Goal: Task Accomplishment & Management: Manage account settings

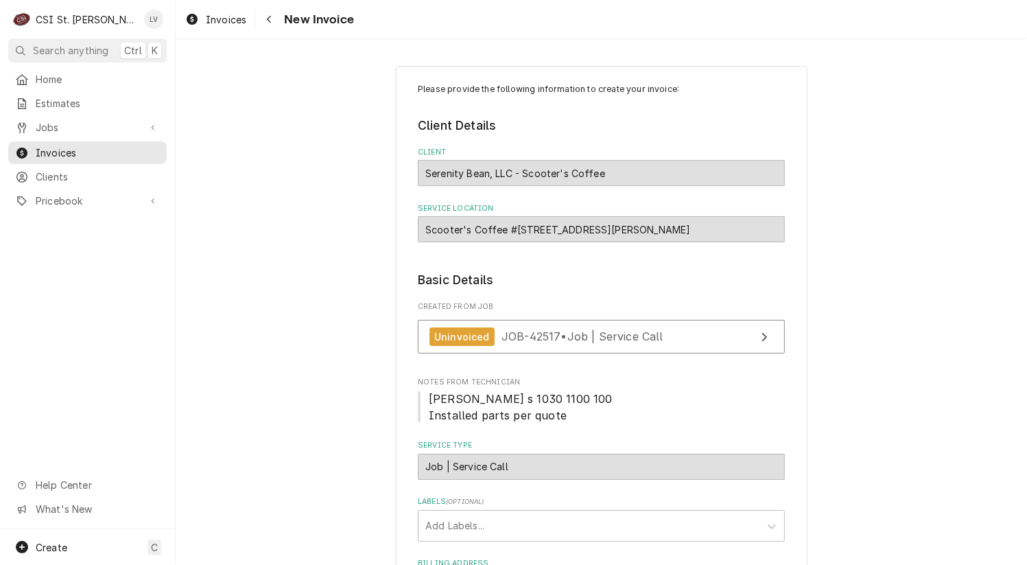
scroll to position [274, 0]
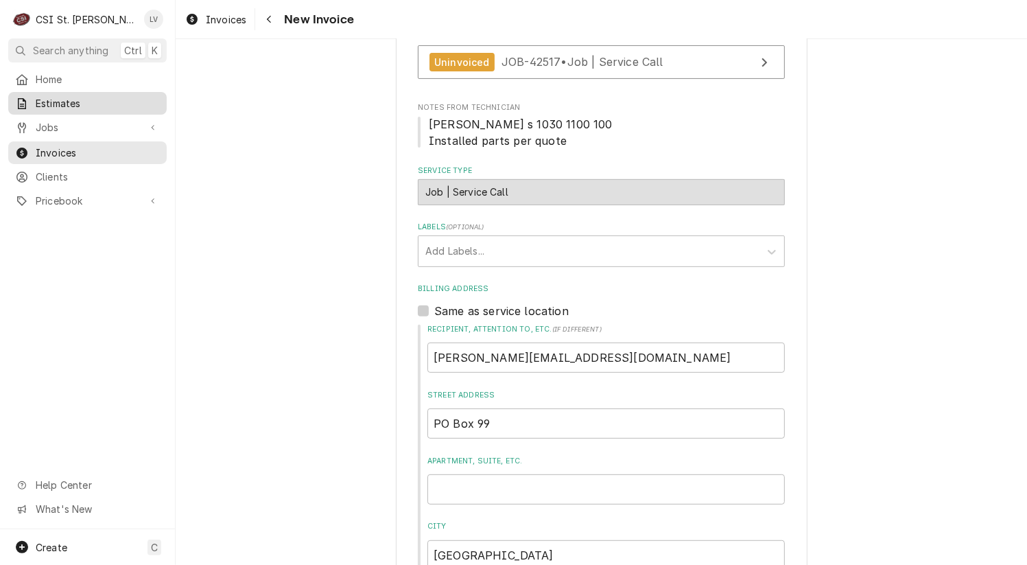
click at [80, 104] on span "Estimates" at bounding box center [98, 103] width 124 height 14
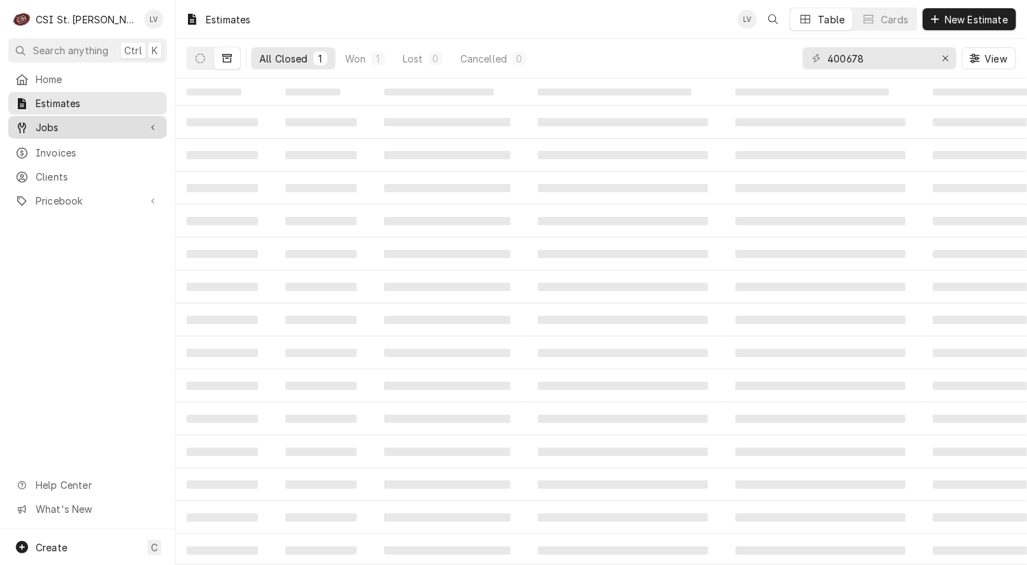
click at [53, 123] on span "Jobs" at bounding box center [88, 127] width 104 height 14
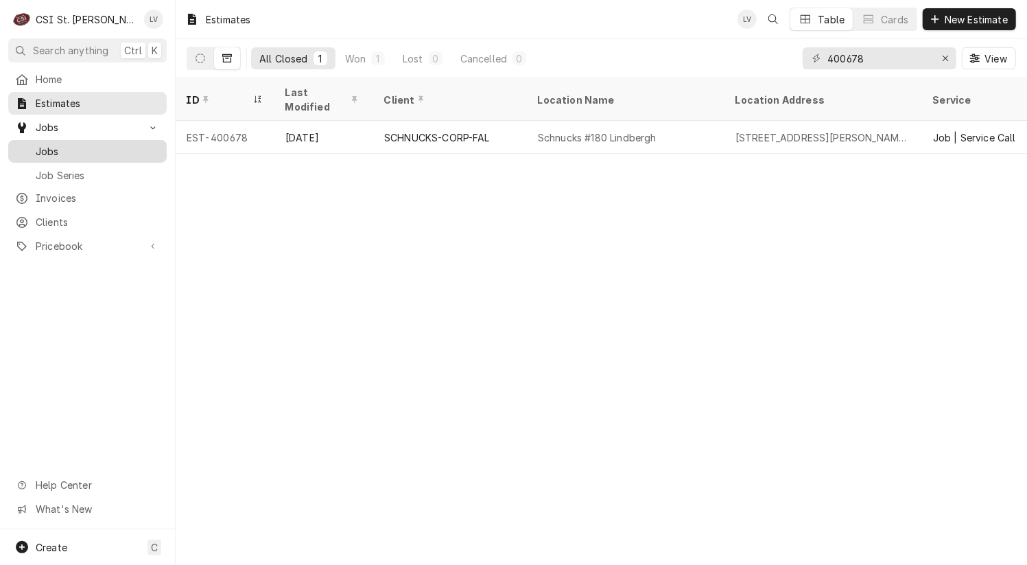
click at [62, 146] on span "Jobs" at bounding box center [98, 151] width 124 height 14
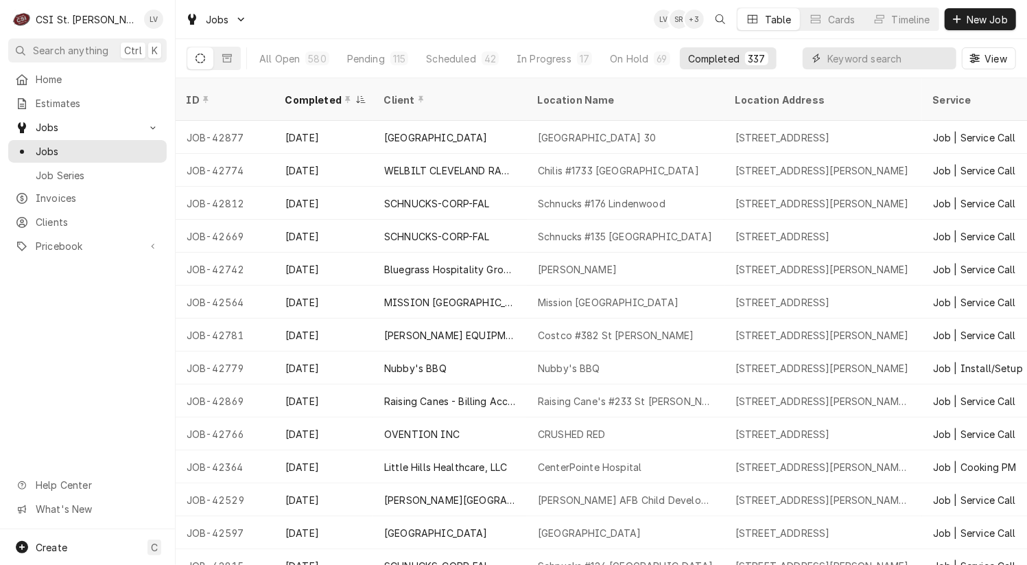
click at [852, 60] on input "Dynamic Content Wrapper" at bounding box center [889, 58] width 122 height 22
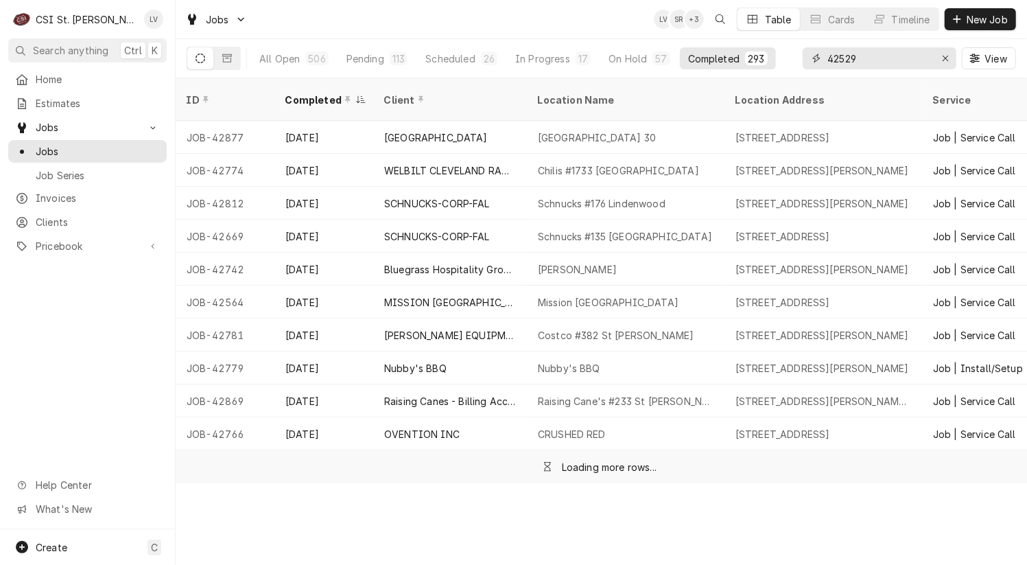
type input "42529"
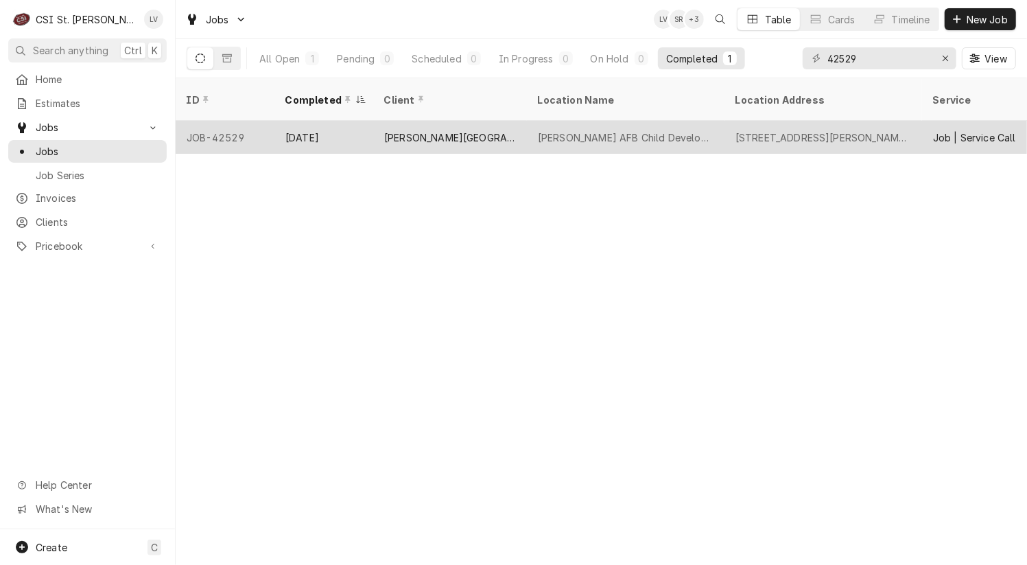
click at [467, 130] on div "[PERSON_NAME][GEOGRAPHIC_DATA]" at bounding box center [450, 137] width 132 height 14
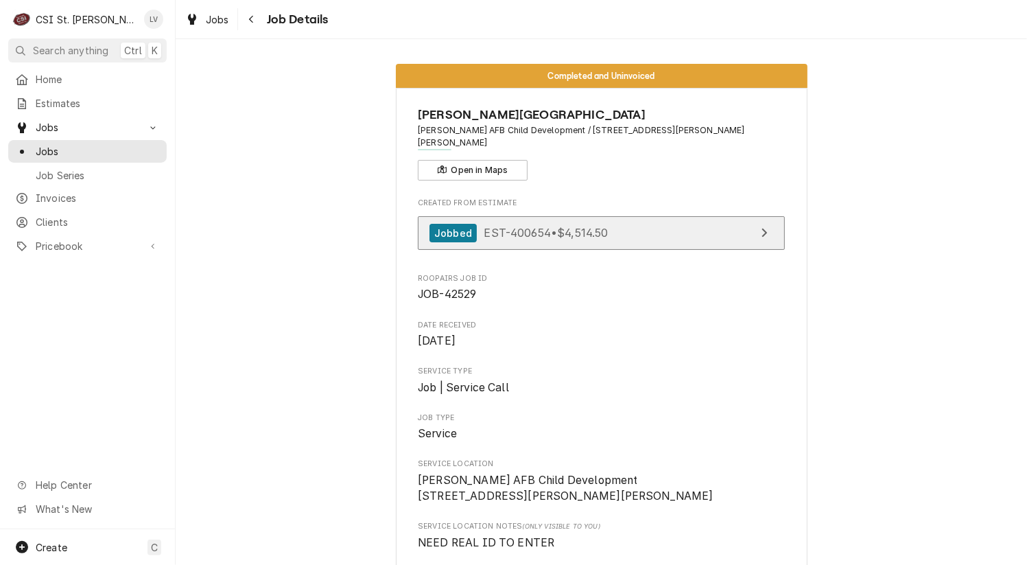
click at [578, 228] on div "Jobbed EST-400654 • $4,514.50" at bounding box center [519, 233] width 179 height 19
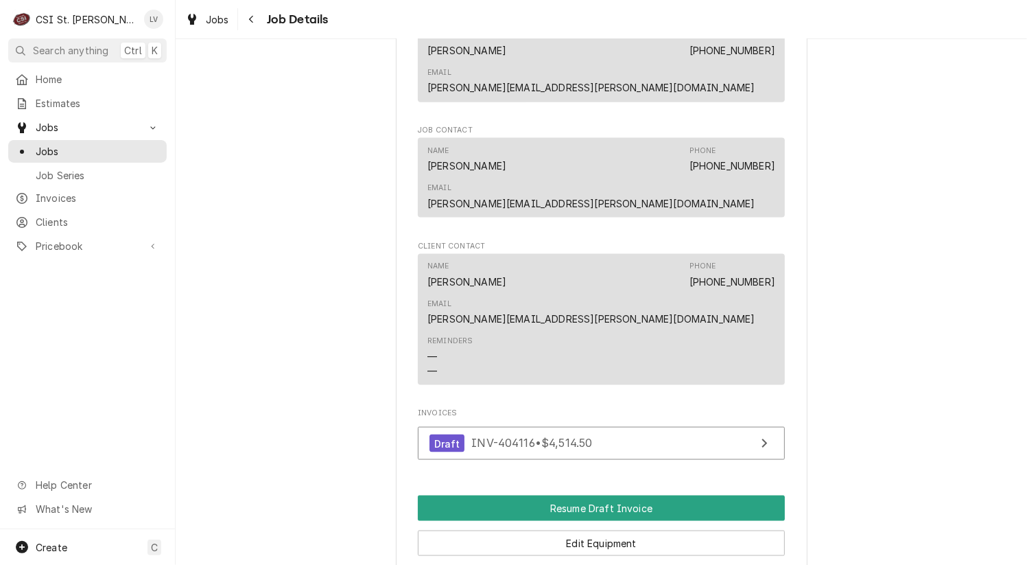
scroll to position [1372, 0]
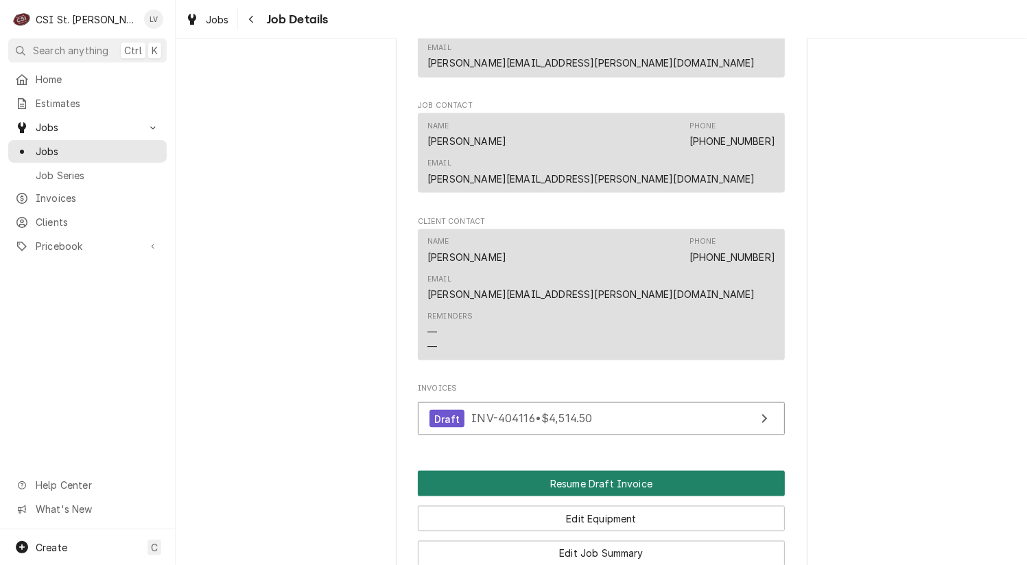
click at [510, 471] on button "Resume Draft Invoice" at bounding box center [601, 483] width 367 height 25
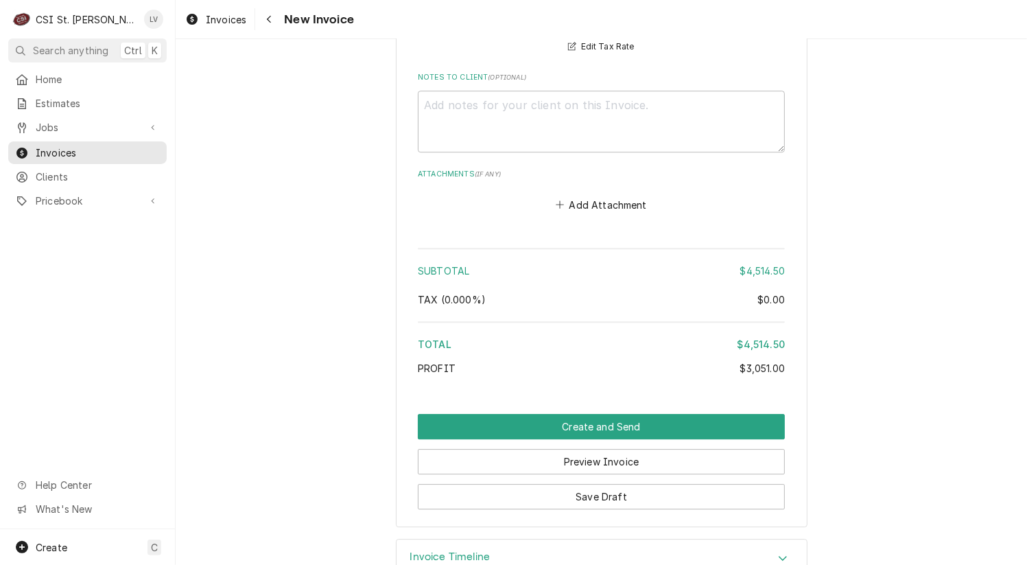
scroll to position [2985, 0]
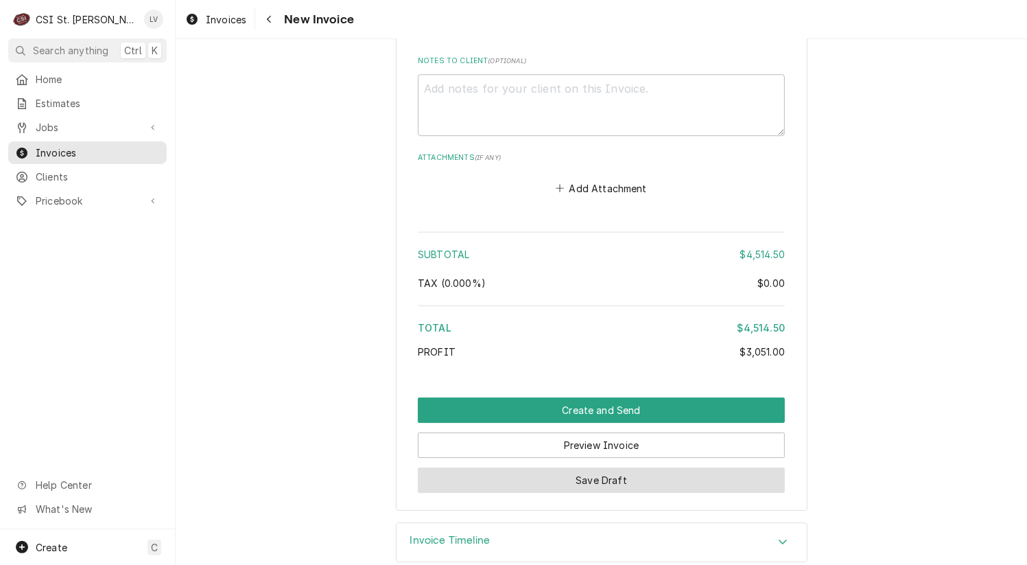
click at [764, 467] on button "Save Draft" at bounding box center [601, 479] width 367 height 25
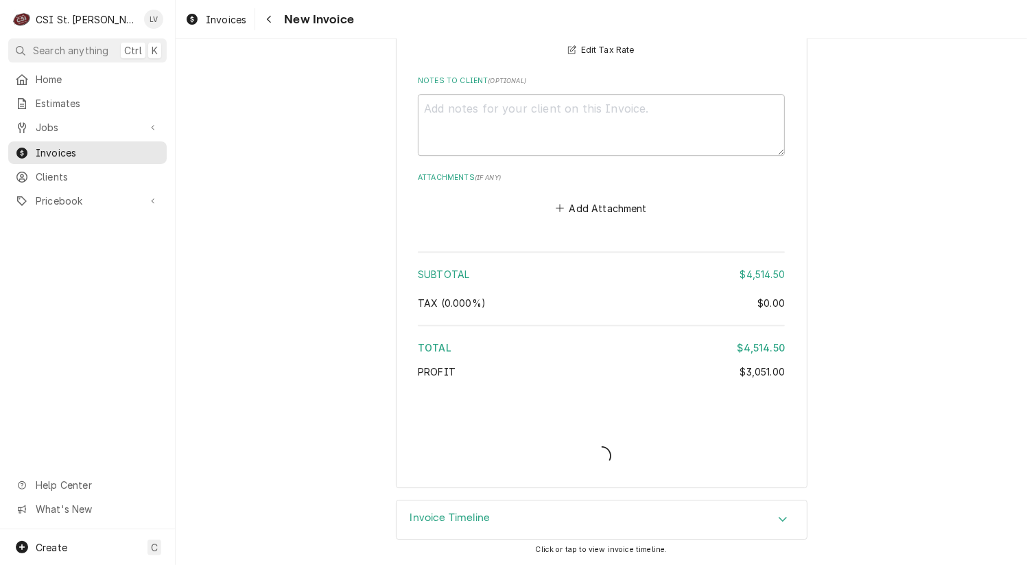
scroll to position [2943, 0]
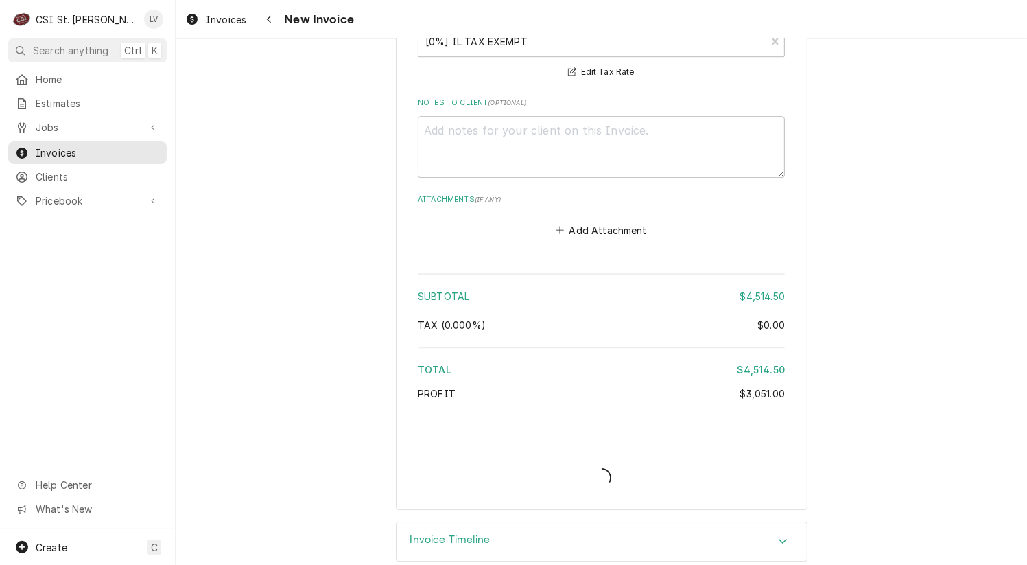
type textarea "x"
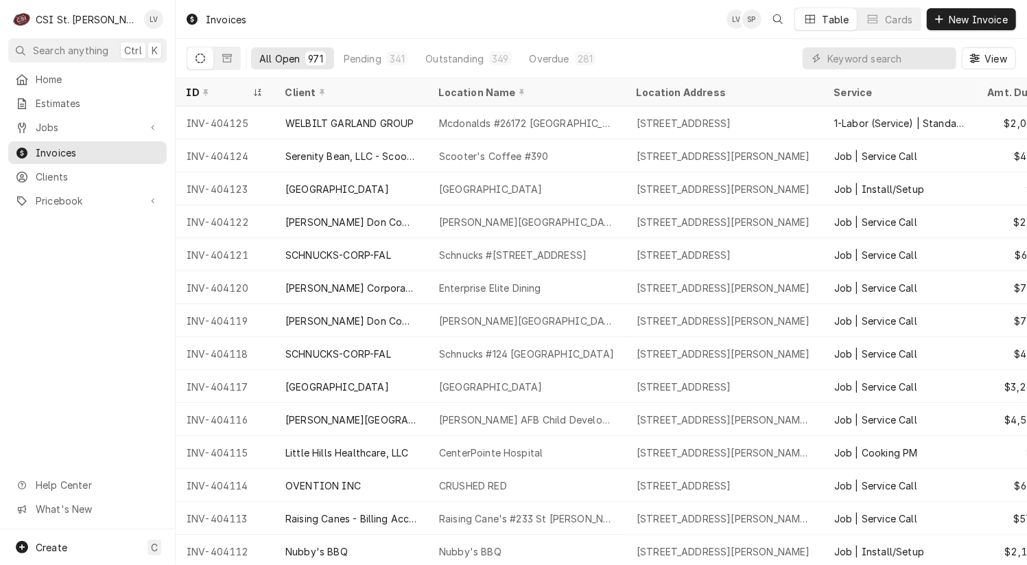
click at [58, 301] on div "Home Estimates Jobs Jobs Job Series Invoices Clients Pricebook Services Parts &…" at bounding box center [87, 298] width 175 height 461
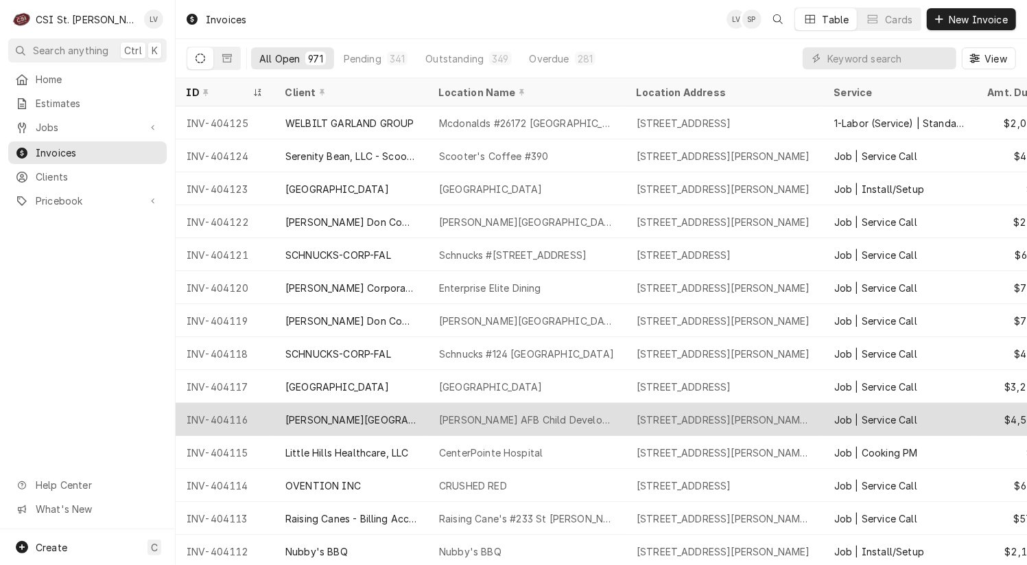
click at [492, 413] on div "Scott AFB Child Development" at bounding box center [527, 419] width 176 height 14
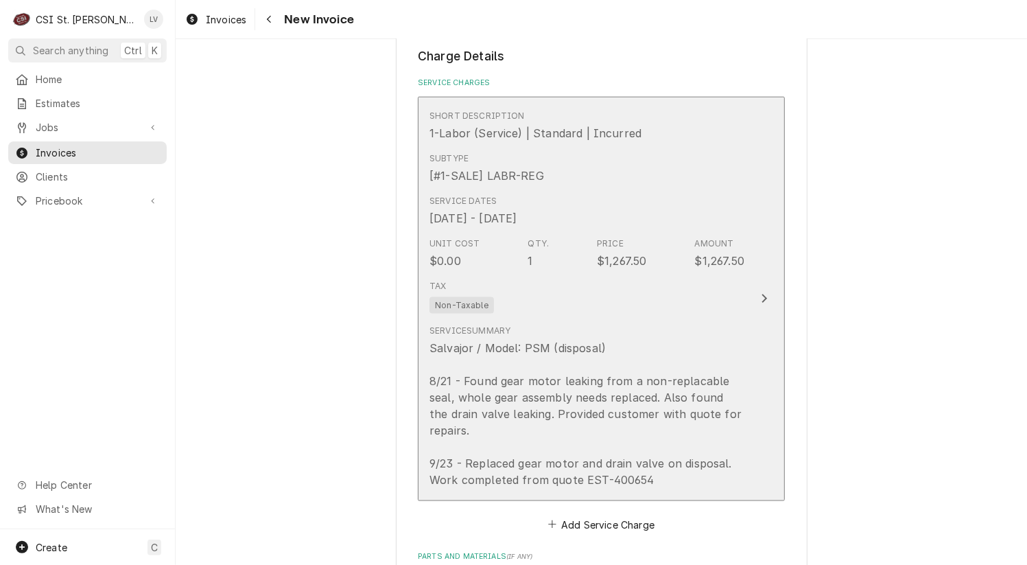
scroll to position [1235, 0]
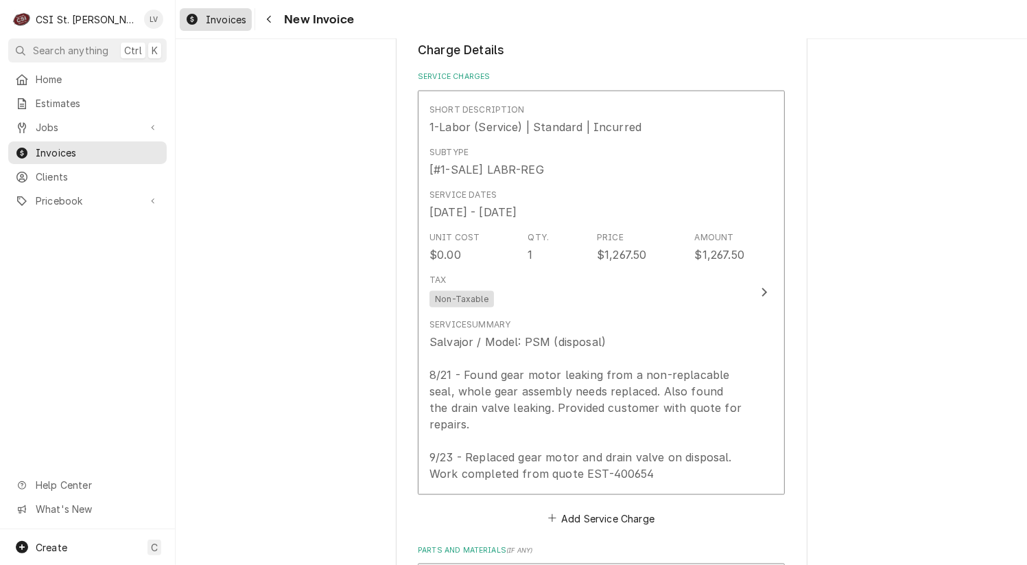
click at [202, 30] on link "Invoices" at bounding box center [216, 19] width 72 height 23
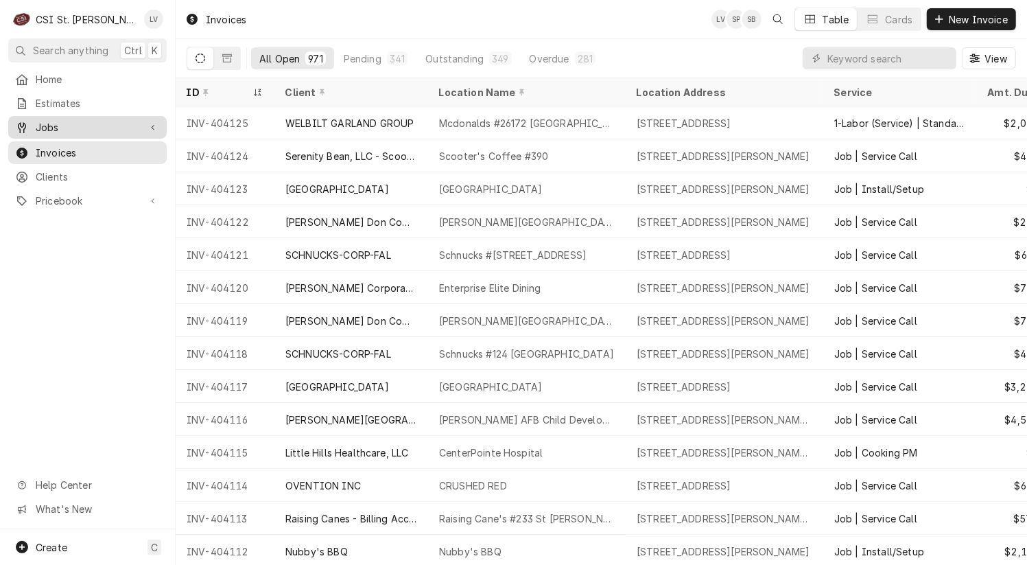
click at [37, 125] on span "Jobs" at bounding box center [88, 127] width 104 height 14
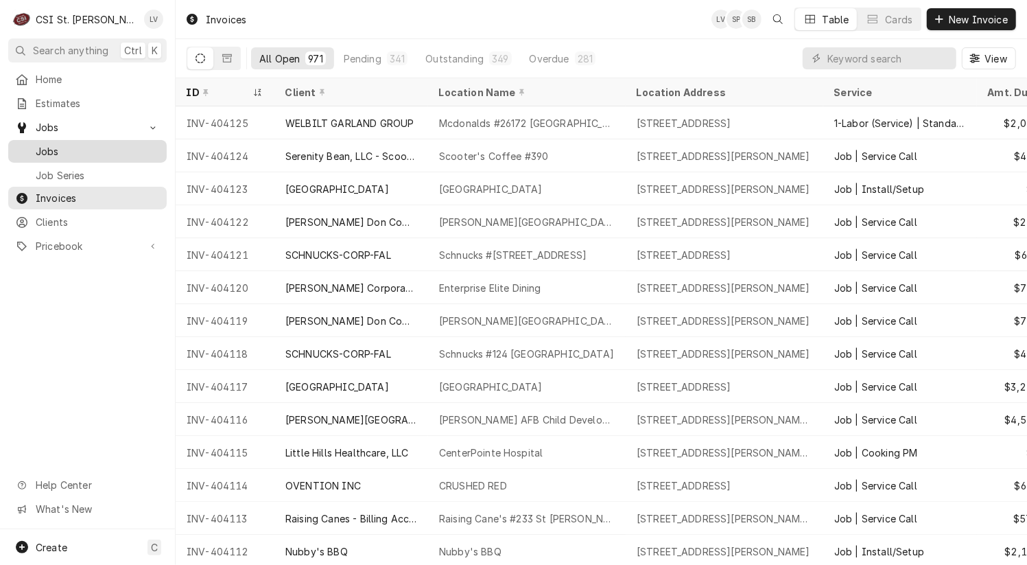
click at [34, 145] on div "Jobs" at bounding box center [87, 151] width 145 height 14
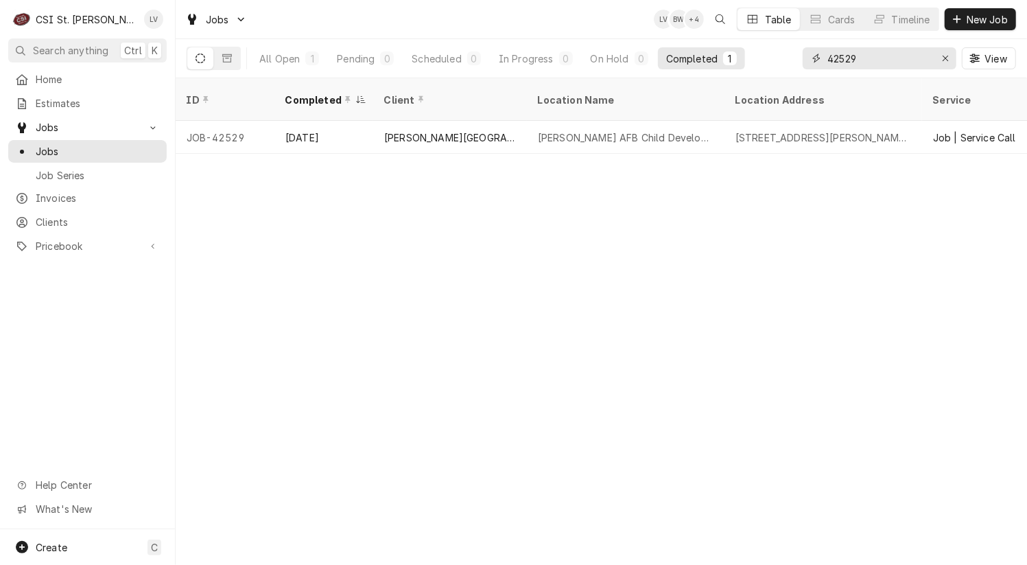
drag, startPoint x: 876, startPoint y: 56, endPoint x: 788, endPoint y: 54, distance: 87.9
click at [789, 57] on div "All Open 1 Pending 0 Scheduled 0 In Progress 0 On Hold 0 Completed 1 42529 View" at bounding box center [602, 58] width 830 height 38
type input "42744"
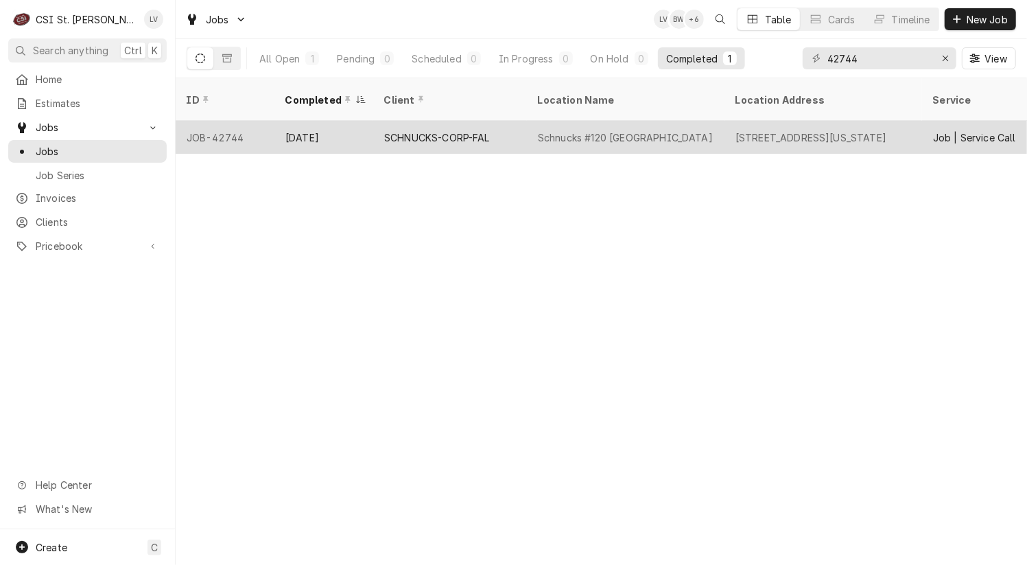
click at [351, 134] on div "[DATE]" at bounding box center [323, 137] width 99 height 33
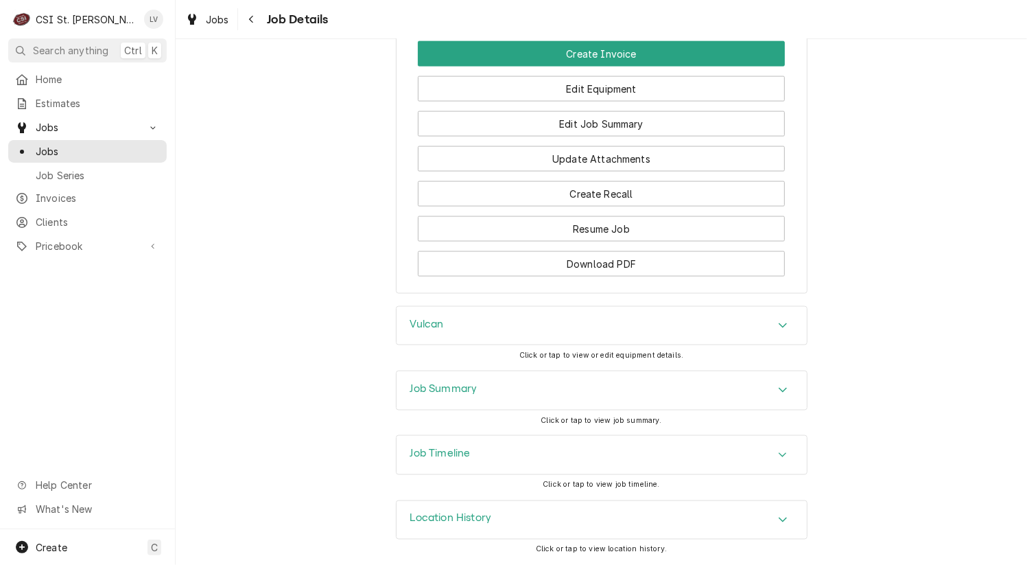
scroll to position [1479, 0]
click at [456, 389] on h3 "Job Summary" at bounding box center [443, 388] width 67 height 13
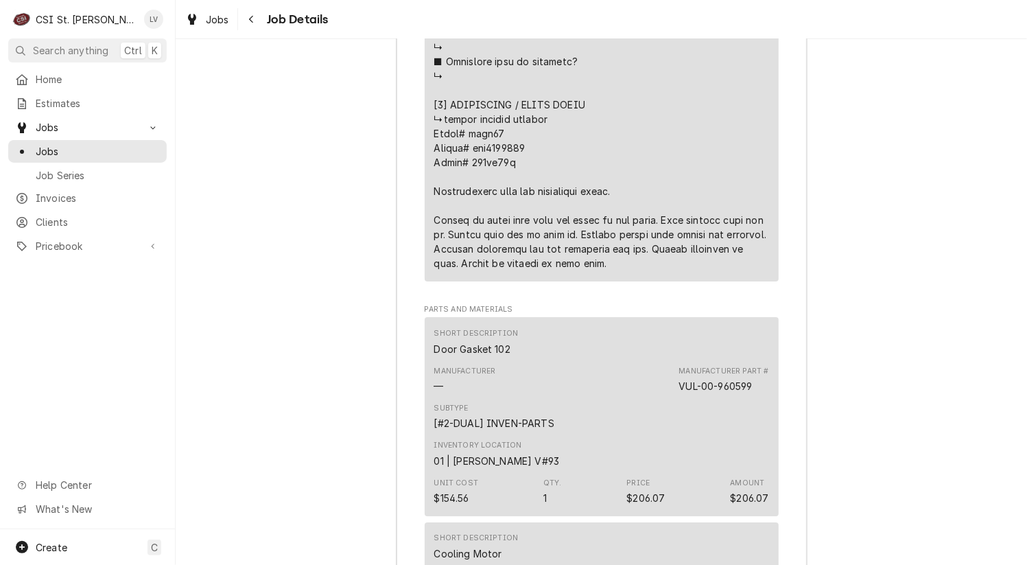
scroll to position [3263, 0]
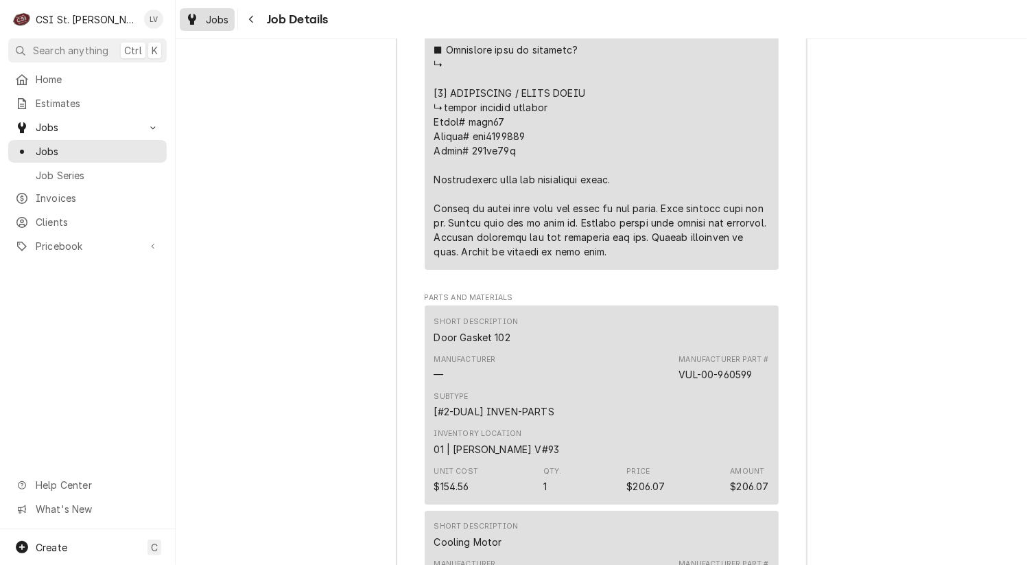
click at [215, 25] on span "Jobs" at bounding box center [217, 19] width 23 height 14
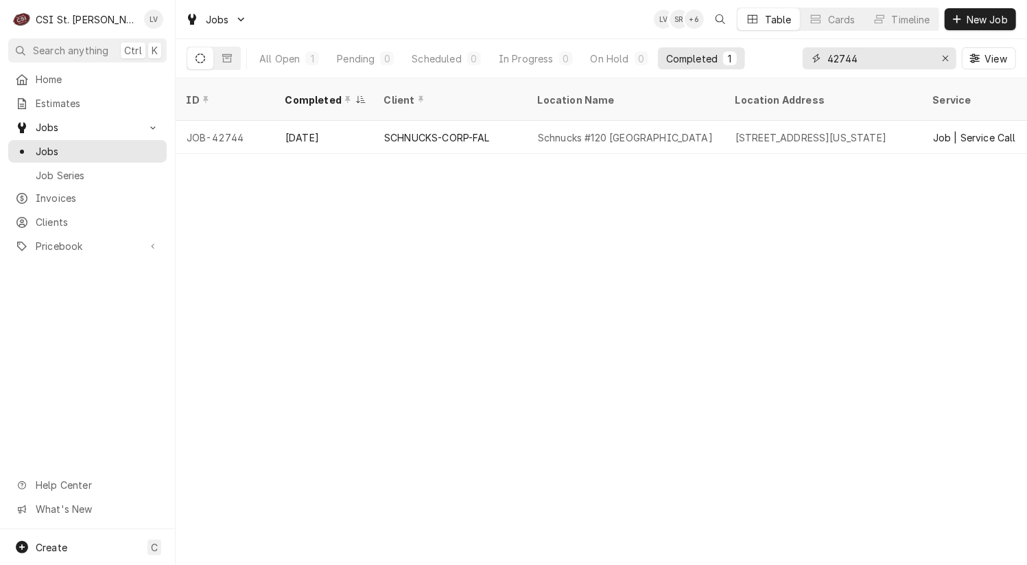
drag, startPoint x: 837, startPoint y: 57, endPoint x: 858, endPoint y: 63, distance: 22.2
click at [861, 60] on input "42744" at bounding box center [879, 58] width 103 height 22
type input "42778"
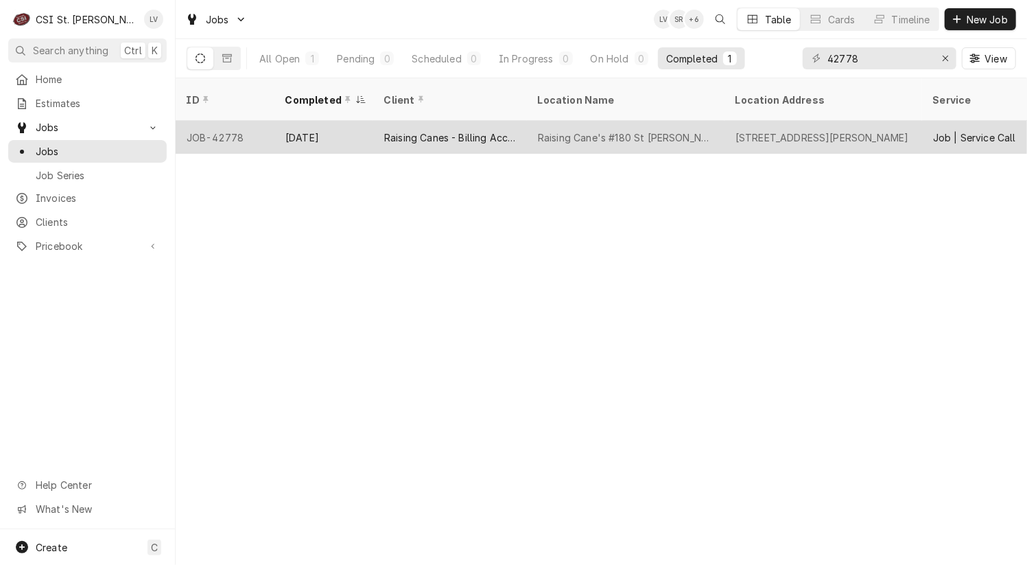
click at [268, 130] on div "JOB-42778" at bounding box center [225, 137] width 99 height 33
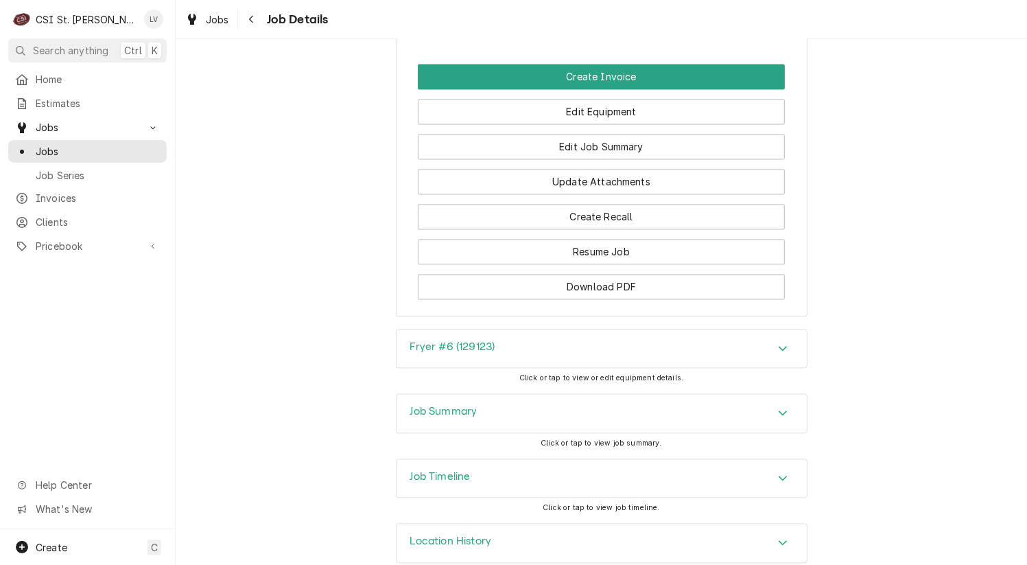
scroll to position [1989, 0]
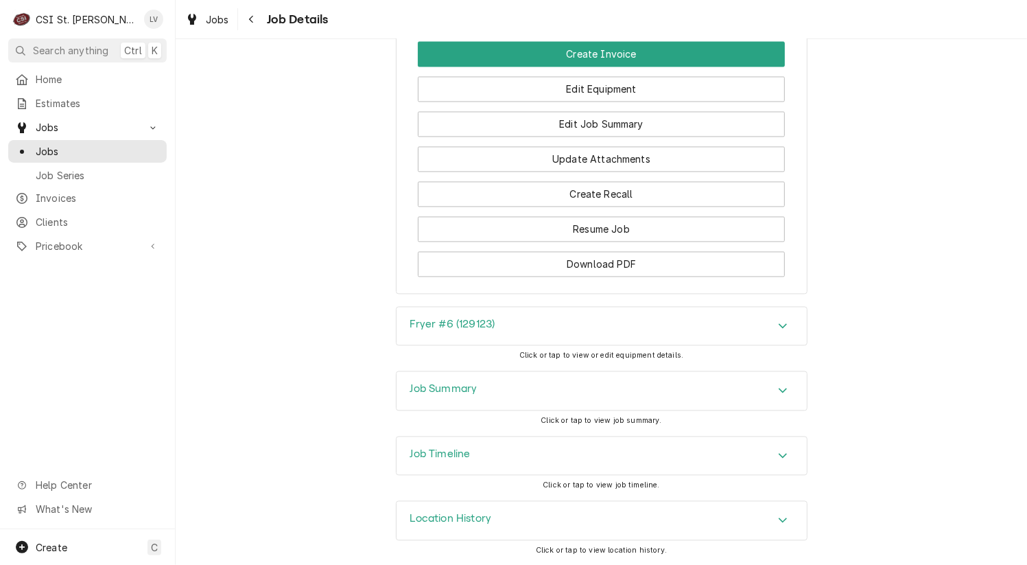
click at [474, 384] on div "Job Summary" at bounding box center [602, 390] width 410 height 38
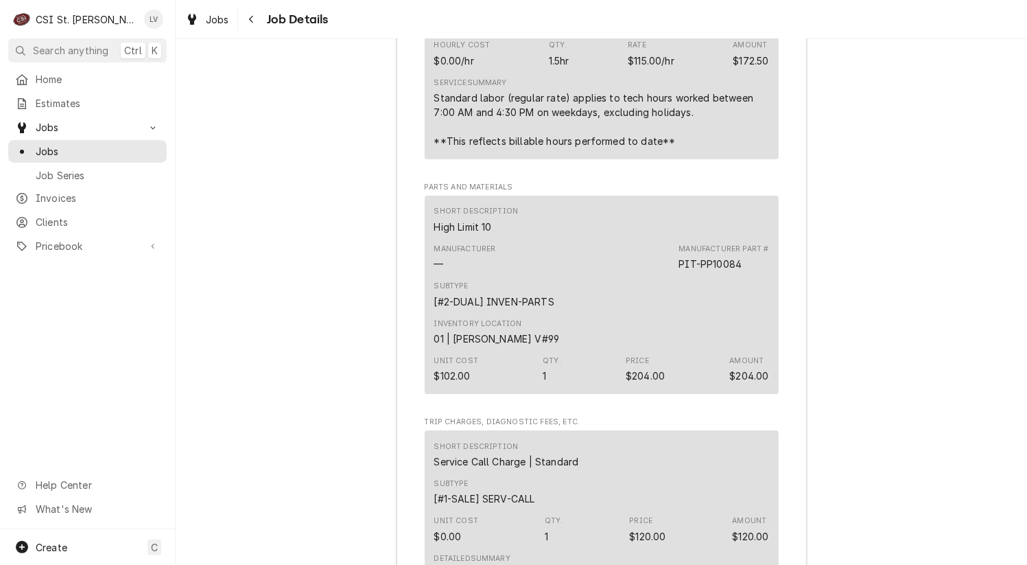
scroll to position [3842, 0]
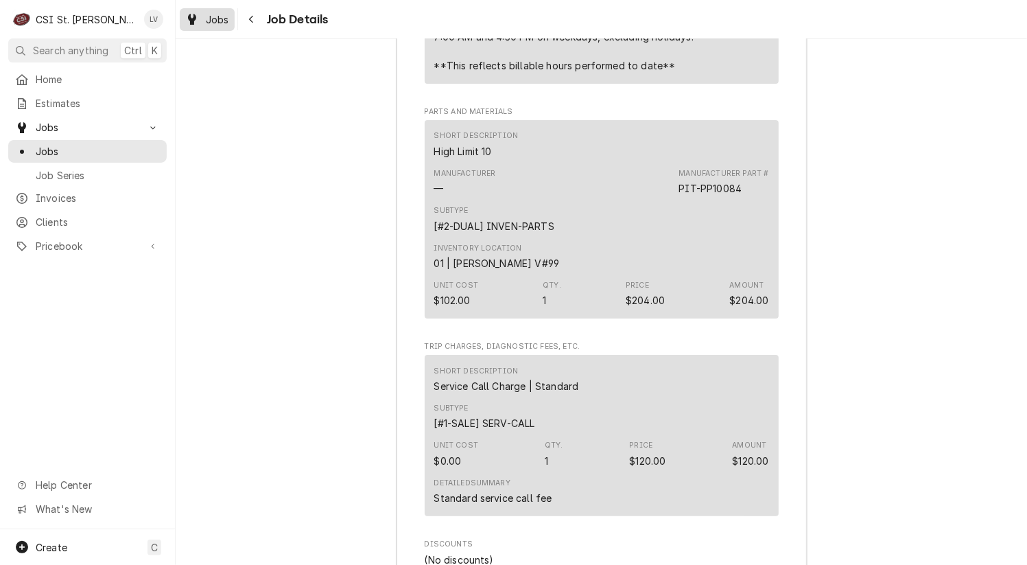
click at [208, 22] on span "Jobs" at bounding box center [217, 19] width 23 height 14
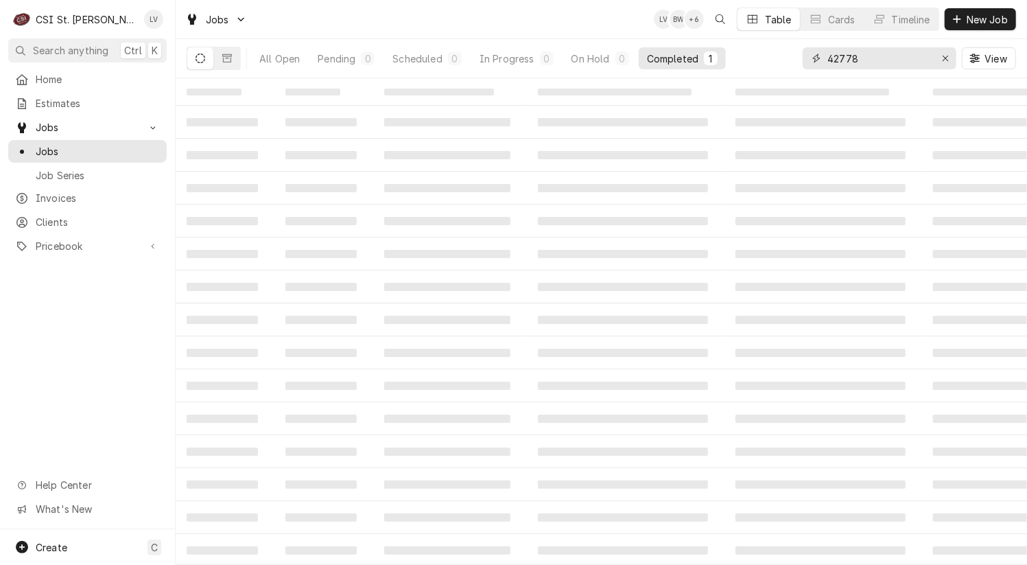
drag, startPoint x: 865, startPoint y: 57, endPoint x: 808, endPoint y: 55, distance: 57.7
click at [808, 55] on div "42778" at bounding box center [880, 58] width 154 height 22
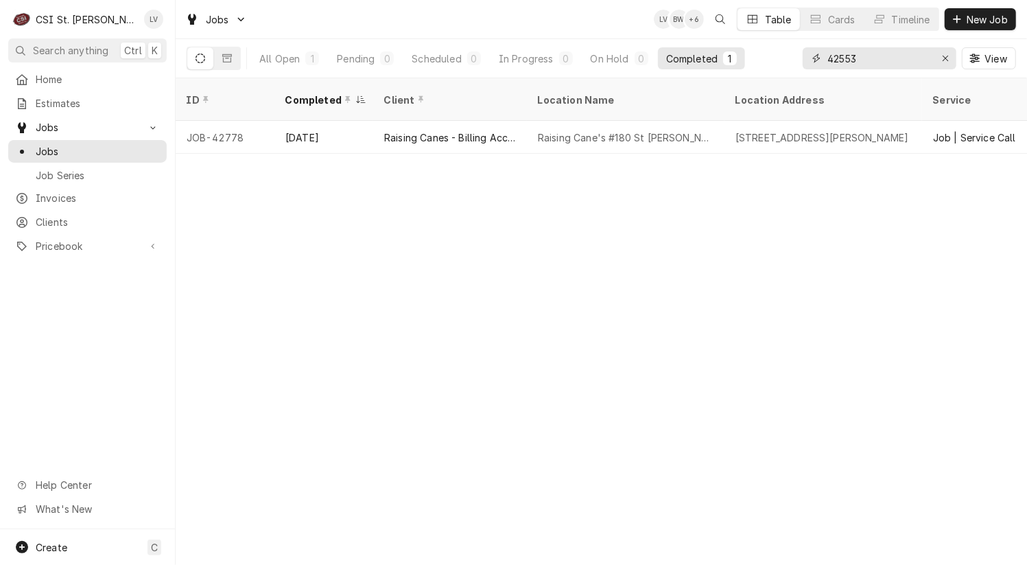
type input "42553"
click at [454, 135] on div "Koplar Companies" at bounding box center [450, 137] width 154 height 33
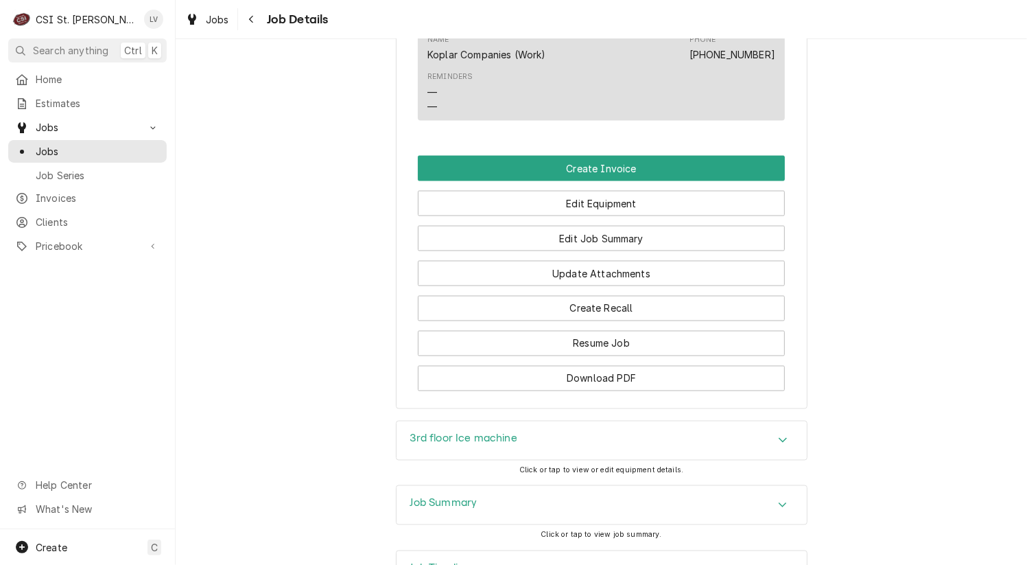
scroll to position [1673, 0]
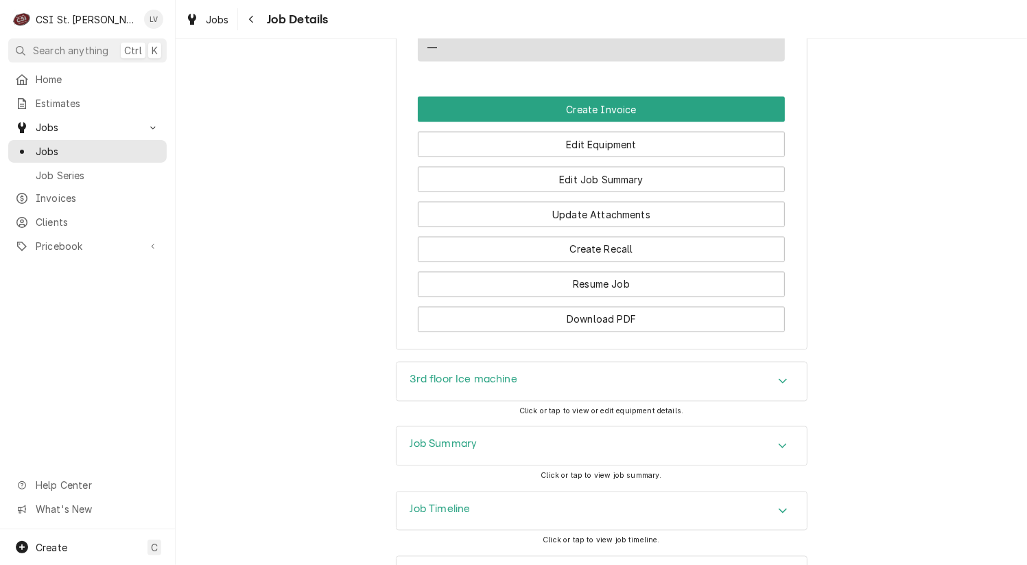
click at [428, 438] on h3 "Job Summary" at bounding box center [443, 444] width 67 height 13
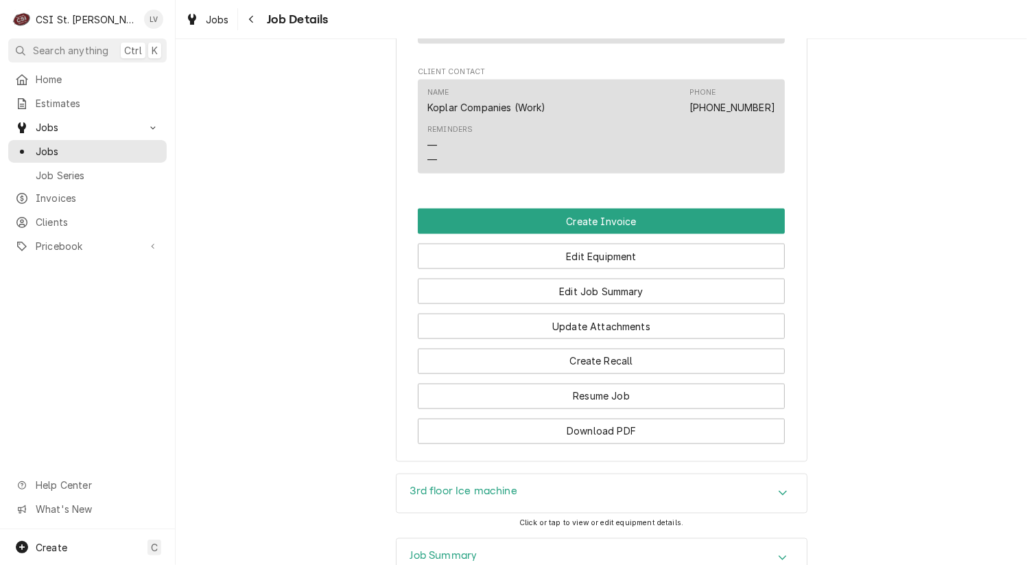
scroll to position [1522, 0]
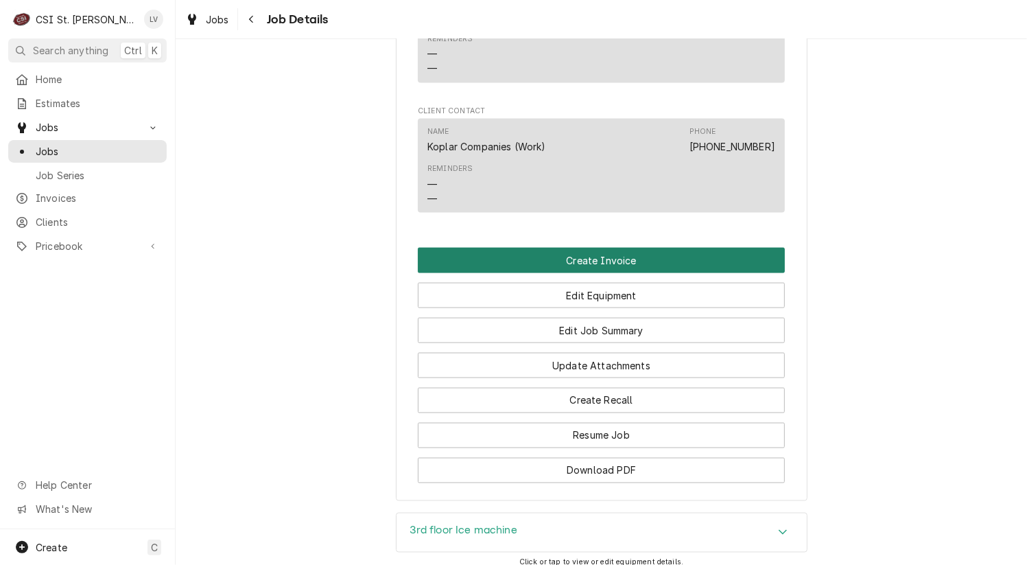
click at [581, 248] on button "Create Invoice" at bounding box center [601, 260] width 367 height 25
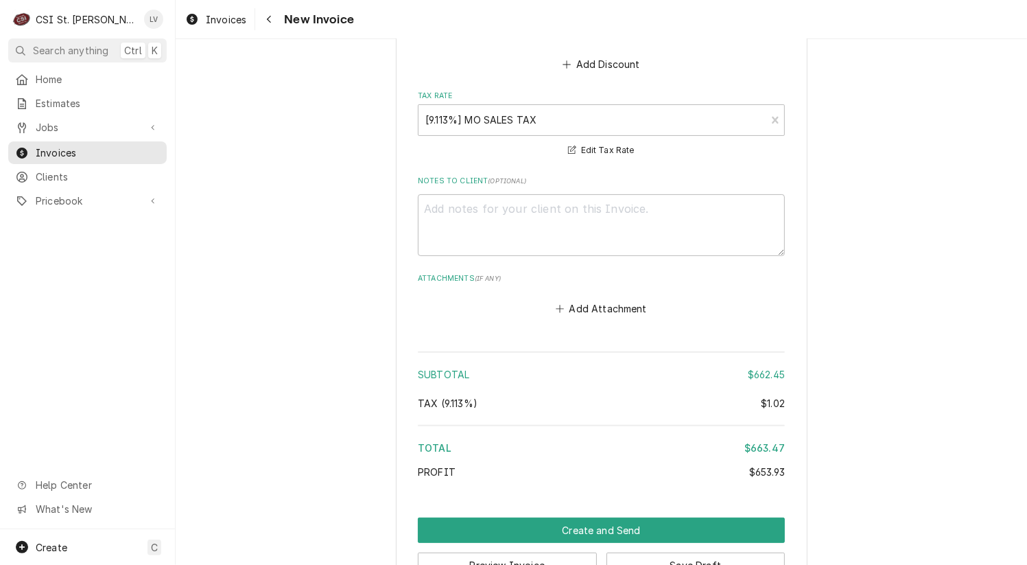
scroll to position [3960, 0]
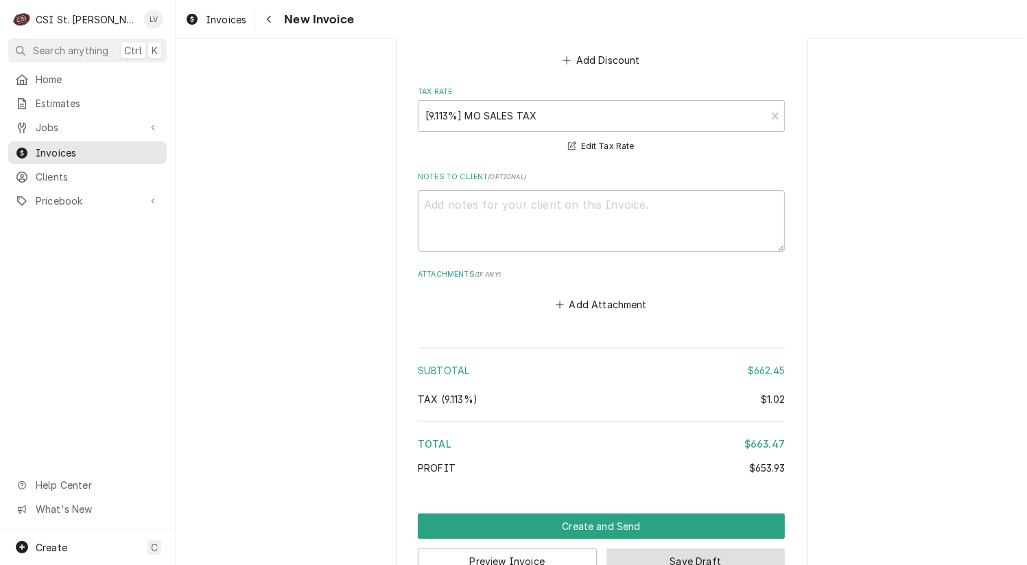
click at [753, 548] on button "Save Draft" at bounding box center [696, 560] width 179 height 25
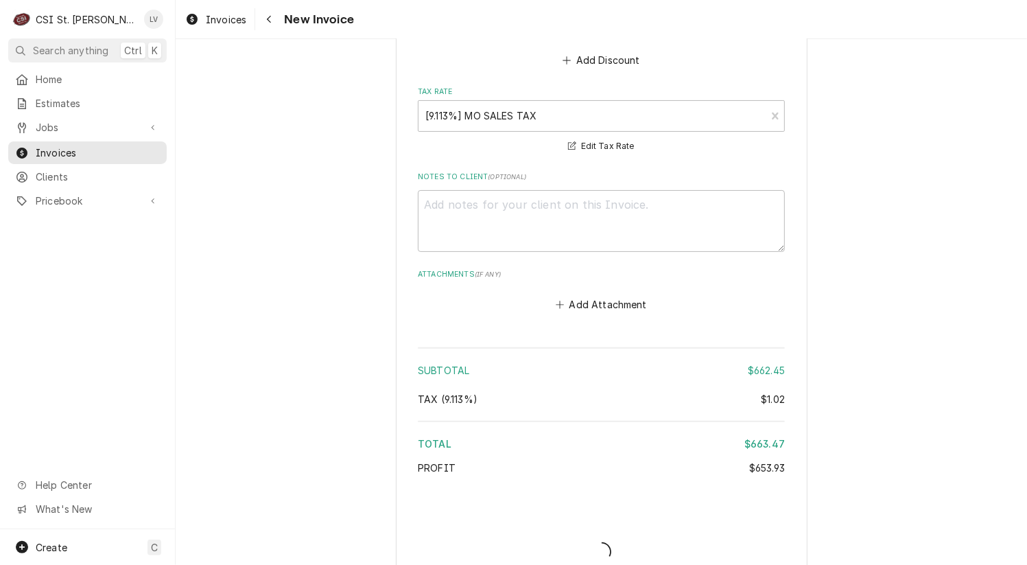
scroll to position [3953, 0]
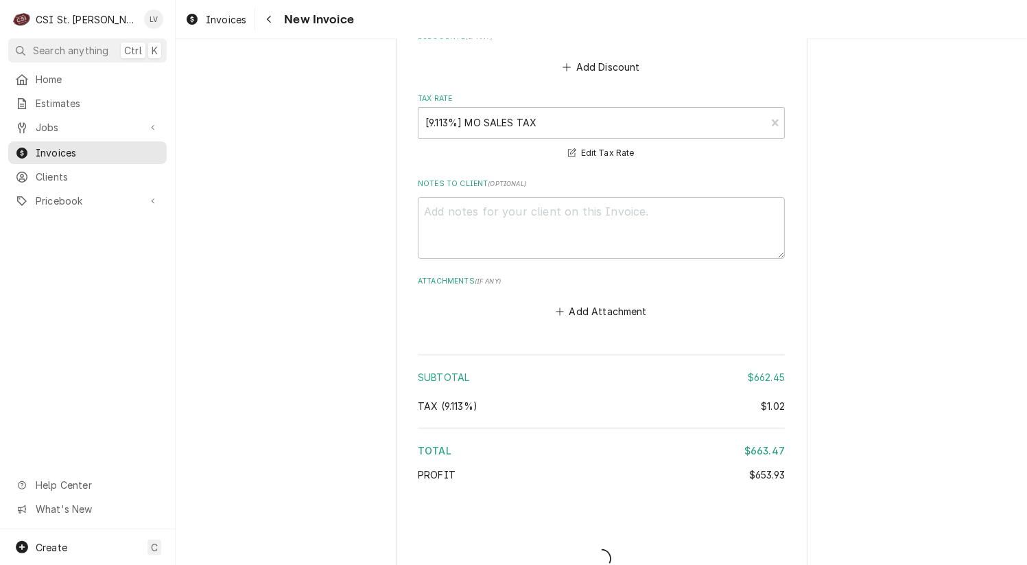
type textarea "x"
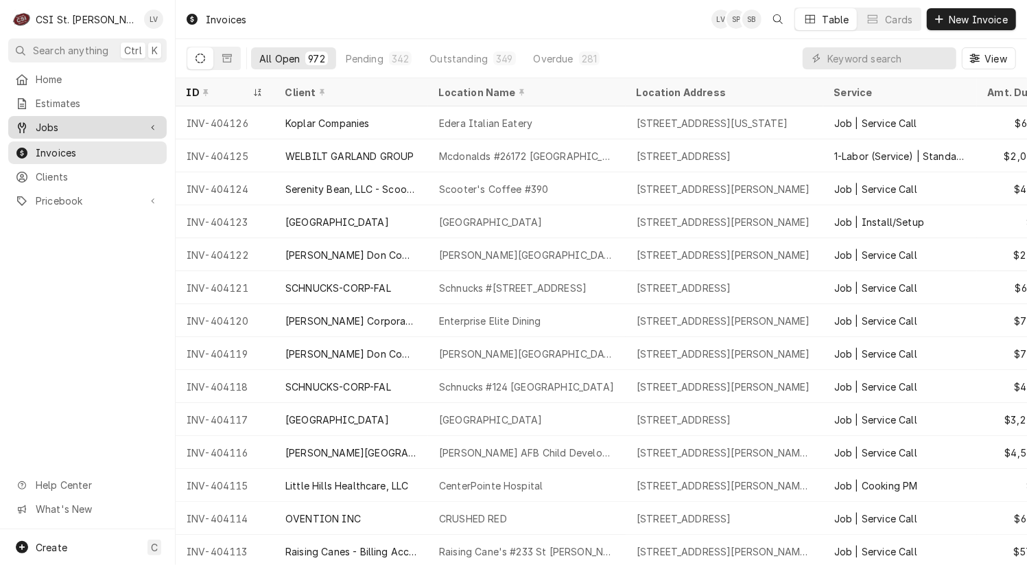
click at [53, 123] on span "Jobs" at bounding box center [88, 127] width 104 height 14
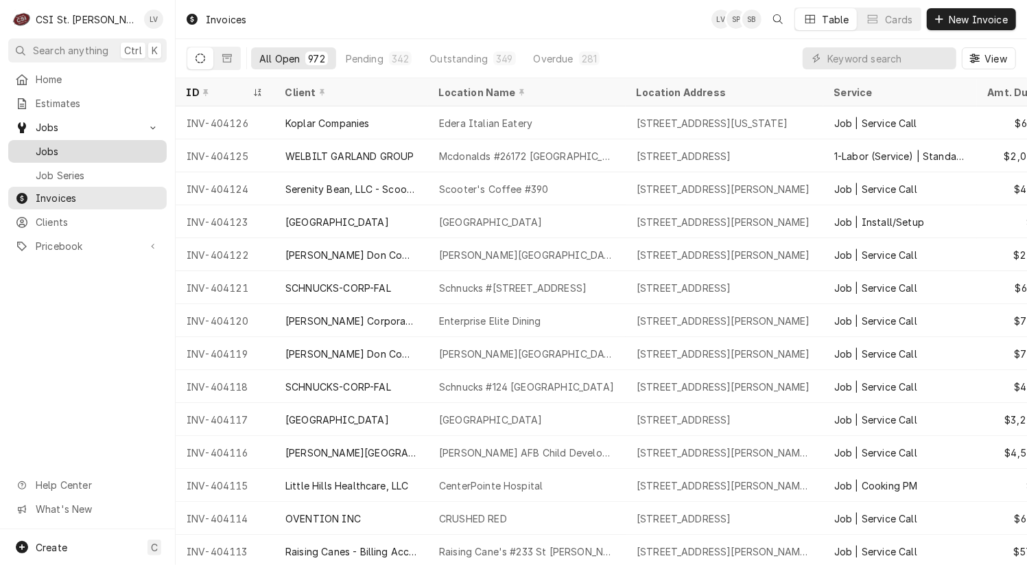
click at [61, 147] on span "Jobs" at bounding box center [98, 151] width 124 height 14
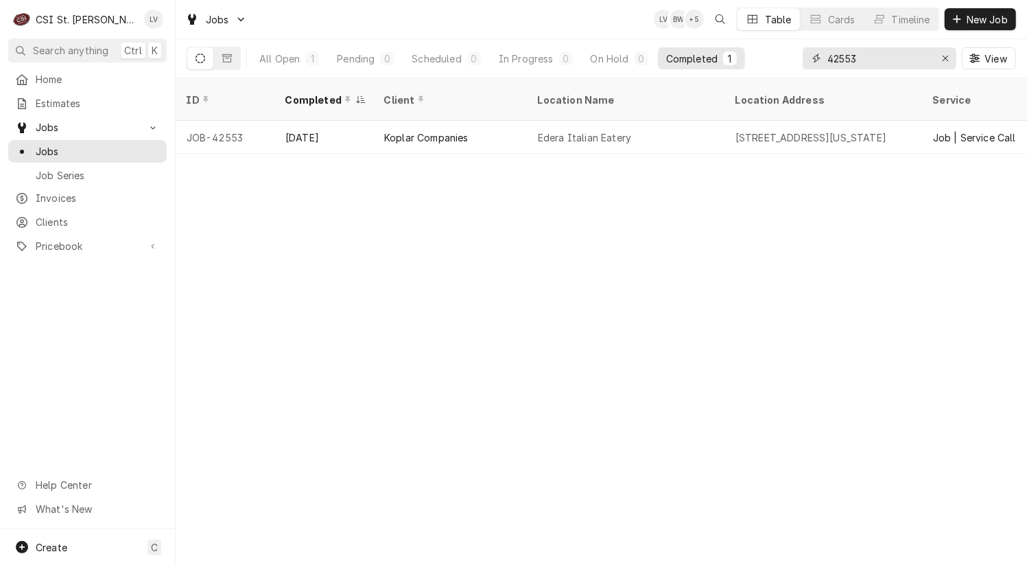
drag, startPoint x: 875, startPoint y: 61, endPoint x: 804, endPoint y: 54, distance: 71.0
click at [808, 53] on div "42553" at bounding box center [880, 58] width 154 height 22
type input "42800"
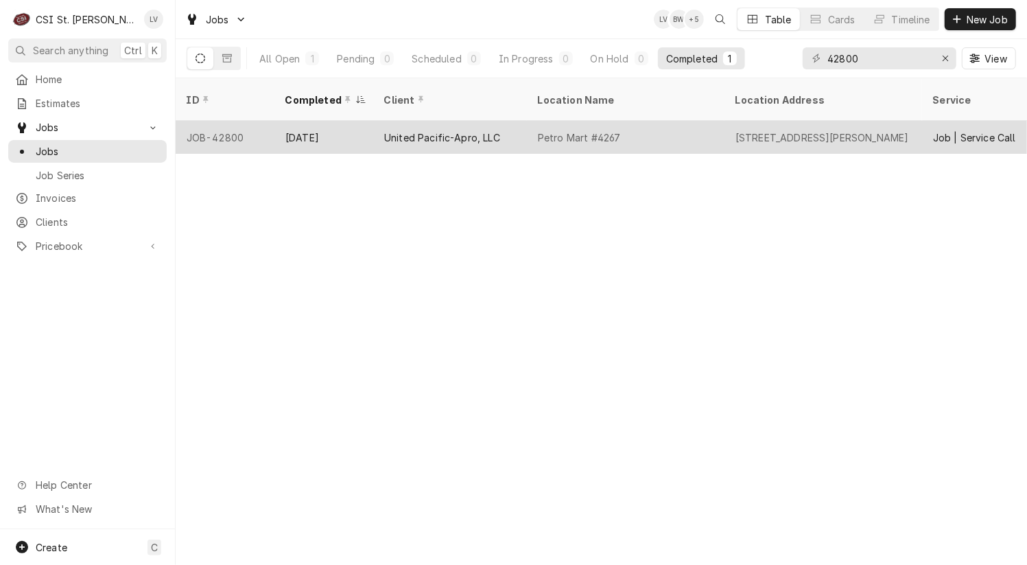
click at [449, 130] on div "United Pacific-Apro, LLC" at bounding box center [442, 137] width 116 height 14
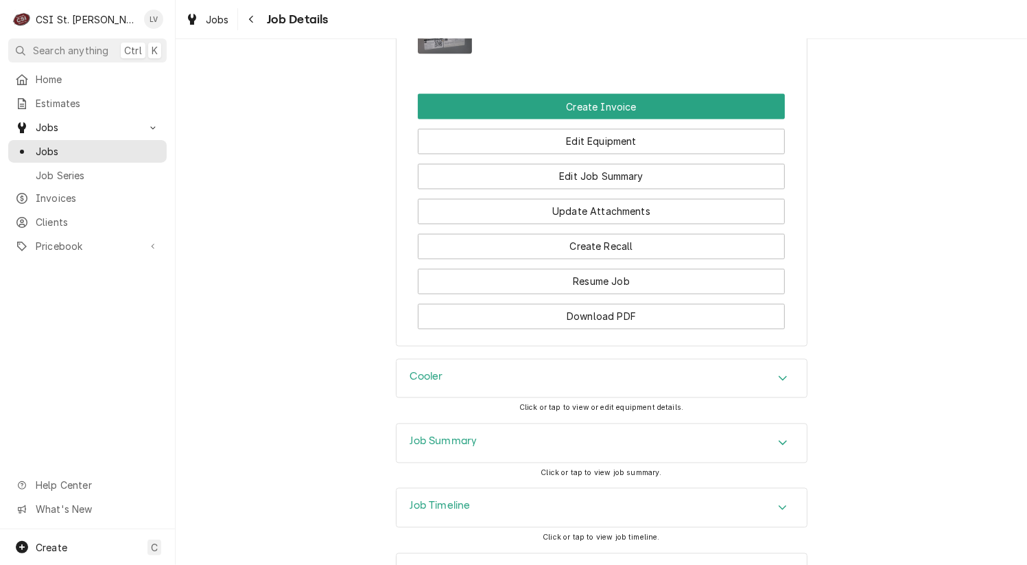
scroll to position [1797, 0]
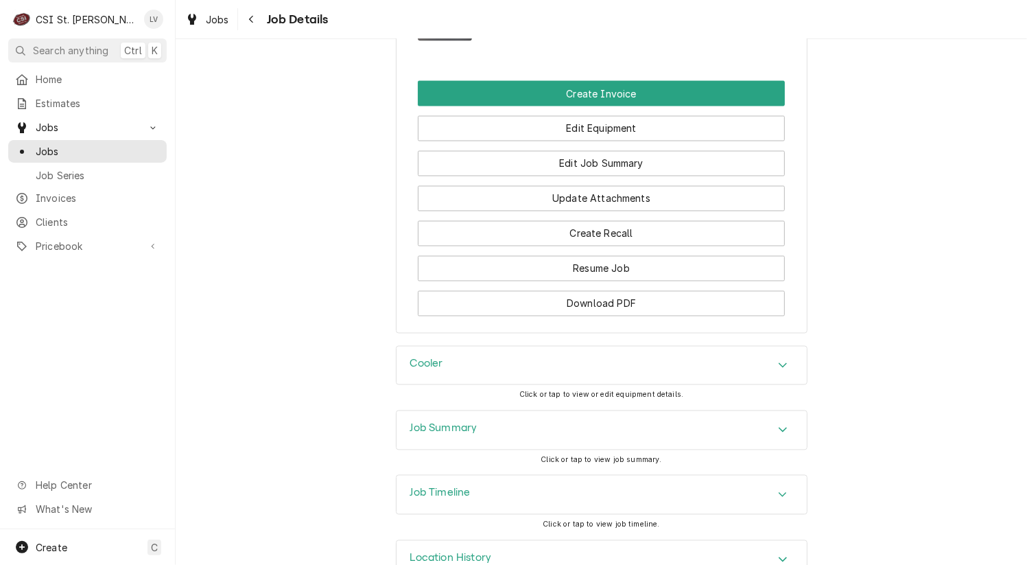
click at [506, 411] on div "Job Summary" at bounding box center [602, 430] width 410 height 38
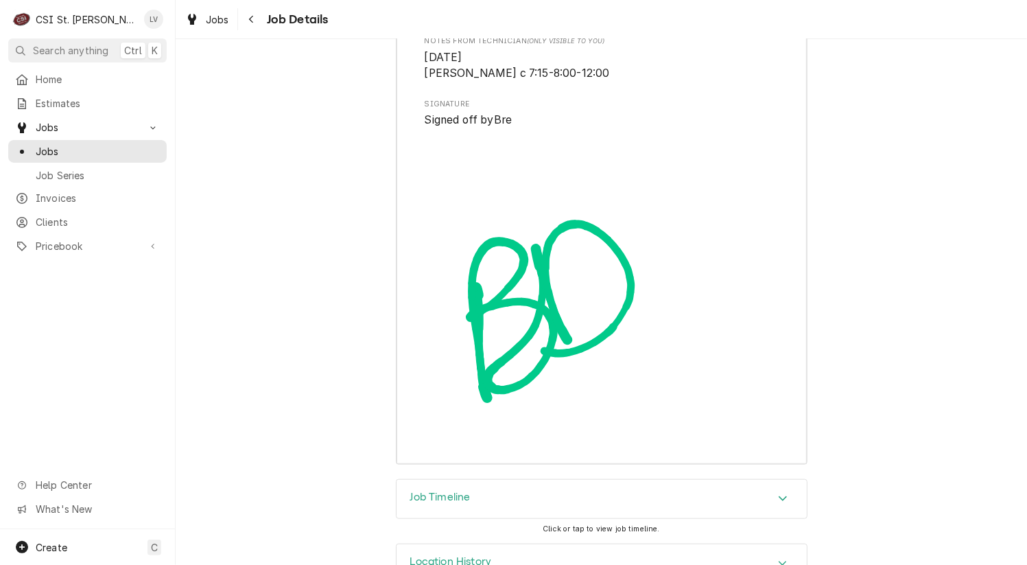
scroll to position [4625, 0]
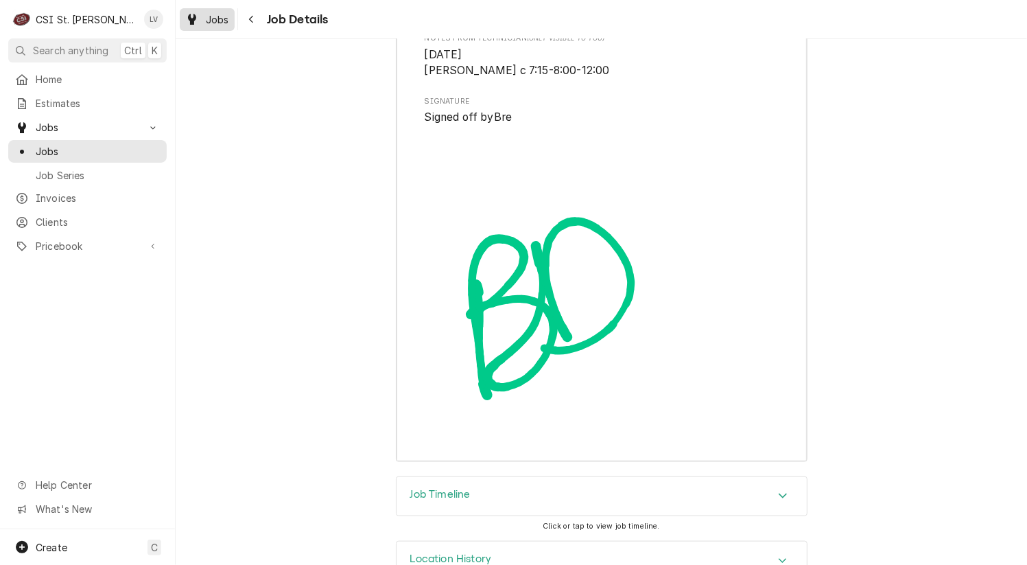
click at [192, 14] on icon "Dynamic Content Wrapper" at bounding box center [192, 19] width 8 height 11
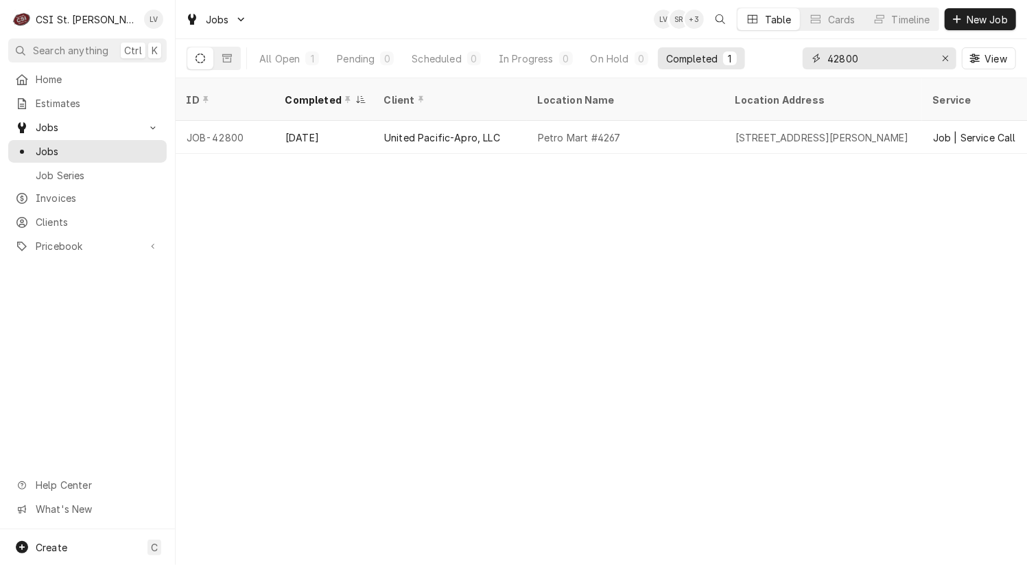
drag, startPoint x: 866, startPoint y: 58, endPoint x: 810, endPoint y: 49, distance: 56.9
click at [810, 55] on div "42800" at bounding box center [880, 58] width 154 height 22
type input "42788"
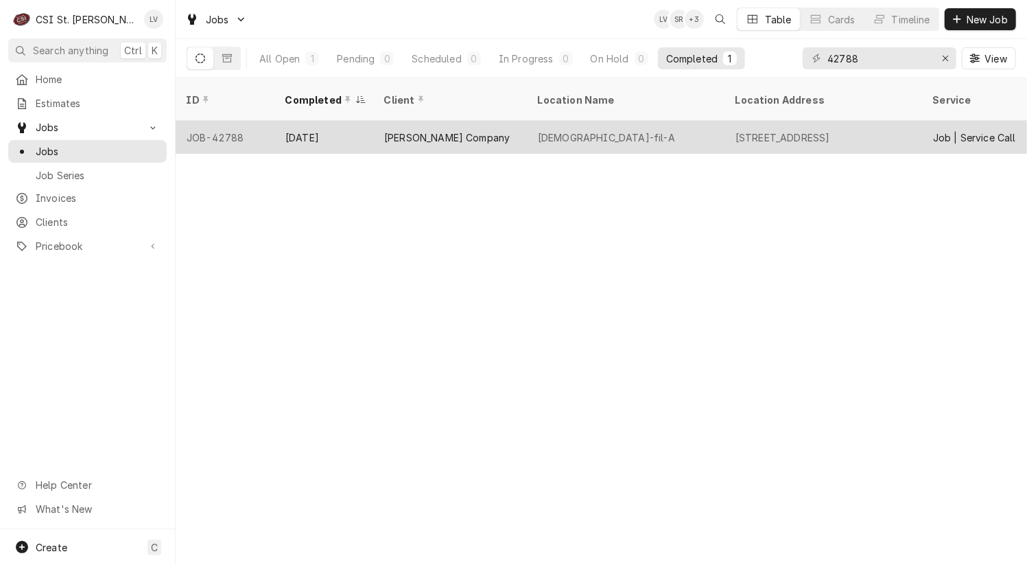
click at [325, 127] on div "[DATE]" at bounding box center [323, 137] width 99 height 33
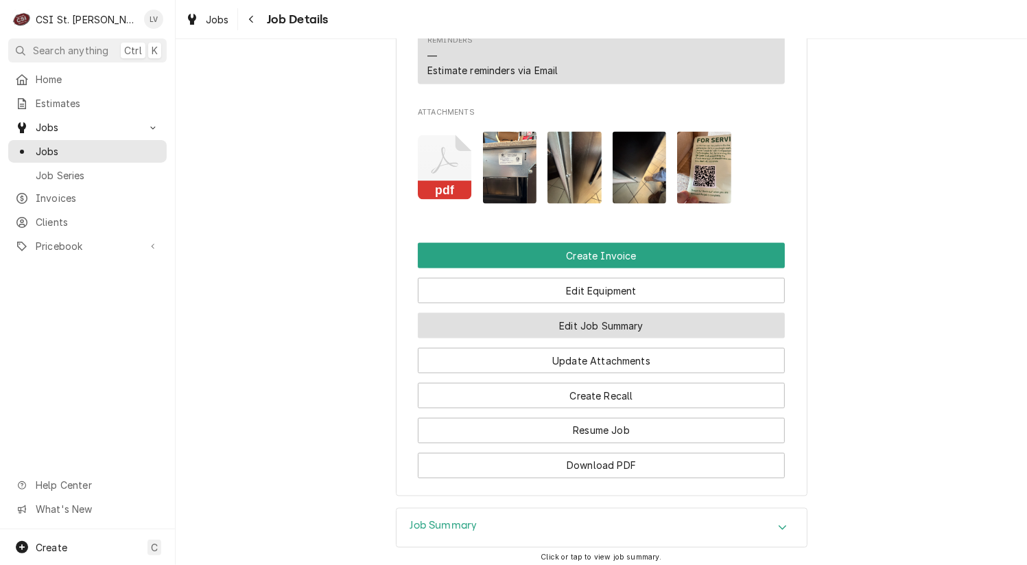
scroll to position [1383, 0]
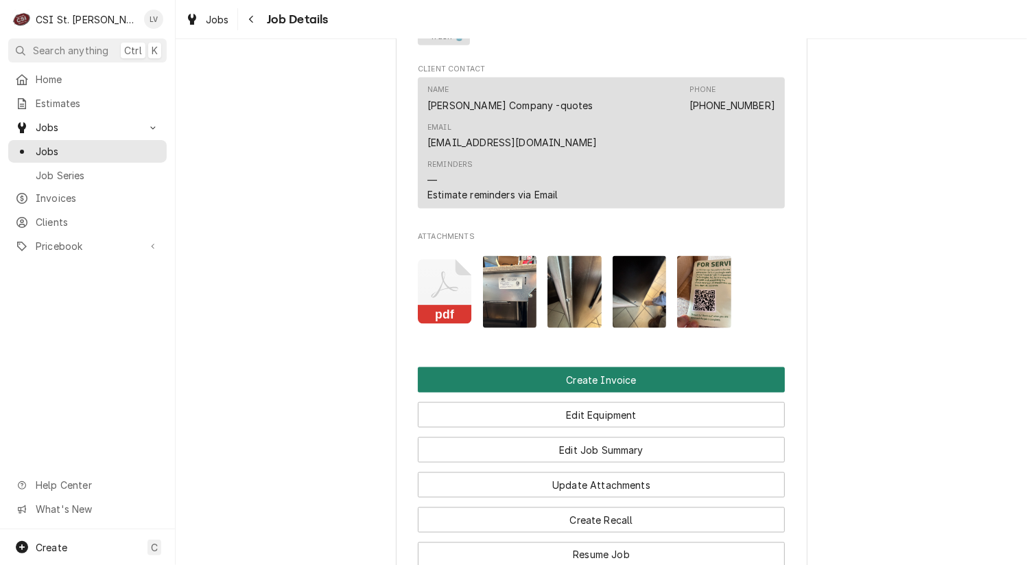
click at [595, 367] on button "Create Invoice" at bounding box center [601, 379] width 367 height 25
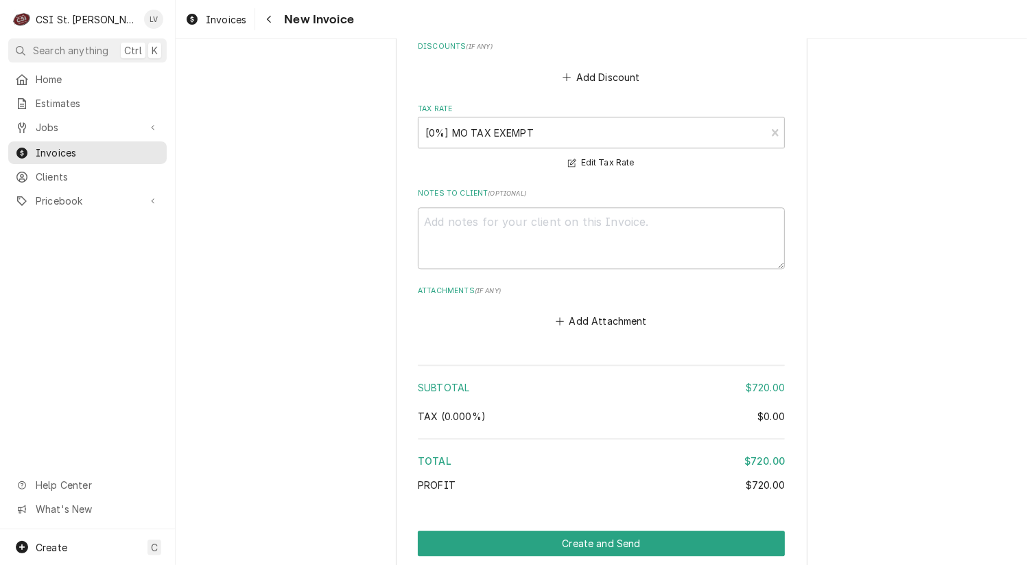
scroll to position [2594, 0]
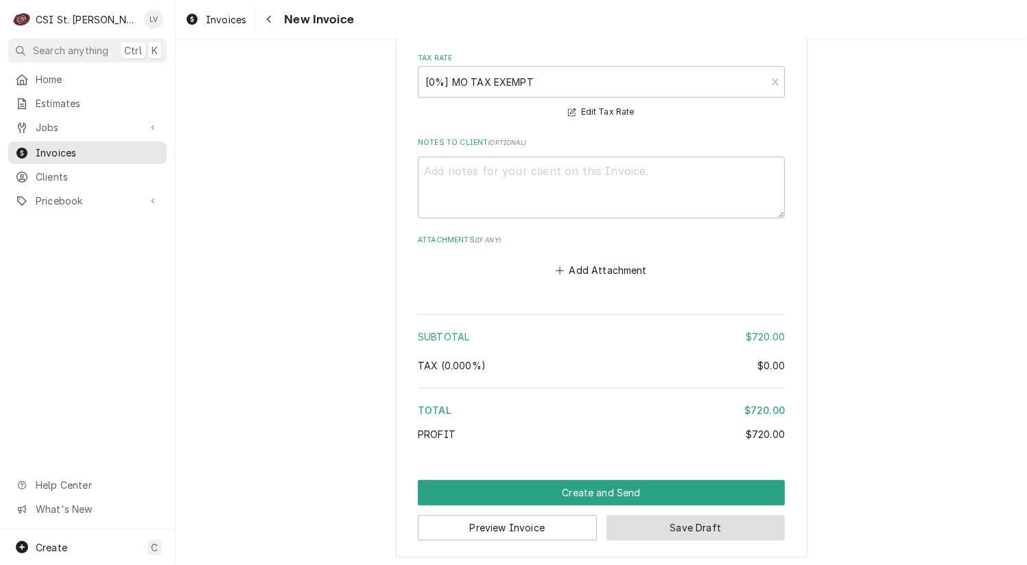
click at [675, 528] on button "Save Draft" at bounding box center [696, 527] width 179 height 25
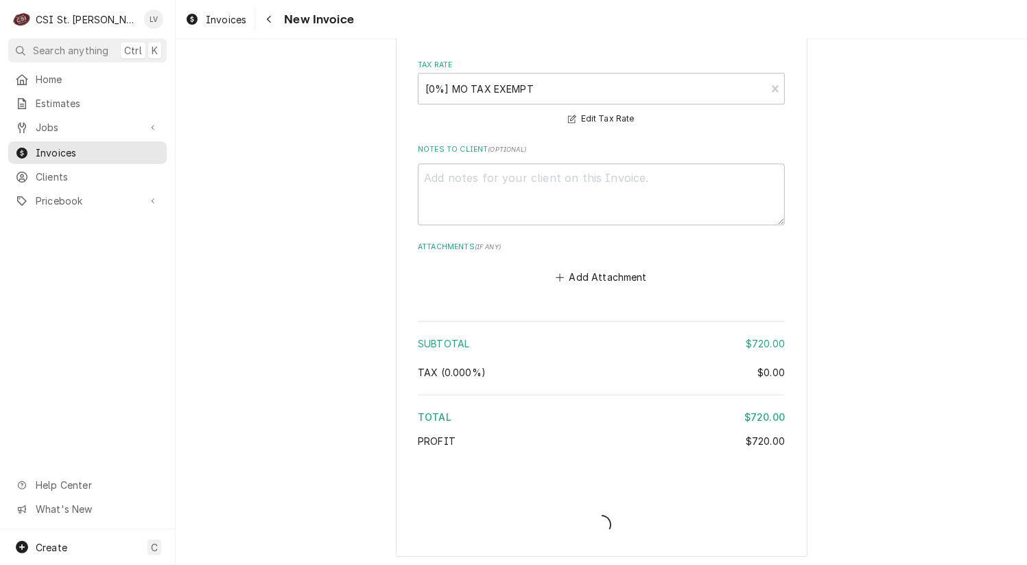
type textarea "x"
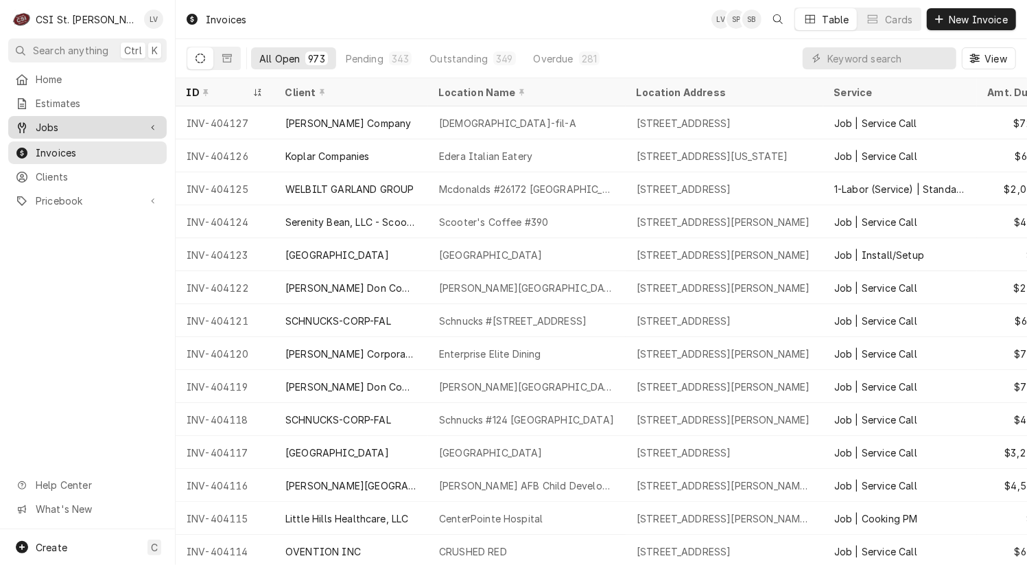
click at [62, 120] on span "Jobs" at bounding box center [88, 127] width 104 height 14
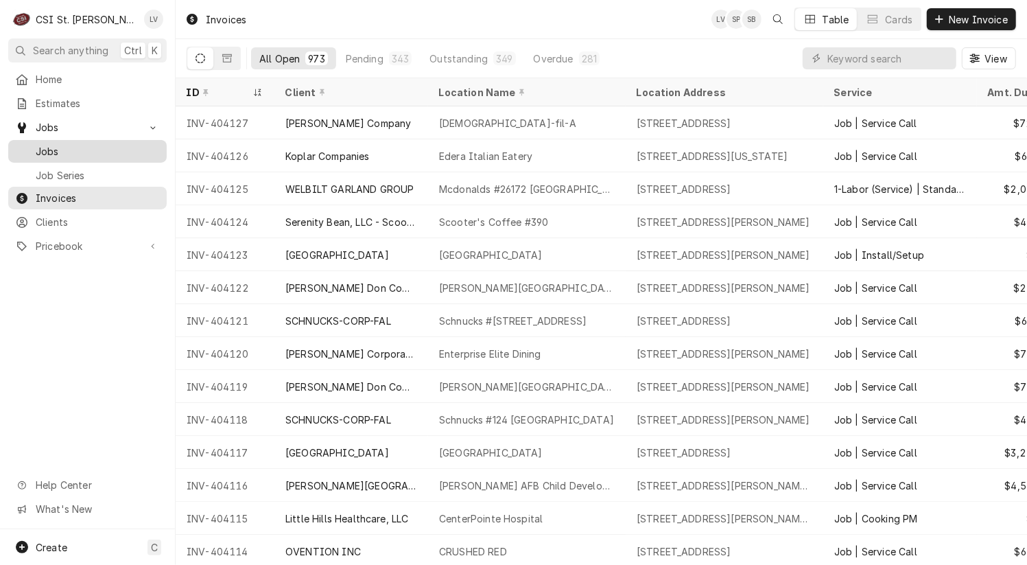
drag, startPoint x: 73, startPoint y: 143, endPoint x: 163, endPoint y: 152, distance: 89.7
click at [73, 144] on span "Jobs" at bounding box center [98, 151] width 124 height 14
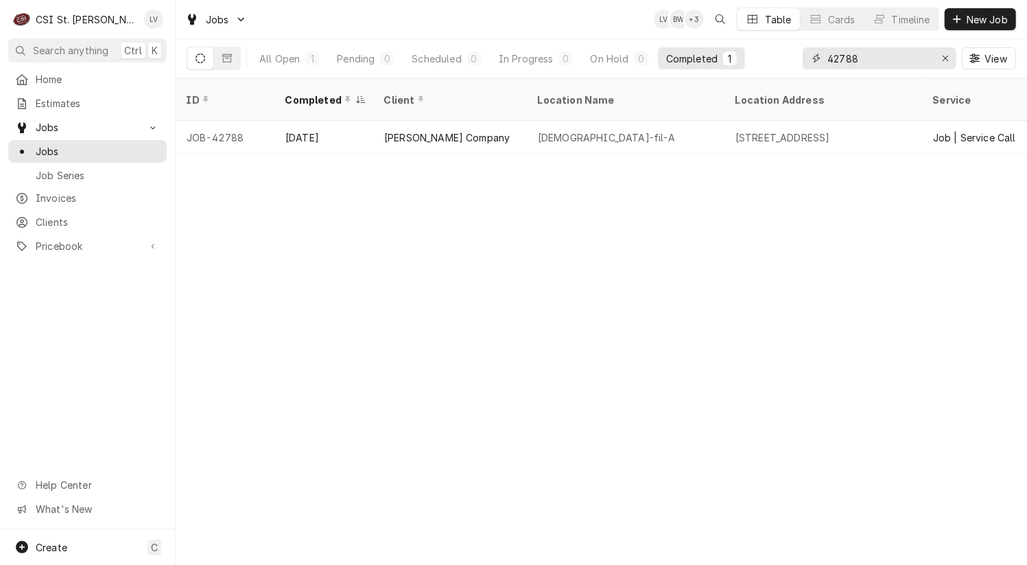
drag, startPoint x: 872, startPoint y: 55, endPoint x: 803, endPoint y: 65, distance: 69.4
click at [803, 65] on div "42788" at bounding box center [880, 58] width 154 height 22
type input "41622"
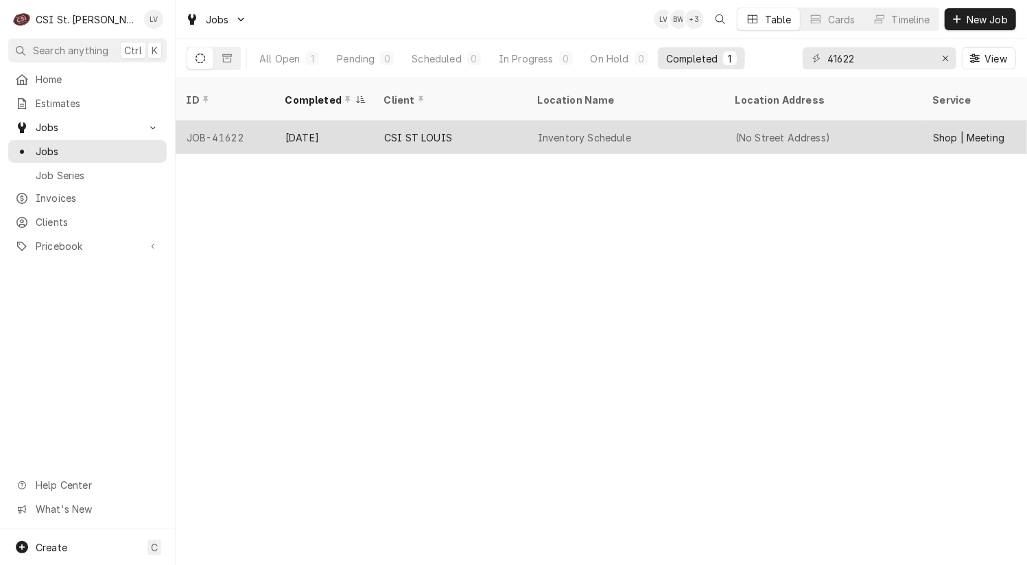
click at [407, 128] on div "CSI ST LOUIS" at bounding box center [450, 137] width 154 height 33
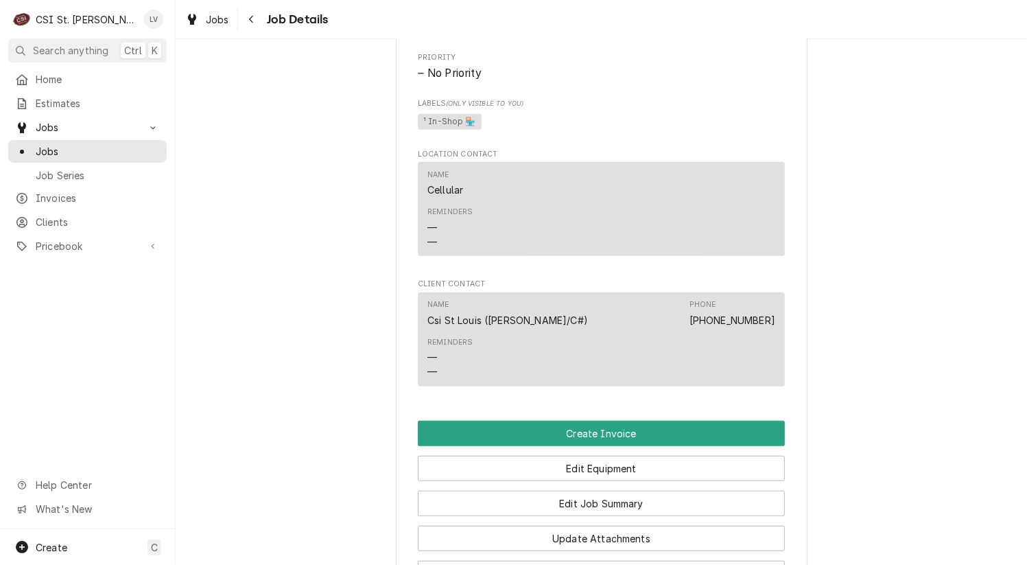
scroll to position [961, 0]
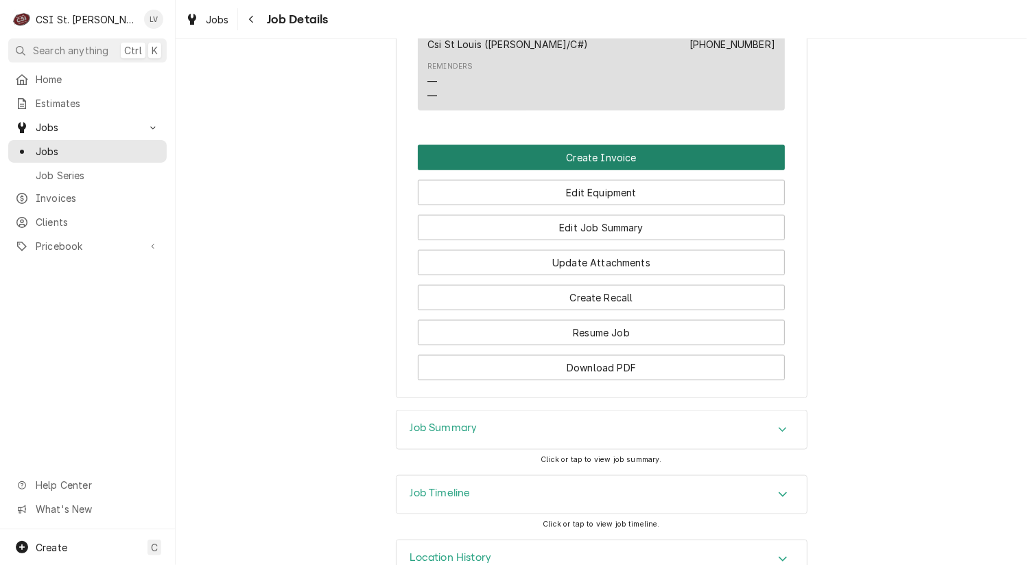
click at [598, 157] on button "Create Invoice" at bounding box center [601, 157] width 367 height 25
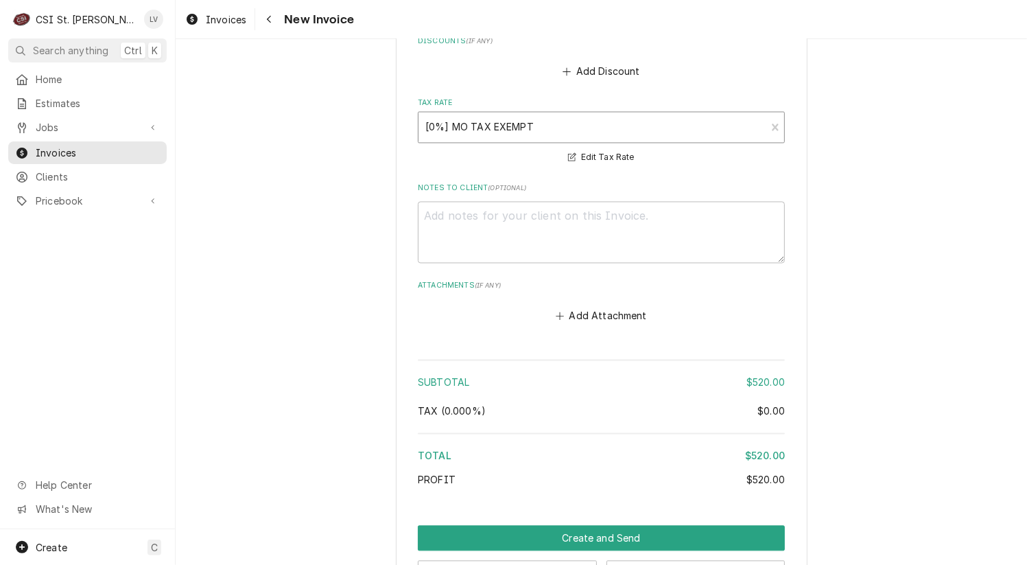
scroll to position [1969, 0]
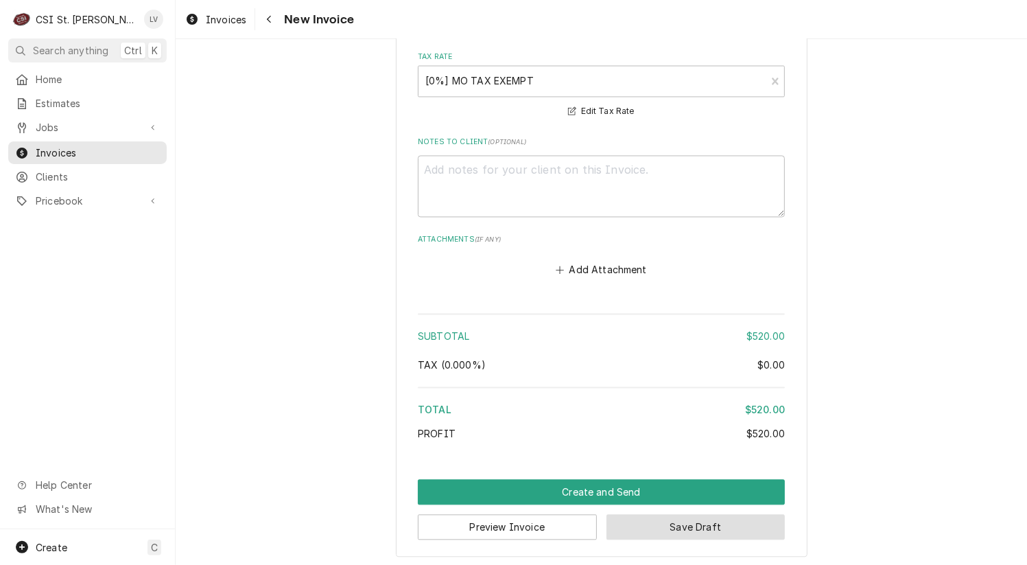
click at [710, 530] on button "Save Draft" at bounding box center [696, 526] width 179 height 25
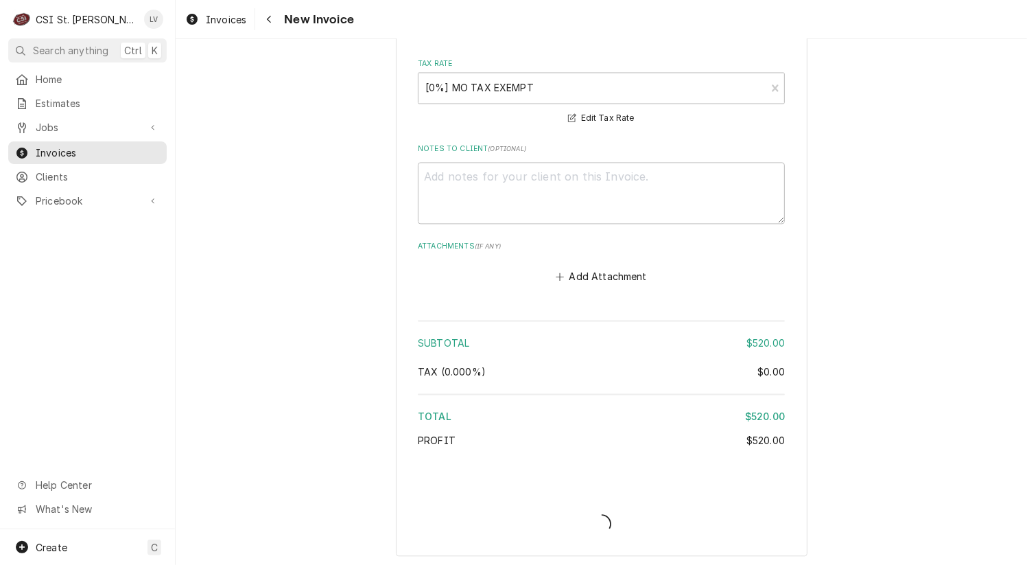
type textarea "x"
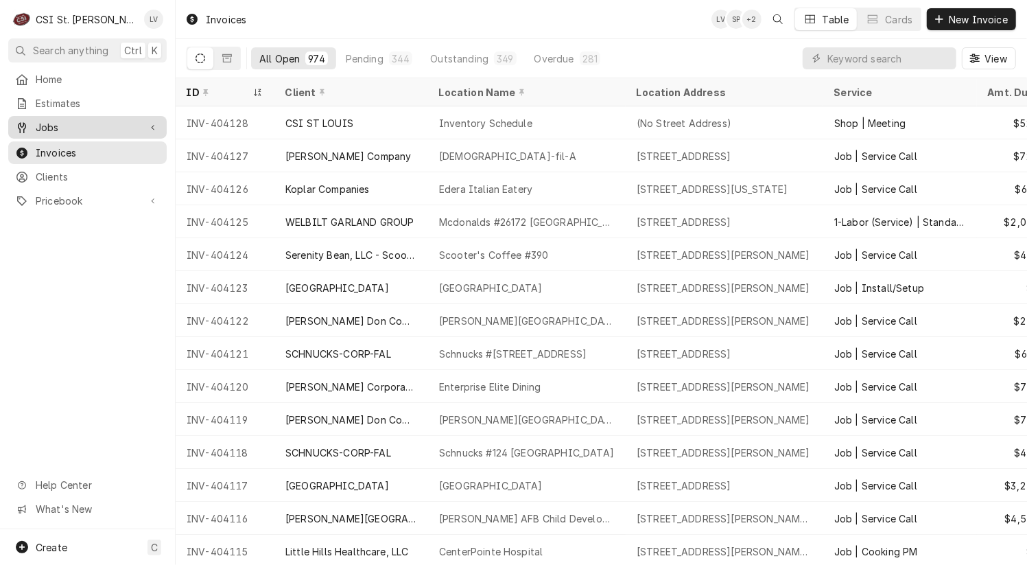
click at [81, 128] on span "Jobs" at bounding box center [88, 127] width 104 height 14
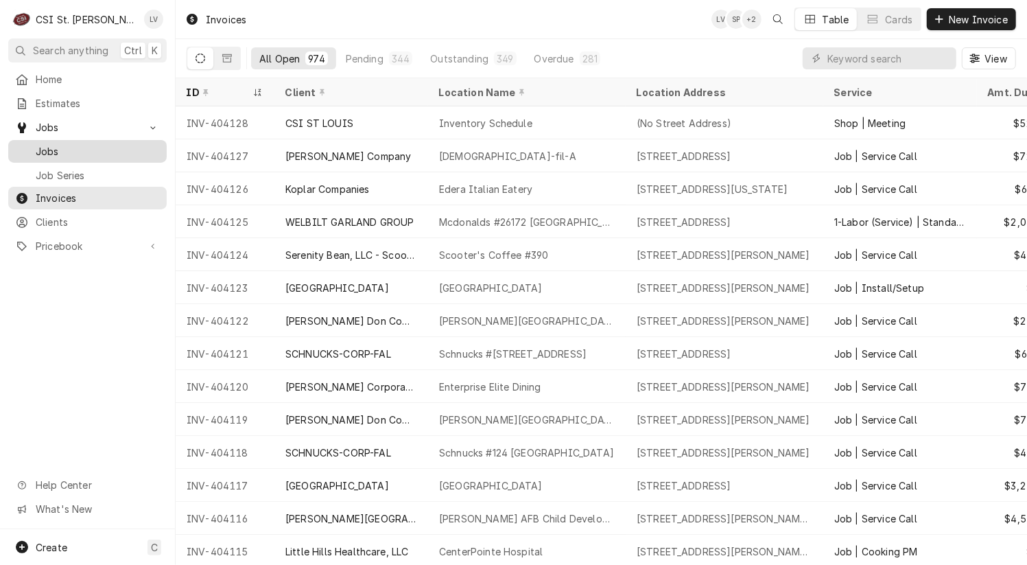
drag, startPoint x: 84, startPoint y: 150, endPoint x: 189, endPoint y: 160, distance: 104.7
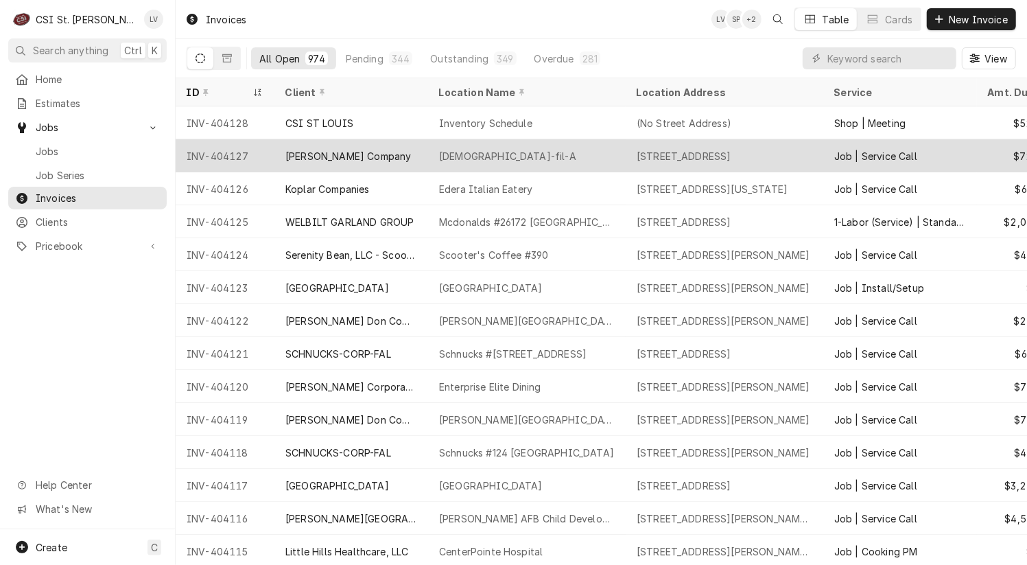
click at [85, 150] on span "Jobs" at bounding box center [98, 151] width 124 height 14
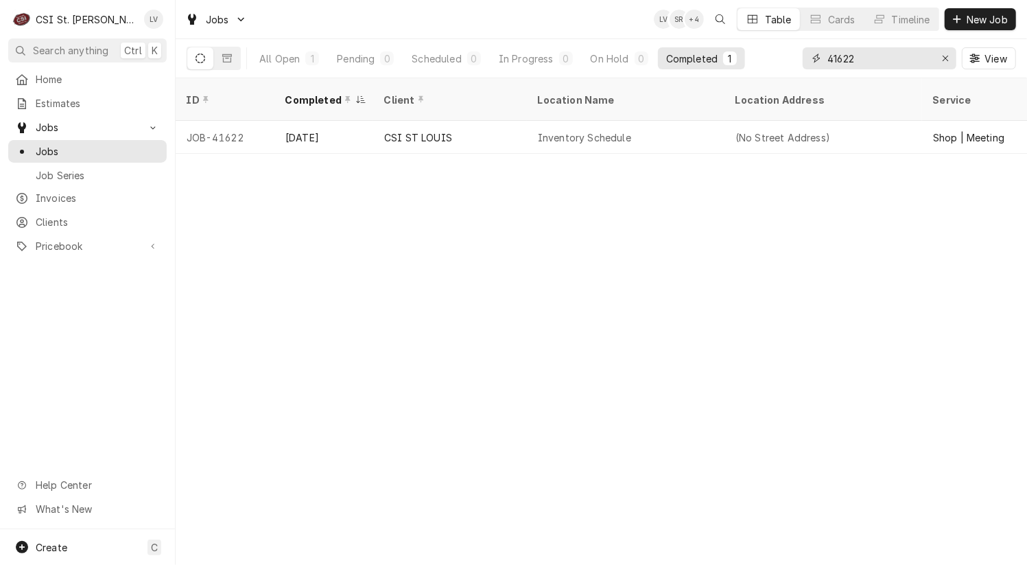
drag, startPoint x: 887, startPoint y: 59, endPoint x: 810, endPoint y: 56, distance: 77.6
click at [810, 58] on div "41622" at bounding box center [880, 58] width 154 height 22
type input "41782"
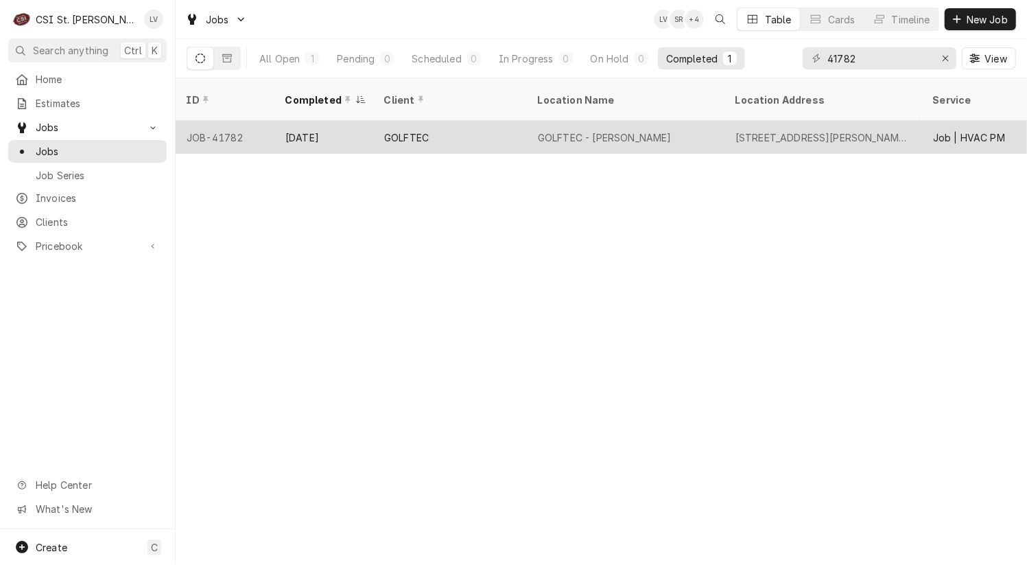
click at [393, 130] on div "GOLFTEC" at bounding box center [406, 137] width 45 height 14
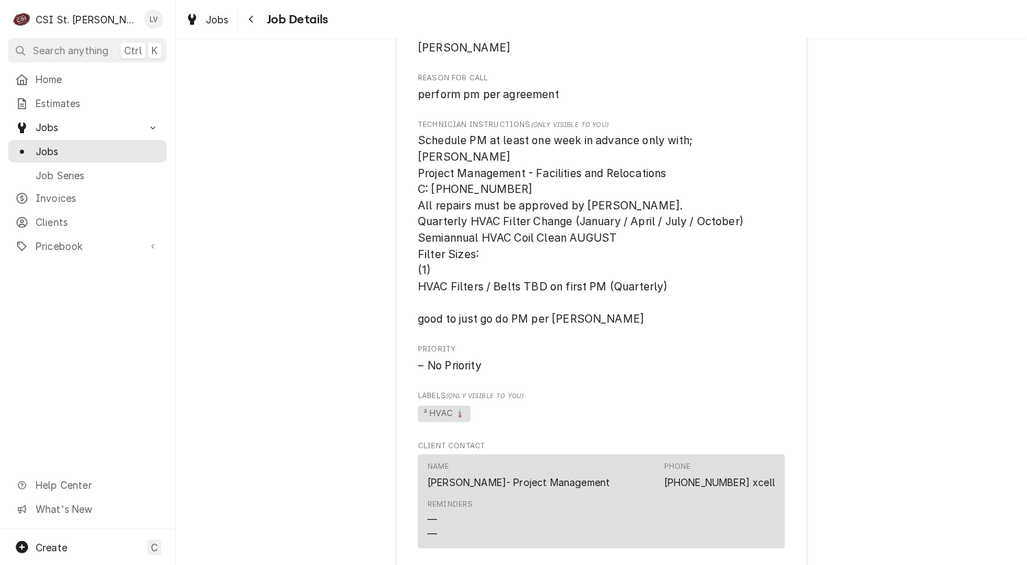
scroll to position [1098, 0]
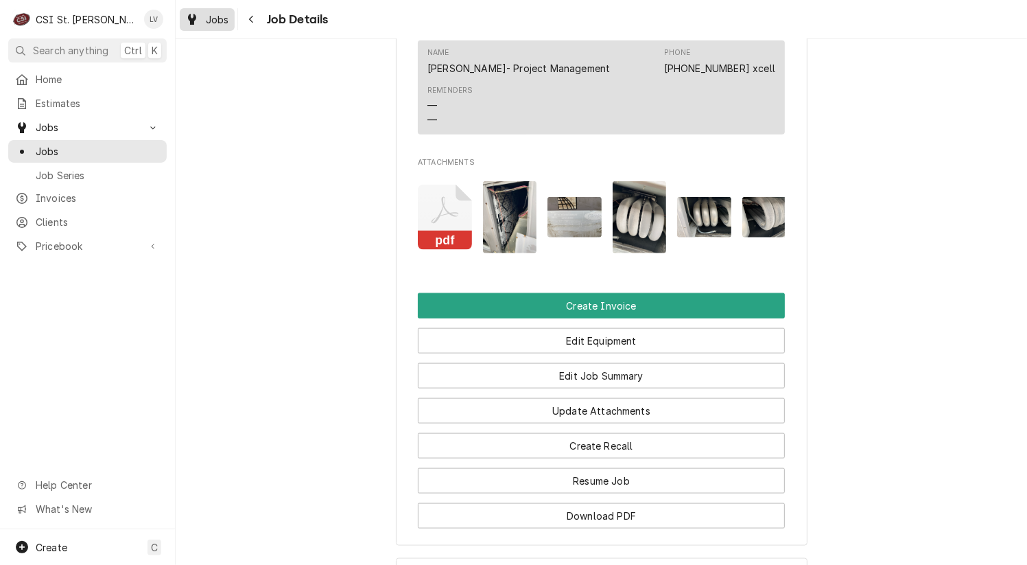
click at [206, 21] on span "Jobs" at bounding box center [217, 19] width 23 height 14
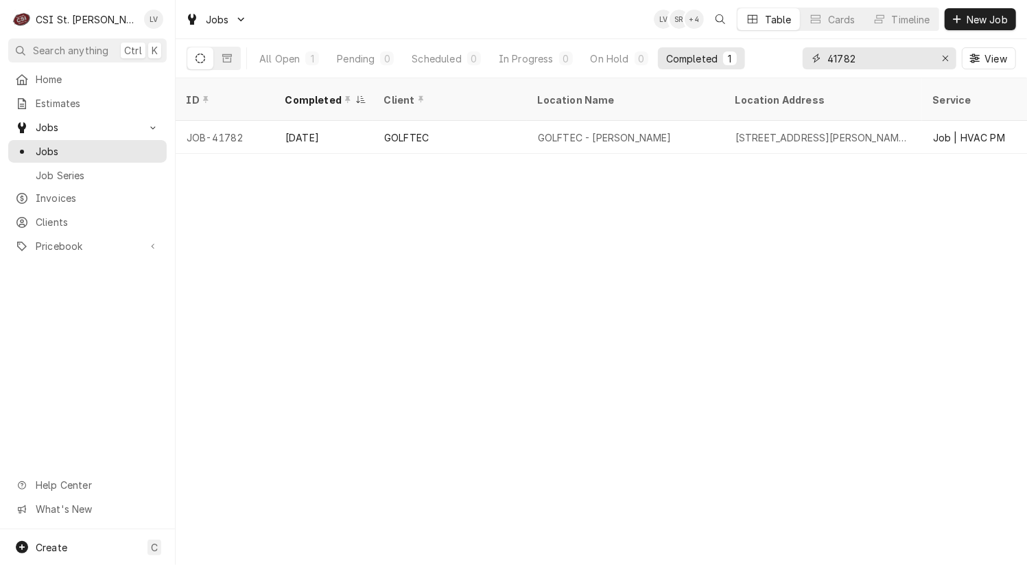
drag, startPoint x: 878, startPoint y: 65, endPoint x: 817, endPoint y: 54, distance: 62.6
click at [816, 63] on div "41782" at bounding box center [880, 58] width 154 height 22
type input "42555"
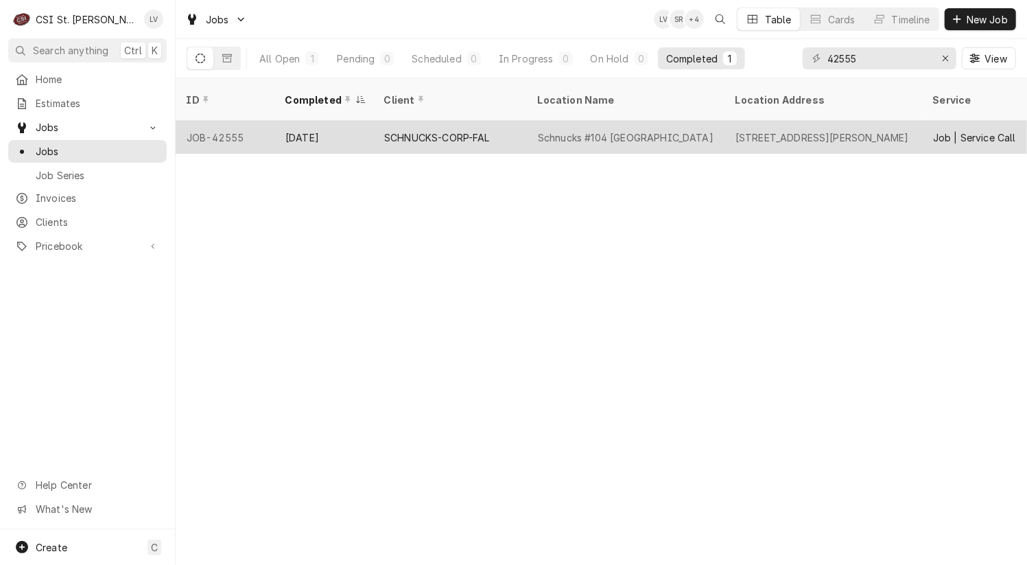
click at [412, 130] on div "SCHNUCKS-CORP-FAL" at bounding box center [437, 137] width 106 height 14
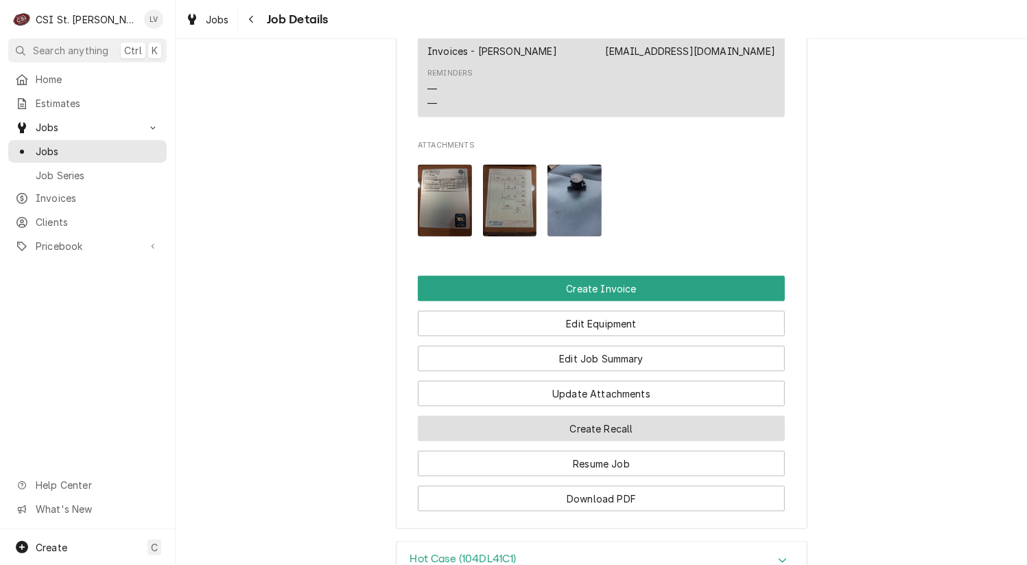
scroll to position [1570, 0]
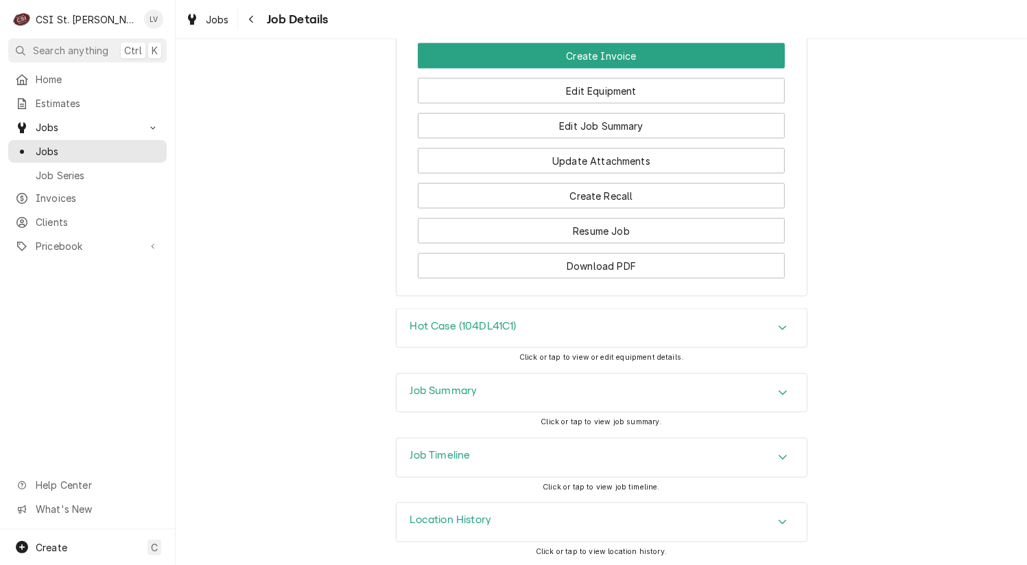
click at [423, 389] on h3 "Job Summary" at bounding box center [443, 391] width 67 height 13
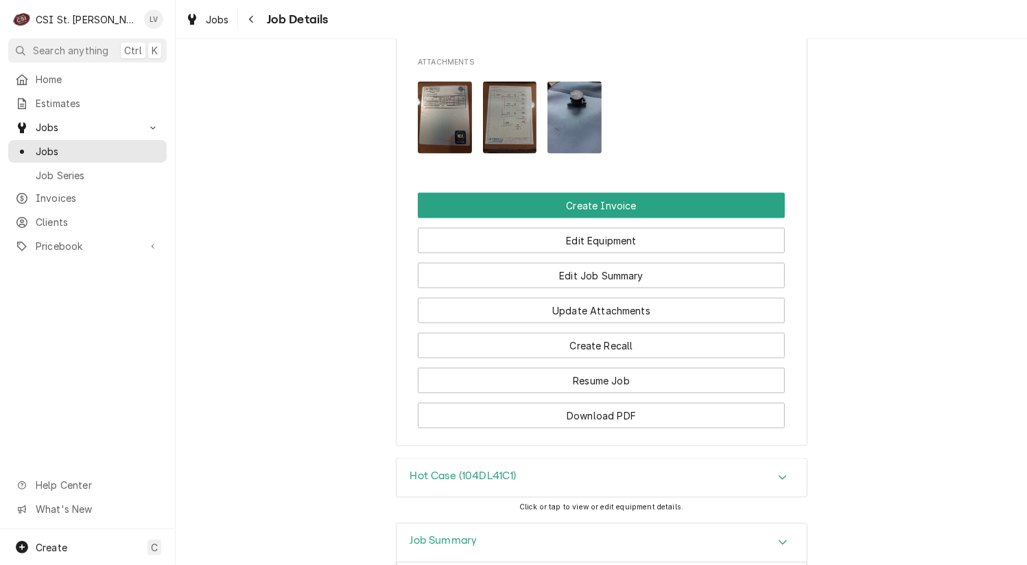
scroll to position [1227, 0]
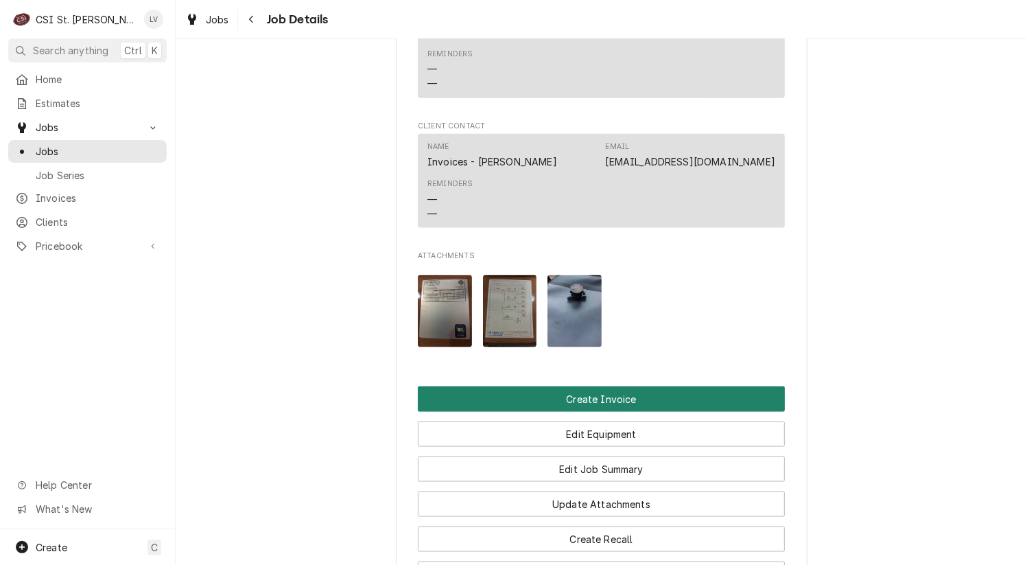
click at [643, 404] on button "Create Invoice" at bounding box center [601, 398] width 367 height 25
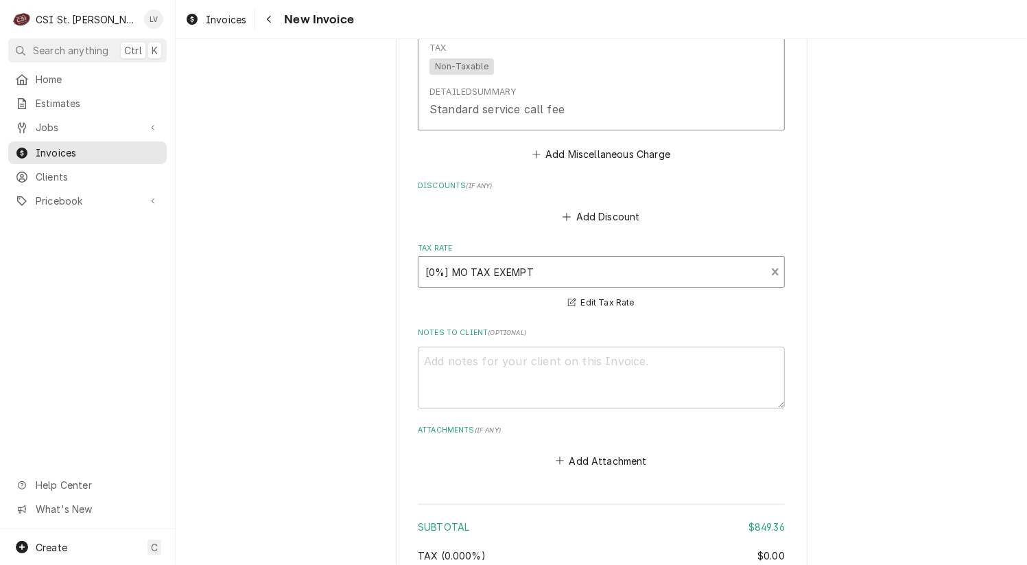
scroll to position [4235, 0]
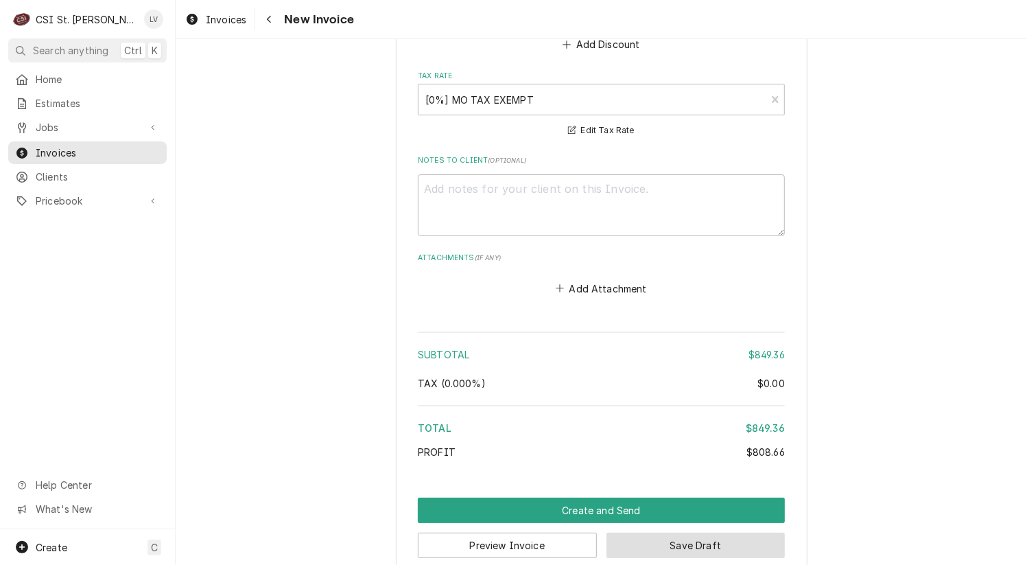
click at [699, 533] on button "Save Draft" at bounding box center [696, 545] width 179 height 25
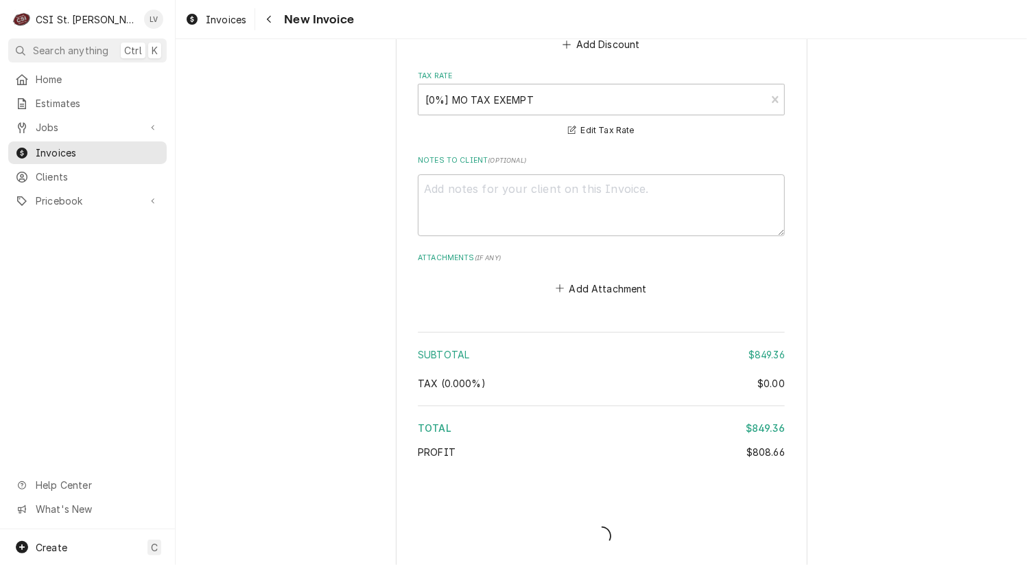
scroll to position [4229, 0]
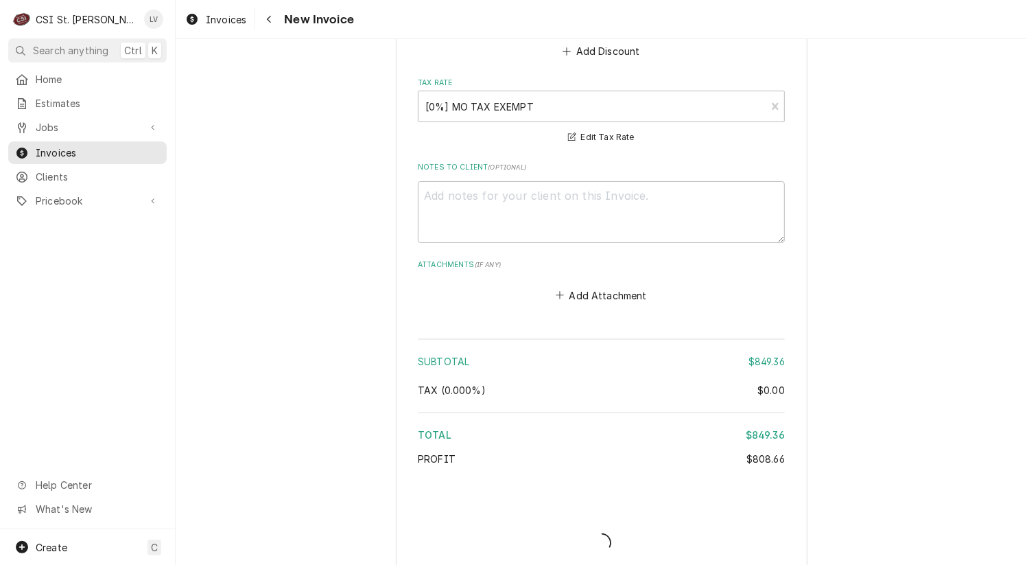
type textarea "x"
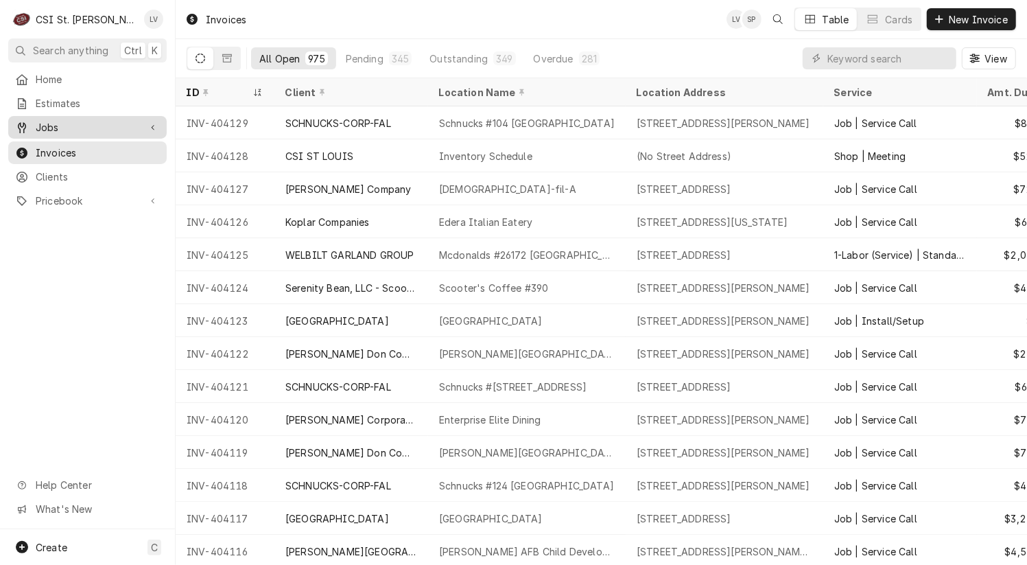
click at [83, 122] on span "Jobs" at bounding box center [88, 127] width 104 height 14
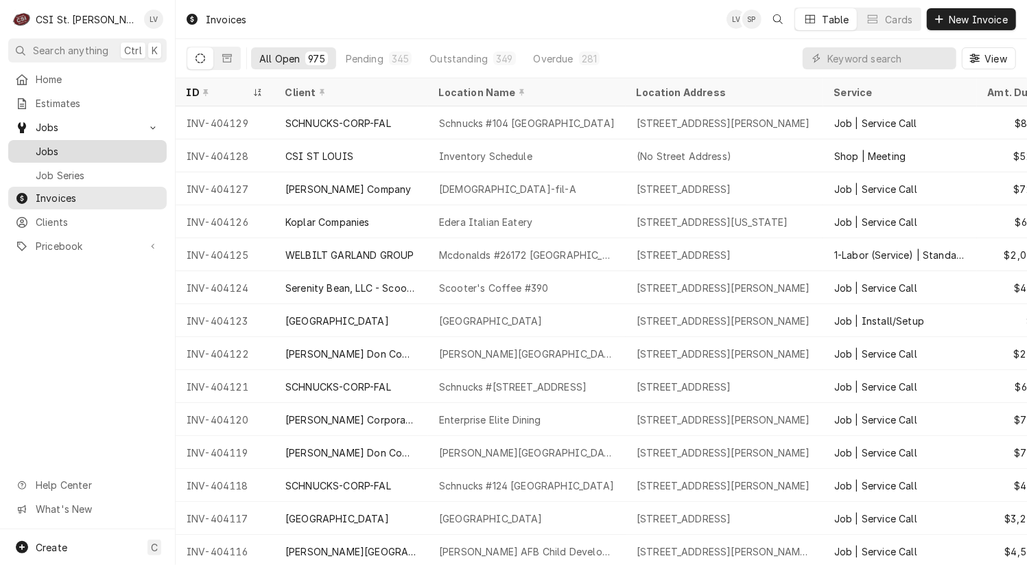
click at [115, 144] on span "Jobs" at bounding box center [98, 151] width 124 height 14
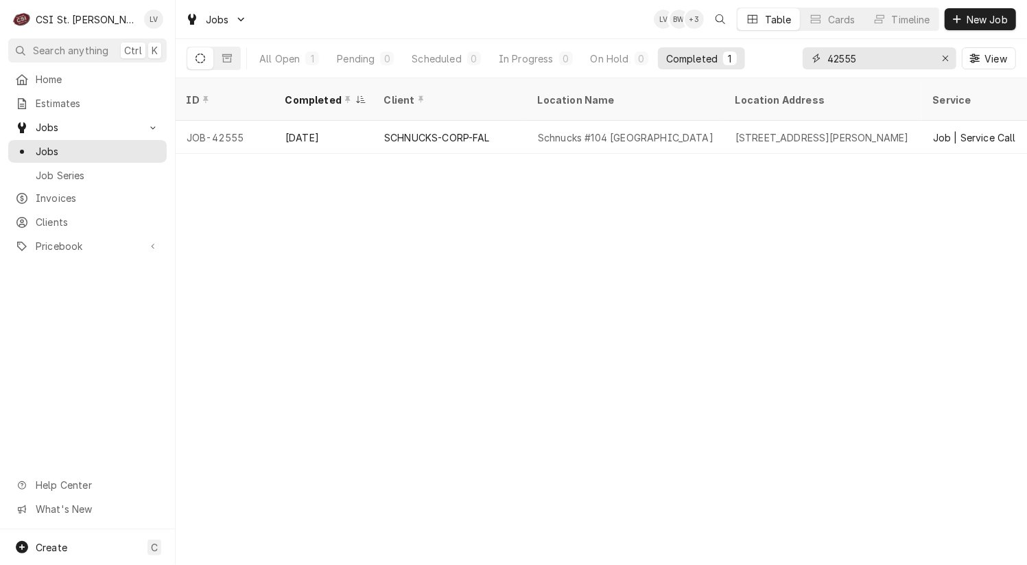
drag, startPoint x: 881, startPoint y: 55, endPoint x: 806, endPoint y: 71, distance: 76.6
click at [806, 71] on div "42555 View" at bounding box center [909, 58] width 213 height 38
type input "42620"
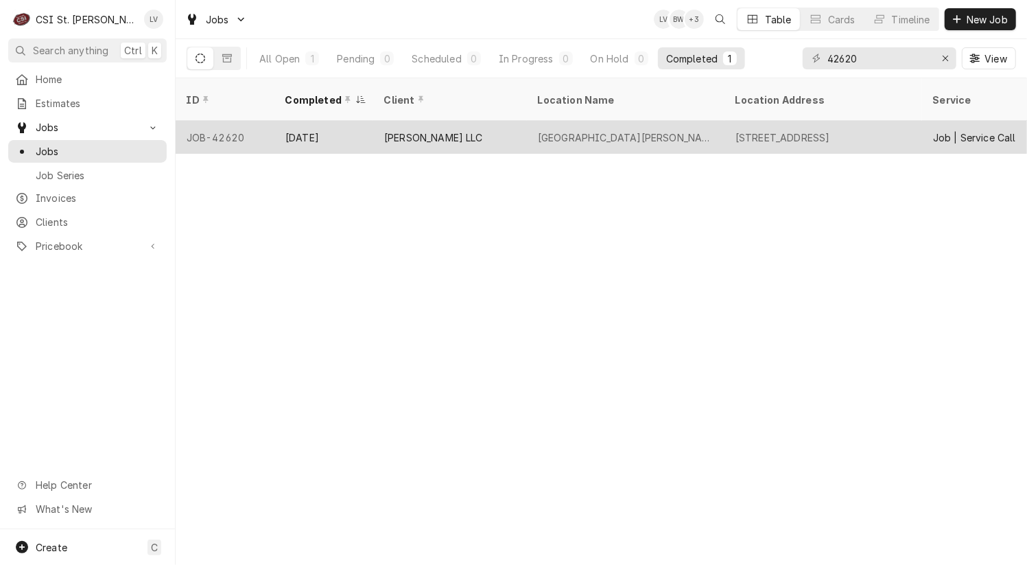
click at [502, 121] on div "FOLLETT LLC" at bounding box center [450, 137] width 154 height 33
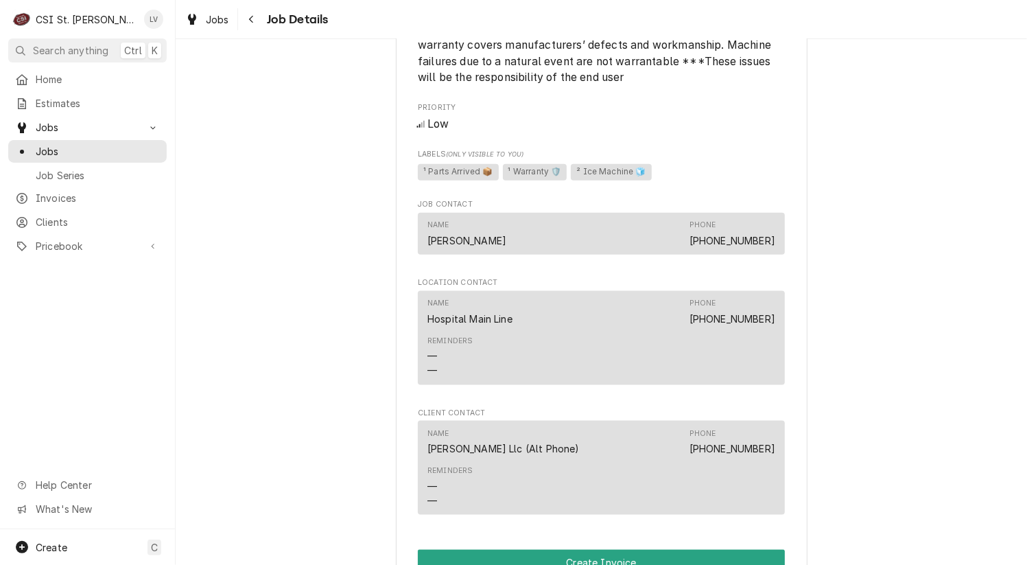
scroll to position [1578, 0]
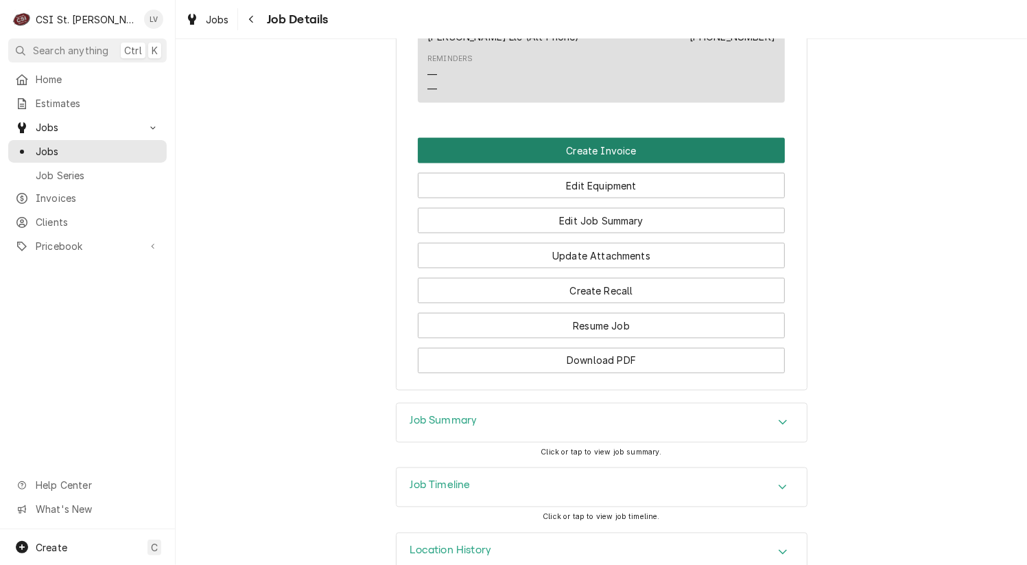
click at [537, 163] on button "Create Invoice" at bounding box center [601, 150] width 367 height 25
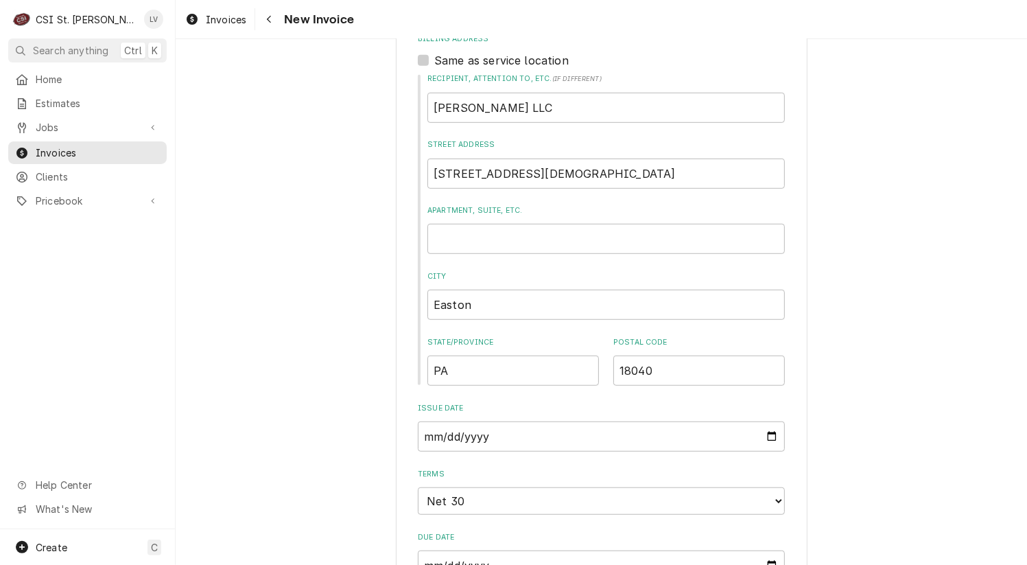
scroll to position [206, 0]
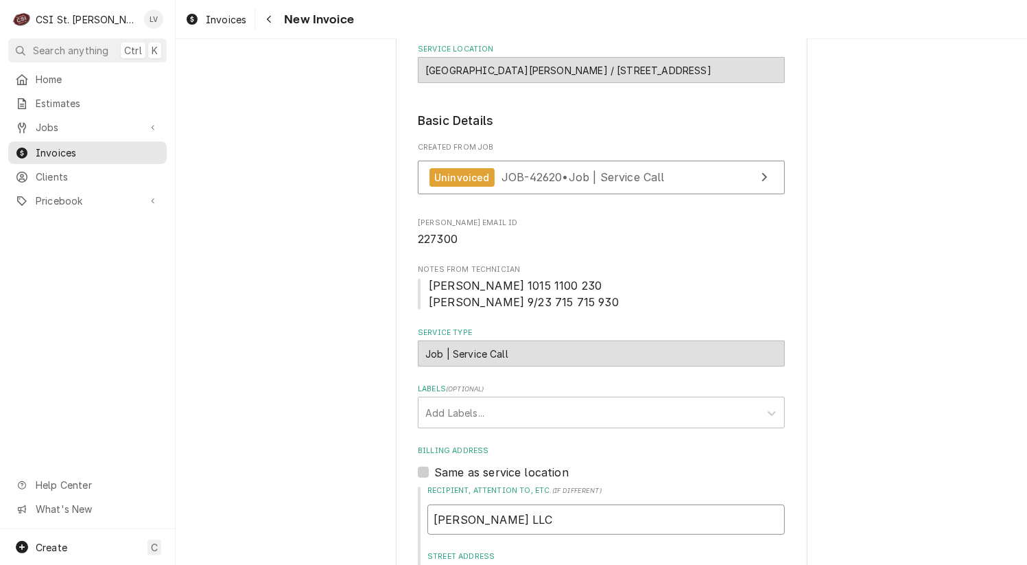
drag, startPoint x: 508, startPoint y: 514, endPoint x: 349, endPoint y: 500, distance: 159.8
type textarea "x"
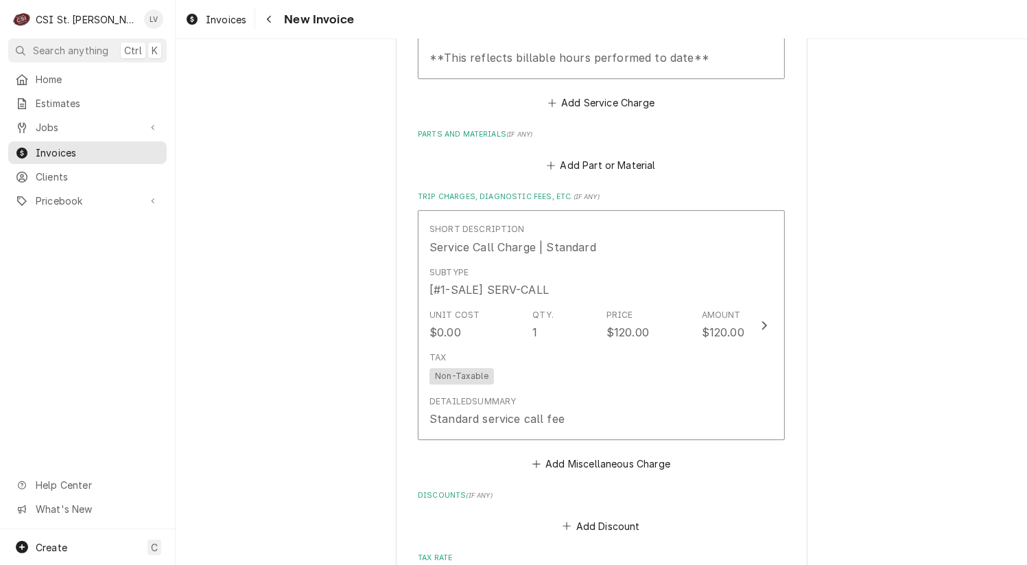
scroll to position [3411, 0]
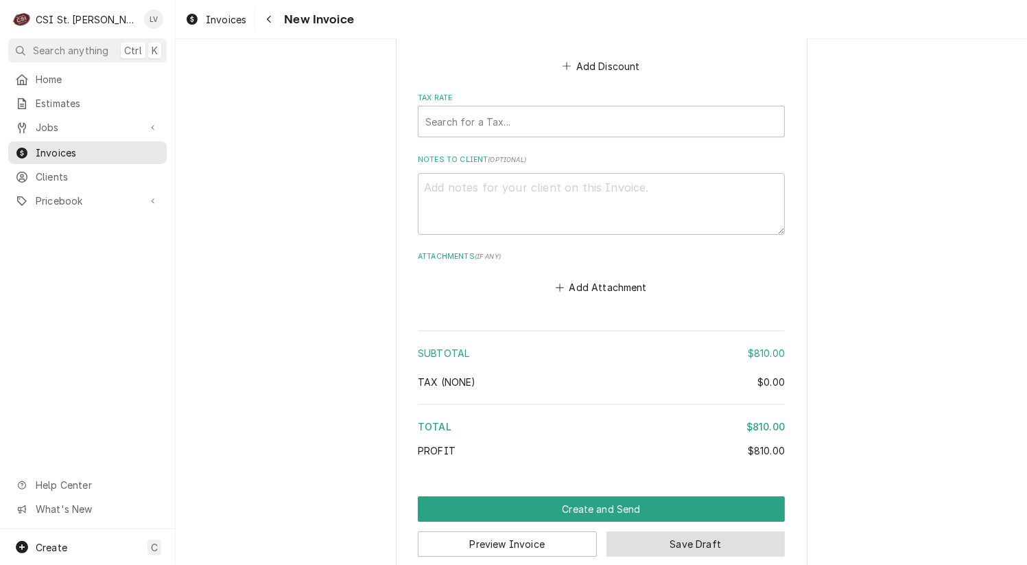
click at [666, 531] on button "Save Draft" at bounding box center [696, 543] width 179 height 25
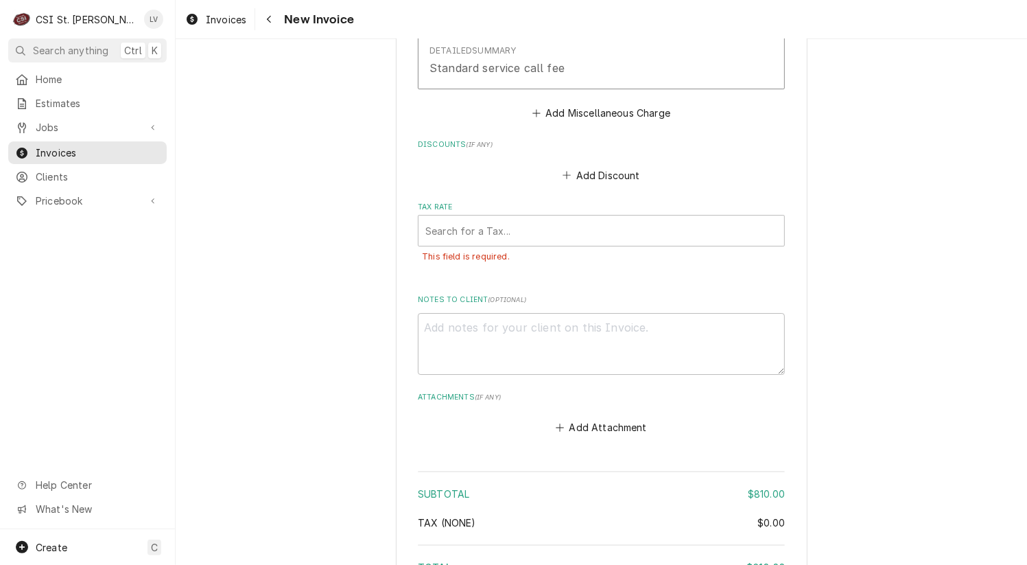
scroll to position [3441, 0]
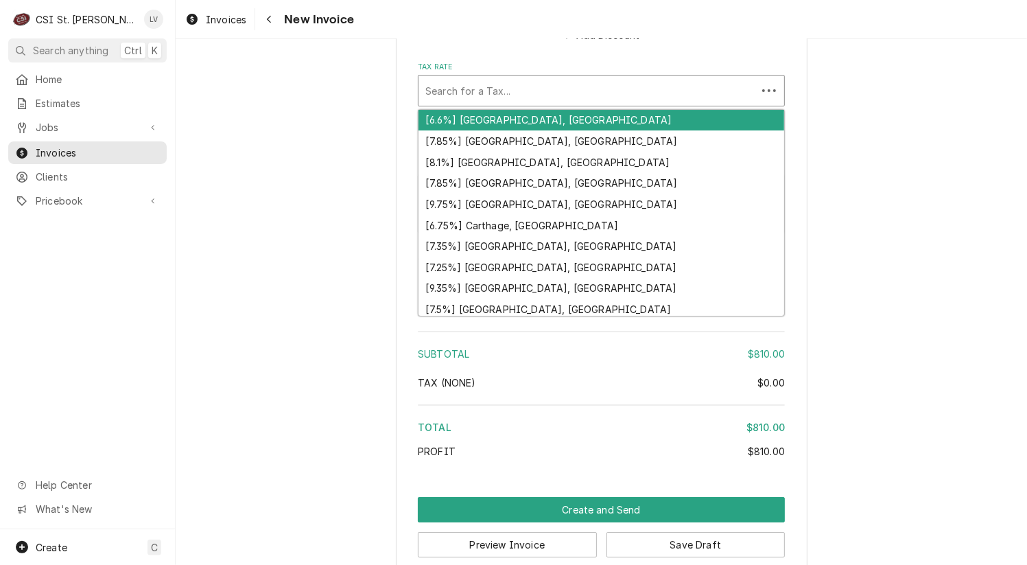
click at [522, 78] on div "Tax Rate" at bounding box center [587, 90] width 325 height 25
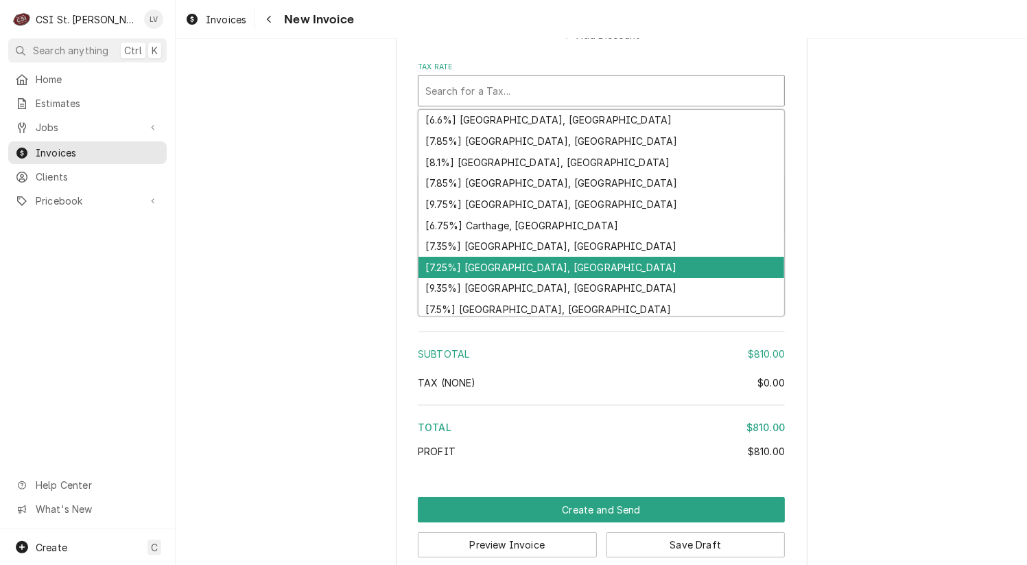
type textarea "x"
type input "m"
type textarea "x"
type input "mo"
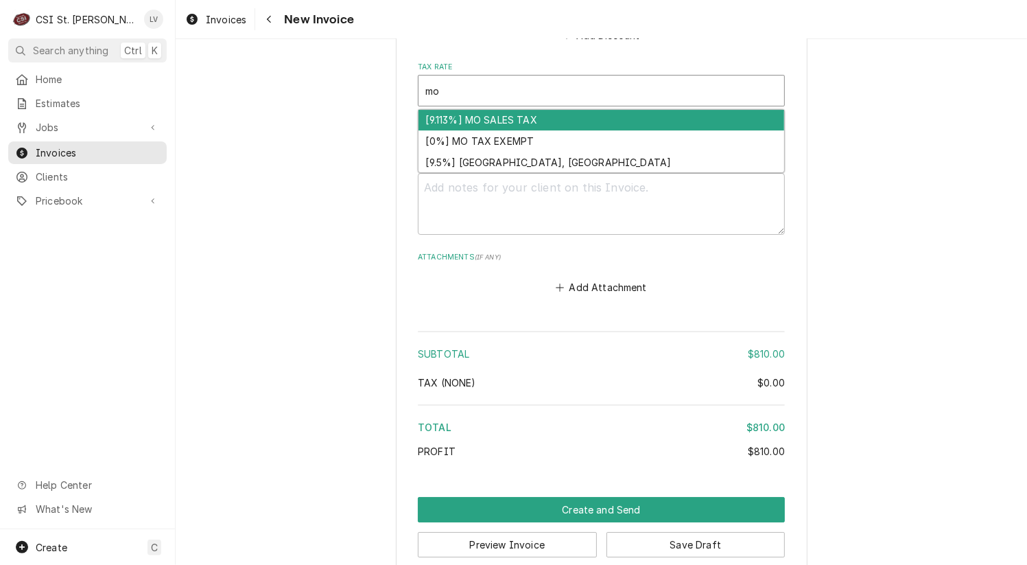
click at [480, 110] on div "[9.113%] MO SALES TAX" at bounding box center [602, 120] width 366 height 21
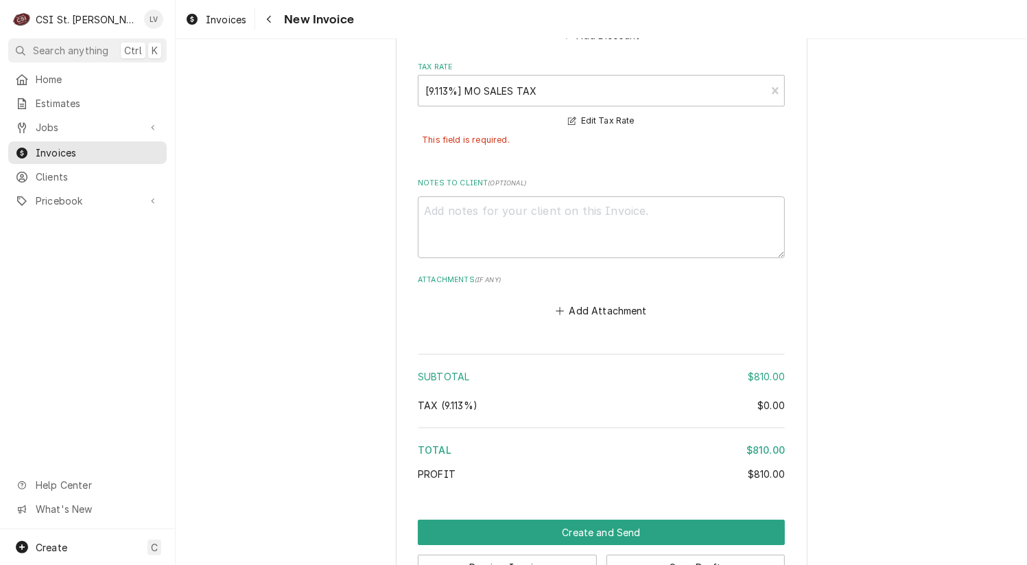
scroll to position [3465, 0]
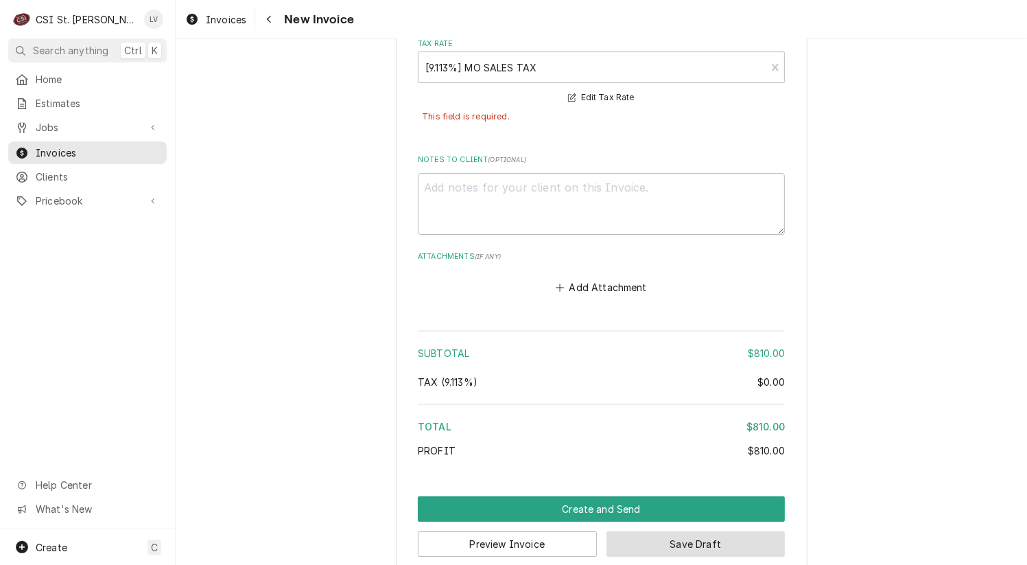
click at [746, 531] on button "Save Draft" at bounding box center [696, 543] width 179 height 25
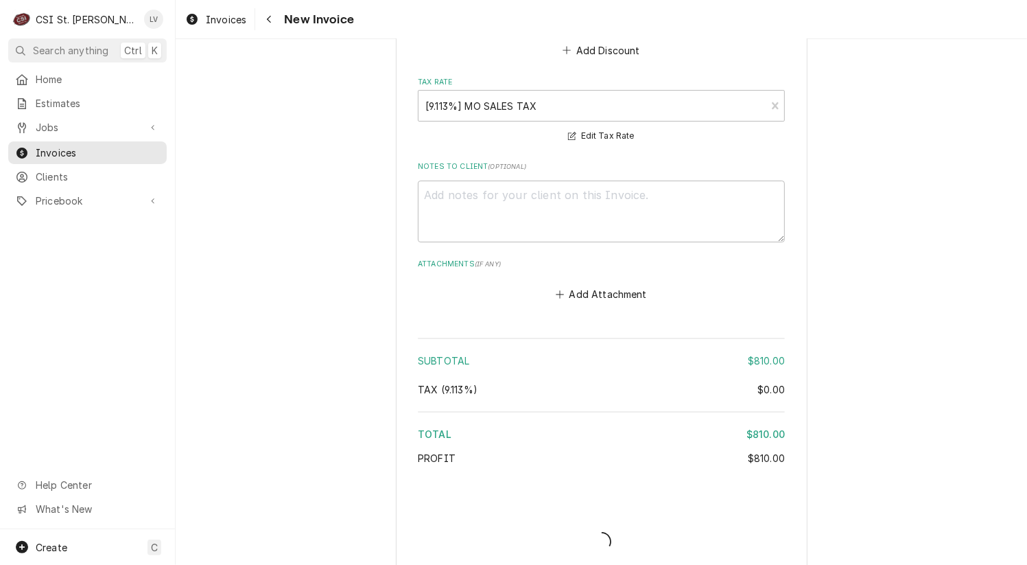
type textarea "x"
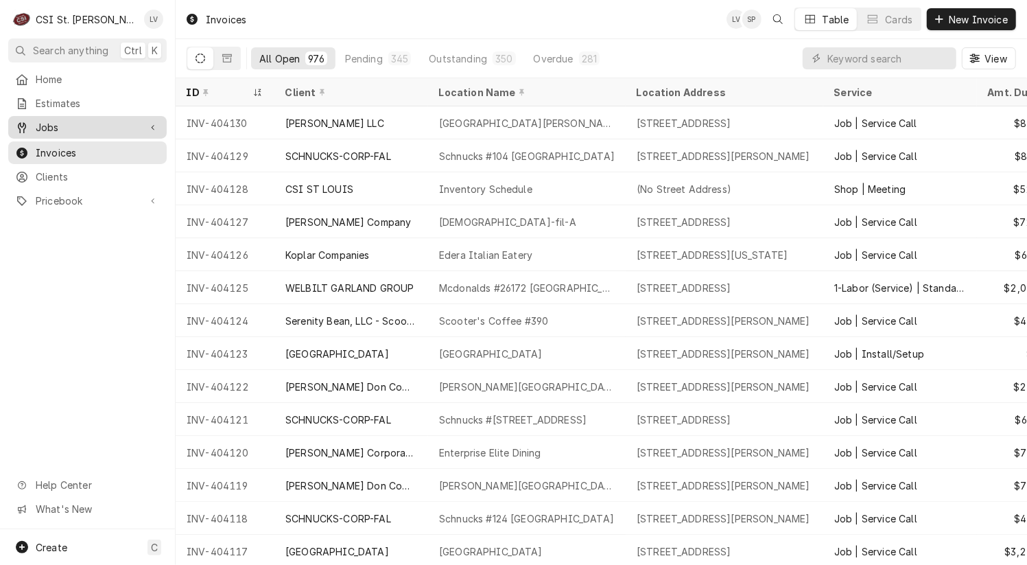
click at [73, 128] on span "Jobs" at bounding box center [88, 127] width 104 height 14
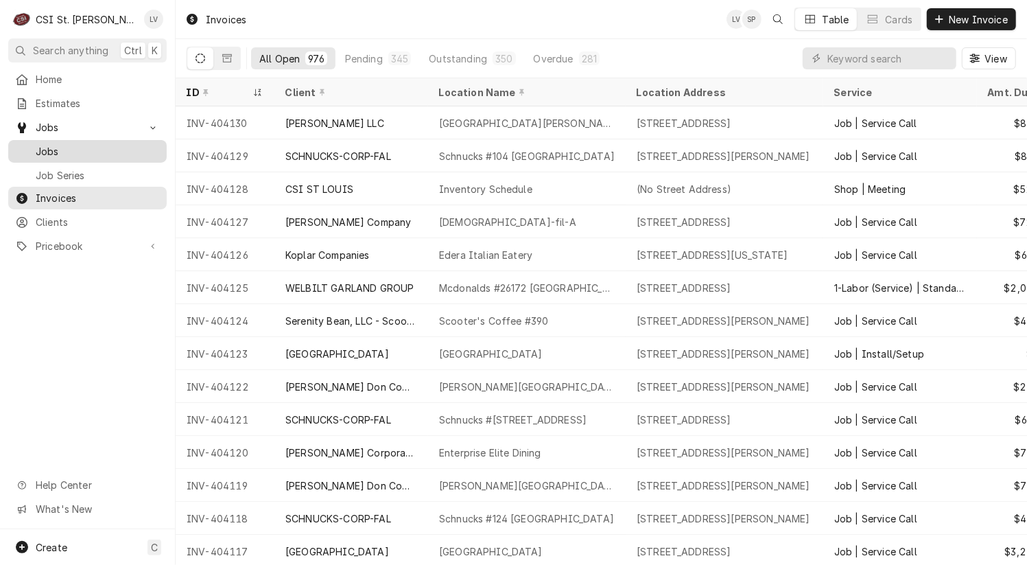
click at [60, 152] on span "Jobs" at bounding box center [98, 151] width 124 height 14
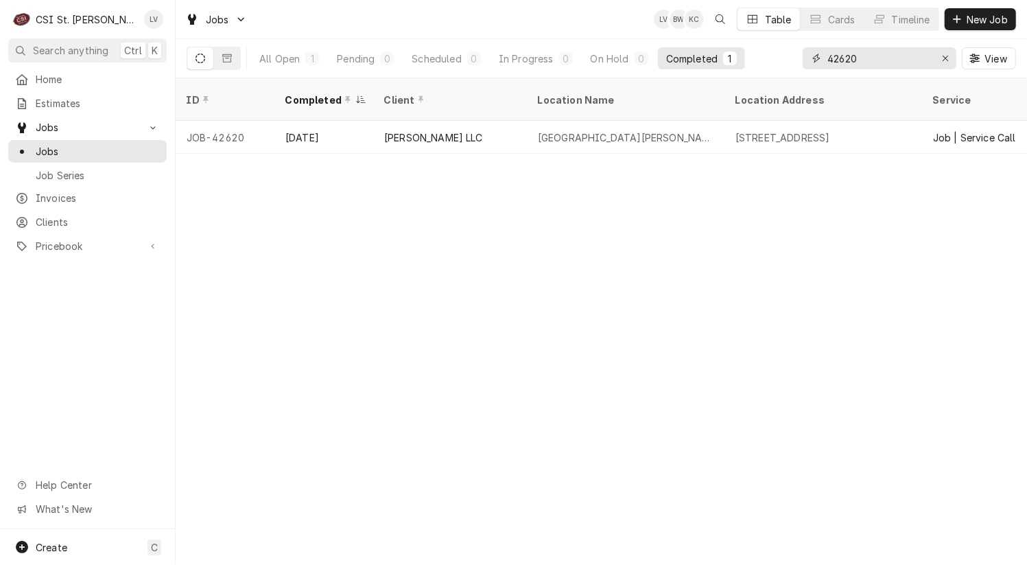
drag, startPoint x: 872, startPoint y: 56, endPoint x: 826, endPoint y: 65, distance: 46.7
click at [826, 65] on div "42620" at bounding box center [880, 58] width 154 height 22
type input "42598"
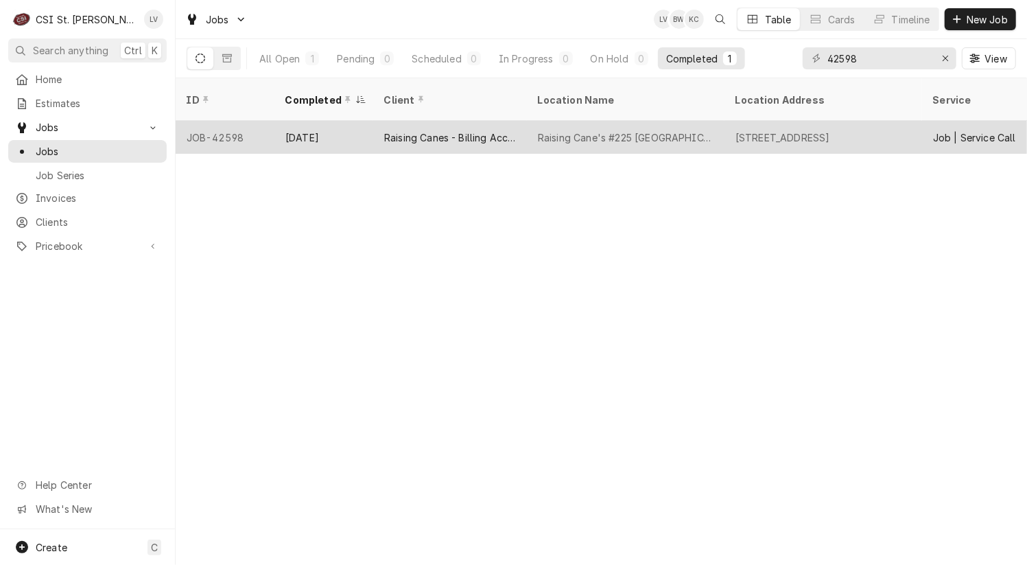
click at [448, 133] on div "Raising Canes - Billing Account" at bounding box center [450, 137] width 154 height 33
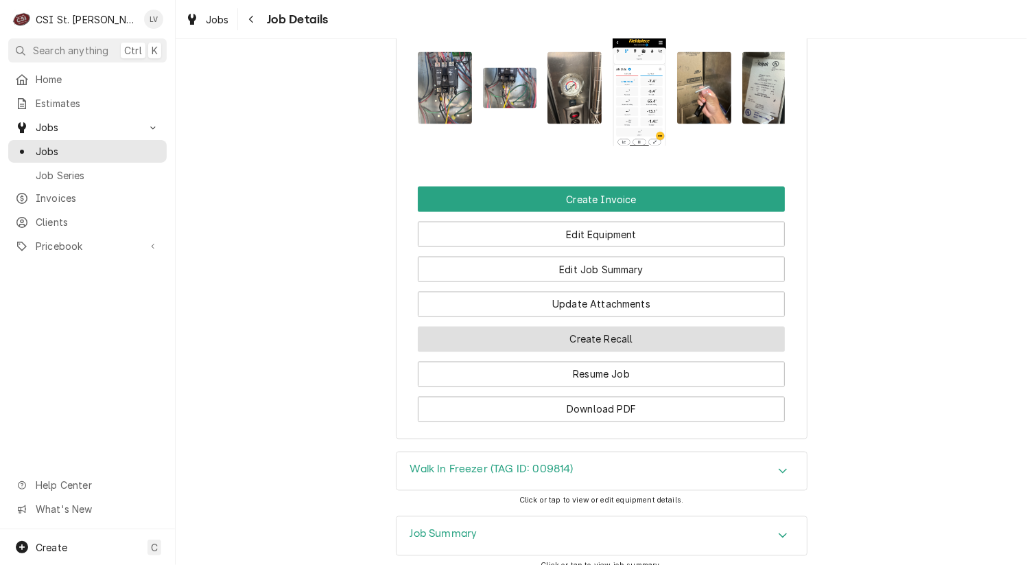
scroll to position [1804, 0]
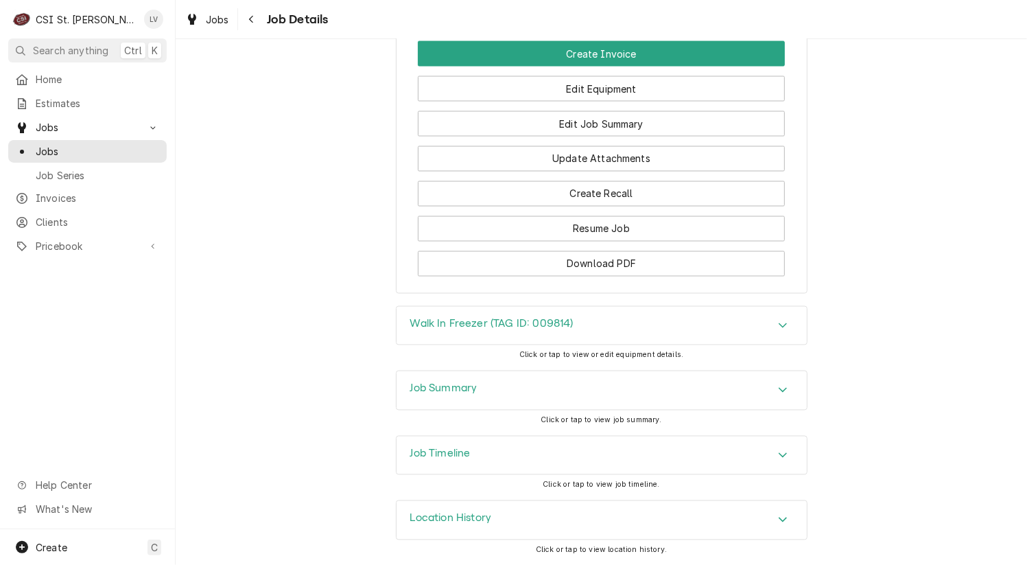
click at [493, 388] on div "Job Summary" at bounding box center [602, 390] width 410 height 38
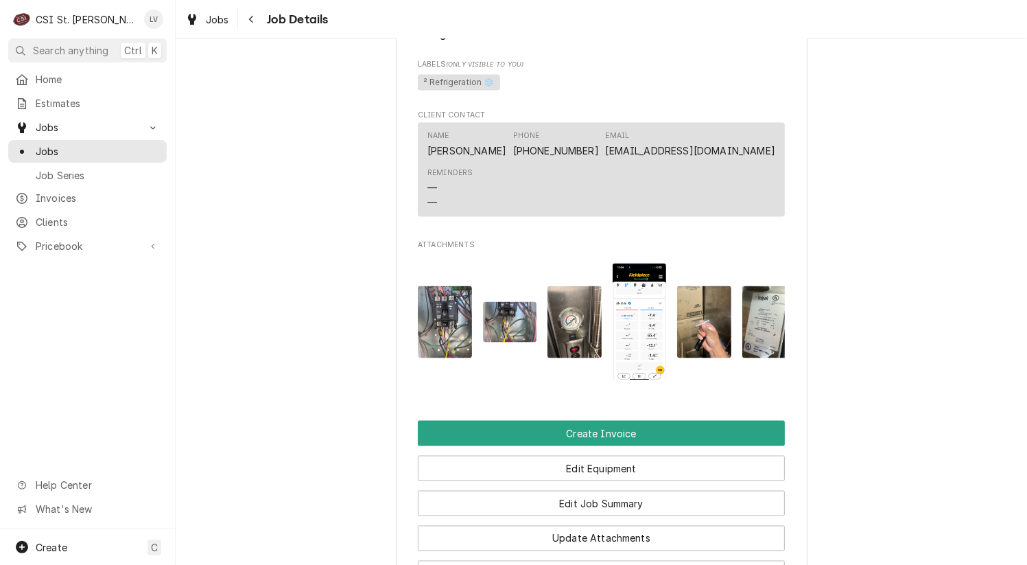
scroll to position [1392, 0]
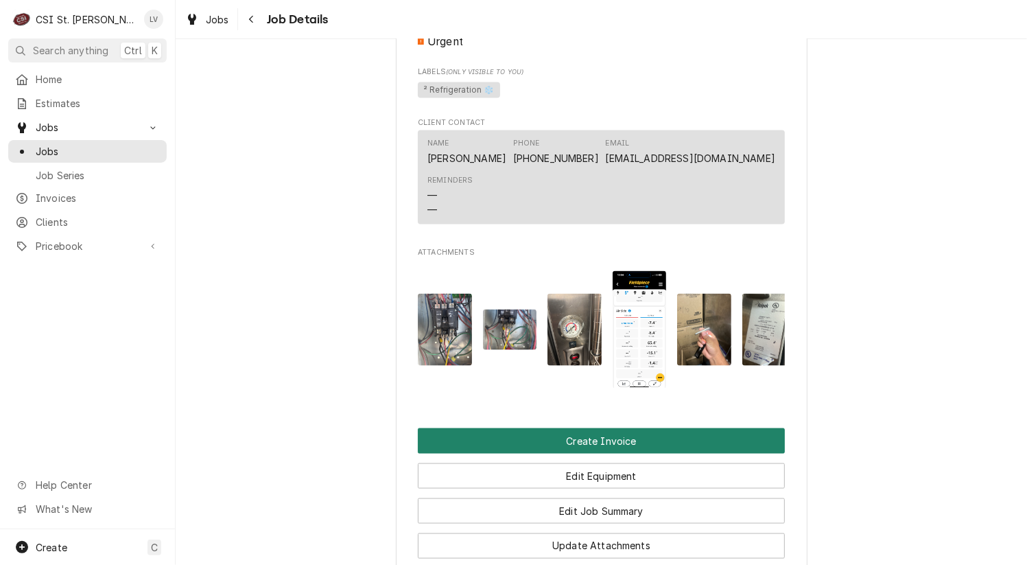
click at [651, 454] on button "Create Invoice" at bounding box center [601, 440] width 367 height 25
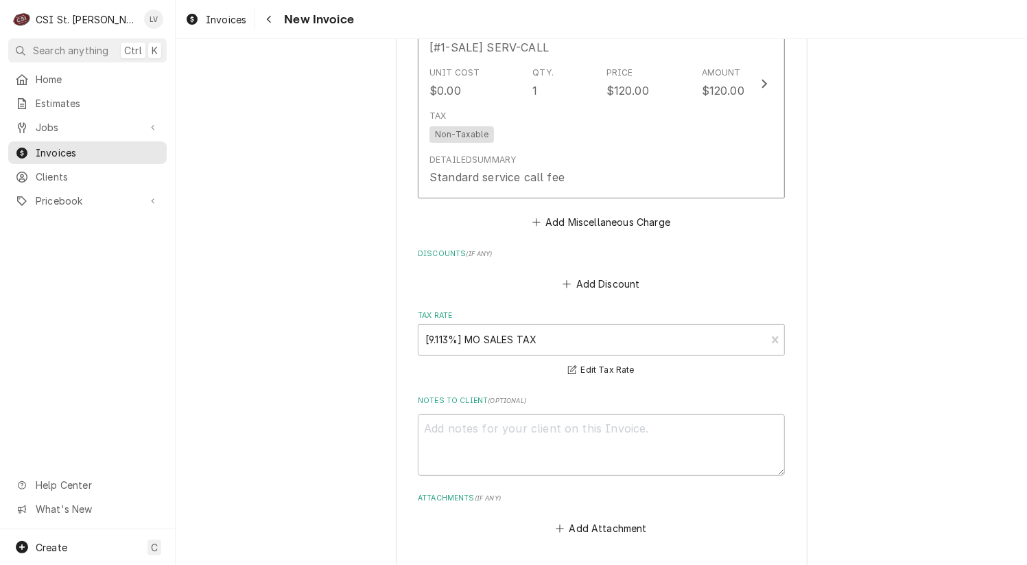
scroll to position [4485, 0]
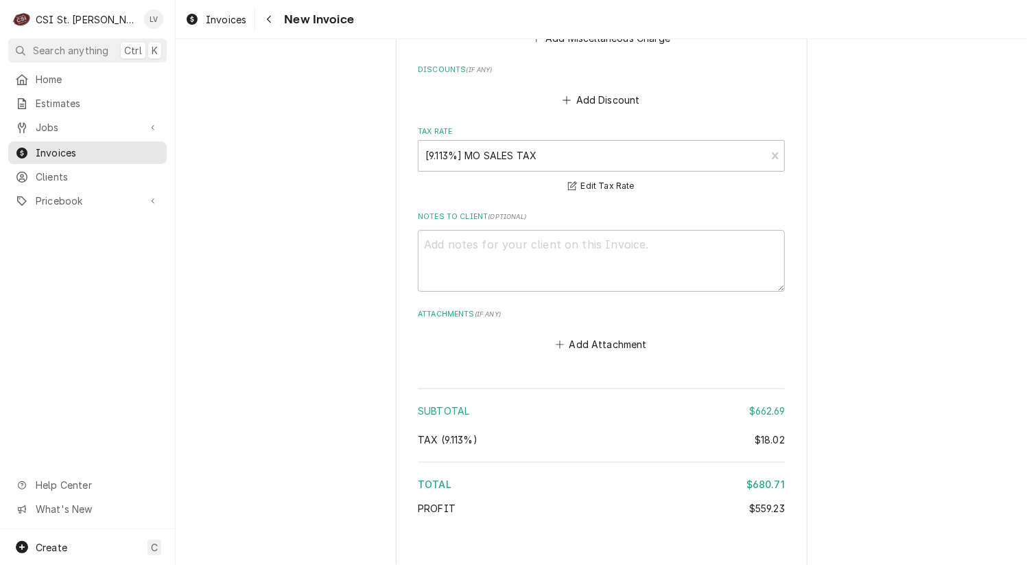
type textarea "x"
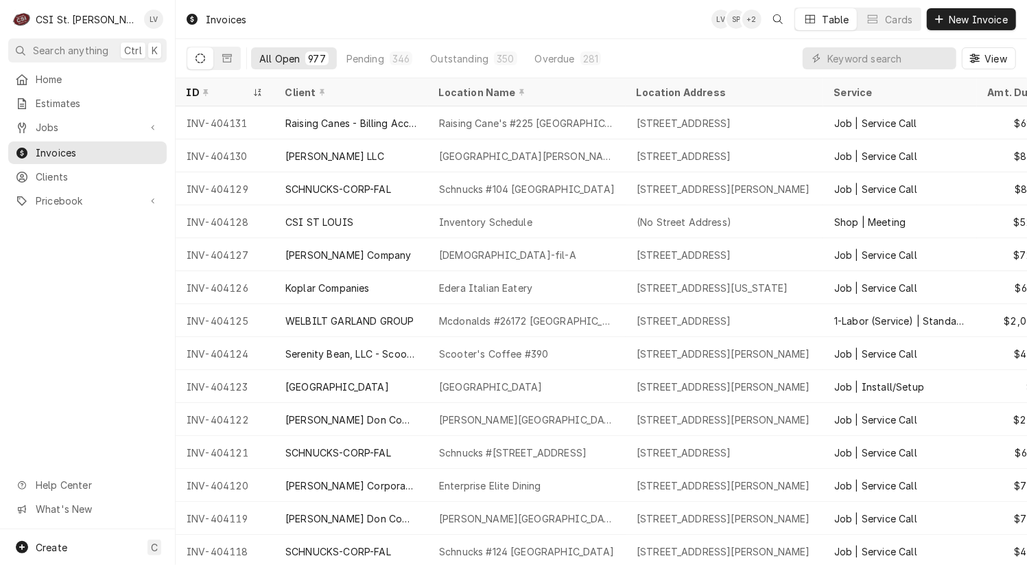
click at [87, 285] on div "Home Estimates Jobs Jobs Job Series Invoices Clients Pricebook Services Parts &…" at bounding box center [87, 298] width 175 height 461
click at [46, 128] on span "Jobs" at bounding box center [88, 127] width 104 height 14
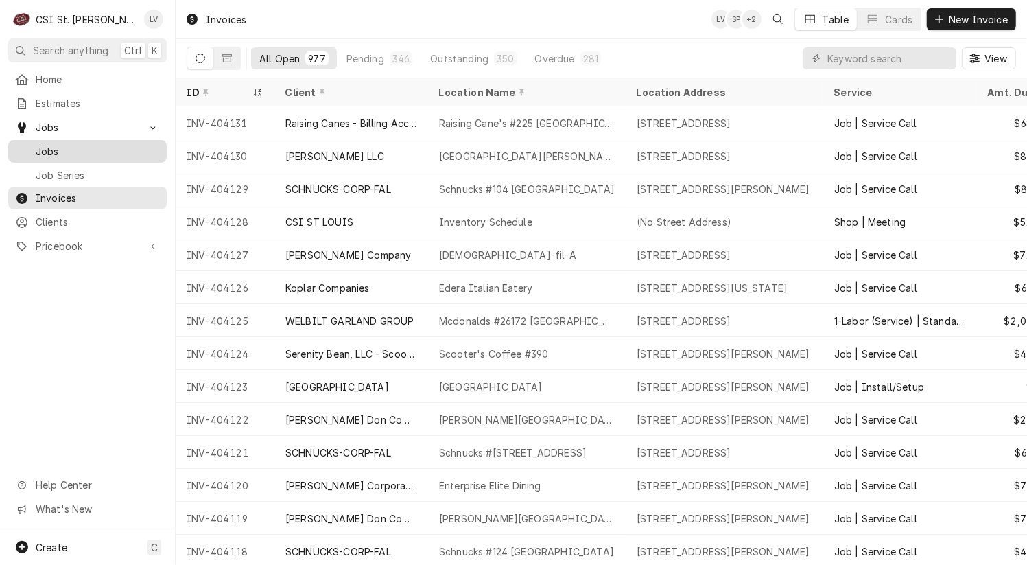
click at [50, 144] on span "Jobs" at bounding box center [98, 151] width 124 height 14
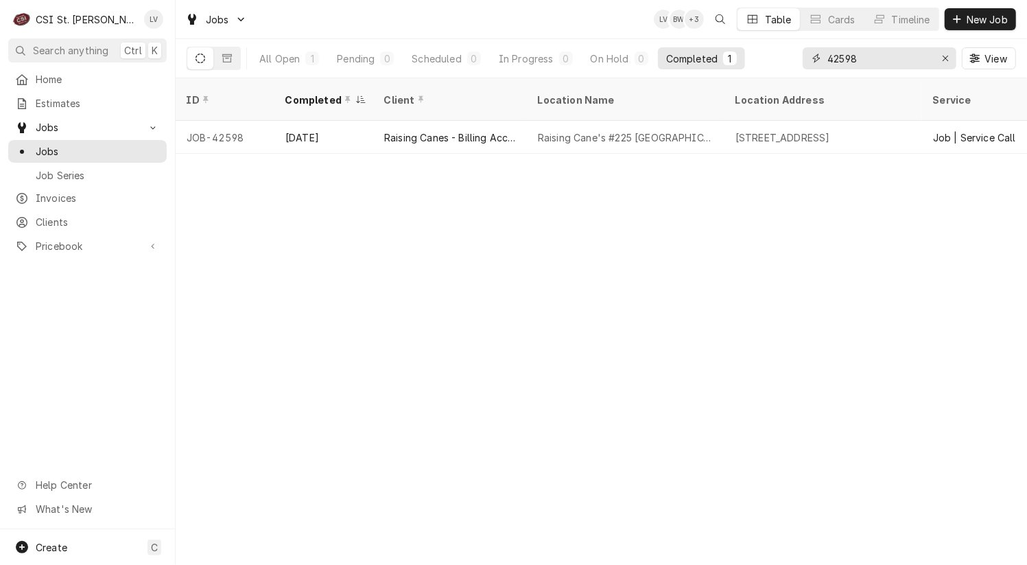
drag, startPoint x: 889, startPoint y: 56, endPoint x: 789, endPoint y: 34, distance: 101.9
click at [793, 39] on div "All Open 1 Pending 0 Scheduled 0 In Progress 0 On Hold 0 Completed 1 42598 View" at bounding box center [602, 58] width 830 height 38
type input "42800"
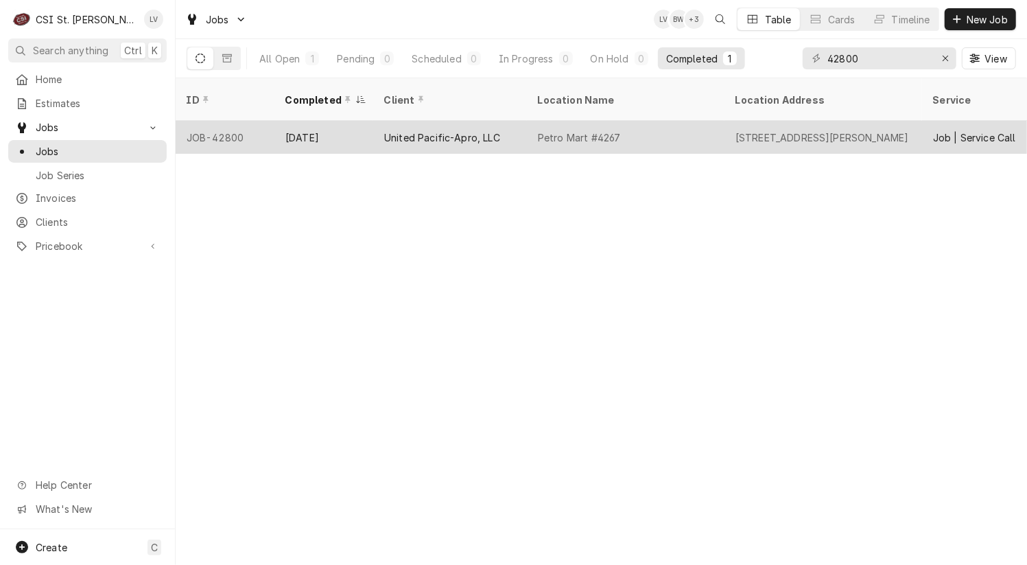
click at [329, 121] on div "Sep 23" at bounding box center [323, 137] width 99 height 33
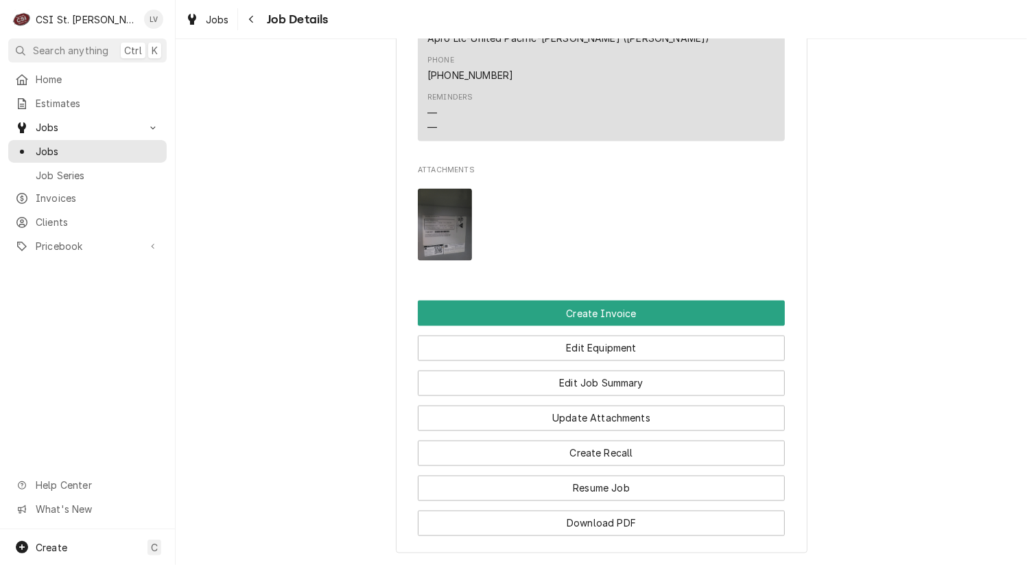
scroll to position [1578, 0]
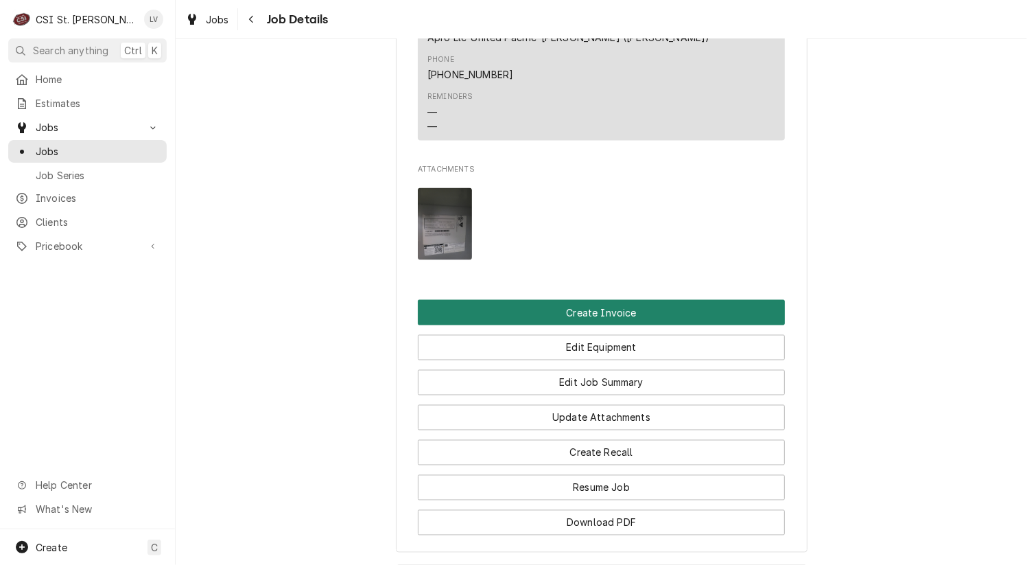
click at [521, 300] on button "Create Invoice" at bounding box center [601, 312] width 367 height 25
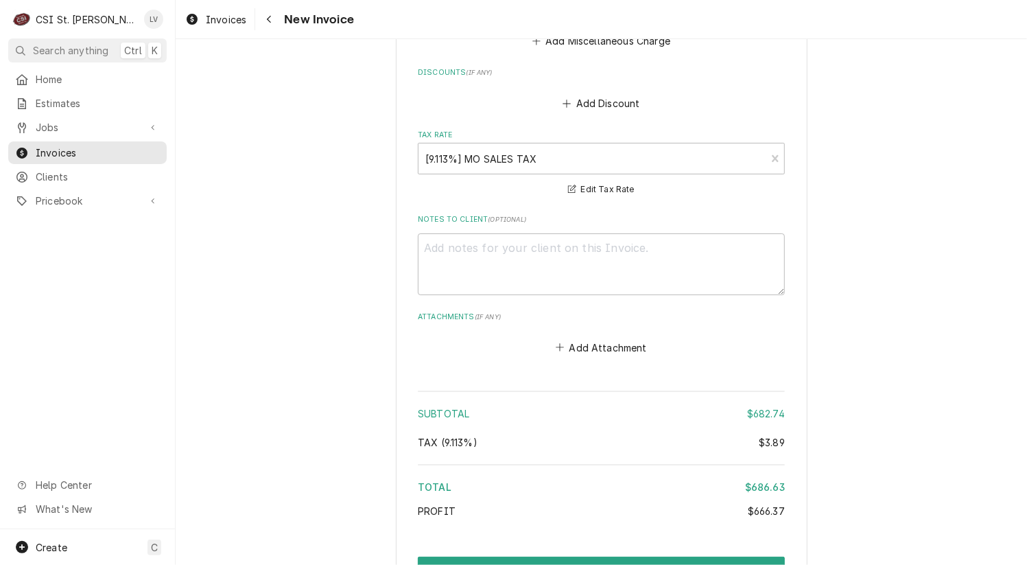
scroll to position [4318, 0]
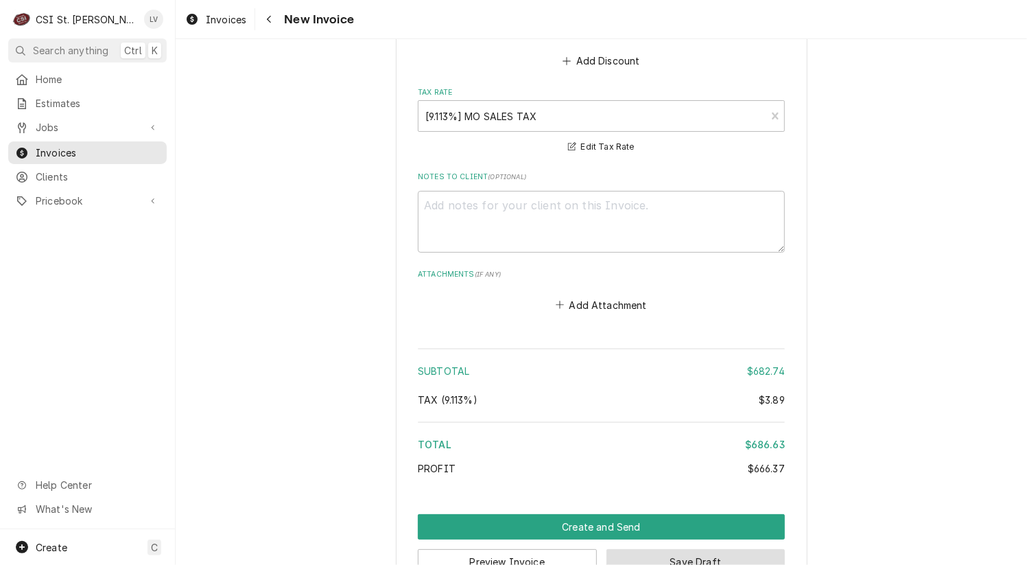
click at [709, 549] on button "Save Draft" at bounding box center [696, 561] width 179 height 25
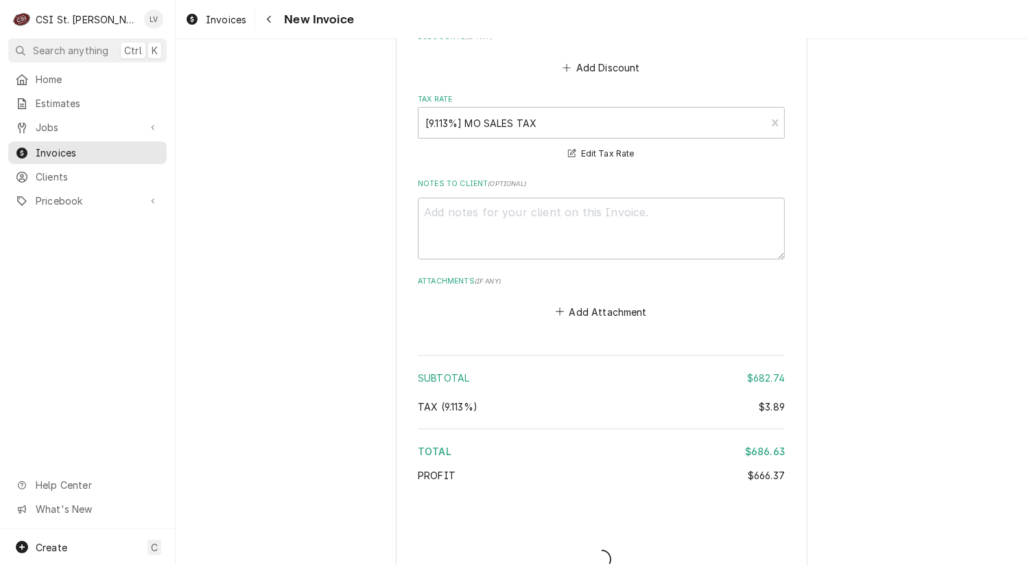
type textarea "x"
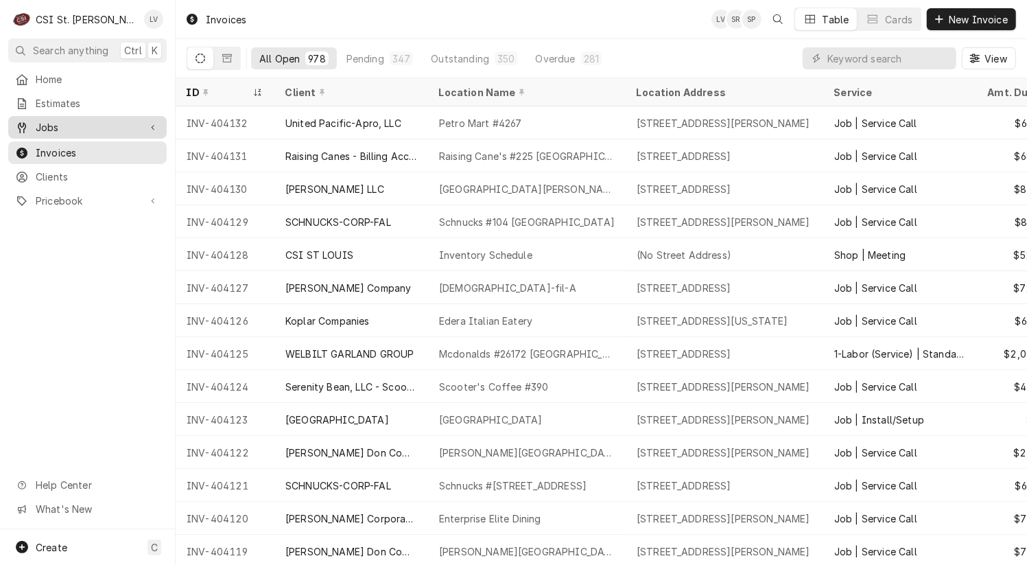
click at [51, 122] on span "Jobs" at bounding box center [88, 127] width 104 height 14
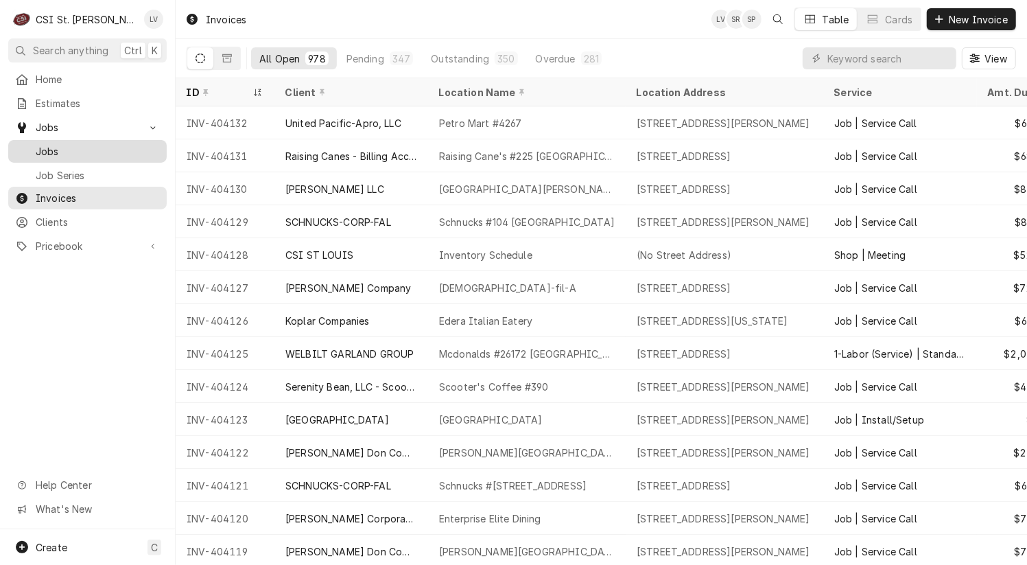
click at [51, 147] on span "Jobs" at bounding box center [98, 151] width 124 height 14
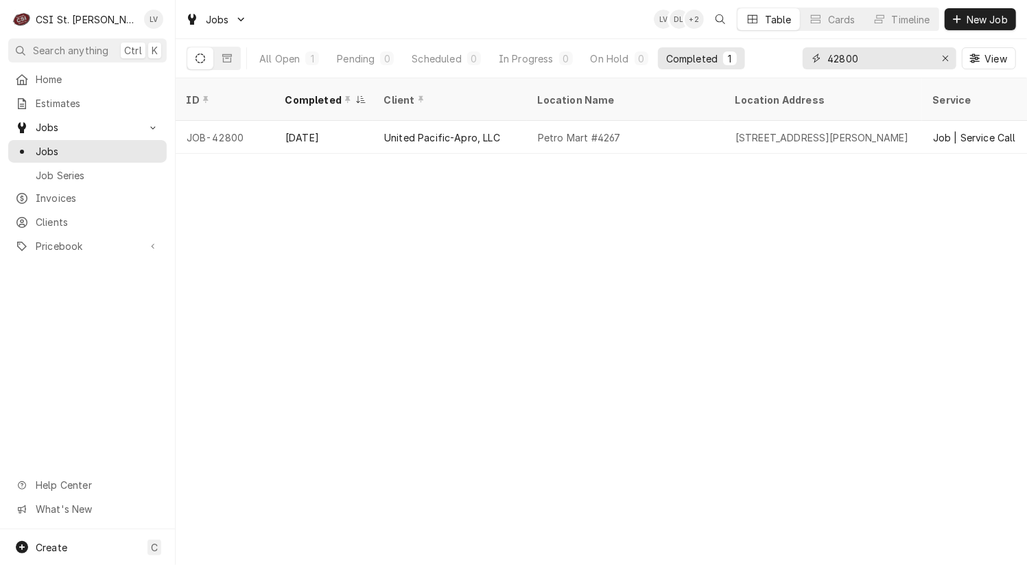
drag, startPoint x: 879, startPoint y: 58, endPoint x: 797, endPoint y: 70, distance: 83.2
click at [797, 70] on div "All Open 1 Pending 0 Scheduled 0 In Progress 0 On Hold 0 Completed 1 42800 View" at bounding box center [602, 58] width 830 height 38
type input "41782"
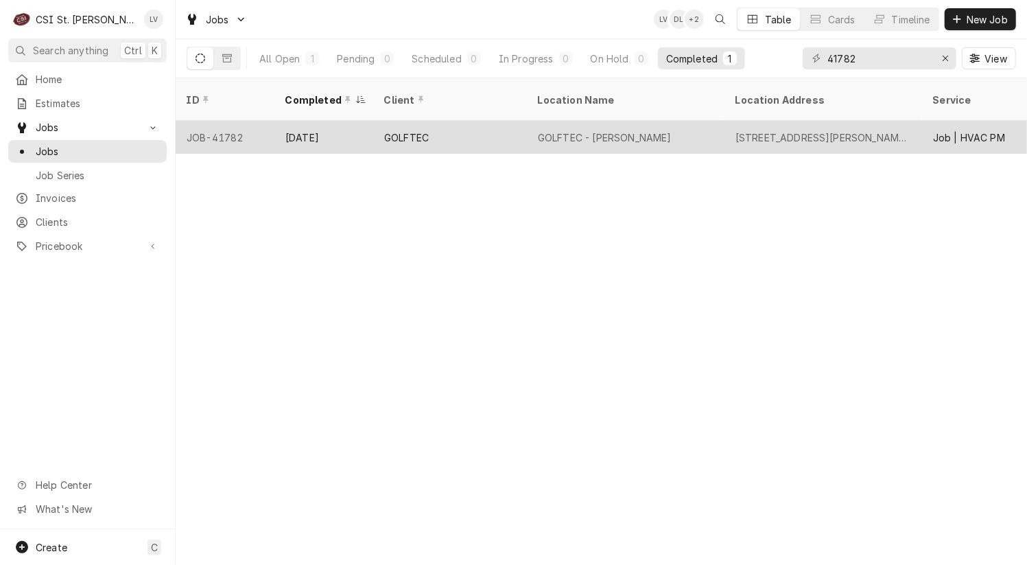
click at [301, 126] on div "Sep 23" at bounding box center [323, 137] width 99 height 33
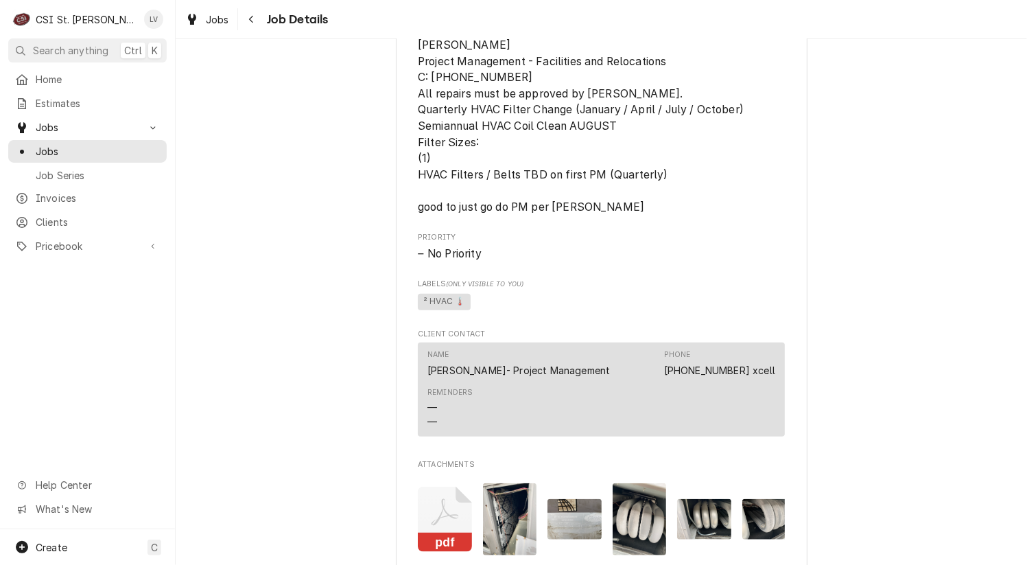
scroll to position [1029, 0]
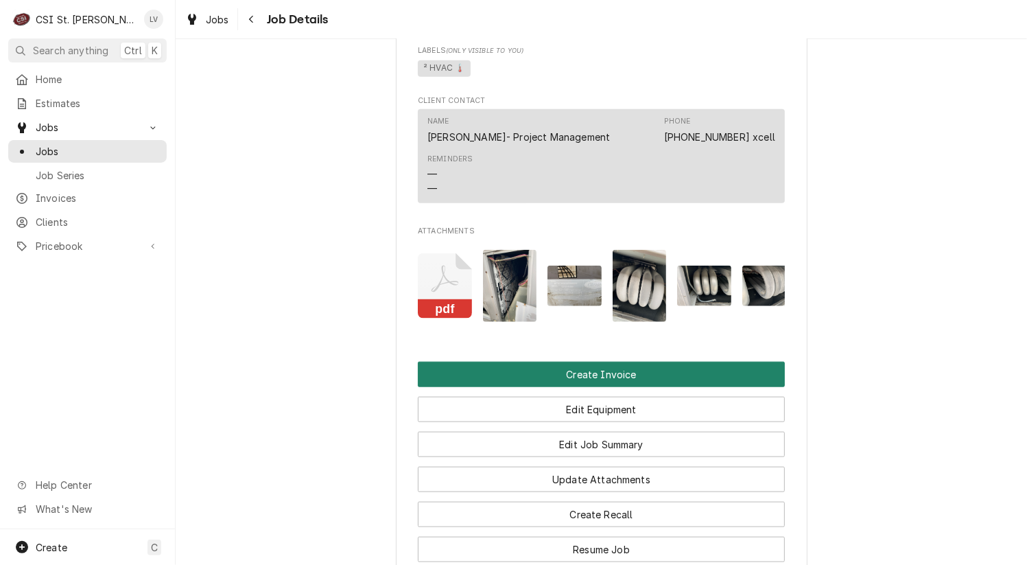
click at [552, 387] on button "Create Invoice" at bounding box center [601, 374] width 367 height 25
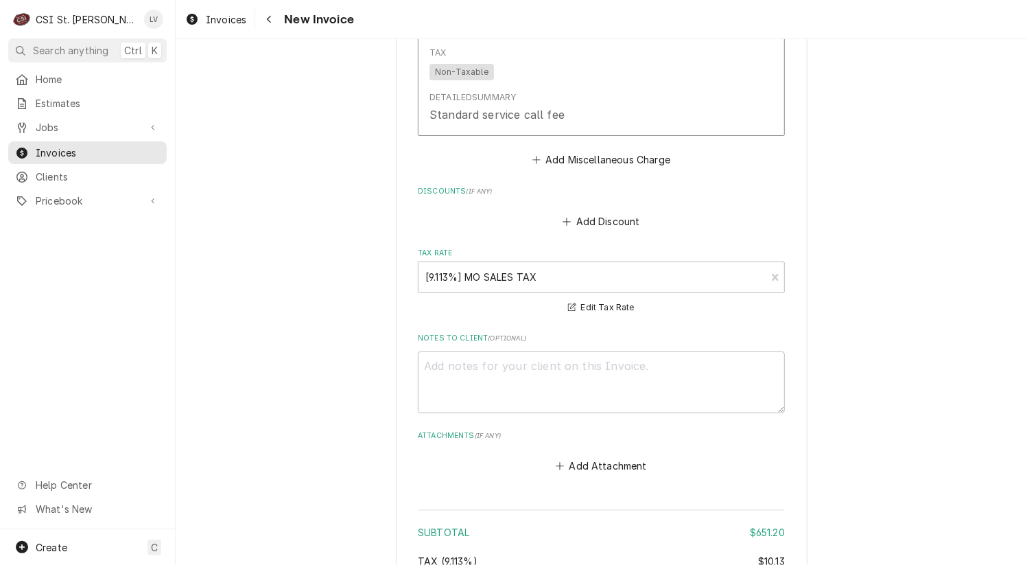
scroll to position [5147, 0]
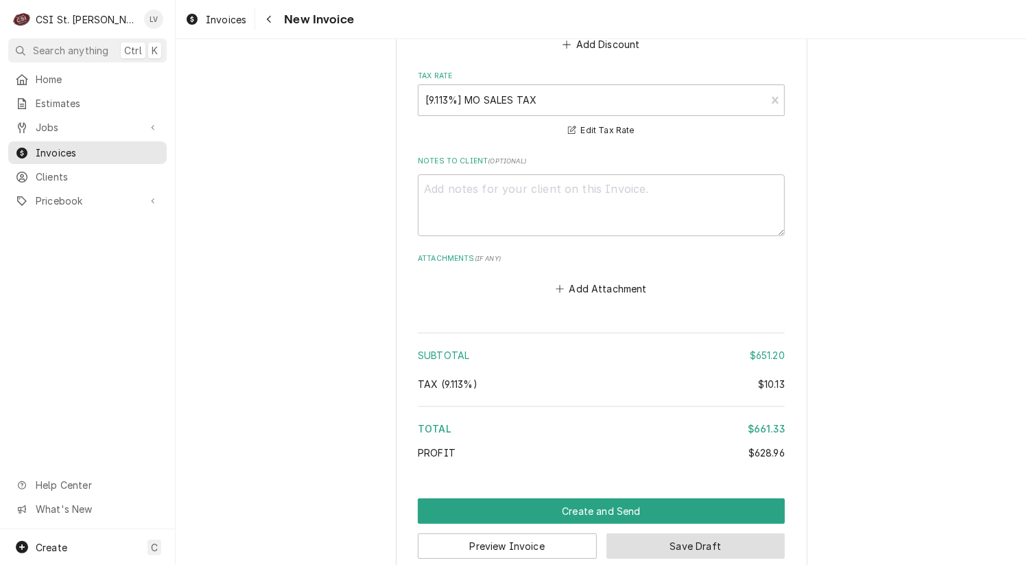
click at [718, 533] on button "Save Draft" at bounding box center [696, 545] width 179 height 25
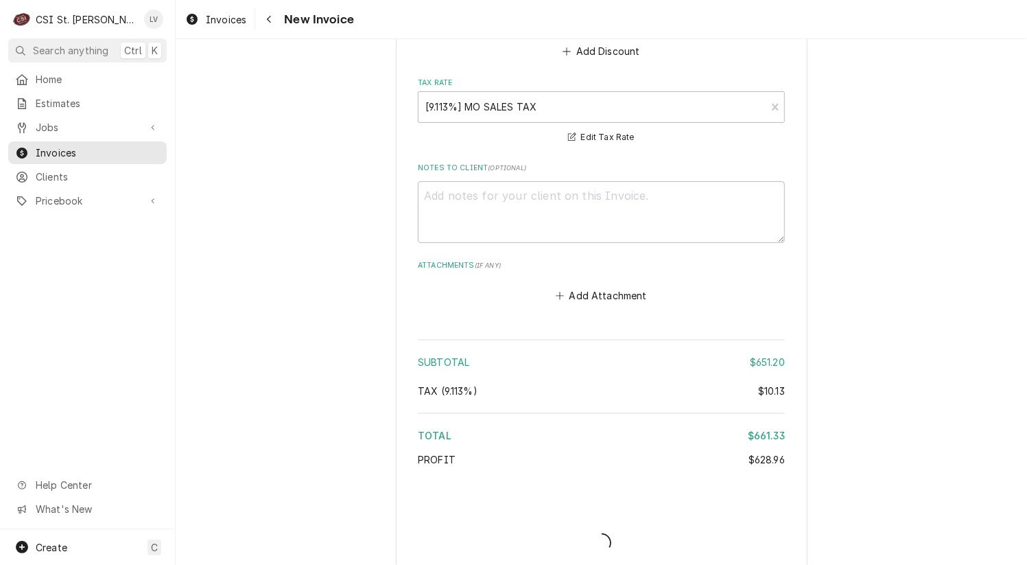
type textarea "x"
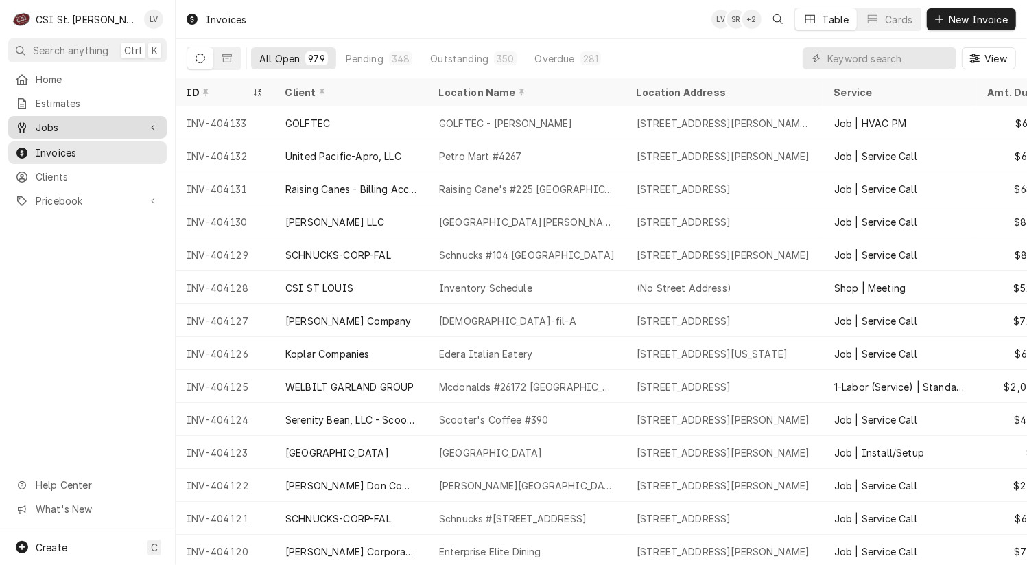
click at [62, 121] on span "Jobs" at bounding box center [88, 127] width 104 height 14
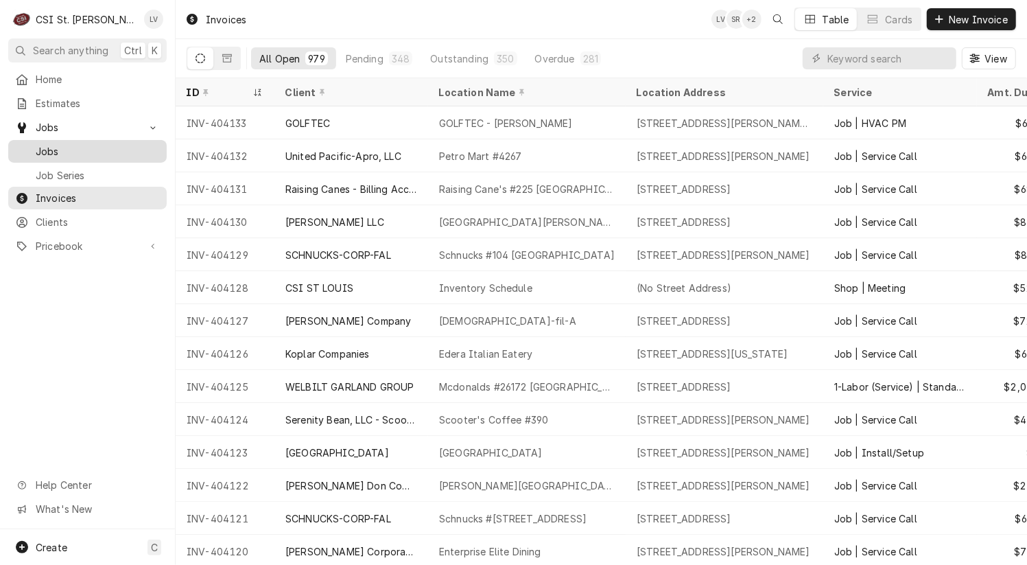
click at [54, 146] on span "Jobs" at bounding box center [98, 151] width 124 height 14
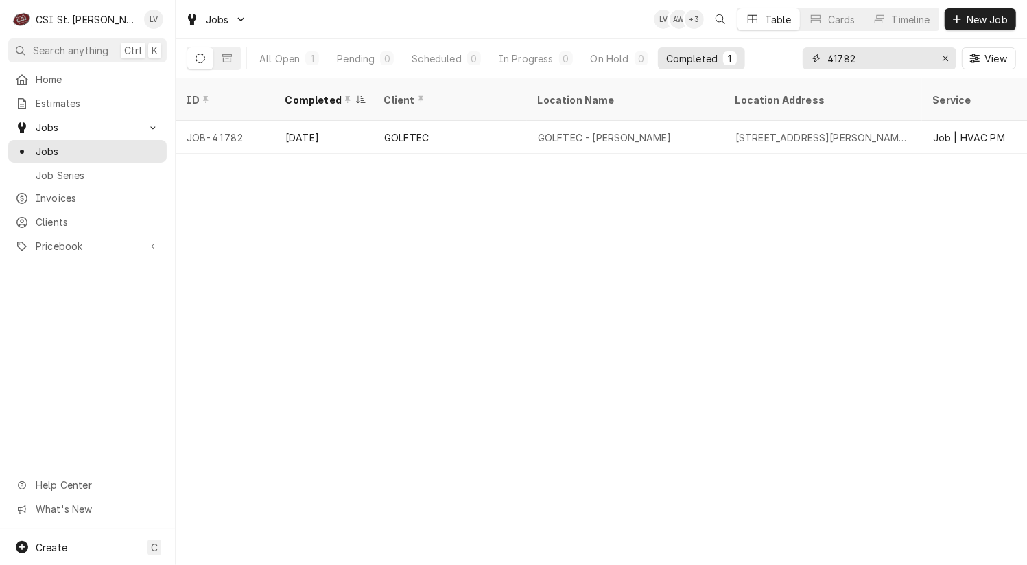
drag, startPoint x: 874, startPoint y: 58, endPoint x: 822, endPoint y: 58, distance: 51.5
click at [822, 58] on div "41782" at bounding box center [880, 58] width 154 height 22
type input "42744"
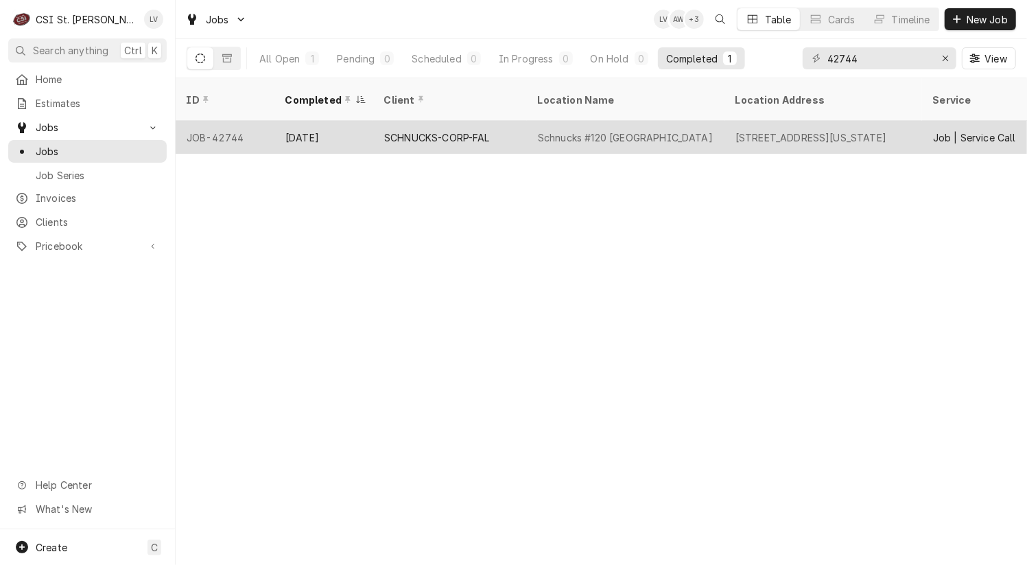
click at [419, 130] on div "SCHNUCKS-CORP-FAL" at bounding box center [437, 137] width 106 height 14
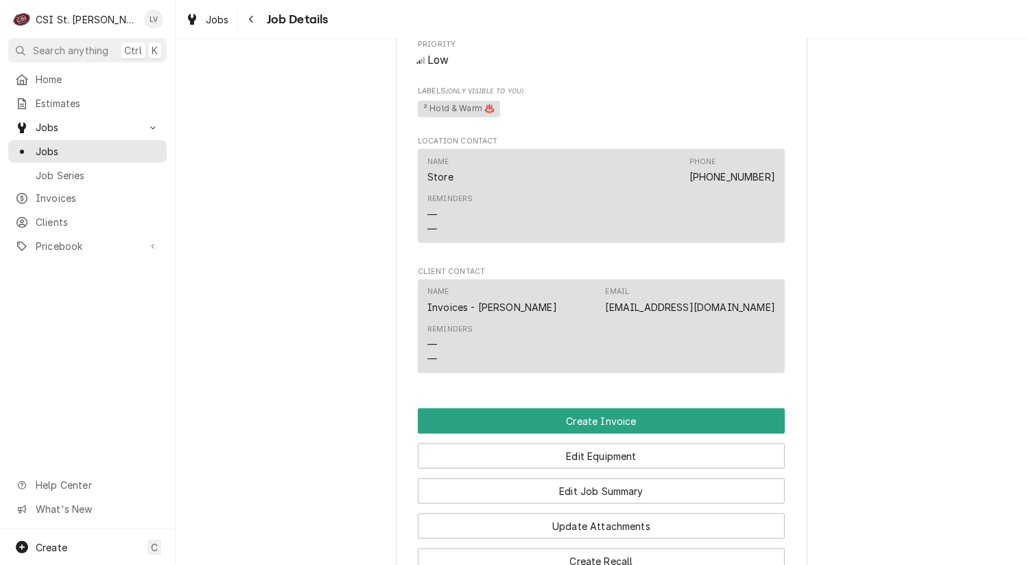
scroll to position [1167, 0]
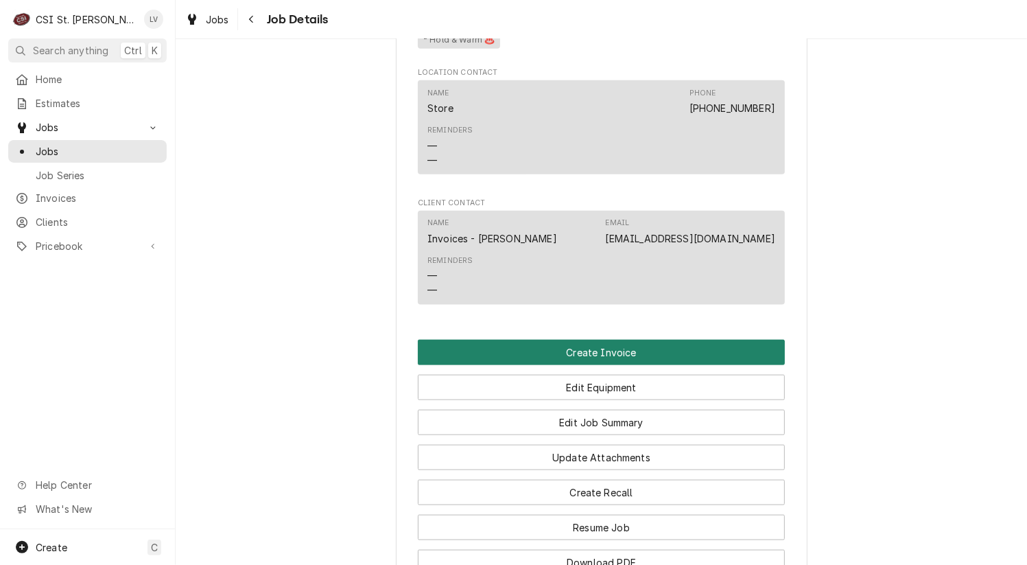
click at [604, 365] on button "Create Invoice" at bounding box center [601, 352] width 367 height 25
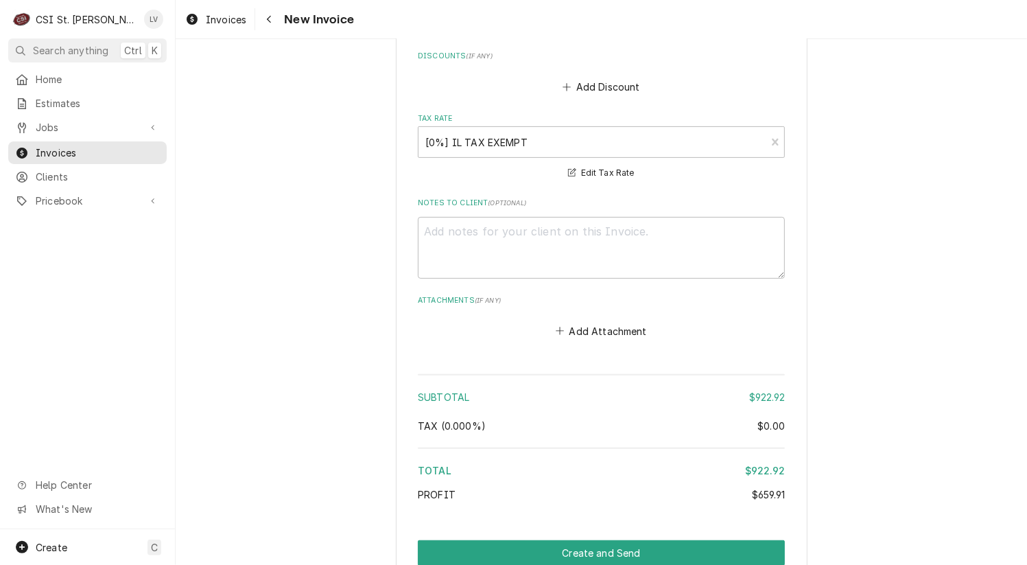
scroll to position [4170, 0]
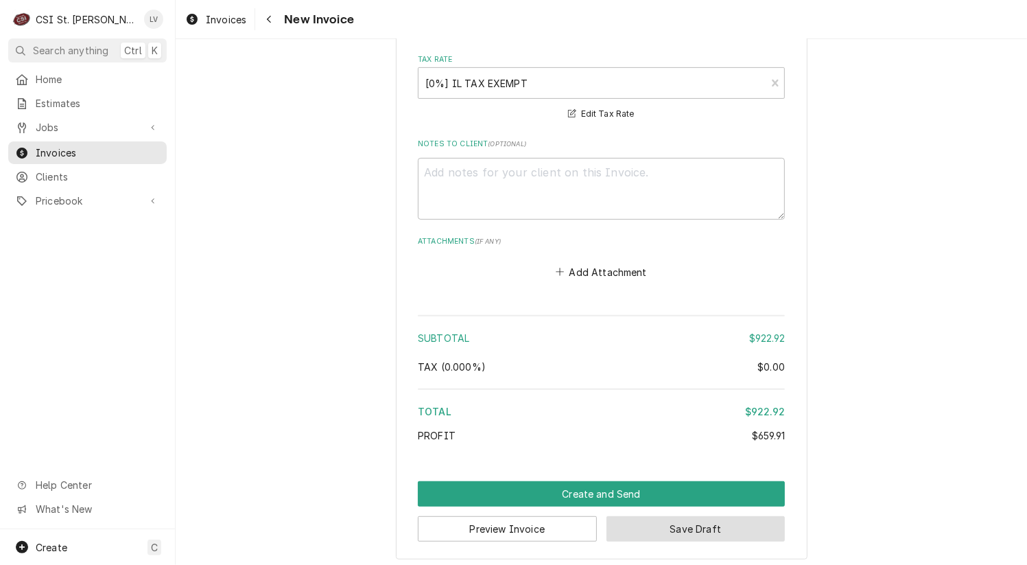
click at [716, 518] on button "Save Draft" at bounding box center [696, 528] width 179 height 25
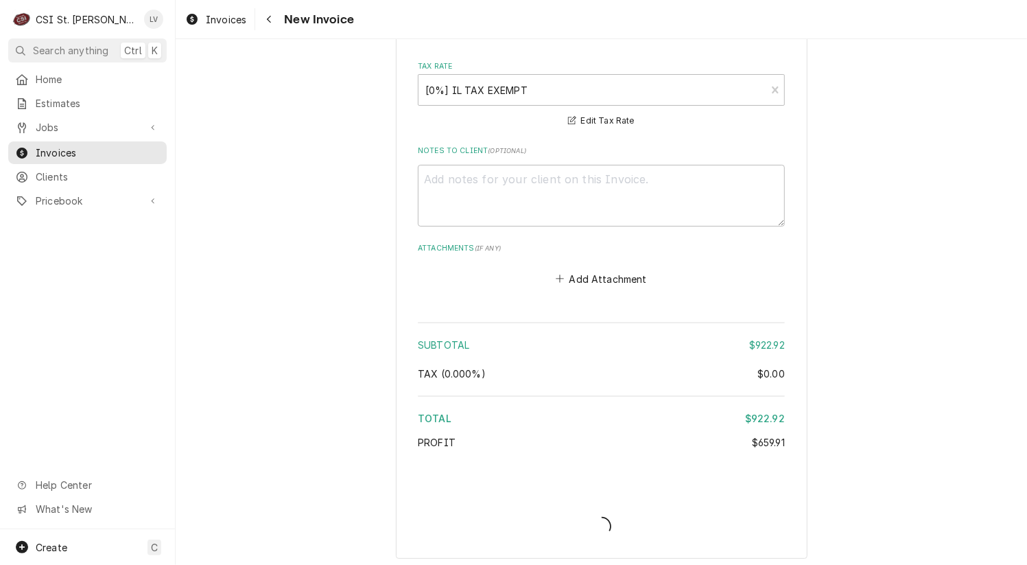
type textarea "x"
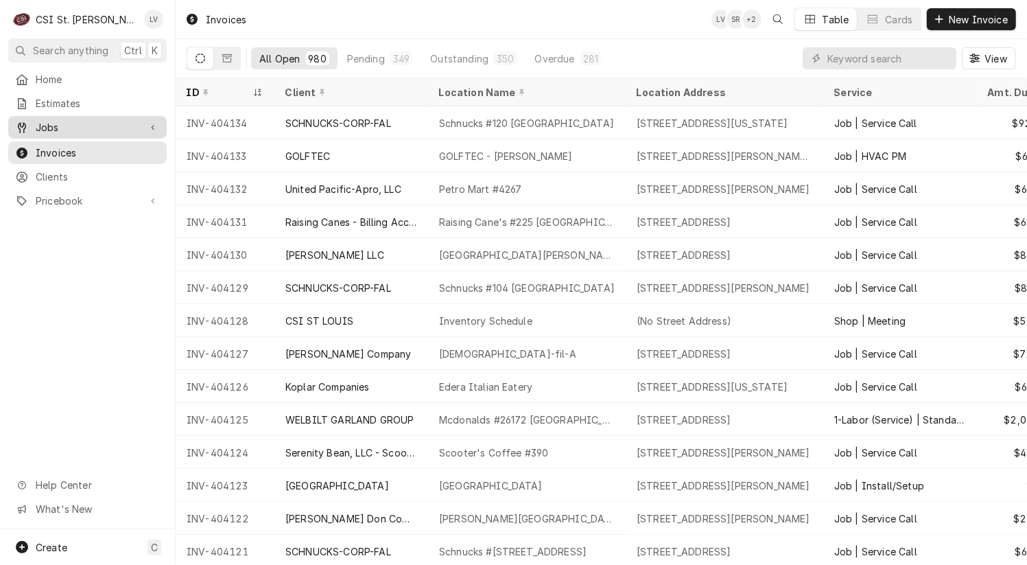
click at [81, 124] on span "Jobs" at bounding box center [88, 127] width 104 height 14
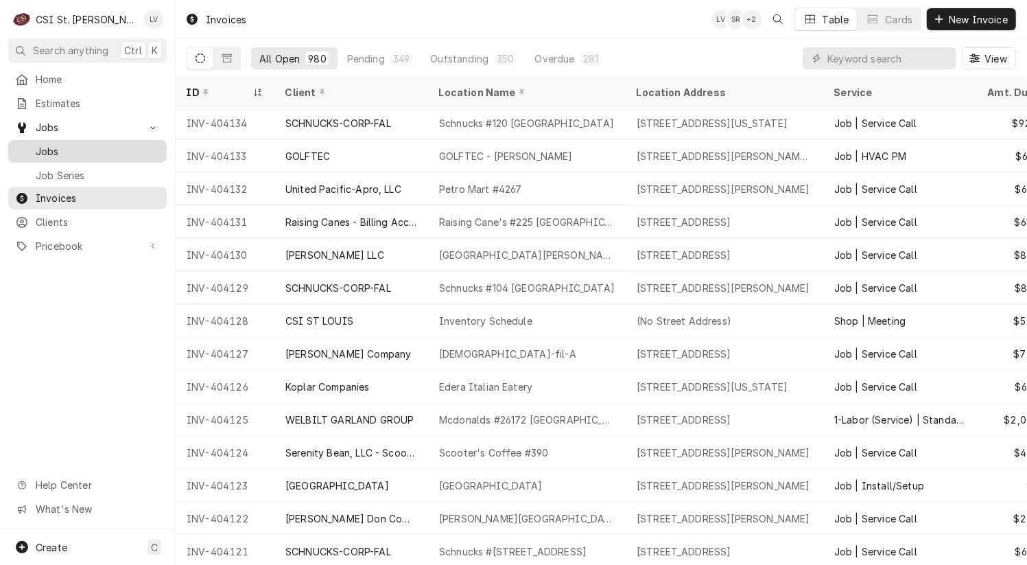
click at [77, 144] on span "Jobs" at bounding box center [98, 151] width 124 height 14
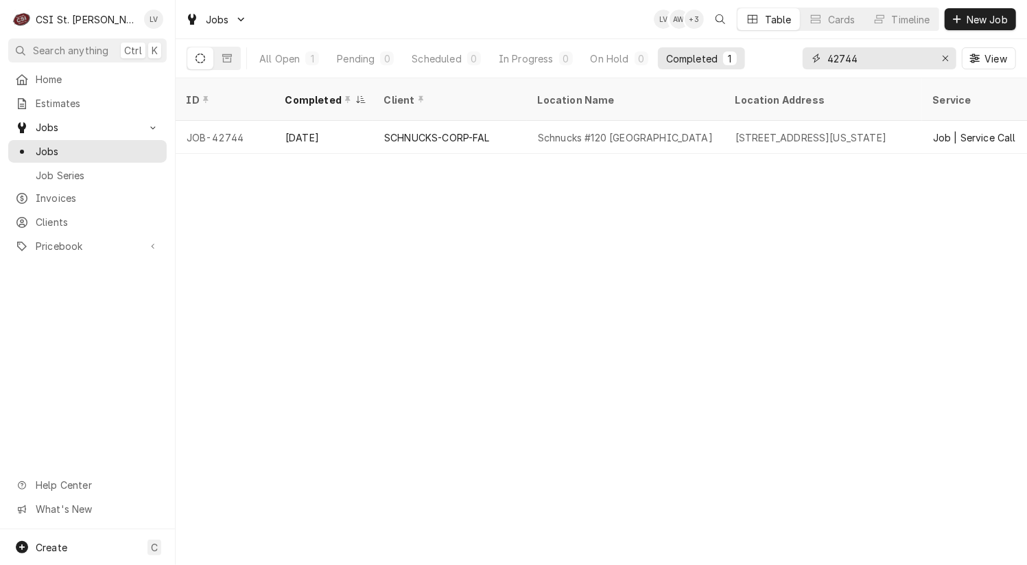
drag, startPoint x: 882, startPoint y: 60, endPoint x: 823, endPoint y: 54, distance: 59.3
click at [823, 54] on div "42744" at bounding box center [880, 58] width 154 height 22
type input "42778"
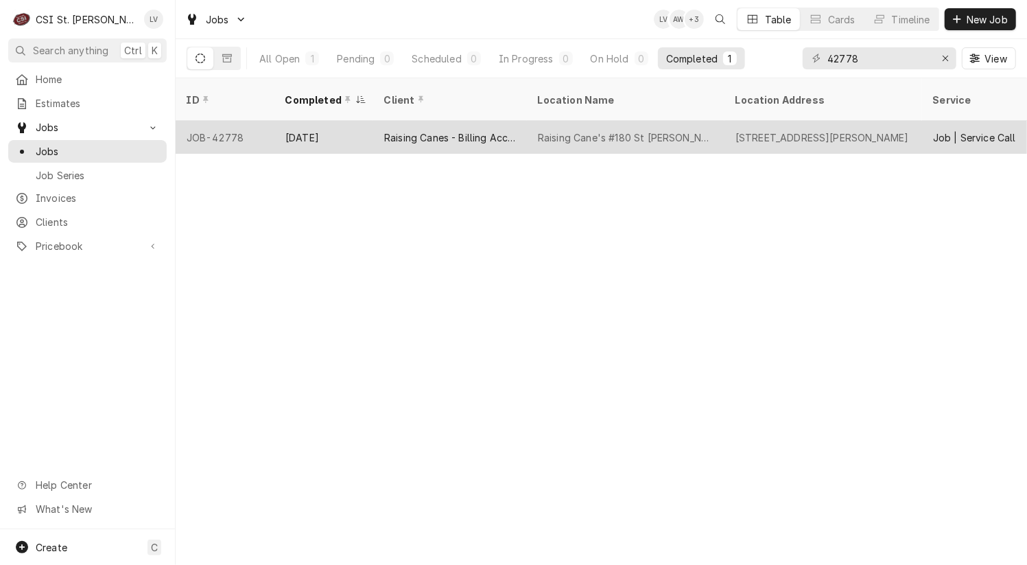
click at [390, 130] on div "Raising Canes - Billing Account" at bounding box center [450, 137] width 132 height 14
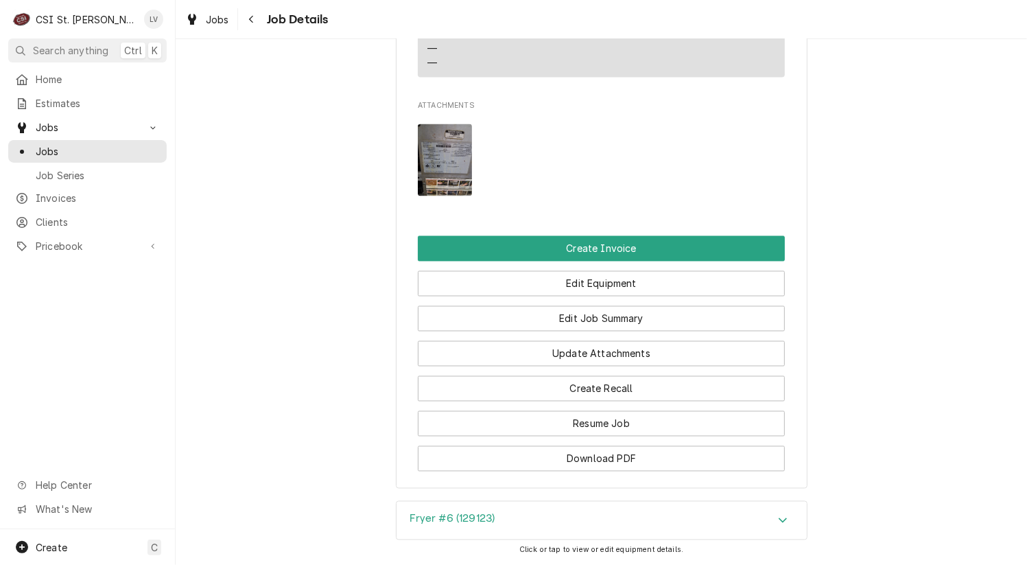
scroll to position [1783, 0]
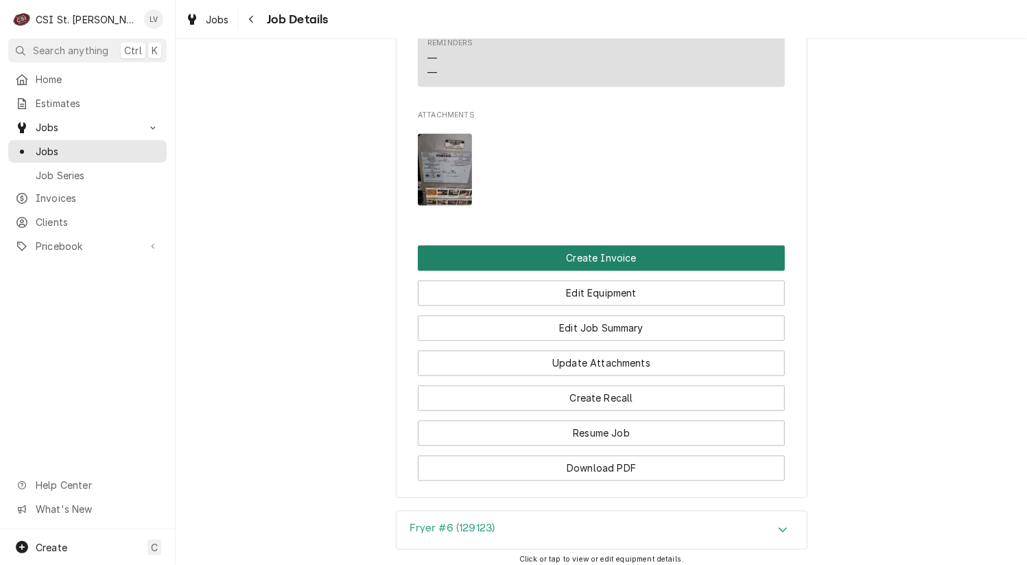
click at [565, 259] on button "Create Invoice" at bounding box center [601, 258] width 367 height 25
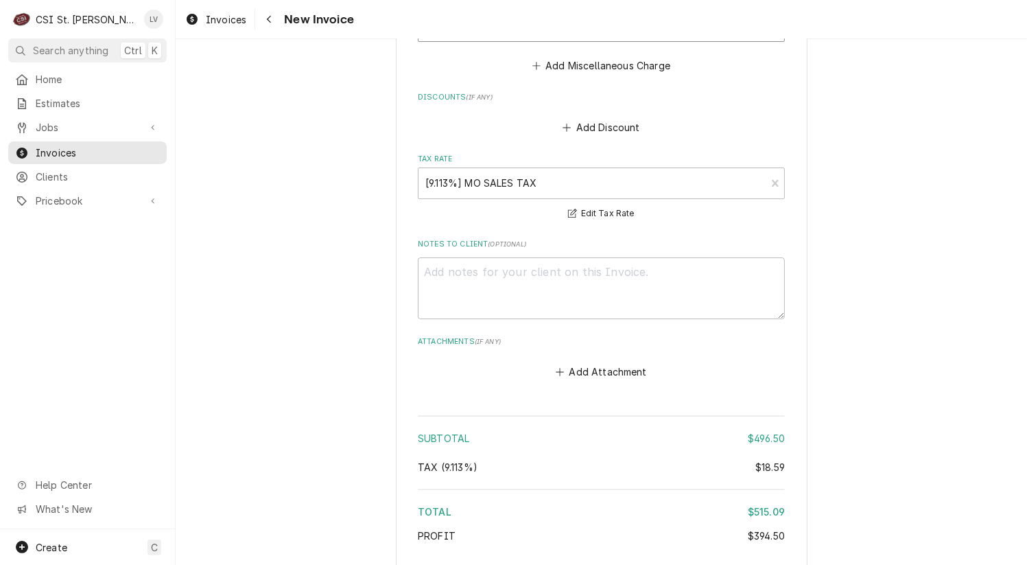
scroll to position [3623, 0]
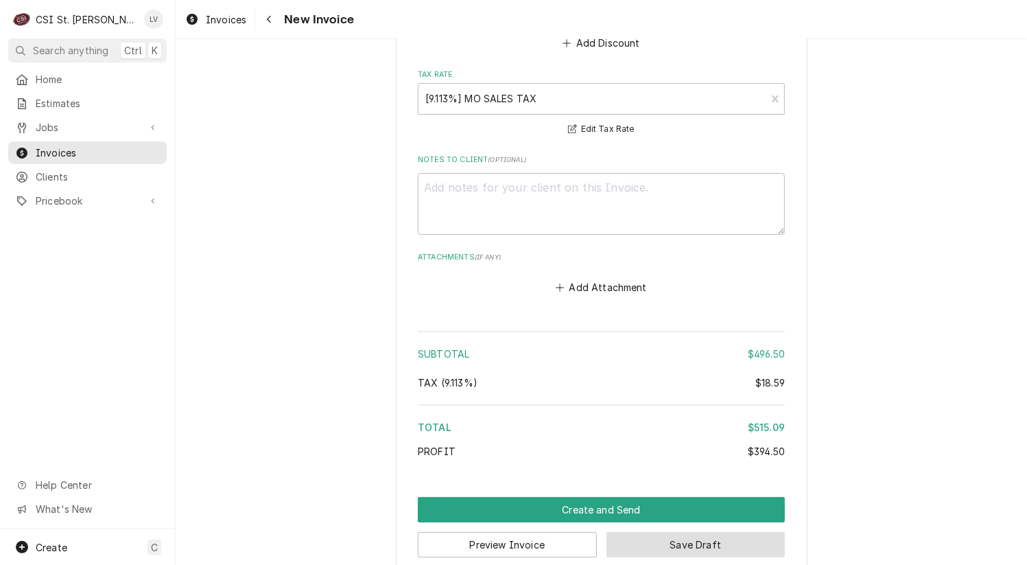
drag, startPoint x: 743, startPoint y: 522, endPoint x: 868, endPoint y: 503, distance: 127.0
click at [741, 532] on button "Save Draft" at bounding box center [696, 544] width 179 height 25
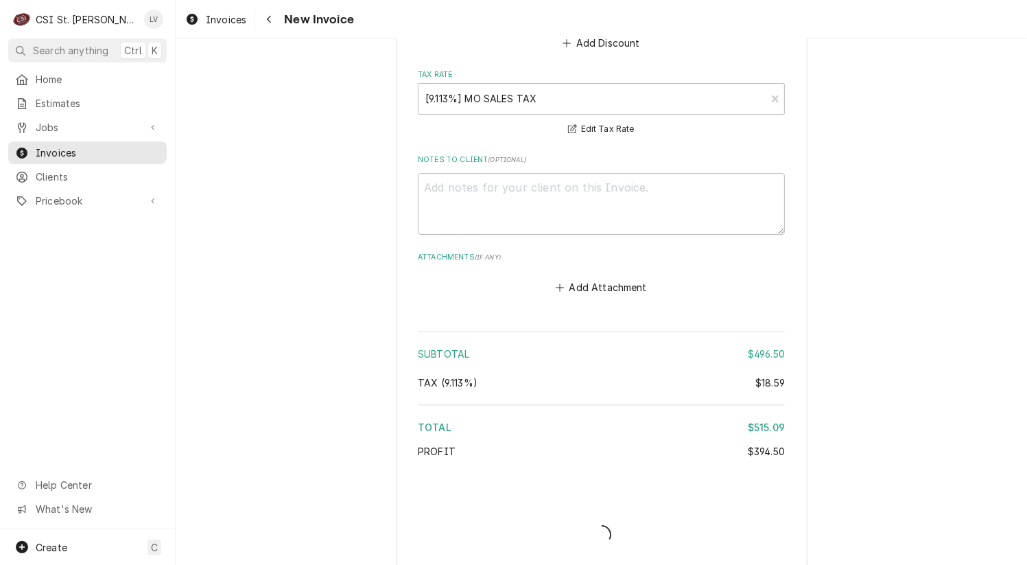
scroll to position [3616, 0]
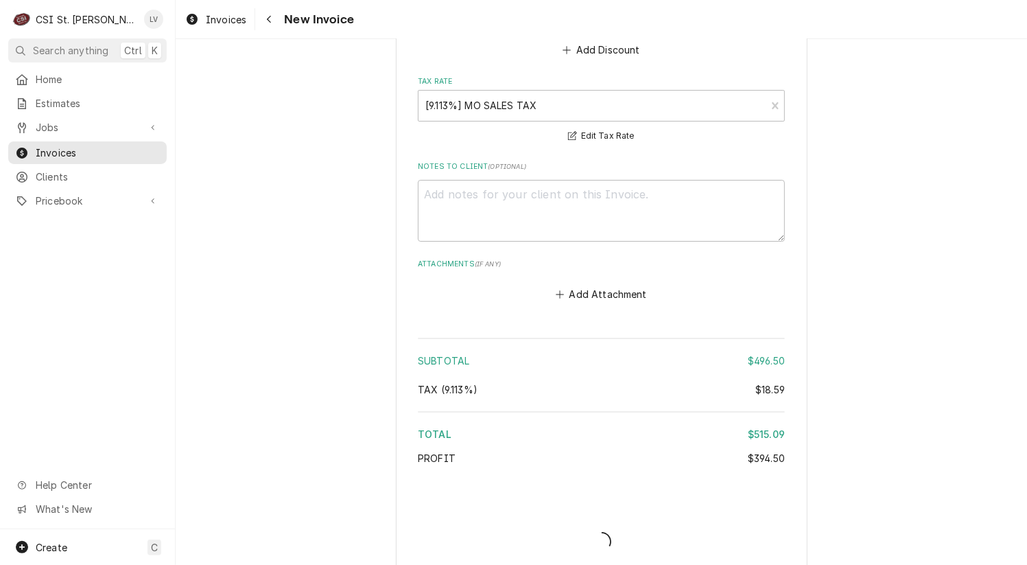
type textarea "x"
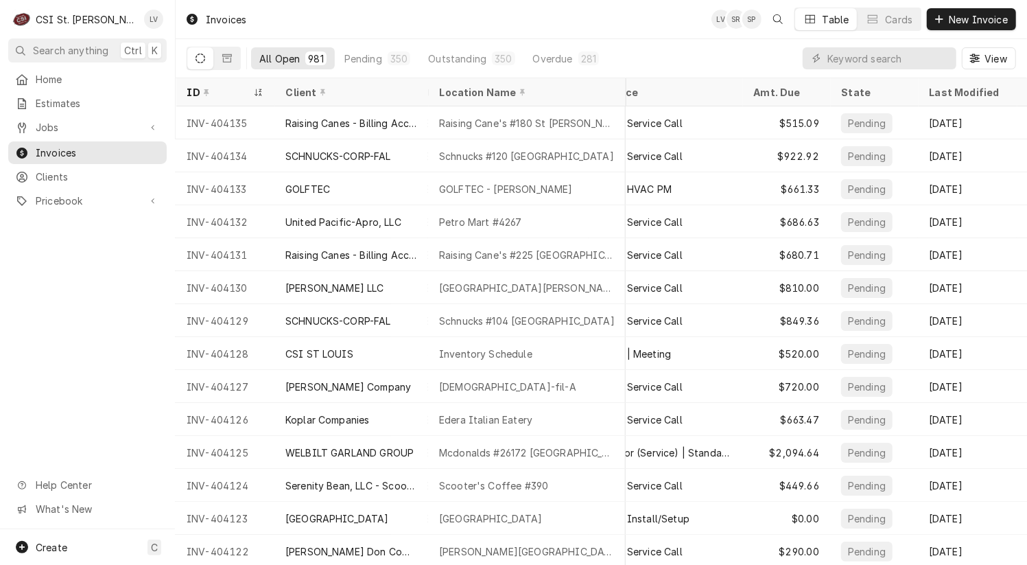
scroll to position [0, 334]
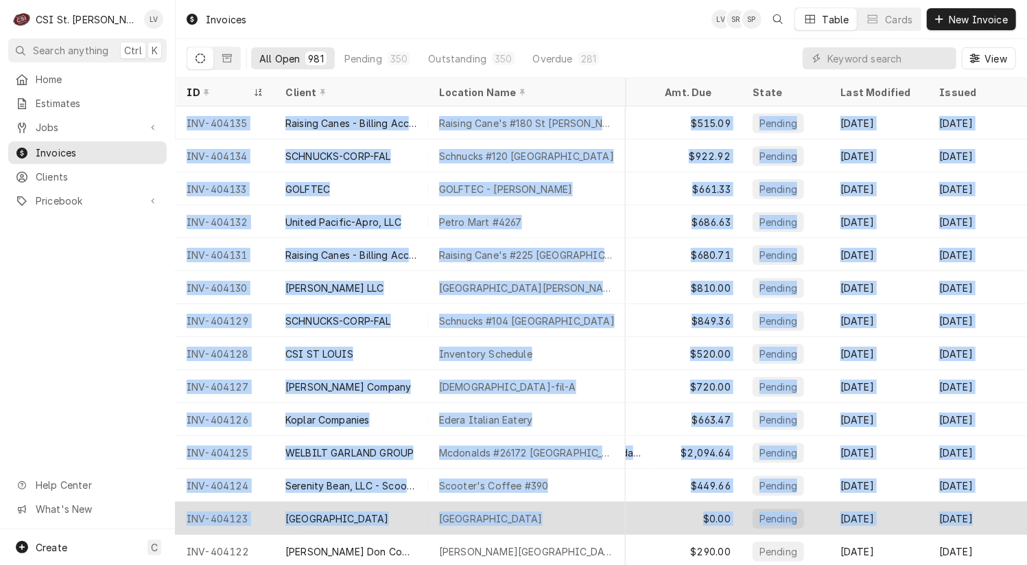
drag, startPoint x: 178, startPoint y: 117, endPoint x: 994, endPoint y: 513, distance: 906.3
click at [704, 513] on tbody "INV-404135 Raising Canes - Billing Account Raising Cane's #180 St Peters 6095 M…" at bounding box center [278, 335] width 852 height 458
copy tbody "INV-404135 Raising Canes - Billing Account Raising Cane's #180 St Peters 6095 M…"
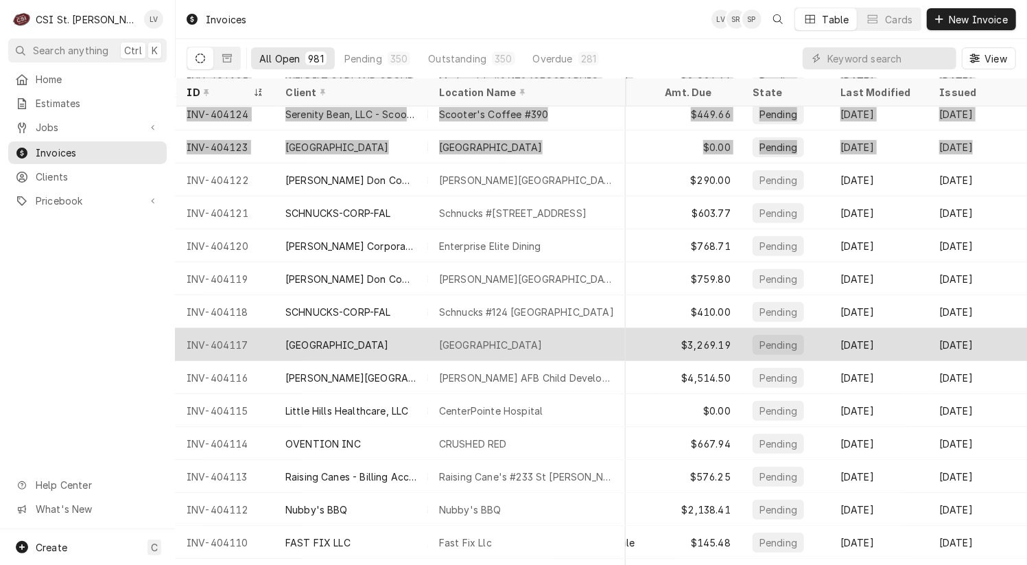
scroll to position [379, 334]
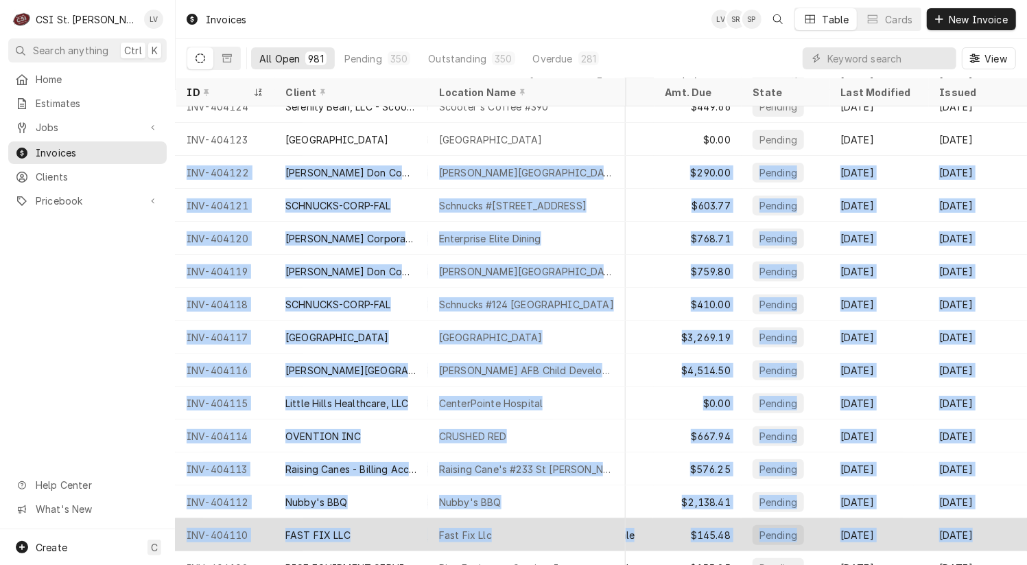
drag, startPoint x: 180, startPoint y: 167, endPoint x: 985, endPoint y: 522, distance: 879.3
copy tbody "INV-404122 Edward Don Company Francis Howell Middle School 825 Ofallon Road, We…"
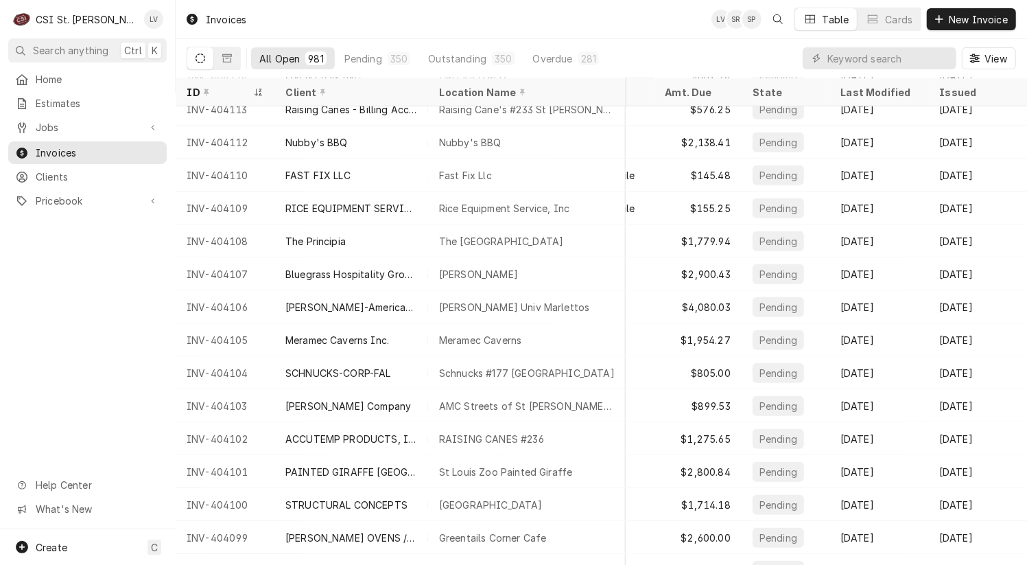
scroll to position [738, 0]
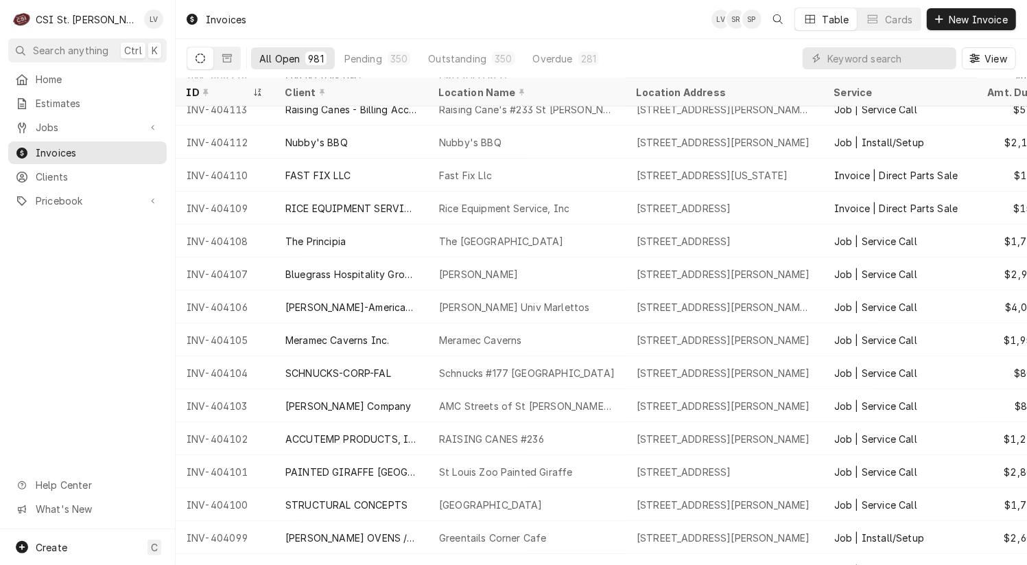
drag, startPoint x: 183, startPoint y: 205, endPoint x: 60, endPoint y: 366, distance: 203.1
click at [55, 386] on div "C CSI St. Louis LV Search anything Ctrl K Home Estimates Jobs Jobs Job Series I…" at bounding box center [513, 282] width 1027 height 565
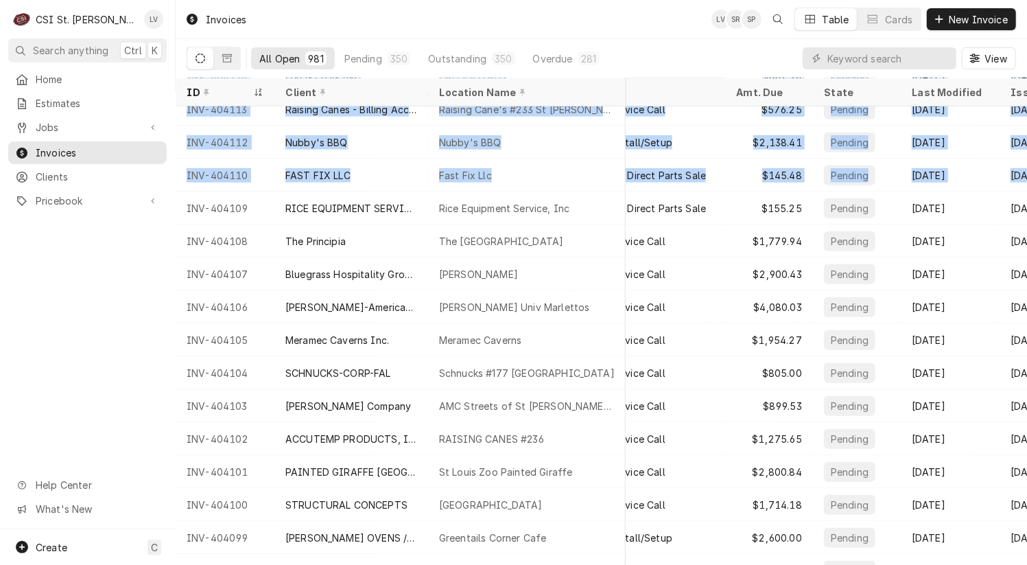
scroll to position [738, 334]
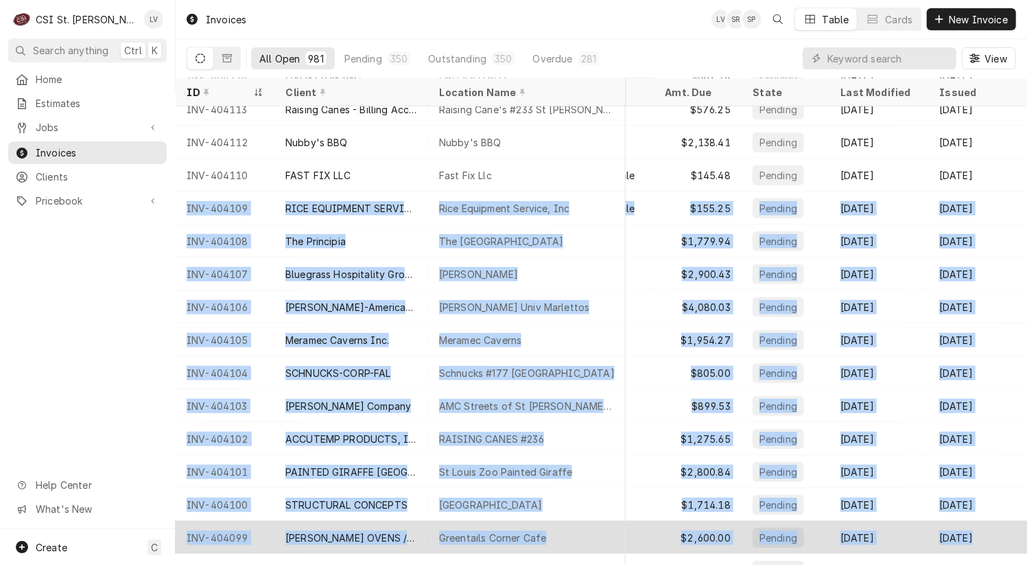
drag, startPoint x: 183, startPoint y: 202, endPoint x: 1009, endPoint y: 519, distance: 884.1
copy tbody "INV-404109 RICE EQUIPMENT SERVICE, INC Rice Equipment Service, Inc 1350 East Ch…"
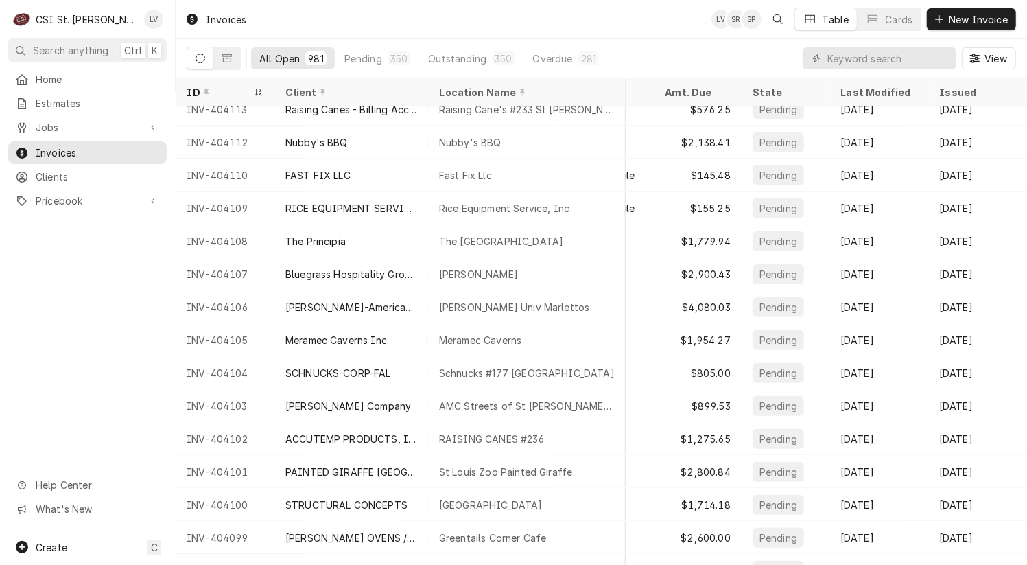
click at [40, 373] on div "Home Estimates Jobs Jobs Job Series Invoices Clients Pricebook Services Parts &…" at bounding box center [87, 298] width 175 height 461
click at [227, 58] on icon "Dynamic Content Wrapper" at bounding box center [227, 59] width 10 height 10
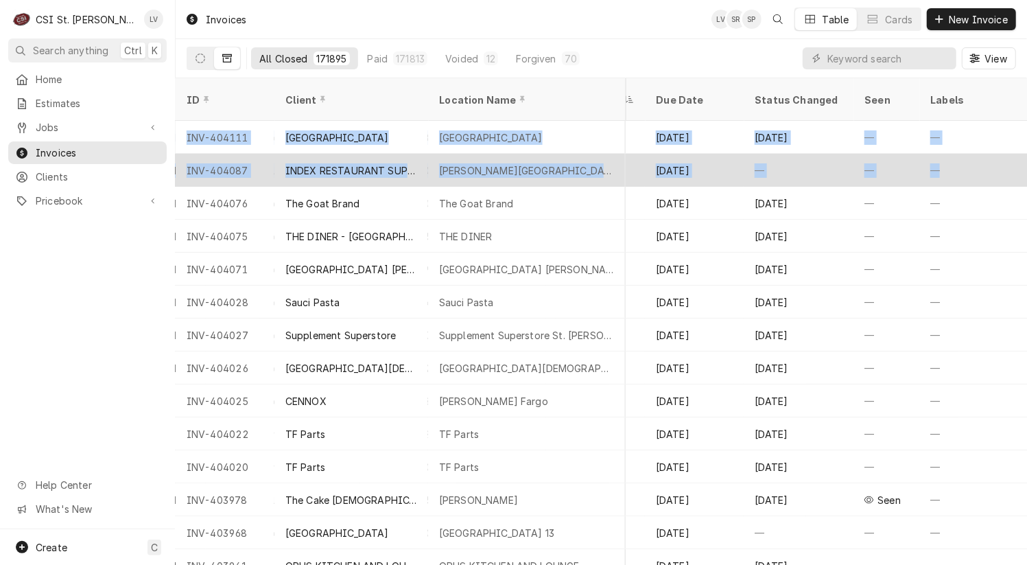
scroll to position [0, 784]
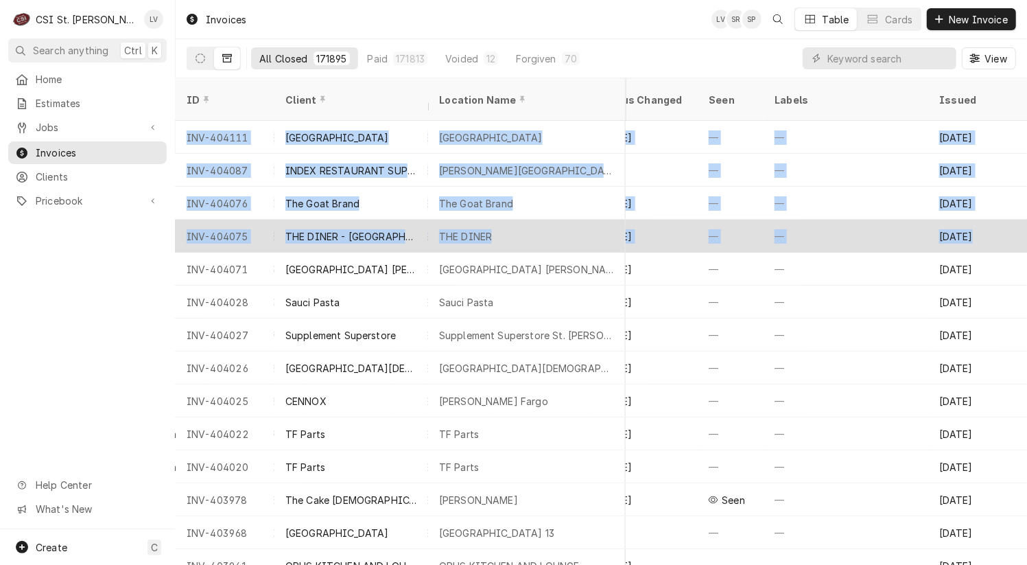
drag, startPoint x: 192, startPoint y: 119, endPoint x: 1012, endPoint y: 202, distance: 824.2
copy tbody "INV-404111 RAINTREE SCHOOL Raintree School 2100 South Mason Rd, St Louis, MO 63…"
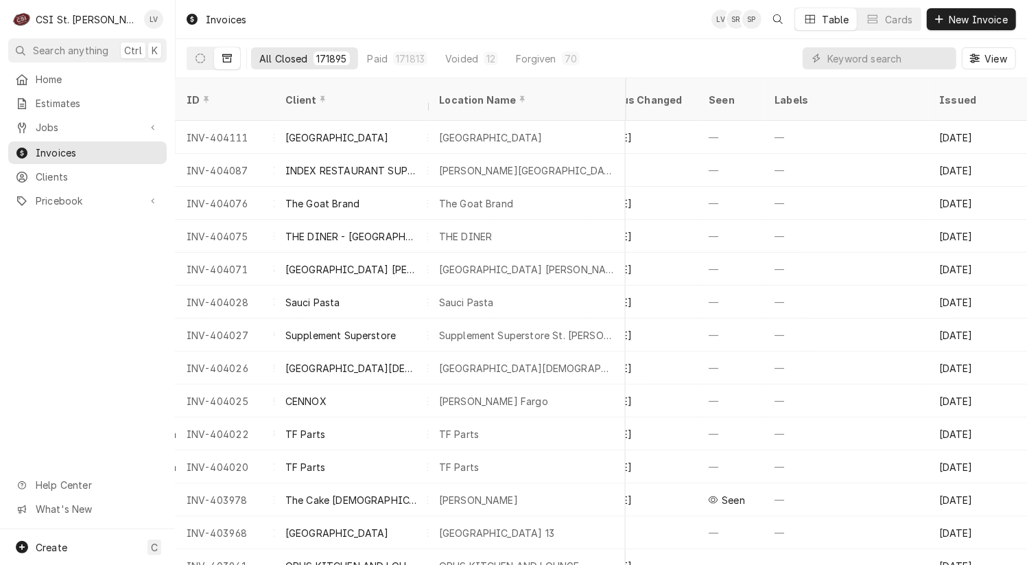
drag, startPoint x: 48, startPoint y: 330, endPoint x: 130, endPoint y: 347, distance: 83.4
click at [48, 330] on div "Home Estimates Jobs Jobs Job Series Invoices Clients Pricebook Services Parts &…" at bounding box center [87, 298] width 175 height 461
click at [194, 59] on button "Dynamic Content Wrapper" at bounding box center [200, 58] width 26 height 22
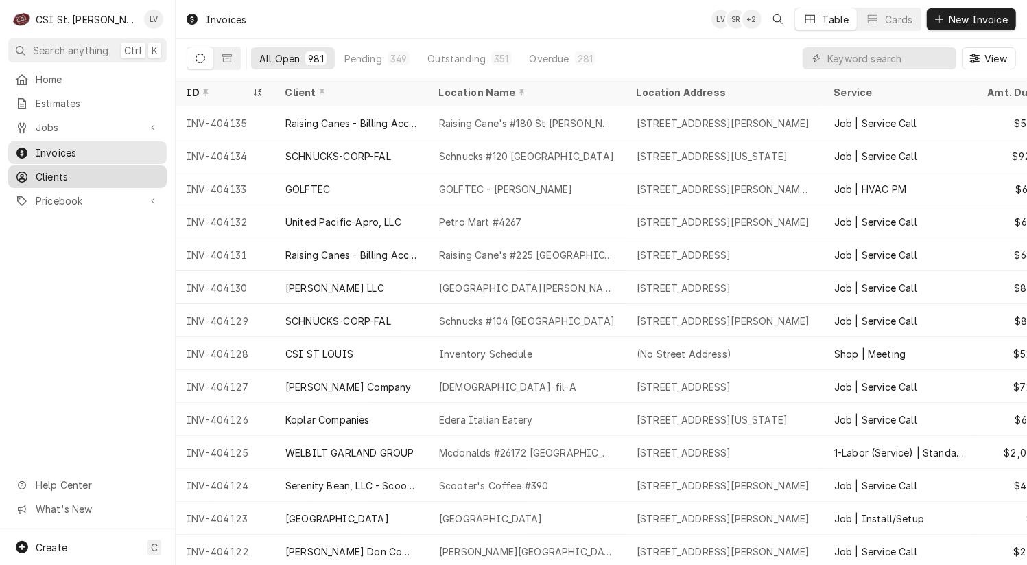
click at [34, 169] on div "Clients" at bounding box center [87, 176] width 145 height 14
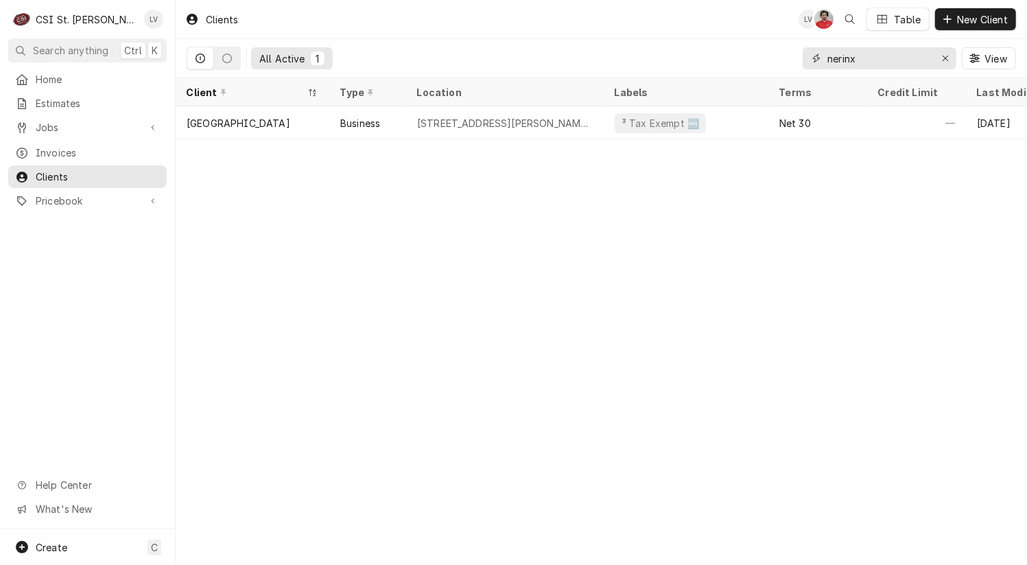
drag, startPoint x: 886, startPoint y: 57, endPoint x: 789, endPoint y: 69, distance: 97.5
click at [789, 69] on div "All Active 1 nerinx View" at bounding box center [602, 58] width 830 height 38
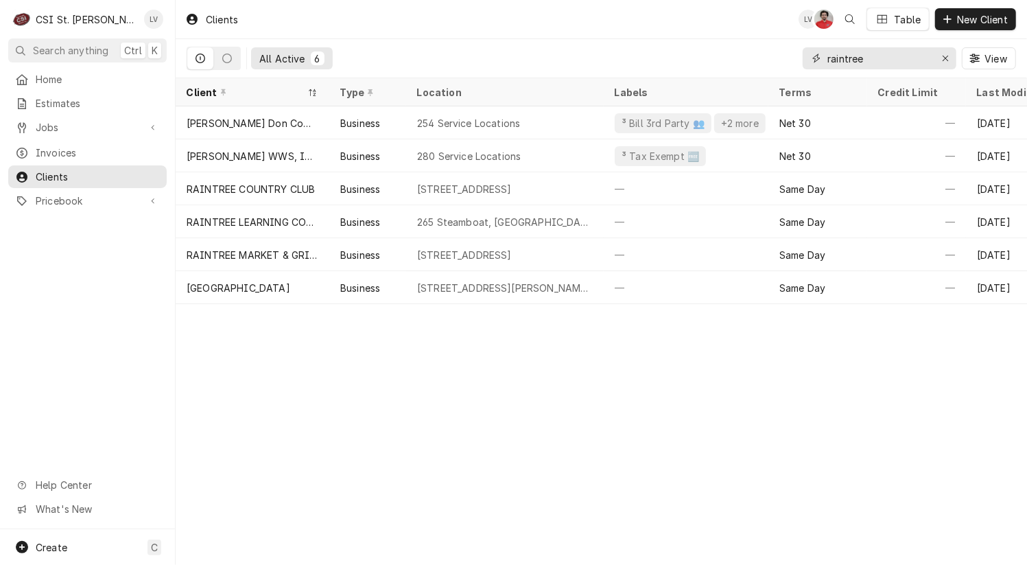
drag, startPoint x: 887, startPoint y: 56, endPoint x: 816, endPoint y: 57, distance: 71.4
click at [816, 57] on div "raintree" at bounding box center [880, 58] width 154 height 22
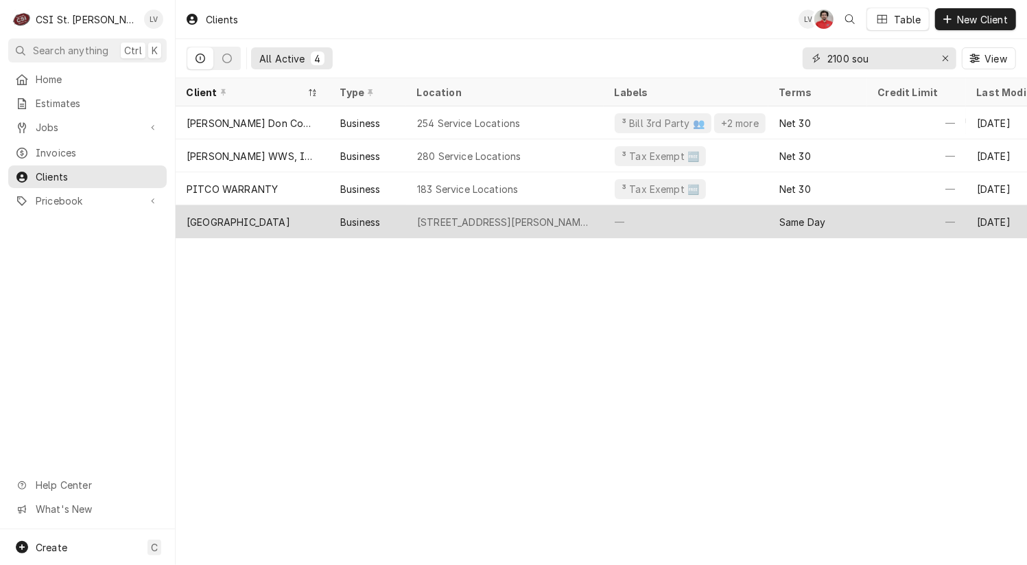
type input "2100 sou"
click at [413, 217] on div "2100 South Mason Rd, St Louis, MO 63131" at bounding box center [505, 221] width 198 height 33
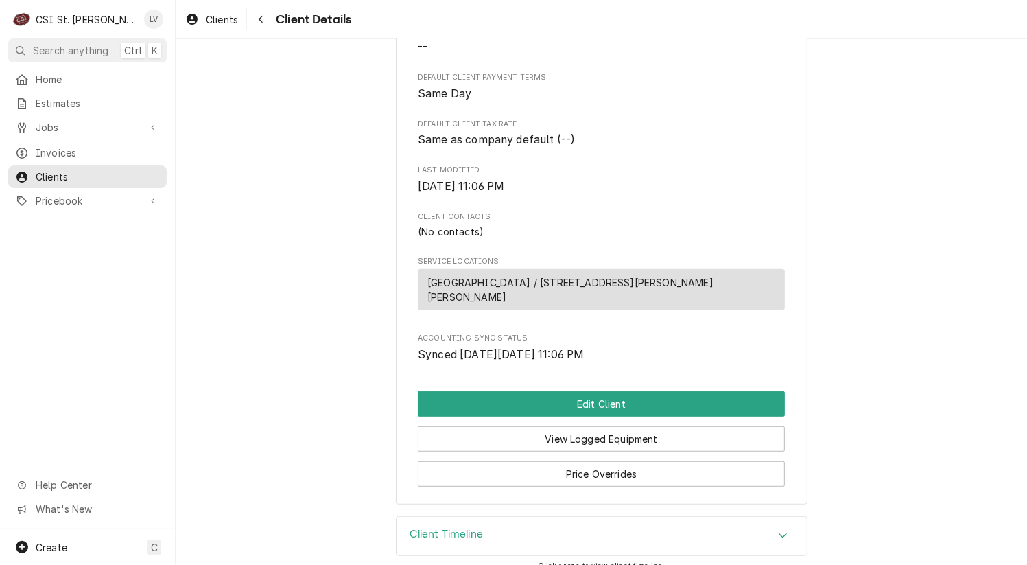
scroll to position [356, 0]
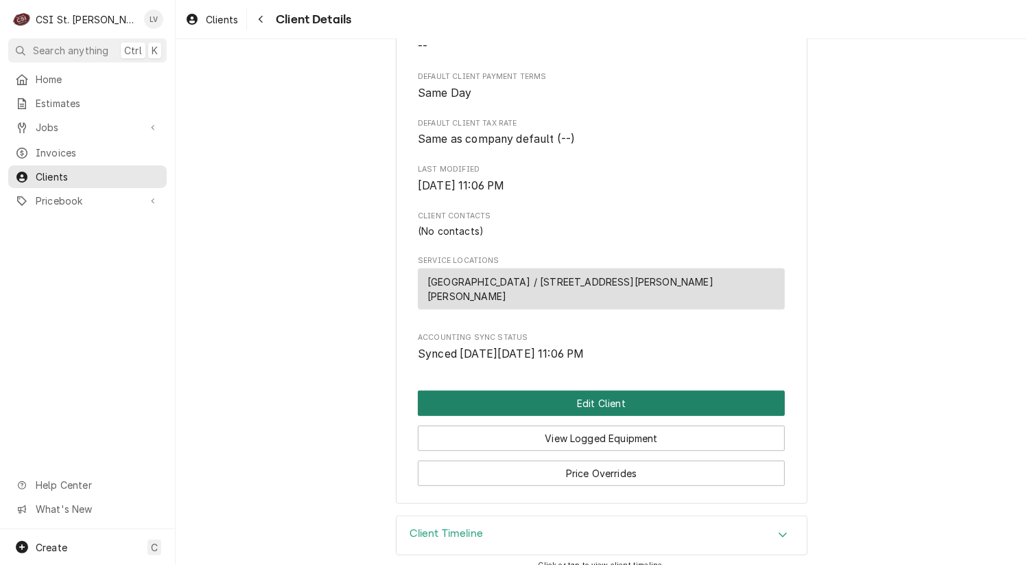
click at [590, 393] on button "Edit Client" at bounding box center [601, 402] width 367 height 25
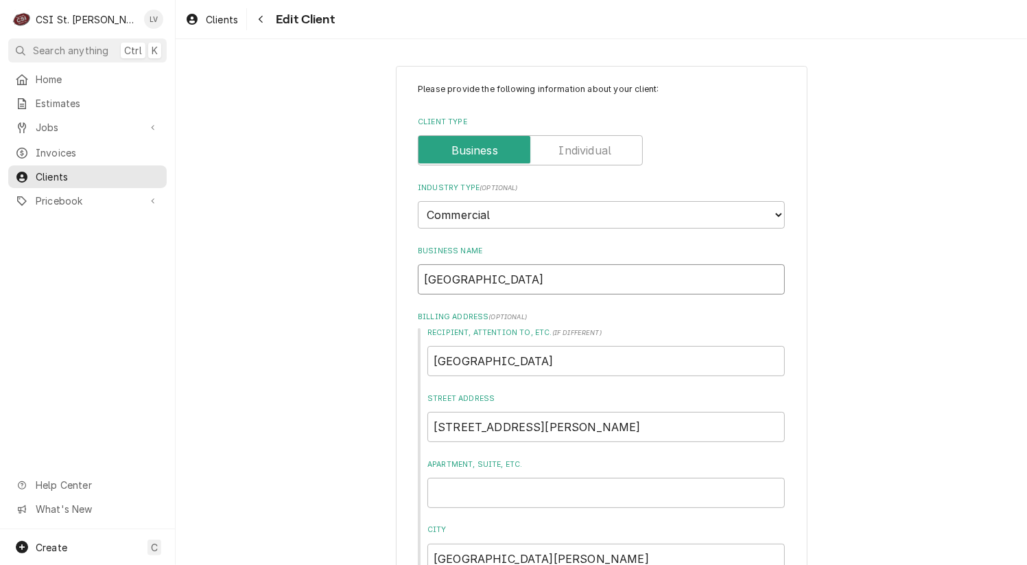
drag, startPoint x: 572, startPoint y: 281, endPoint x: 344, endPoint y: 263, distance: 228.5
type textarea "x"
type input "R"
type textarea "x"
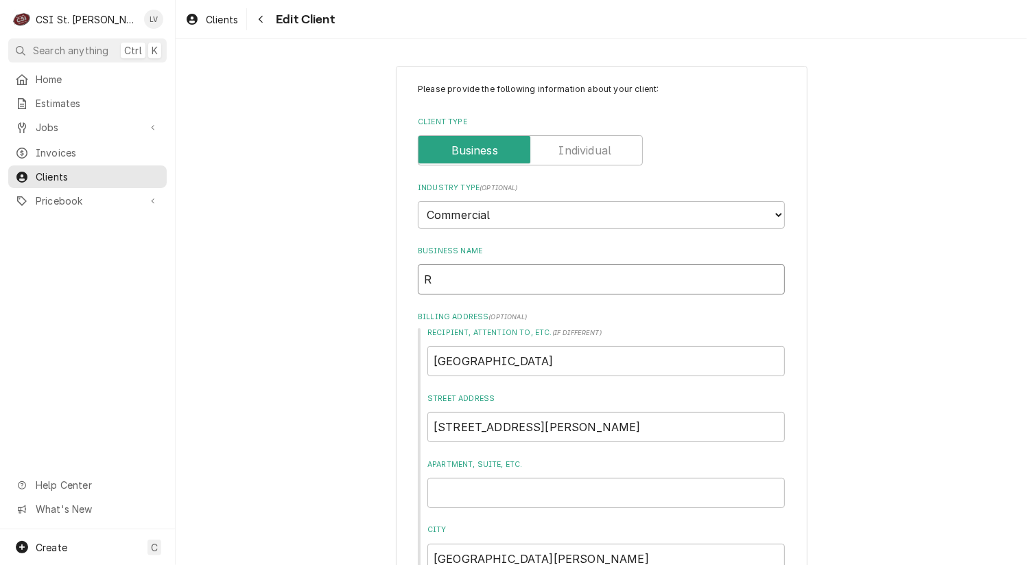
type input "Ra"
type textarea "x"
type input "Rai"
type textarea "x"
type input "Rain"
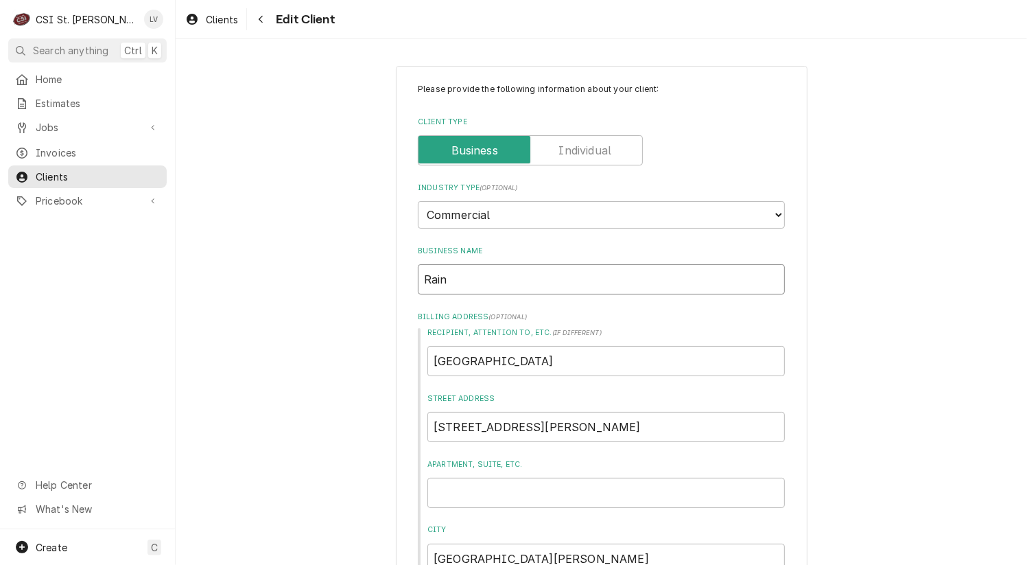
type textarea "x"
type input "Raint"
type textarea "x"
type input "Raintr"
type textarea "x"
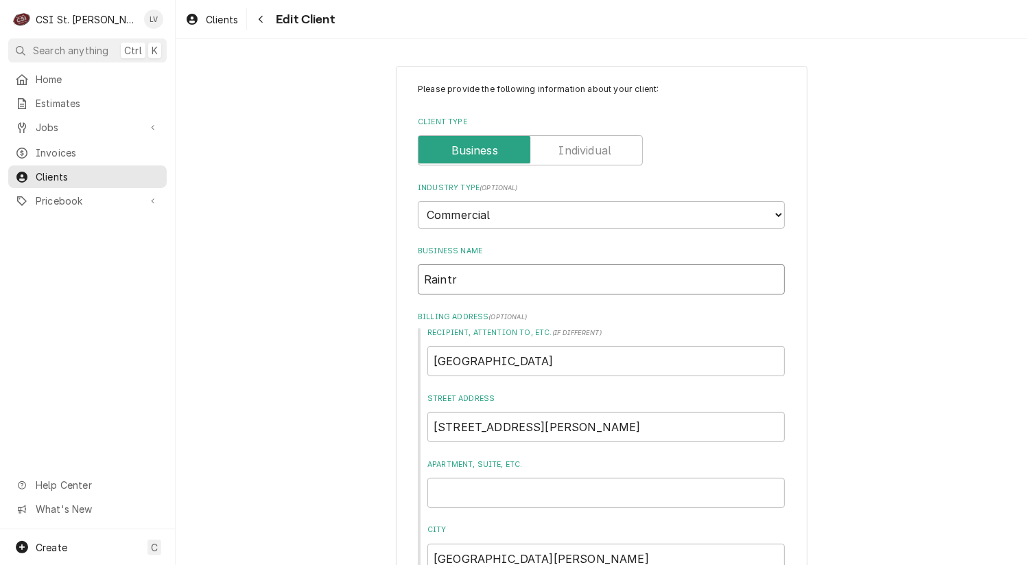
type input "Raintre"
type textarea "x"
type input "Raintree"
type textarea "x"
type input "Raintree"
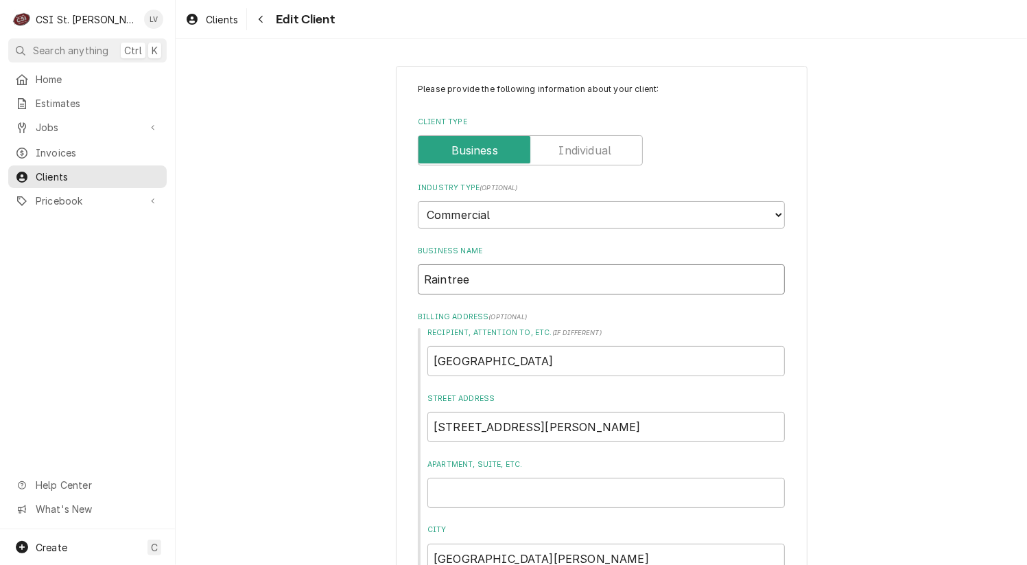
type textarea "x"
type input "Raintree S"
type textarea "x"
type input "Raintree Sc"
type textarea "x"
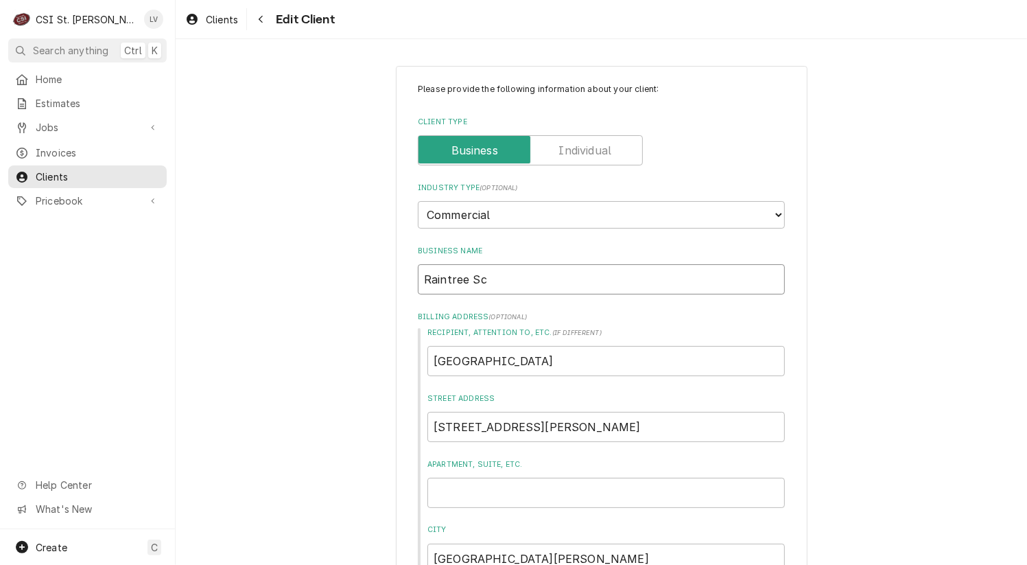
type input "Raintree Sch"
type textarea "x"
type input "Raintree Scho"
type textarea "x"
type input "Raintree Schoo"
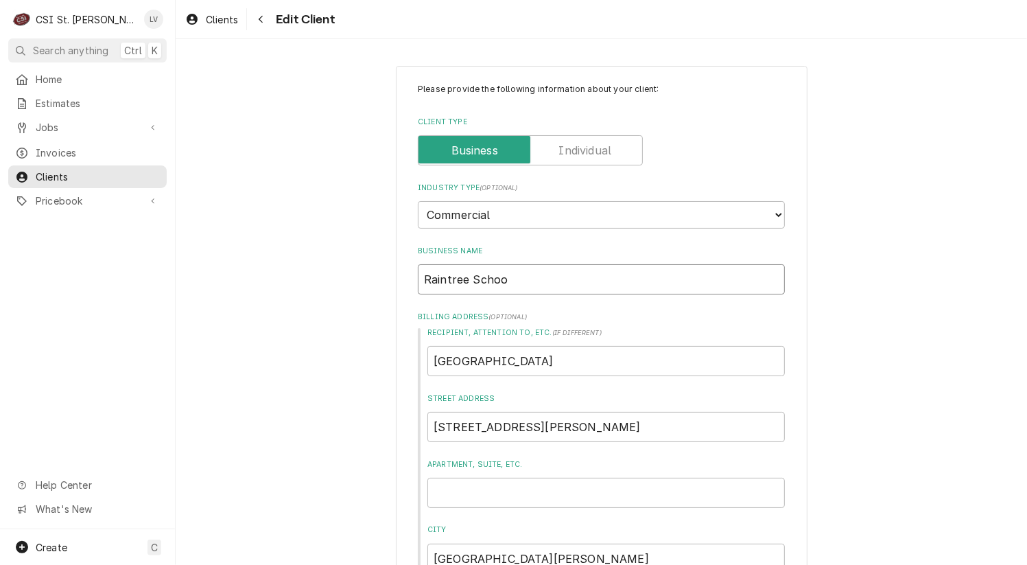
type textarea "x"
type input "Raintree School"
type textarea "x"
click at [565, 419] on input "2100 South Mason Rd" at bounding box center [607, 427] width 358 height 30
type textarea "x"
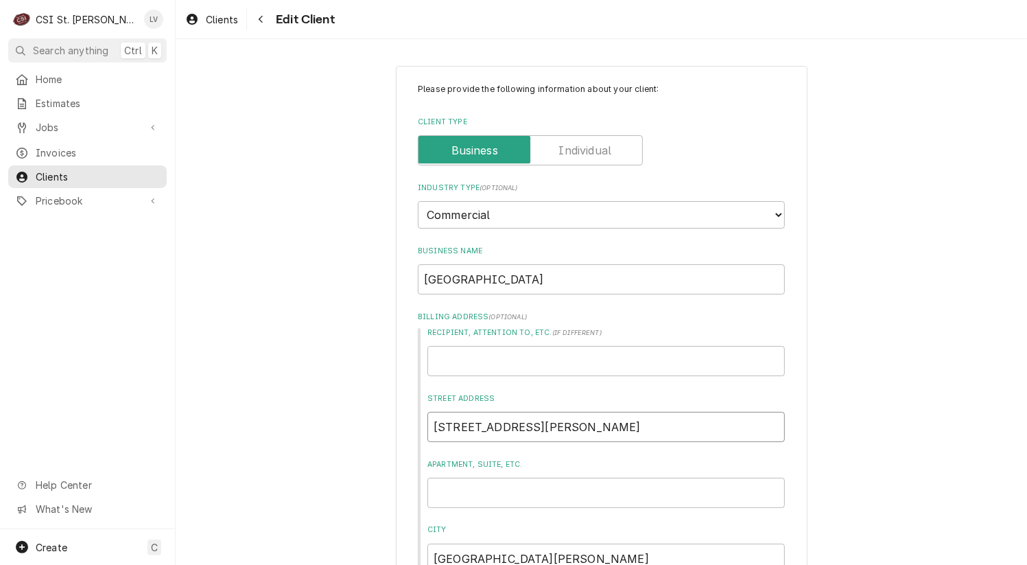
type input "2100 South Mason R"
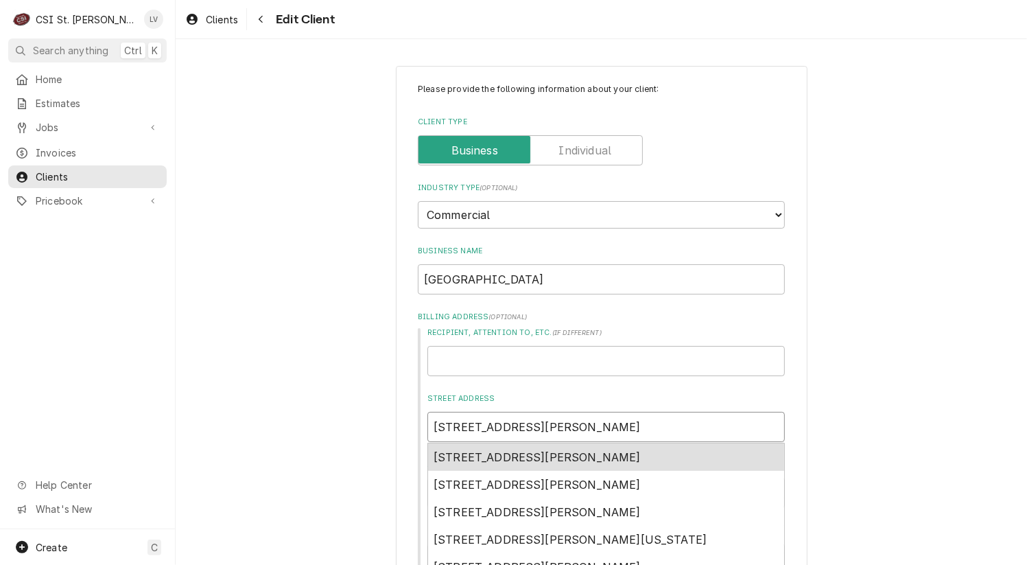
click at [566, 452] on span "2100 South Mason Road, St. Louis, MO, USA" at bounding box center [537, 457] width 207 height 14
type textarea "x"
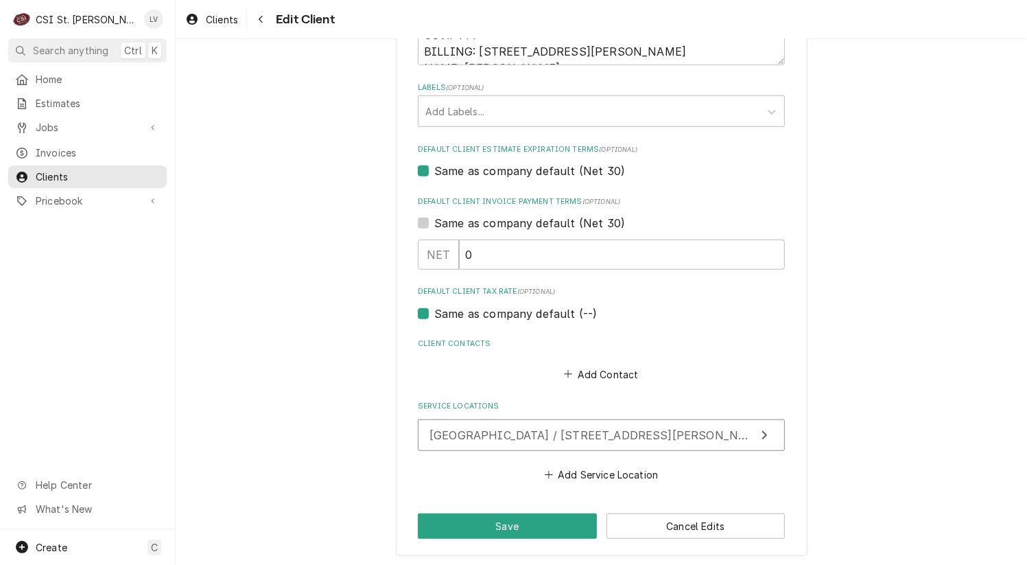
scroll to position [741, 0]
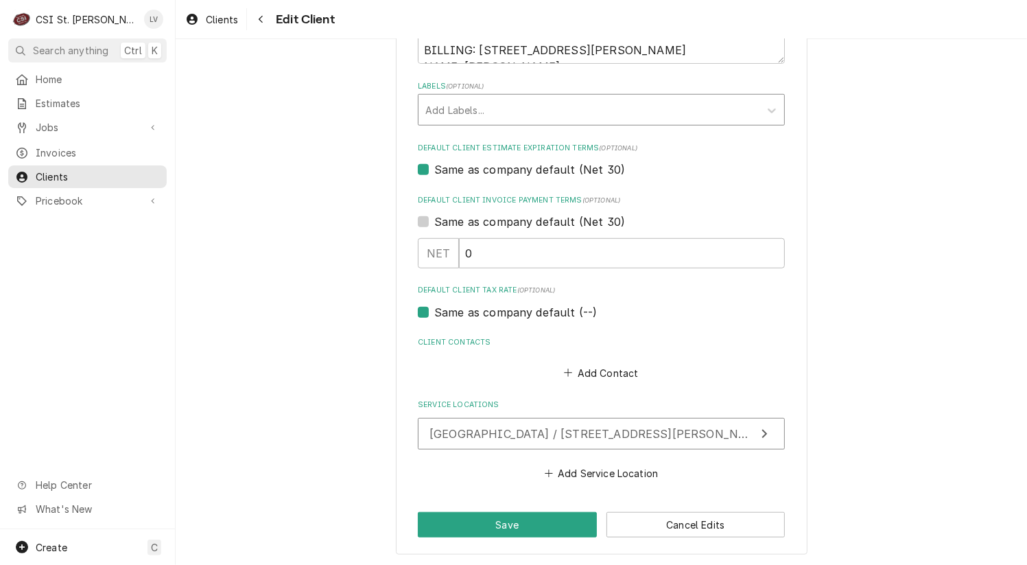
type input "2100 S Mason Rd"
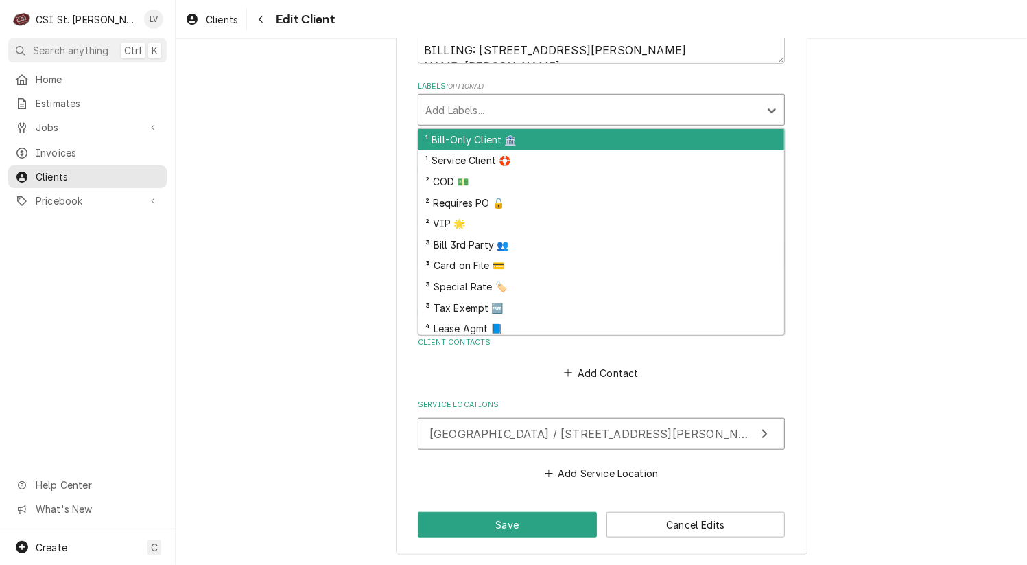
click at [452, 109] on div "Labels" at bounding box center [588, 109] width 327 height 25
type input "c"
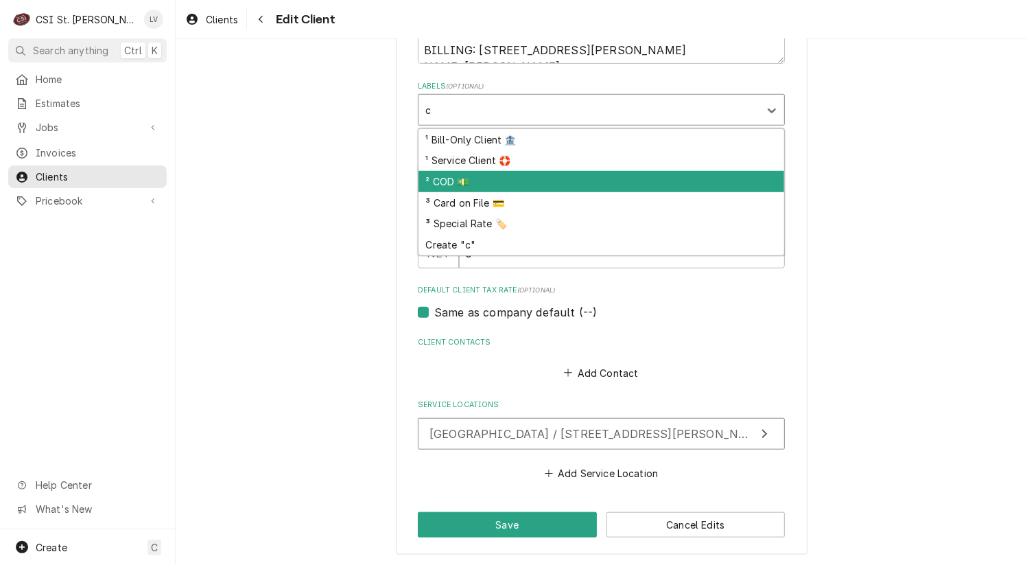
click at [443, 178] on div "² COD 💵" at bounding box center [602, 181] width 366 height 21
type textarea "x"
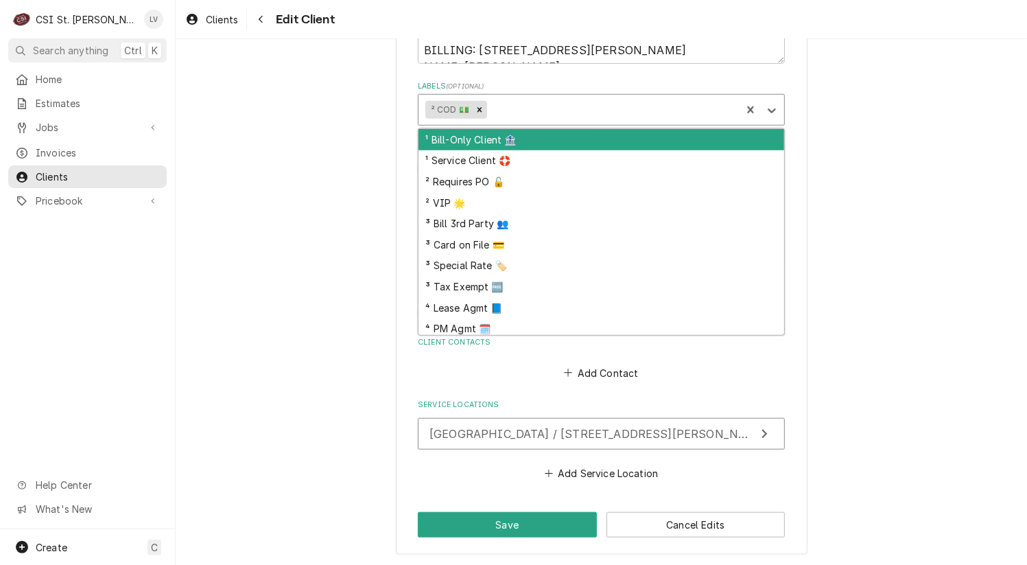
click at [515, 109] on div "Labels" at bounding box center [612, 109] width 244 height 25
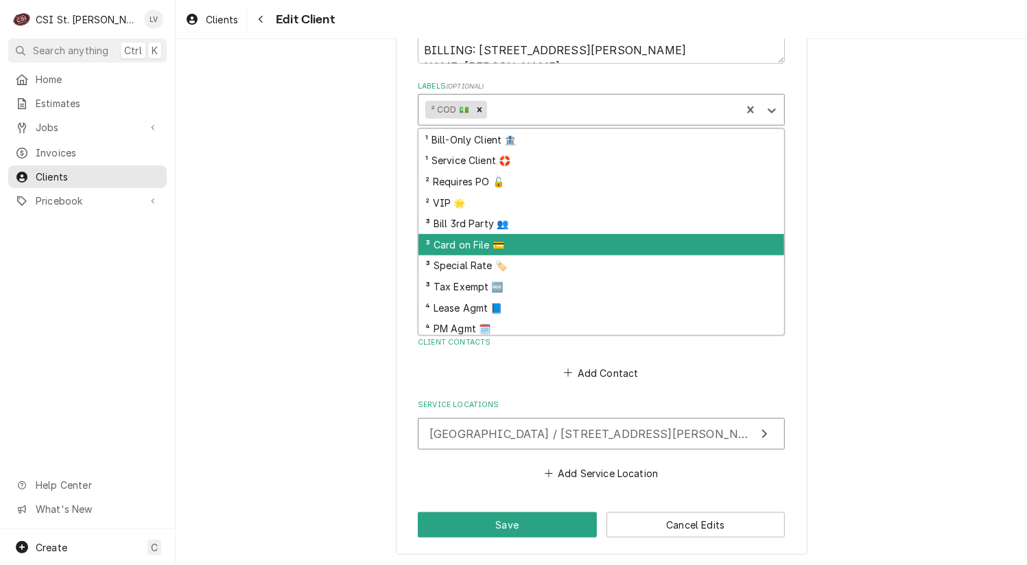
click at [514, 242] on div "³ Card on File 💳" at bounding box center [602, 244] width 366 height 21
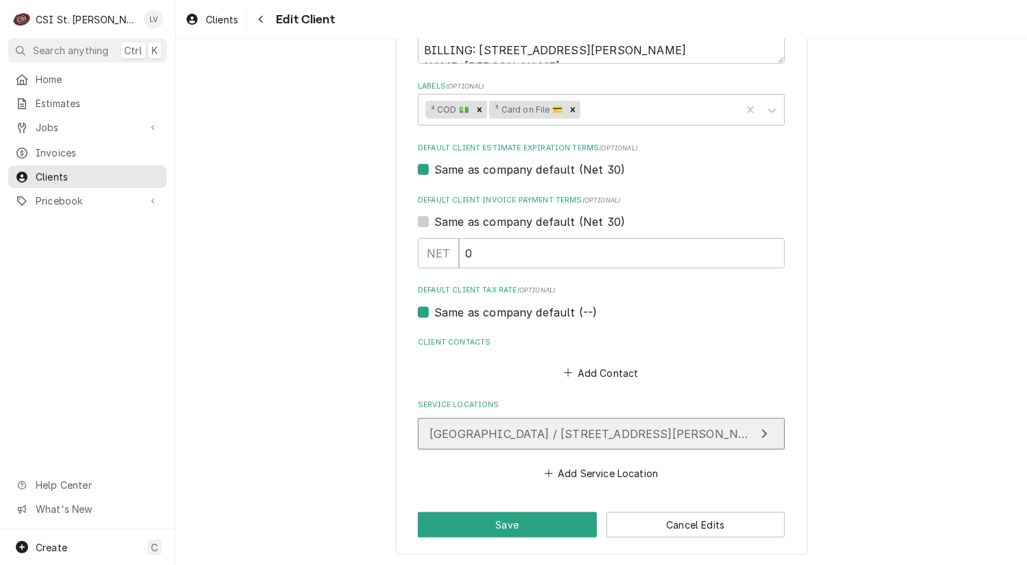
click at [511, 439] on div "Raintree School / 2100 South Mason Rd, St Louis, MO 63131" at bounding box center [593, 433] width 326 height 16
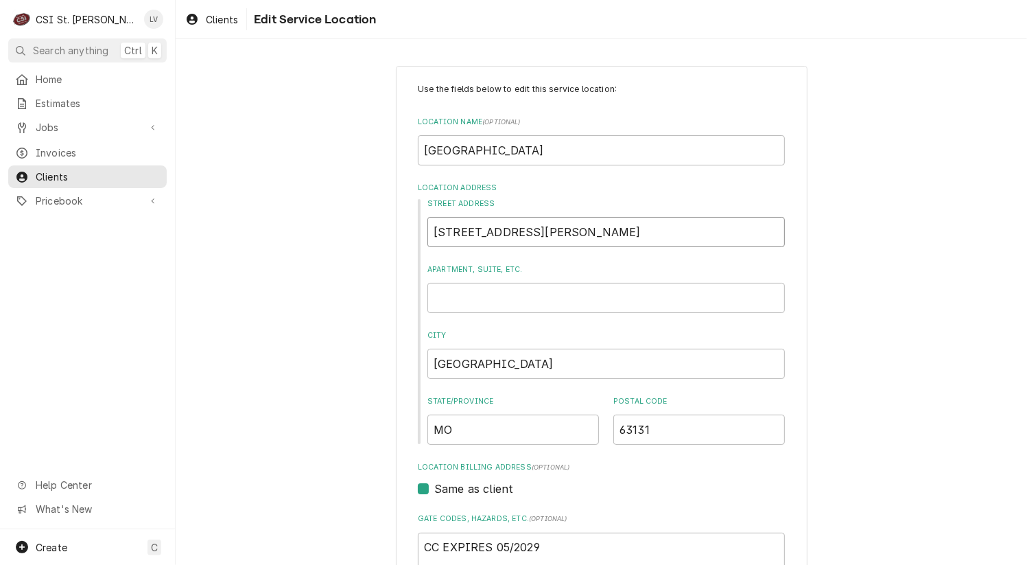
drag, startPoint x: 555, startPoint y: 234, endPoint x: 556, endPoint y: 226, distance: 8.3
click at [556, 226] on input "2100 South Mason Rd" at bounding box center [607, 232] width 358 height 30
type textarea "x"
type input "2100 South Mason R"
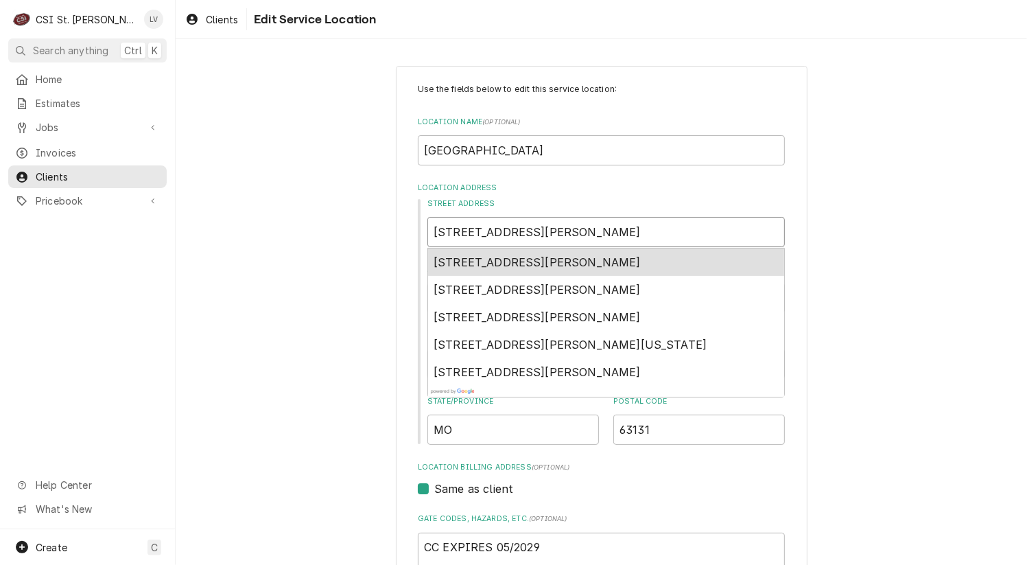
click at [509, 261] on span "2100 South Mason Road, St. Louis, MO, USA" at bounding box center [537, 262] width 207 height 14
type textarea "x"
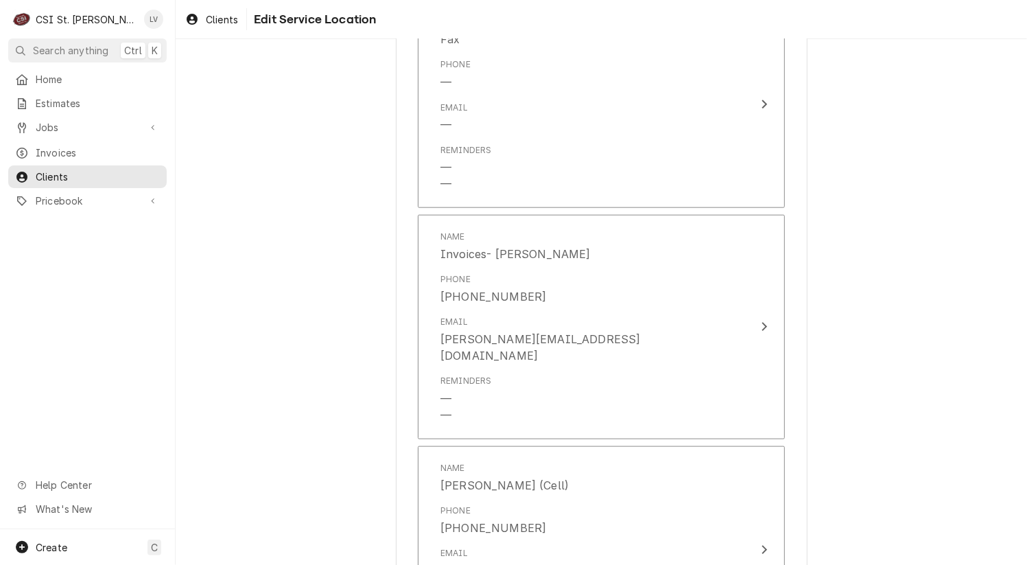
scroll to position [1217, 0]
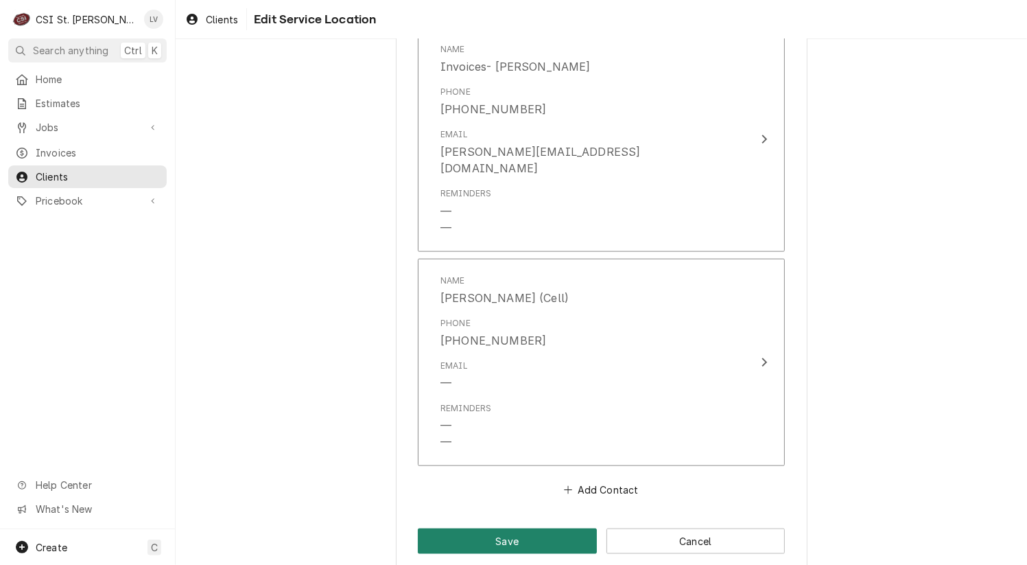
type input "2100 S Mason Rd"
click at [498, 528] on button "Save" at bounding box center [507, 540] width 179 height 25
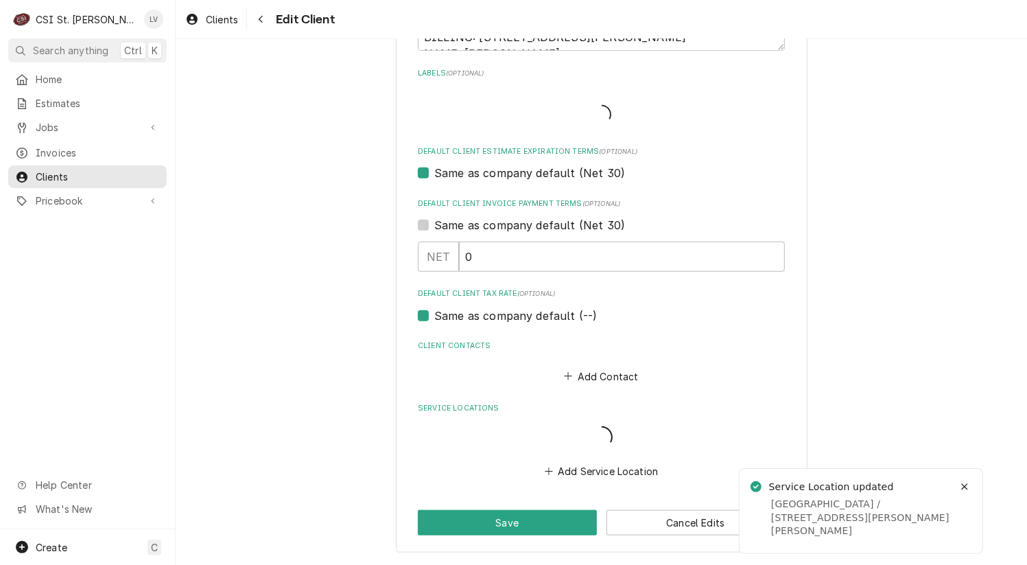
type textarea "x"
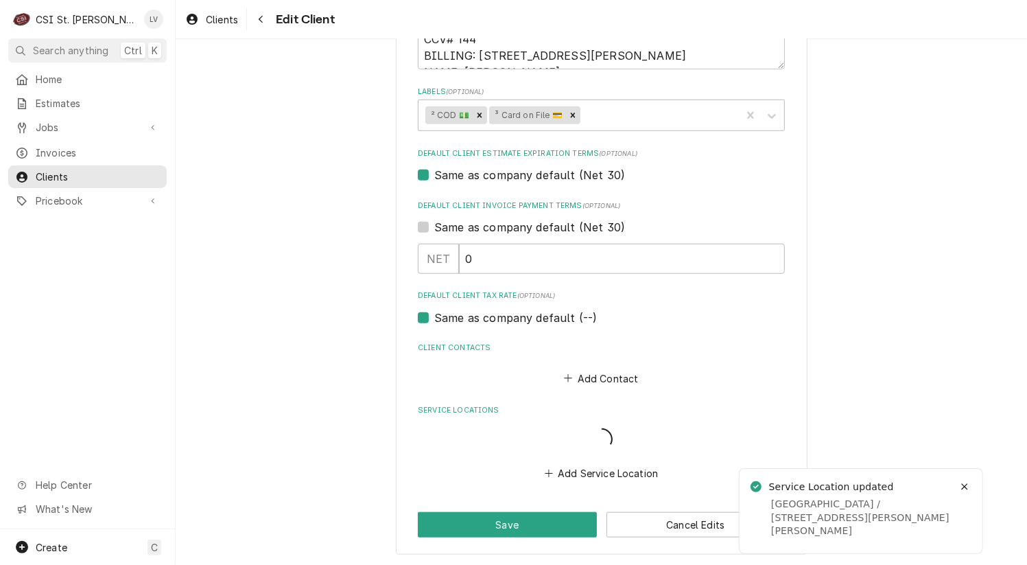
scroll to position [741, 0]
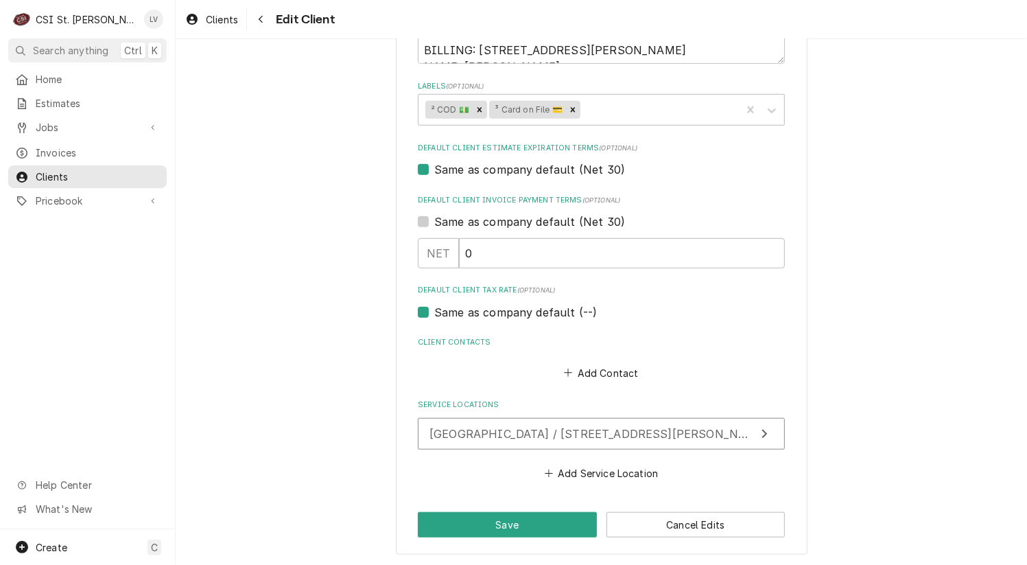
click at [458, 309] on label "Same as company default (--)" at bounding box center [515, 312] width 163 height 16
click at [458, 309] on input "Same as company default (--)" at bounding box center [617, 319] width 367 height 30
checkbox input "false"
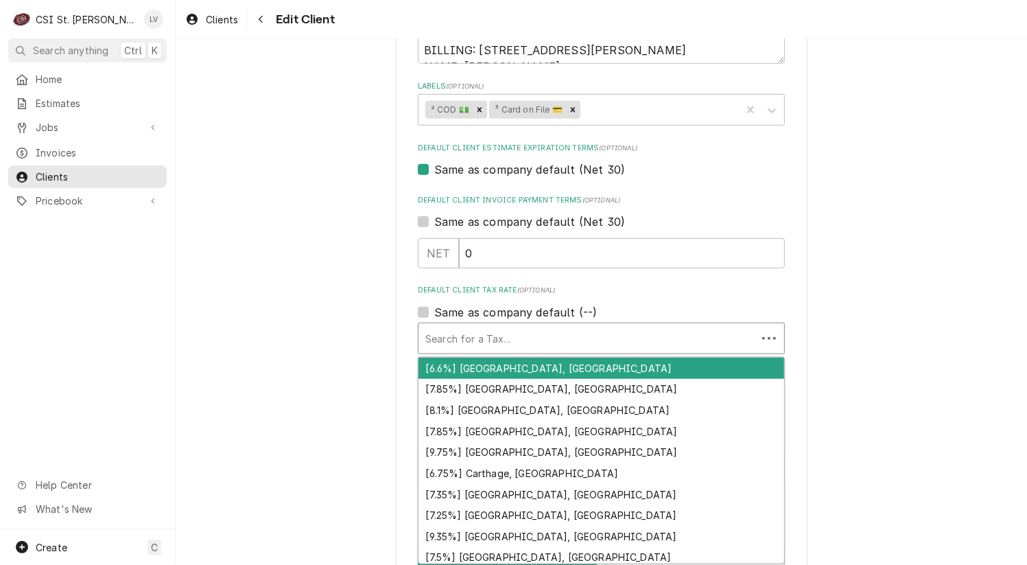
click at [460, 335] on div "Default Client Tax Rate" at bounding box center [587, 338] width 325 height 25
type textarea "x"
type input "m"
type textarea "x"
type input "mo"
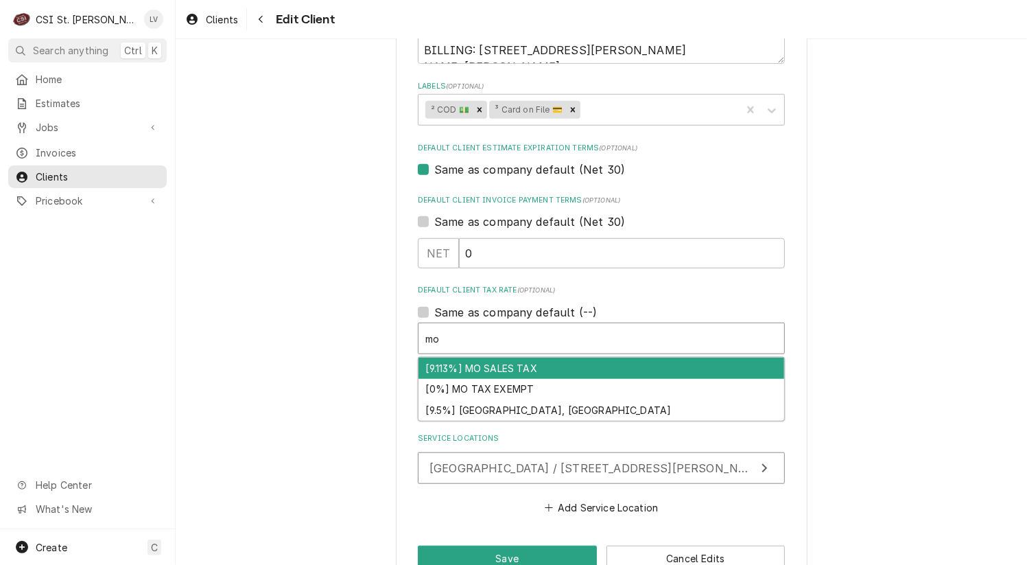
click at [440, 369] on div "[9.113%] MO SALES TAX" at bounding box center [602, 368] width 366 height 21
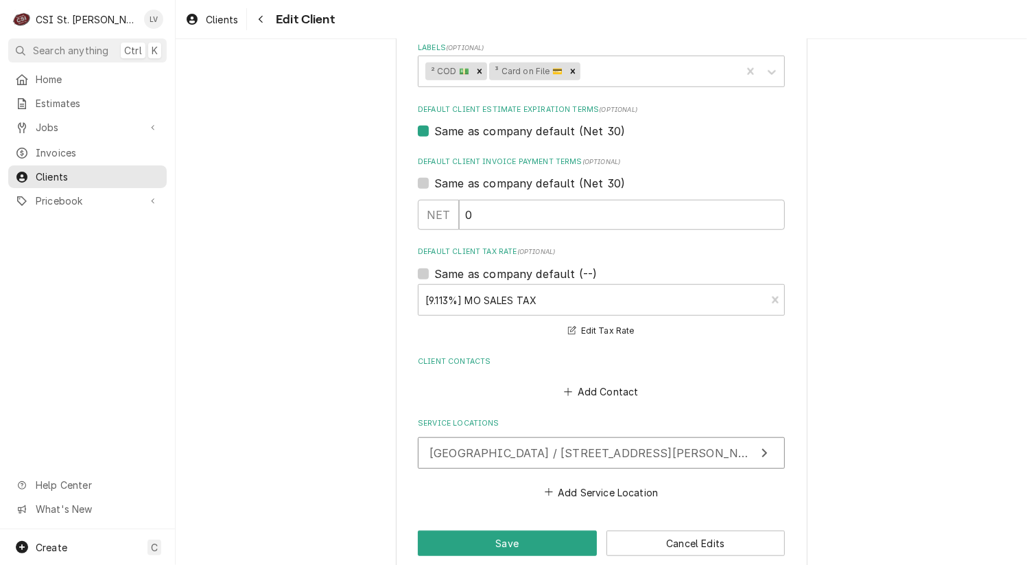
scroll to position [797, 0]
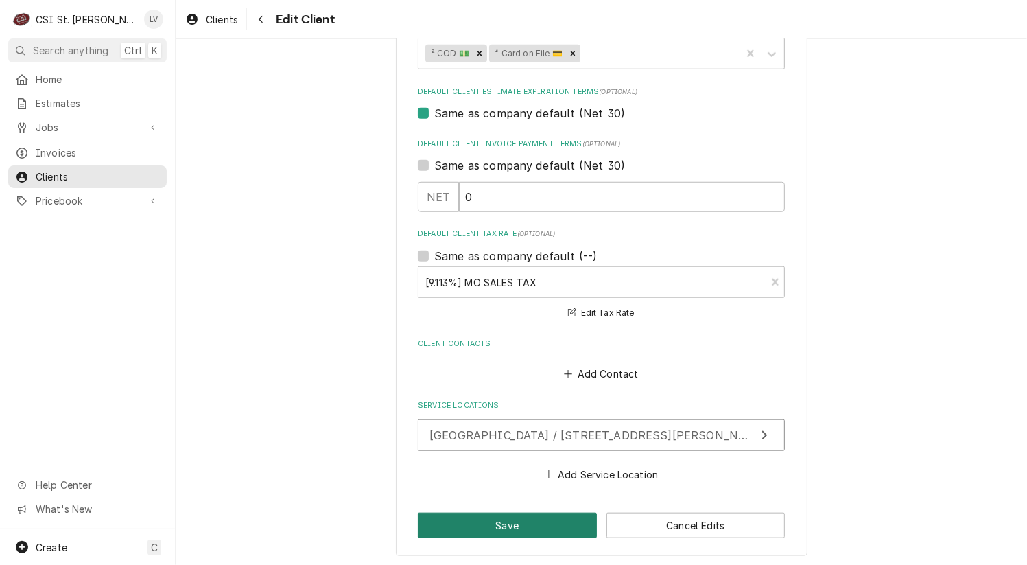
click at [512, 523] on button "Save" at bounding box center [507, 525] width 179 height 25
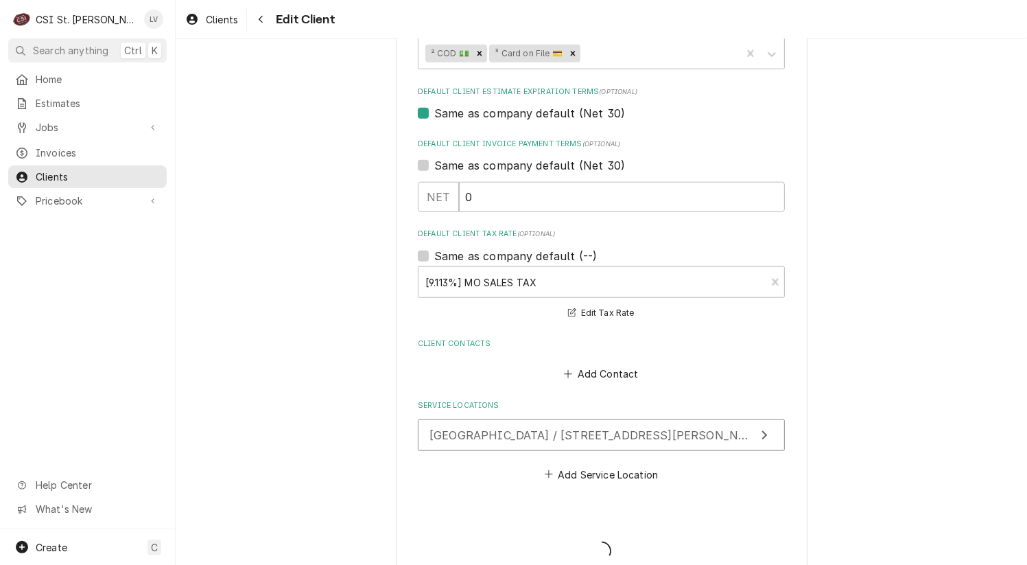
type textarea "x"
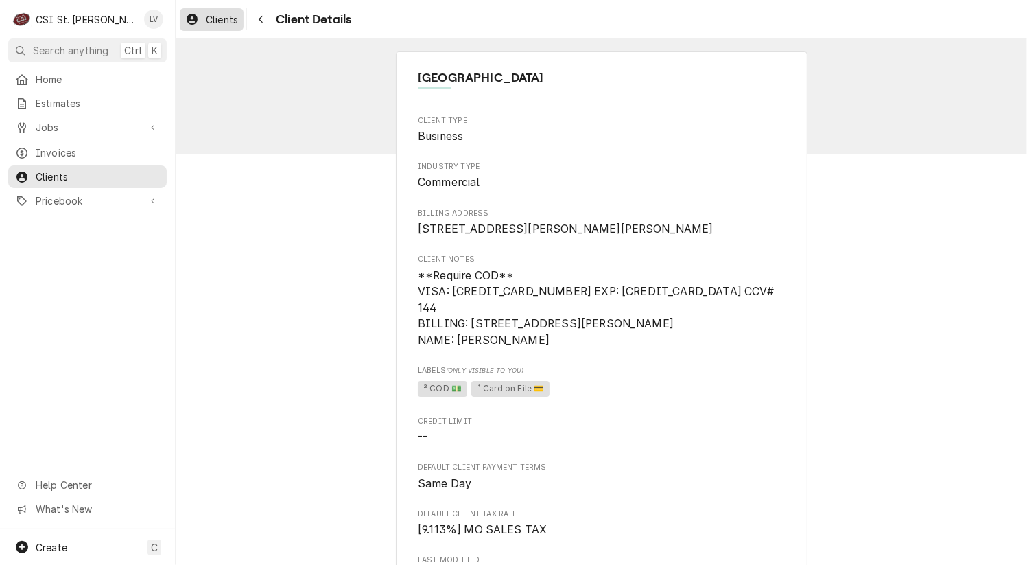
click at [215, 16] on span "Clients" at bounding box center [222, 19] width 32 height 14
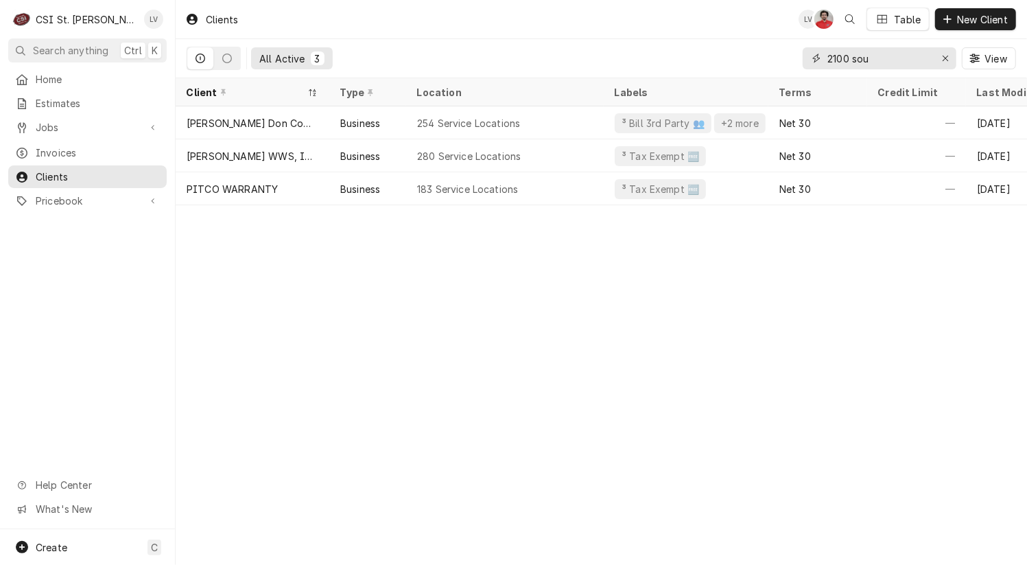
drag, startPoint x: 898, startPoint y: 64, endPoint x: 792, endPoint y: 47, distance: 107.6
click at [793, 49] on div "All Active 3 2100 sou View" at bounding box center [602, 58] width 830 height 38
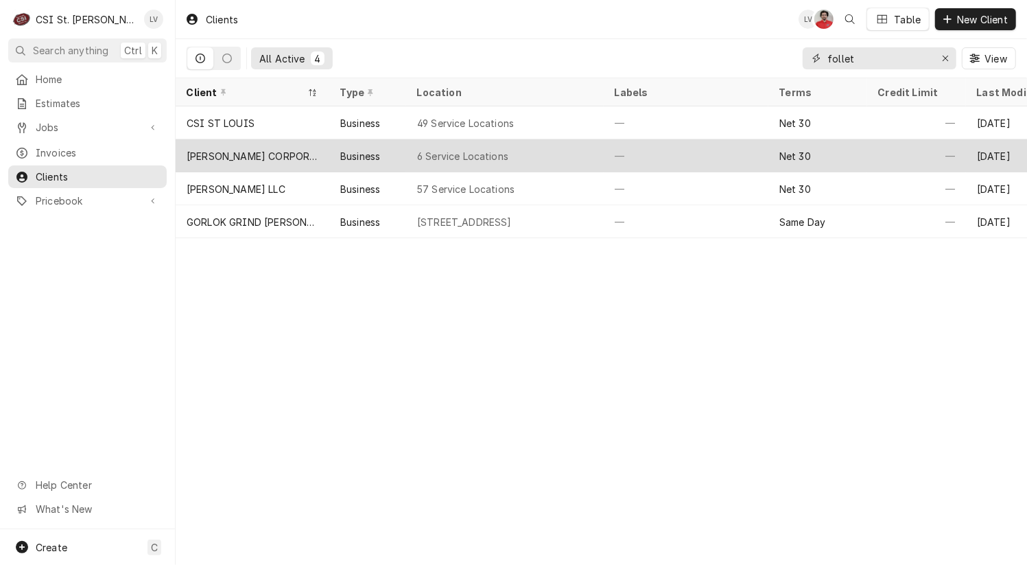
type input "follet"
click at [277, 149] on div "[PERSON_NAME] CORPORATION KC" at bounding box center [253, 156] width 132 height 14
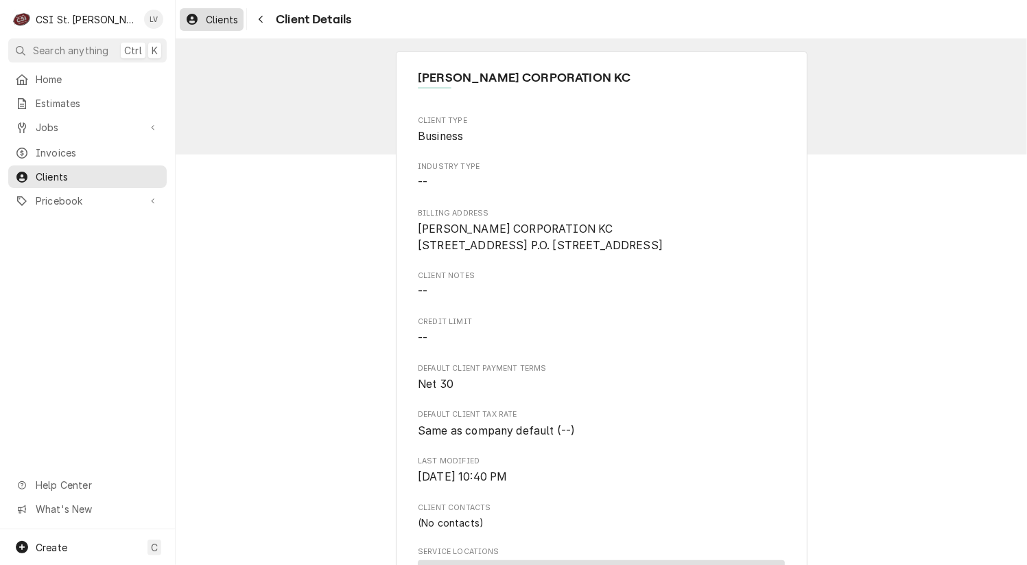
click at [226, 18] on span "Clients" at bounding box center [222, 19] width 32 height 14
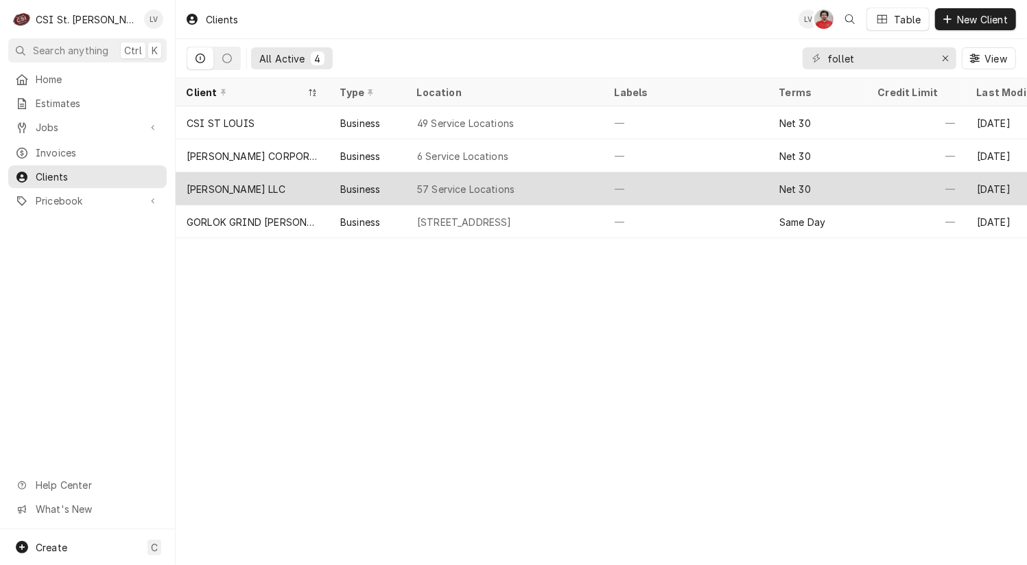
click at [213, 183] on div "[PERSON_NAME] LLC" at bounding box center [236, 189] width 99 height 14
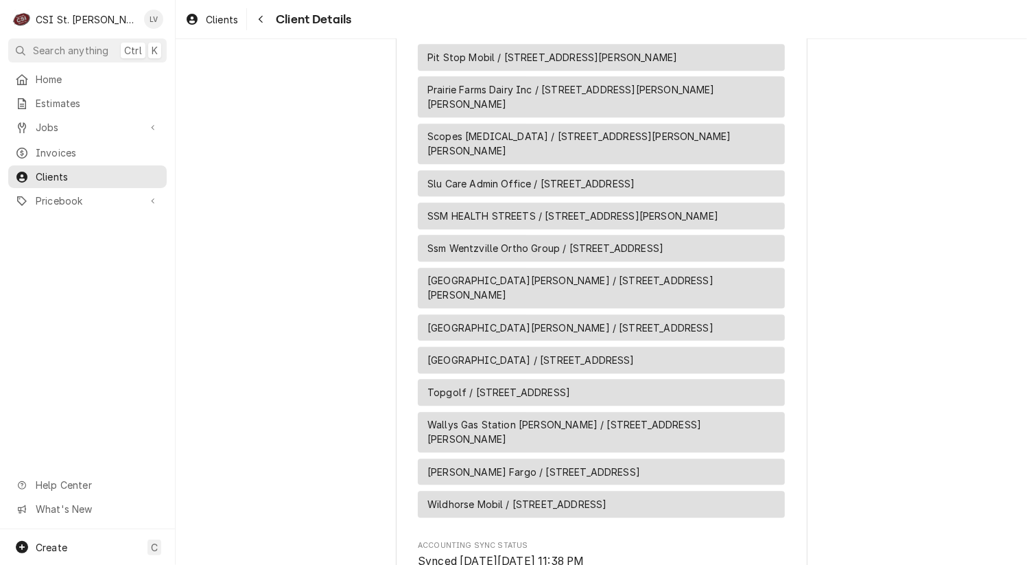
scroll to position [2650, 0]
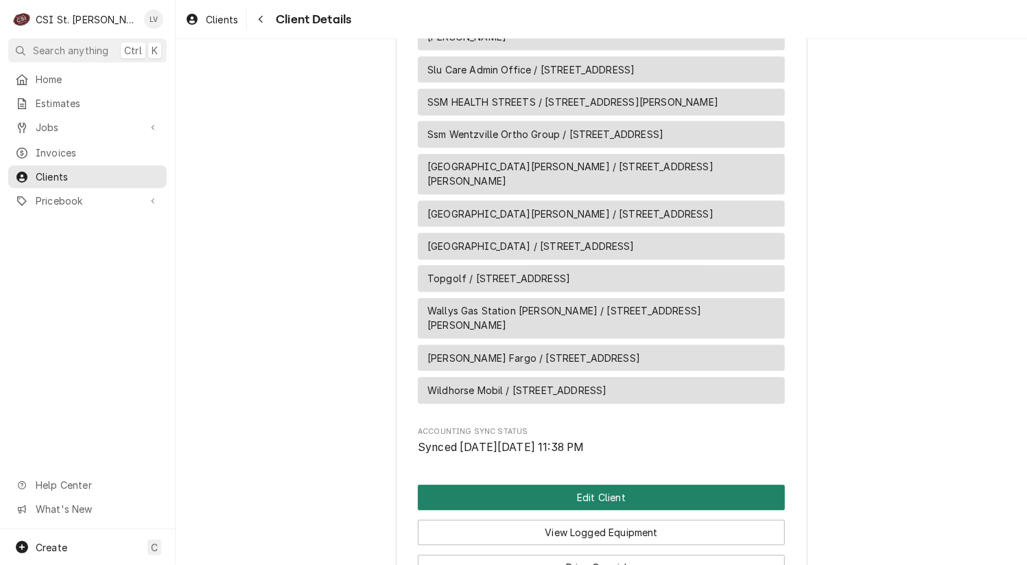
click at [570, 484] on button "Edit Client" at bounding box center [601, 496] width 367 height 25
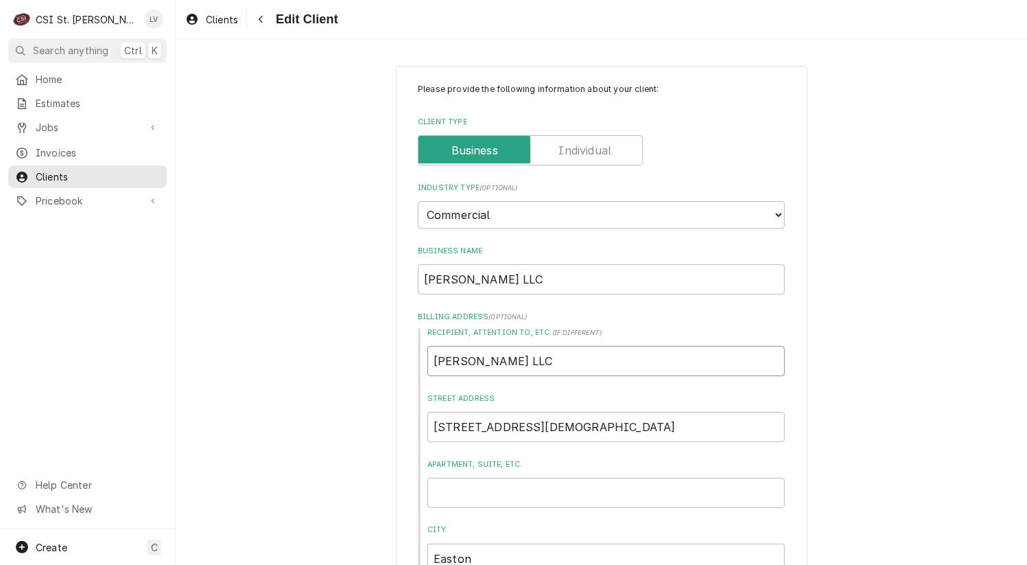
drag, startPoint x: 559, startPoint y: 353, endPoint x: 375, endPoint y: 355, distance: 184.6
type textarea "x"
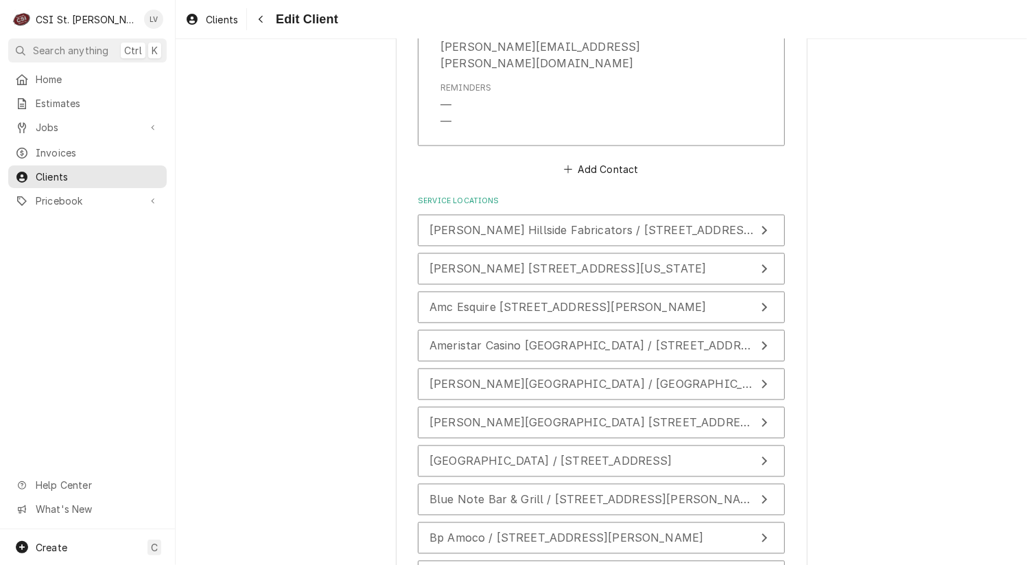
scroll to position [2000, 0]
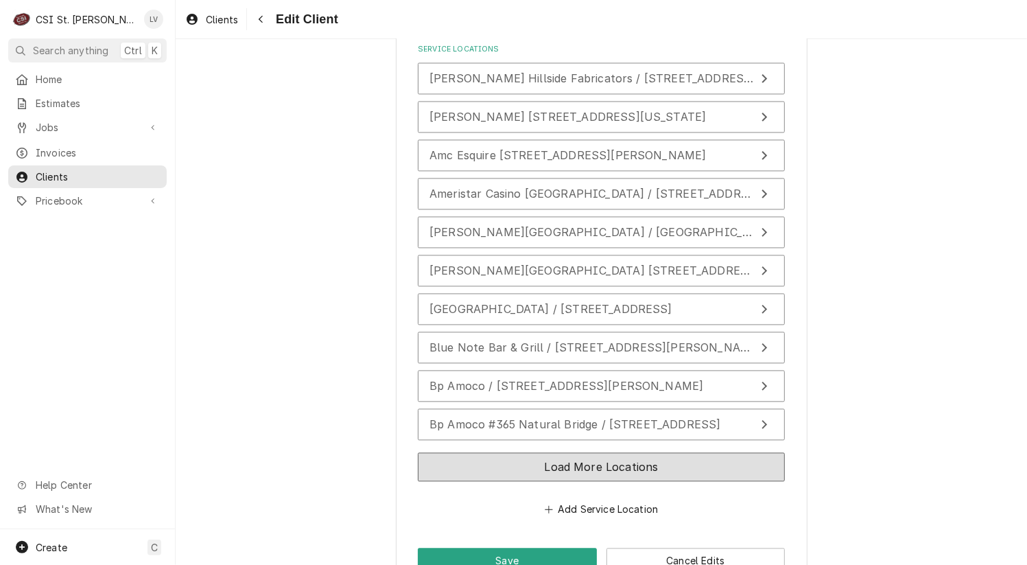
click at [618, 452] on button "Load More Locations" at bounding box center [601, 466] width 367 height 29
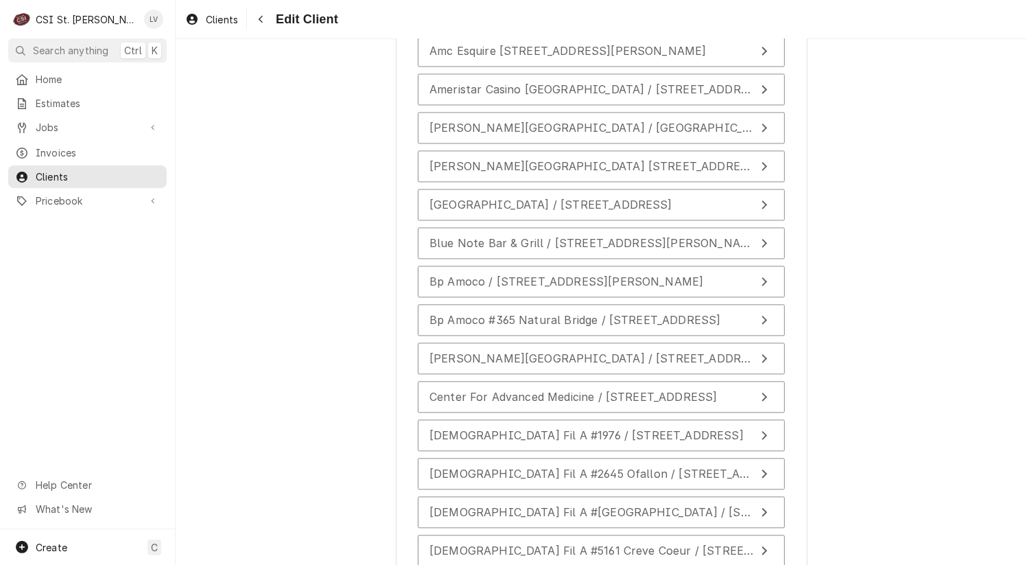
scroll to position [2383, 0]
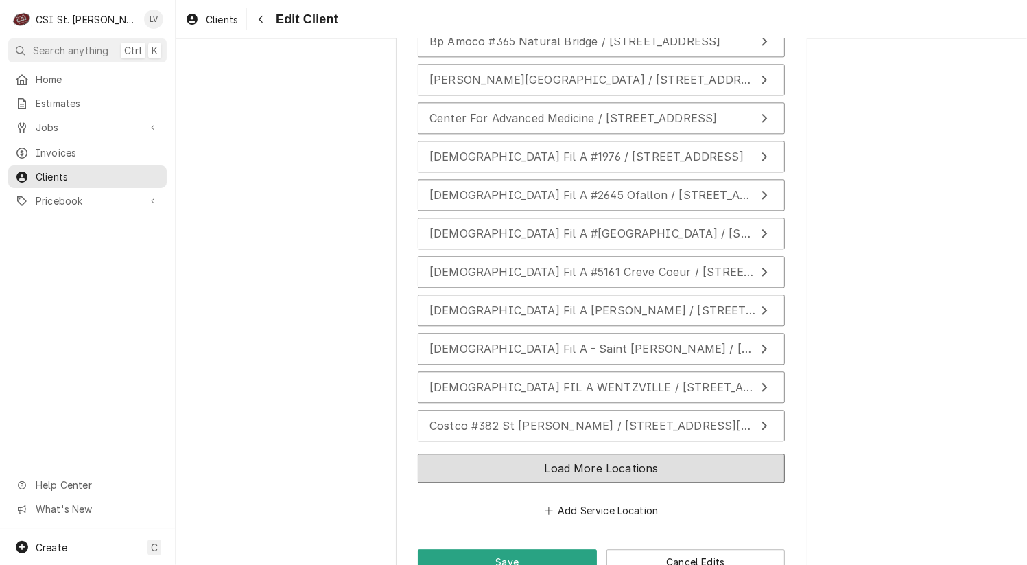
drag, startPoint x: 720, startPoint y: 440, endPoint x: 820, endPoint y: 463, distance: 102.7
click at [720, 454] on button "Load More Locations" at bounding box center [601, 468] width 367 height 29
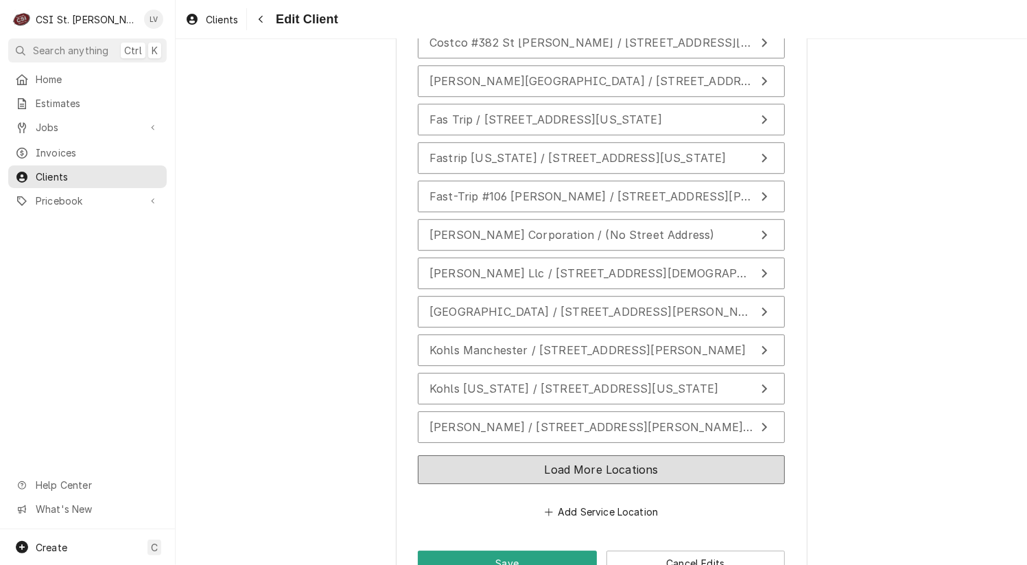
click at [729, 455] on button "Load More Locations" at bounding box center [601, 469] width 367 height 29
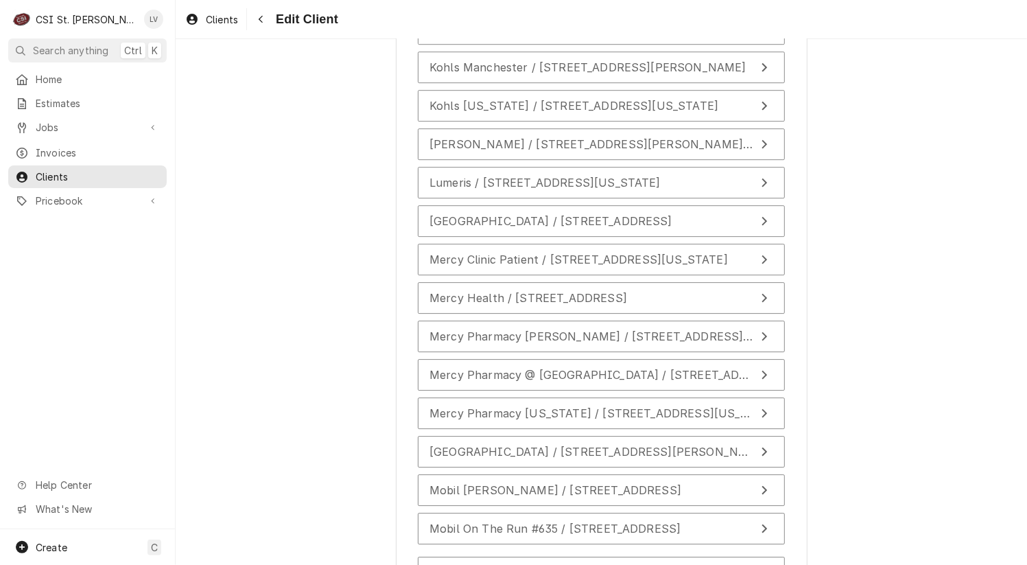
scroll to position [3150, 0]
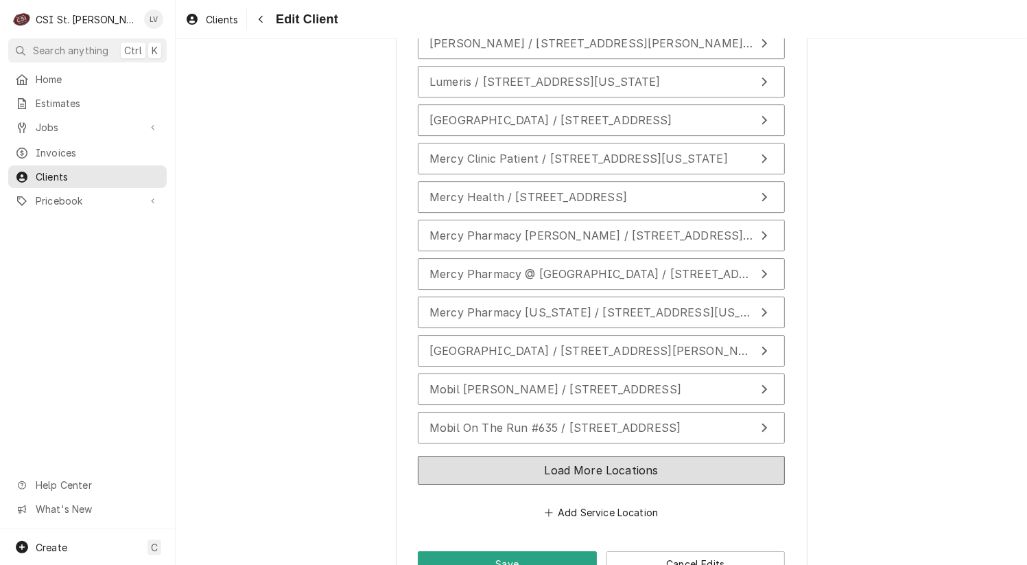
drag, startPoint x: 690, startPoint y: 434, endPoint x: 879, endPoint y: 502, distance: 201.2
click at [690, 456] on button "Load More Locations" at bounding box center [601, 470] width 367 height 29
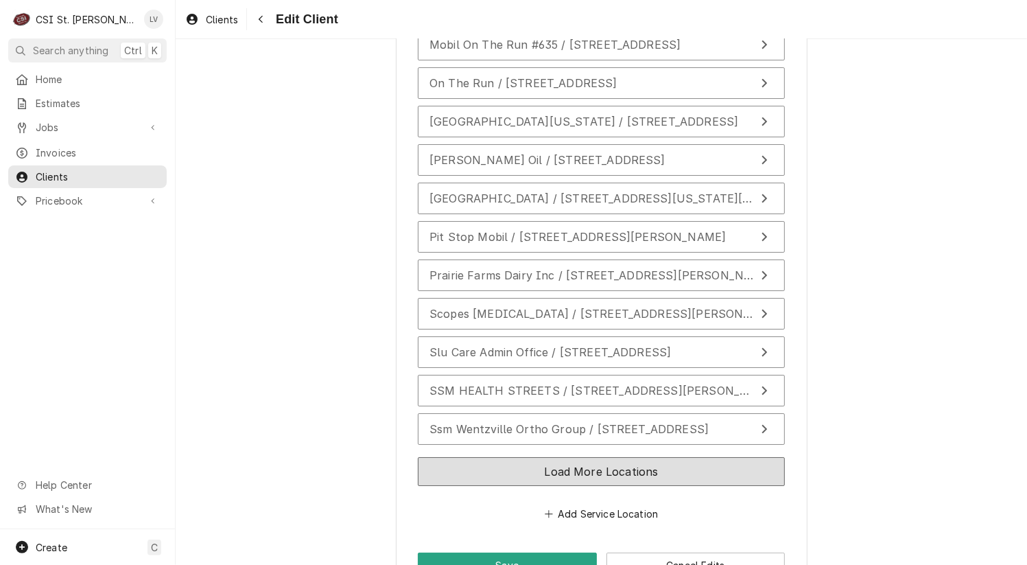
drag, startPoint x: 716, startPoint y: 436, endPoint x: 832, endPoint y: 469, distance: 121.4
click at [719, 457] on button "Load More Locations" at bounding box center [601, 471] width 367 height 29
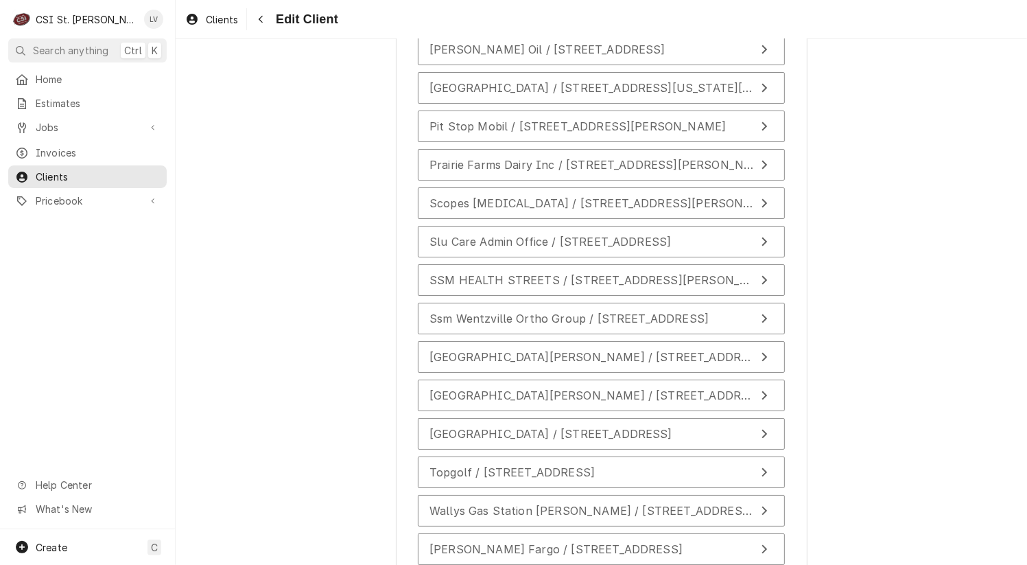
scroll to position [3755, 0]
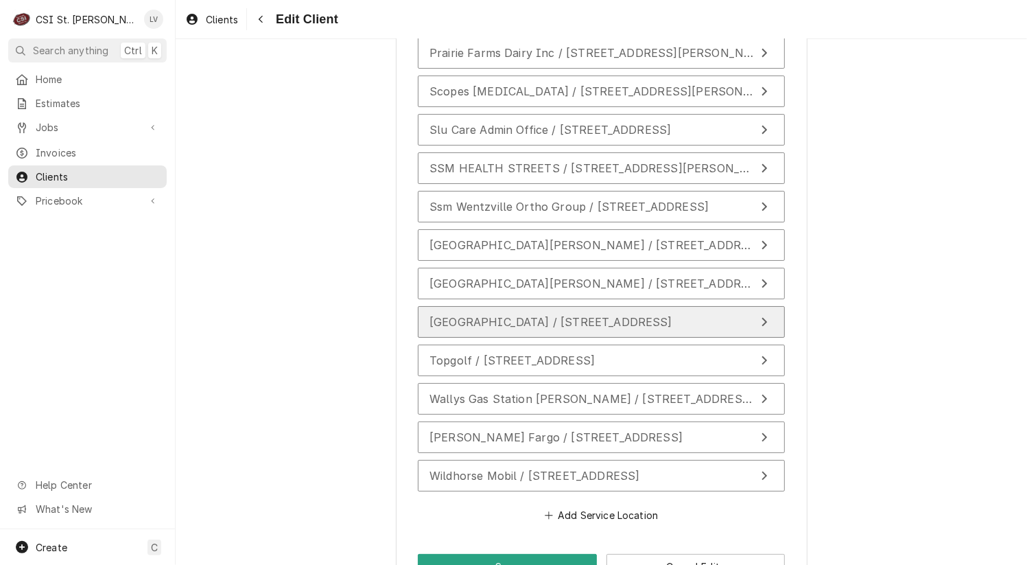
click at [604, 315] on span "St Lukes Rehabilitation Hospital / 14709 Olive Blvd, Chesterfield, MO 63017" at bounding box center [551, 322] width 243 height 14
type textarea "x"
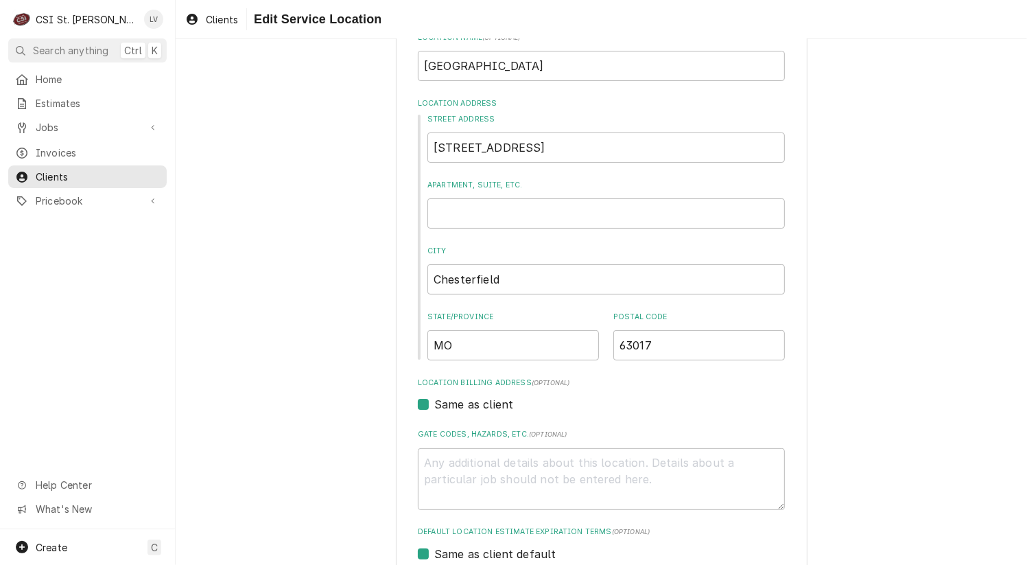
scroll to position [330, 0]
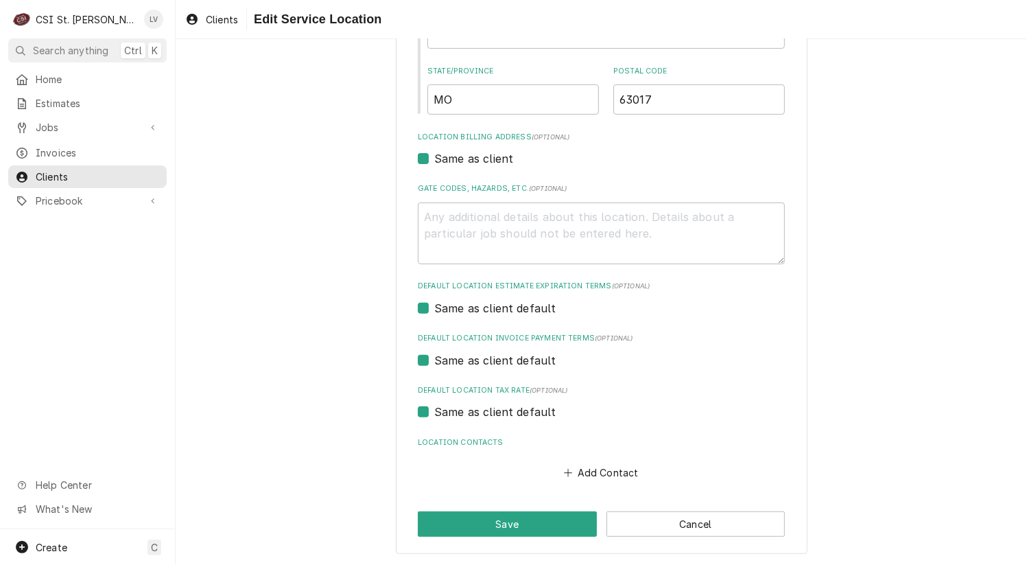
click at [494, 406] on label "Same as client default" at bounding box center [495, 412] width 122 height 16
click at [494, 406] on input "Same as client default" at bounding box center [617, 419] width 367 height 30
checkbox input "false"
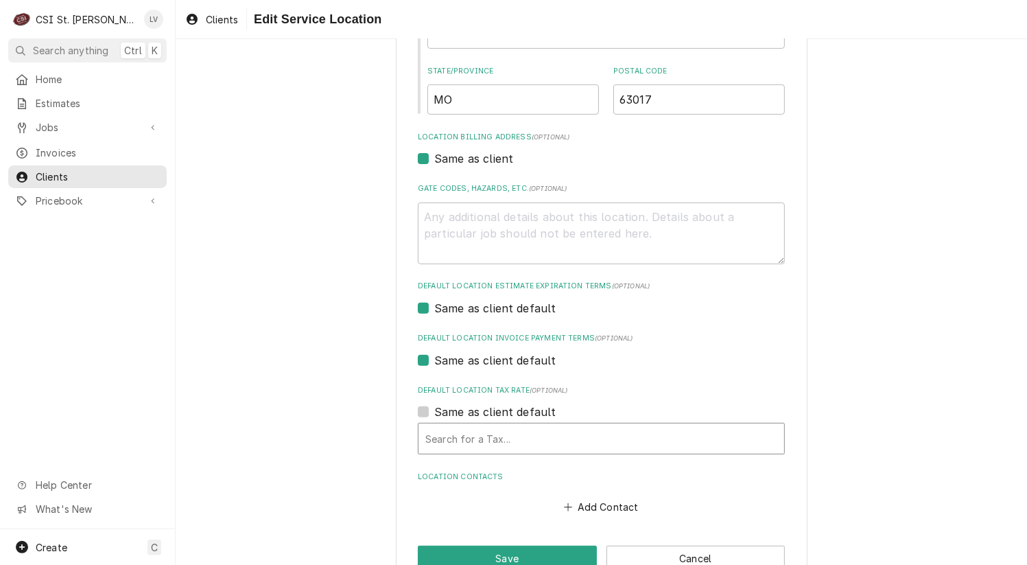
click at [486, 432] on div "Default Location Tax Rate" at bounding box center [601, 438] width 352 height 25
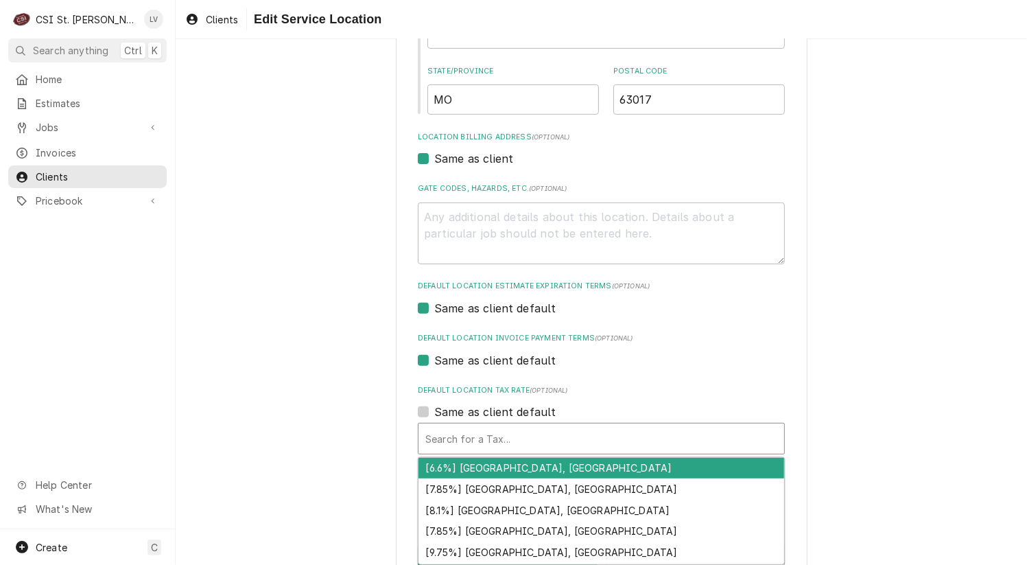
type textarea "x"
type input "m"
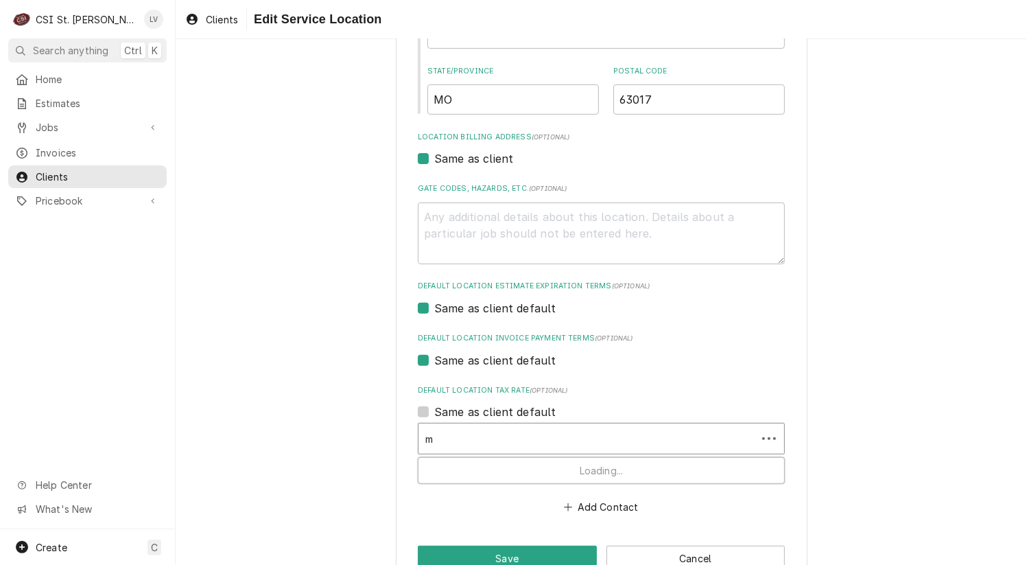
type textarea "x"
type input "mo"
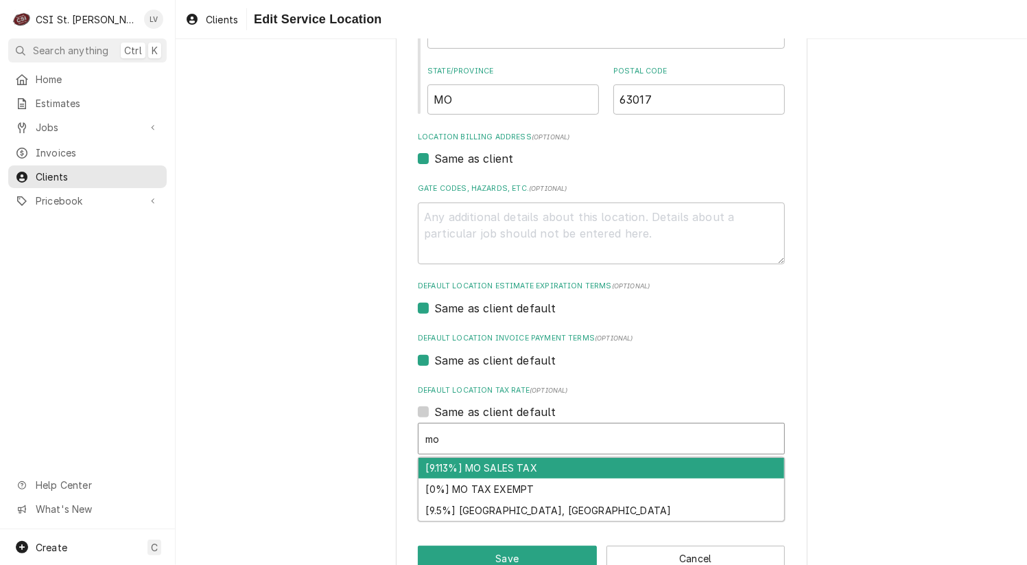
click at [594, 474] on div "[9.113%] MO SALES TAX" at bounding box center [602, 468] width 366 height 21
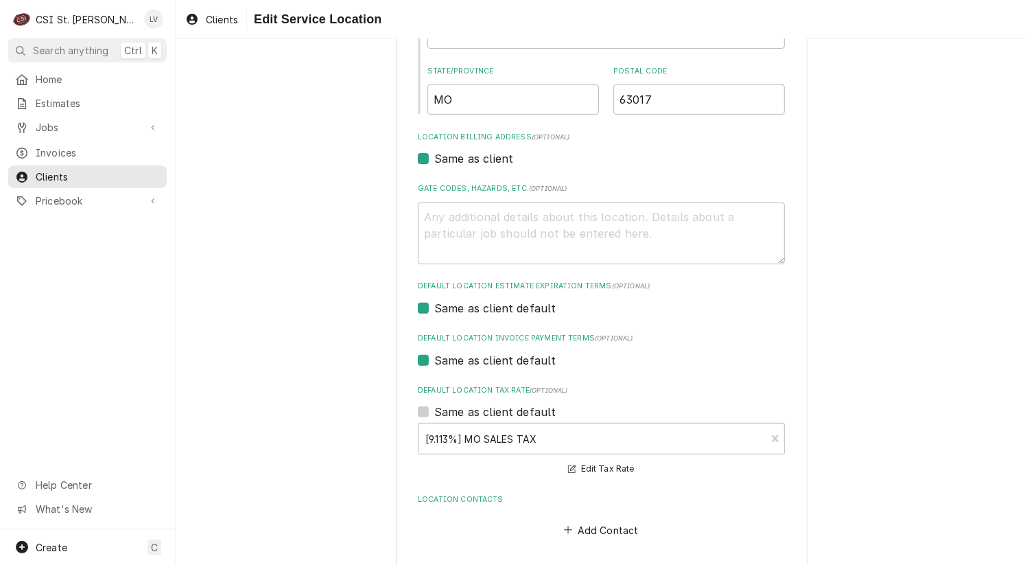
scroll to position [388, 0]
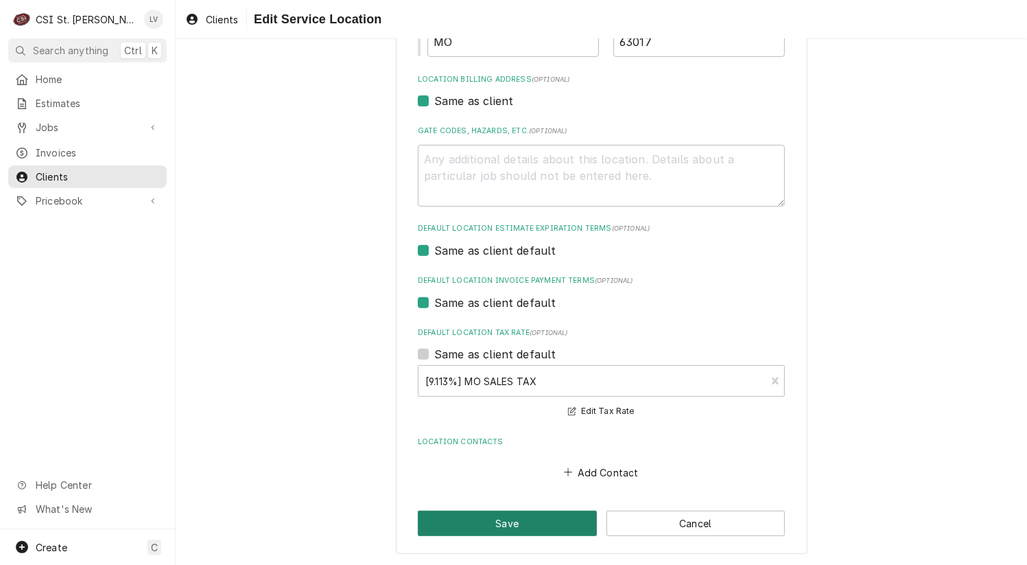
click at [552, 520] on button "Save" at bounding box center [507, 523] width 179 height 25
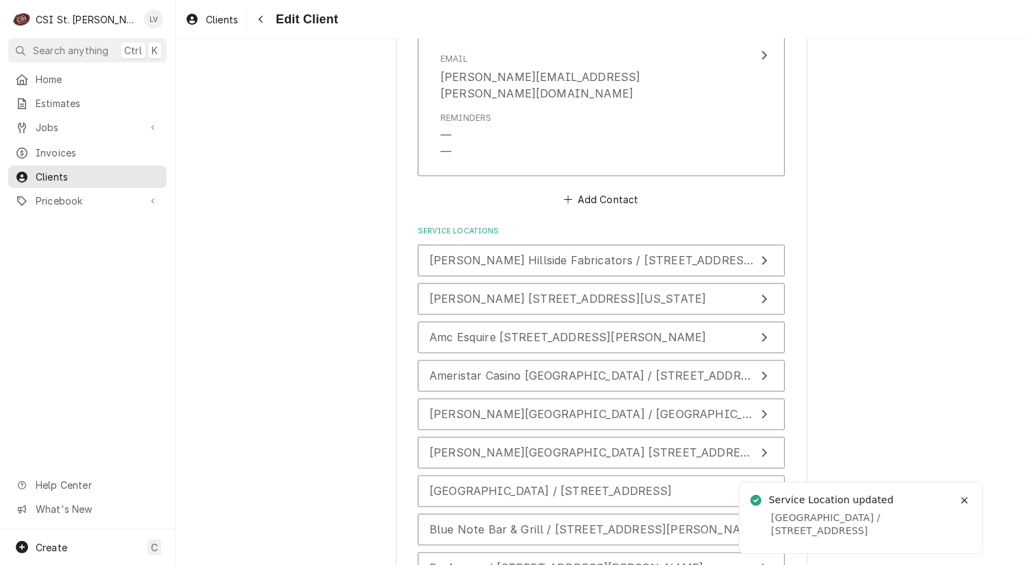
scroll to position [2000, 0]
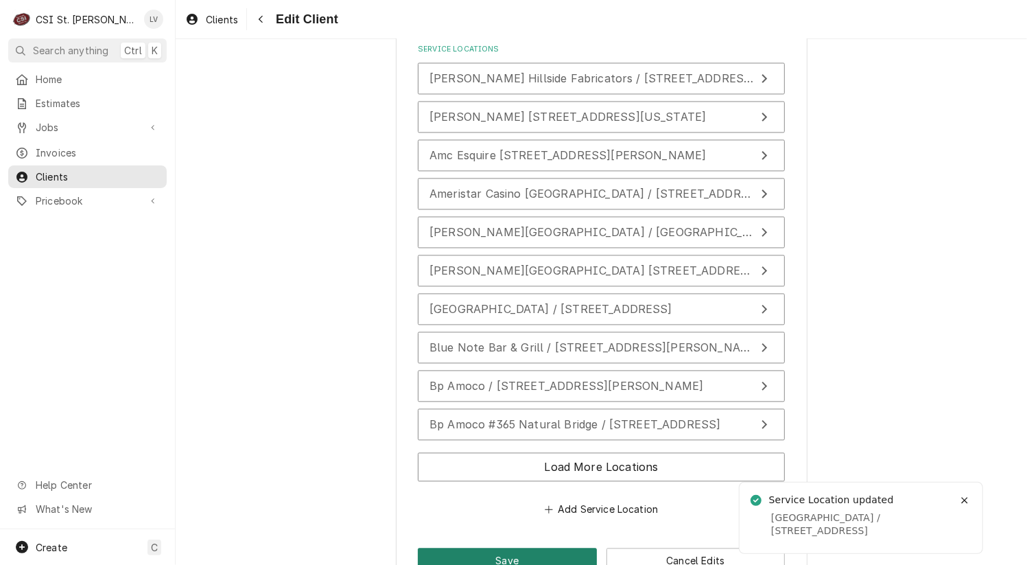
click at [478, 548] on button "Save" at bounding box center [507, 560] width 179 height 25
type textarea "x"
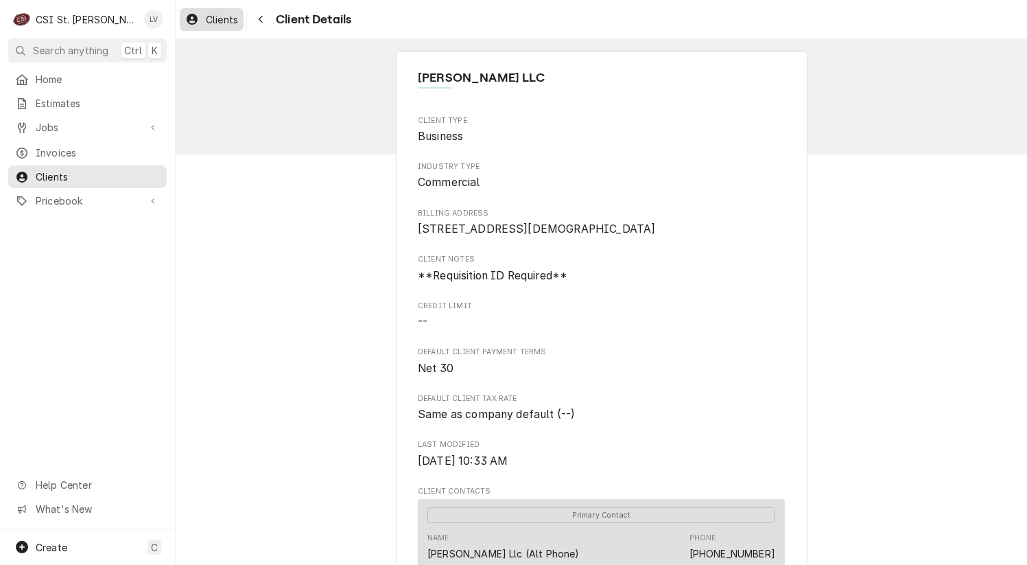
click at [201, 20] on div "Clients" at bounding box center [212, 19] width 58 height 17
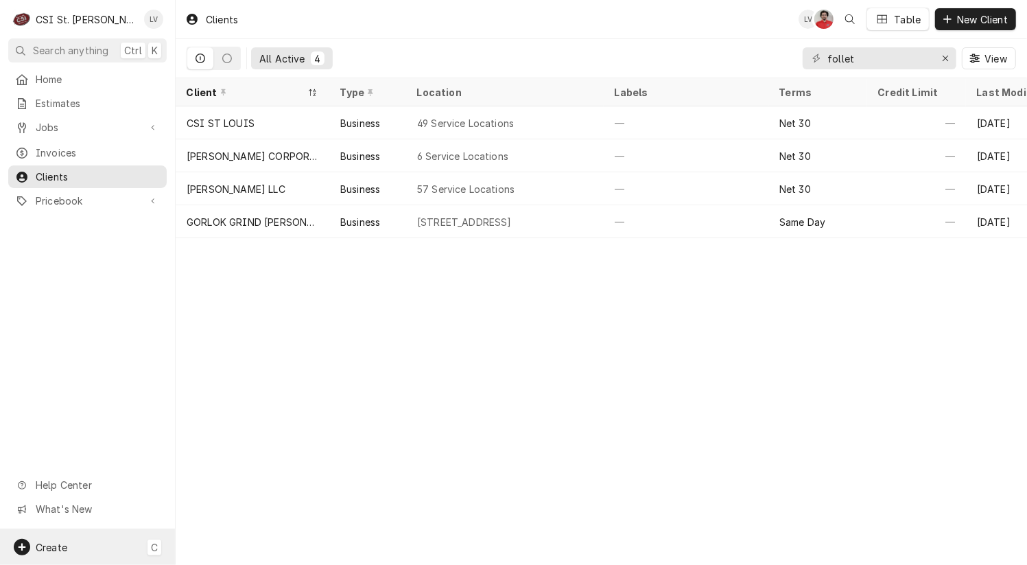
click at [41, 540] on div "Create" at bounding box center [52, 547] width 32 height 14
click at [221, 495] on div "Invoice" at bounding box center [257, 498] width 92 height 14
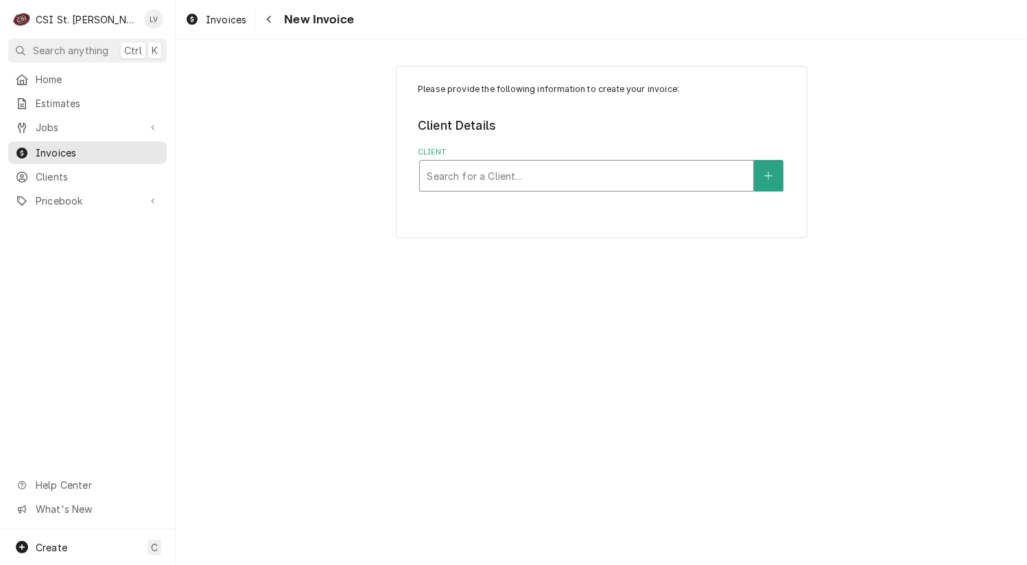
click at [450, 178] on div "Client" at bounding box center [587, 175] width 320 height 25
type input "welbilt garland"
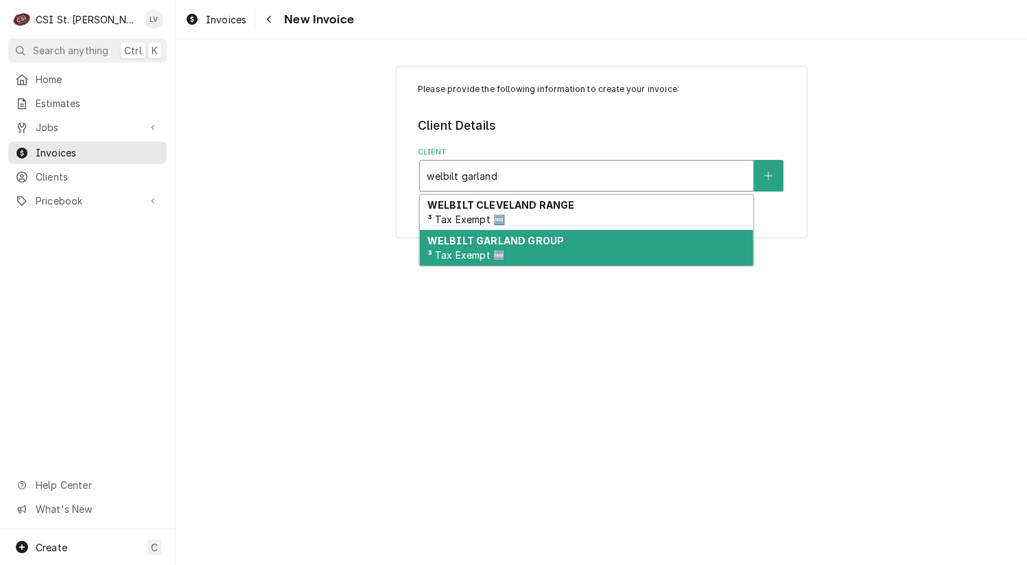
click at [450, 250] on span "³ Tax Exempt 🆓" at bounding box center [467, 255] width 78 height 12
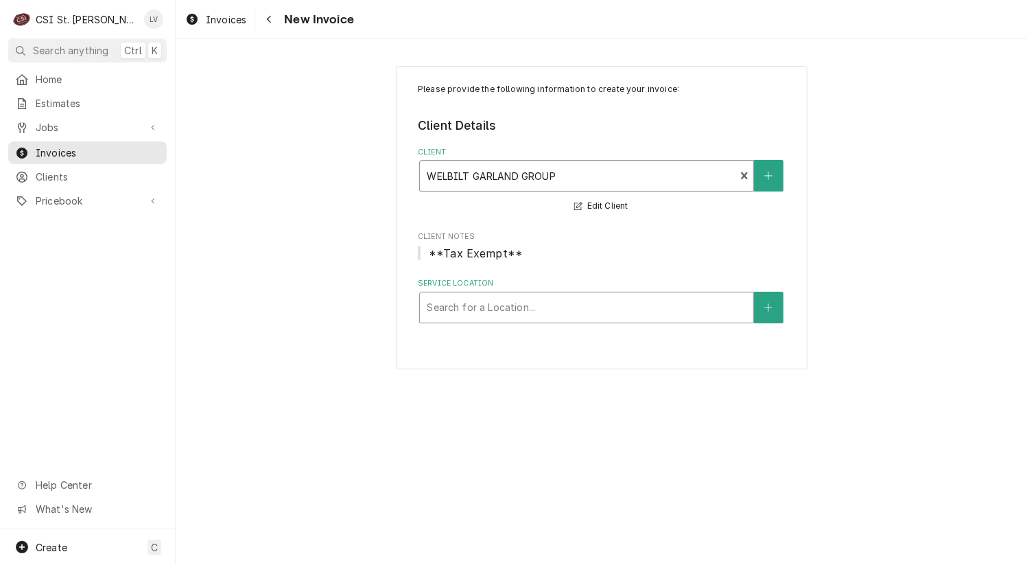
click at [542, 312] on div "Service Location" at bounding box center [587, 307] width 320 height 25
type input "3296 rider"
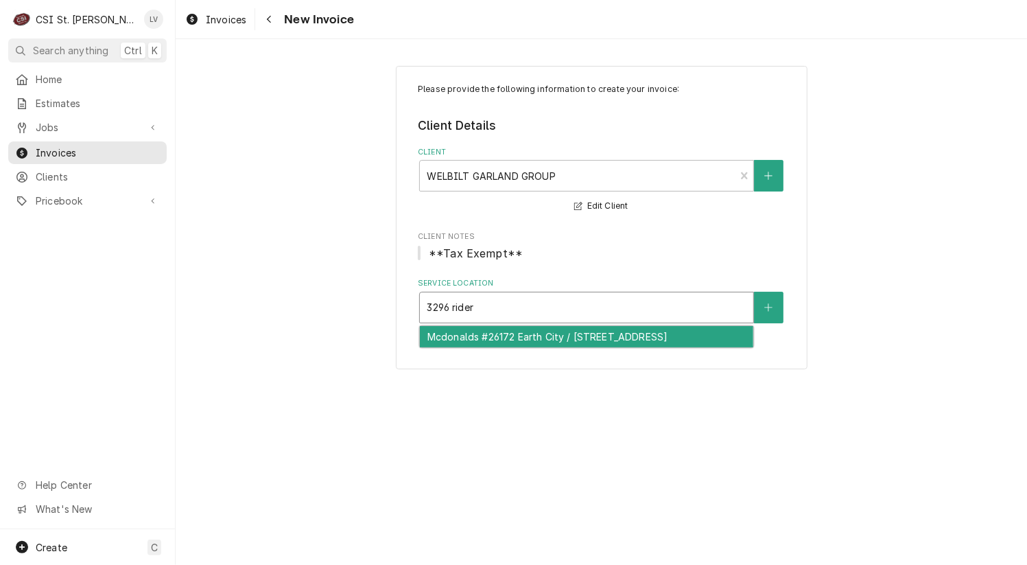
click at [522, 347] on div "Mcdonalds #26172 Earth City / [STREET_ADDRESS]" at bounding box center [587, 336] width 334 height 21
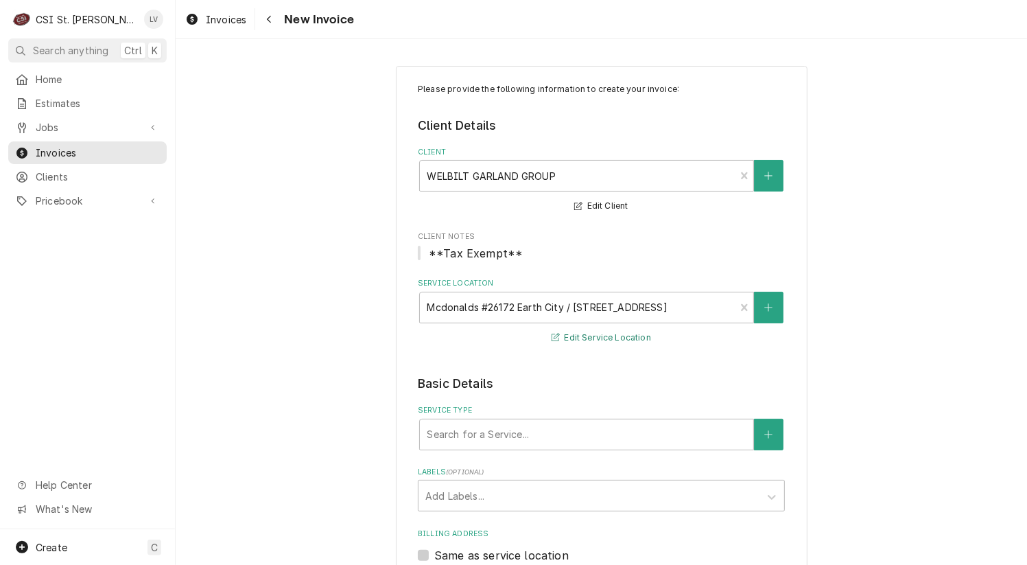
click at [576, 331] on button "Edit Service Location" at bounding box center [602, 337] width 104 height 17
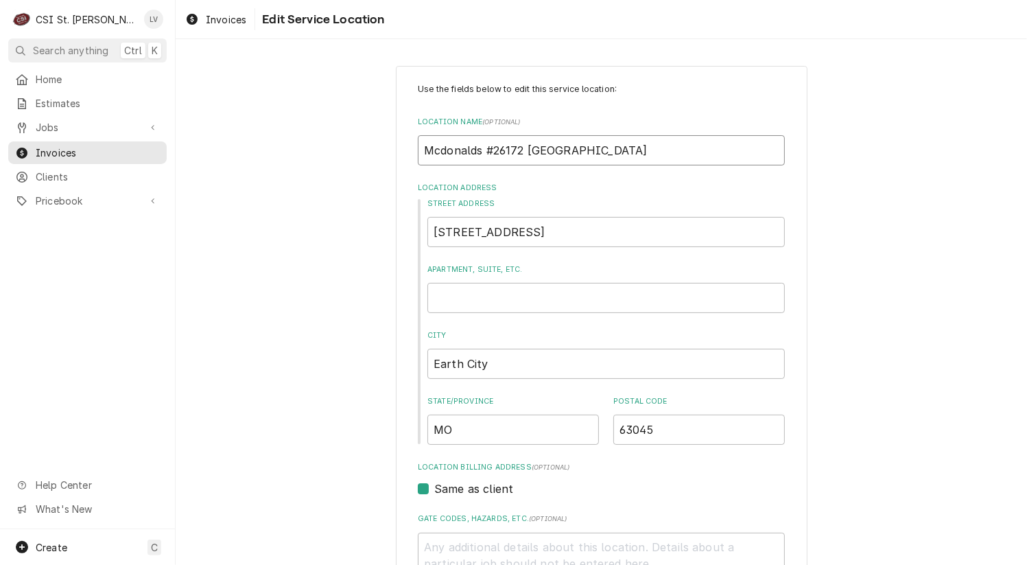
click at [442, 146] on input "Mcdonalds #26172 Earth City" at bounding box center [601, 150] width 367 height 30
type textarea "x"
type input "Mconalds #26172 Earth City"
type textarea "x"
type input "McDonalds #26172 Earth City"
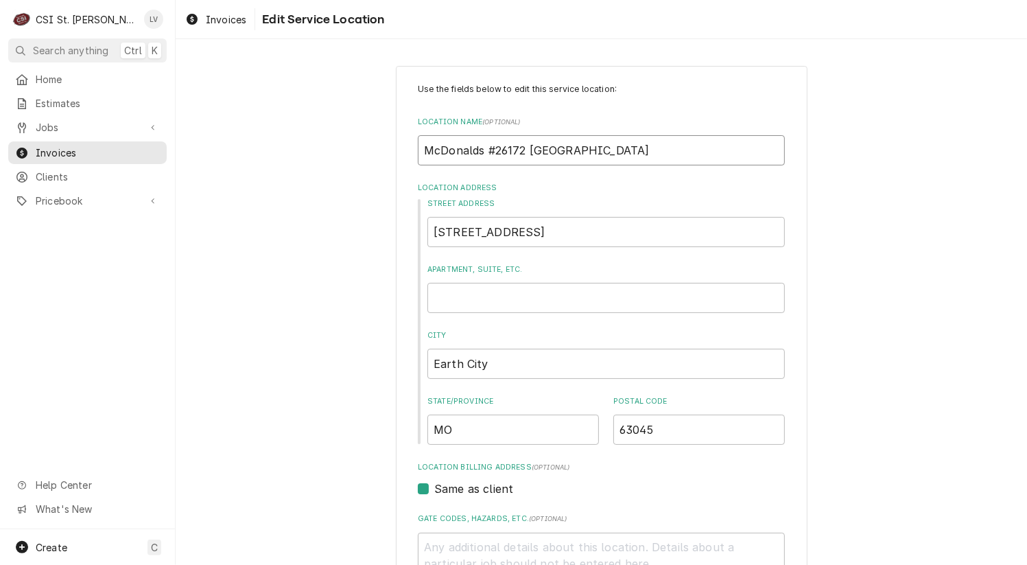
type textarea "x"
type input "McDonald's #26172 Earth City"
click at [574, 231] on input "3296 Rider Trail South" at bounding box center [607, 232] width 358 height 30
type textarea "x"
type input "3296 Rider Trail Sout"
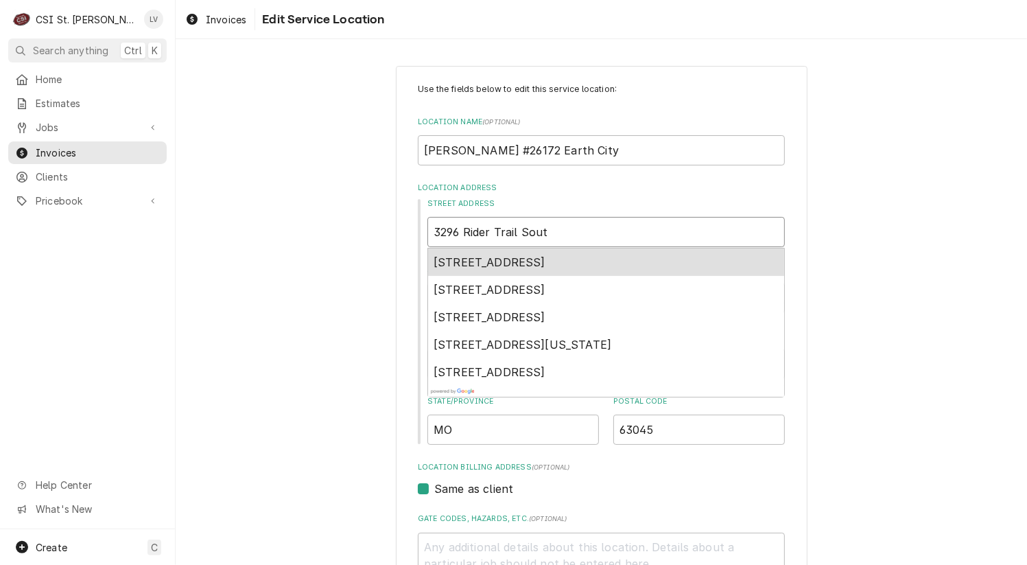
click at [489, 255] on span "3296 Rider Trail South, Earth City, MO, USA" at bounding box center [490, 262] width 112 height 14
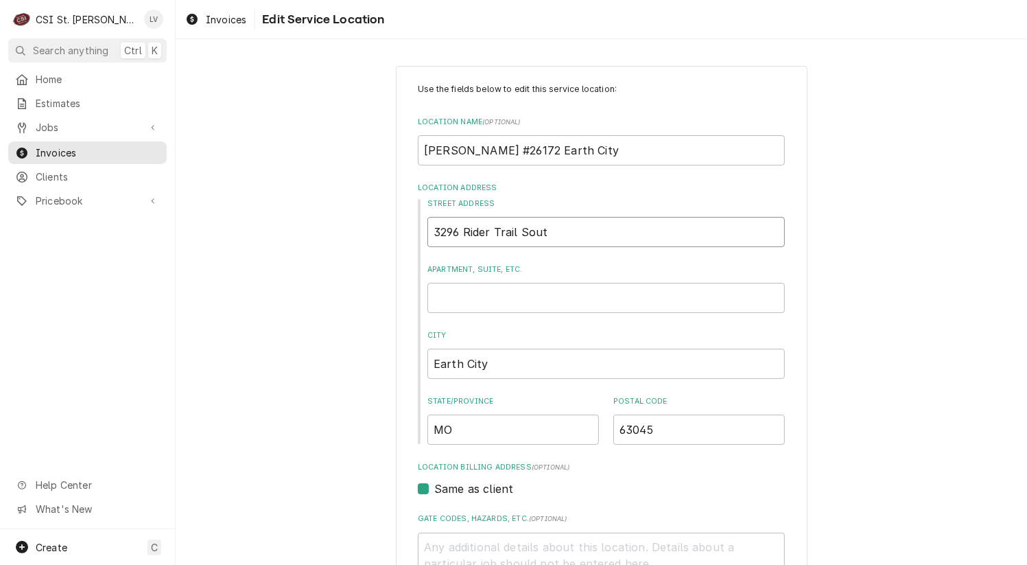
type textarea "x"
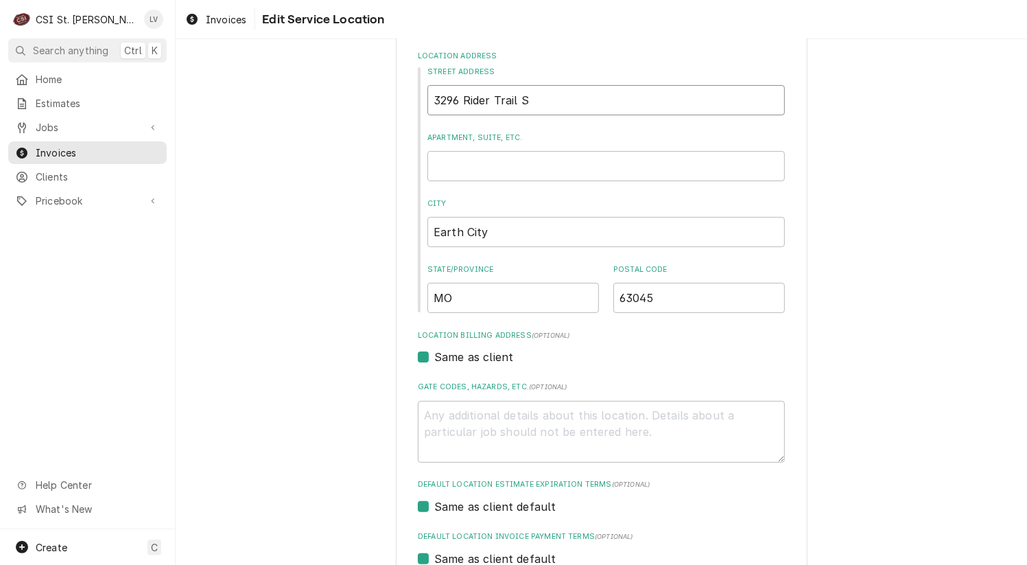
scroll to position [412, 0]
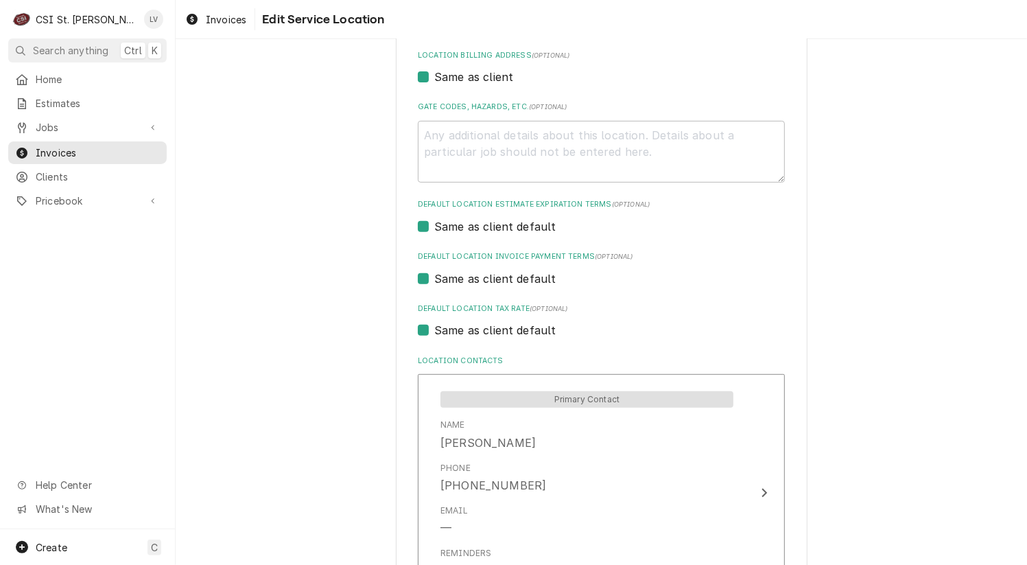
type input "3296 Rider Trail S"
click at [461, 331] on label "Same as client default" at bounding box center [495, 330] width 122 height 16
click at [461, 331] on input "Same as client default" at bounding box center [617, 337] width 367 height 30
checkbox input "false"
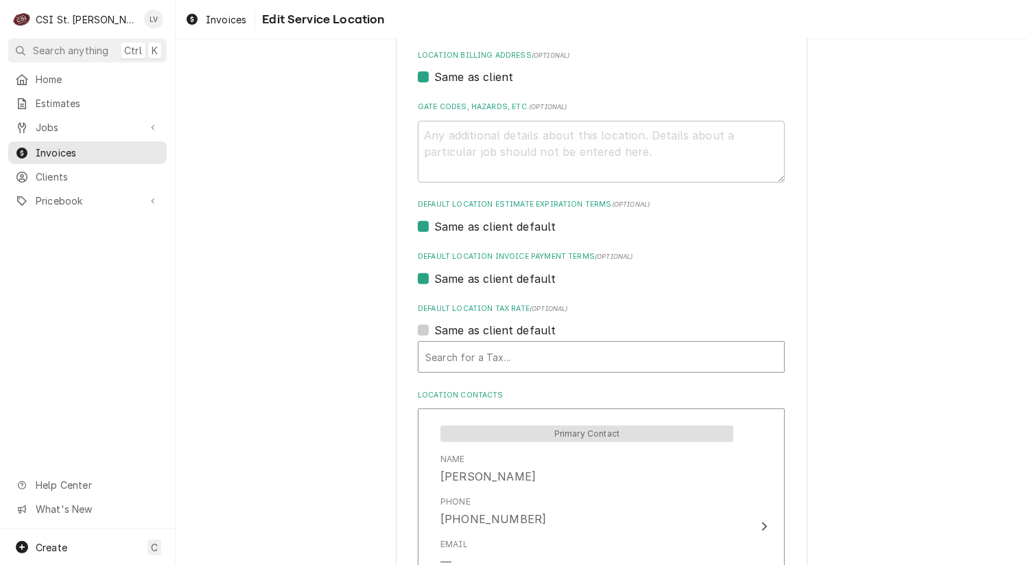
click at [463, 359] on div "Default Location Tax Rate" at bounding box center [601, 356] width 352 height 25
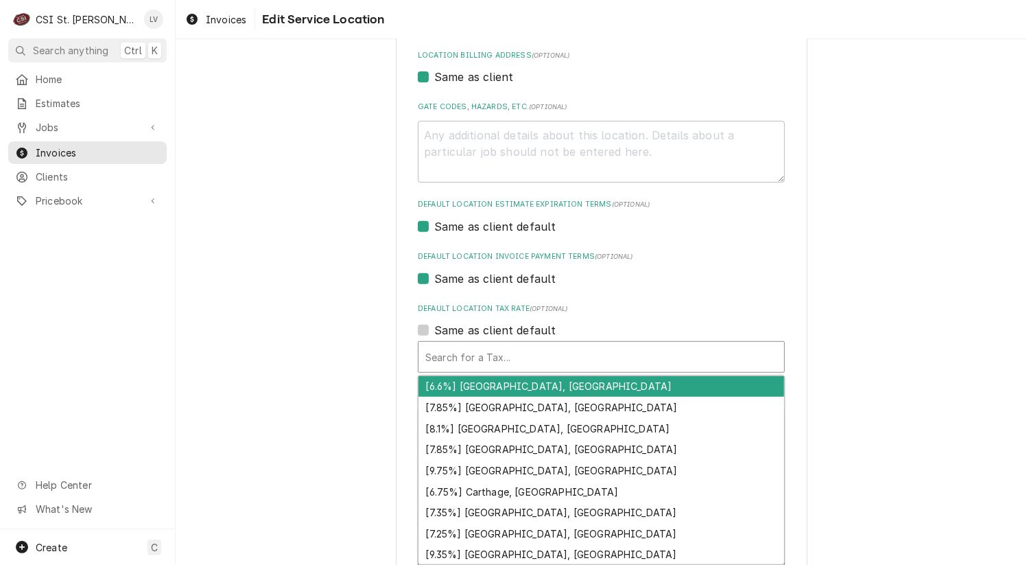
type textarea "x"
type input "m"
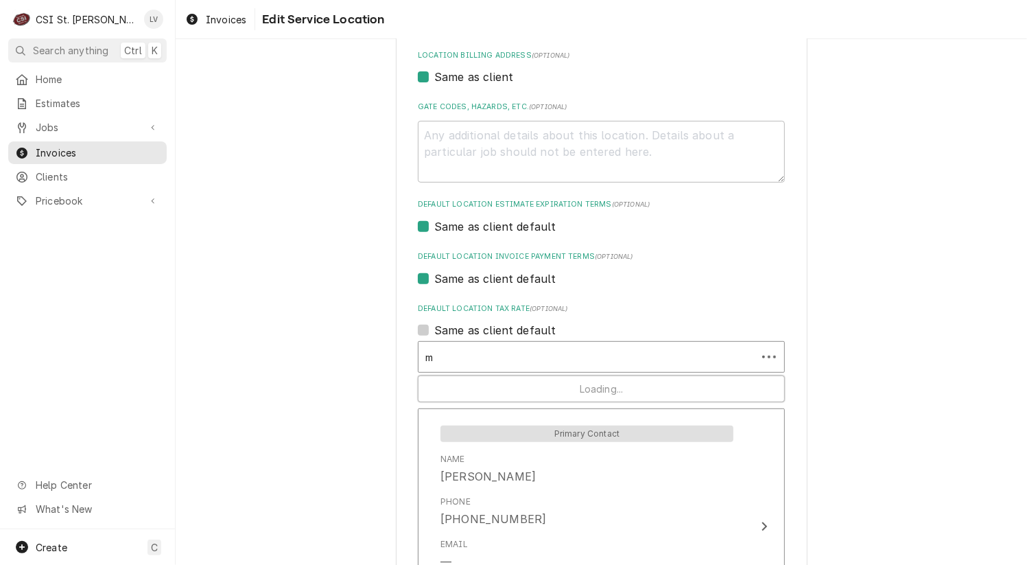
type textarea "x"
type input "mo"
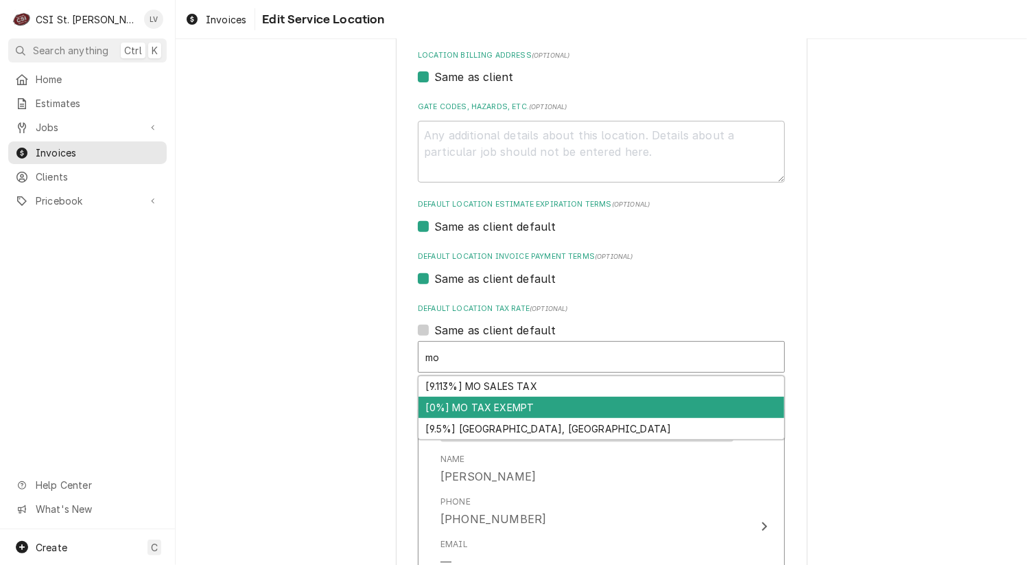
click at [448, 398] on div "[0%] MO TAX EXEMPT" at bounding box center [602, 407] width 366 height 21
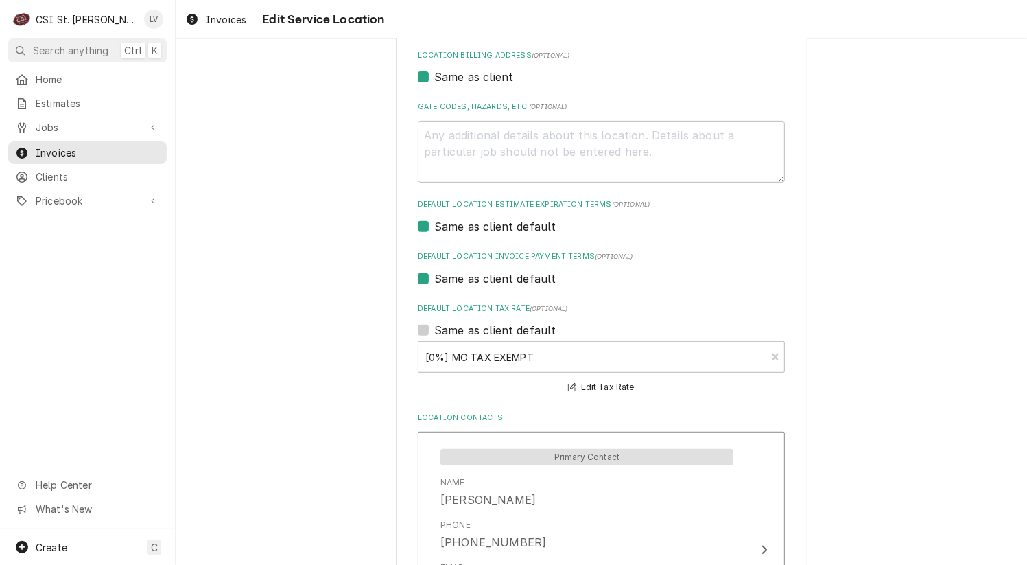
click at [852, 422] on div "Use the fields below to edit this service location: Location Name ( optional ) …" at bounding box center [602, 213] width 852 height 1143
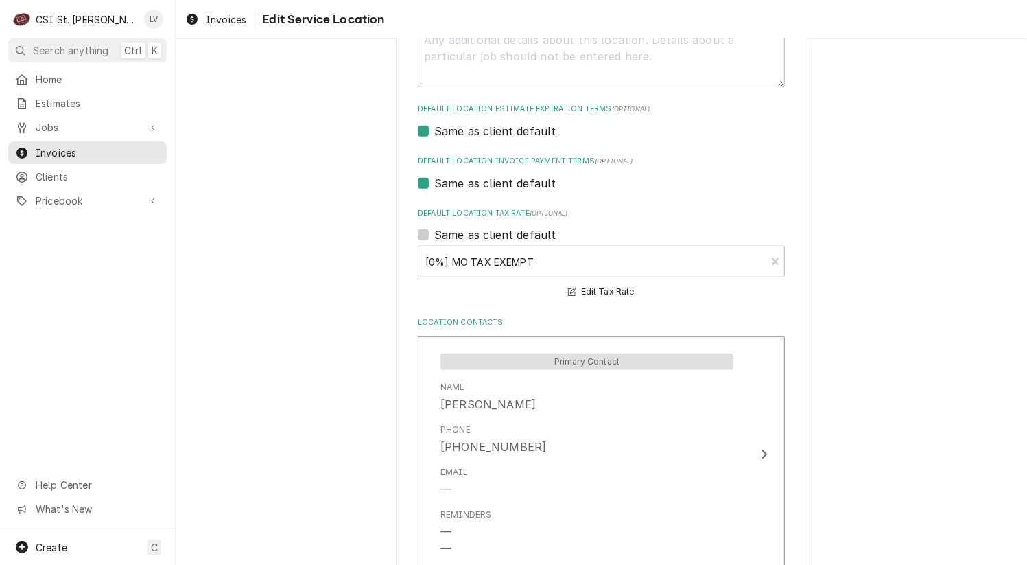
scroll to position [631, 0]
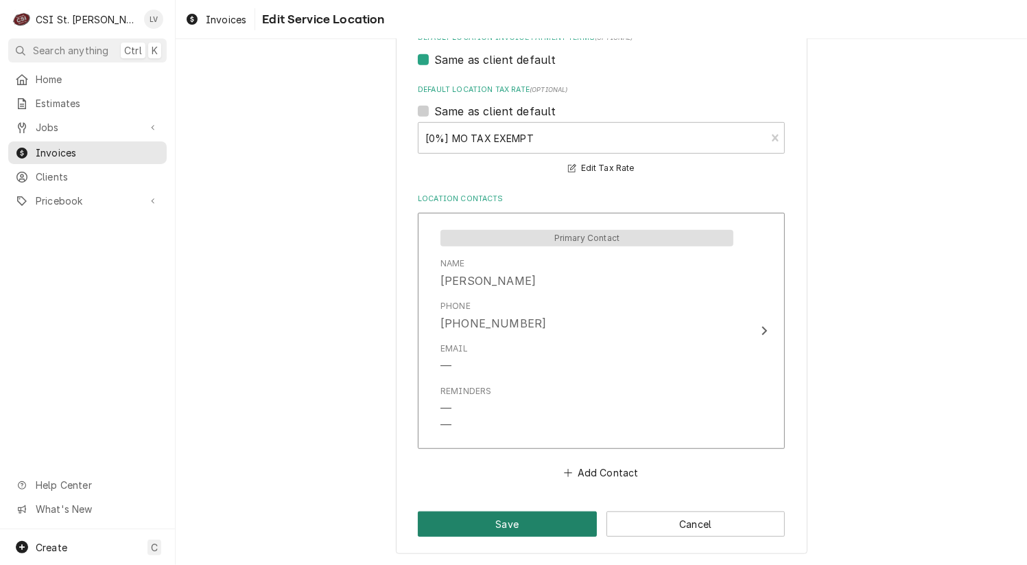
click at [524, 527] on button "Save" at bounding box center [507, 523] width 179 height 25
type textarea "x"
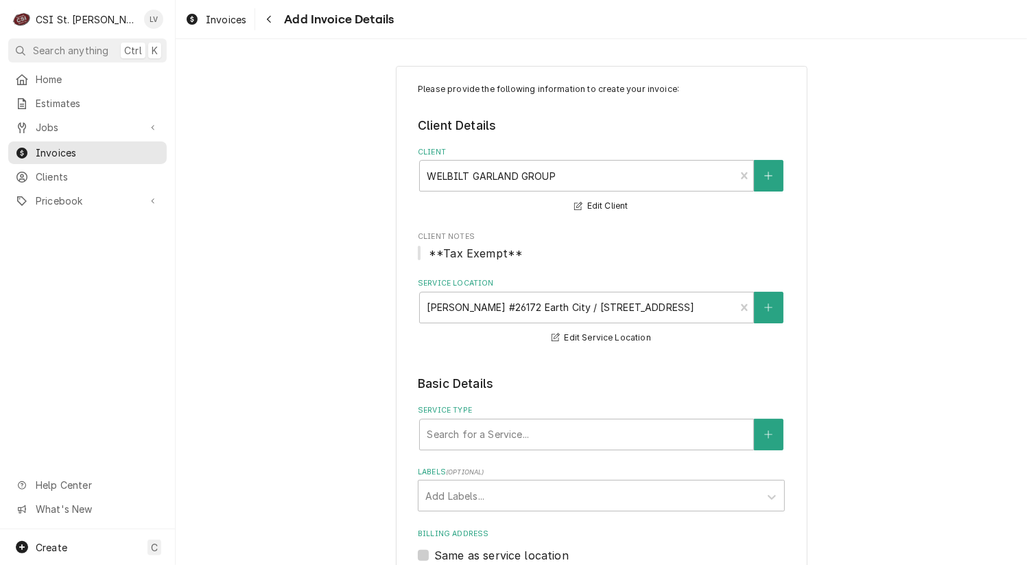
click at [192, 20] on icon "Dynamic Content Wrapper" at bounding box center [192, 19] width 11 height 11
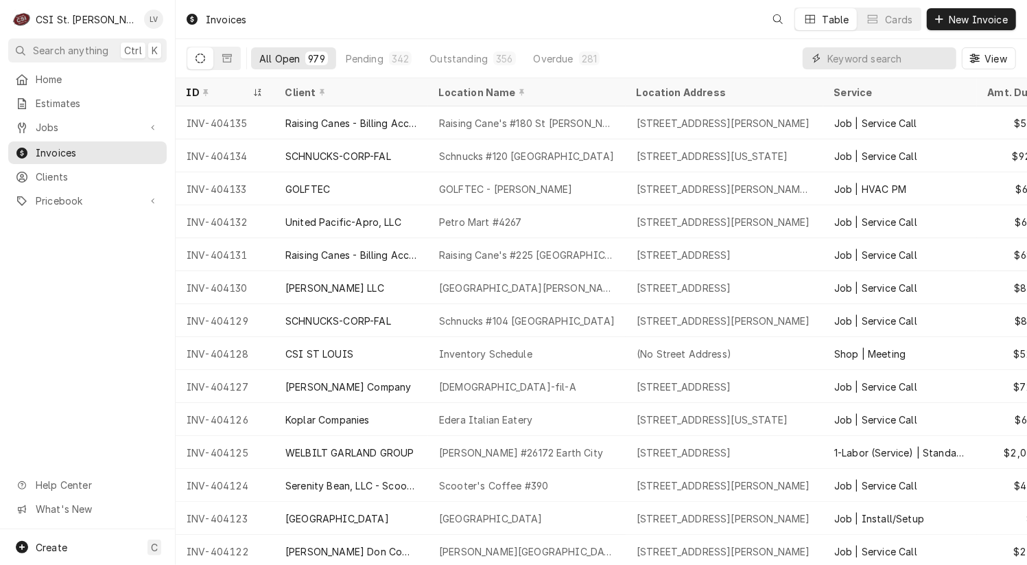
click at [851, 56] on input "Dynamic Content Wrapper" at bounding box center [889, 58] width 122 height 22
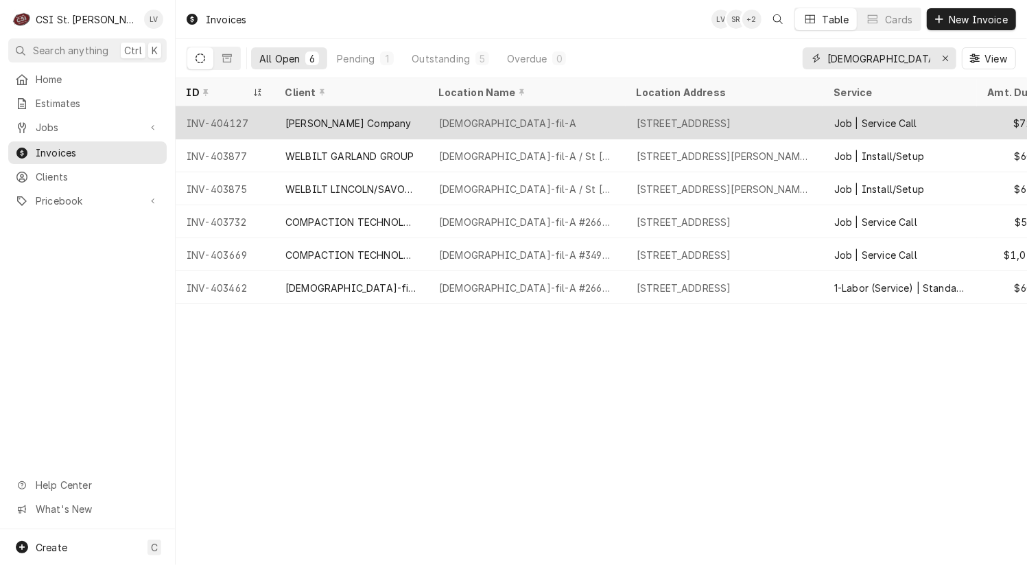
type input "chick-fil-a"
click at [311, 127] on div "[PERSON_NAME] Company" at bounding box center [348, 123] width 126 height 14
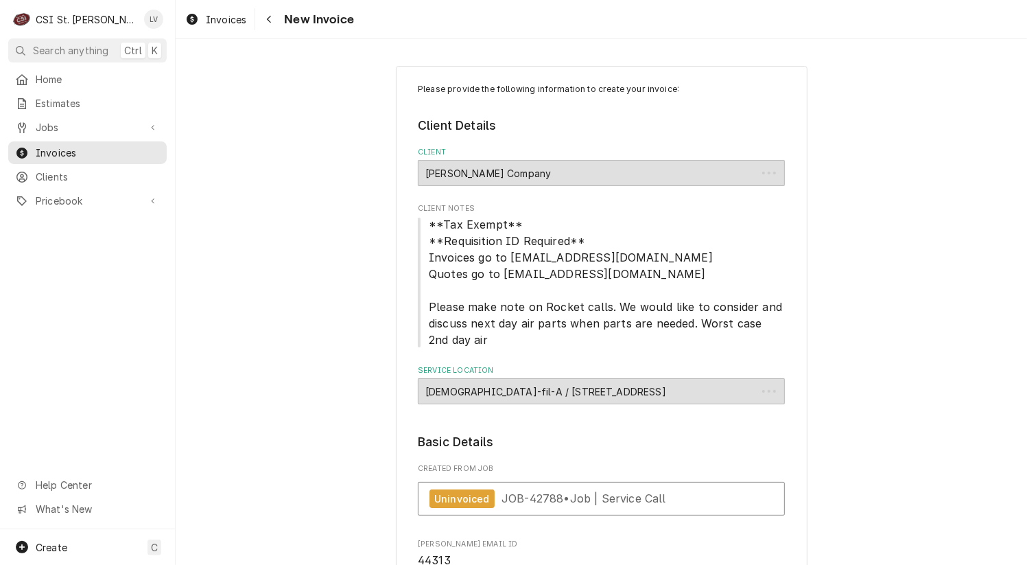
type textarea "x"
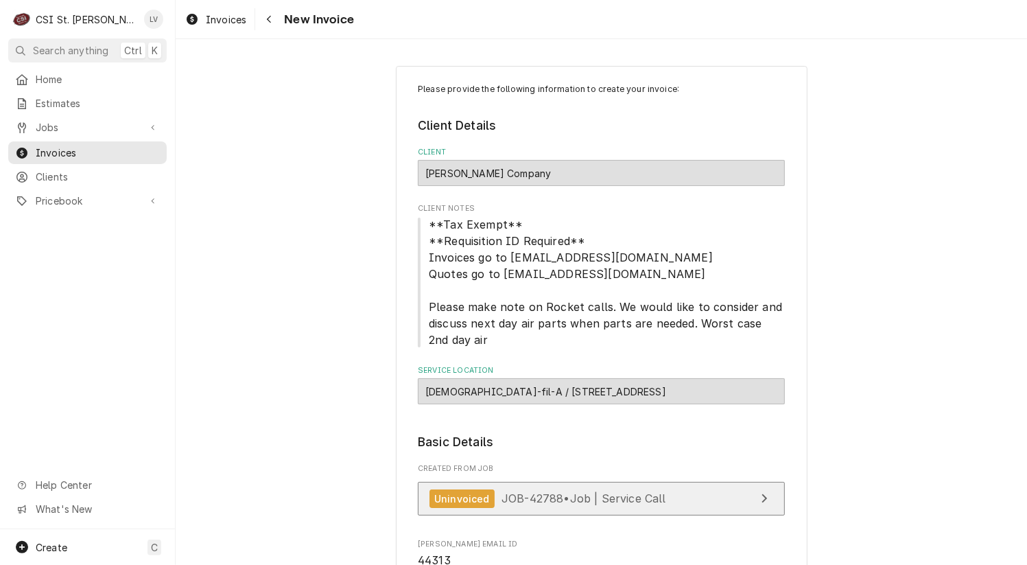
click at [634, 489] on div "Uninvoiced JOB-42788 • Job | Service Call" at bounding box center [548, 498] width 237 height 19
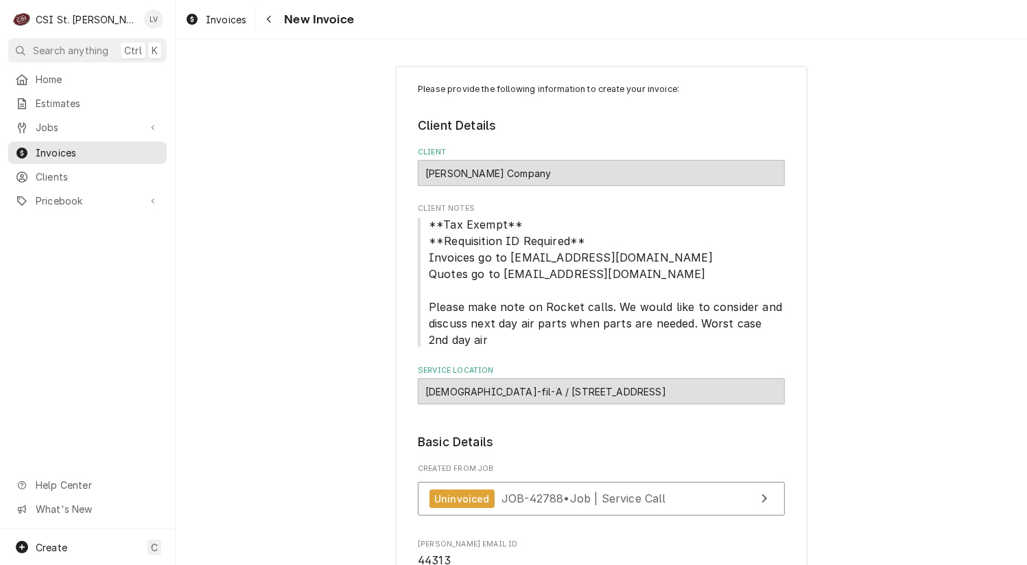
drag, startPoint x: 202, startPoint y: 31, endPoint x: 208, endPoint y: 43, distance: 13.2
click at [202, 30] on div "Invoices New Invoice" at bounding box center [602, 19] width 852 height 38
click at [213, 23] on span "Invoices" at bounding box center [226, 19] width 40 height 14
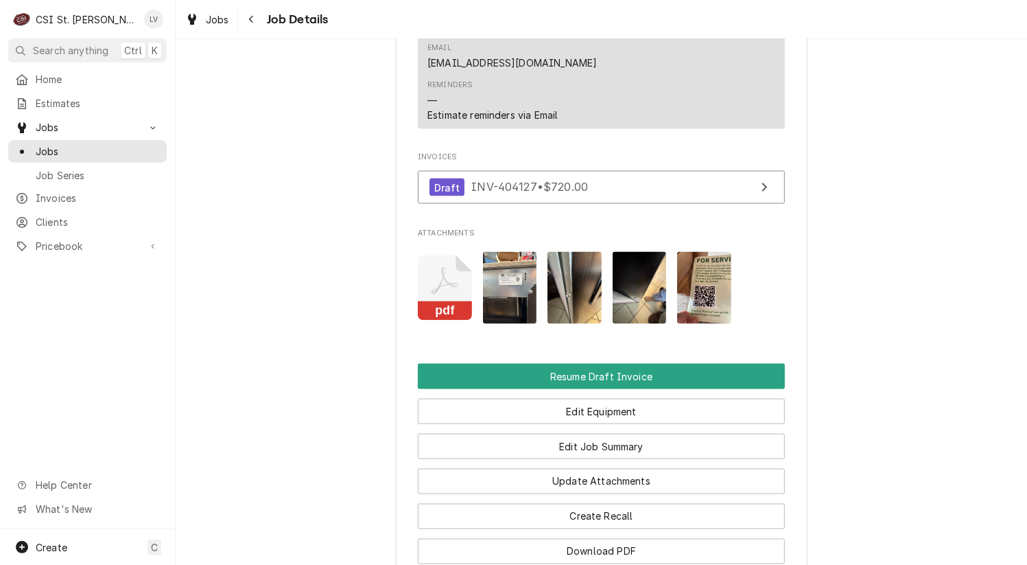
scroll to position [1510, 0]
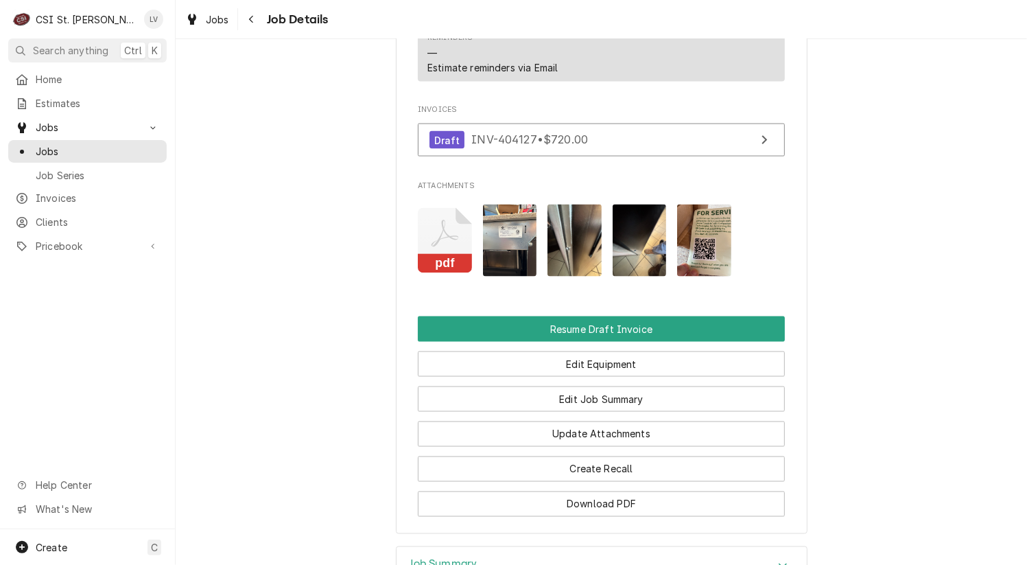
click at [446, 208] on icon "Attachments" at bounding box center [445, 240] width 54 height 65
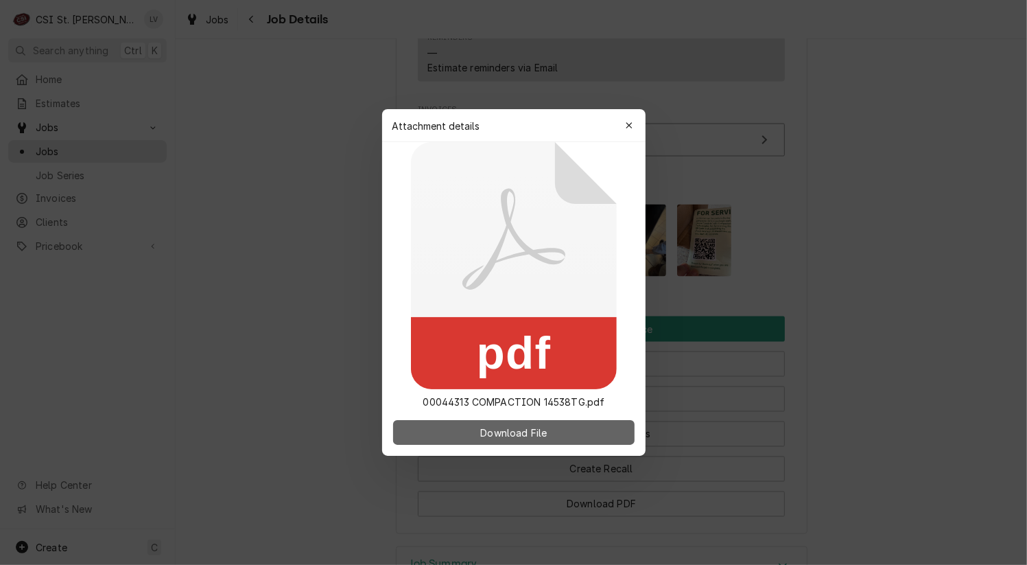
click at [538, 433] on span "Download File" at bounding box center [514, 432] width 72 height 14
click at [248, 266] on div at bounding box center [513, 282] width 1027 height 565
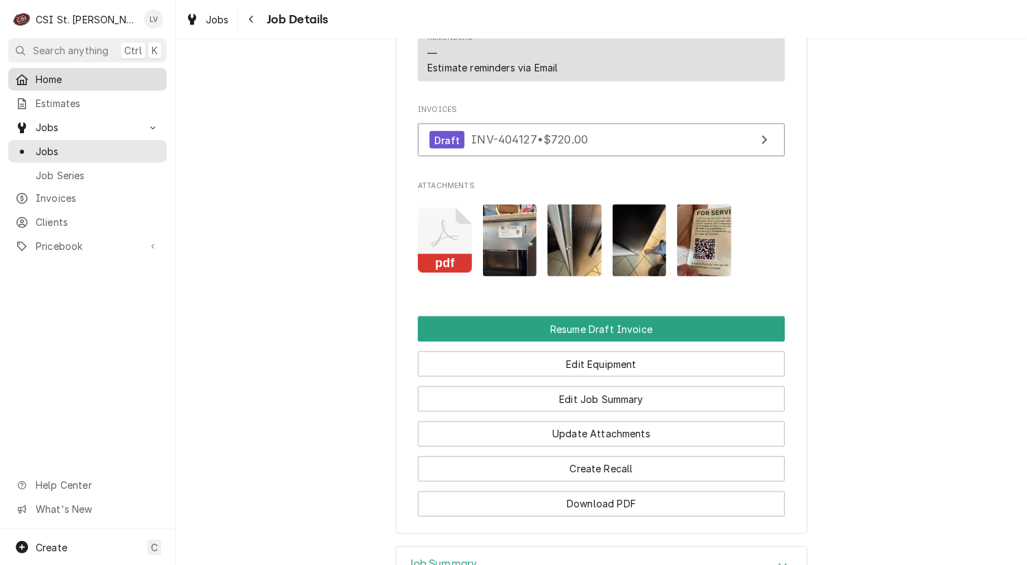
click at [44, 75] on span "Home" at bounding box center [98, 79] width 124 height 14
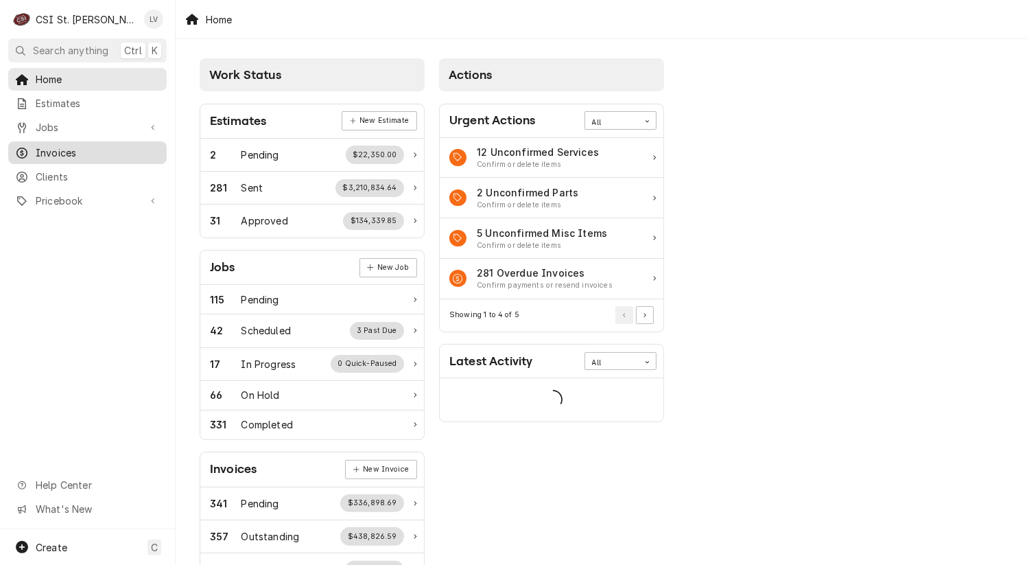
click at [48, 152] on span "Invoices" at bounding box center [98, 152] width 124 height 14
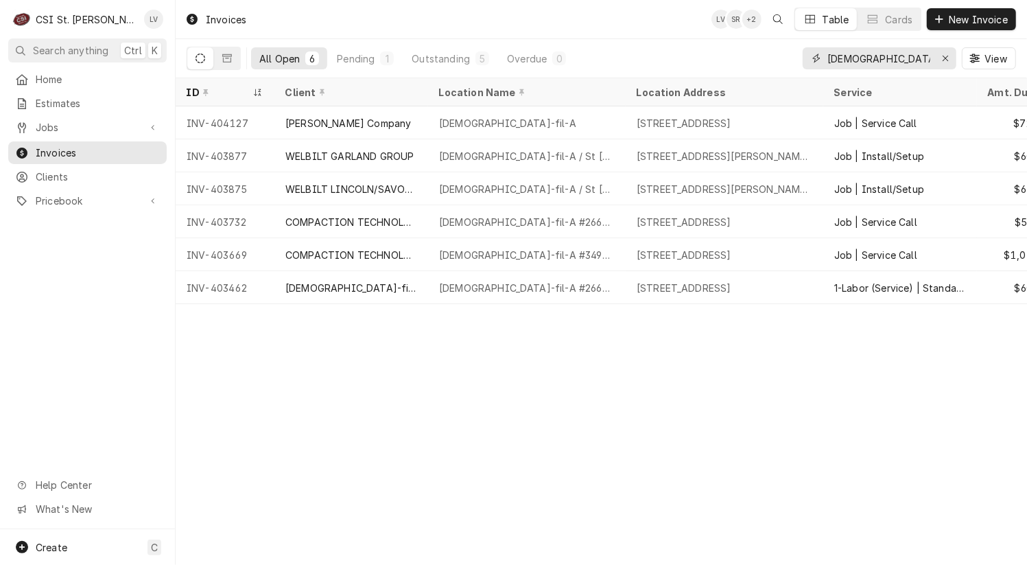
drag, startPoint x: 890, startPoint y: 56, endPoint x: 813, endPoint y: 53, distance: 77.6
click at [815, 54] on div "chick-fil-a" at bounding box center [880, 58] width 154 height 22
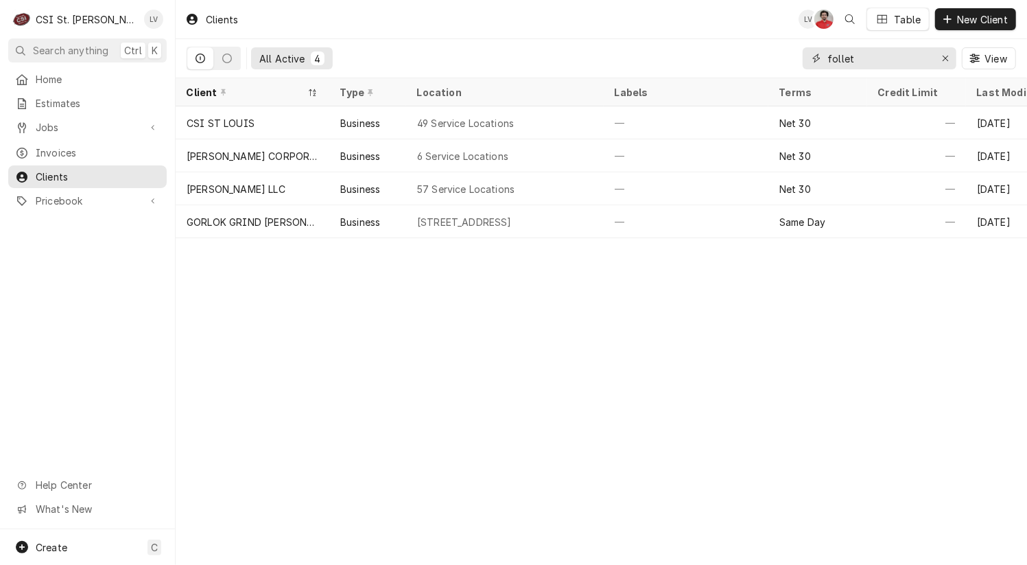
drag, startPoint x: 868, startPoint y: 56, endPoint x: 782, endPoint y: 55, distance: 86.5
click at [783, 56] on div "All Active 4 follet View" at bounding box center [602, 58] width 830 height 38
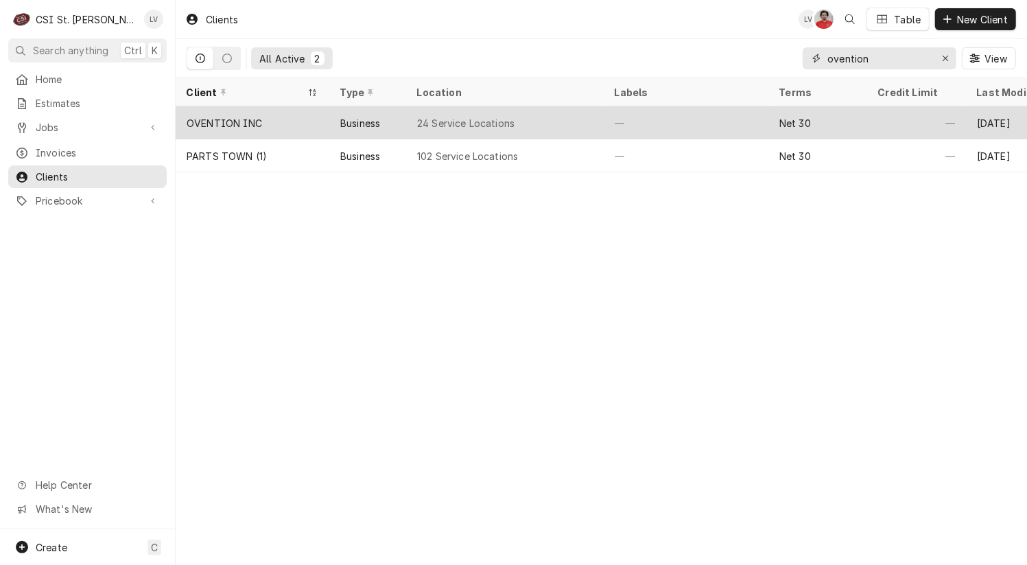
type input "ovention"
click at [218, 121] on div "OVENTION INC" at bounding box center [224, 123] width 75 height 14
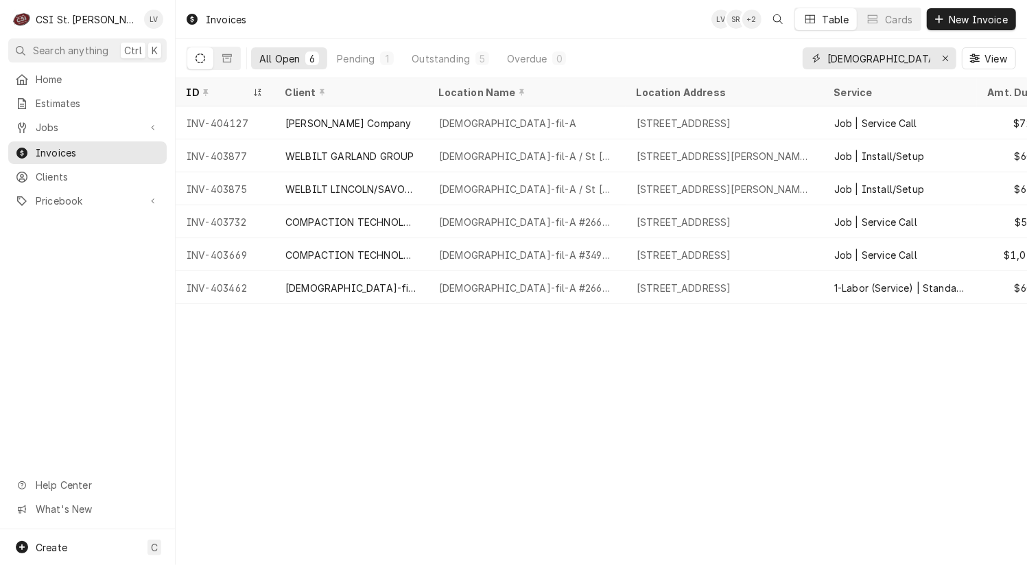
drag, startPoint x: 947, startPoint y: 60, endPoint x: 802, endPoint y: 6, distance: 155.0
click at [946, 58] on icon "Erase input" at bounding box center [946, 59] width 8 height 10
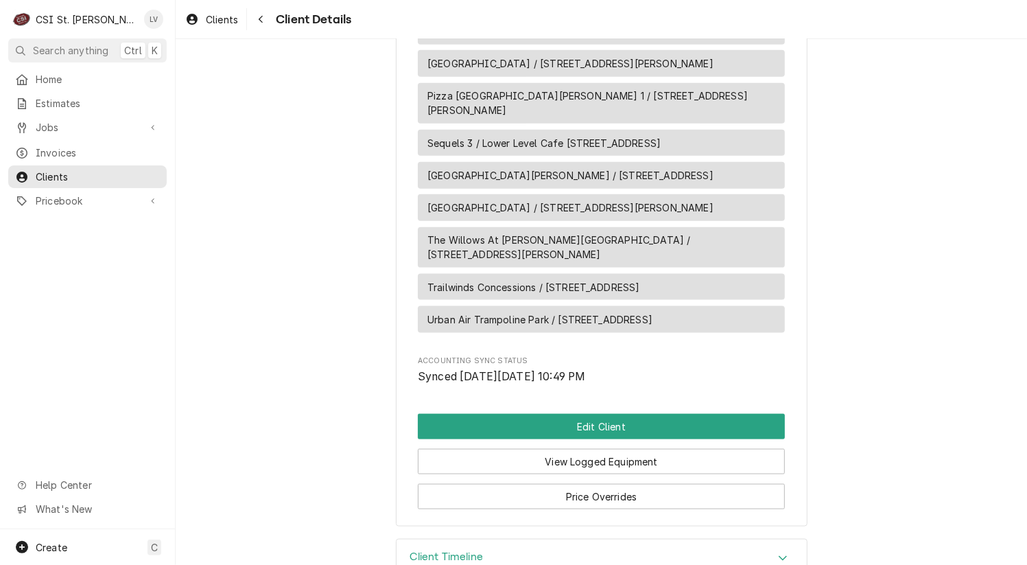
scroll to position [1251, 0]
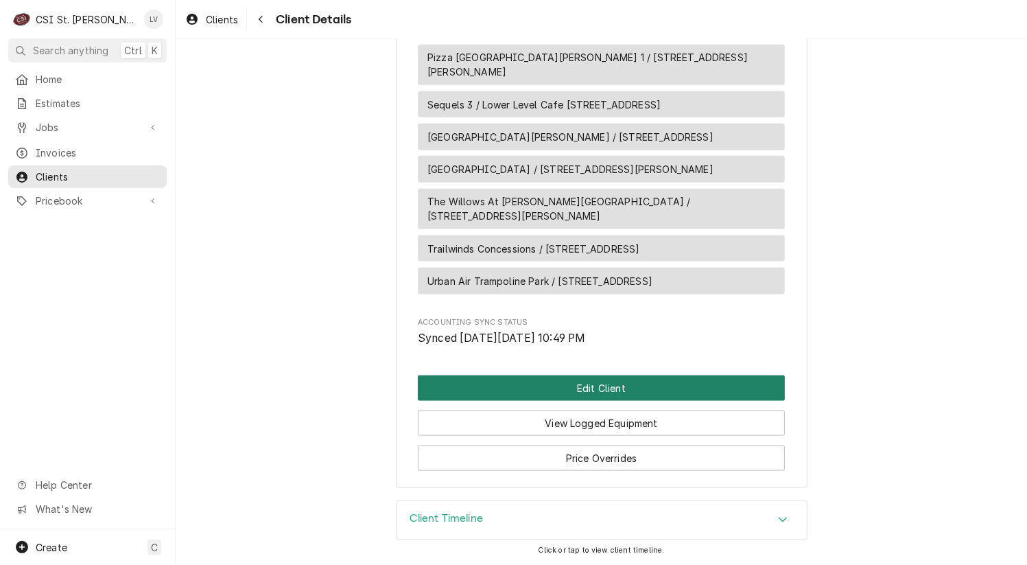
click at [556, 382] on button "Edit Client" at bounding box center [601, 387] width 367 height 25
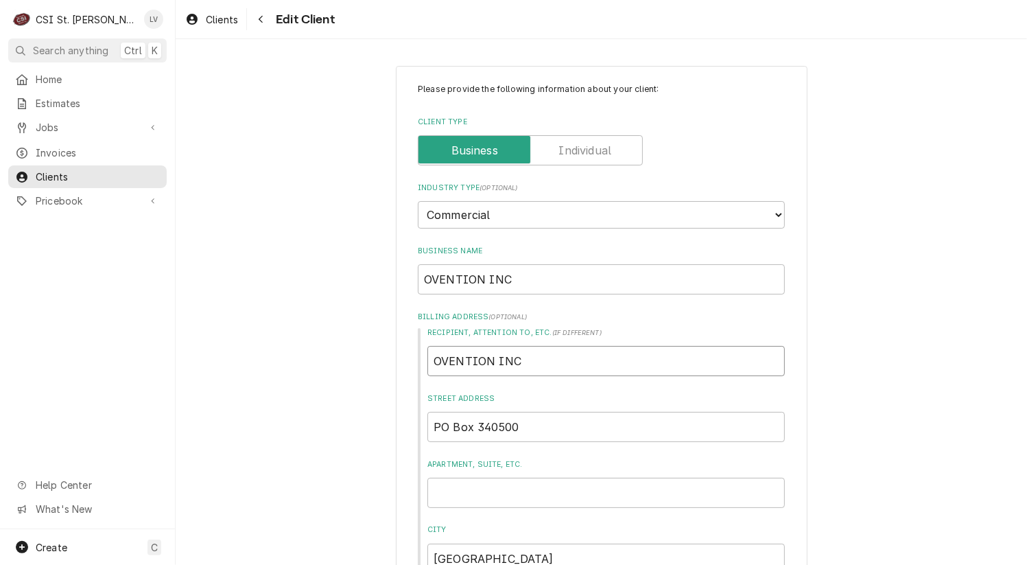
drag, startPoint x: 563, startPoint y: 357, endPoint x: 390, endPoint y: 342, distance: 172.8
type textarea "x"
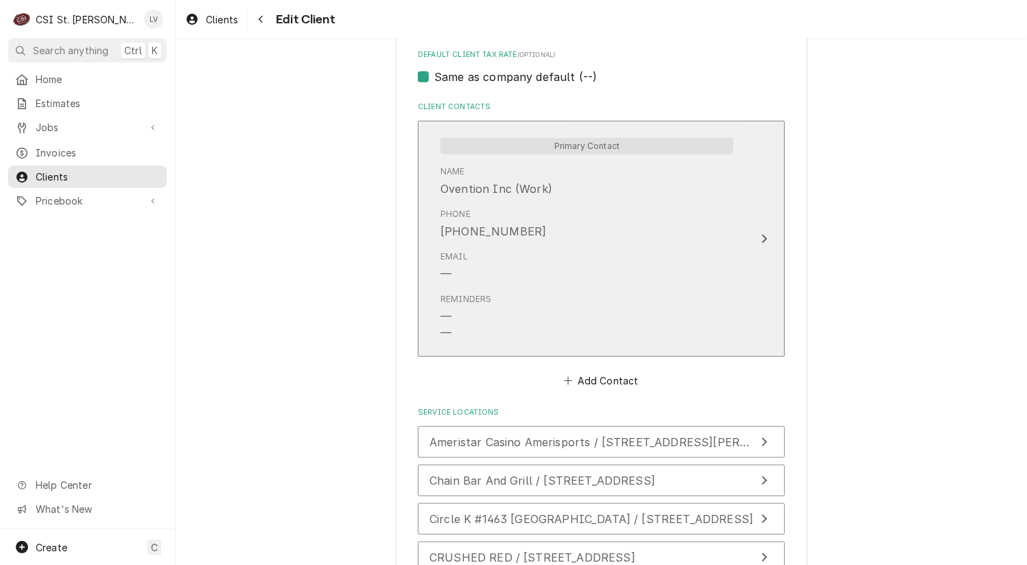
scroll to position [1167, 0]
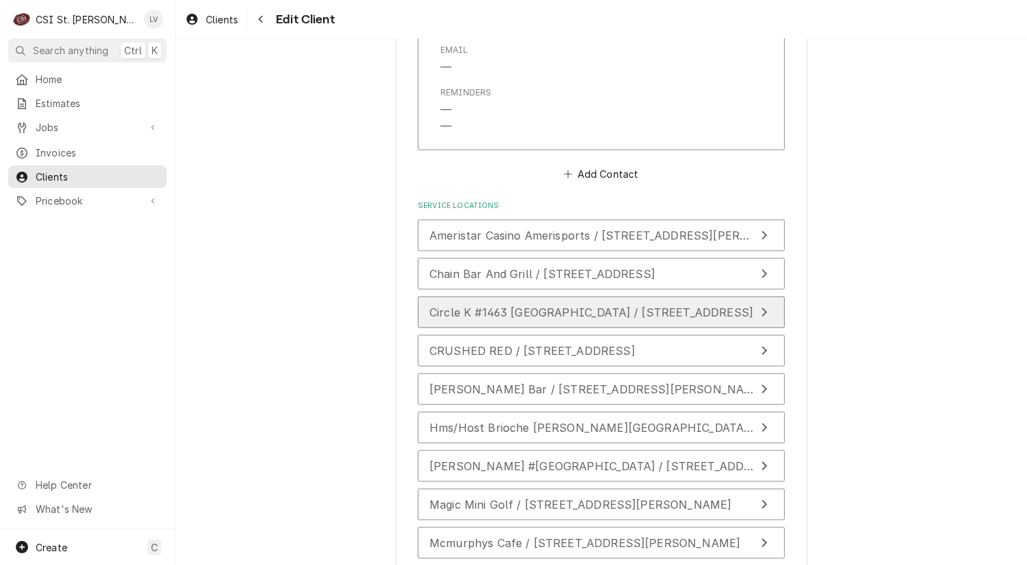
click at [489, 310] on span "Circle K #1463 [GEOGRAPHIC_DATA] / [STREET_ADDRESS]" at bounding box center [592, 312] width 324 height 14
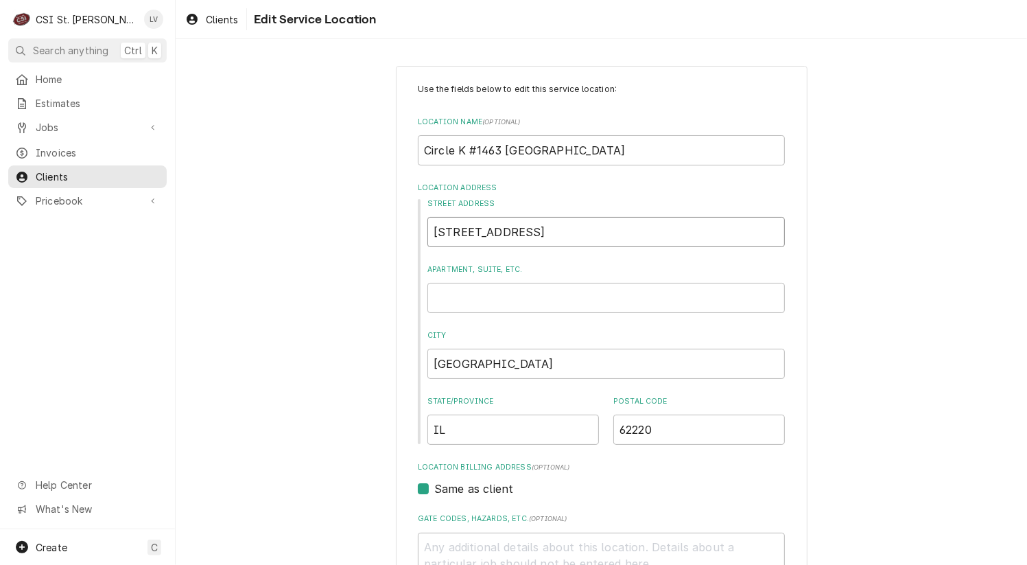
click at [587, 232] on input "[STREET_ADDRESS]" at bounding box center [607, 232] width 358 height 30
type textarea "x"
type input "755 South Belt [PERSON_NAME]"
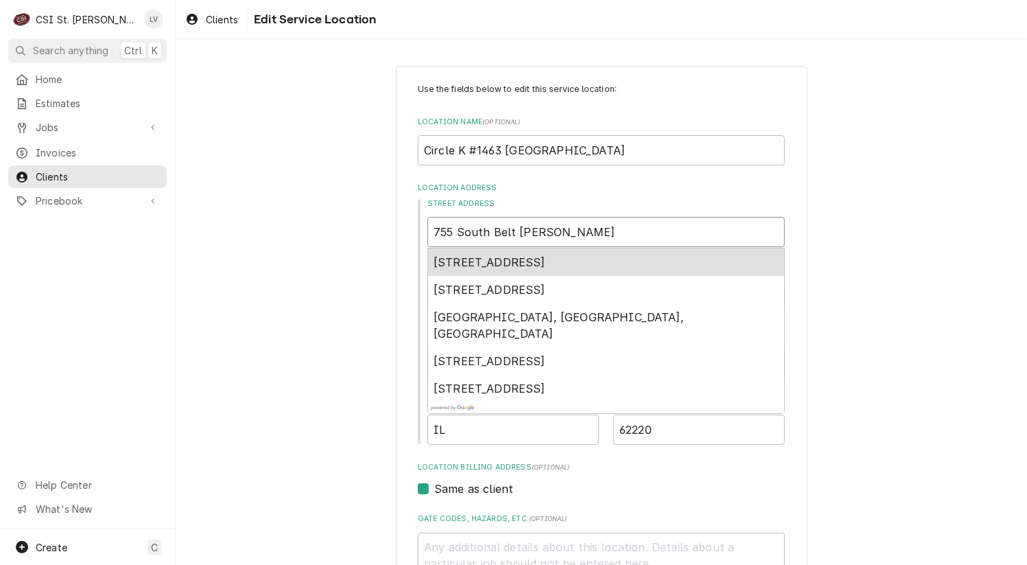
click at [545, 263] on span "[STREET_ADDRESS]" at bounding box center [490, 262] width 112 height 14
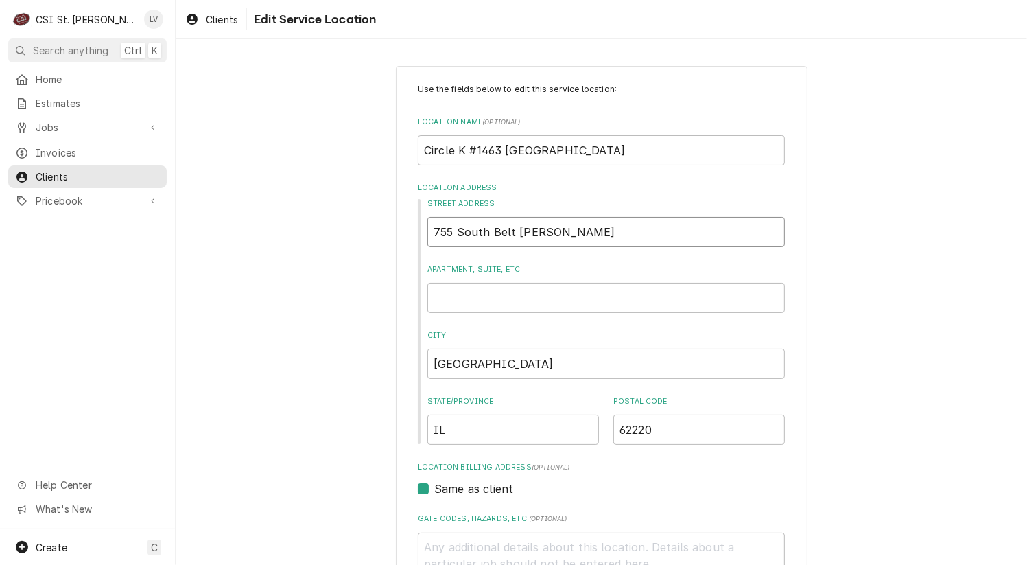
type textarea "x"
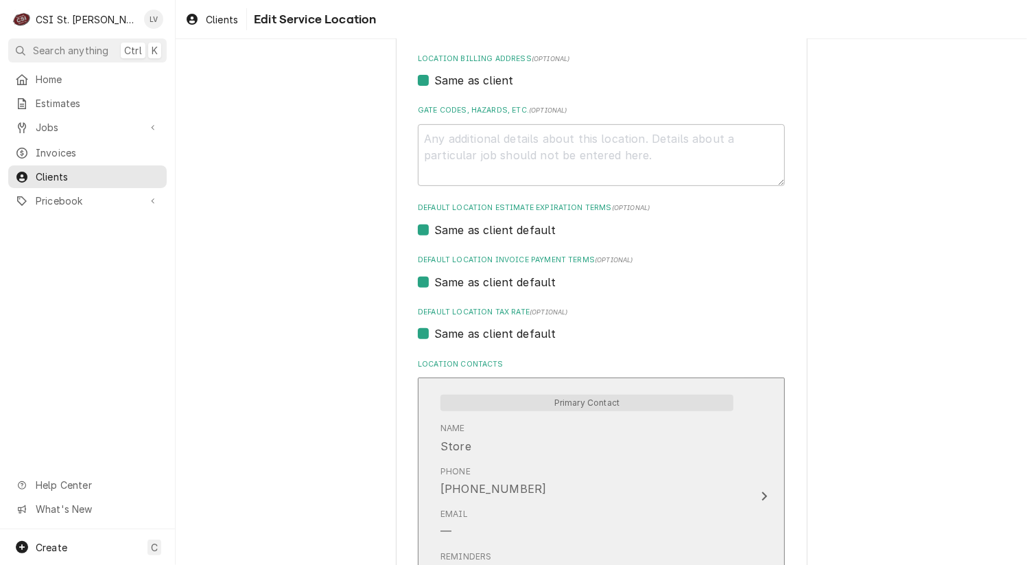
scroll to position [412, 0]
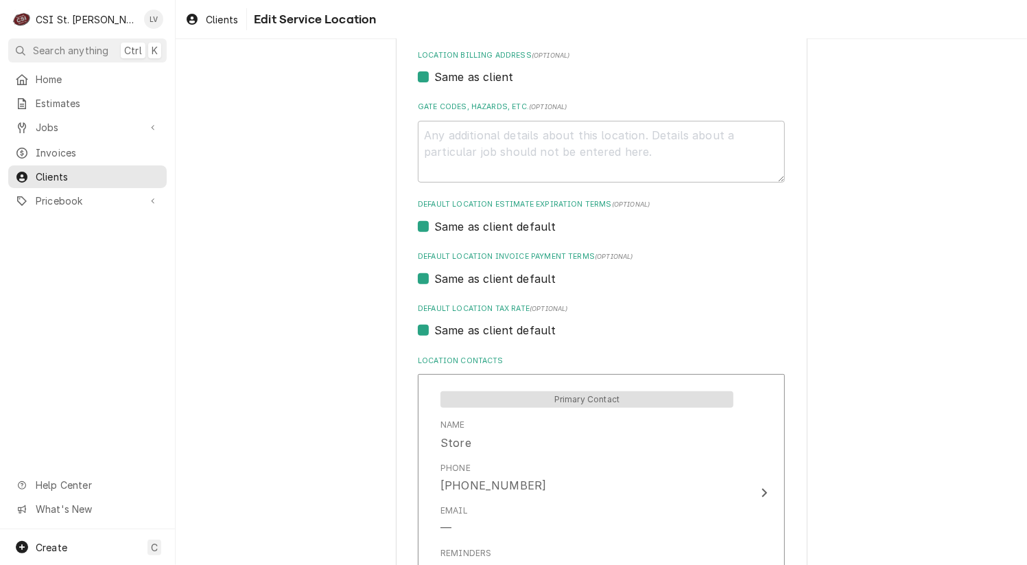
type input "755 S Belt W"
click at [474, 336] on label "Same as client default" at bounding box center [495, 330] width 122 height 16
click at [474, 336] on input "Same as client default" at bounding box center [617, 337] width 367 height 30
checkbox input "false"
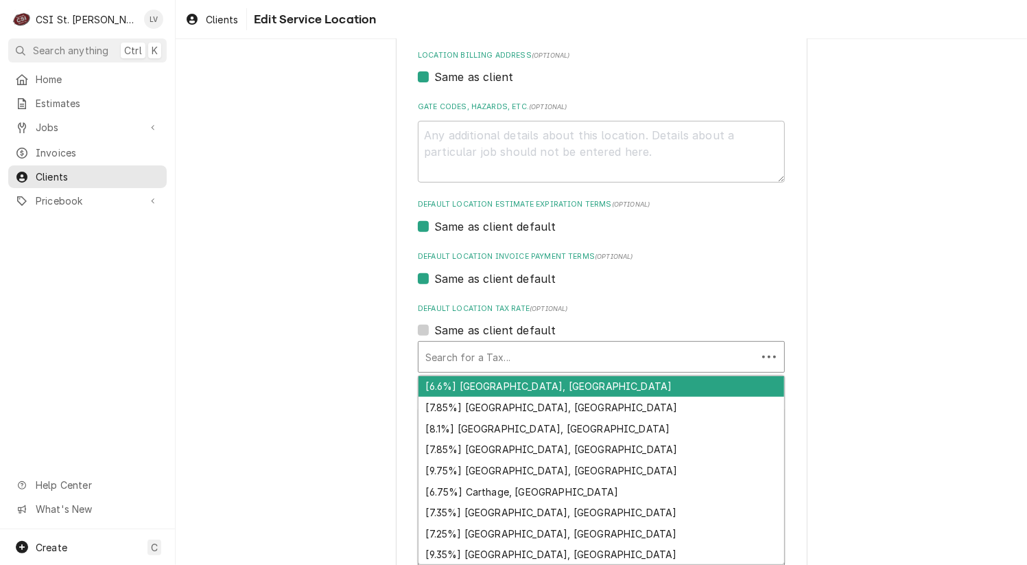
click at [470, 356] on div "Default Location Tax Rate" at bounding box center [587, 356] width 325 height 25
type textarea "x"
type input "b"
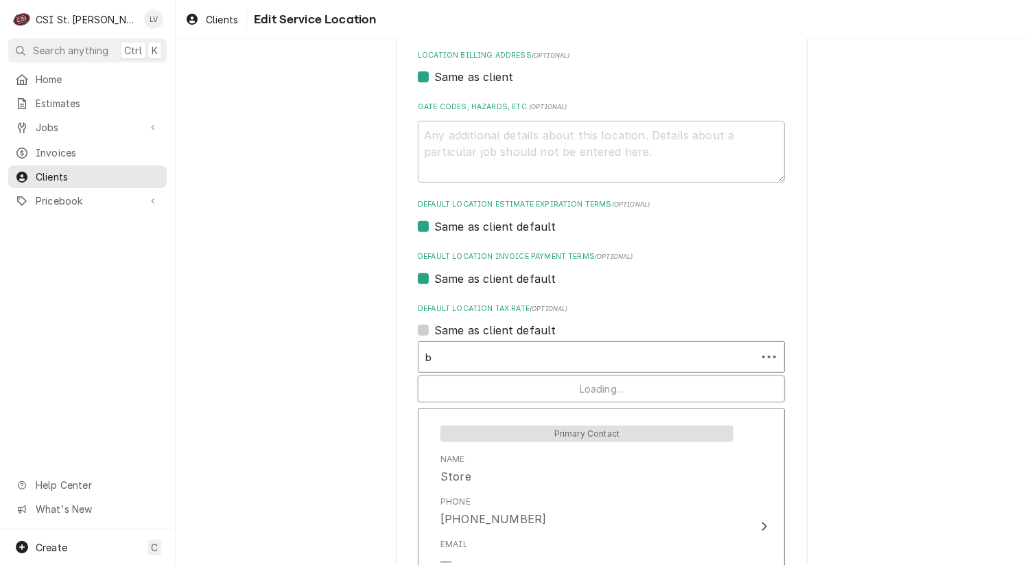
type textarea "x"
type input "be"
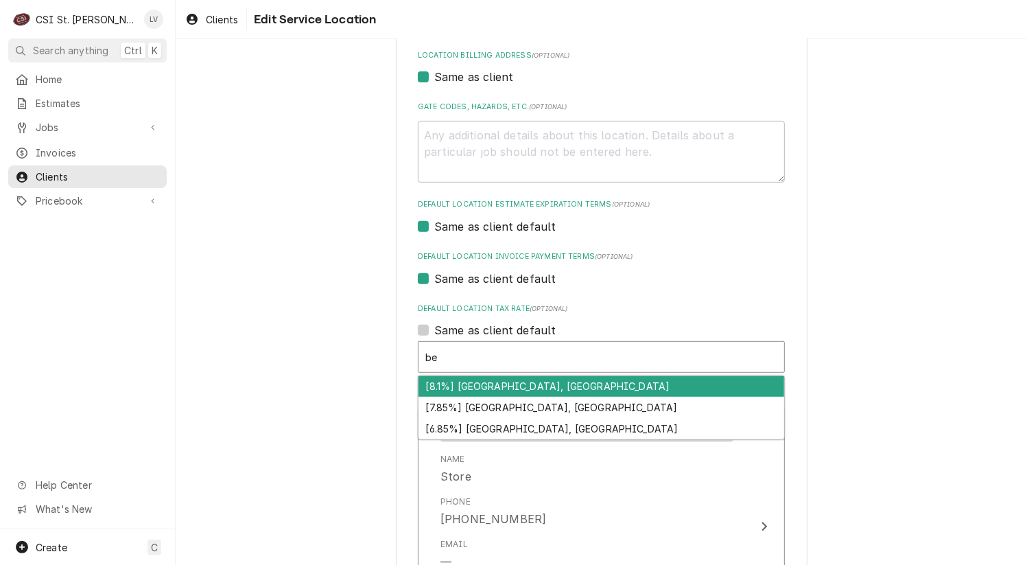
click at [460, 383] on div "[8.1%] [GEOGRAPHIC_DATA], [GEOGRAPHIC_DATA]" at bounding box center [602, 386] width 366 height 21
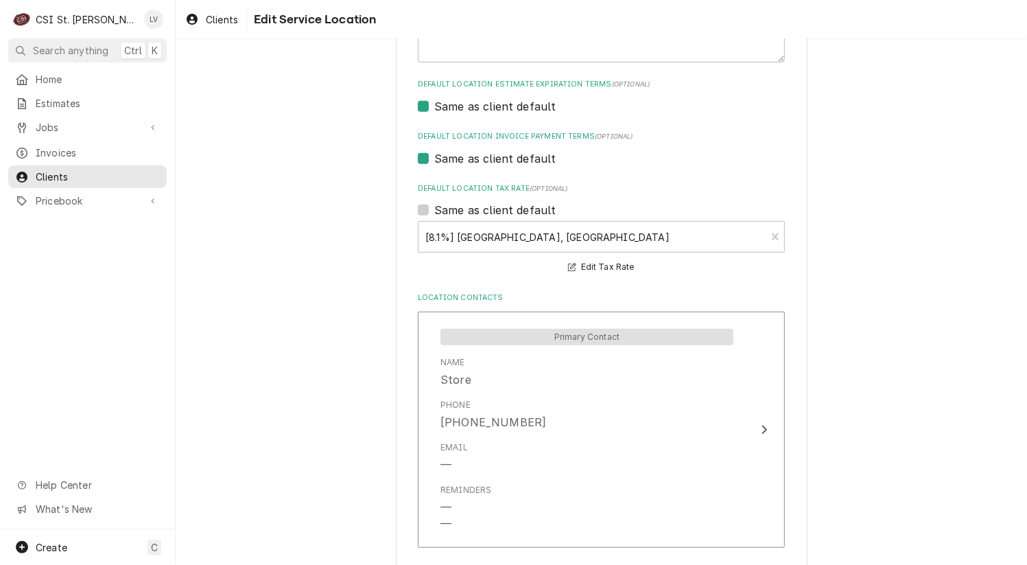
scroll to position [631, 0]
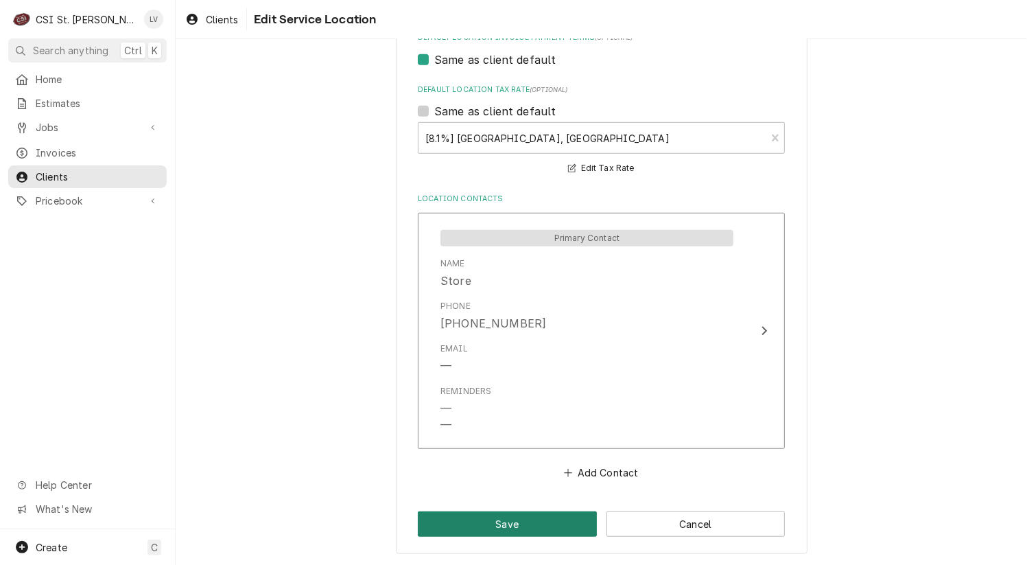
click at [468, 515] on button "Save" at bounding box center [507, 523] width 179 height 25
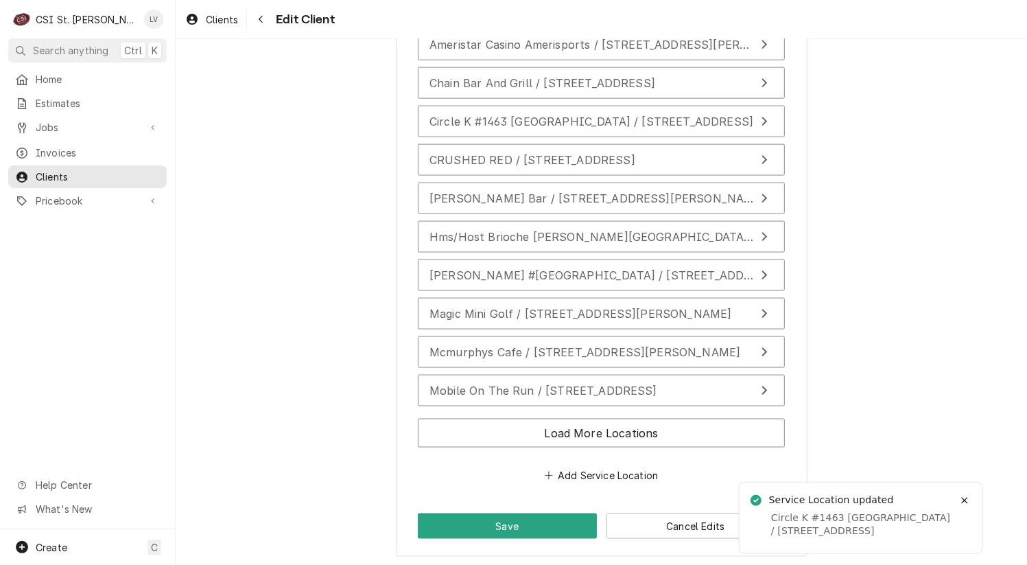
scroll to position [1289, 0]
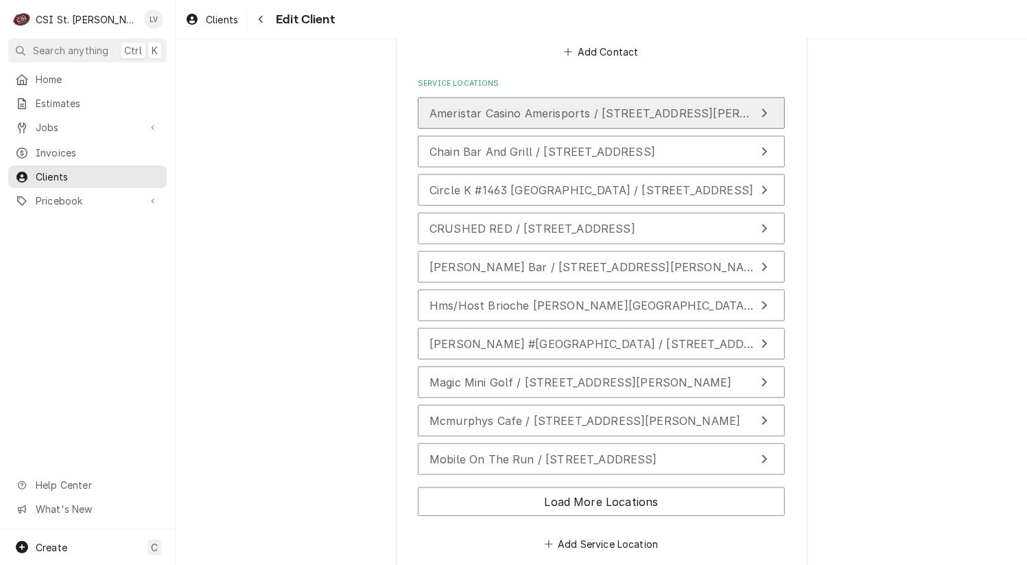
click at [467, 110] on span "Ameristar Casino Amerisports / [STREET_ADDRESS][PERSON_NAME]" at bounding box center [619, 113] width 379 height 14
type textarea "x"
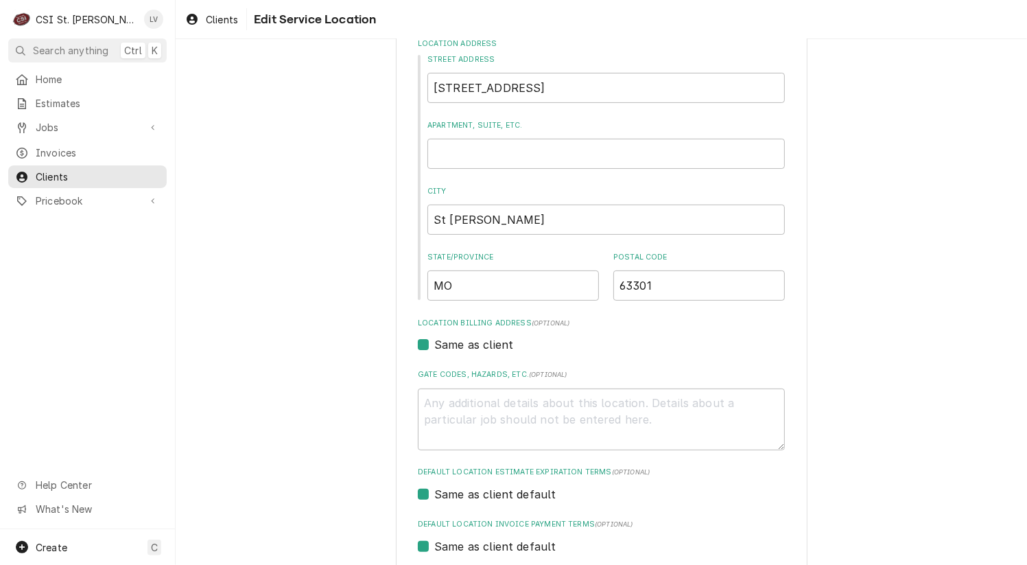
scroll to position [330, 0]
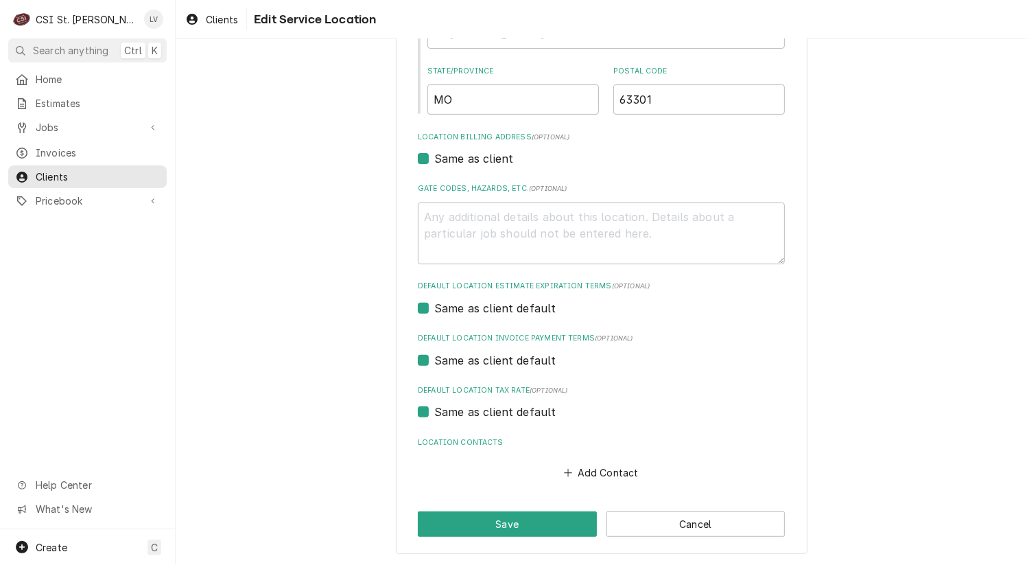
click at [485, 413] on label "Same as client default" at bounding box center [495, 412] width 122 height 16
click at [485, 413] on input "Same as client default" at bounding box center [617, 419] width 367 height 30
checkbox input "false"
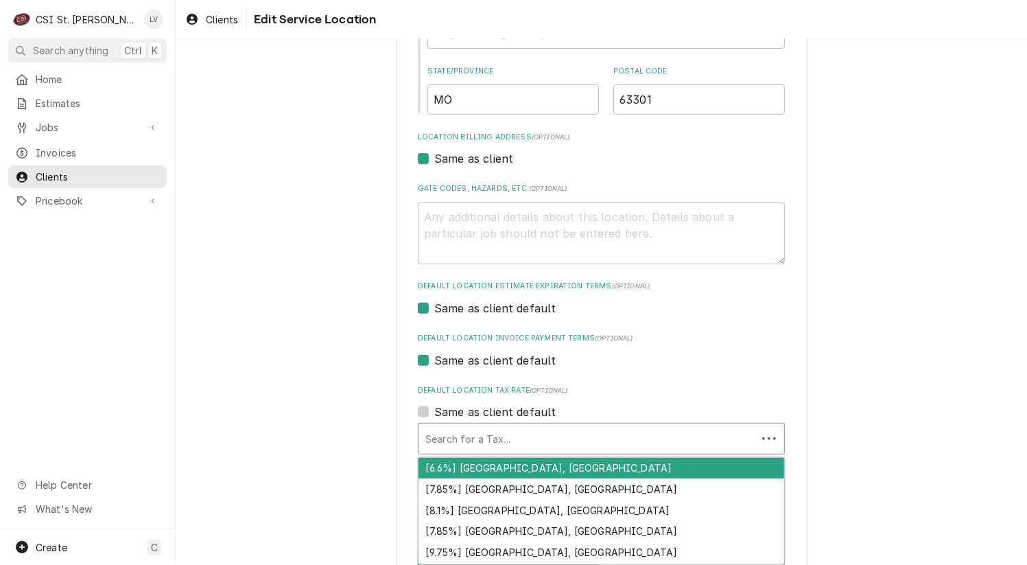
click at [472, 435] on div "Default Location Tax Rate" at bounding box center [587, 438] width 325 height 25
type textarea "x"
type input "m"
type textarea "x"
type input "mo"
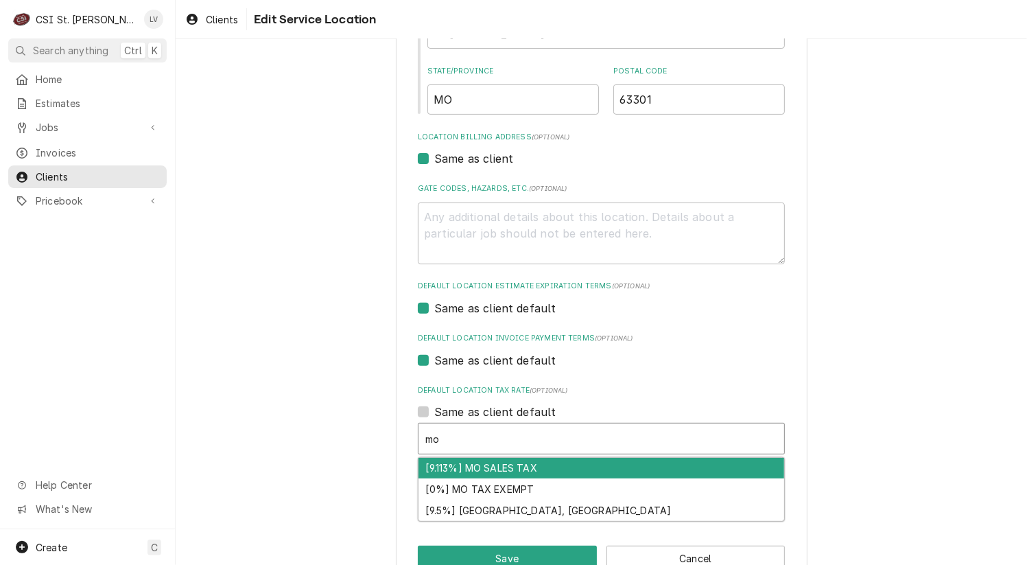
click at [428, 461] on div "[9.113%] MO SALES TAX" at bounding box center [602, 468] width 366 height 21
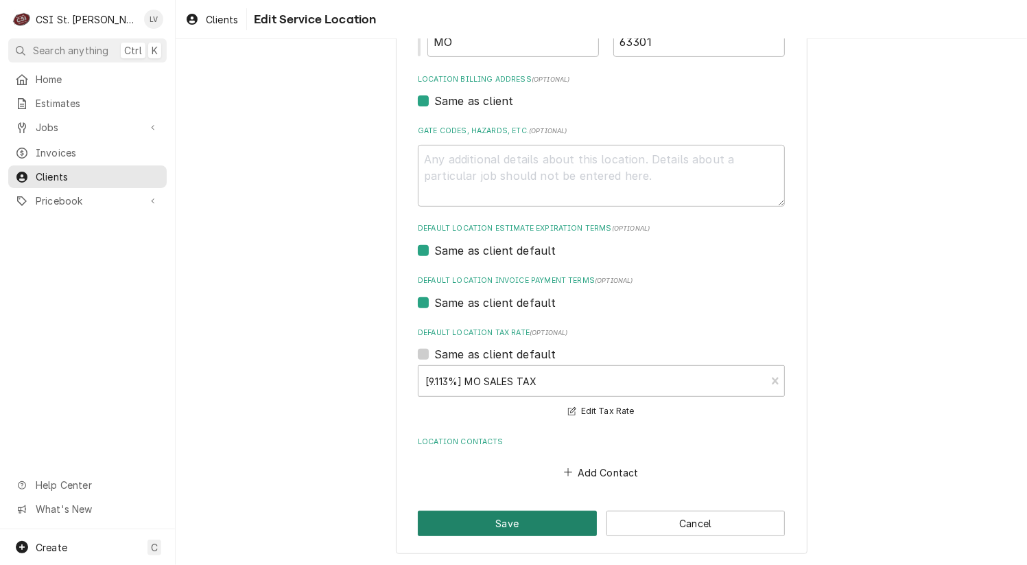
click at [489, 513] on button "Save" at bounding box center [507, 523] width 179 height 25
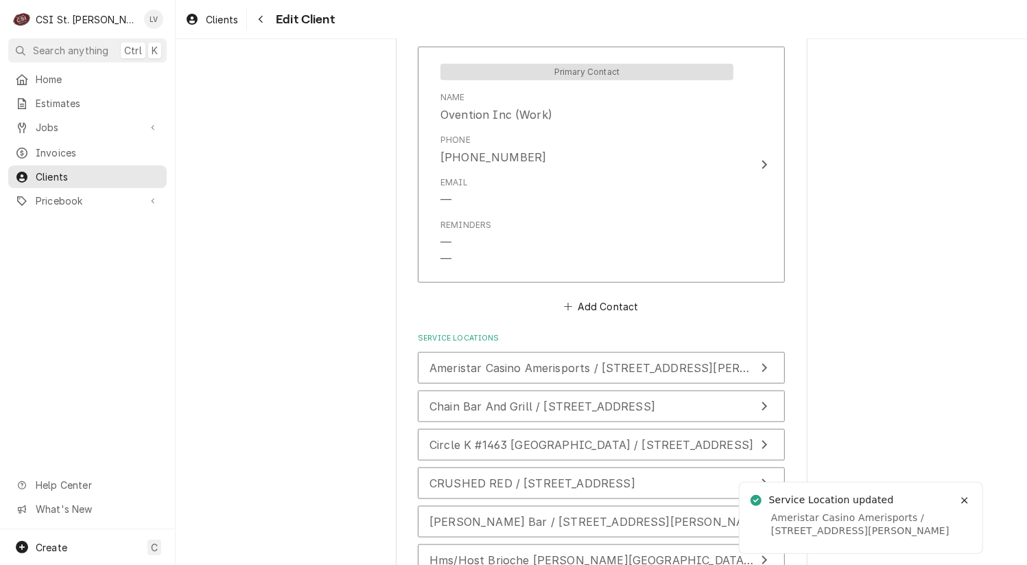
scroll to position [1305, 0]
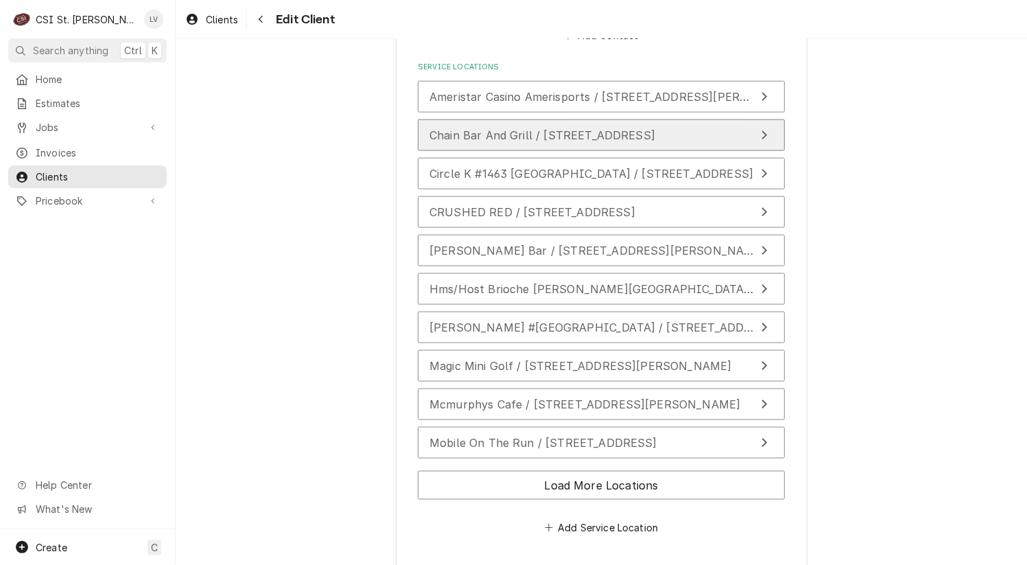
click at [539, 128] on span "Chain Bar And Grill / [STREET_ADDRESS]" at bounding box center [543, 135] width 226 height 14
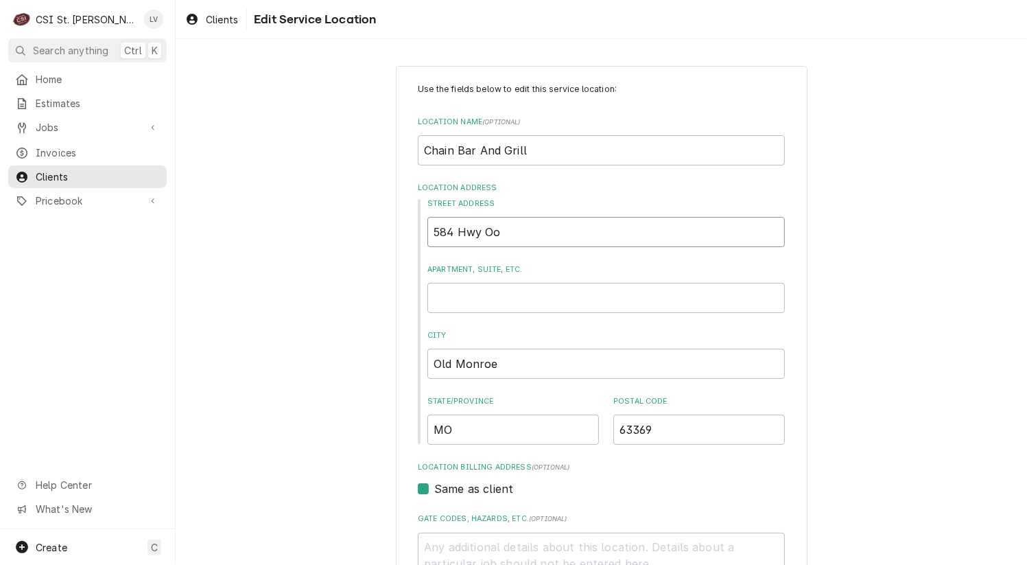
drag, startPoint x: 526, startPoint y: 232, endPoint x: 453, endPoint y: 230, distance: 73.5
click at [453, 230] on input "584 Hwy Oo" at bounding box center [607, 232] width 358 height 30
type textarea "x"
type input "584 H"
type textarea "x"
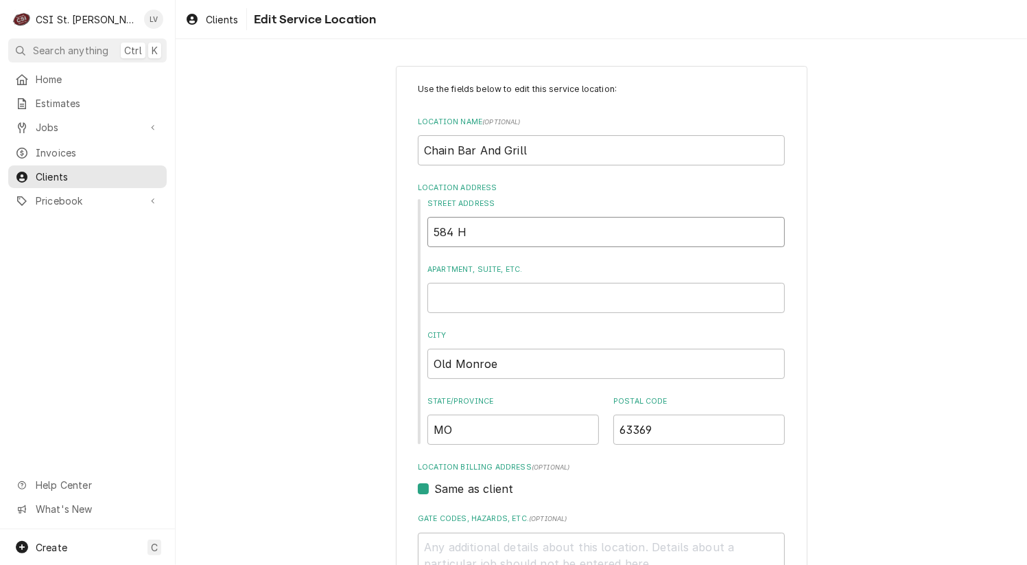
type input "584 Hi"
type textarea "x"
type input "584 Hiw"
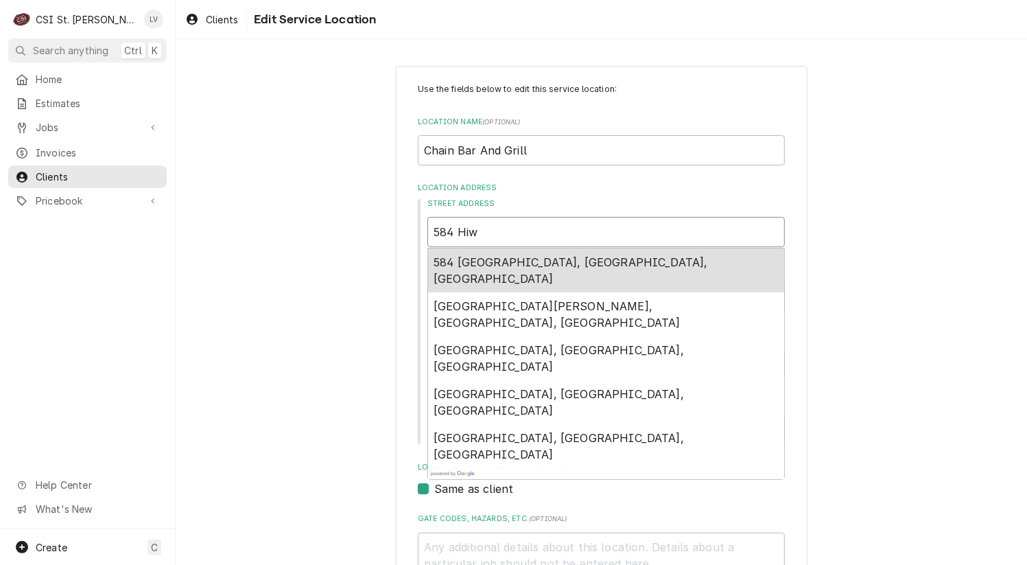
type textarea "x"
type input "584 Hi"
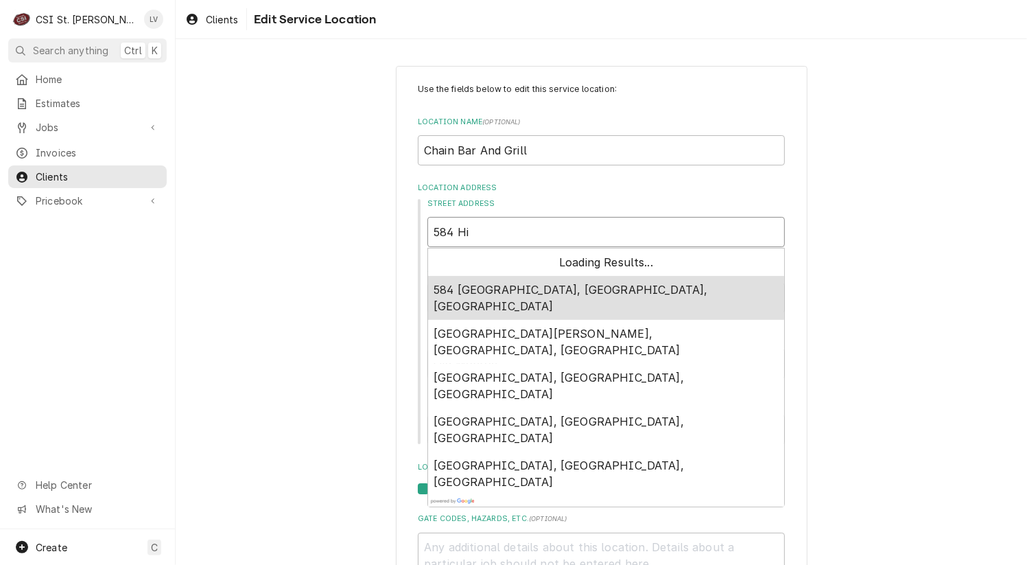
type textarea "x"
type input "584 Hig"
type textarea "x"
type input "584 High"
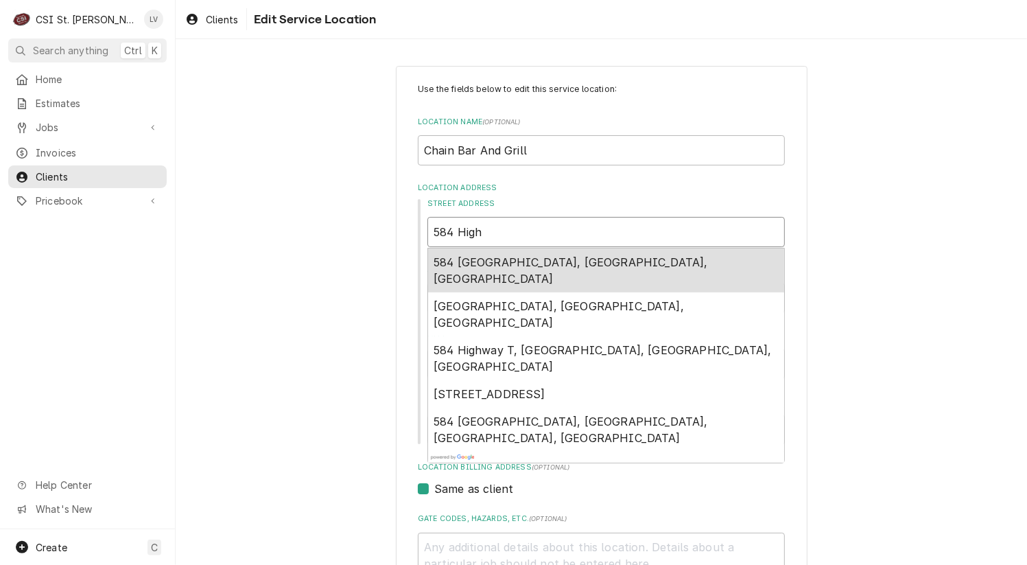
type textarea "x"
type input "584 Highw"
type textarea "x"
type input "584 Highwa"
type textarea "x"
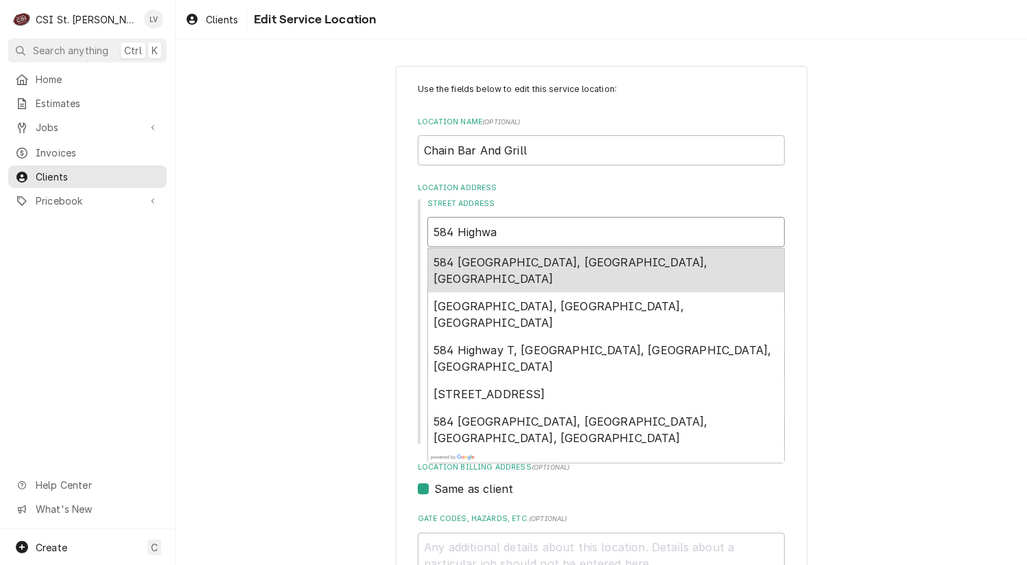
type input "584 Highway"
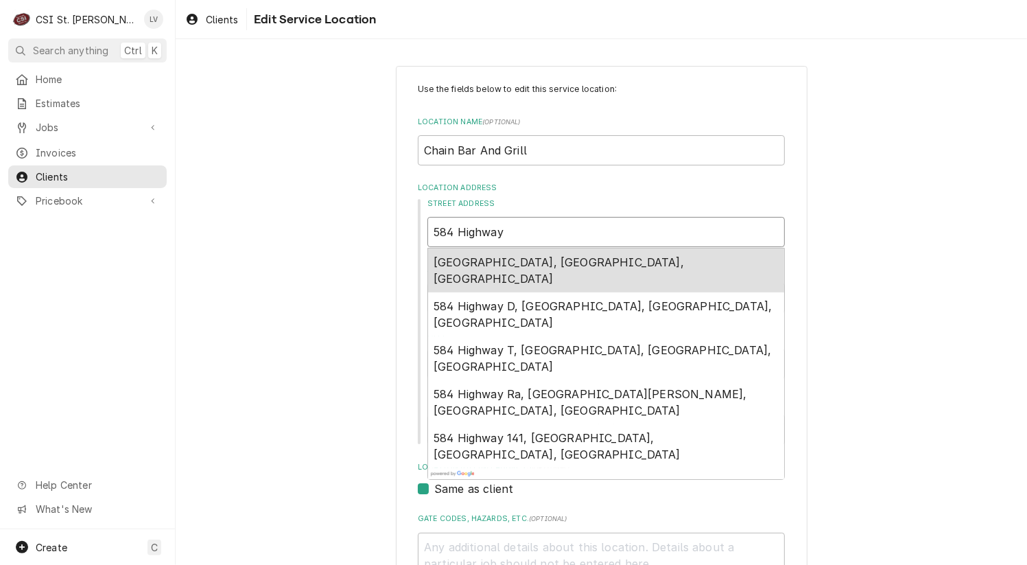
type textarea "x"
type input "584 Highway"
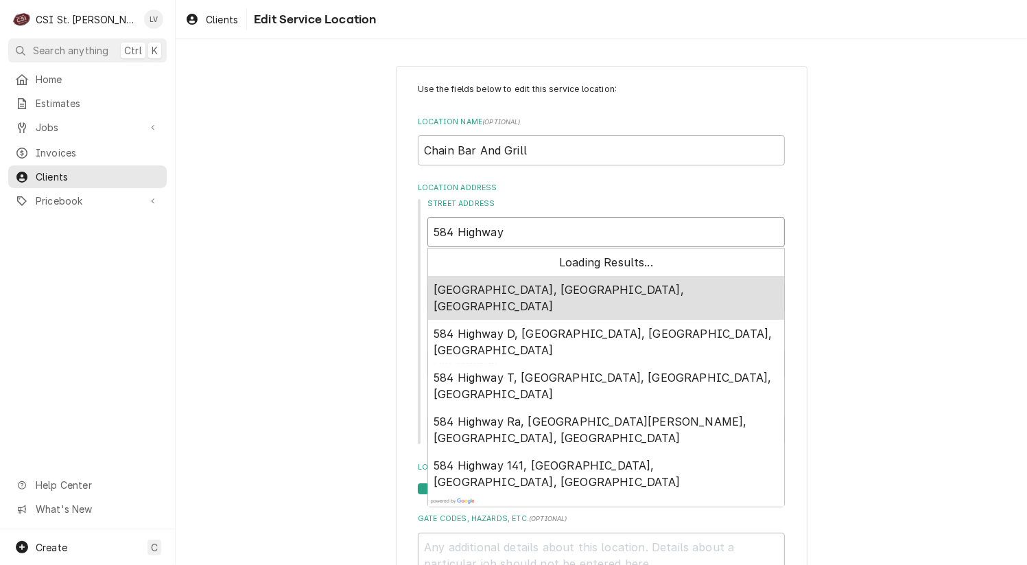
type textarea "x"
type input "584 Highway O"
type textarea "x"
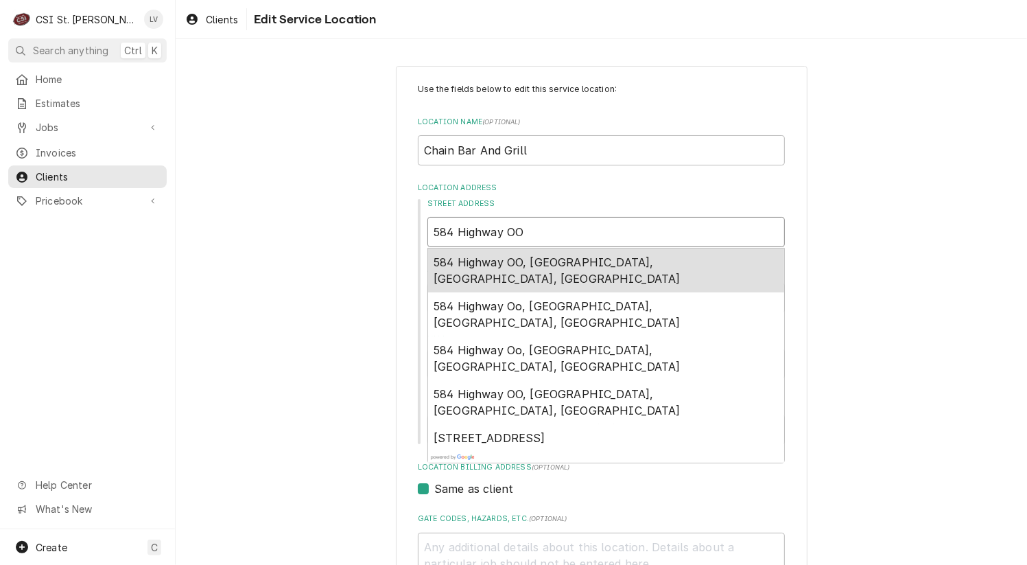
type input "584 Highway OO"
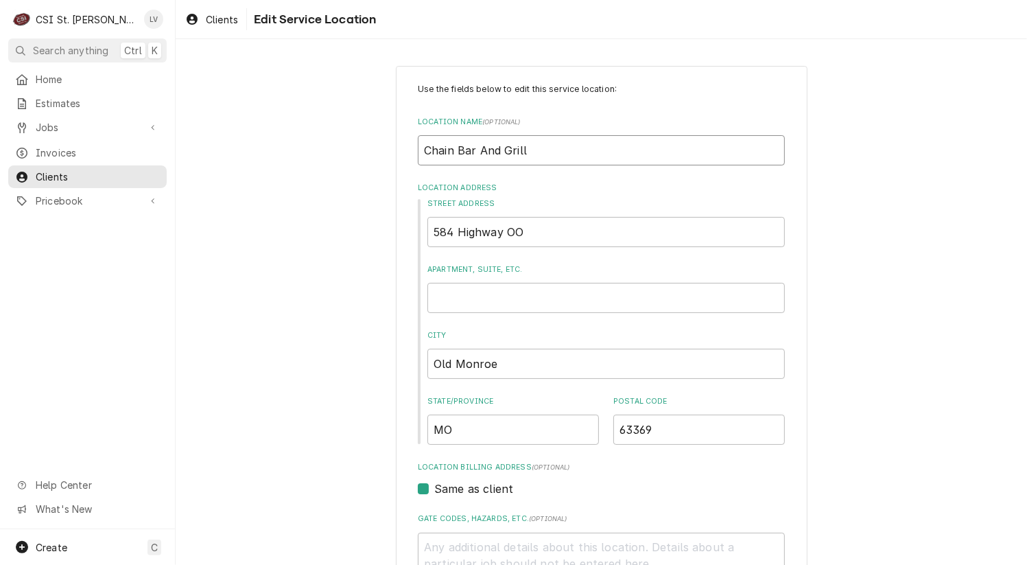
click at [494, 154] on input "Chain Bar And Grill" at bounding box center [601, 150] width 367 height 30
type textarea "x"
type input "Chain Bar An Grill"
type textarea "x"
type input "Chain Bar A Grill"
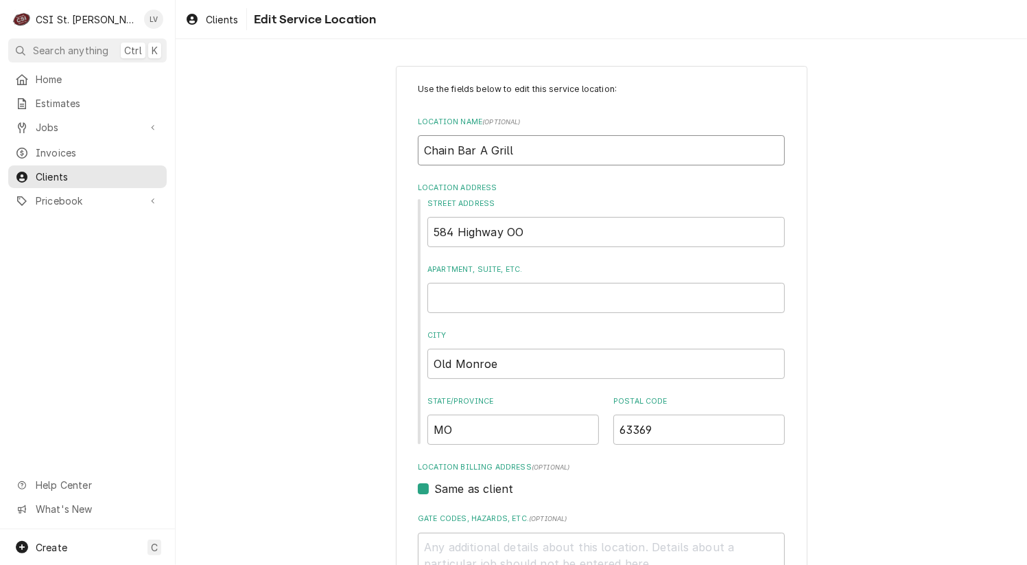
type textarea "x"
type input "Chain Bar Grill"
type textarea "x"
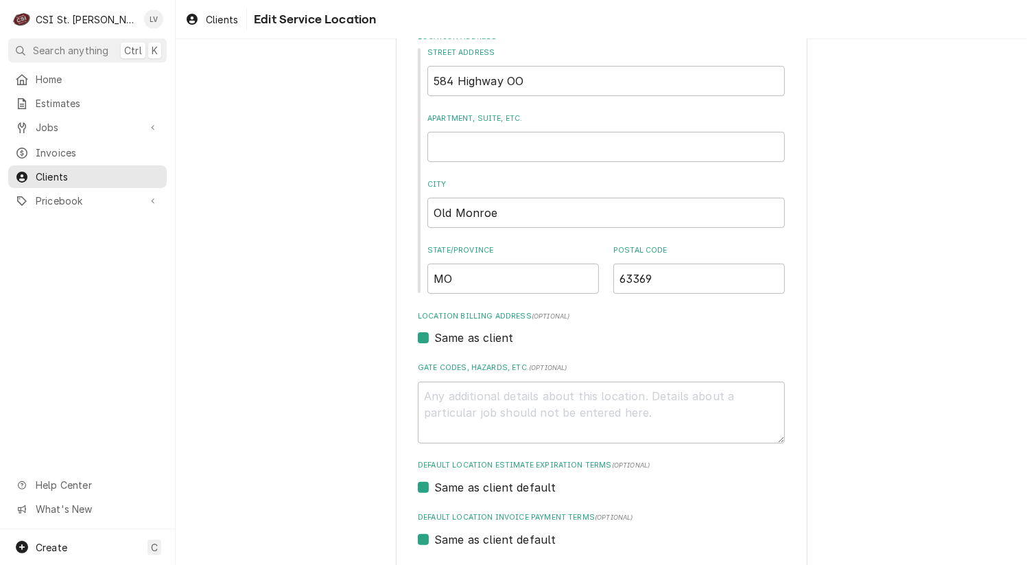
scroll to position [330, 0]
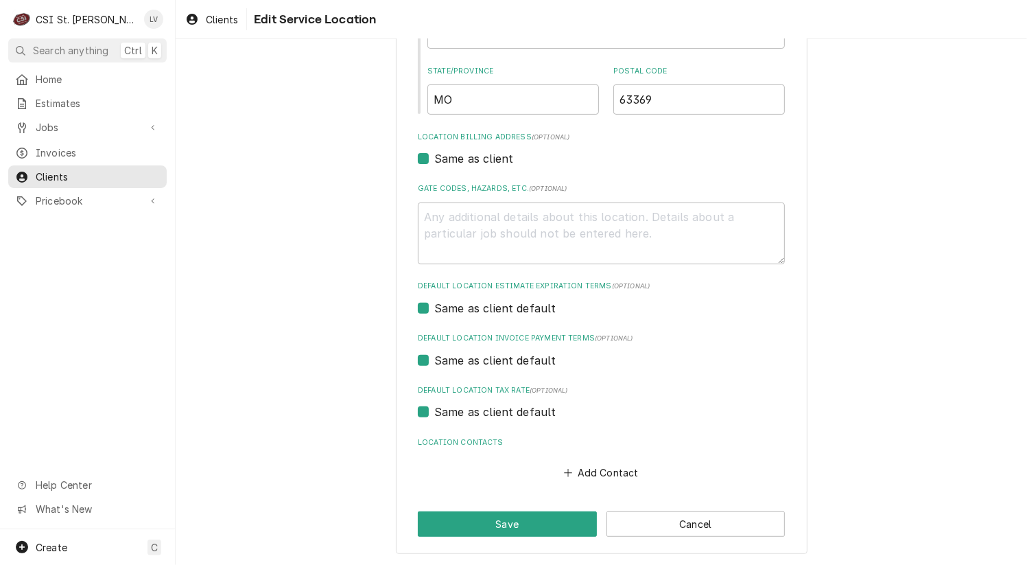
type input "Chain Bar & Grill"
click at [480, 406] on label "Same as client default" at bounding box center [495, 412] width 122 height 16
click at [480, 406] on input "Same as client default" at bounding box center [617, 419] width 367 height 30
checkbox input "false"
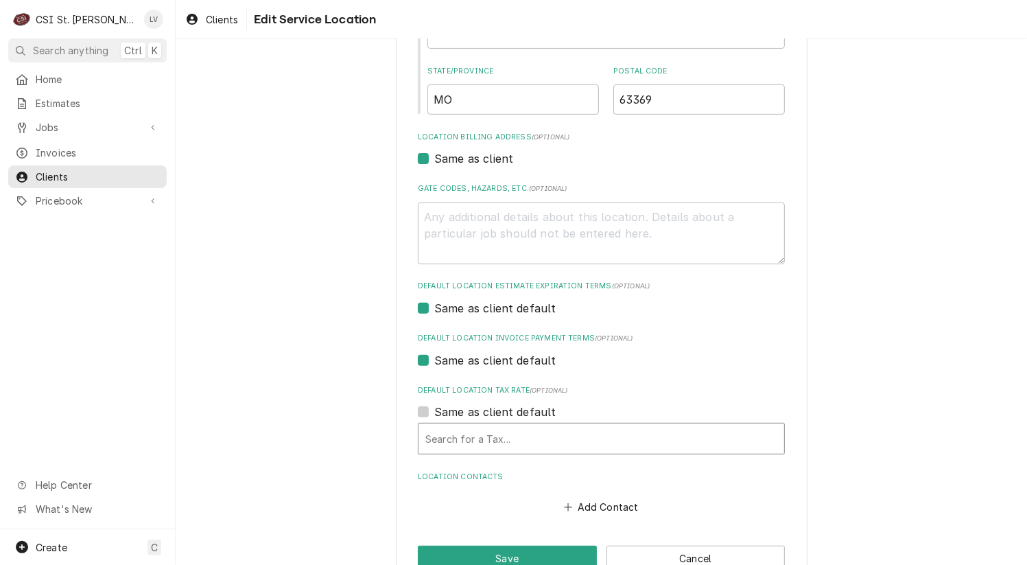
click at [475, 438] on div "Default Location Tax Rate" at bounding box center [601, 438] width 352 height 25
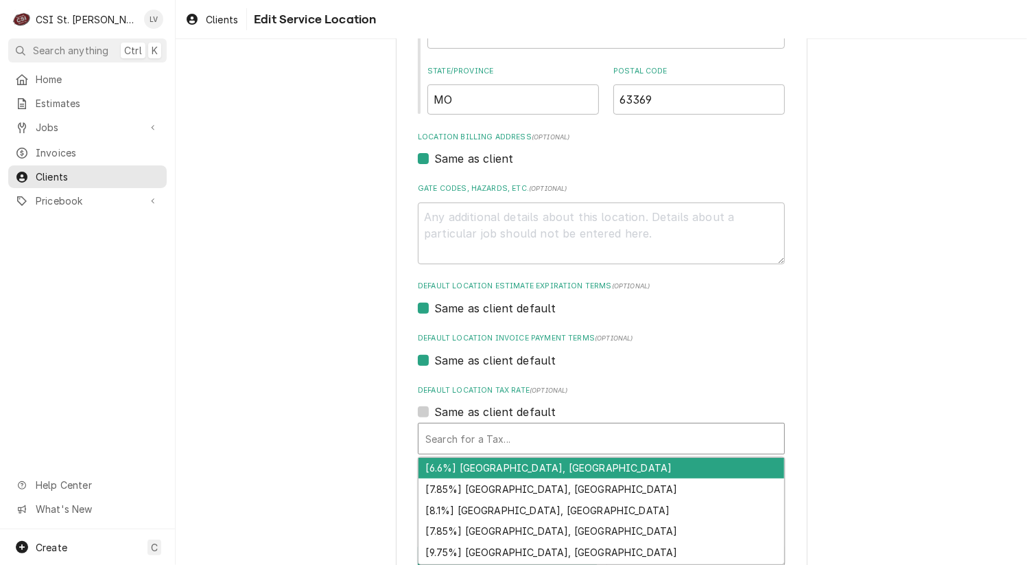
type textarea "x"
type input "m"
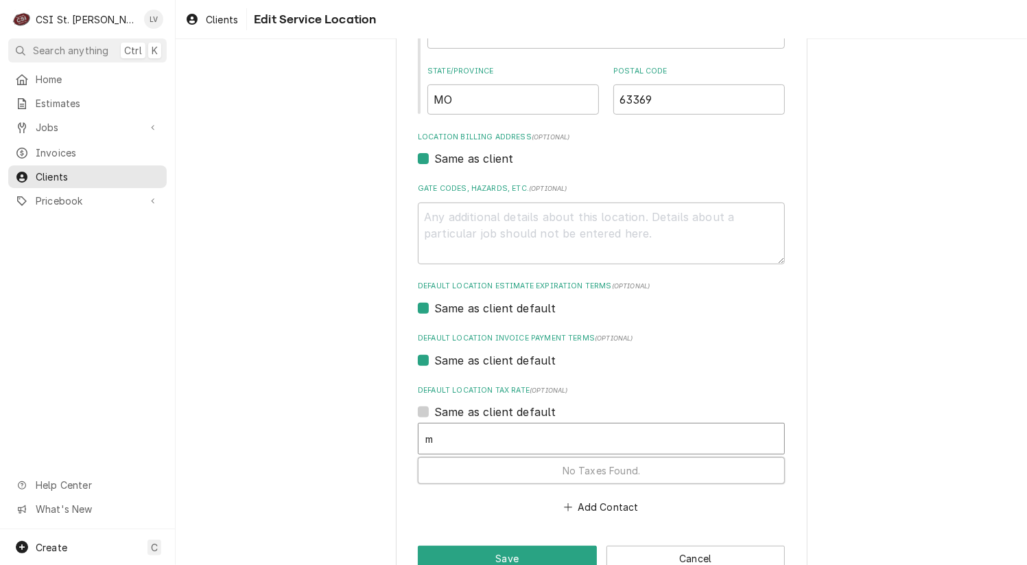
type textarea "x"
type input "mo"
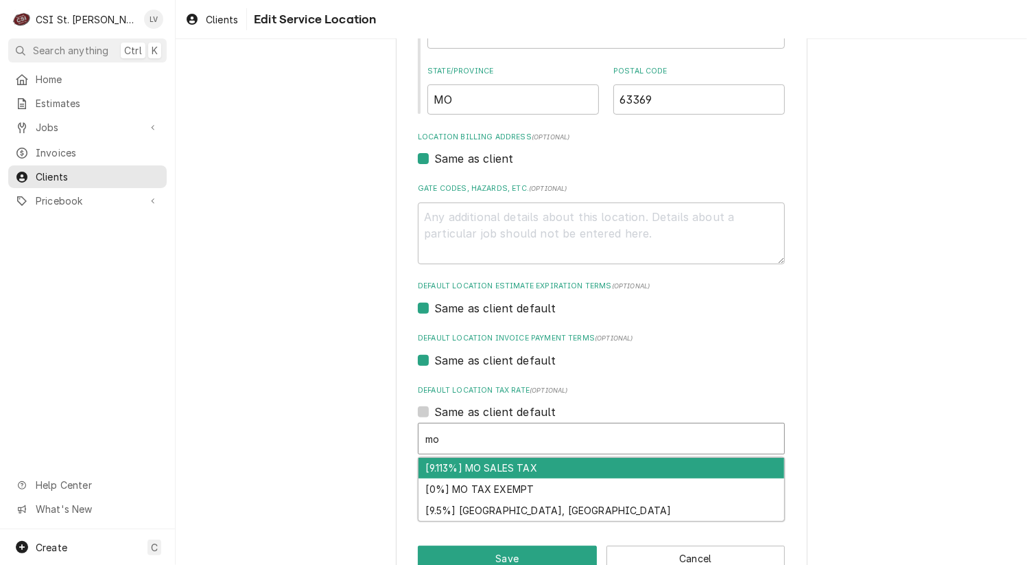
drag, startPoint x: 474, startPoint y: 466, endPoint x: 446, endPoint y: 460, distance: 28.1
click at [472, 465] on div "[9.113%] MO SALES TAX" at bounding box center [602, 468] width 366 height 21
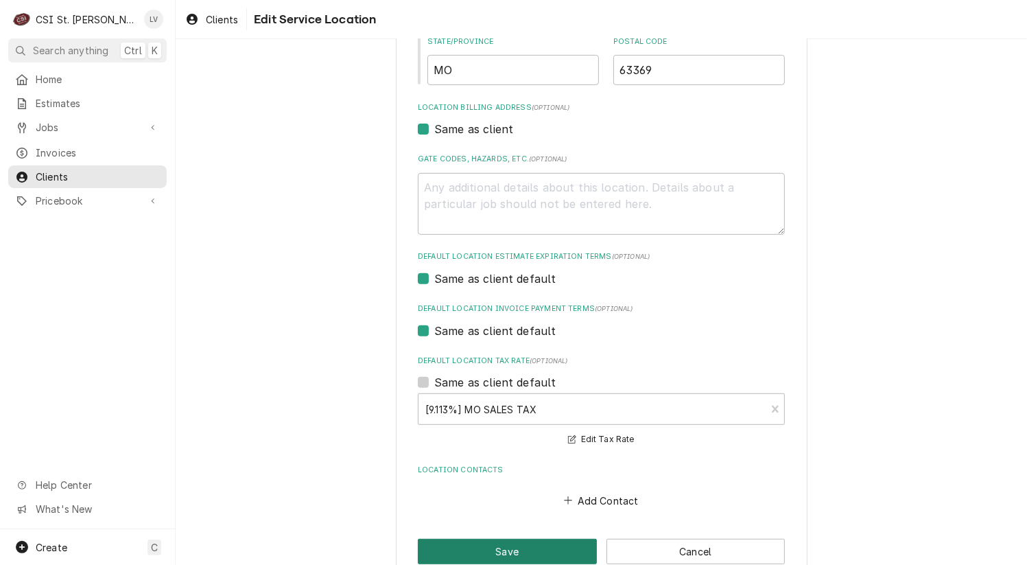
scroll to position [388, 0]
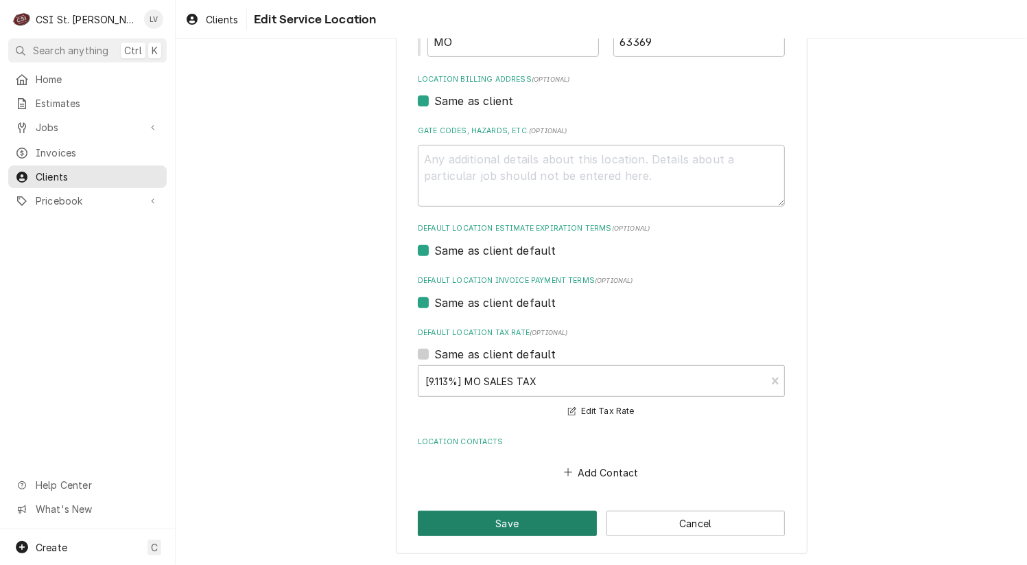
click at [511, 520] on button "Save" at bounding box center [507, 523] width 179 height 25
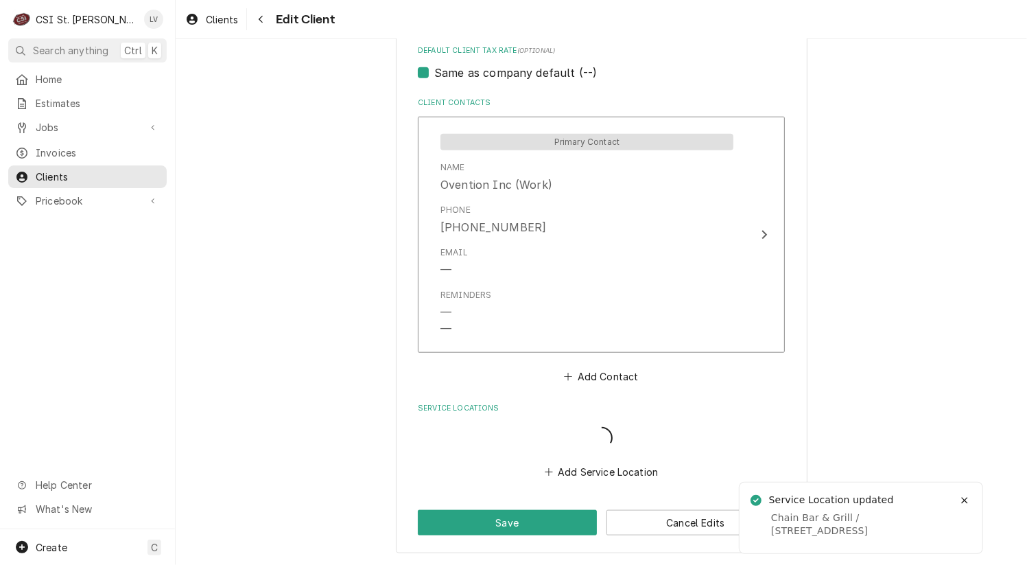
scroll to position [962, 0]
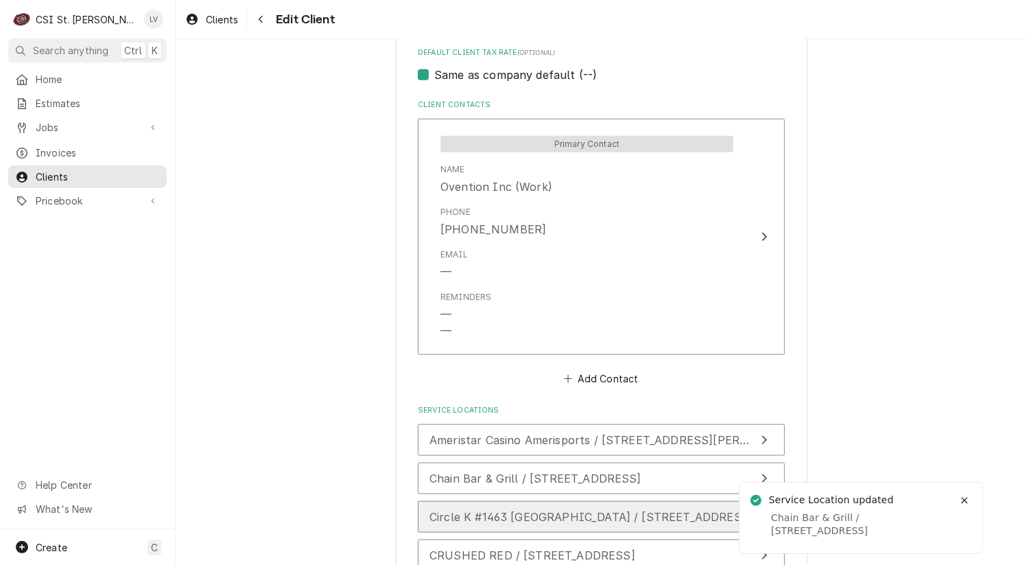
click at [531, 515] on span "Circle K #1463 [GEOGRAPHIC_DATA] / [STREET_ADDRESS]" at bounding box center [592, 517] width 324 height 14
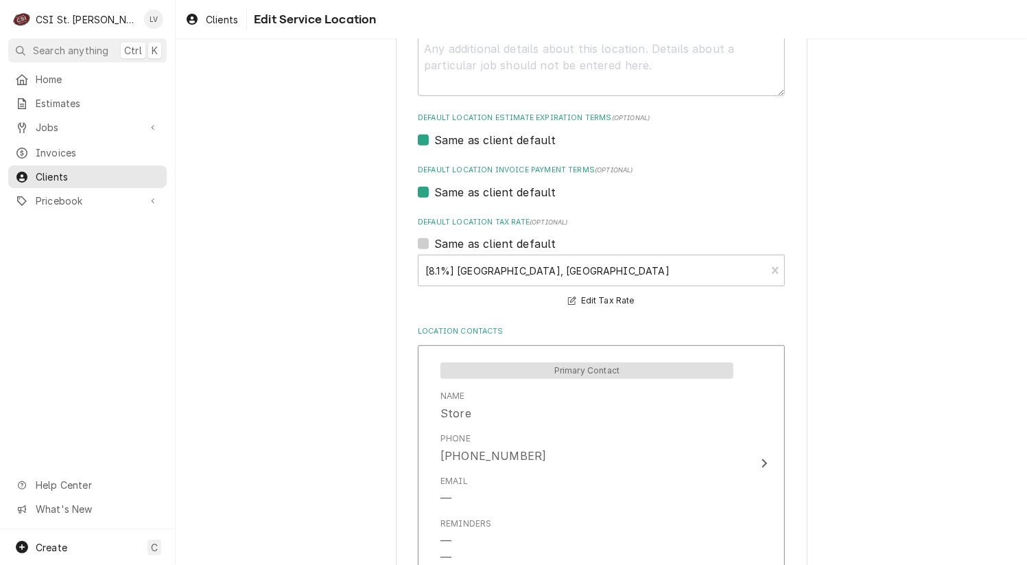
scroll to position [631, 0]
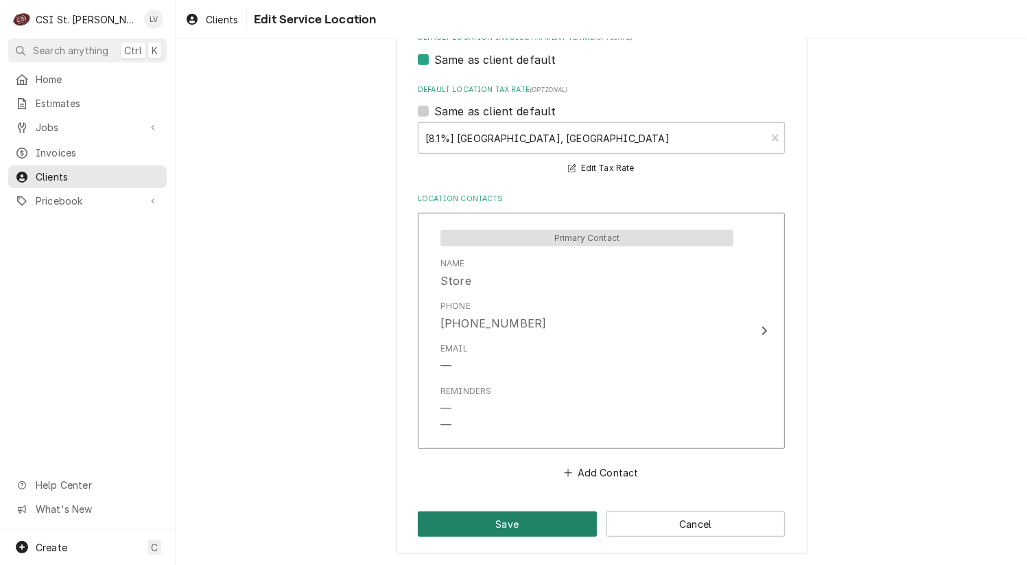
click at [461, 526] on button "Save" at bounding box center [507, 523] width 179 height 25
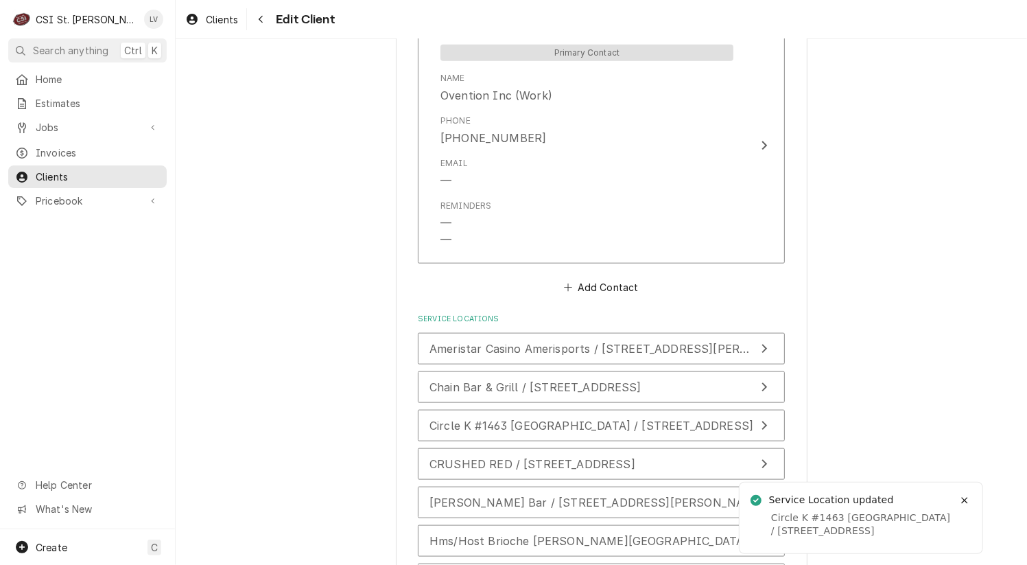
scroll to position [1220, 0]
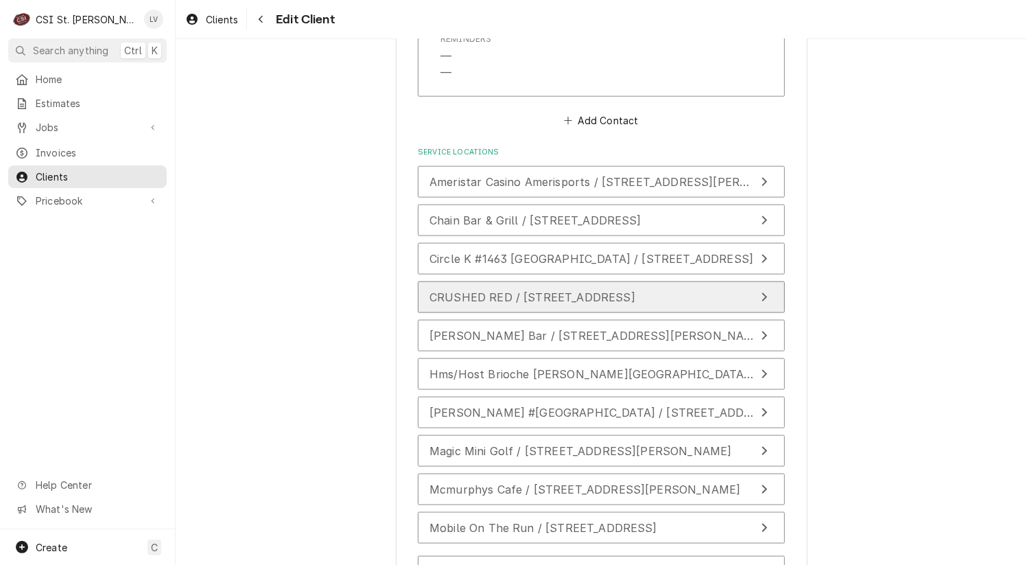
click at [512, 293] on span "CRUSHED RED / [STREET_ADDRESS]" at bounding box center [533, 297] width 206 height 14
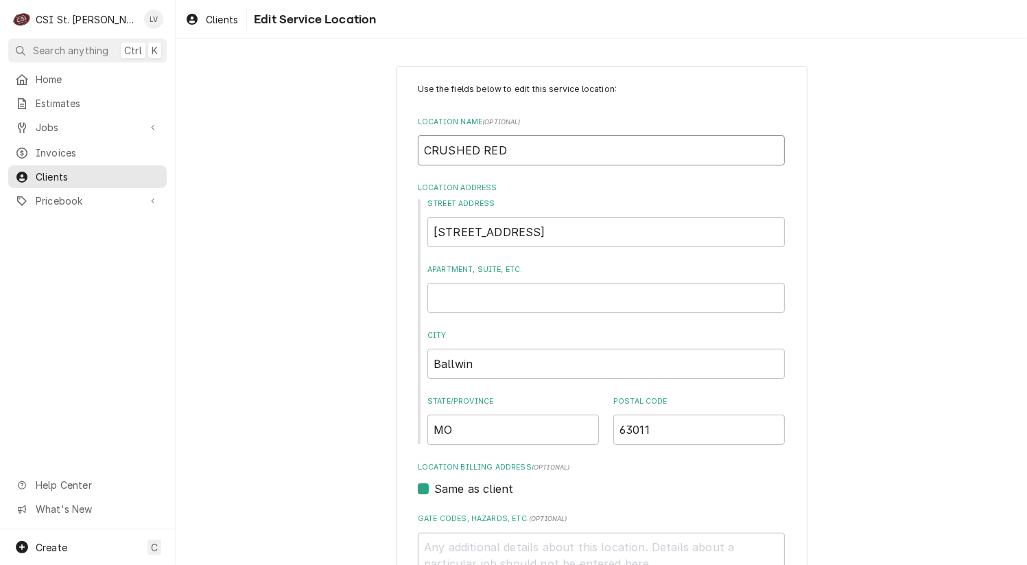
drag, startPoint x: 507, startPoint y: 144, endPoint x: 337, endPoint y: 128, distance: 171.0
click at [337, 128] on div "Use the fields below to edit this service location: Location Name ( optional ) …" at bounding box center [602, 475] width 852 height 843
type textarea "x"
type input "C"
type textarea "x"
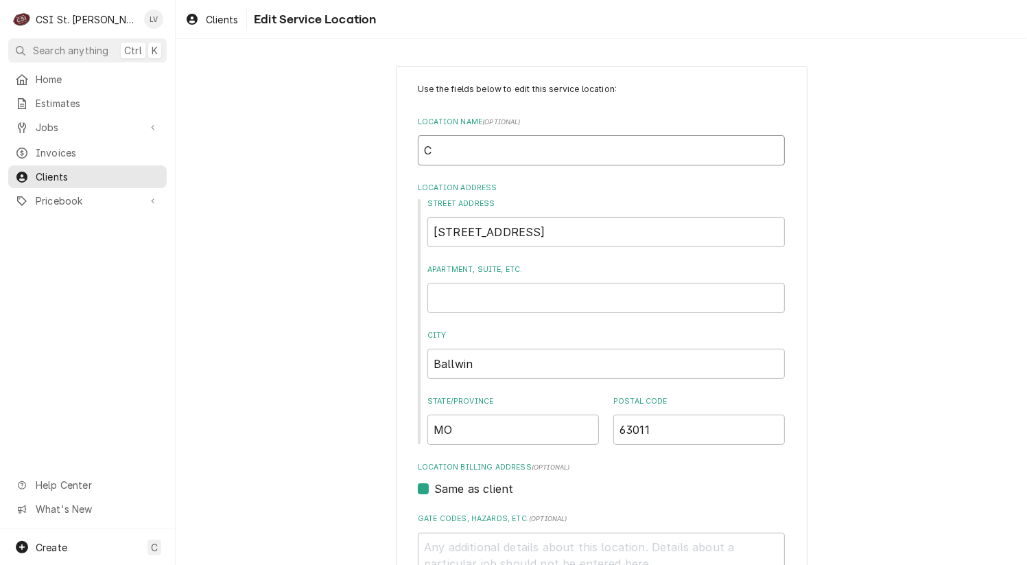
type input "Cr"
type textarea "x"
type input "Cru"
type textarea "x"
type input "Crui"
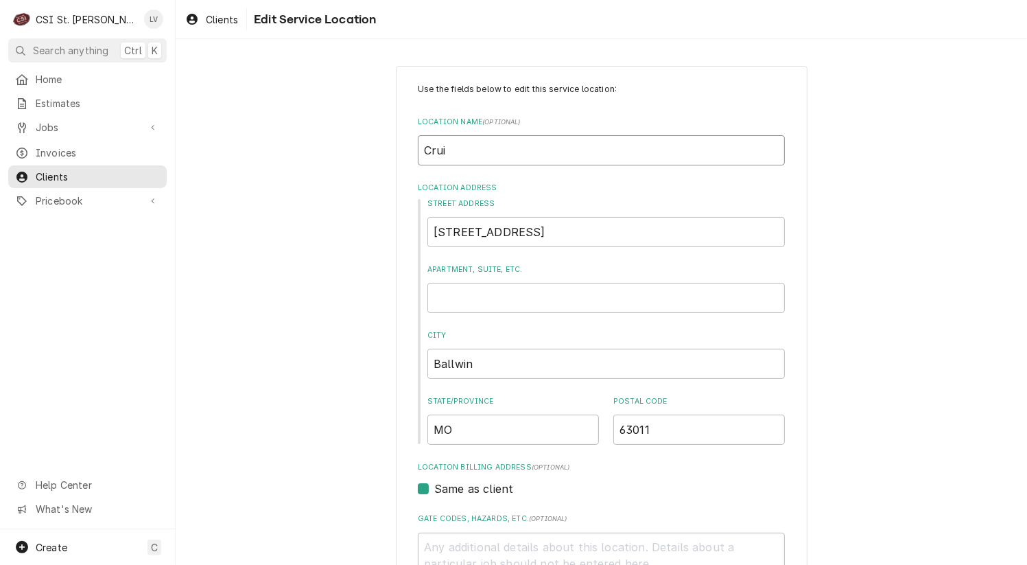
type textarea "x"
type input "Cru"
type textarea "x"
type input "Crus"
type textarea "x"
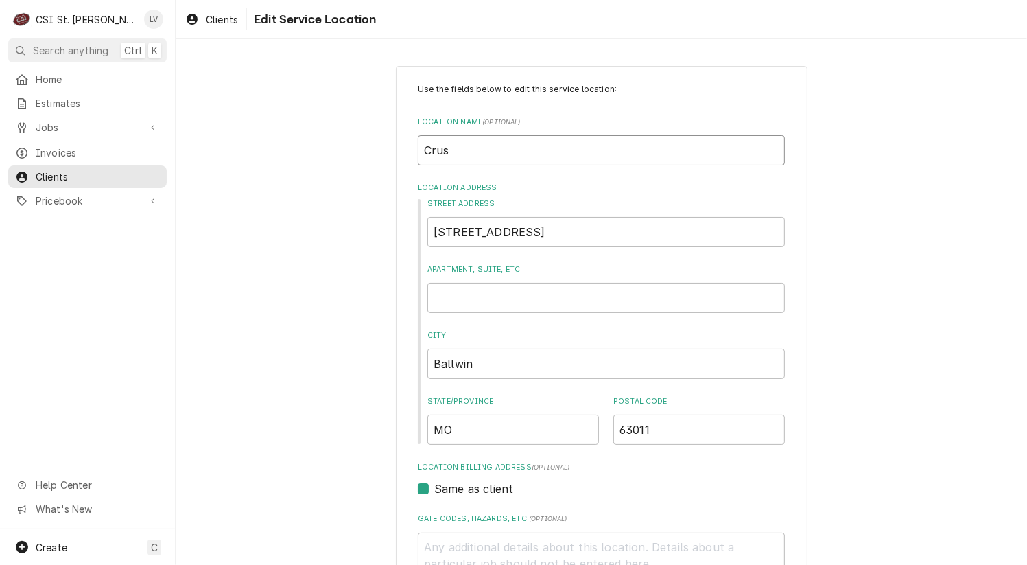
type input "Crush"
type textarea "x"
type input "Crushe"
type textarea "x"
type input "Crushed"
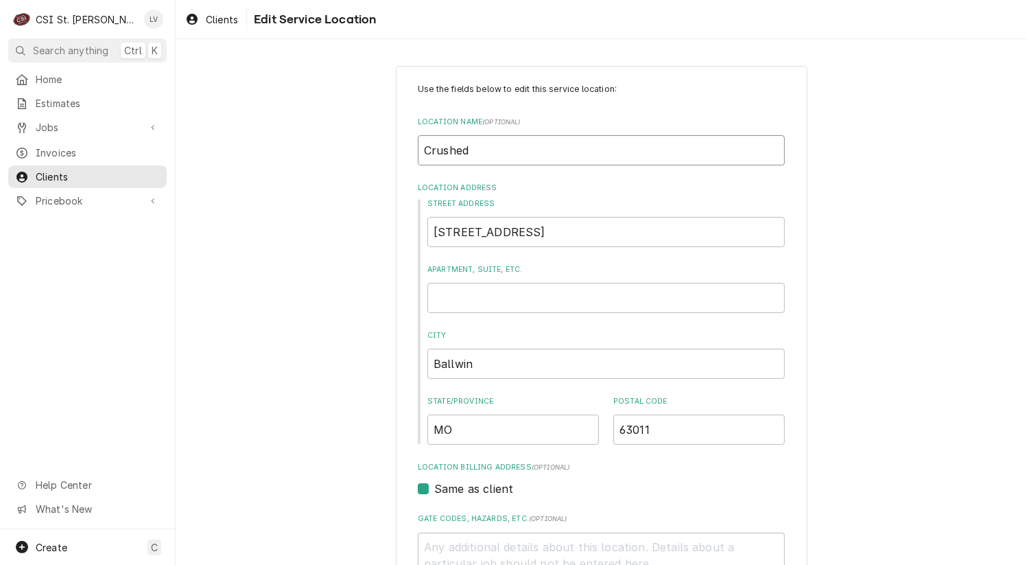
type textarea "x"
type input "Crushed"
type textarea "x"
type input "Crushed R"
type textarea "x"
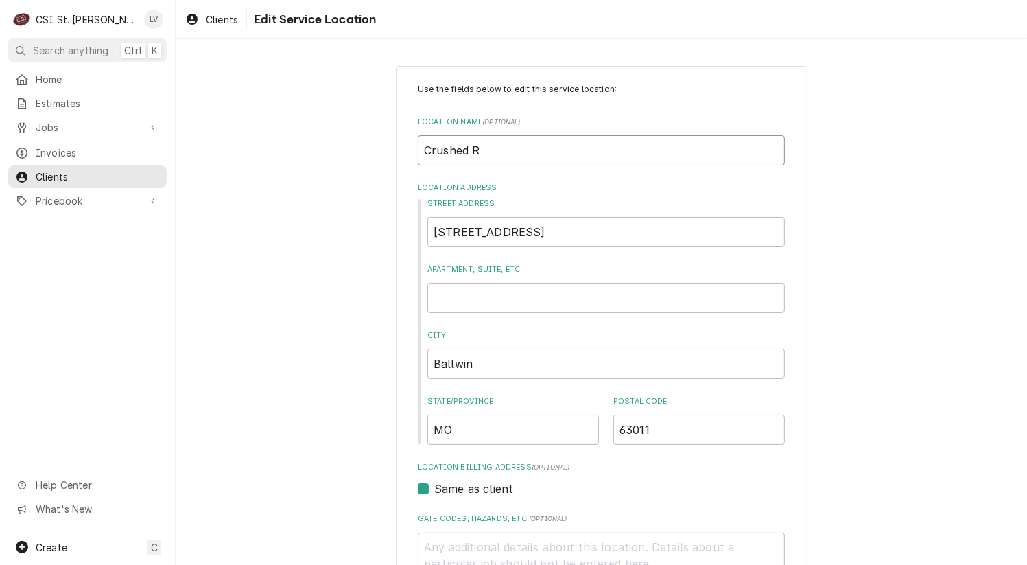
type input "Crushed Re"
type textarea "x"
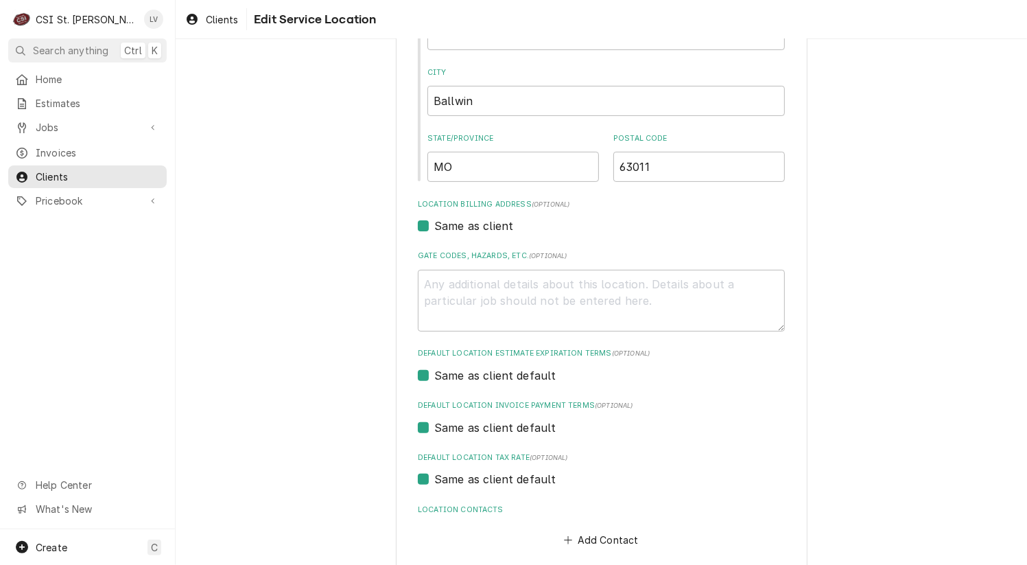
scroll to position [330, 0]
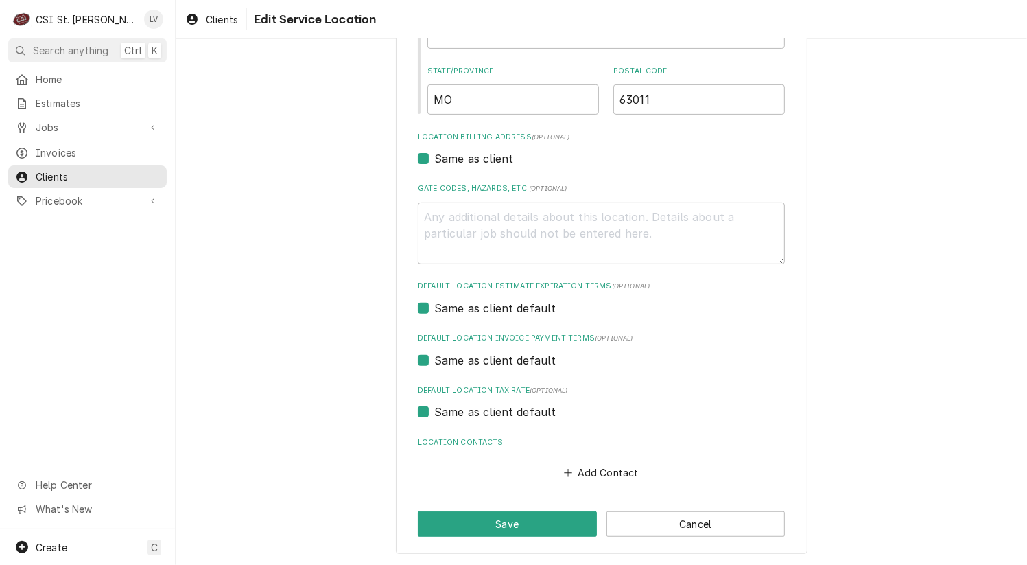
type input "Crushed Red"
click at [451, 413] on label "Same as client default" at bounding box center [495, 412] width 122 height 16
click at [451, 413] on input "Same as client default" at bounding box center [617, 419] width 367 height 30
checkbox input "false"
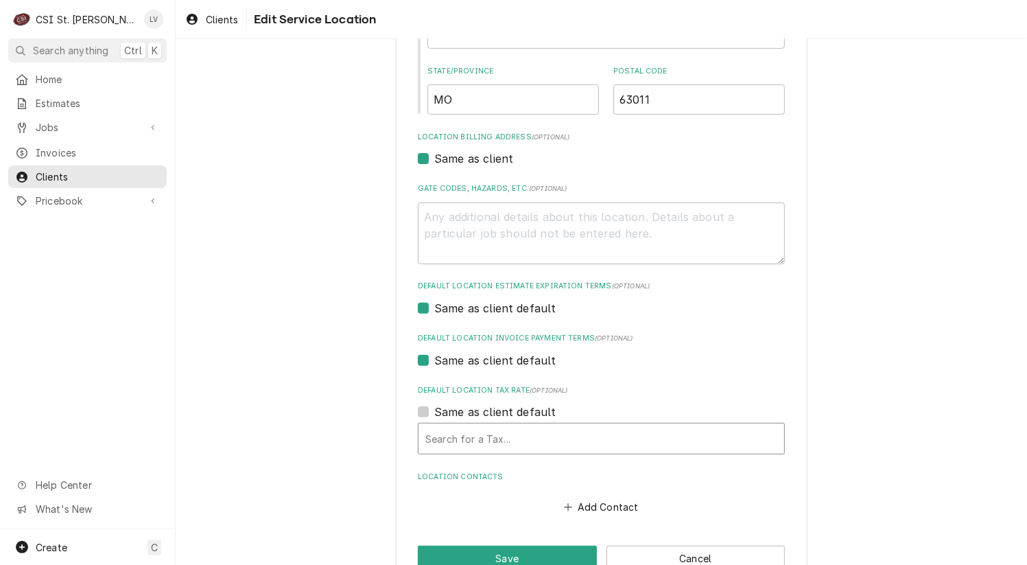
click at [448, 443] on div "Default Location Tax Rate" at bounding box center [601, 438] width 352 height 25
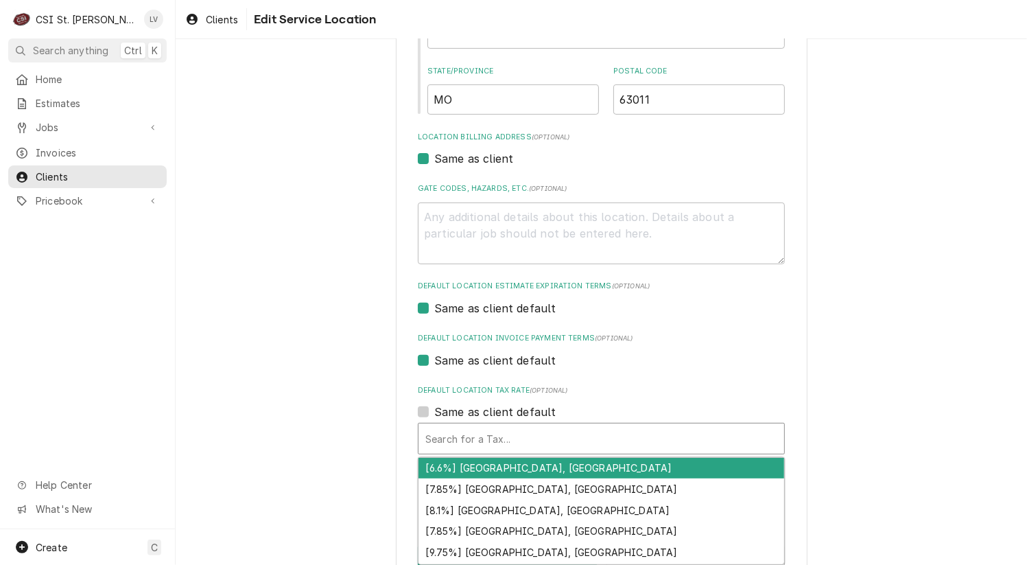
type textarea "x"
type input "m"
type textarea "x"
type input "mo"
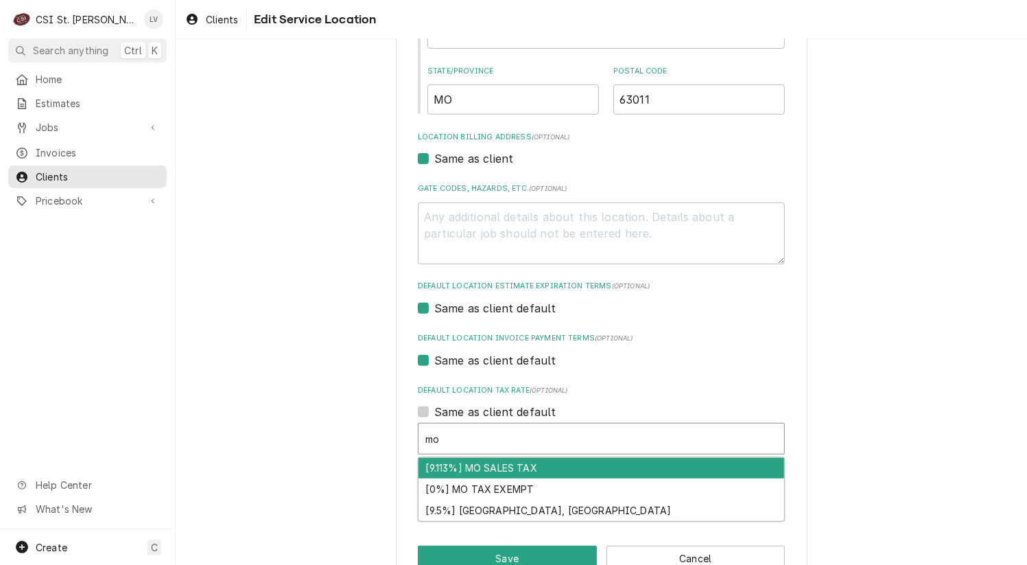
click at [469, 465] on div "[9.113%] MO SALES TAX" at bounding box center [602, 468] width 366 height 21
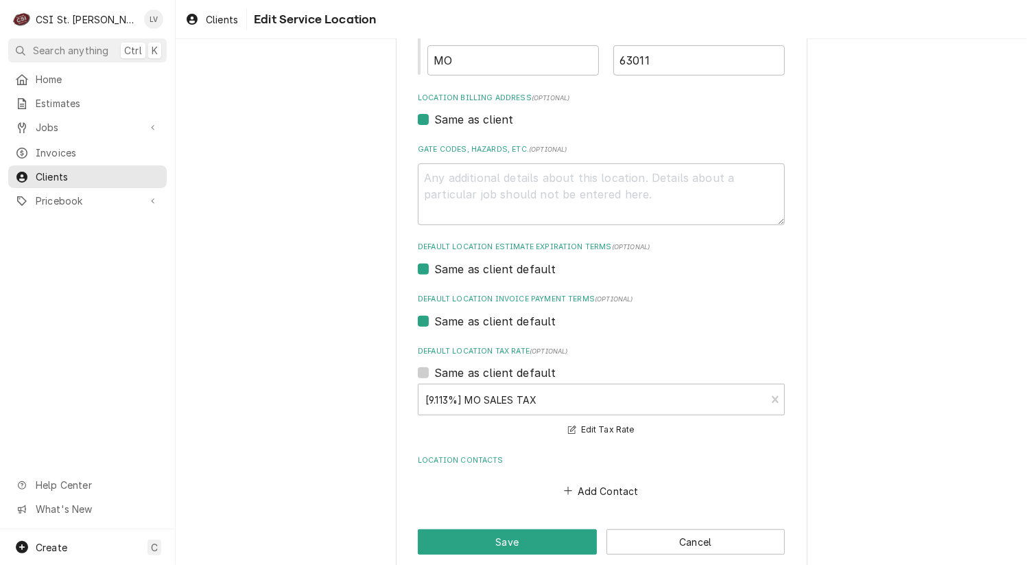
scroll to position [388, 0]
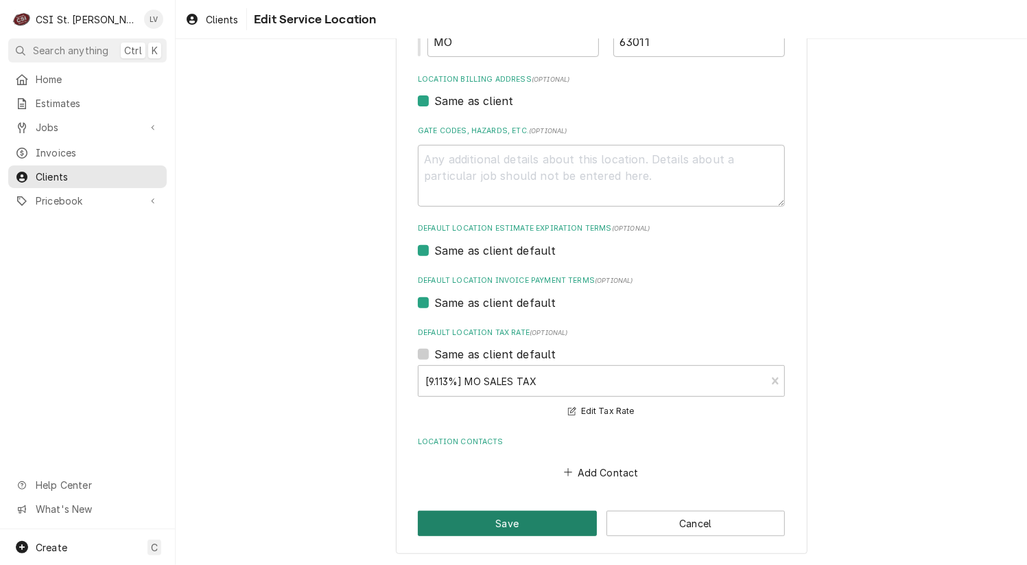
click at [501, 523] on button "Save" at bounding box center [507, 523] width 179 height 25
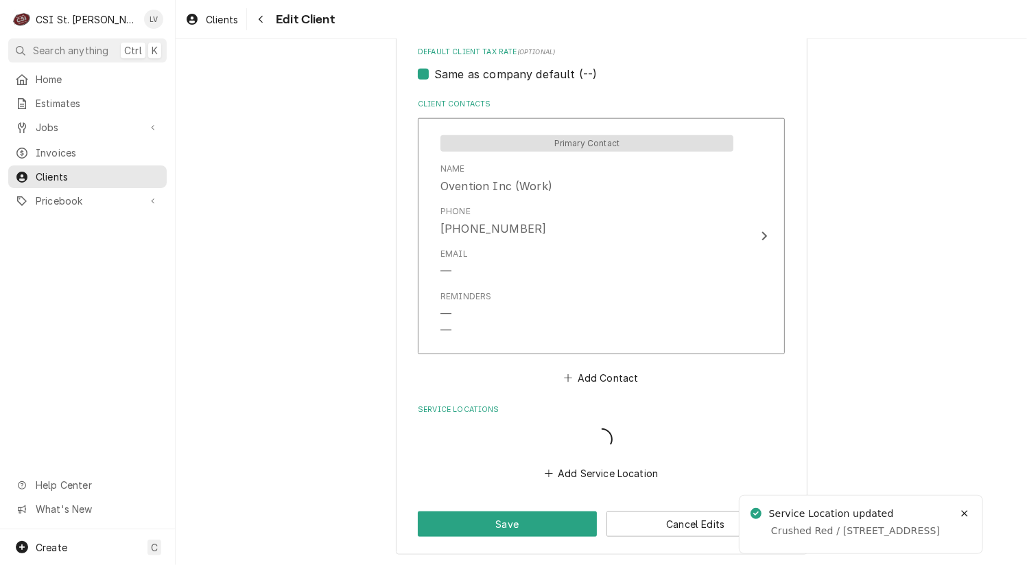
scroll to position [962, 0]
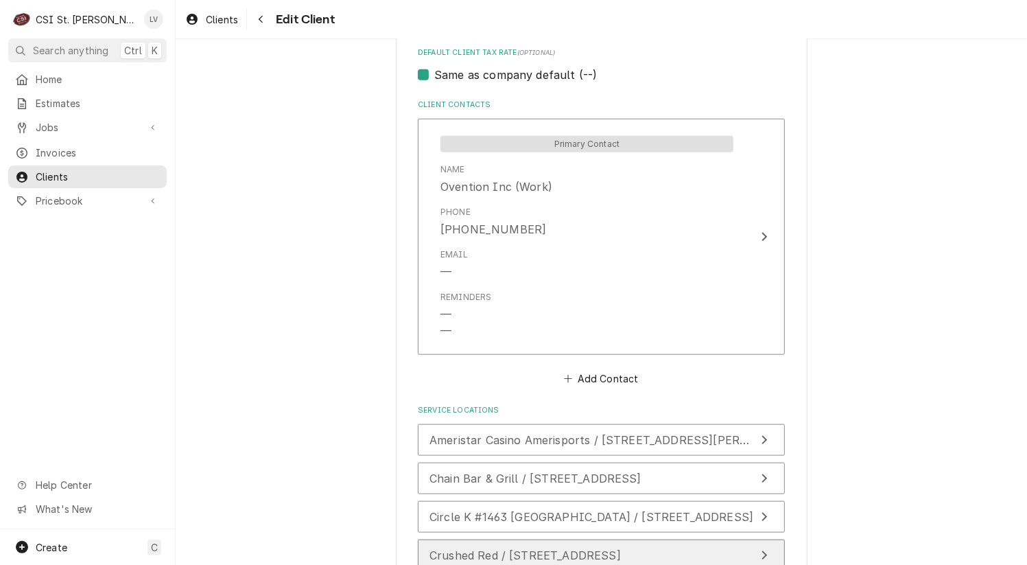
click at [530, 548] on span "Crushed Red / [STREET_ADDRESS]" at bounding box center [525, 555] width 191 height 14
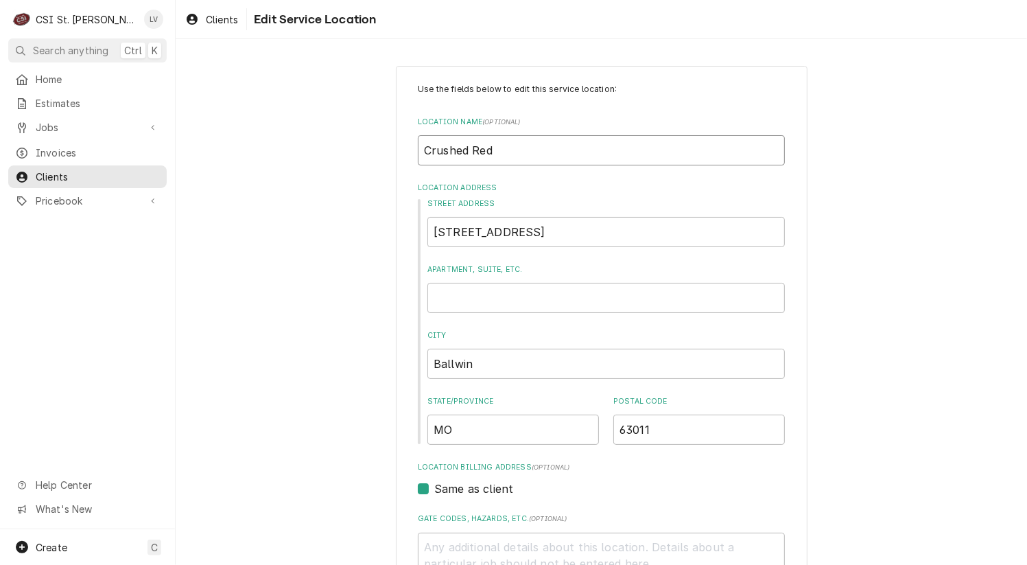
click at [519, 145] on input "Crushed Red" at bounding box center [601, 150] width 367 height 30
type textarea "x"
type input "Crushed Red"
type textarea "x"
type input "Crushed Red /"
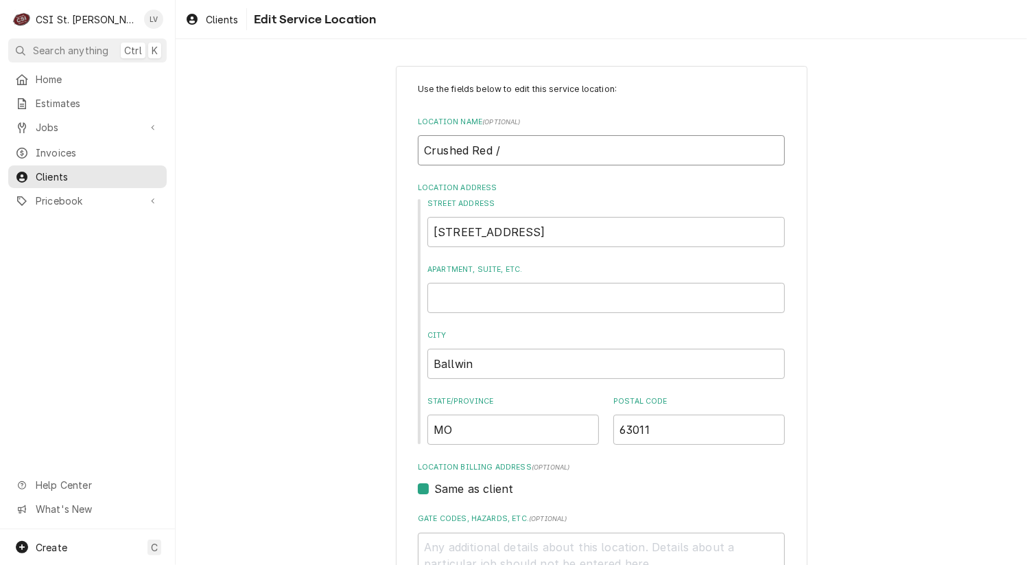
type textarea "x"
type input "Crushed Red /"
type textarea "x"
type input "Crushed Red / W"
type textarea "x"
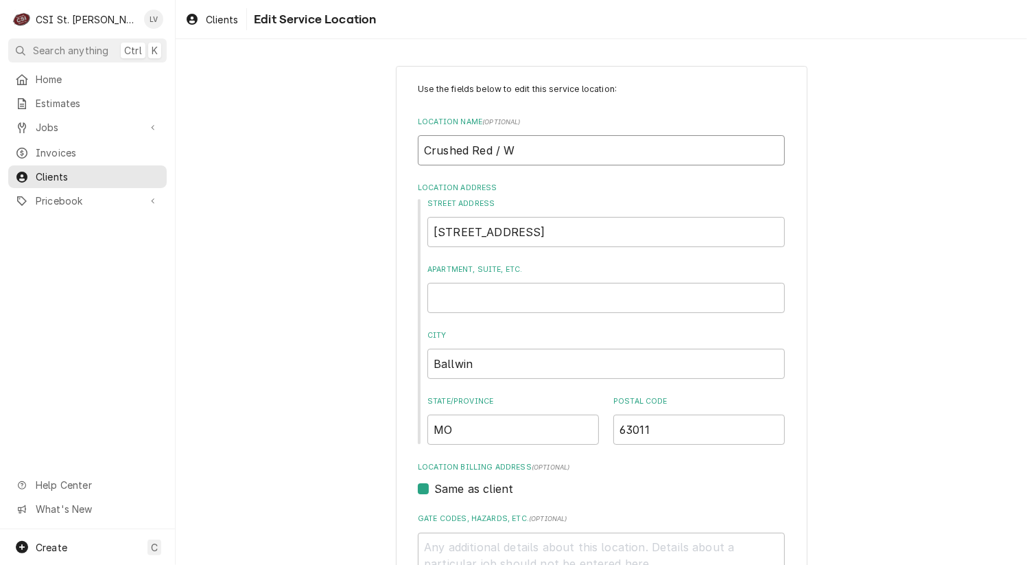
type input "Crushed Red / We"
type textarea "x"
type input "Crushed Red / [PERSON_NAME]"
type textarea "x"
type input "Crushed Red / West"
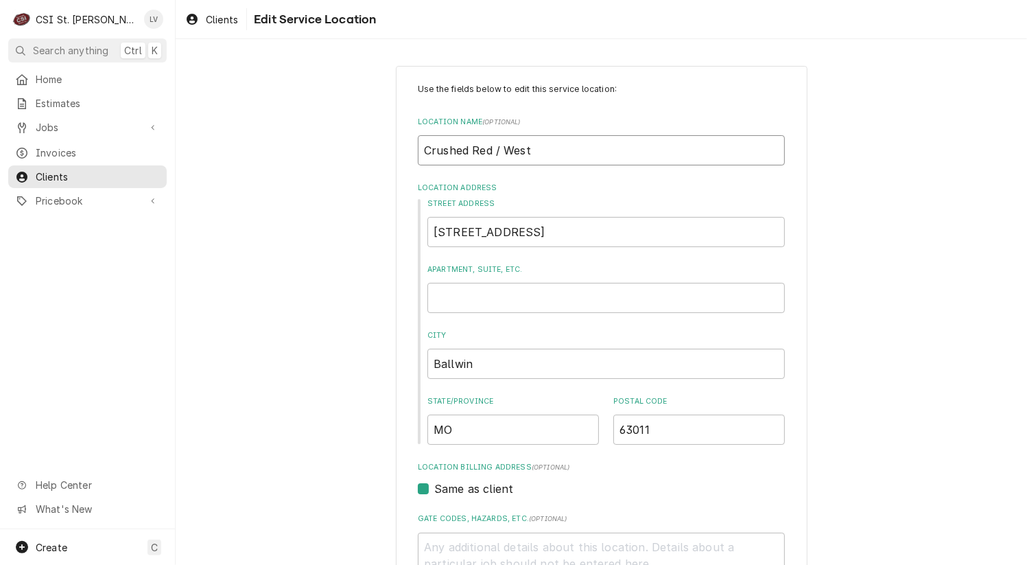
type textarea "x"
type input "Crushed Red / West"
type textarea "x"
type input "Crushed Red / West C"
type textarea "x"
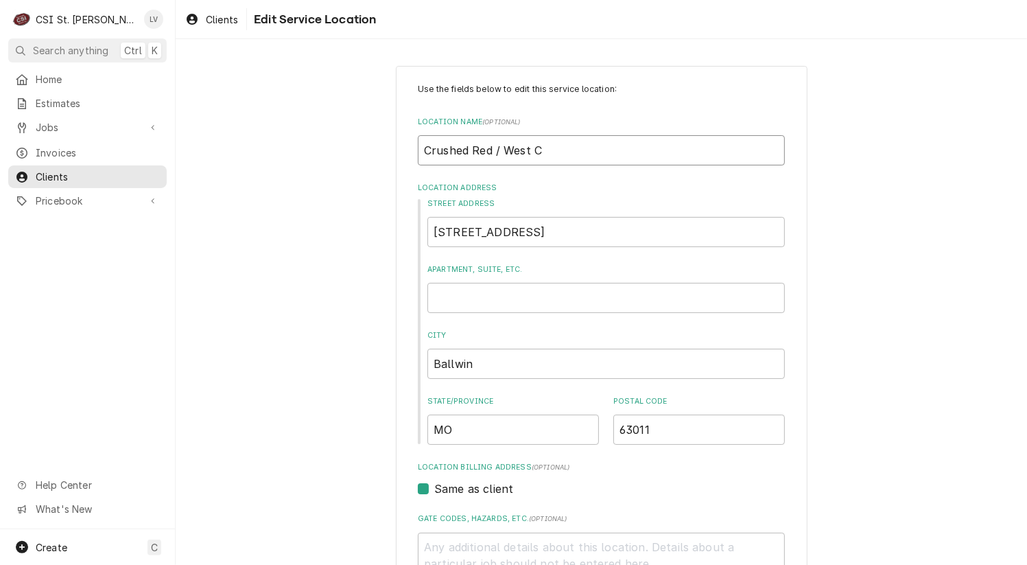
type input "Crushed Red / West Co"
type textarea "x"
type input "Crushed Red / West Cou"
type textarea "x"
type input "Crushed Red / West Coun"
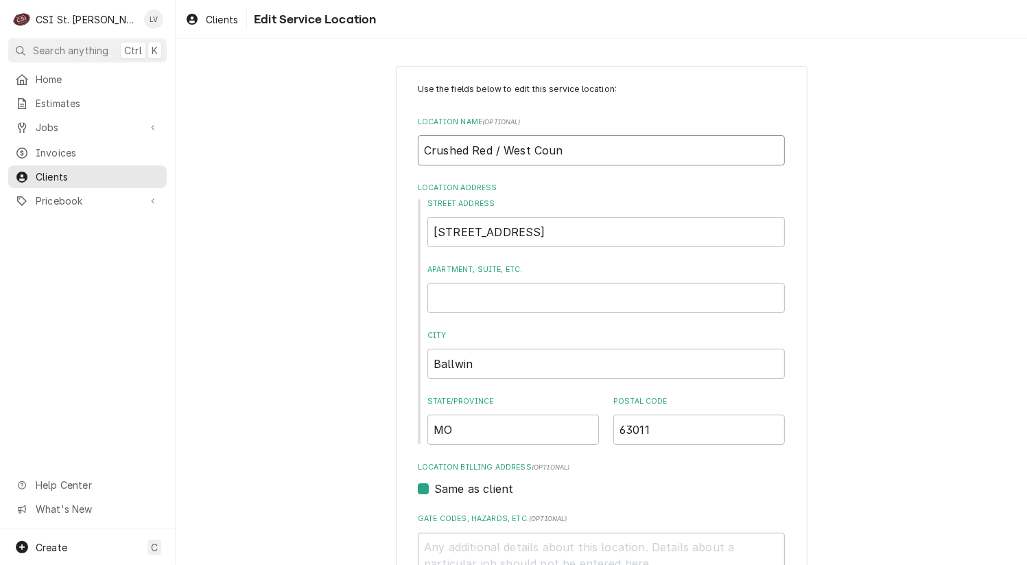
type textarea "x"
type input "Crushed Red / West Count"
type textarea "x"
type input "Crushed Red / [GEOGRAPHIC_DATA]"
click at [338, 230] on div "Use the fields below to edit this service location: Location Name ( optional ) …" at bounding box center [602, 504] width 852 height 900
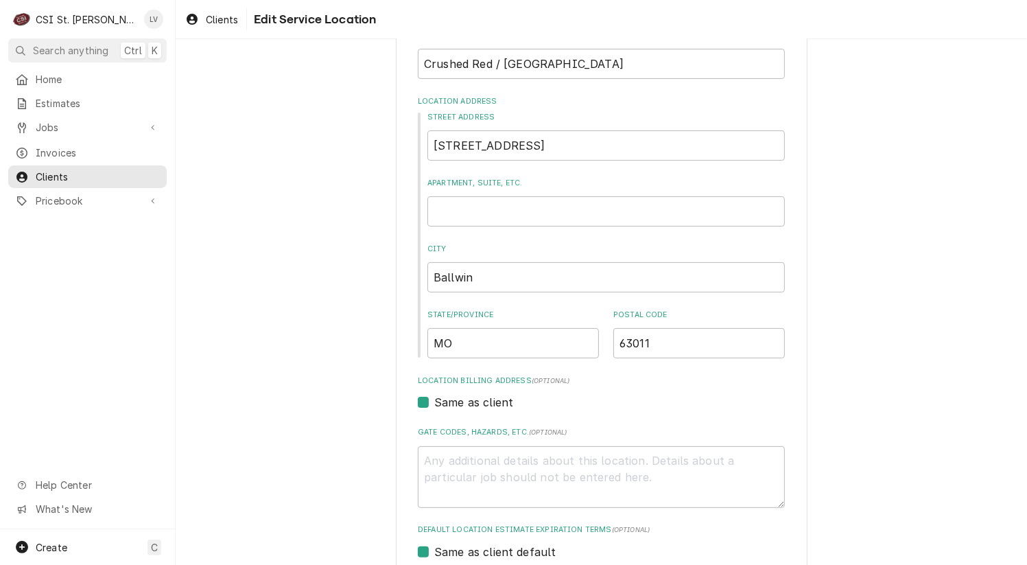
scroll to position [388, 0]
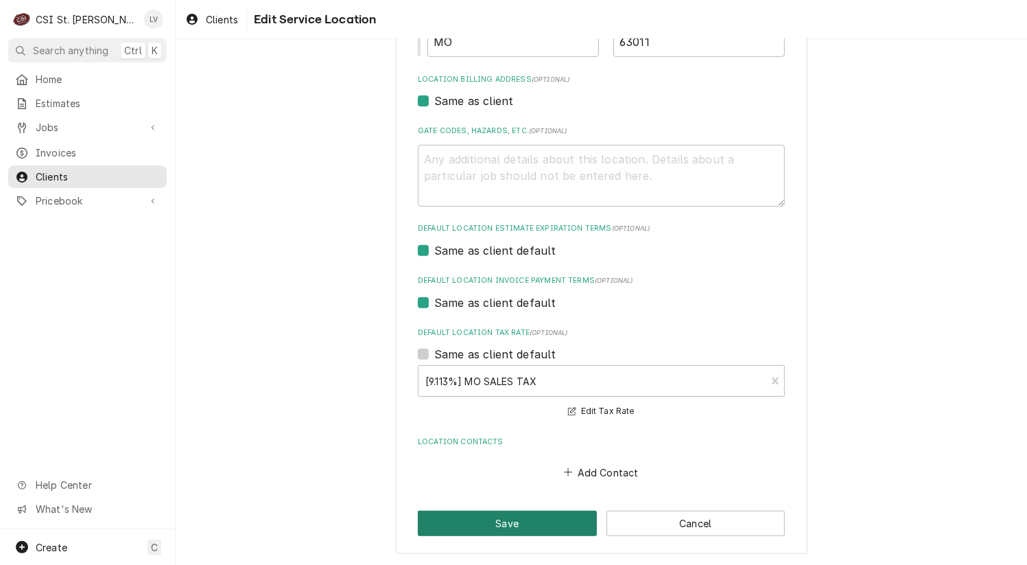
click at [507, 524] on button "Save" at bounding box center [507, 523] width 179 height 25
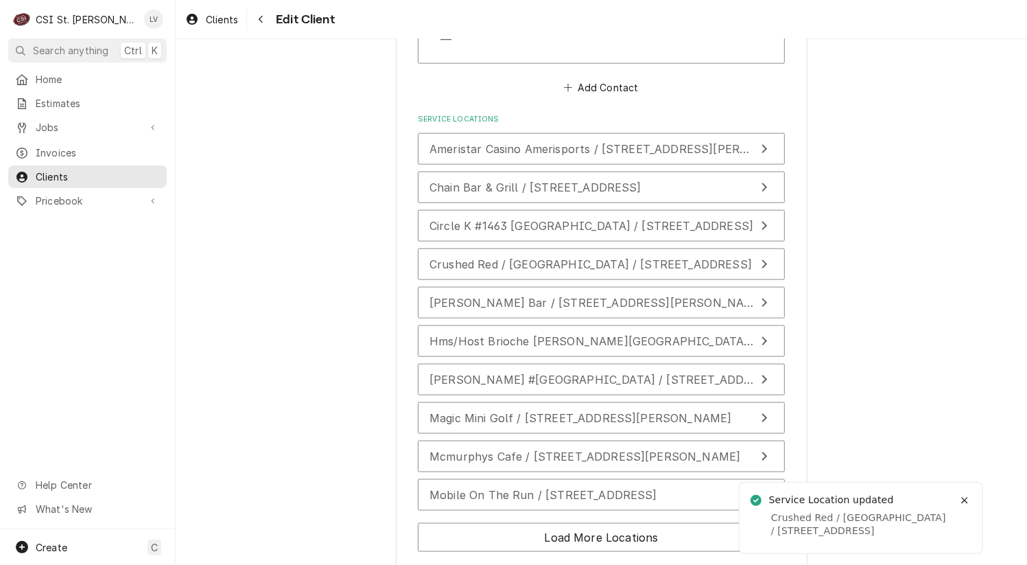
scroll to position [1357, 0]
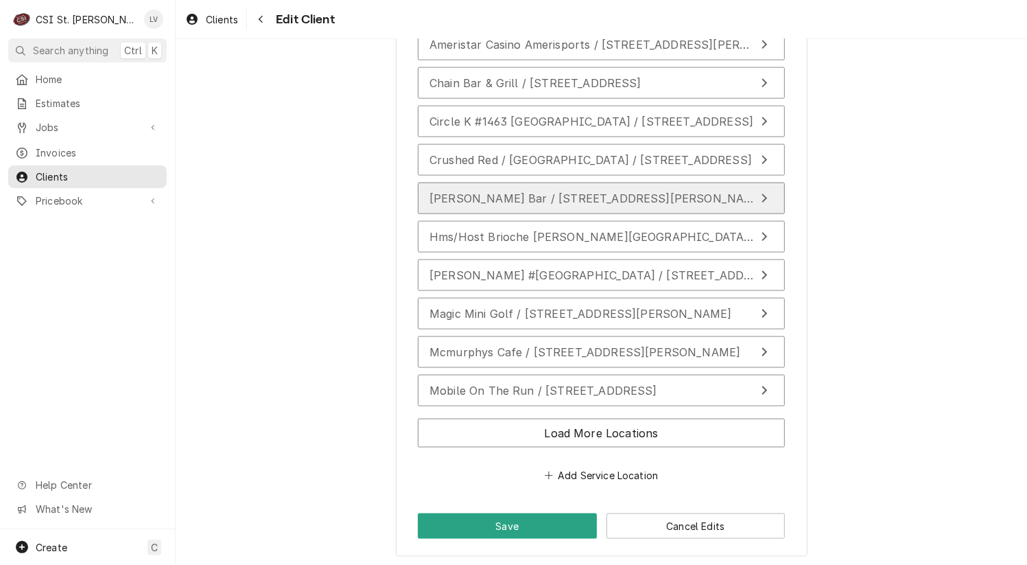
click at [533, 191] on span "[PERSON_NAME] Bar / [STREET_ADDRESS][PERSON_NAME]" at bounding box center [598, 198] width 336 height 14
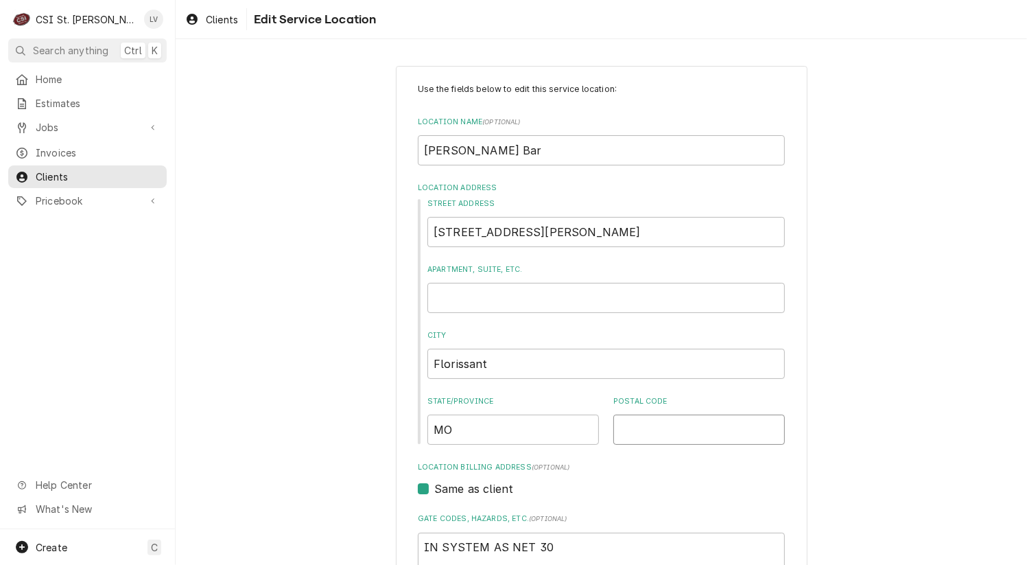
click at [675, 425] on input "Postal Code" at bounding box center [699, 429] width 172 height 30
type textarea "x"
type input "6"
type textarea "x"
type input "63"
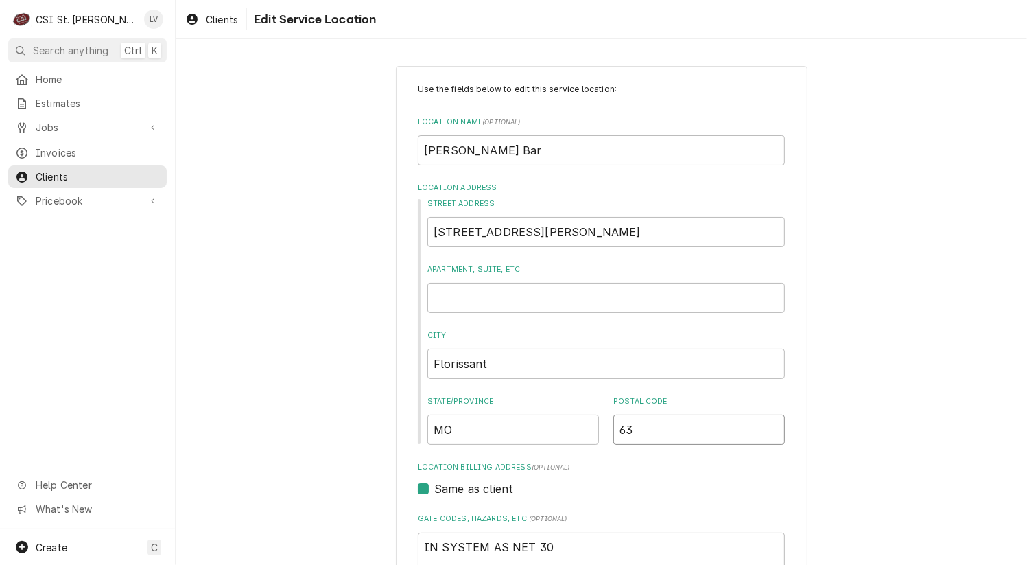
type textarea "x"
type input "630"
type textarea "x"
type input "6303"
type textarea "x"
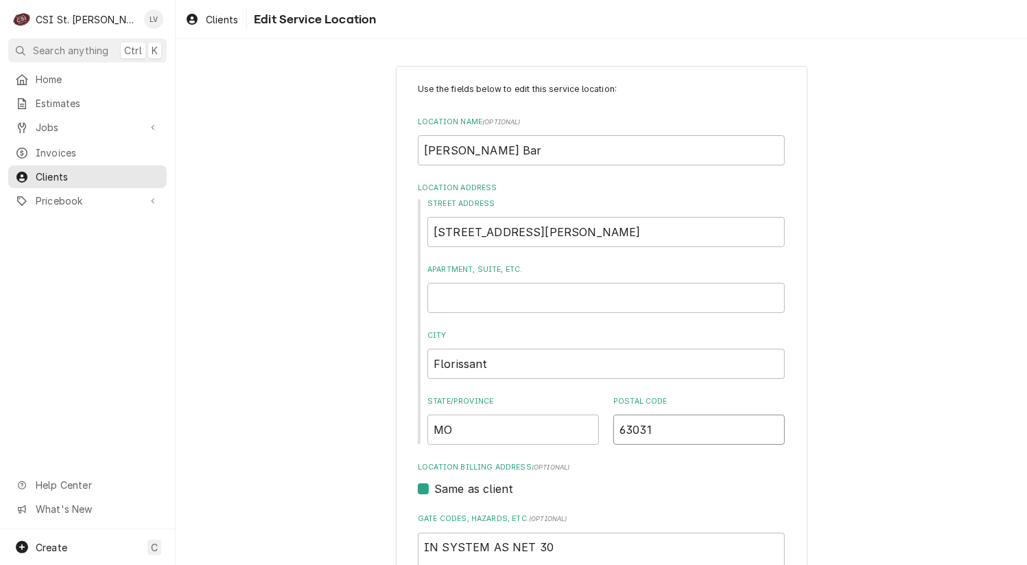
type input "63031"
click at [457, 155] on input "[PERSON_NAME] Bar" at bounding box center [601, 150] width 367 height 30
type textarea "x"
type input "[PERSON_NAME] Bar"
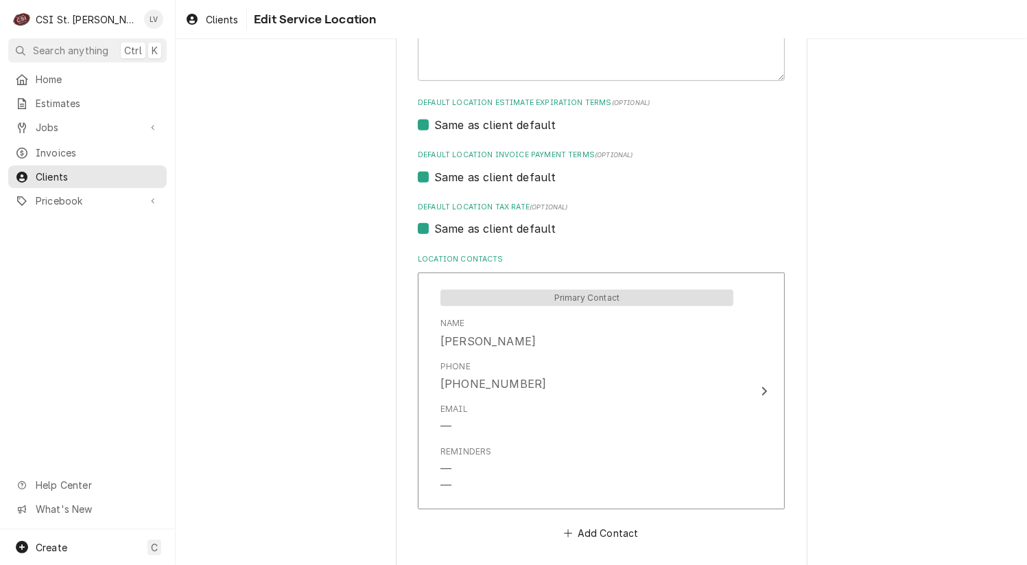
scroll to position [549, 0]
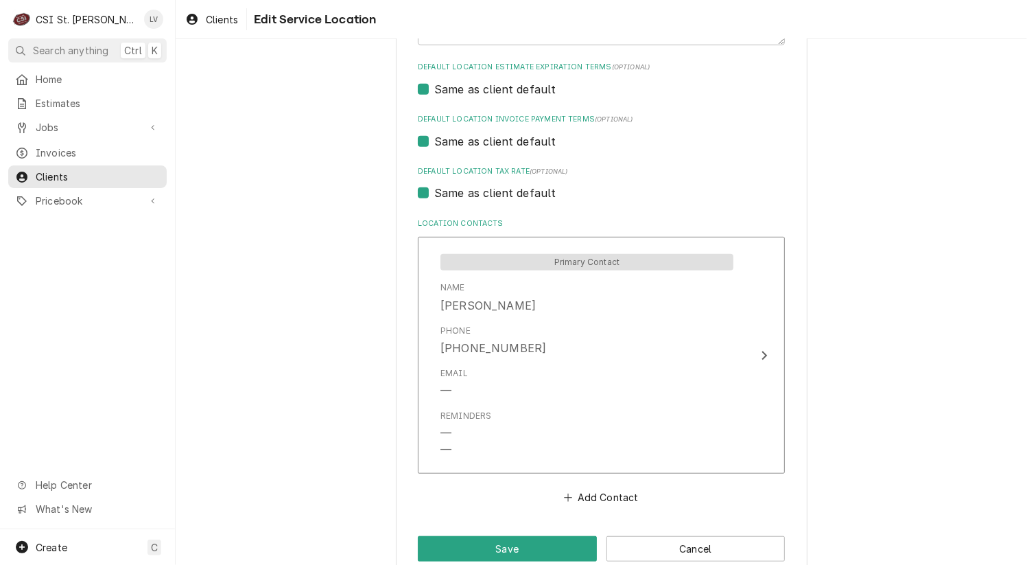
click at [477, 196] on label "Same as client default" at bounding box center [495, 193] width 122 height 16
click at [477, 196] on input "Same as client default" at bounding box center [617, 200] width 367 height 30
checkbox input "false"
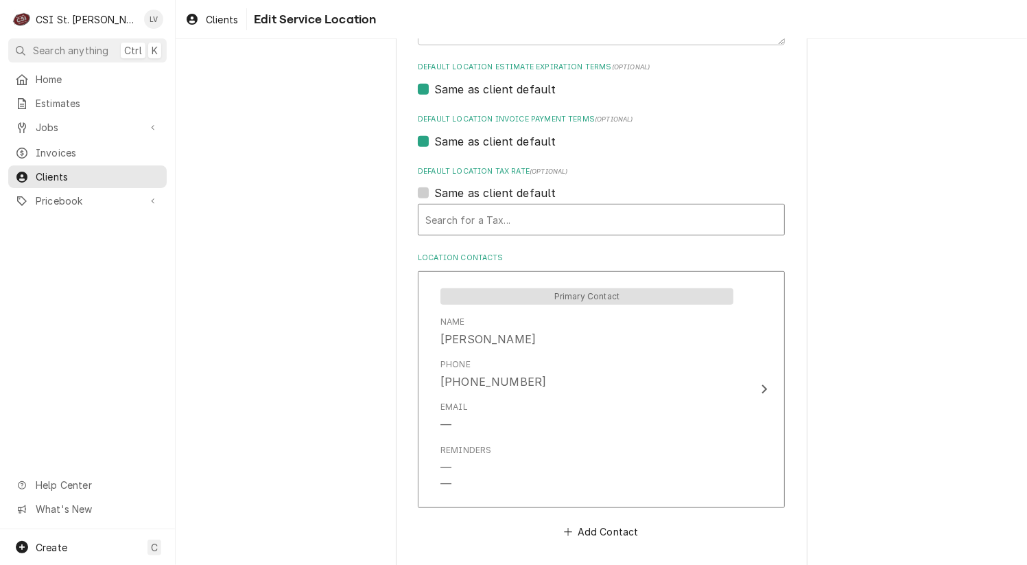
click at [464, 224] on div "Default Location Tax Rate" at bounding box center [601, 219] width 352 height 25
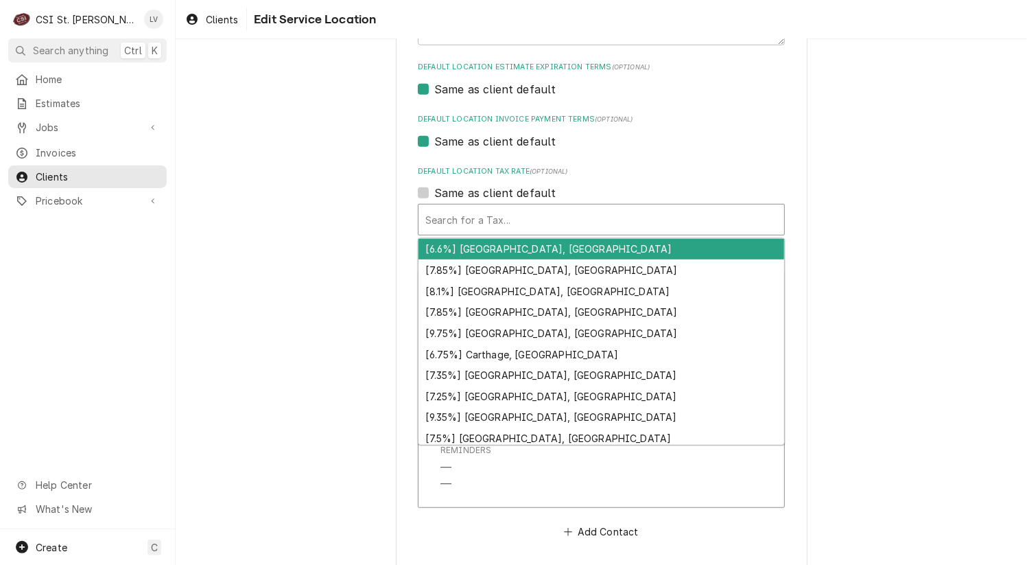
type textarea "x"
type input "m"
type textarea "x"
type input "mo"
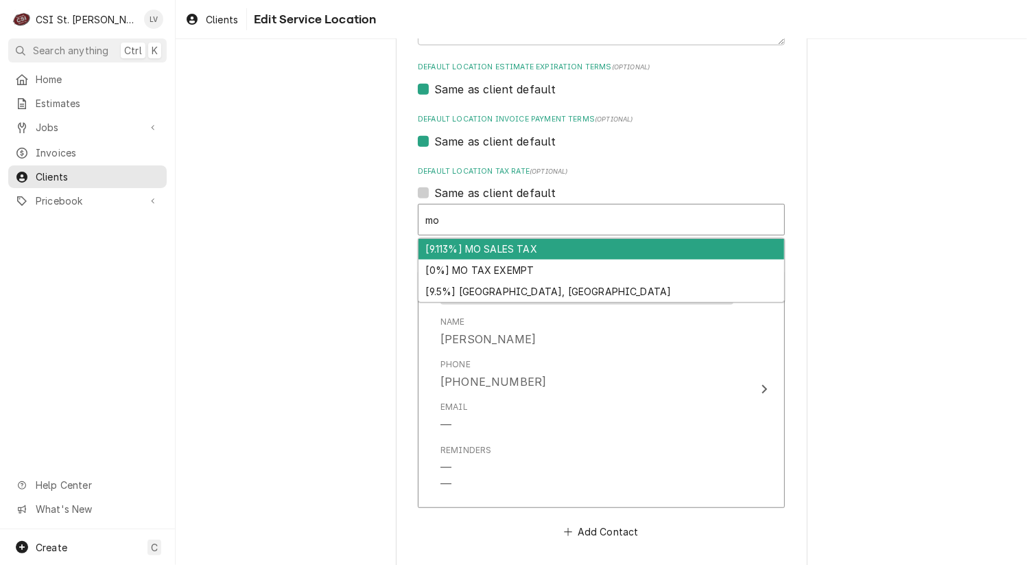
click at [454, 244] on div "[9.113%] MO SALES TAX" at bounding box center [602, 249] width 366 height 21
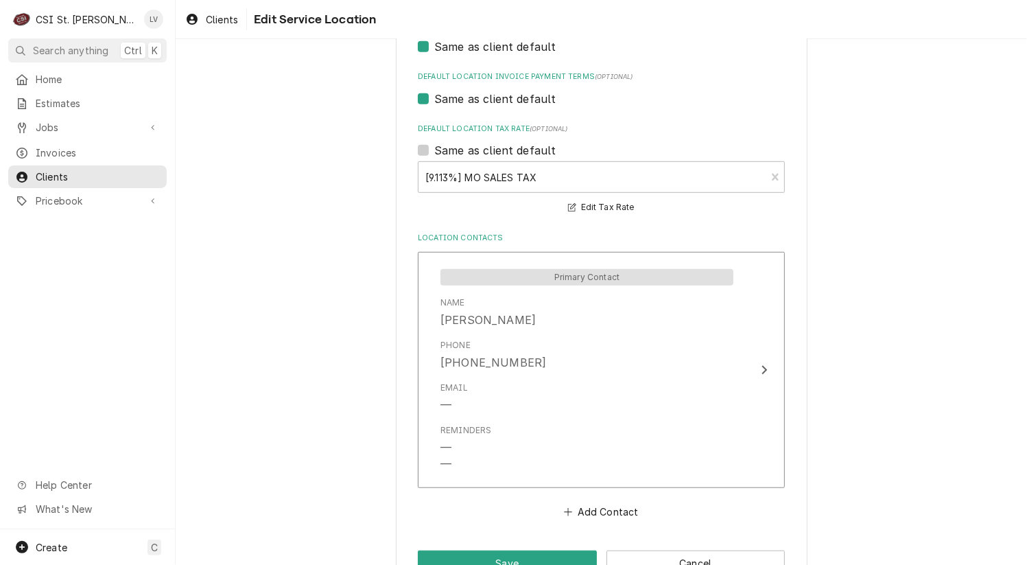
scroll to position [631, 0]
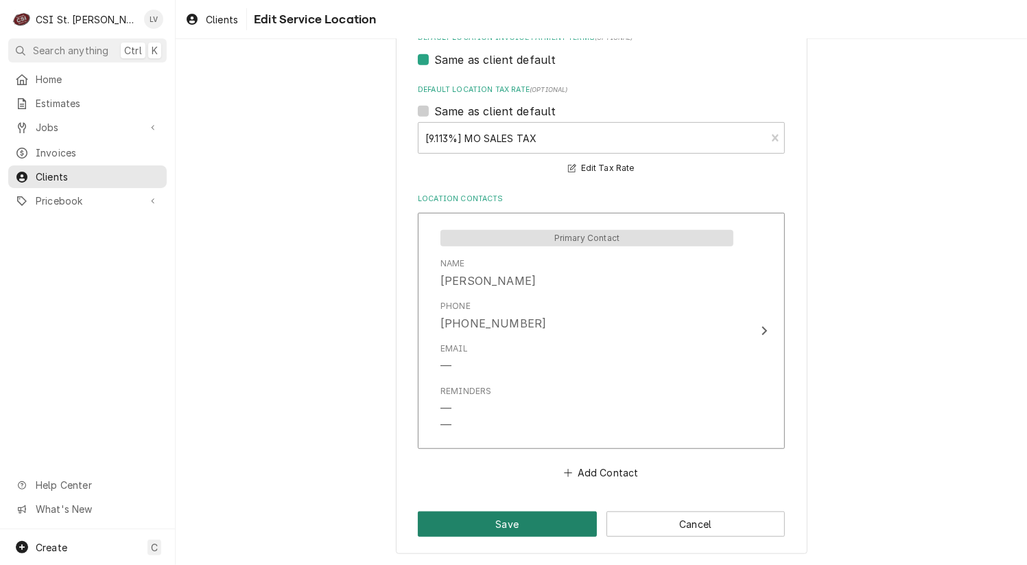
click at [489, 523] on button "Save" at bounding box center [507, 523] width 179 height 25
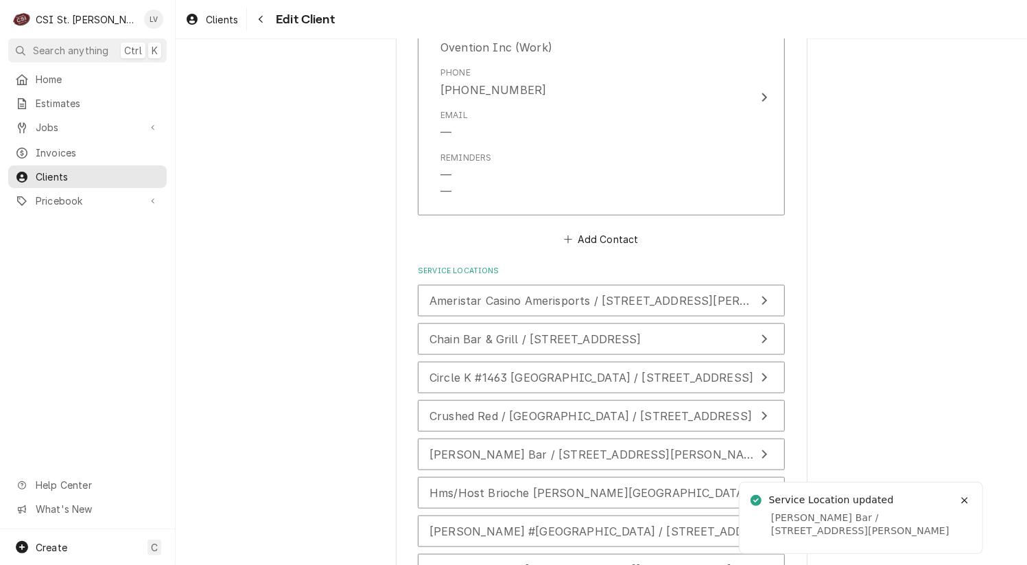
scroll to position [1357, 0]
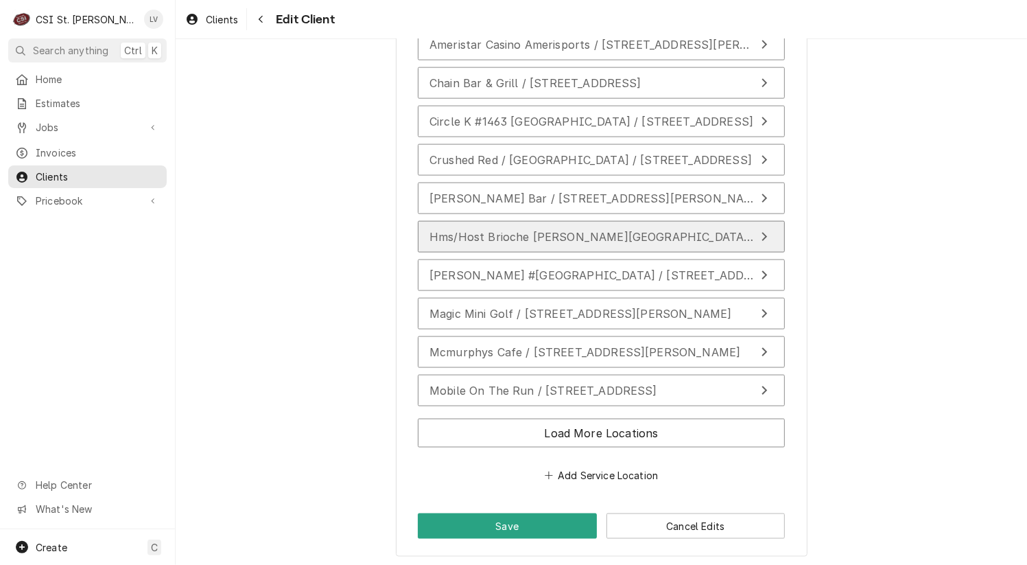
click at [521, 231] on span "Hms/Host Brioche [PERSON_NAME][GEOGRAPHIC_DATA] 1 / [GEOGRAPHIC_DATA][PERSON_NA…" at bounding box center [707, 237] width 554 height 14
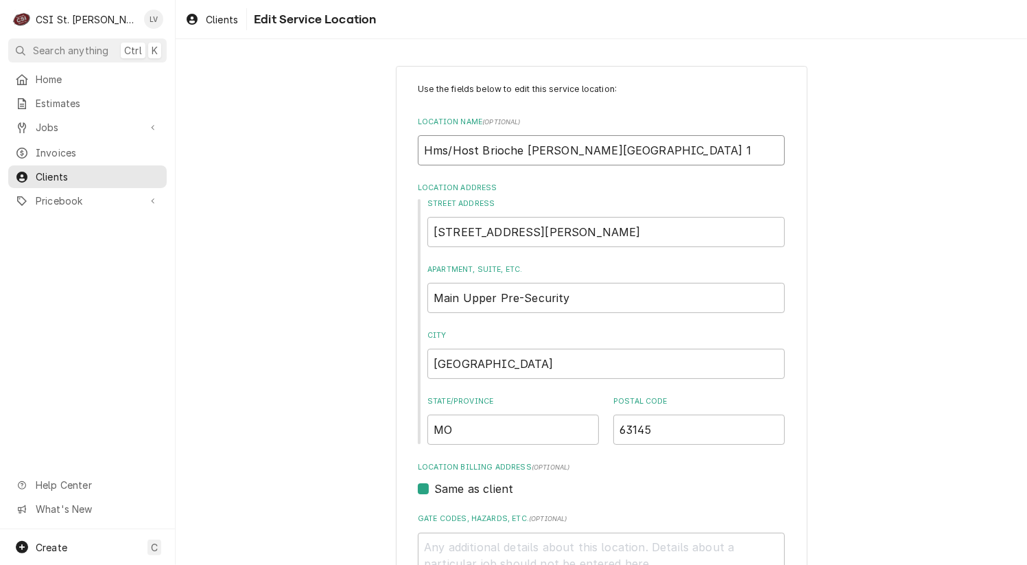
click at [441, 150] on input "Hms/Host Brioche [PERSON_NAME][GEOGRAPHIC_DATA] 1" at bounding box center [601, 150] width 367 height 30
type textarea "x"
type input "Hm/Host Brioche [PERSON_NAME][GEOGRAPHIC_DATA] 1"
type textarea "x"
type input "H/Host Brioche [PERSON_NAME][GEOGRAPHIC_DATA] 1"
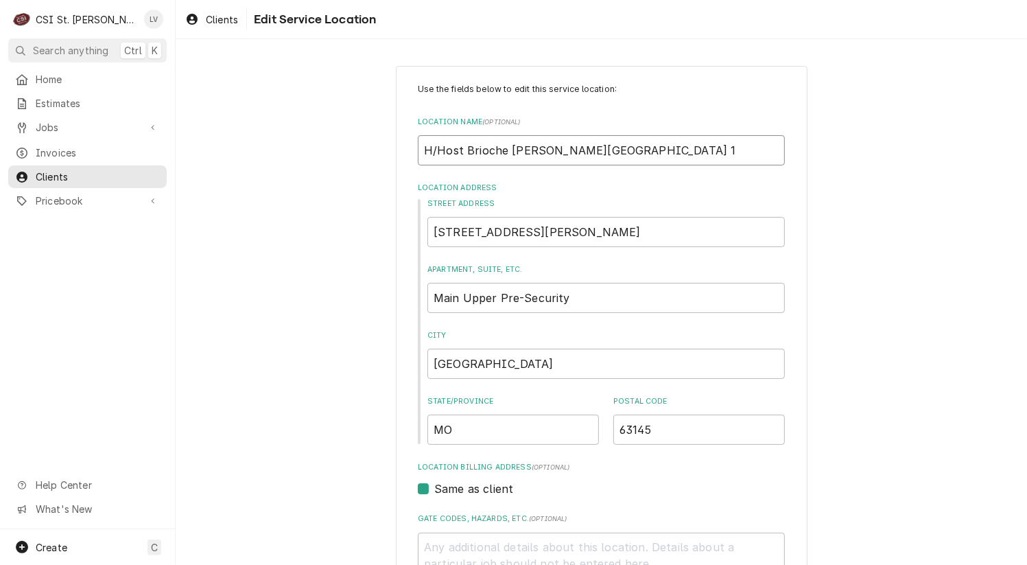
type textarea "x"
type input "HM/Host Brioche [PERSON_NAME][GEOGRAPHIC_DATA] 1"
type textarea "x"
type input "HMS/Host Brioche [PERSON_NAME][GEOGRAPHIC_DATA] 1"
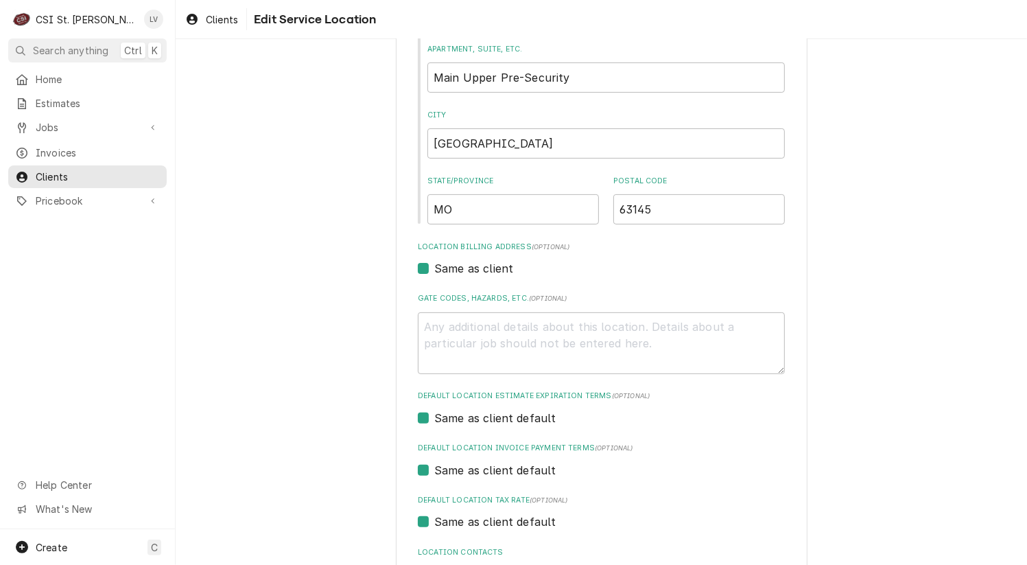
scroll to position [330, 0]
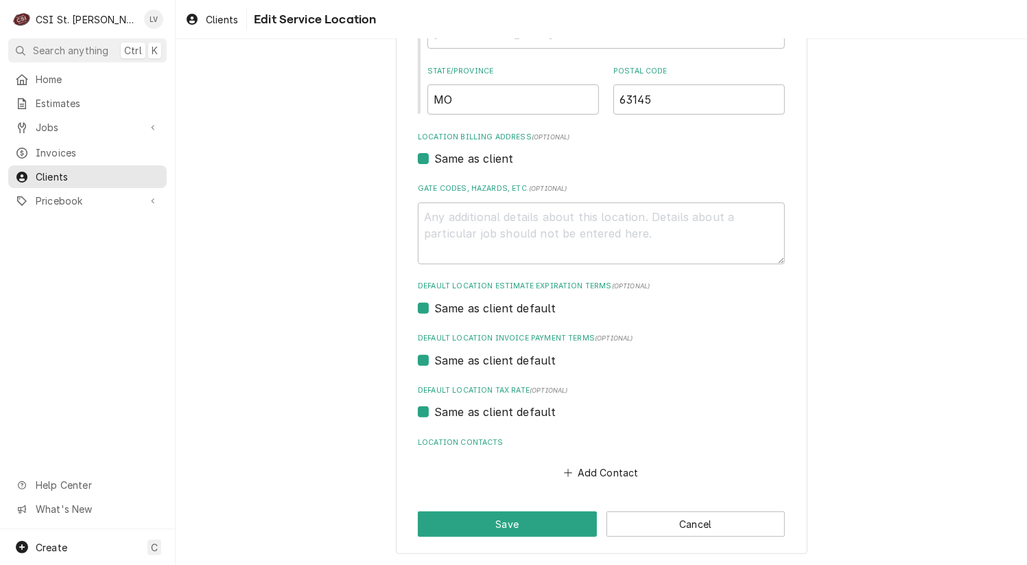
click at [467, 410] on label "Same as client default" at bounding box center [495, 412] width 122 height 16
click at [467, 410] on input "Same as client default" at bounding box center [617, 419] width 367 height 30
checkbox input "false"
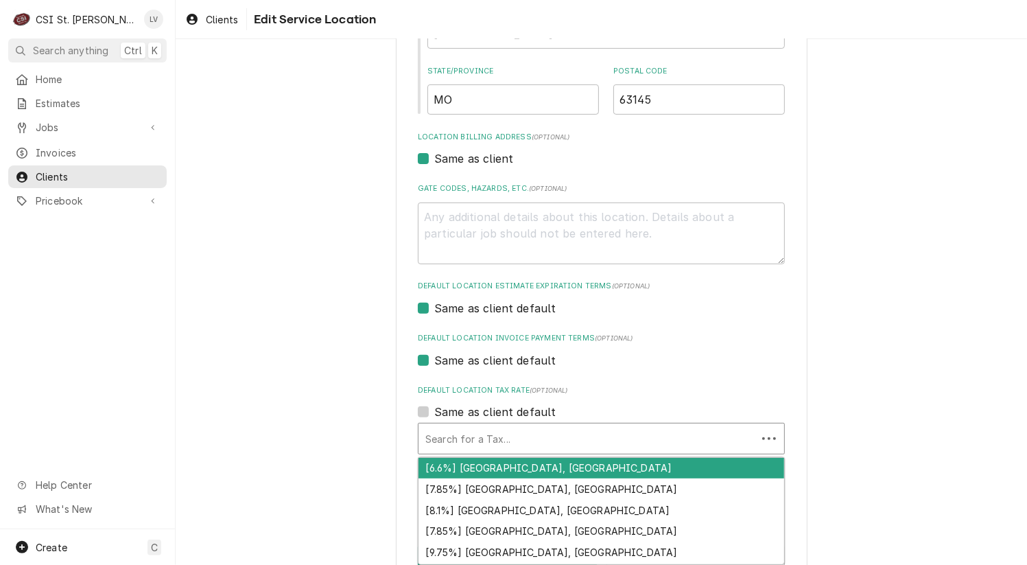
click at [533, 432] on div "Default Location Tax Rate" at bounding box center [587, 438] width 325 height 25
type textarea "x"
type input "m"
type textarea "x"
type input "mo"
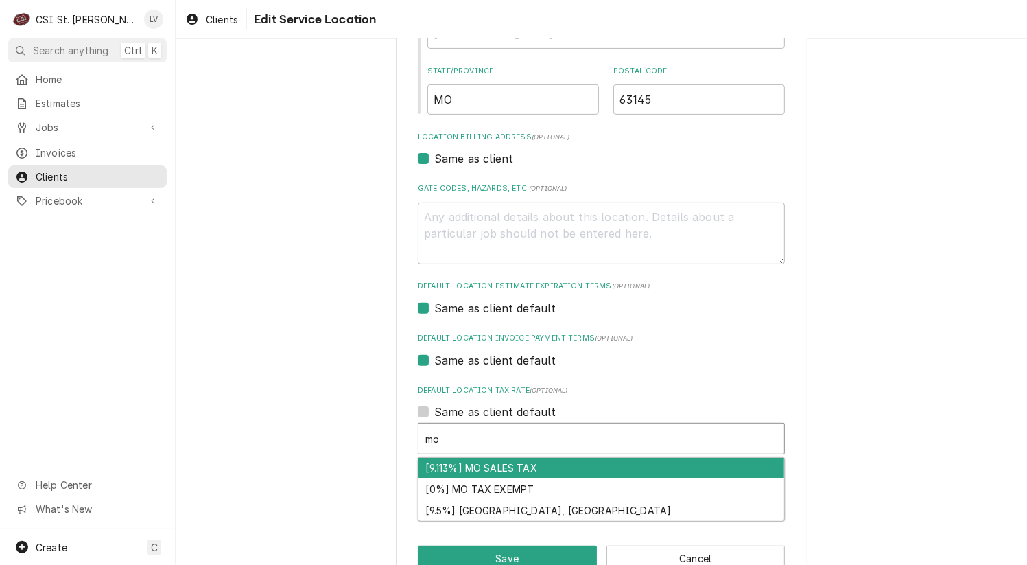
click at [513, 464] on div "[9.113%] MO SALES TAX" at bounding box center [602, 468] width 366 height 21
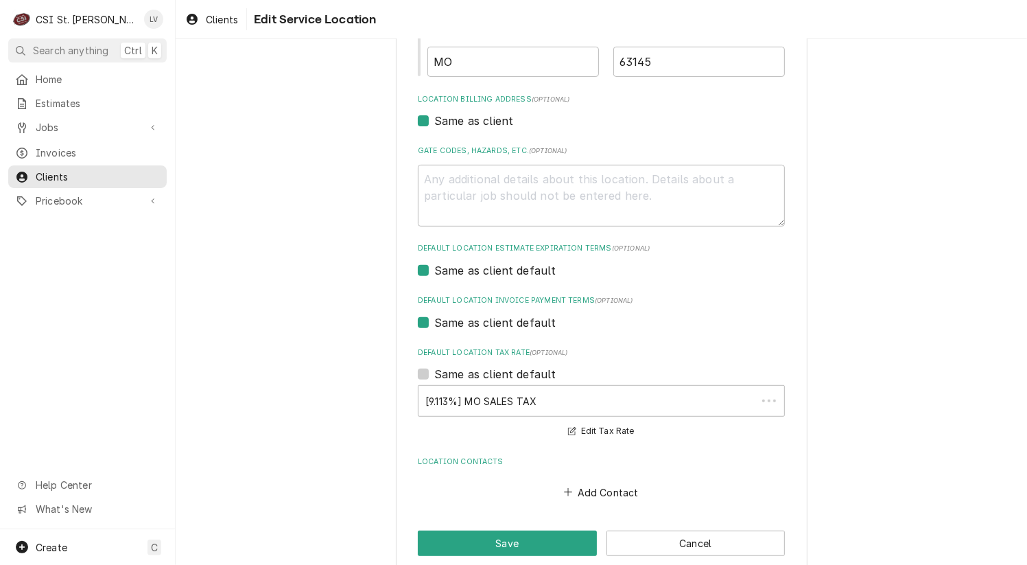
scroll to position [388, 0]
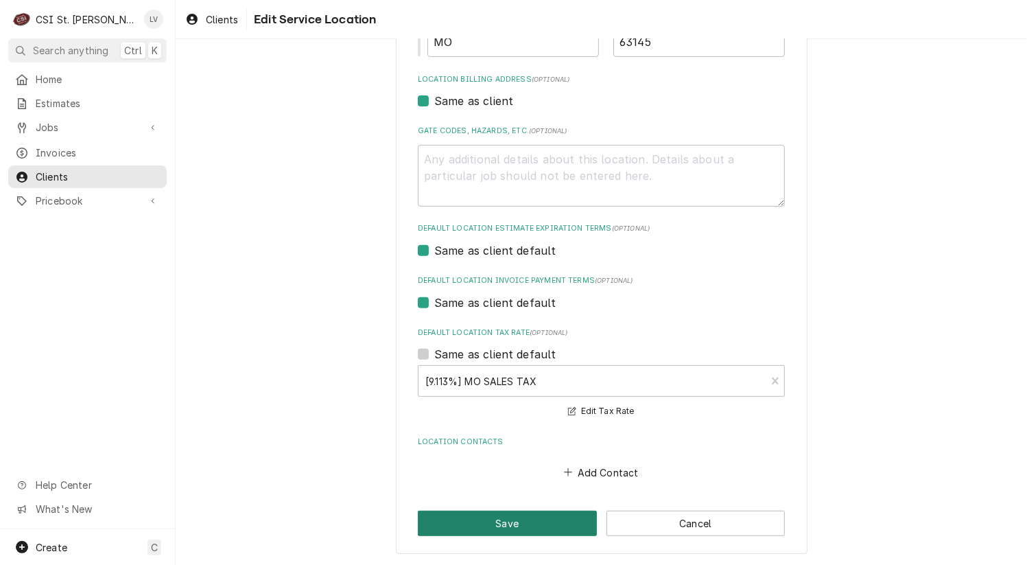
drag, startPoint x: 508, startPoint y: 520, endPoint x: 502, endPoint y: 502, distance: 18.7
click at [508, 520] on button "Save" at bounding box center [507, 523] width 179 height 25
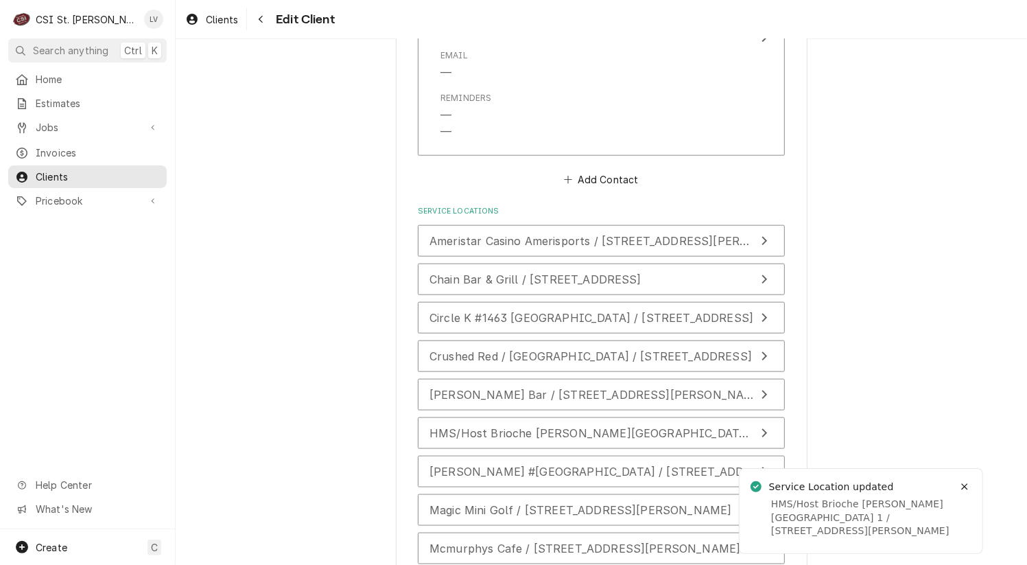
scroll to position [1357, 0]
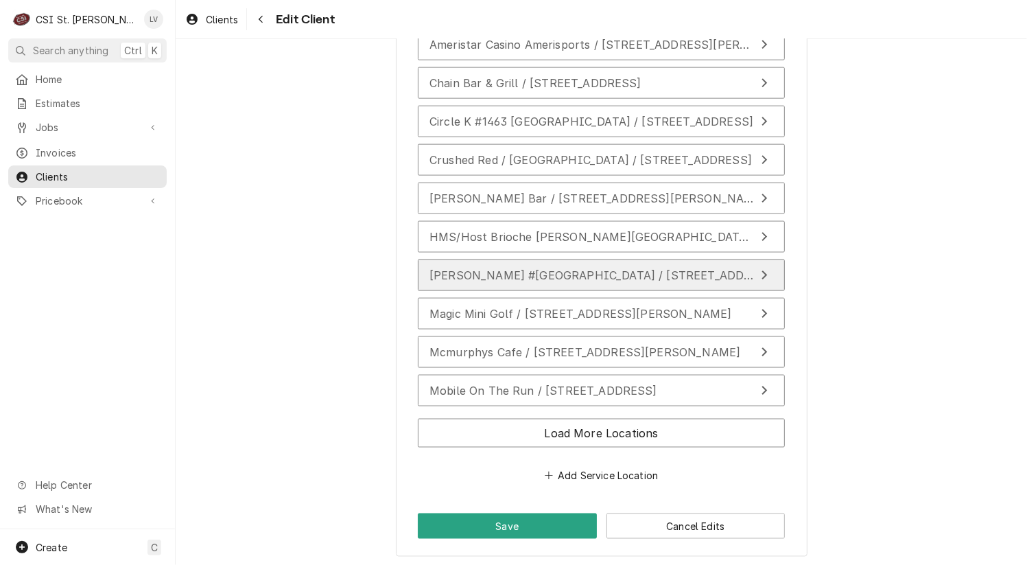
click at [598, 278] on span "[PERSON_NAME] #[GEOGRAPHIC_DATA] / [STREET_ADDRESS]" at bounding box center [604, 275] width 349 height 14
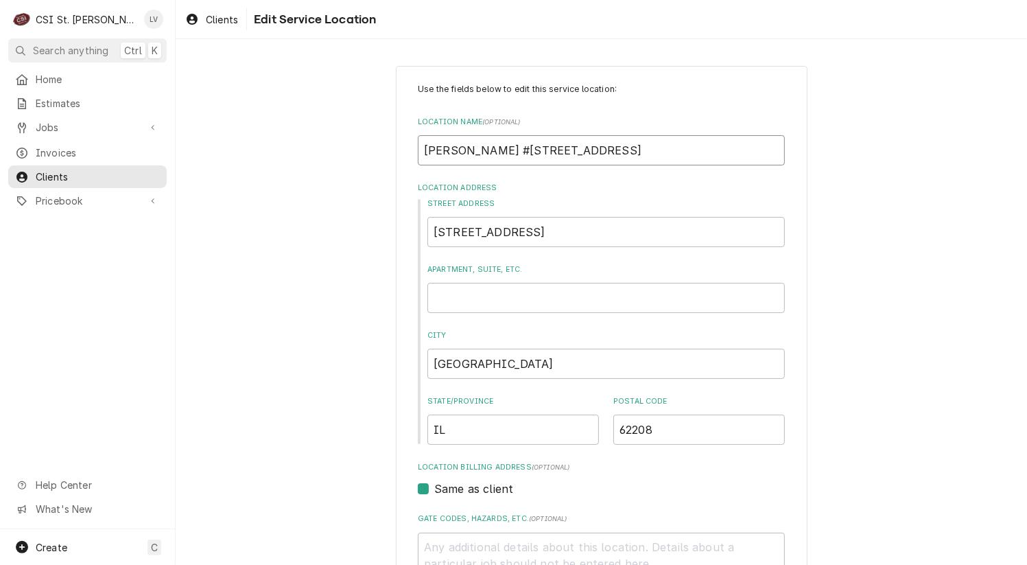
click at [445, 150] on input "[PERSON_NAME] #[STREET_ADDRESS]" at bounding box center [601, 150] width 367 height 30
type textarea "x"
type input "Huck's #[STREET_ADDRESS]"
click at [572, 235] on input "[STREET_ADDRESS]" at bounding box center [607, 232] width 358 height 30
type textarea "x"
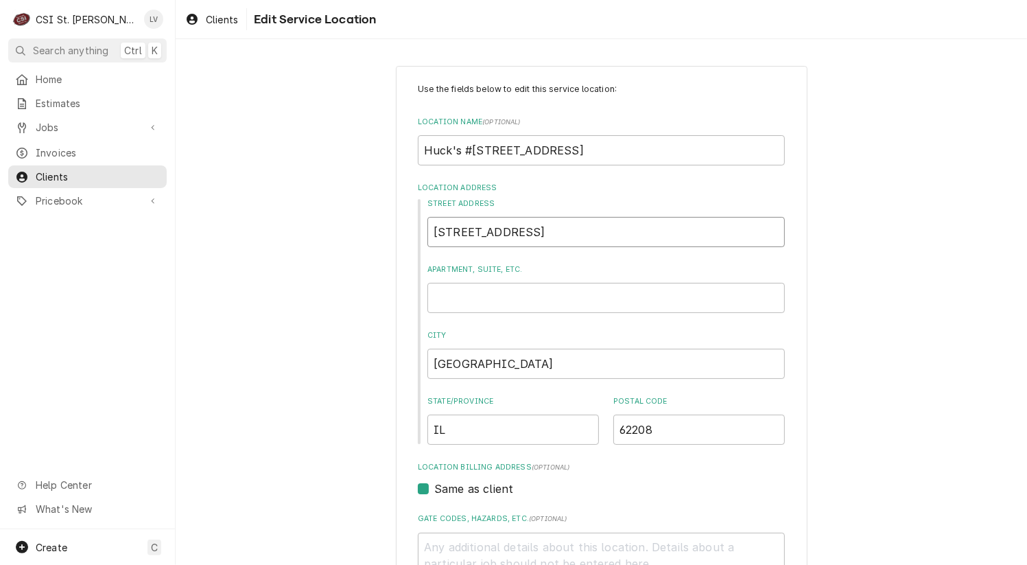
type input "1029 Lincoln Highwa"
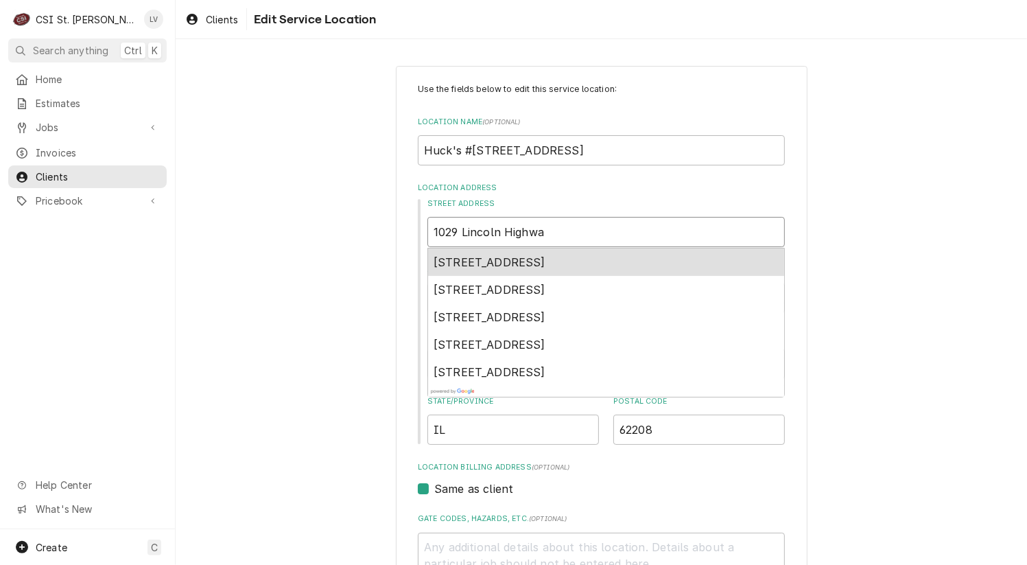
click at [546, 259] on span "[STREET_ADDRESS]" at bounding box center [490, 262] width 112 height 14
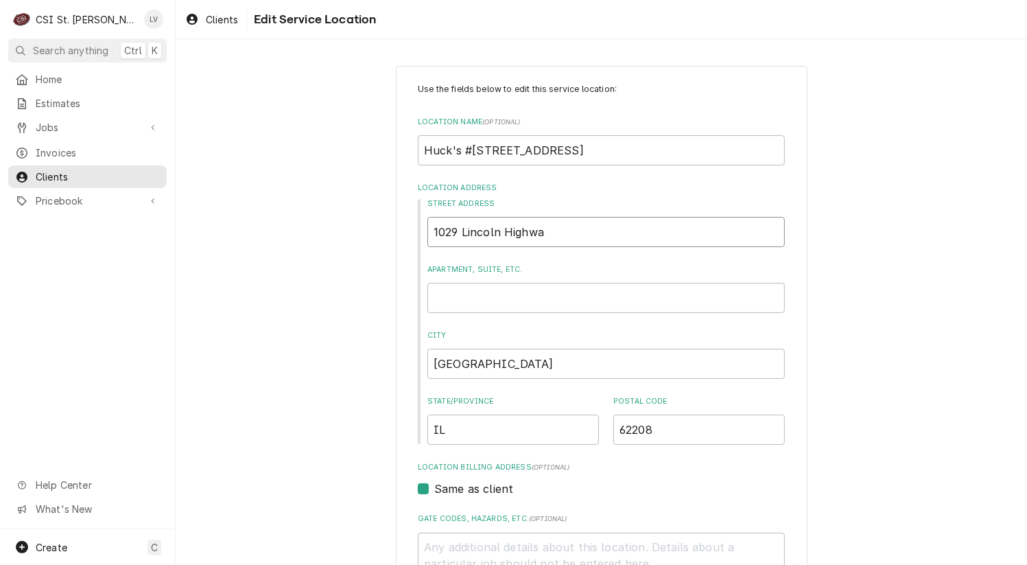
type textarea "x"
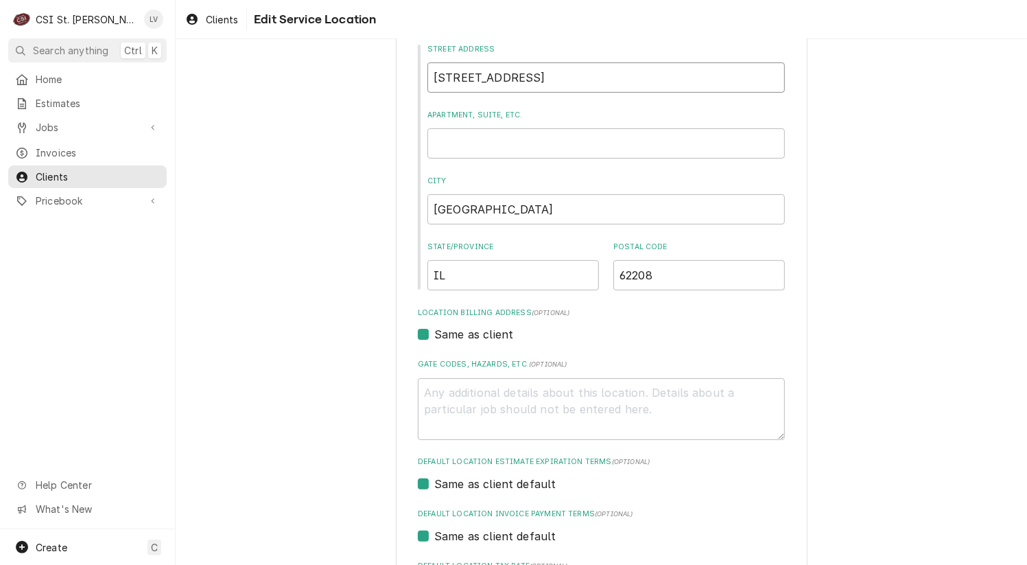
scroll to position [330, 0]
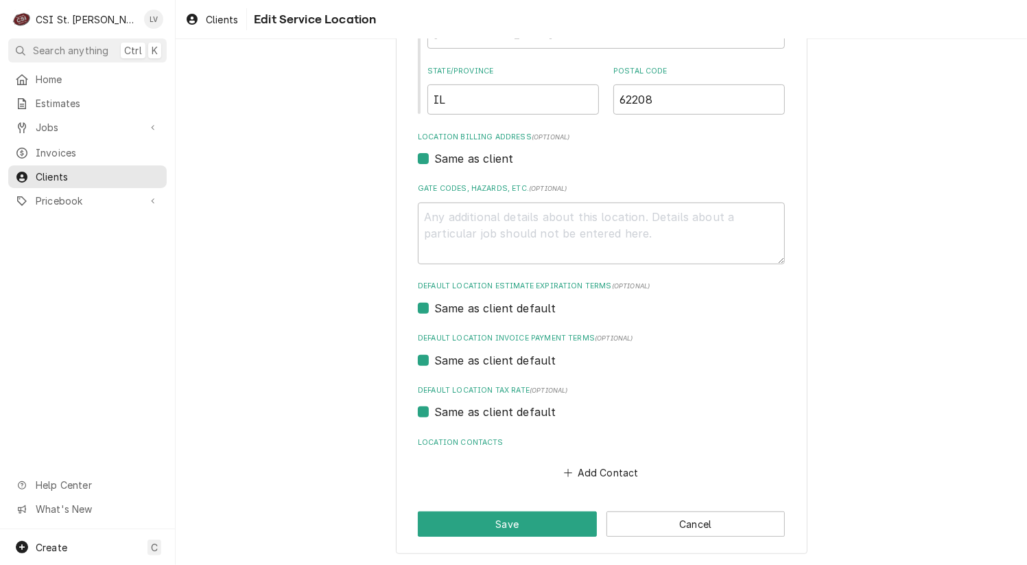
type input "[STREET_ADDRESS]"
click at [447, 411] on label "Same as client default" at bounding box center [495, 412] width 122 height 16
click at [447, 411] on input "Same as client default" at bounding box center [617, 419] width 367 height 30
checkbox input "false"
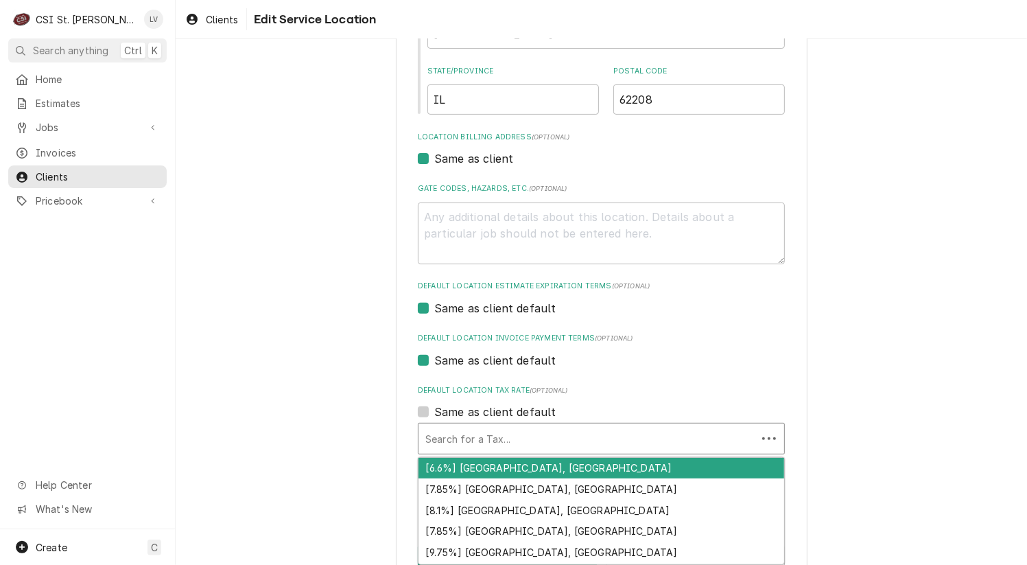
click at [457, 439] on div "Default Location Tax Rate" at bounding box center [587, 438] width 325 height 25
type textarea "x"
type input "f"
type textarea "x"
type input "fa"
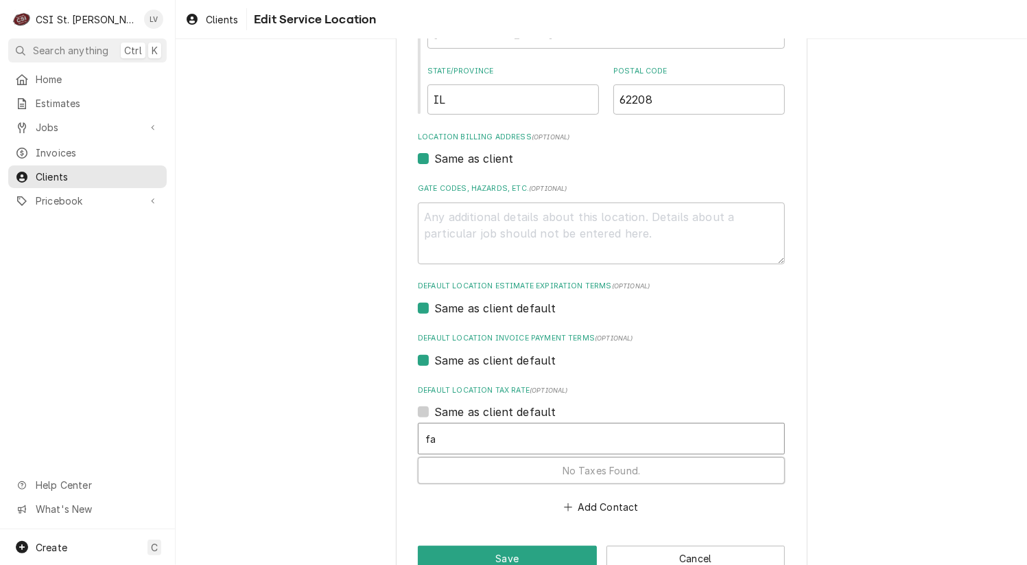
type textarea "x"
type input "fai"
type textarea "x"
type input "fair"
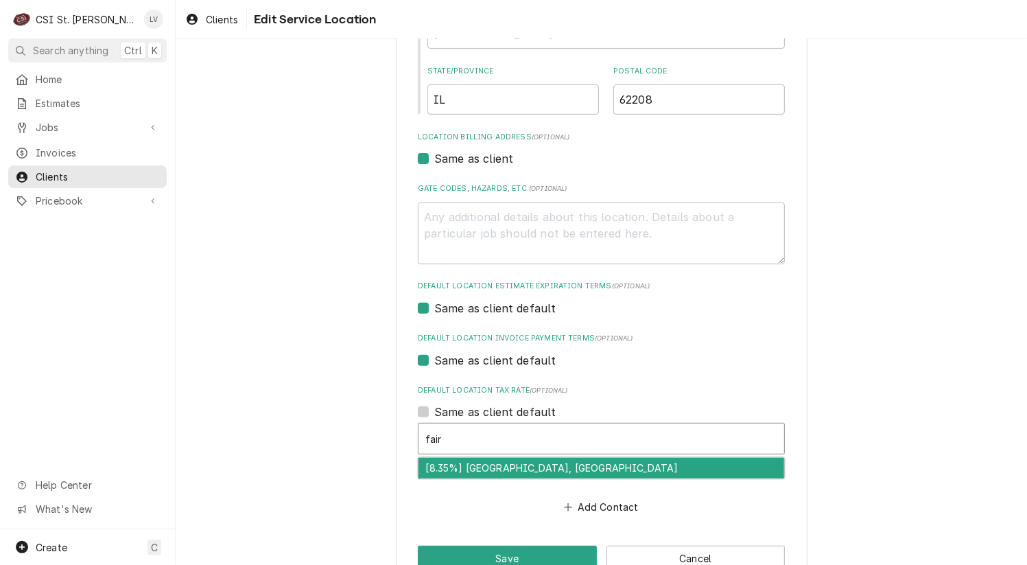
click at [464, 469] on div "[8.35%] [GEOGRAPHIC_DATA], [GEOGRAPHIC_DATA]" at bounding box center [602, 468] width 366 height 21
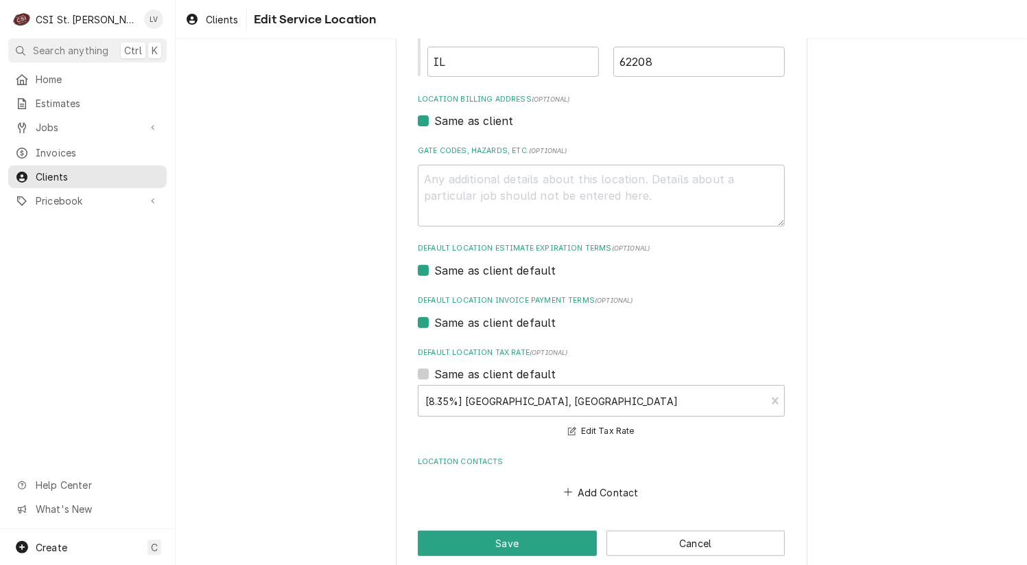
scroll to position [388, 0]
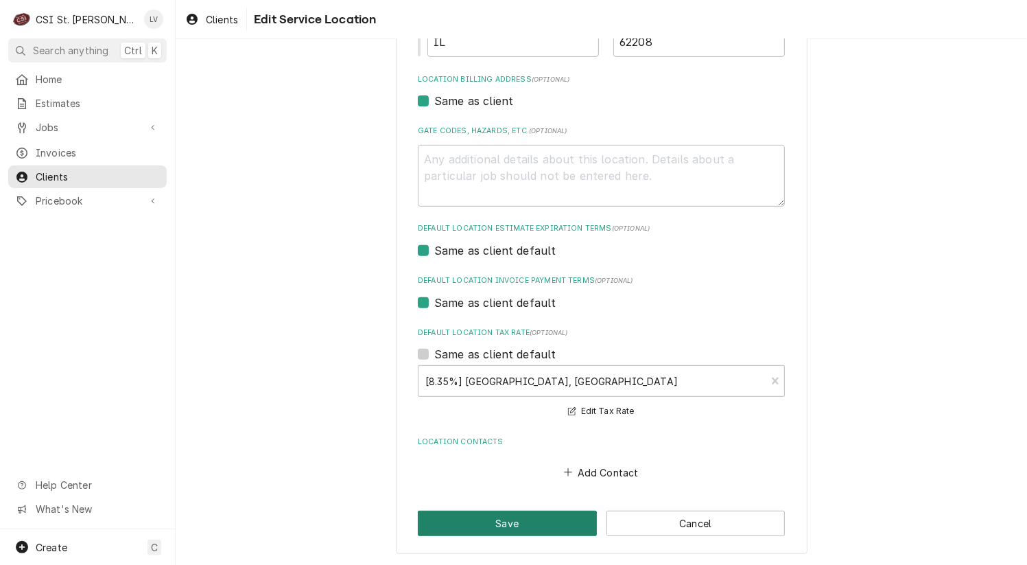
click at [471, 530] on button "Save" at bounding box center [507, 523] width 179 height 25
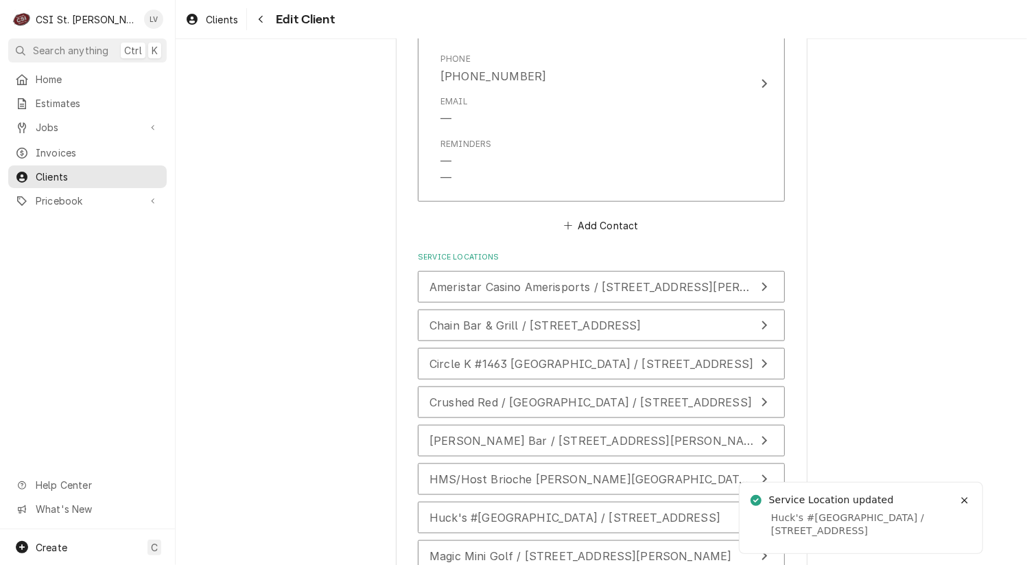
scroll to position [1357, 0]
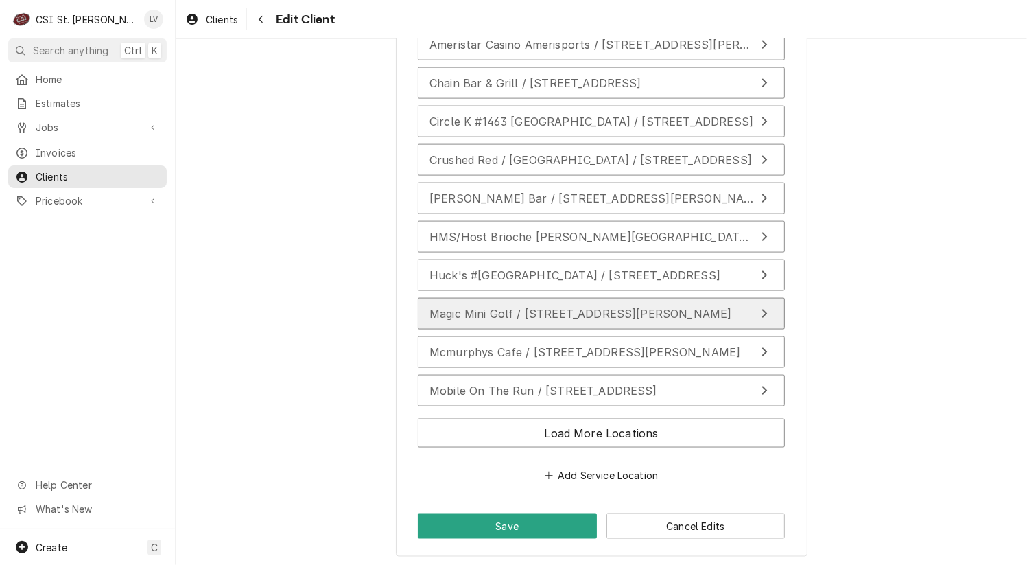
click at [583, 307] on span "Magic Mini Golf / [STREET_ADDRESS][PERSON_NAME]" at bounding box center [581, 314] width 303 height 14
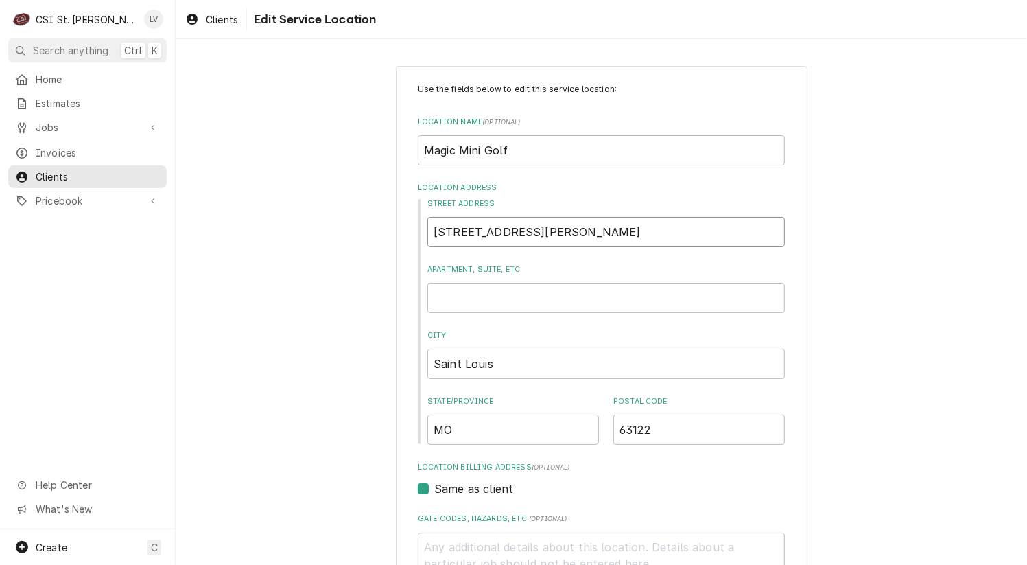
click at [539, 231] on input "[STREET_ADDRESS][PERSON_NAME]" at bounding box center [607, 232] width 358 height 30
type textarea "x"
type input "[STREET_ADDRESS][PERSON_NAME]"
type textarea "x"
type input "[STREET_ADDRESS][PERSON_NAME]"
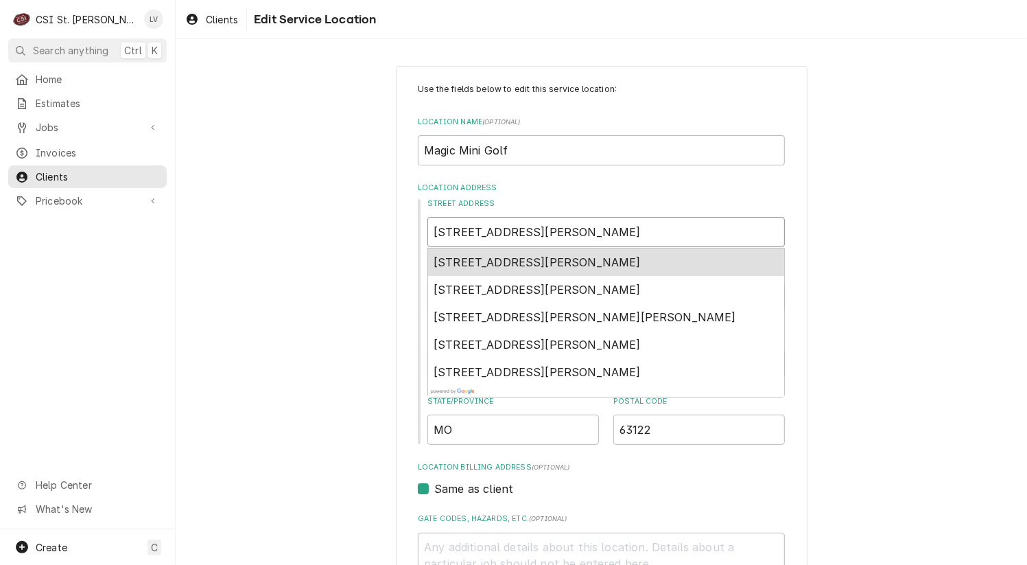
click at [517, 259] on span "[STREET_ADDRESS][PERSON_NAME]" at bounding box center [537, 262] width 207 height 14
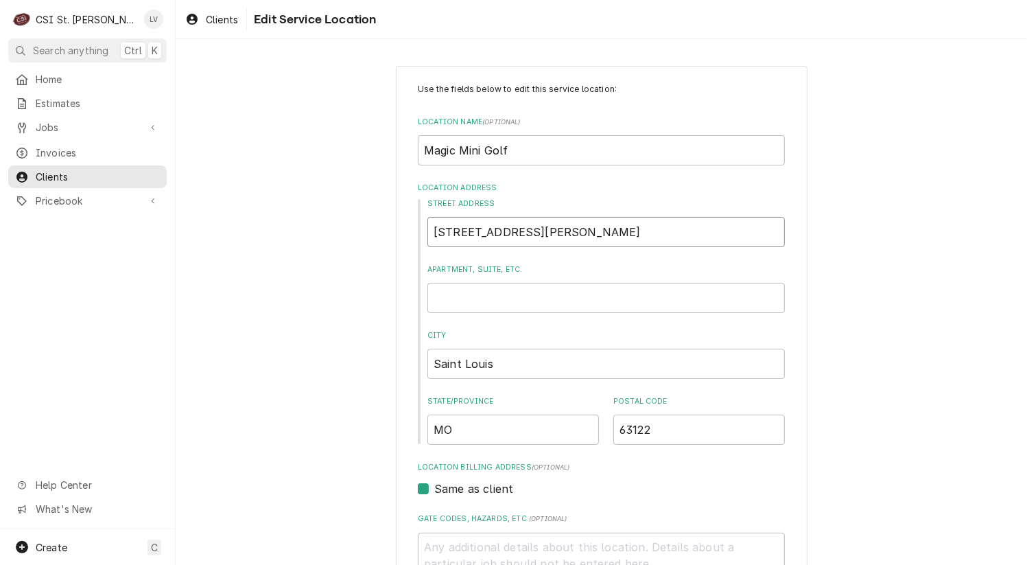
type textarea "x"
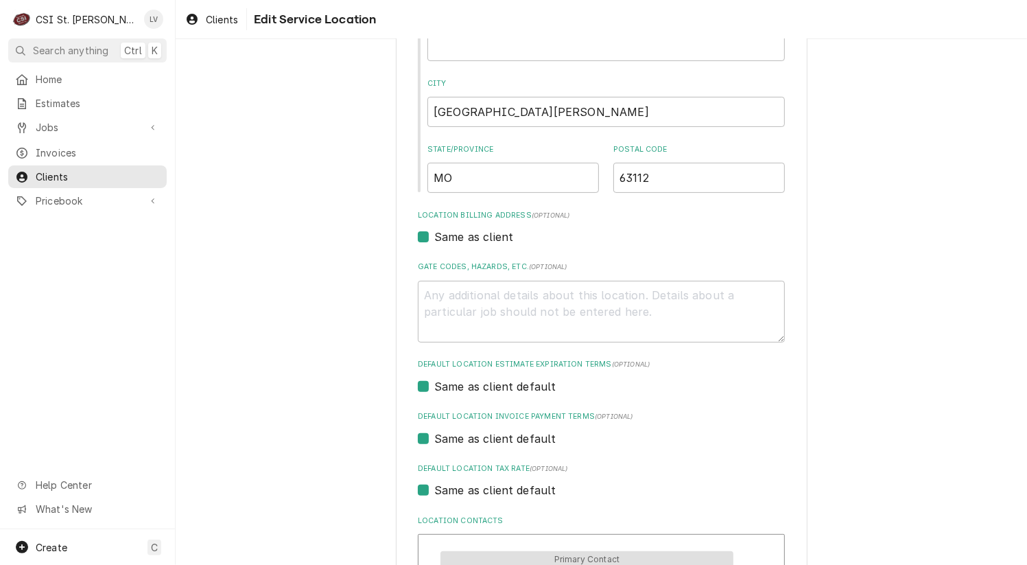
scroll to position [480, 0]
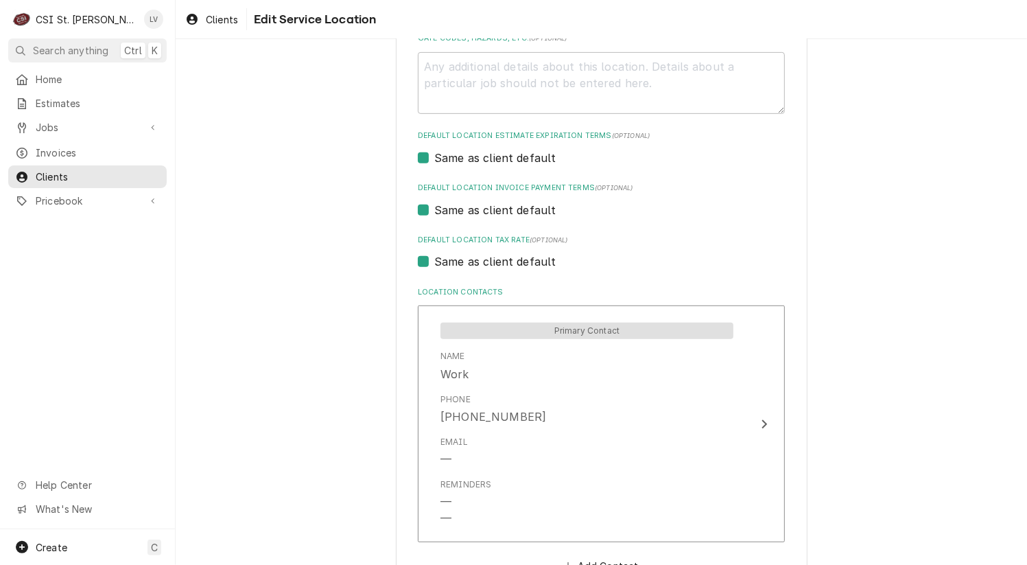
click at [465, 262] on label "Same as client default" at bounding box center [495, 261] width 122 height 16
click at [465, 262] on input "Same as client default" at bounding box center [617, 268] width 367 height 30
checkbox input "false"
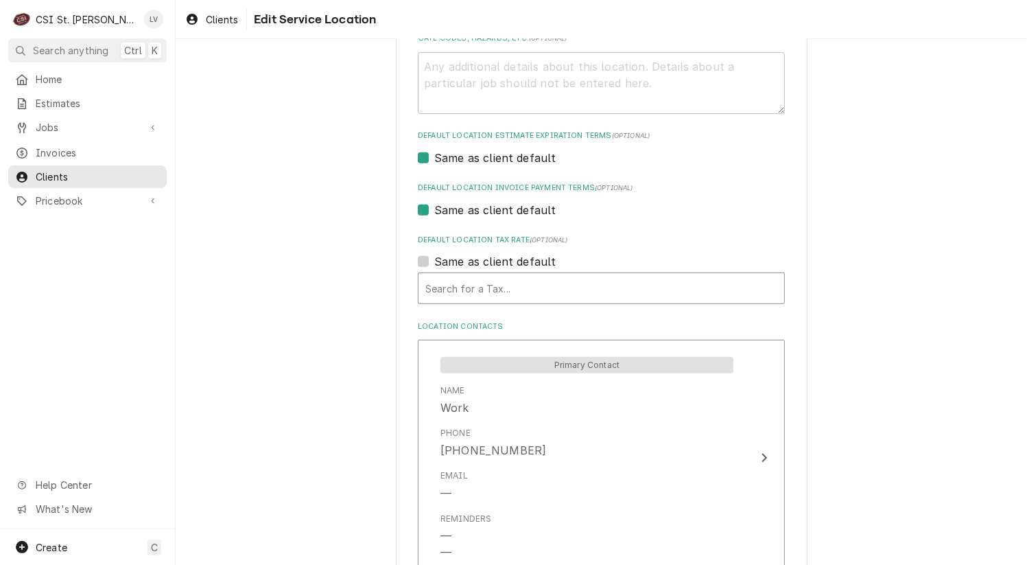
click at [472, 288] on div "Default Location Tax Rate" at bounding box center [601, 288] width 352 height 25
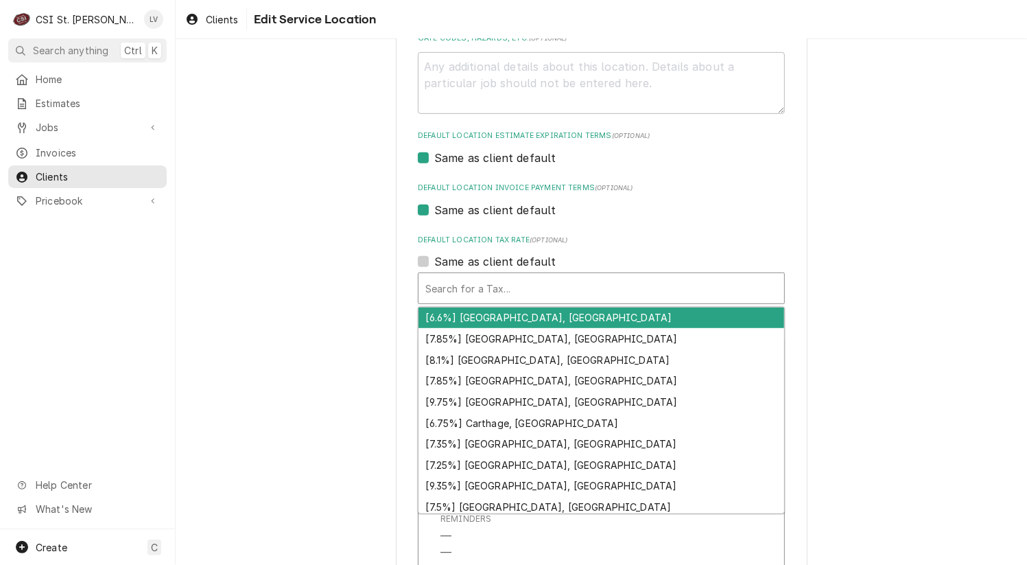
type textarea "x"
type input "m"
type textarea "x"
type input "mo"
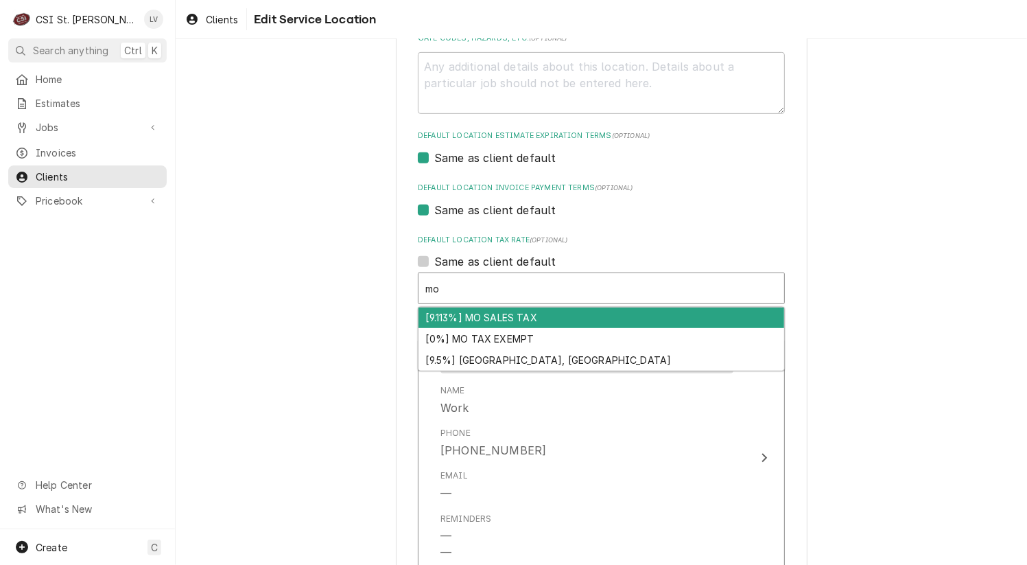
click at [485, 320] on div "[9.113%] MO SALES TAX" at bounding box center [602, 317] width 366 height 21
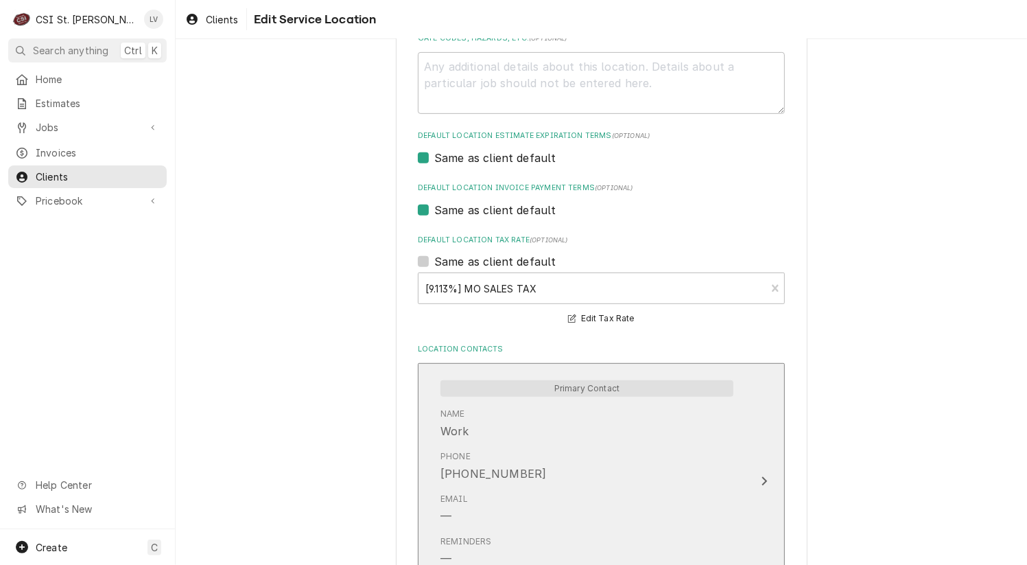
scroll to position [631, 0]
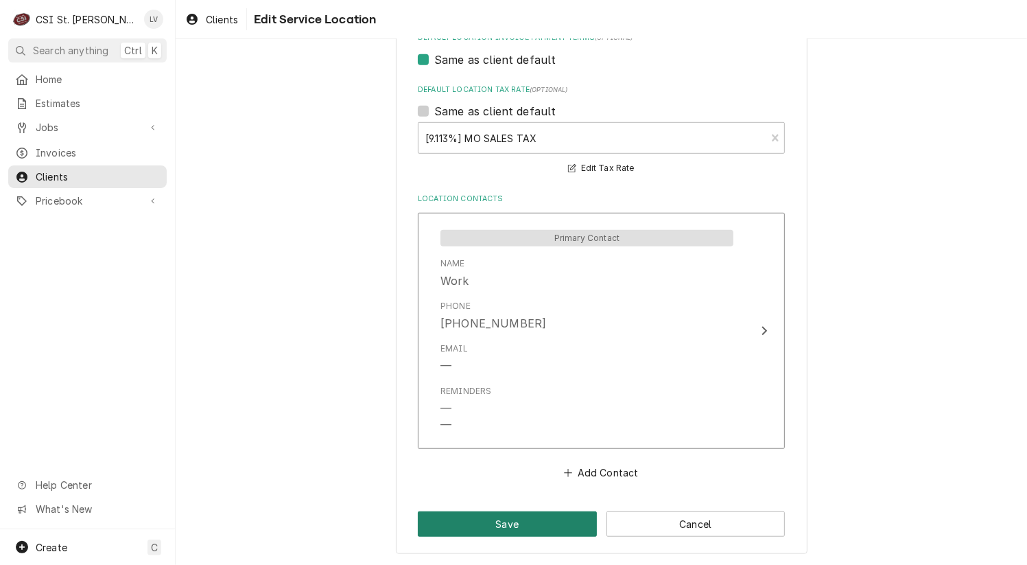
click at [505, 525] on button "Save" at bounding box center [507, 523] width 179 height 25
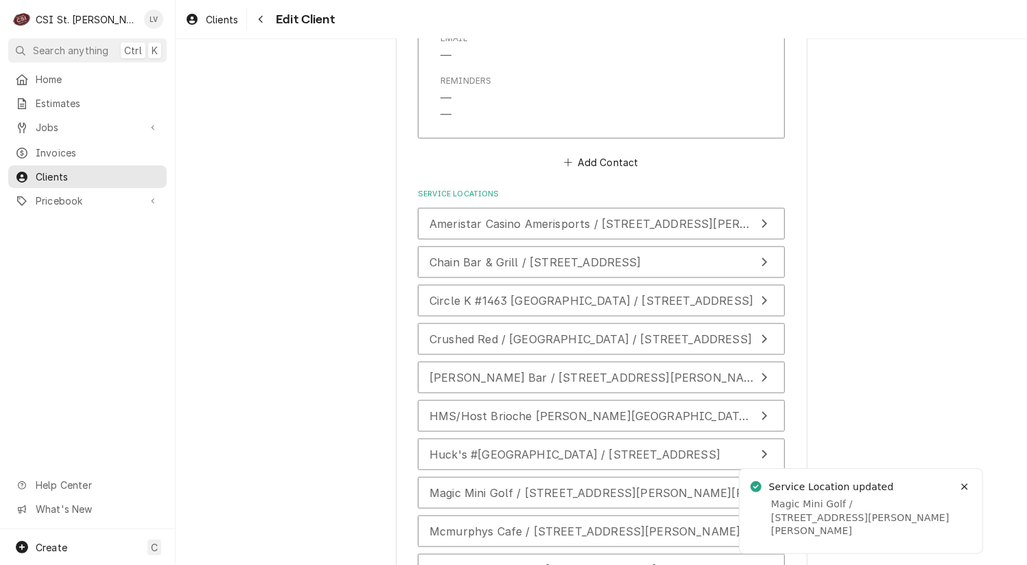
scroll to position [1357, 0]
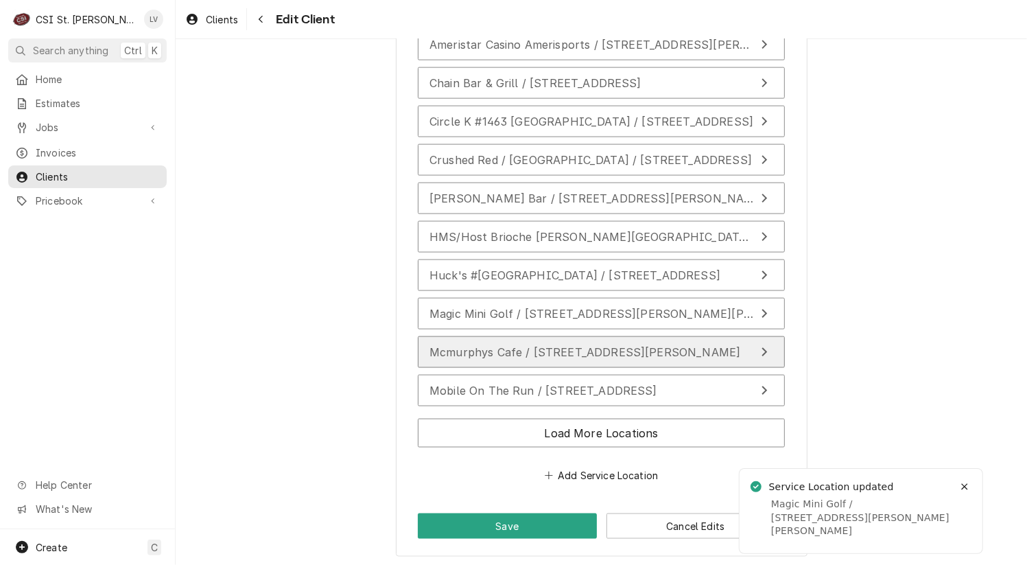
click at [459, 349] on span "Mcmurphys Cafe / [STREET_ADDRESS][PERSON_NAME]" at bounding box center [585, 352] width 311 height 14
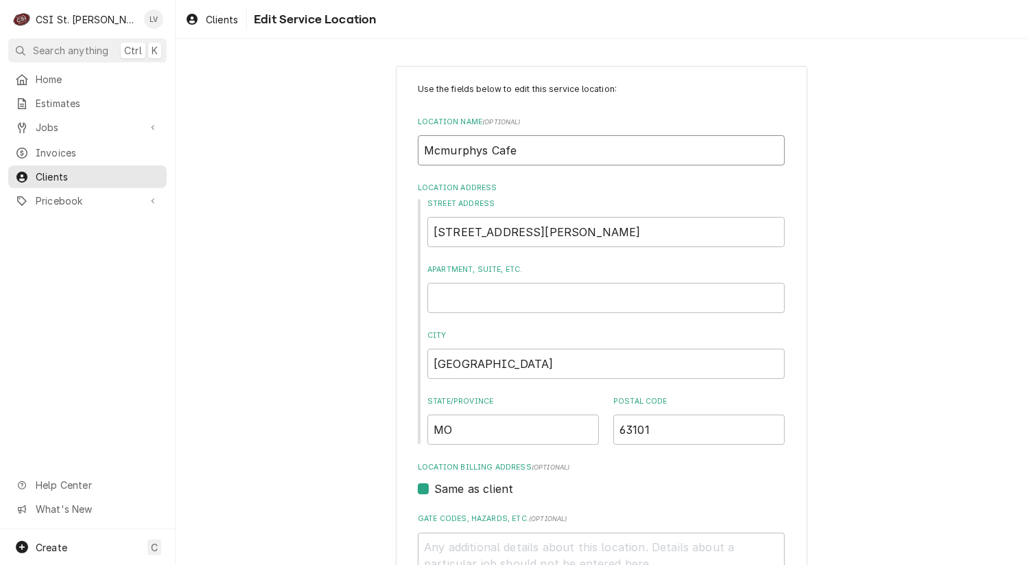
drag, startPoint x: 433, startPoint y: 150, endPoint x: 460, endPoint y: 159, distance: 28.2
click at [435, 150] on input "Mcmurphys Cafe" at bounding box center [601, 150] width 367 height 30
type textarea "x"
type input "Mcurphys Cafe"
type textarea "x"
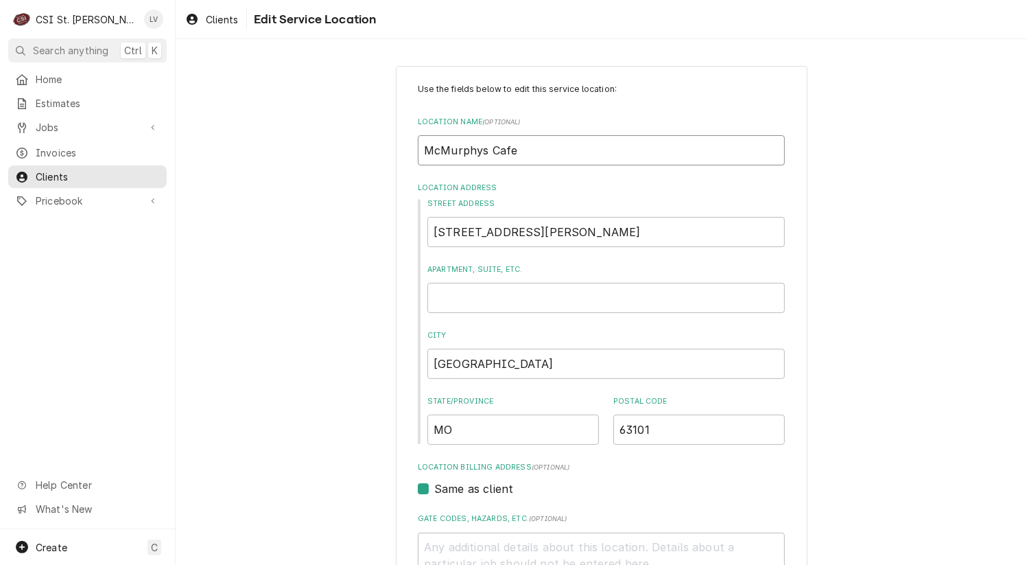
type input "McMurphys Cafe"
click at [580, 233] on input "[STREET_ADDRESS][PERSON_NAME]" at bounding box center [607, 232] width 358 height 30
type textarea "x"
type input "[STREET_ADDRESS][PERSON_NAME]"
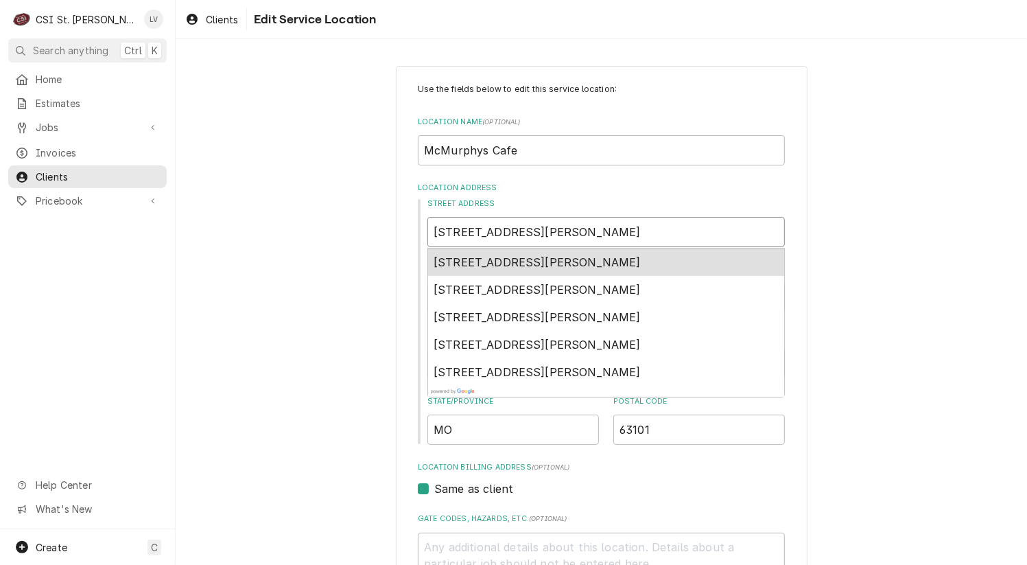
click at [512, 253] on div "[STREET_ADDRESS][PERSON_NAME]" at bounding box center [606, 261] width 356 height 27
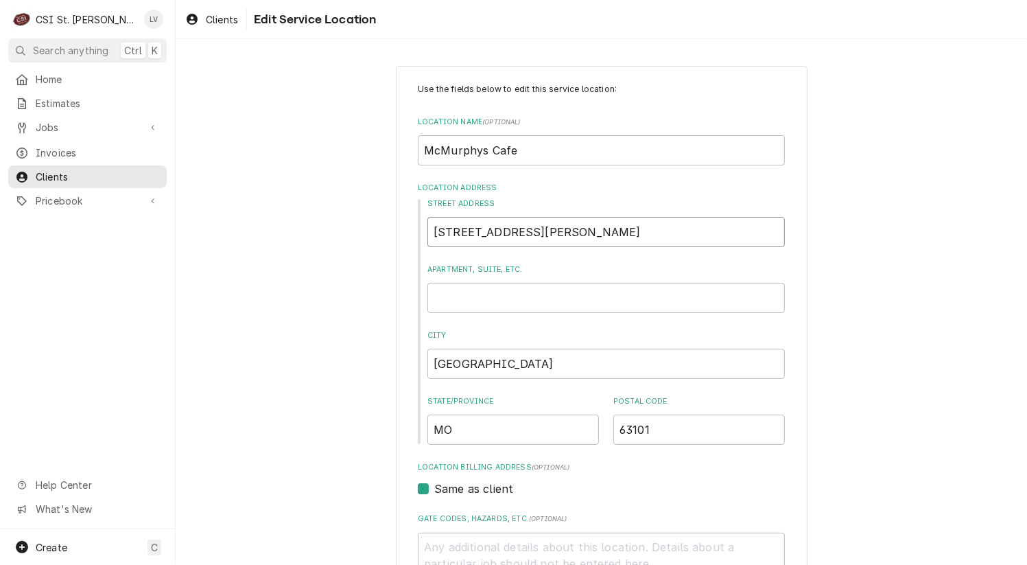
type textarea "x"
type input "[STREET_ADDRESS][PERSON_NAME]"
click at [524, 151] on input "McMurphys Cafe" at bounding box center [601, 150] width 367 height 30
type textarea "x"
type input "McMurphys Cafe"
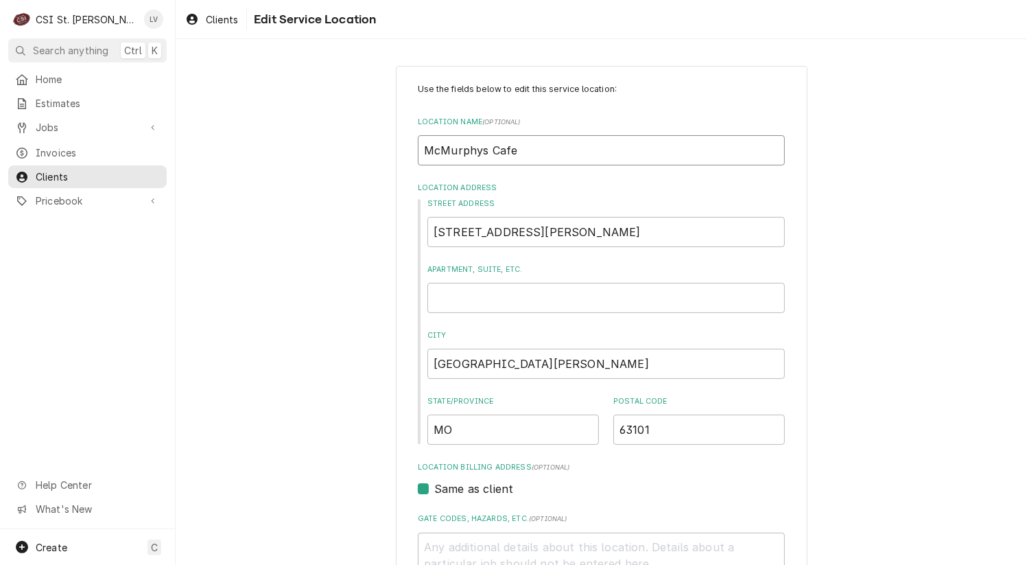
type textarea "x"
type input "McMurphys Cafe *"
type textarea "x"
type input "McMurphys Cafe **"
type textarea "x"
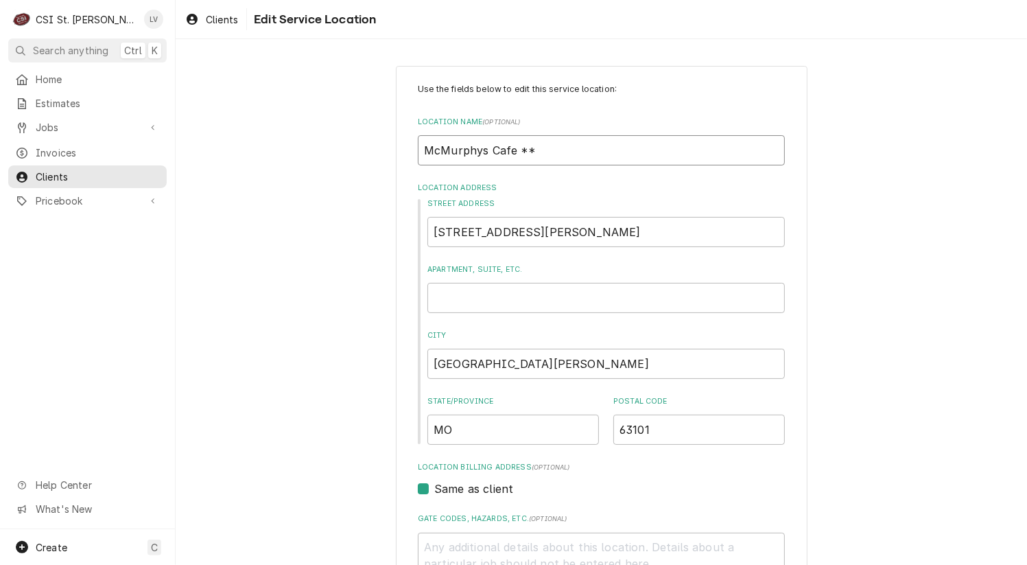
type input "McMurphys Cafe ***"
type textarea "x"
type input "McMurphys Cafe ***C"
type textarea "x"
type input "McMurphys Cafe ***CL"
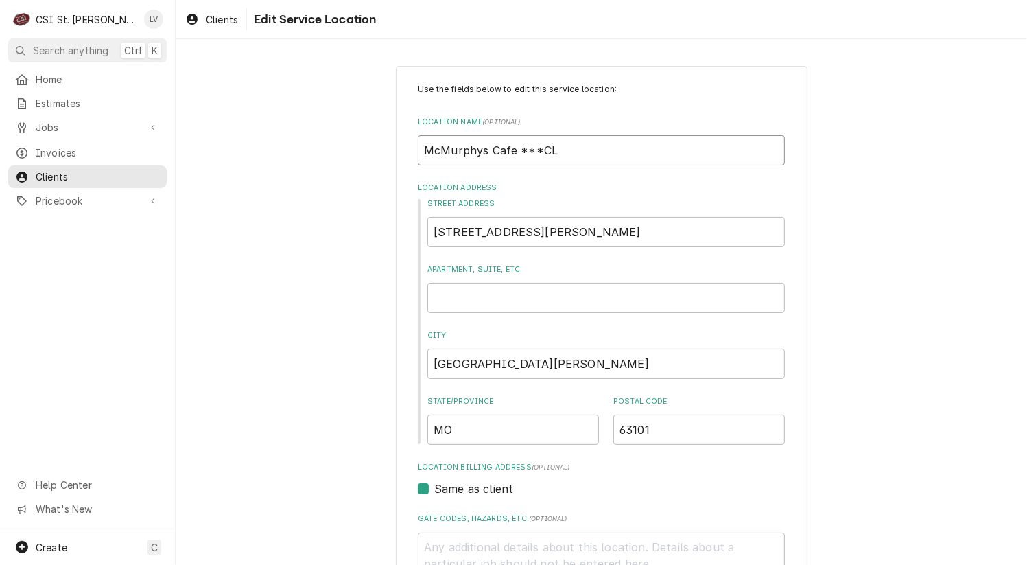
type textarea "x"
type input "McMurphys Cafe ***CLO"
type textarea "x"
type input "McMurphys Cafe ***CLOS"
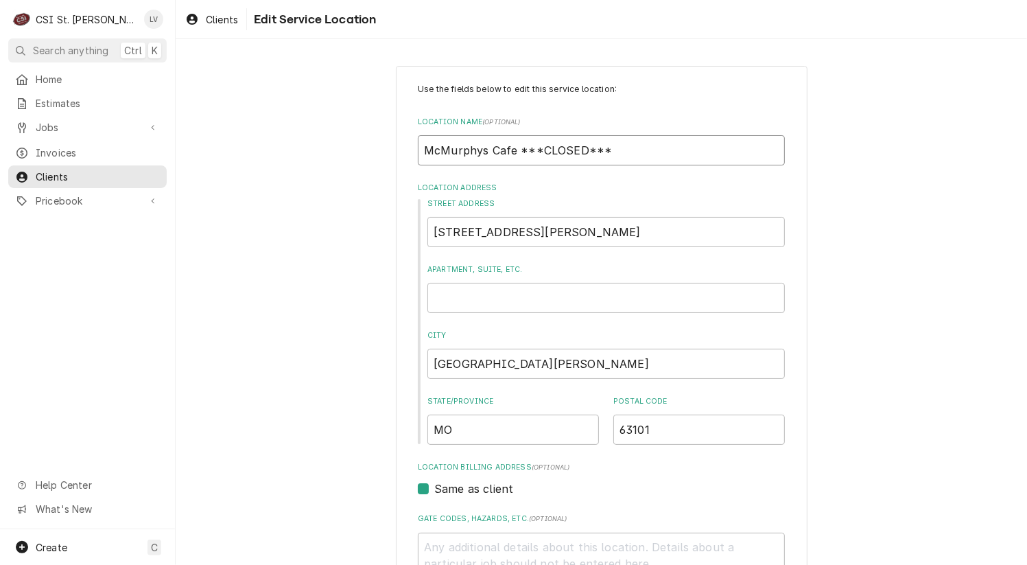
click at [475, 151] on input "McMurphys Cafe ***CLOSED***" at bounding box center [601, 150] width 367 height 30
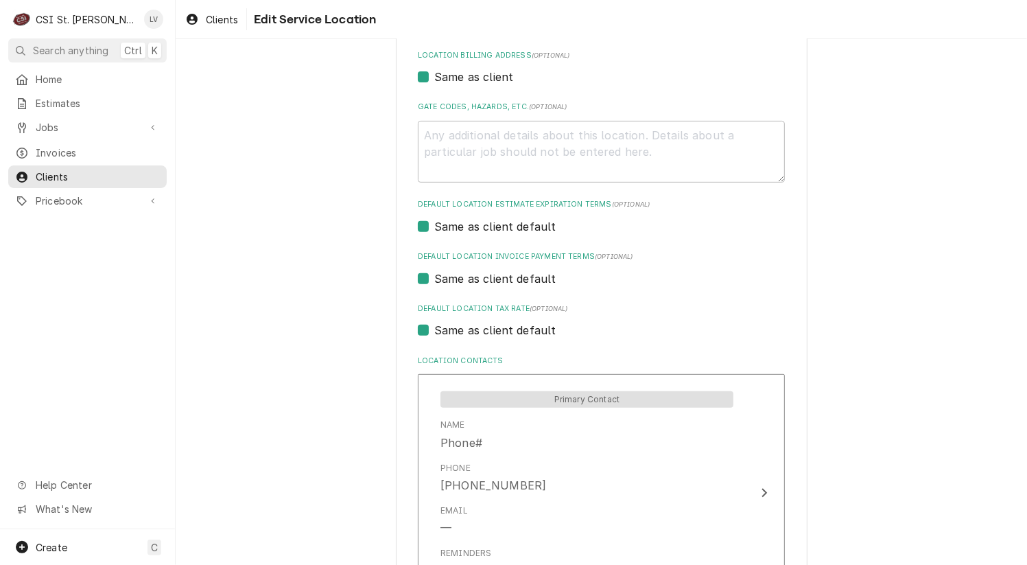
click at [491, 333] on label "Same as client default" at bounding box center [495, 330] width 122 height 16
click at [449, 330] on label "Same as client default" at bounding box center [495, 330] width 122 height 16
click at [449, 330] on input "Same as client default" at bounding box center [617, 337] width 367 height 30
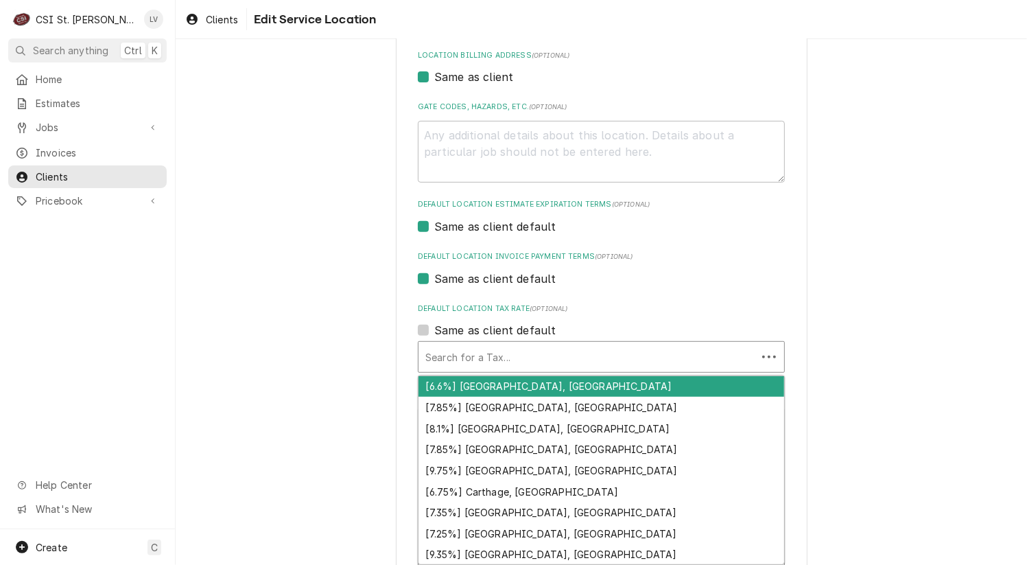
click at [452, 355] on div "Default Location Tax Rate" at bounding box center [587, 356] width 325 height 25
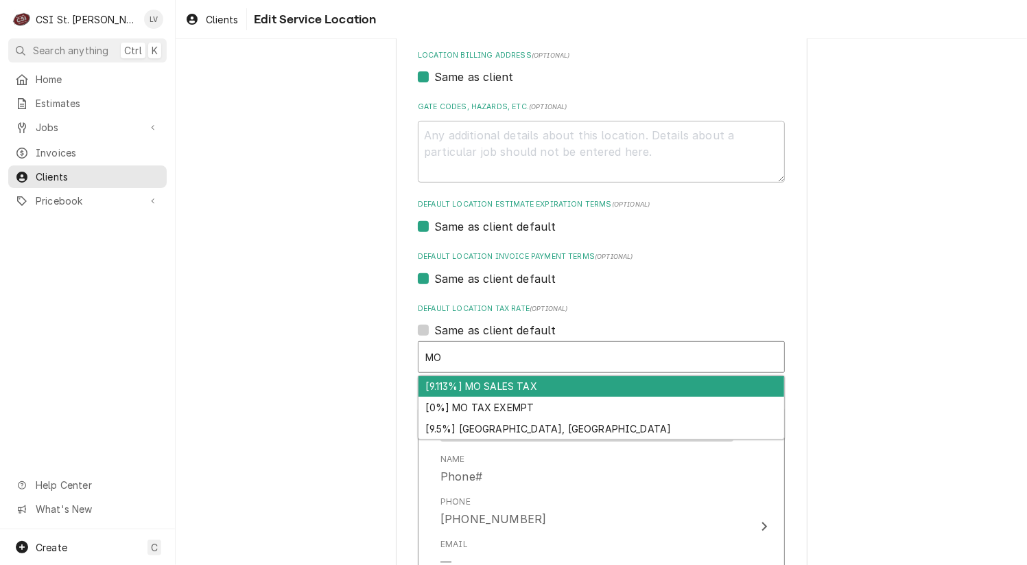
click at [458, 384] on div "[9.113%] MO SALES TAX" at bounding box center [602, 386] width 366 height 21
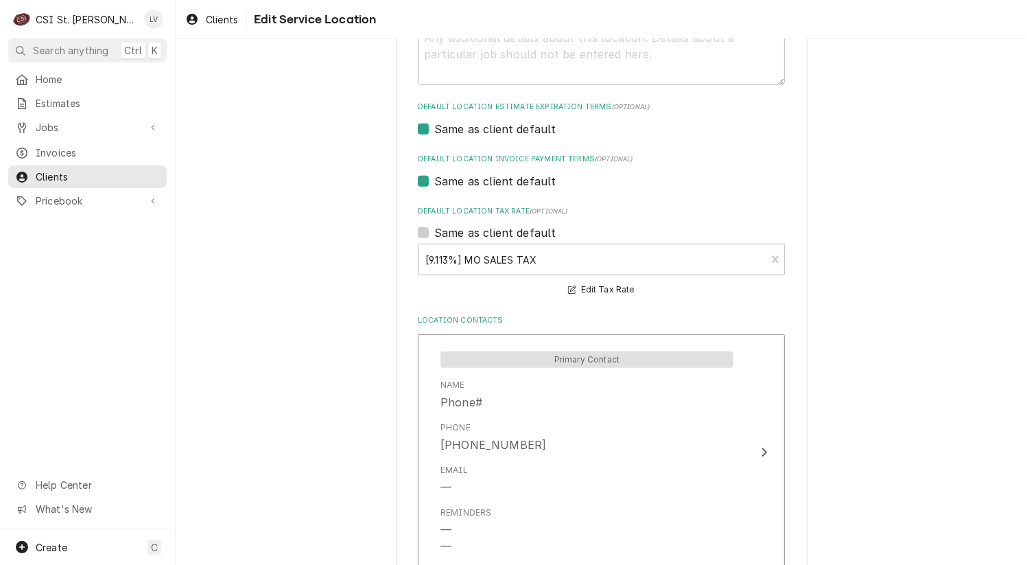
scroll to position [631, 0]
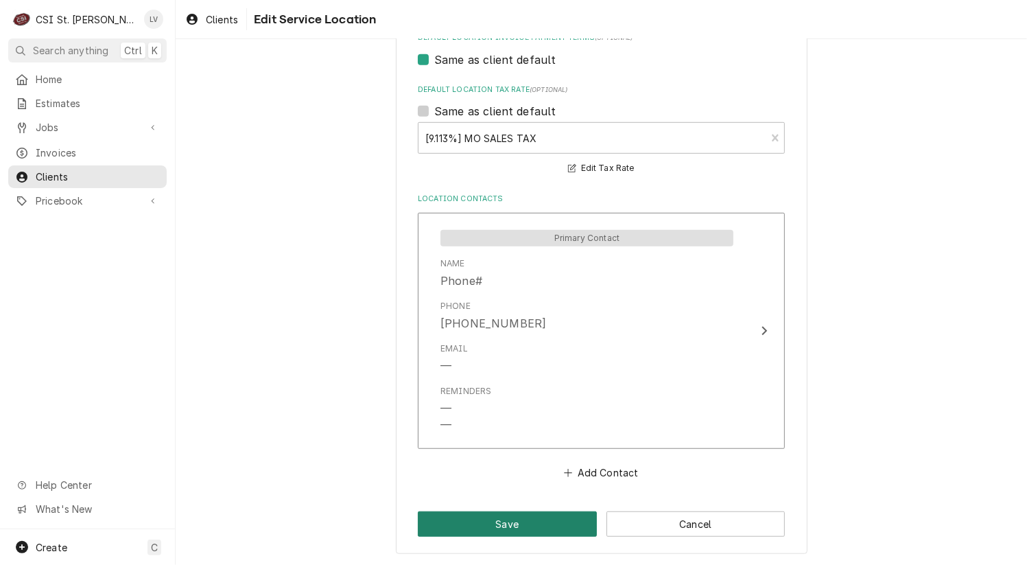
drag, startPoint x: 511, startPoint y: 531, endPoint x: 478, endPoint y: 523, distance: 34.6
click at [511, 531] on button "Save" at bounding box center [507, 523] width 179 height 25
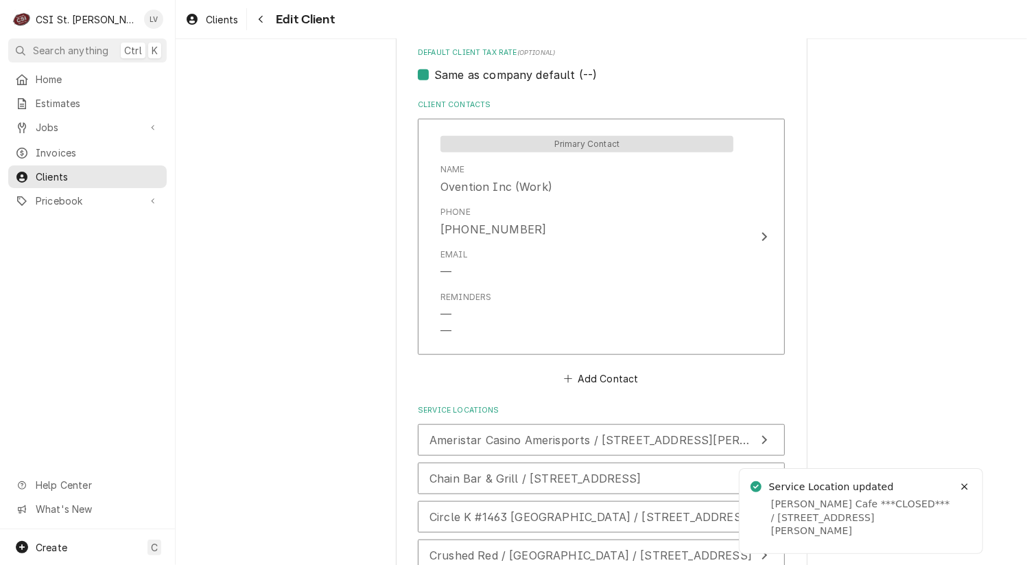
scroll to position [1357, 0]
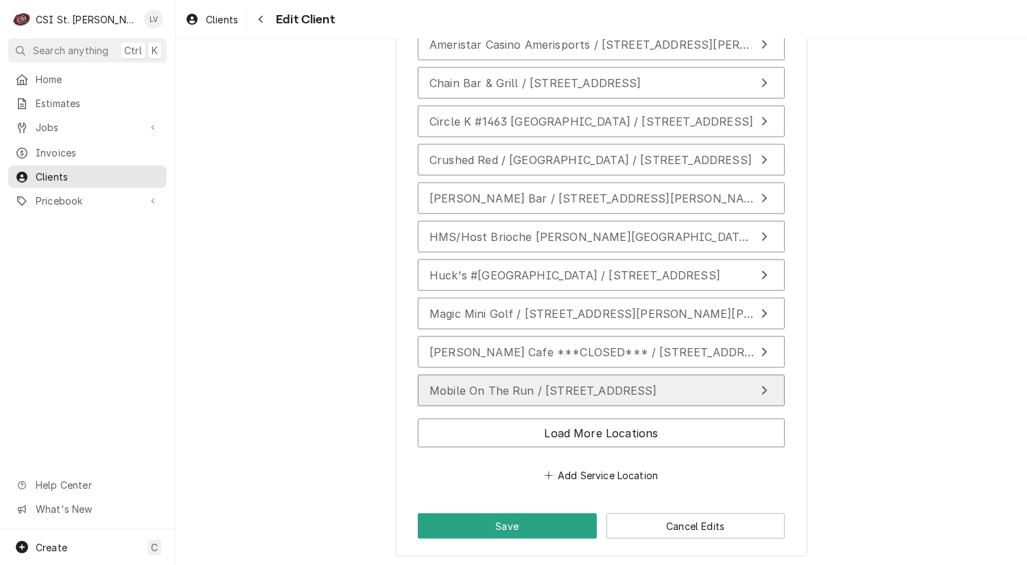
click at [456, 387] on span "Mobile On The Run / [STREET_ADDRESS]" at bounding box center [544, 391] width 228 height 14
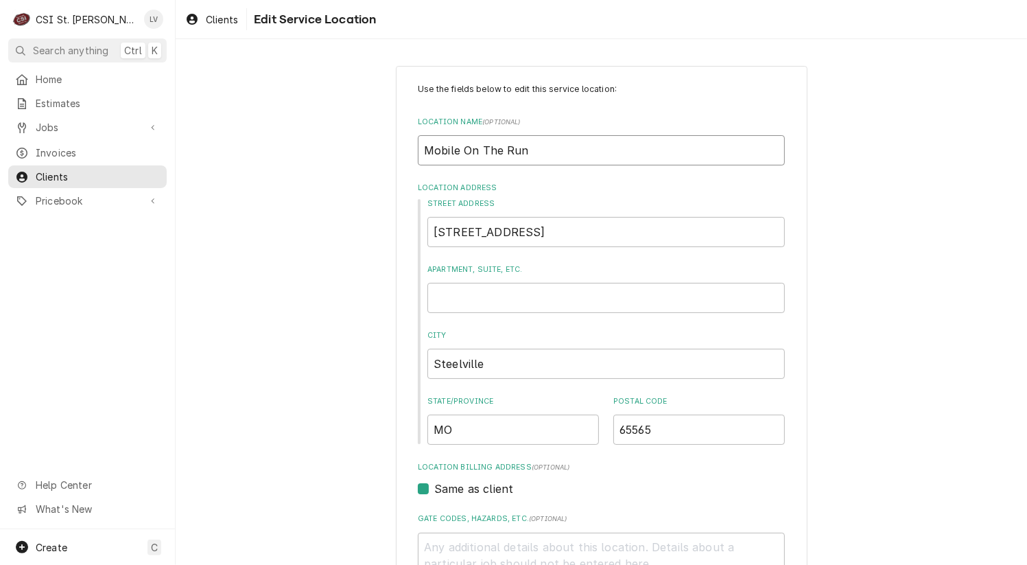
click at [467, 152] on input "Mobile On The Run" at bounding box center [601, 150] width 367 height 30
click at [570, 235] on input "[STREET_ADDRESS]" at bounding box center [607, 232] width 358 height 30
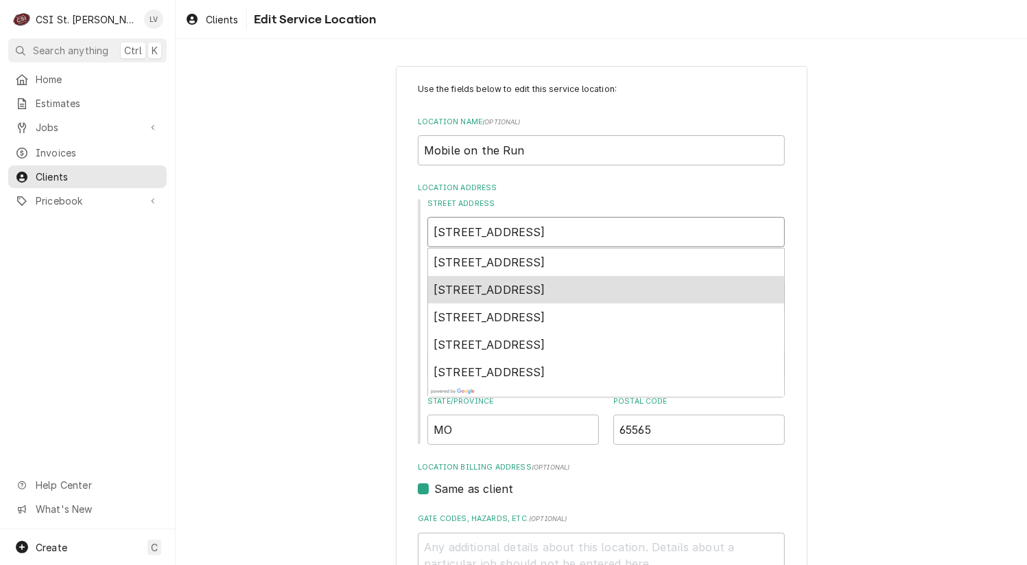
click at [545, 281] on div "[STREET_ADDRESS]" at bounding box center [606, 289] width 356 height 27
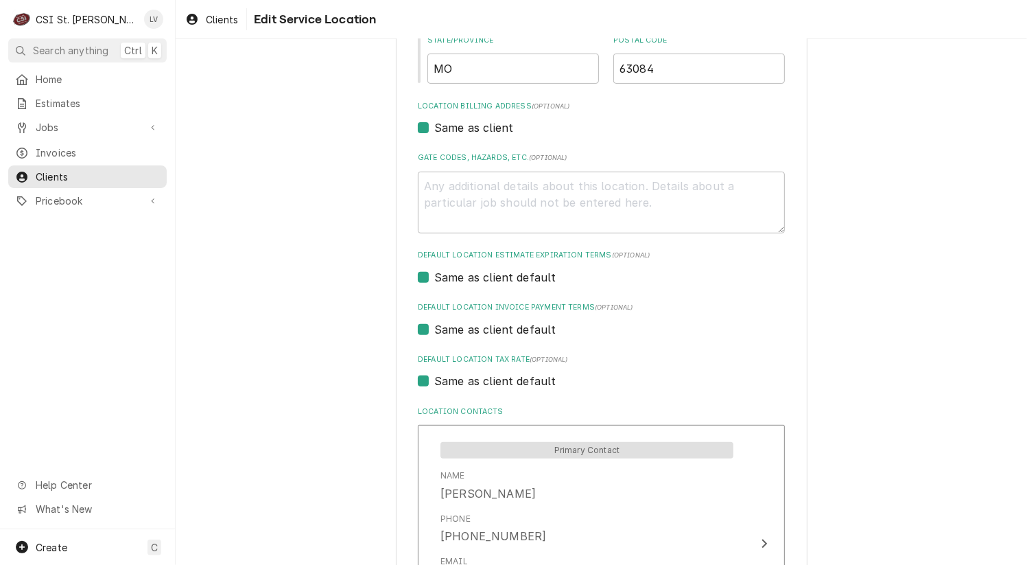
scroll to position [549, 0]
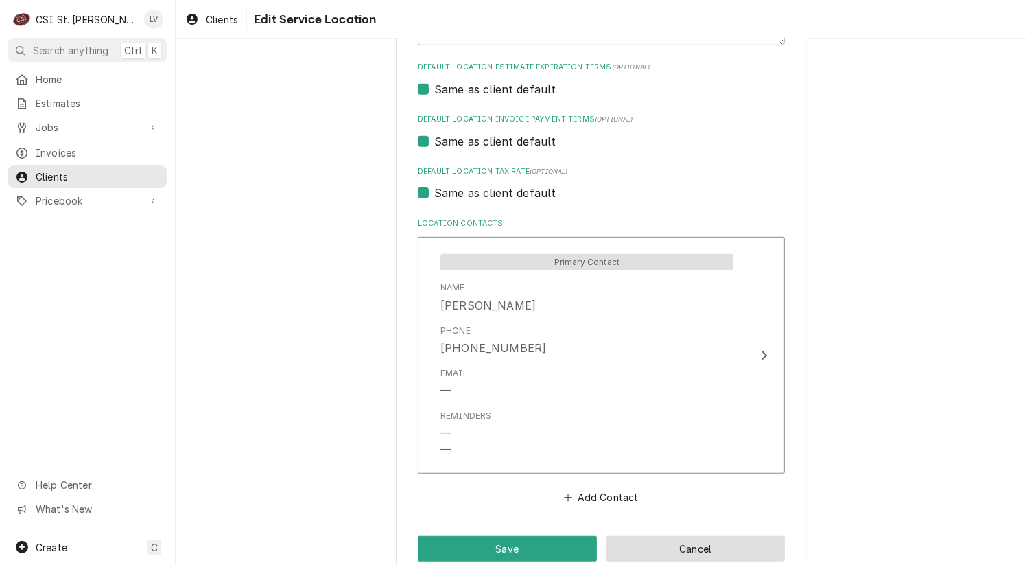
click at [731, 548] on button "Cancel" at bounding box center [696, 548] width 179 height 25
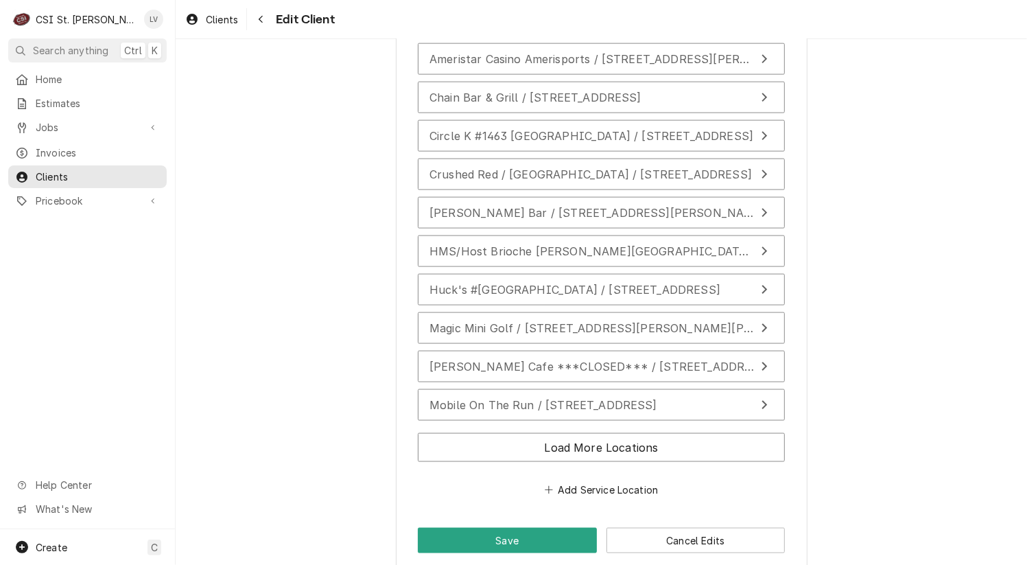
scroll to position [1357, 0]
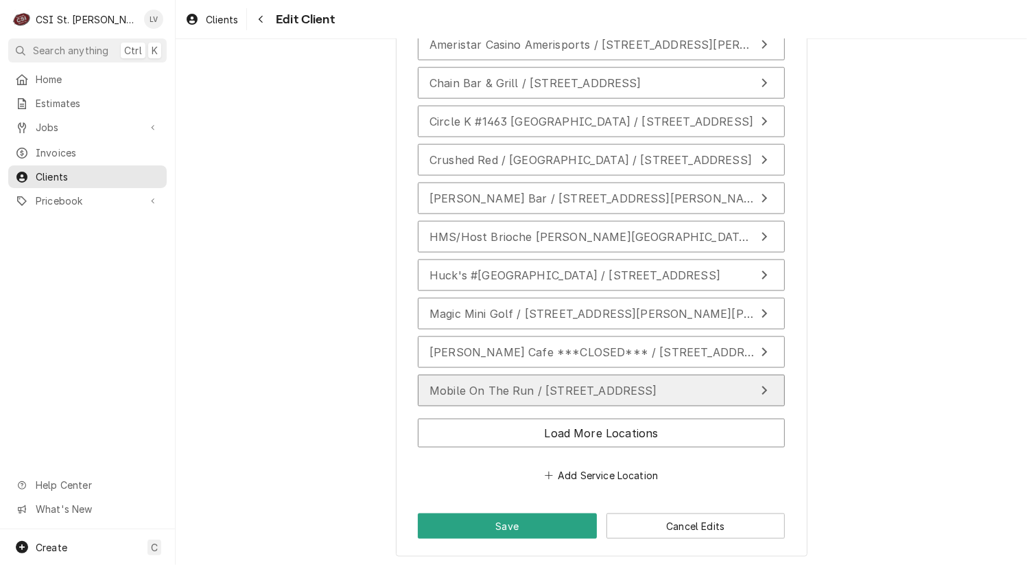
click at [474, 384] on span "Mobile On The Run / [STREET_ADDRESS]" at bounding box center [544, 391] width 228 height 14
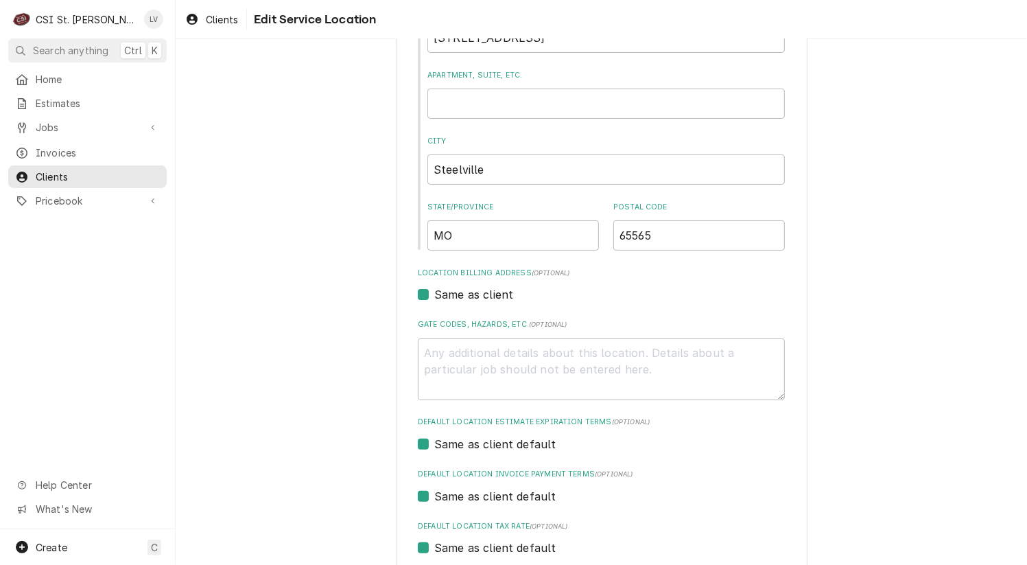
scroll to position [274, 0]
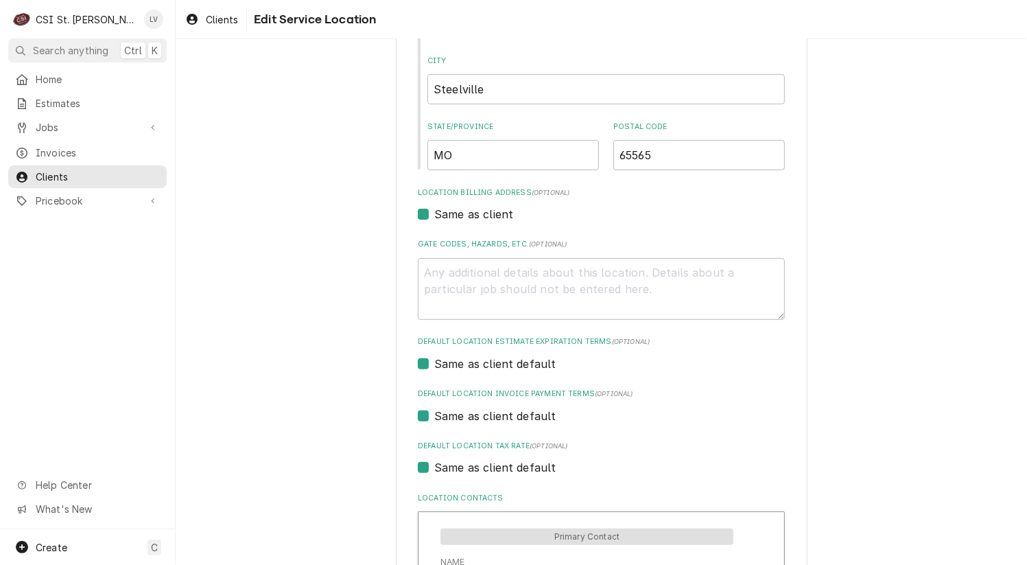
click at [468, 470] on label "Same as client default" at bounding box center [495, 467] width 122 height 16
click at [468, 470] on input "Same as client default" at bounding box center [617, 474] width 367 height 30
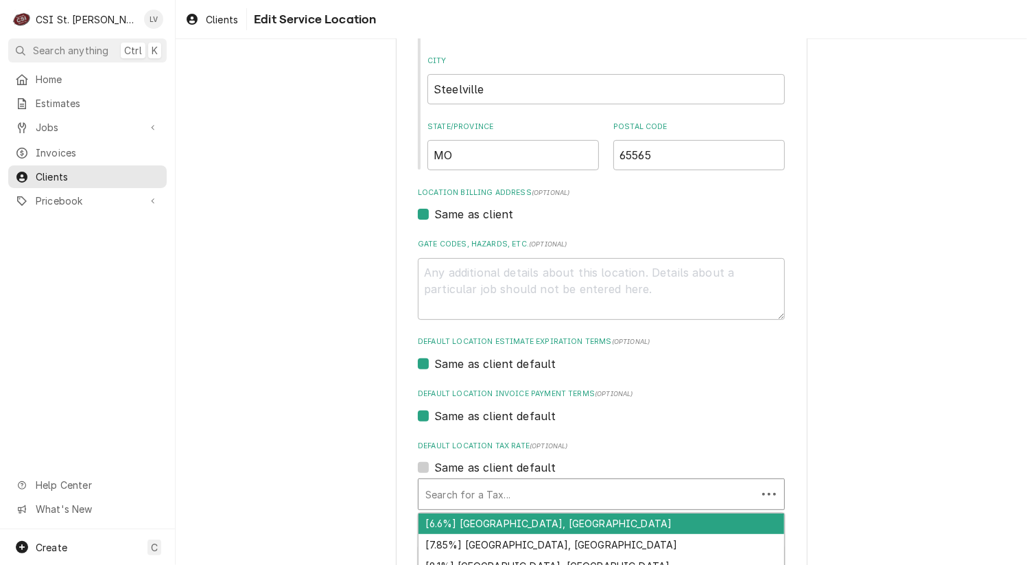
click at [455, 493] on div "Default Location Tax Rate" at bounding box center [587, 494] width 325 height 25
click at [469, 517] on div "[9.113%] MO SALES TAX" at bounding box center [602, 523] width 366 height 21
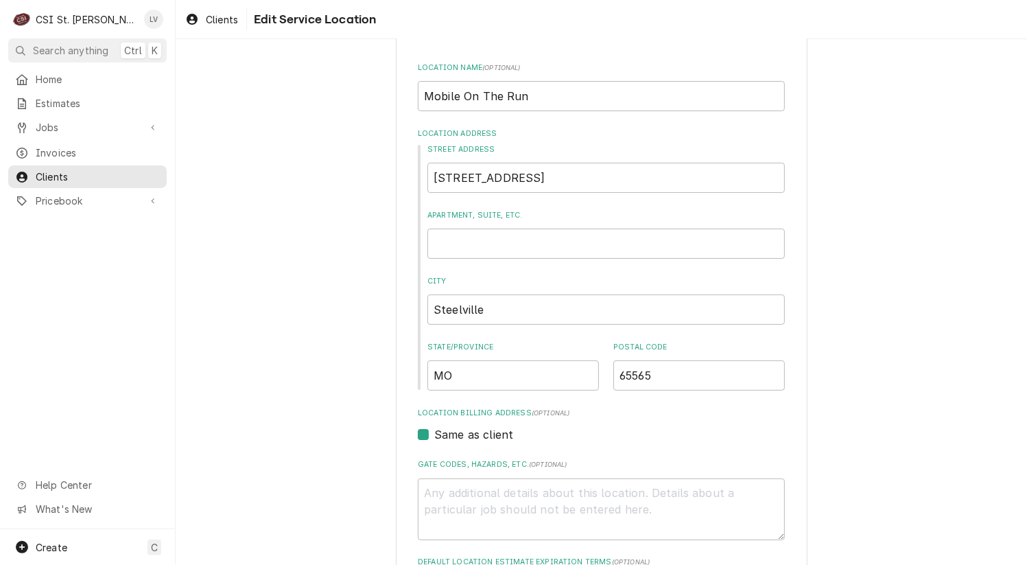
scroll to position [0, 0]
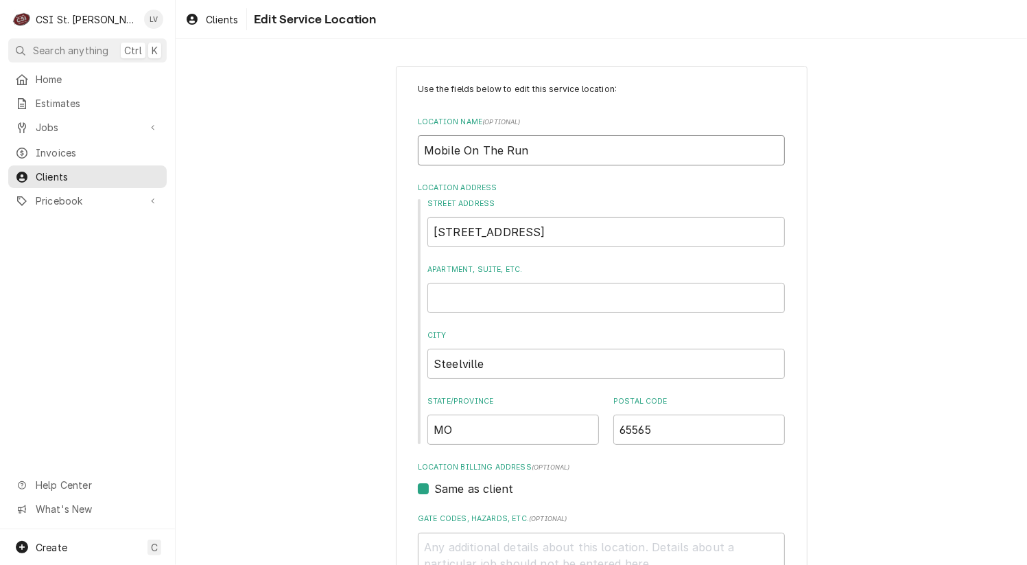
drag, startPoint x: 541, startPoint y: 150, endPoint x: 355, endPoint y: 157, distance: 186.1
click at [474, 148] on input "Mobil" at bounding box center [601, 150] width 367 height 30
click at [570, 233] on input "[STREET_ADDRESS]" at bounding box center [607, 232] width 358 height 30
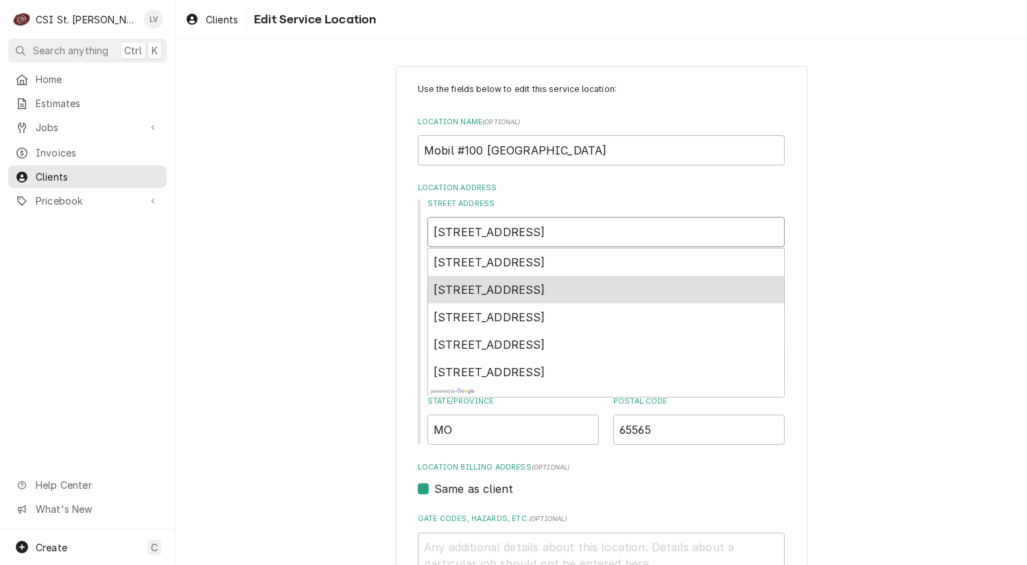
click at [488, 289] on span "[STREET_ADDRESS]" at bounding box center [490, 290] width 112 height 14
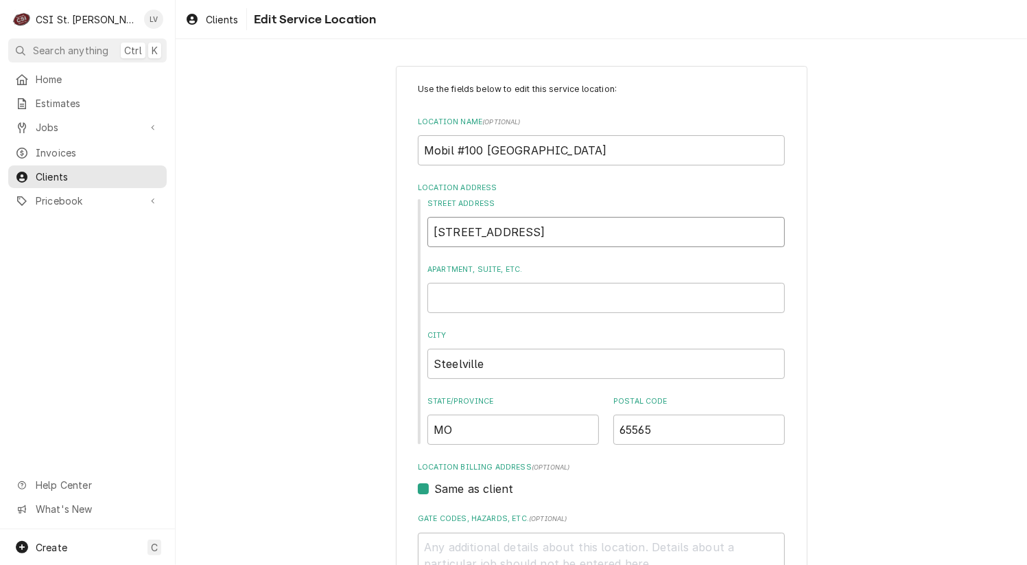
click at [449, 231] on input "[STREET_ADDRESS]" at bounding box center [607, 232] width 358 height 30
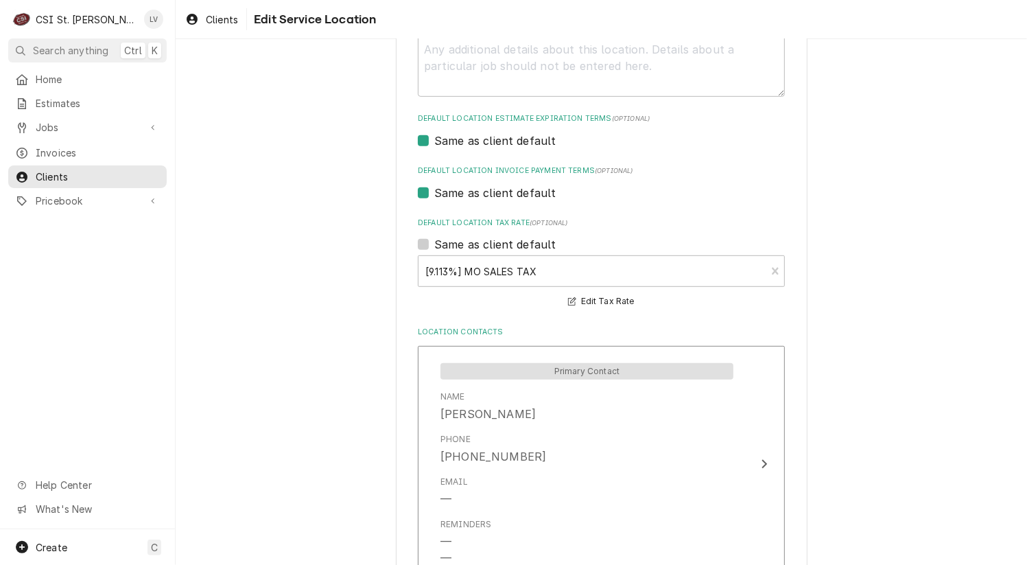
scroll to position [631, 0]
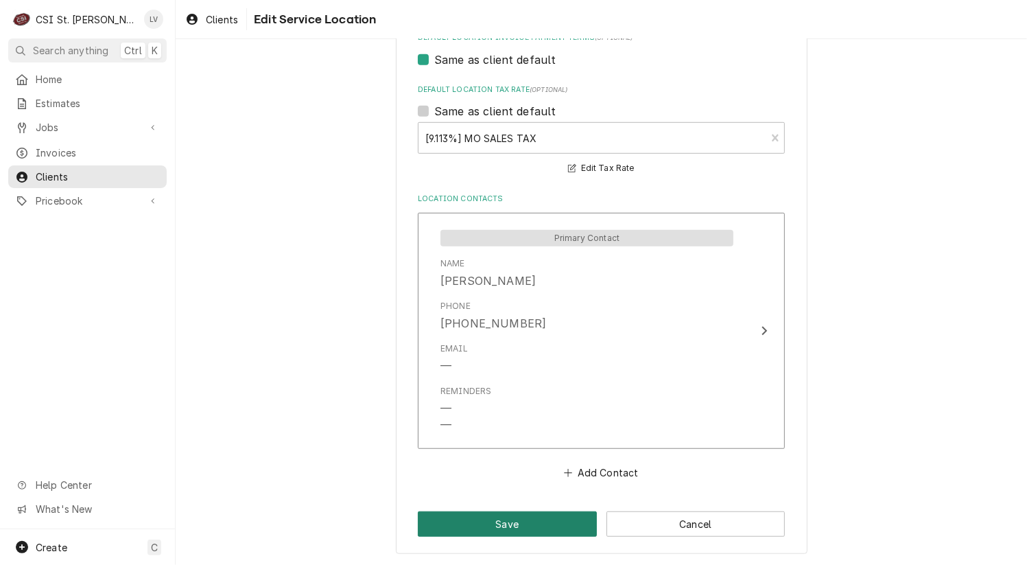
click at [526, 523] on button "Save" at bounding box center [507, 523] width 179 height 25
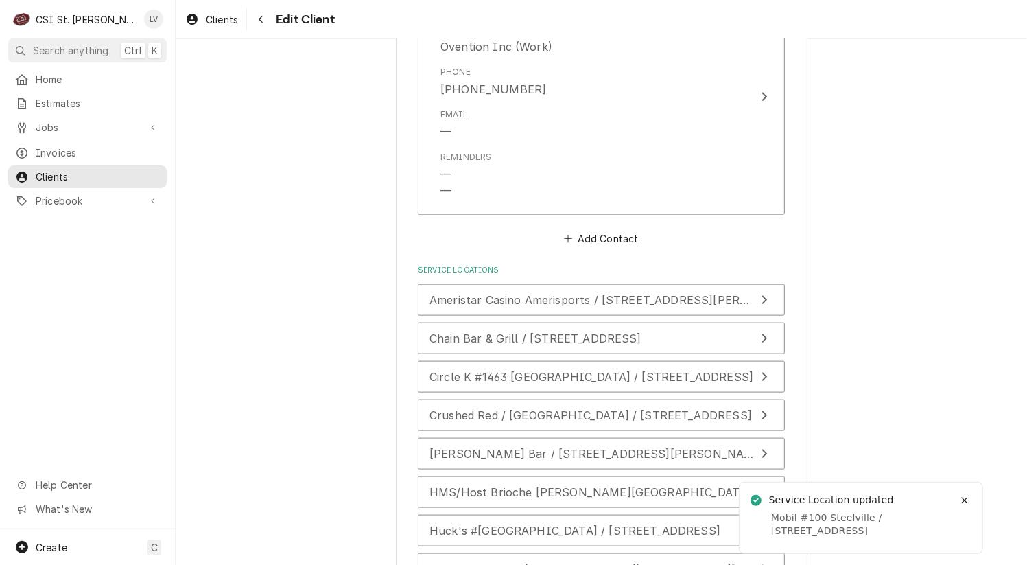
scroll to position [1357, 0]
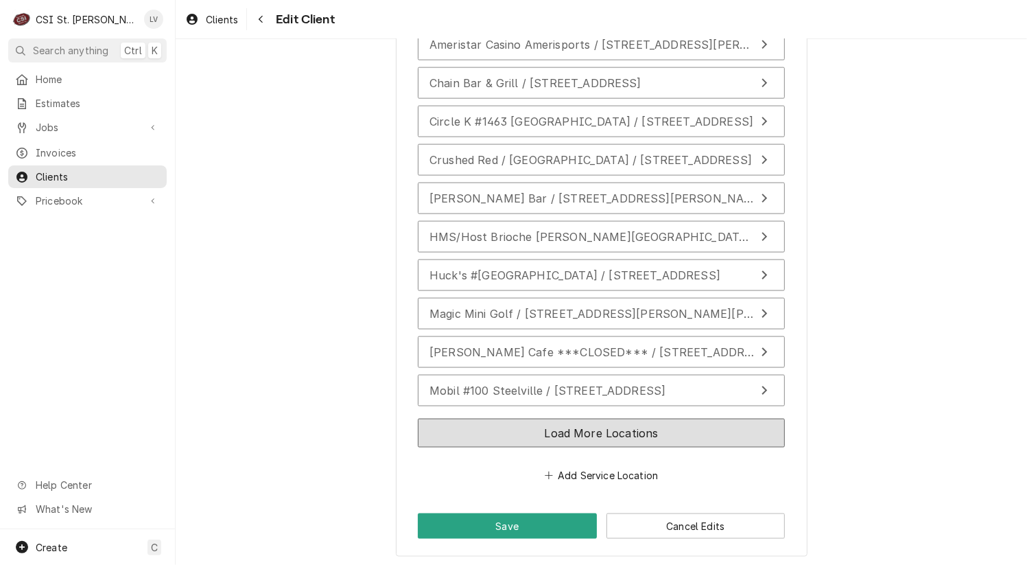
click at [469, 425] on button "Load More Locations" at bounding box center [601, 433] width 367 height 29
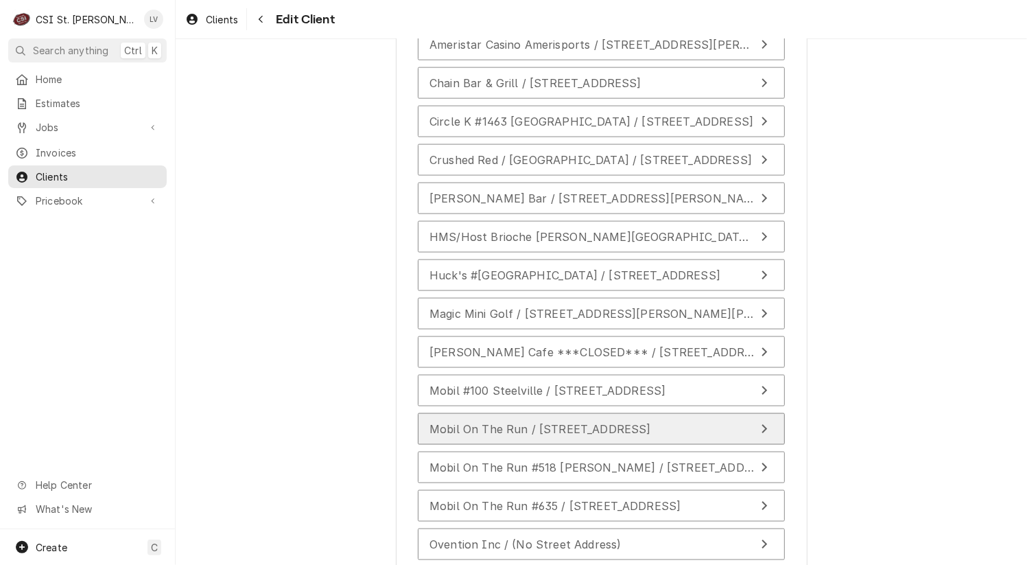
click at [567, 428] on span "Mobil On The Run / [STREET_ADDRESS]" at bounding box center [541, 429] width 222 height 14
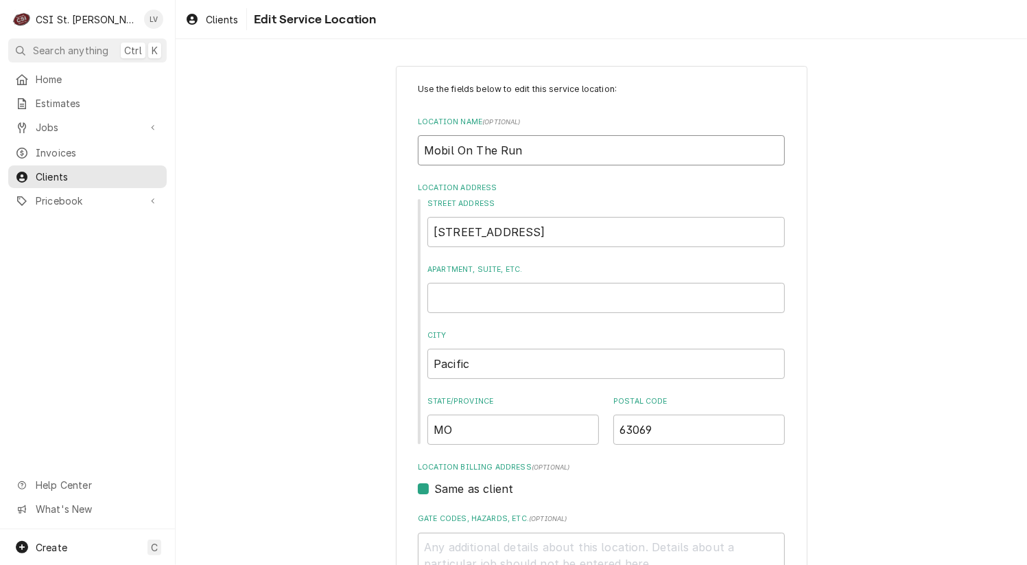
drag, startPoint x: 452, startPoint y: 150, endPoint x: 552, endPoint y: 165, distance: 100.6
click at [552, 165] on input "Mobil On The Run" at bounding box center [601, 150] width 367 height 30
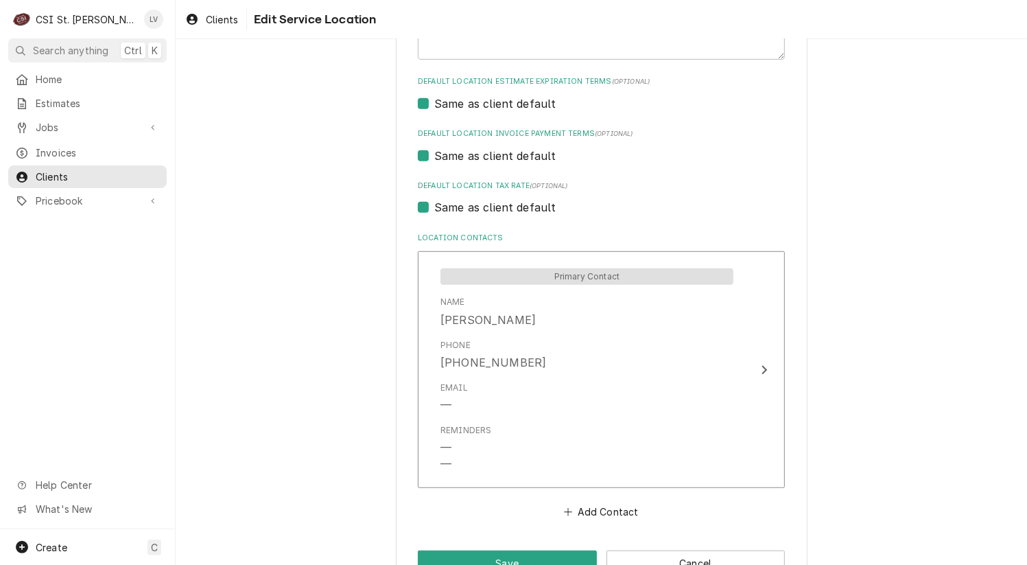
scroll to position [549, 0]
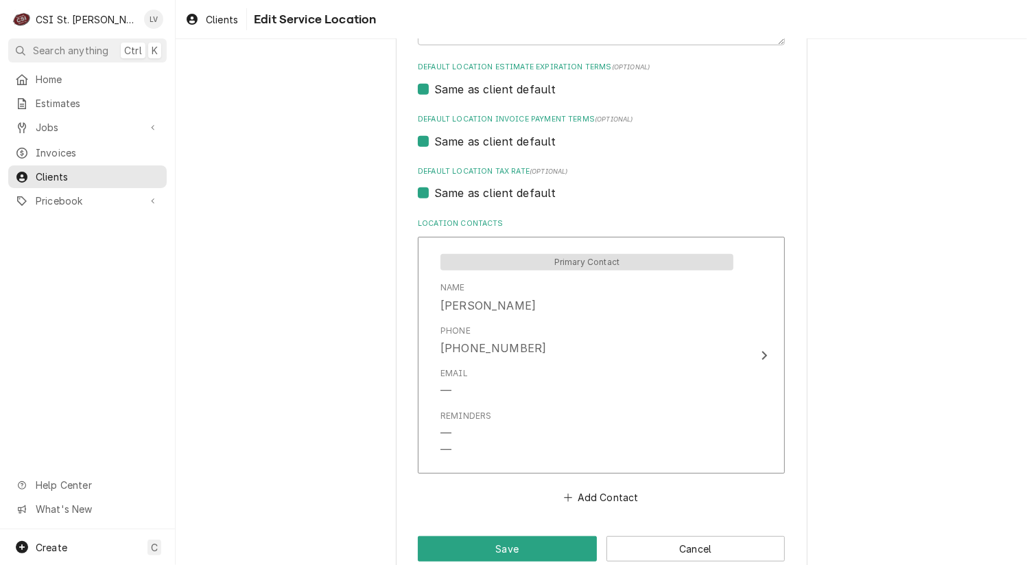
click at [445, 194] on label "Same as client default" at bounding box center [495, 193] width 122 height 16
click at [445, 194] on input "Same as client default" at bounding box center [617, 200] width 367 height 30
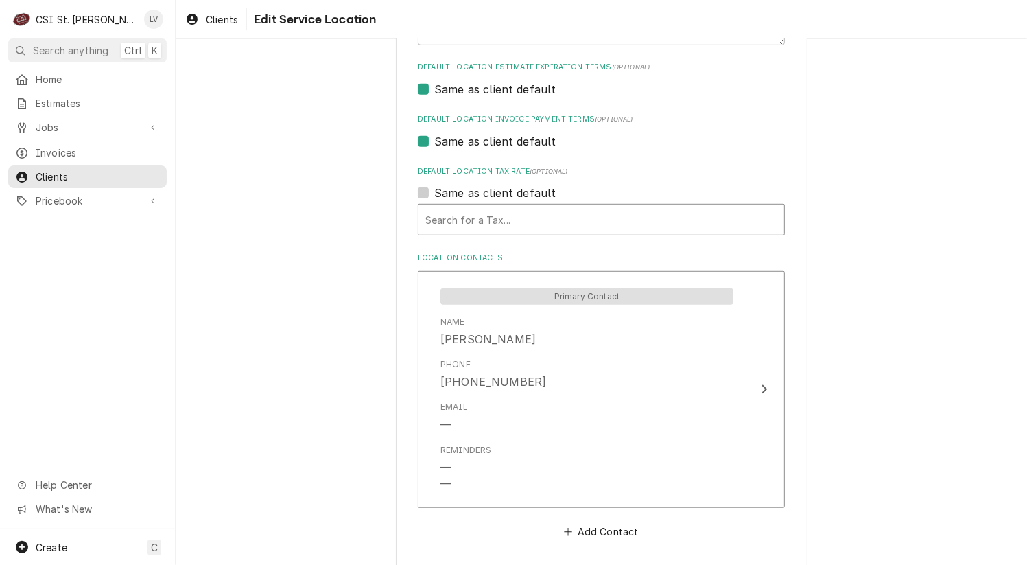
click at [455, 218] on div "Default Location Tax Rate" at bounding box center [601, 219] width 352 height 25
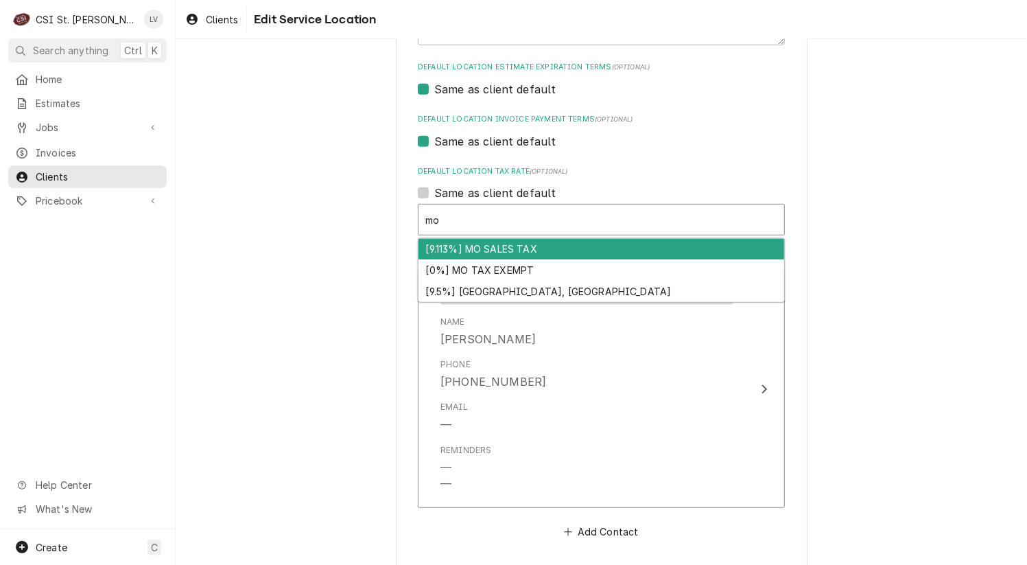
click at [463, 245] on div "[9.113%] MO SALES TAX" at bounding box center [602, 249] width 366 height 21
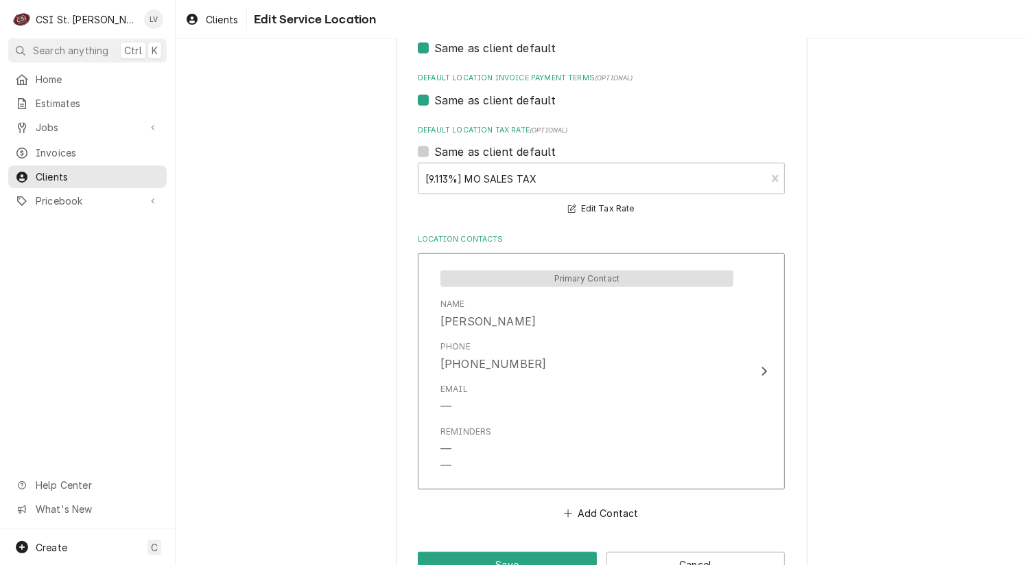
scroll to position [631, 0]
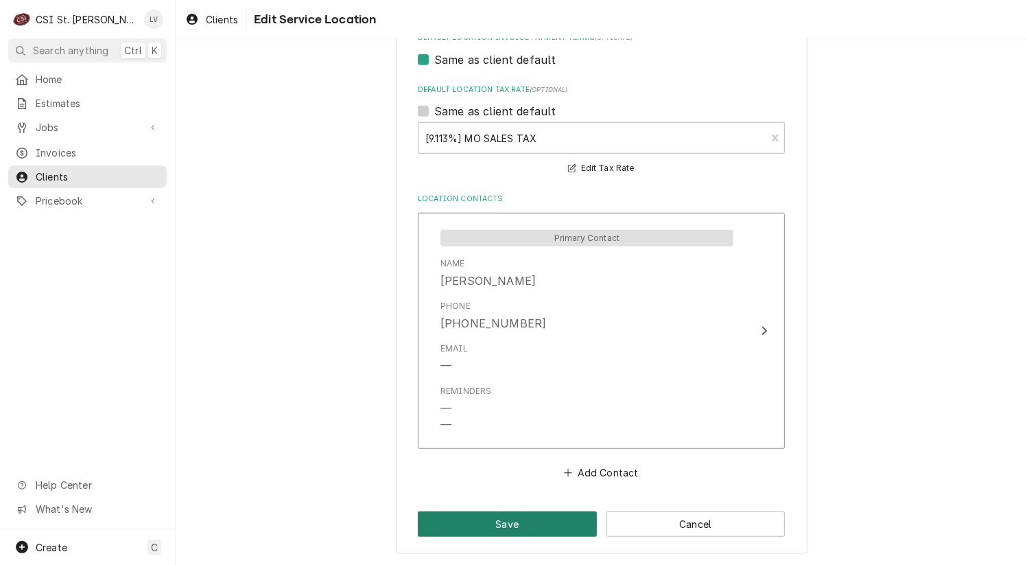
click at [528, 519] on button "Save" at bounding box center [507, 523] width 179 height 25
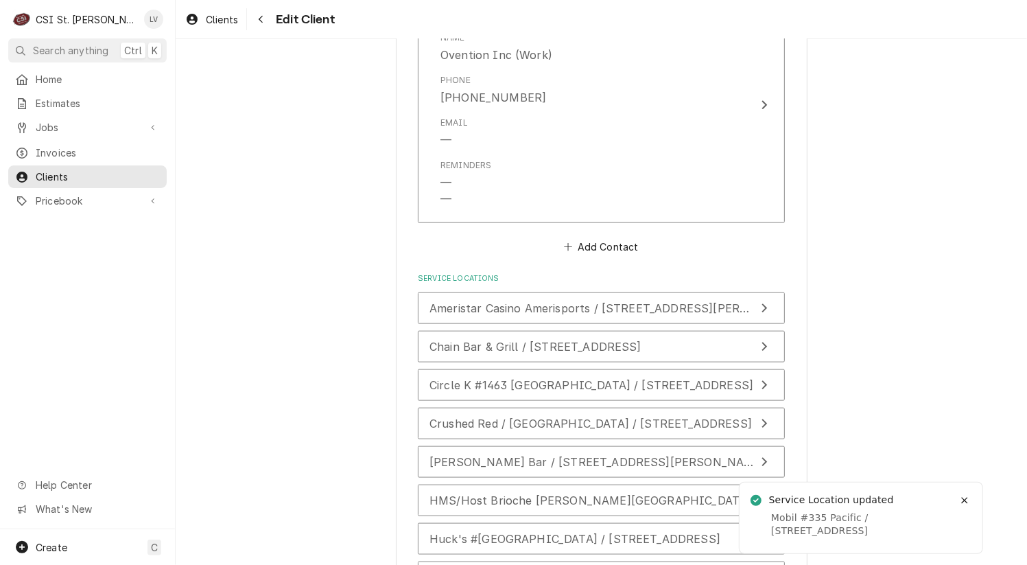
scroll to position [1357, 0]
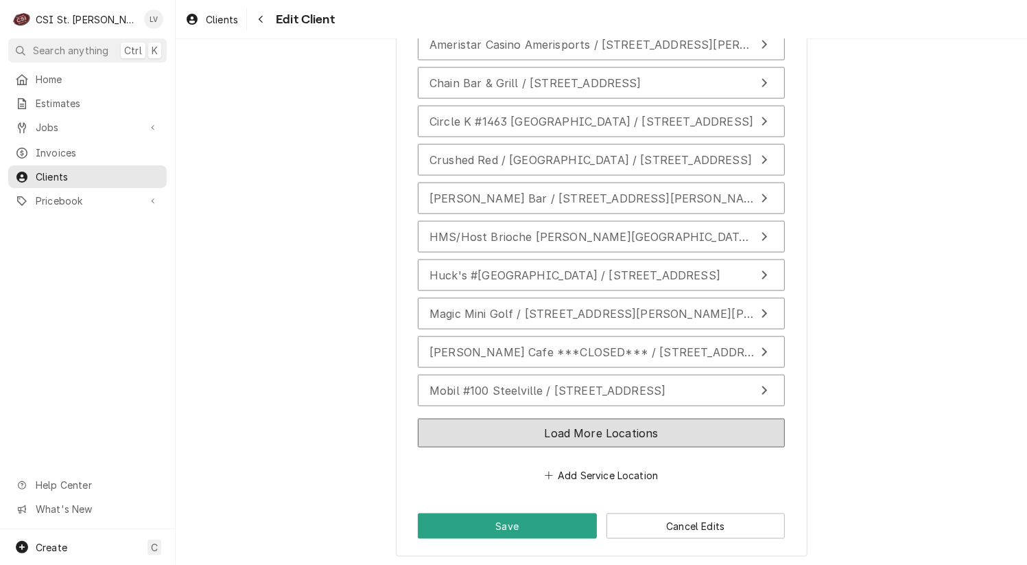
click at [710, 432] on button "Load More Locations" at bounding box center [601, 433] width 367 height 29
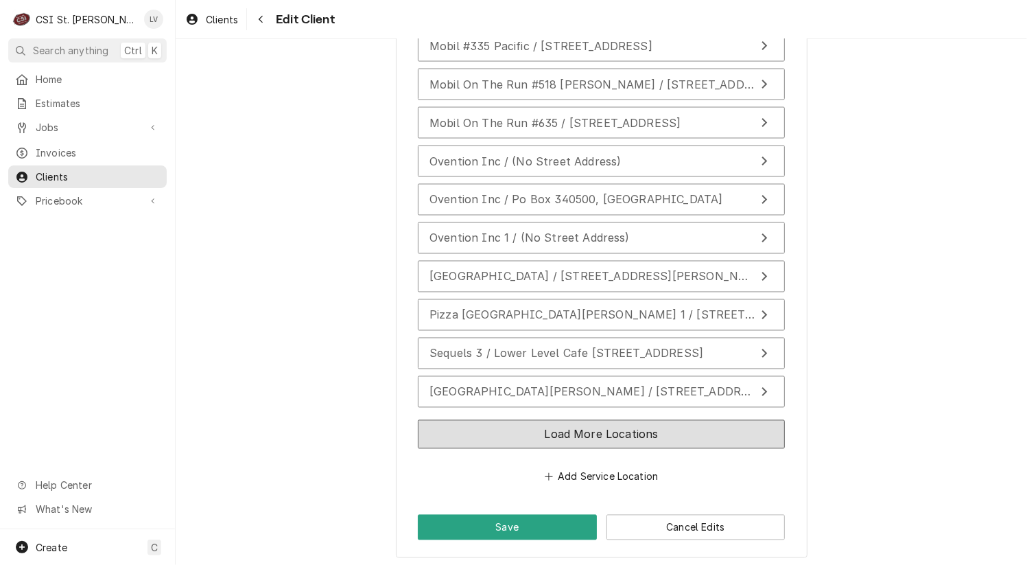
scroll to position [1672, 0]
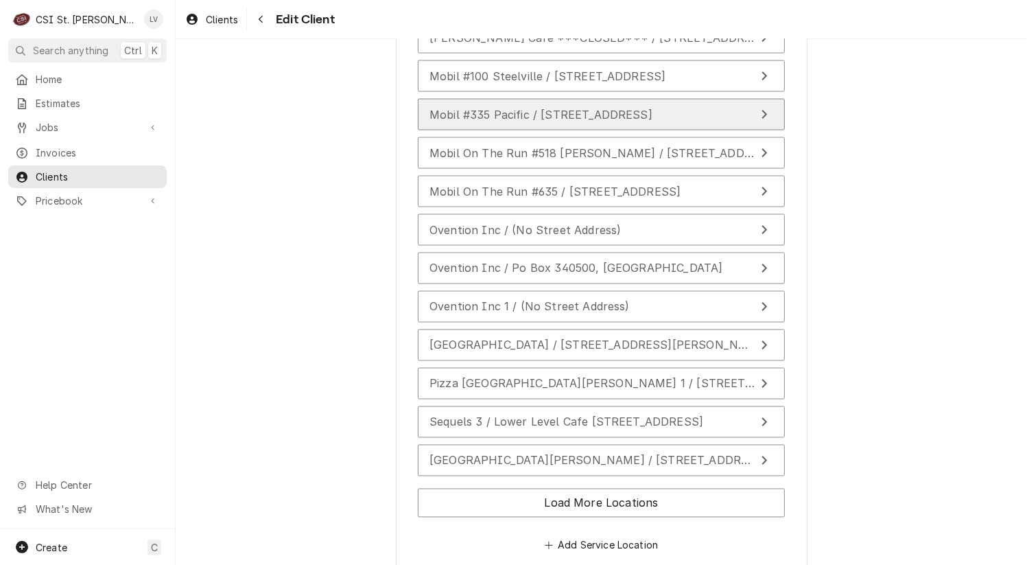
click at [499, 111] on span "Mobil #335 Pacific / [STREET_ADDRESS]" at bounding box center [541, 115] width 223 height 14
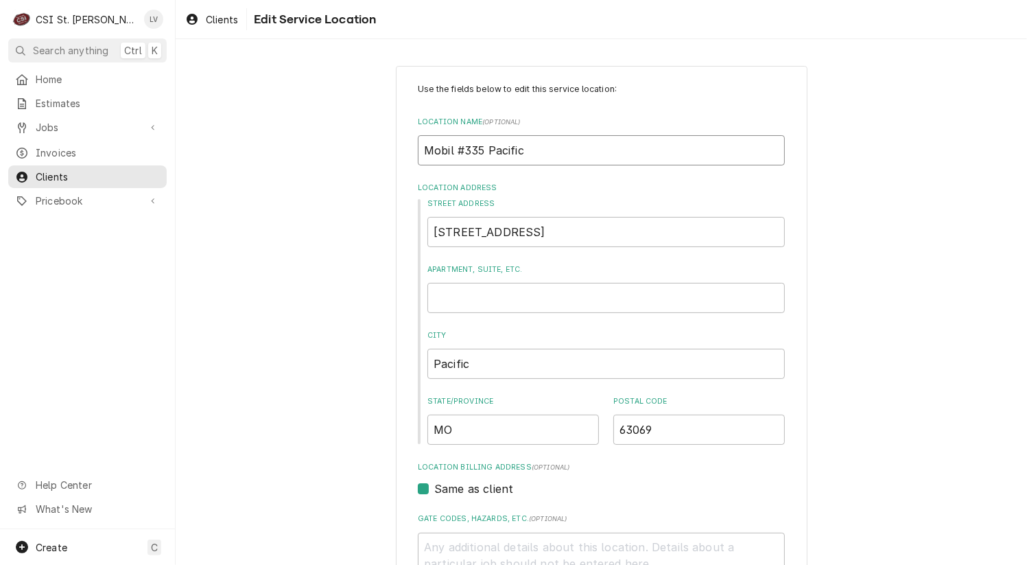
click at [453, 148] on input "Mobil #335 Pacific" at bounding box center [601, 150] width 367 height 30
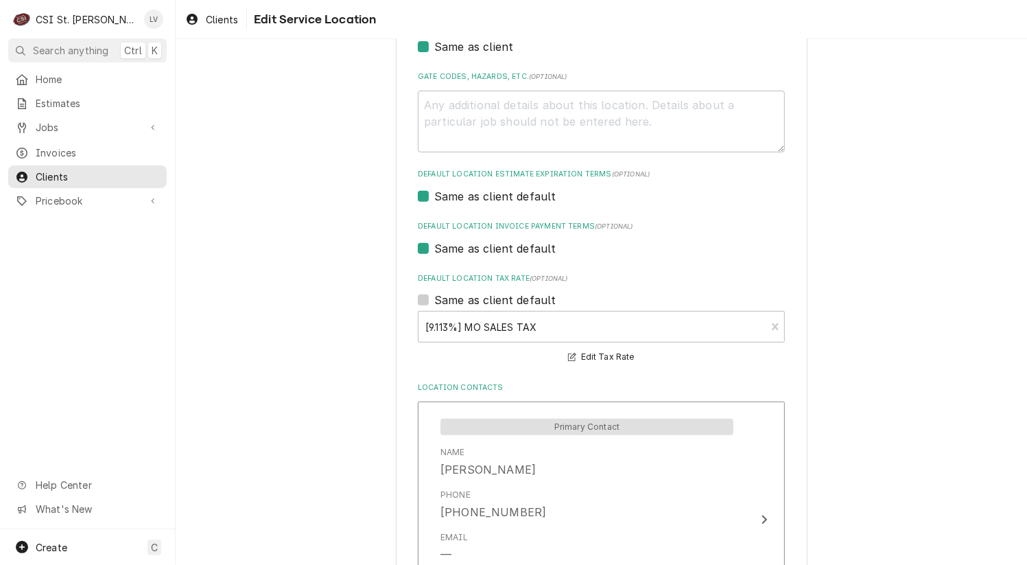
scroll to position [631, 0]
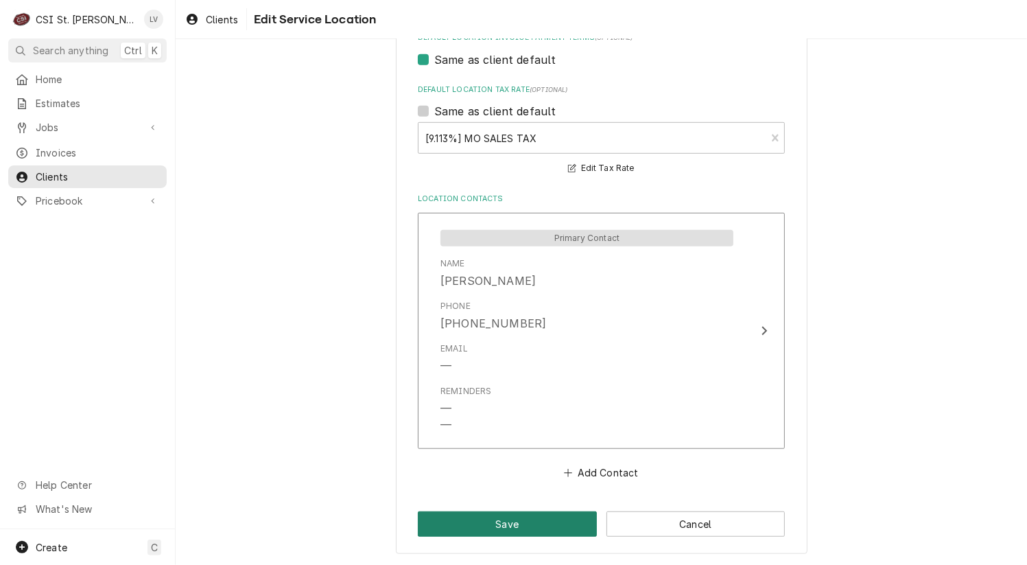
drag, startPoint x: 470, startPoint y: 515, endPoint x: 344, endPoint y: 471, distance: 133.0
click at [469, 516] on button "Save" at bounding box center [507, 523] width 179 height 25
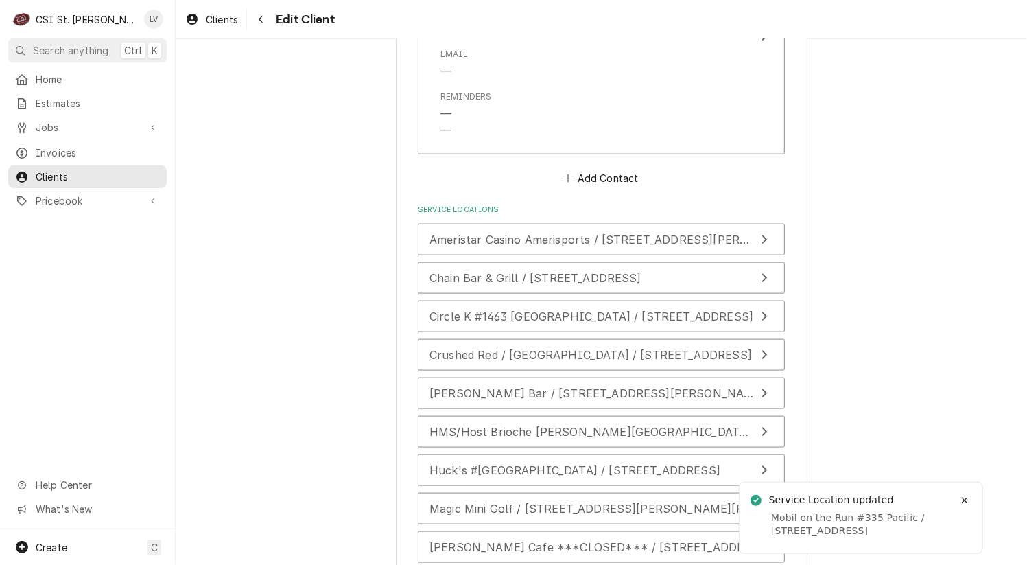
scroll to position [1357, 0]
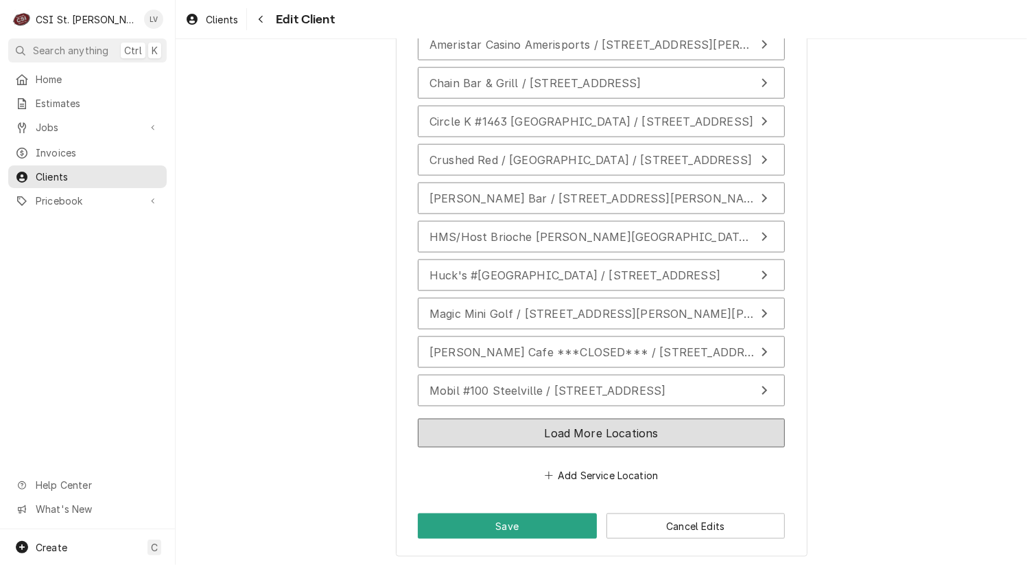
click at [589, 432] on button "Load More Locations" at bounding box center [601, 433] width 367 height 29
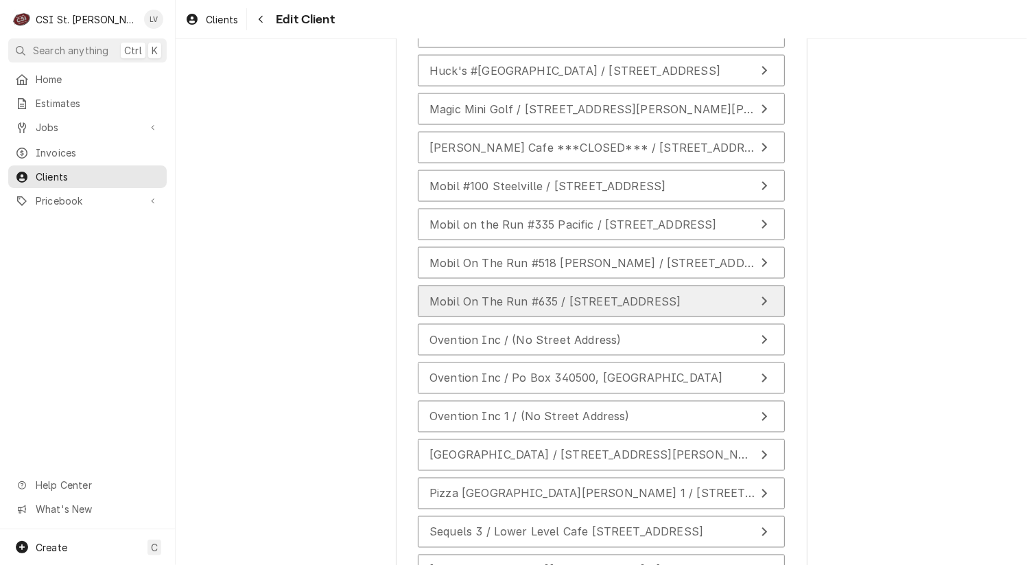
scroll to position [1563, 0]
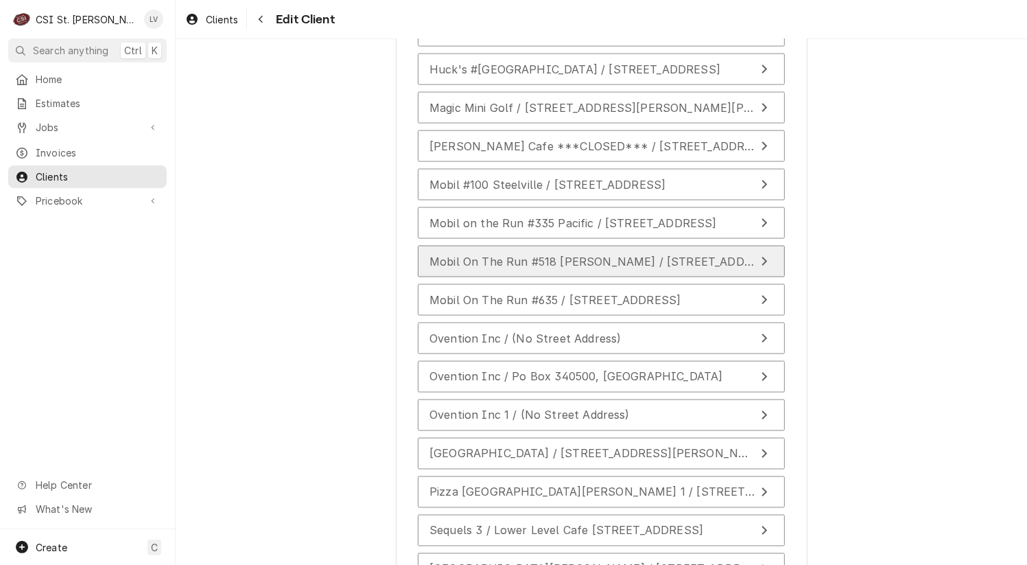
click at [624, 255] on span "Mobil On The Run #518 [PERSON_NAME] / [STREET_ADDRESS][PERSON_NAME][PERSON_NAME]" at bounding box center [700, 262] width 540 height 14
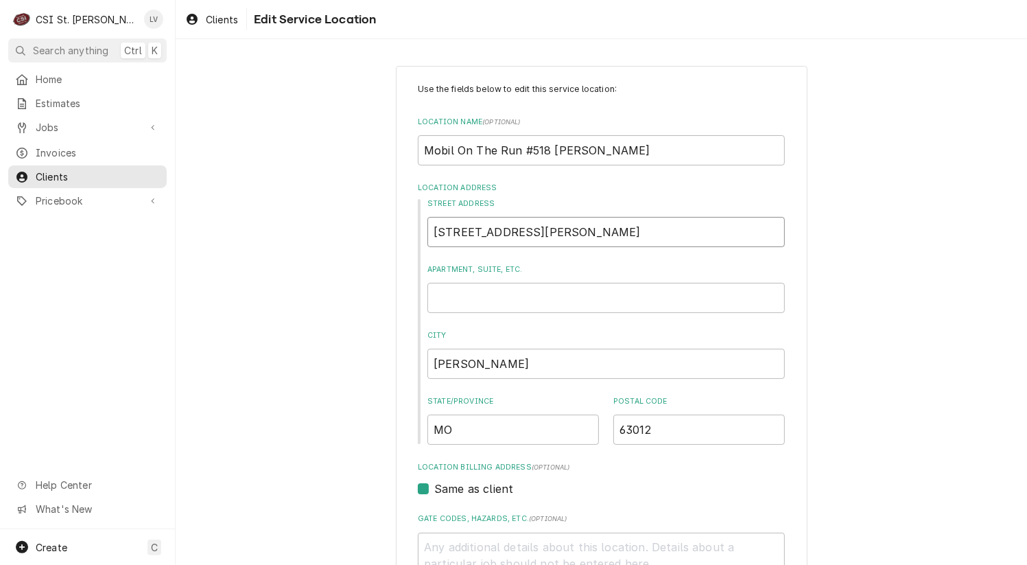
click at [548, 228] on input "[STREET_ADDRESS][PERSON_NAME]" at bounding box center [607, 232] width 358 height 30
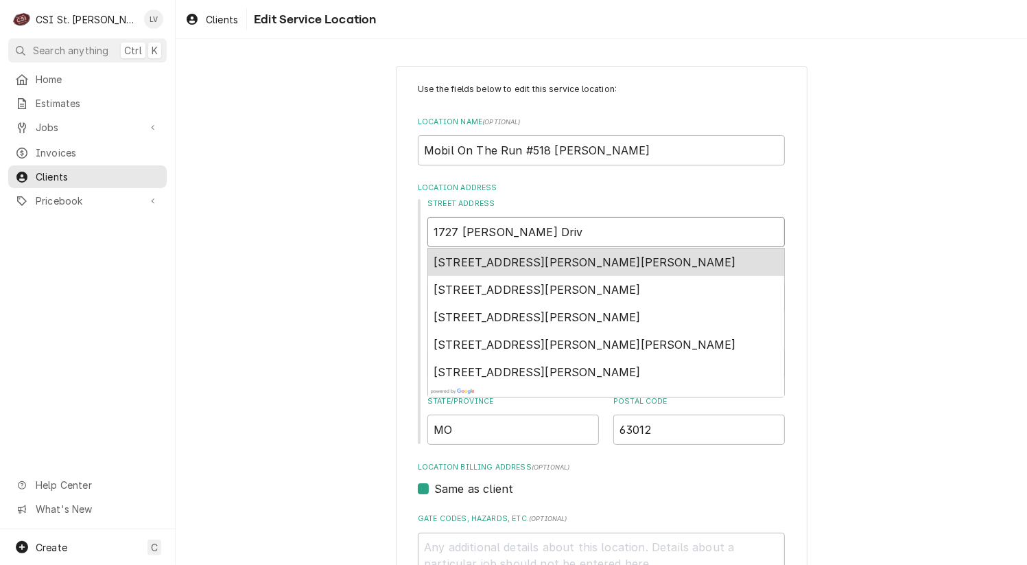
click at [515, 264] on span "[STREET_ADDRESS][PERSON_NAME][PERSON_NAME]" at bounding box center [585, 262] width 303 height 14
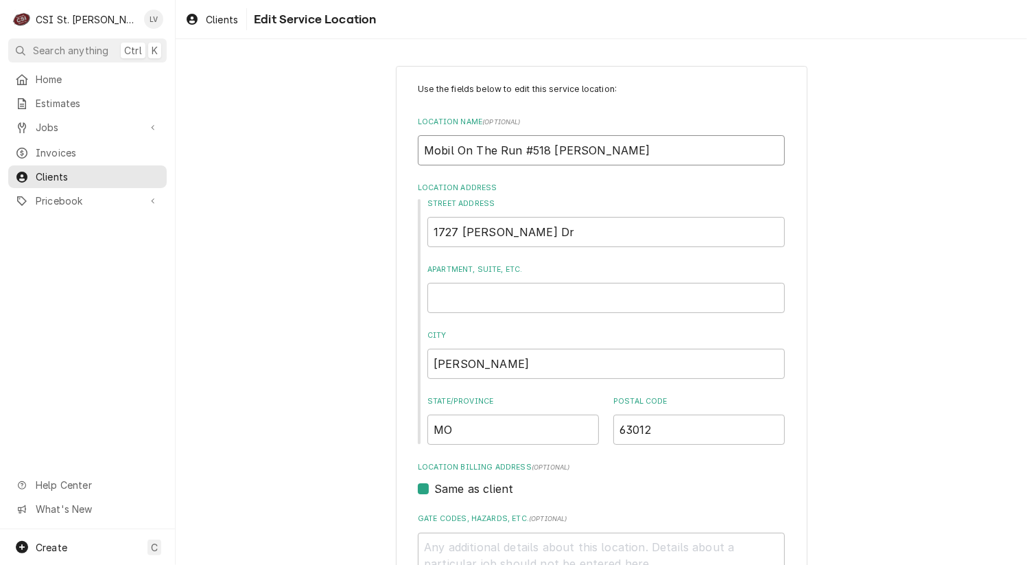
drag, startPoint x: 450, startPoint y: 146, endPoint x: 639, endPoint y: 164, distance: 189.6
click at [642, 166] on div "Use the fields below to edit this service location: Location Name ( optional ) …" at bounding box center [601, 569] width 367 height 973
click at [517, 148] on input "Mobil On The Run #518 [PERSON_NAME]" at bounding box center [601, 150] width 367 height 30
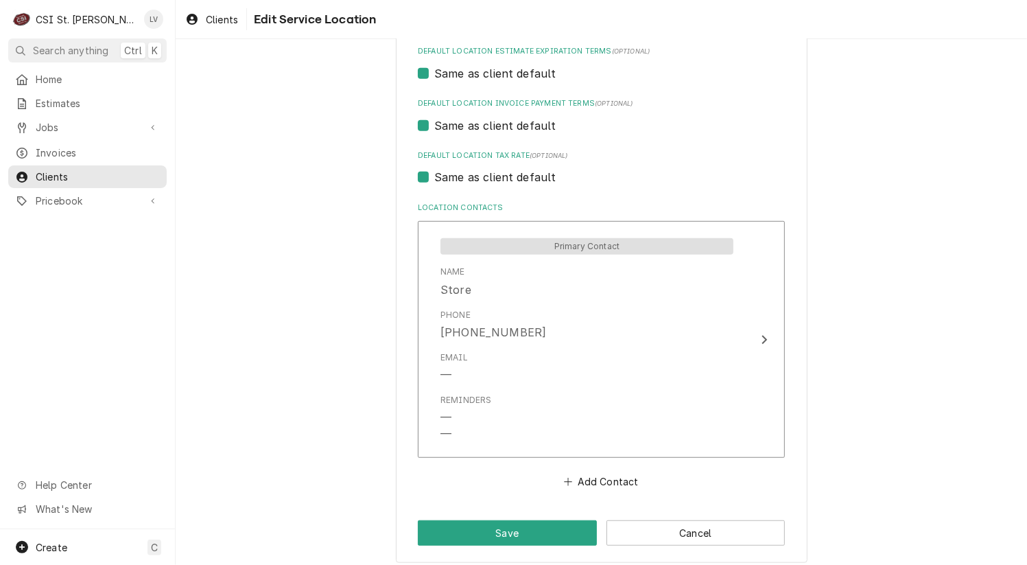
scroll to position [574, 0]
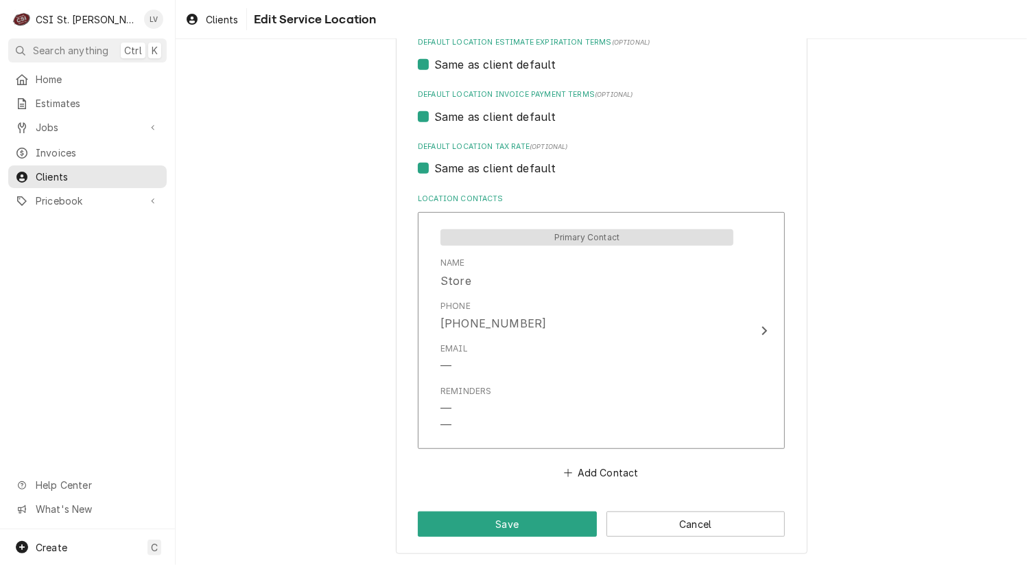
click at [439, 170] on label "Same as client default" at bounding box center [495, 168] width 122 height 16
click at [439, 170] on input "Same as client default" at bounding box center [617, 175] width 367 height 30
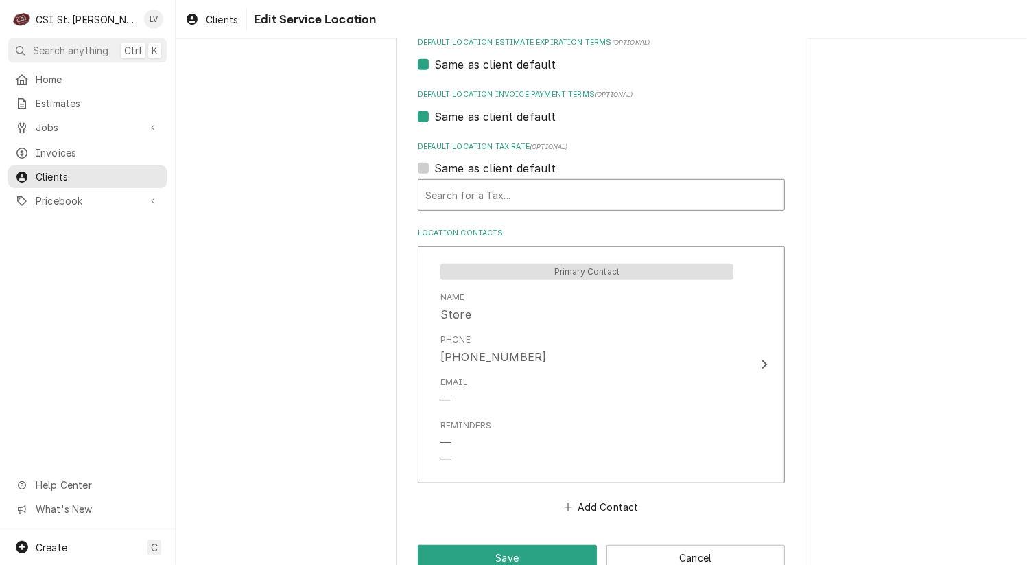
click at [439, 200] on div "Default Location Tax Rate" at bounding box center [601, 195] width 352 height 25
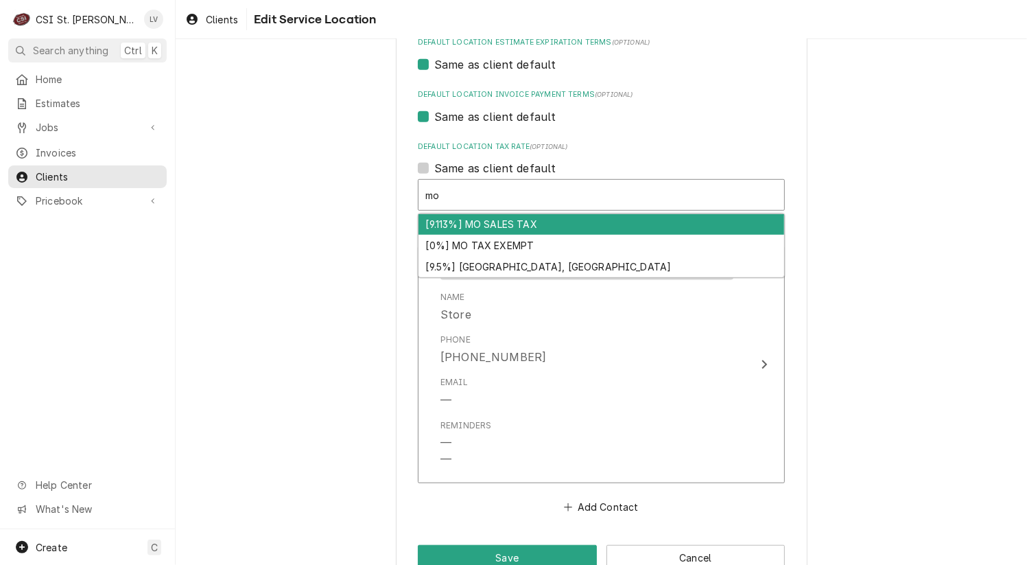
click at [457, 222] on div "[9.113%] MO SALES TAX" at bounding box center [602, 224] width 366 height 21
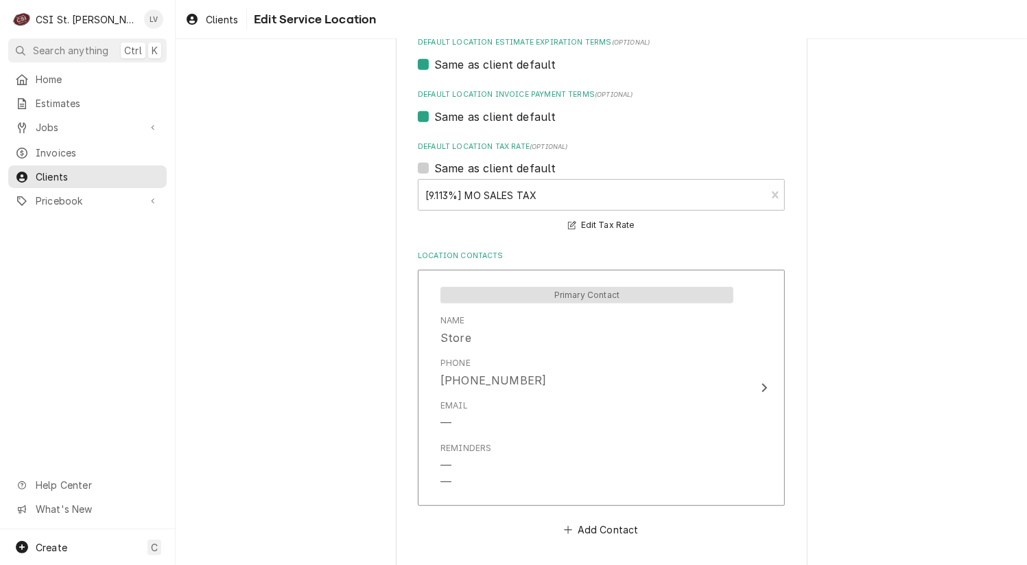
scroll to position [631, 0]
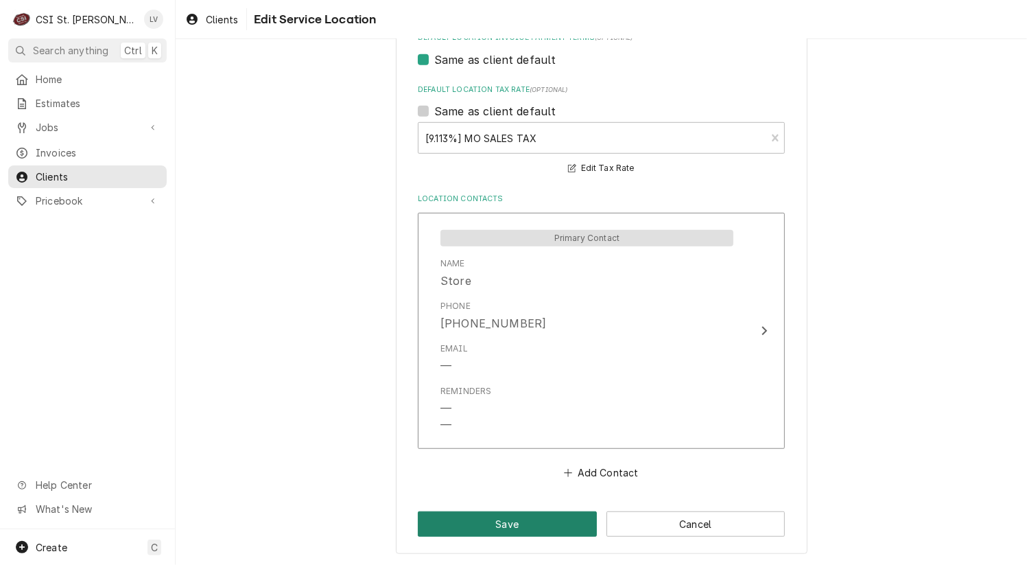
click at [501, 524] on button "Save" at bounding box center [507, 523] width 179 height 25
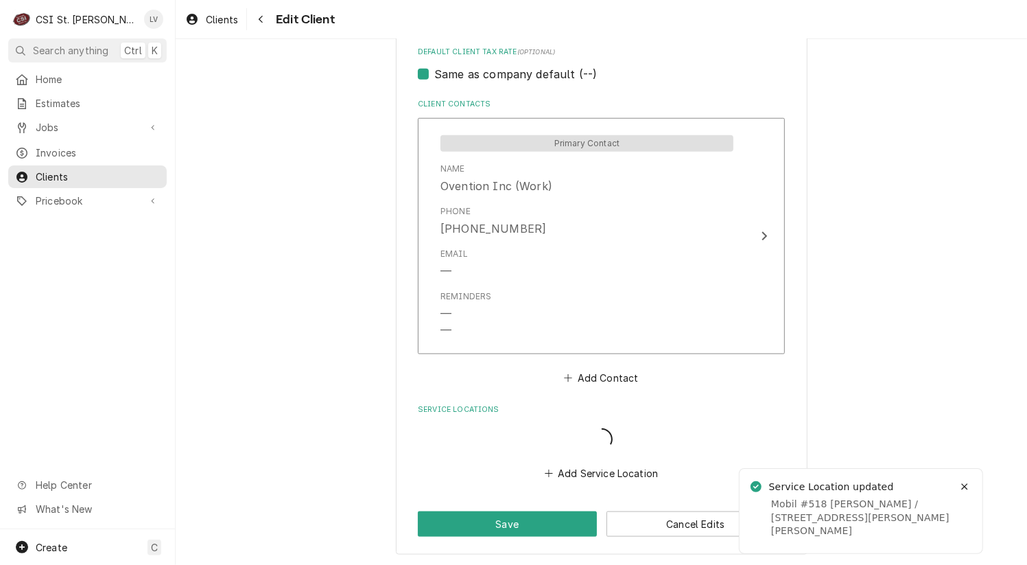
scroll to position [962, 0]
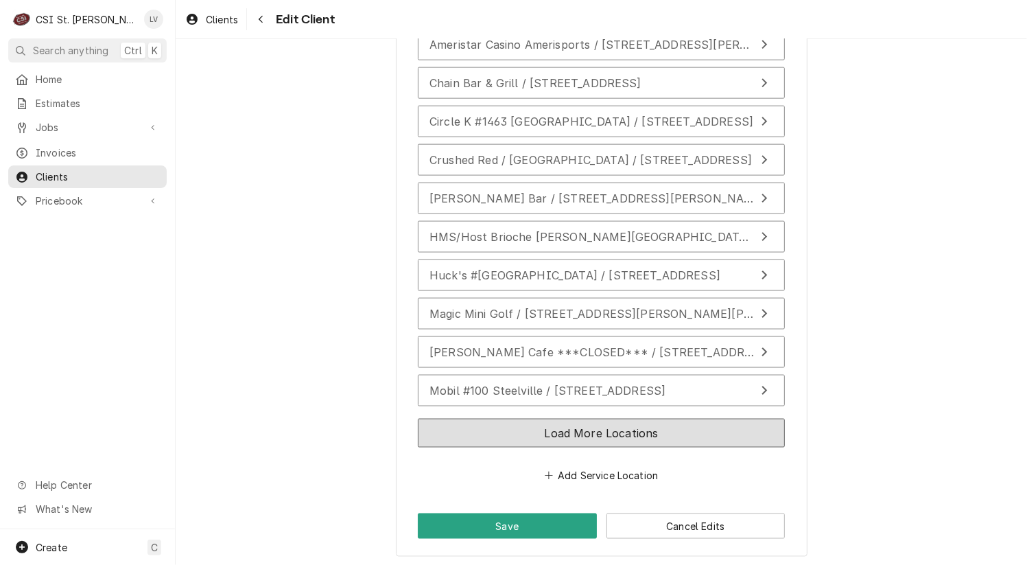
click at [506, 421] on button "Load More Locations" at bounding box center [601, 433] width 367 height 29
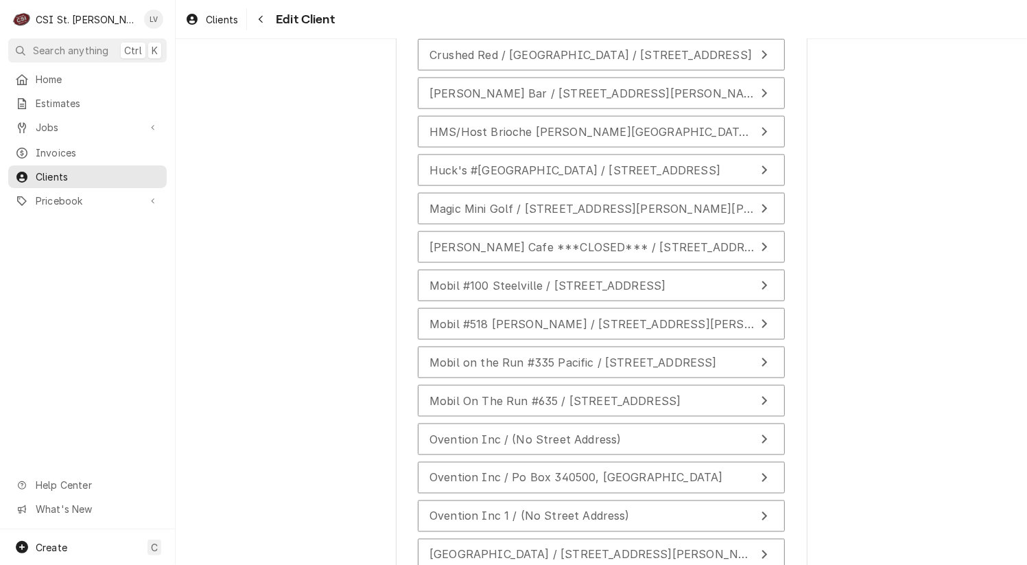
scroll to position [1495, 0]
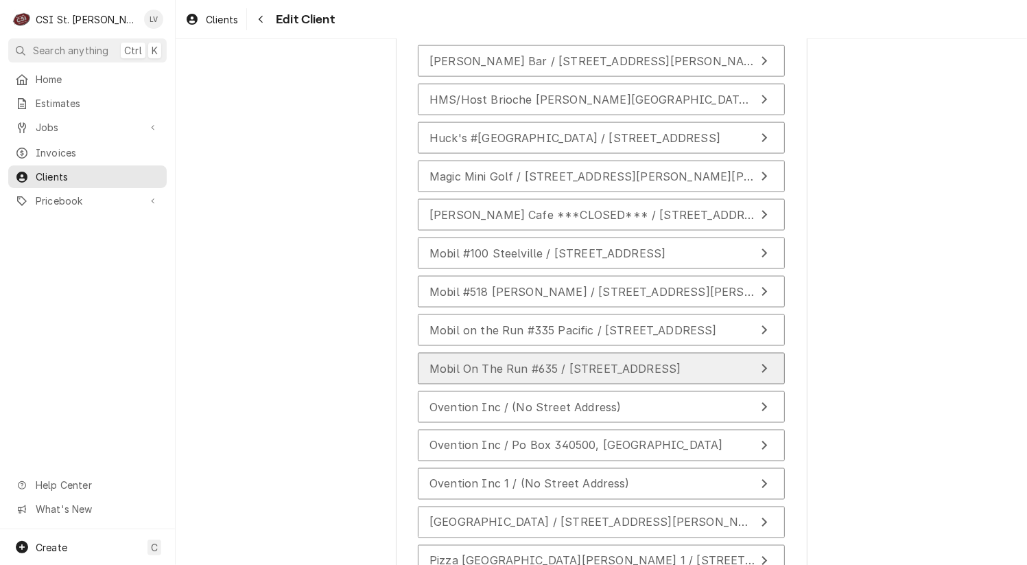
click at [537, 372] on div "Mobil On The Run #635 / [STREET_ADDRESS]" at bounding box center [555, 368] width 251 height 16
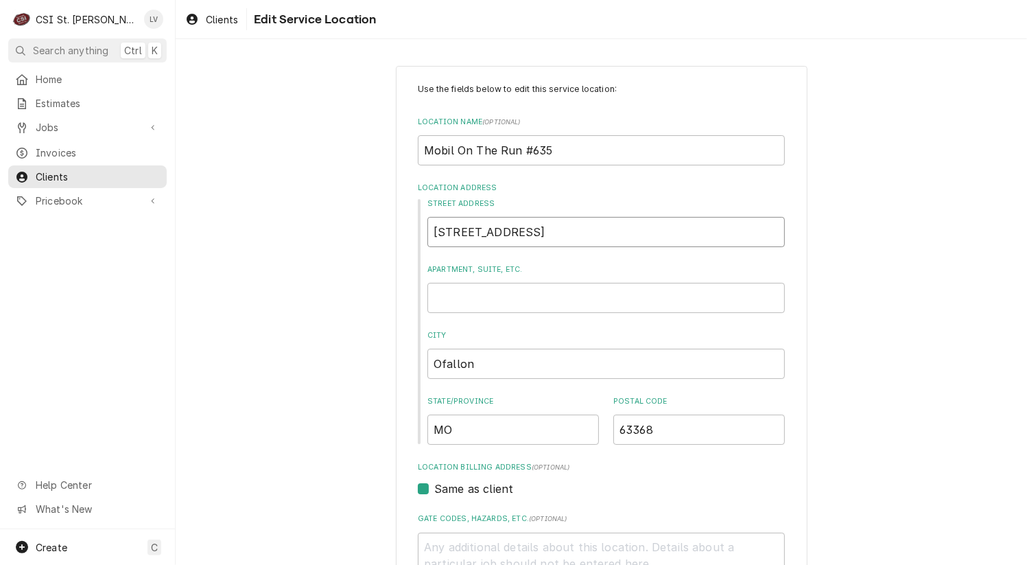
click at [537, 230] on input "[STREET_ADDRESS]" at bounding box center [607, 232] width 358 height 30
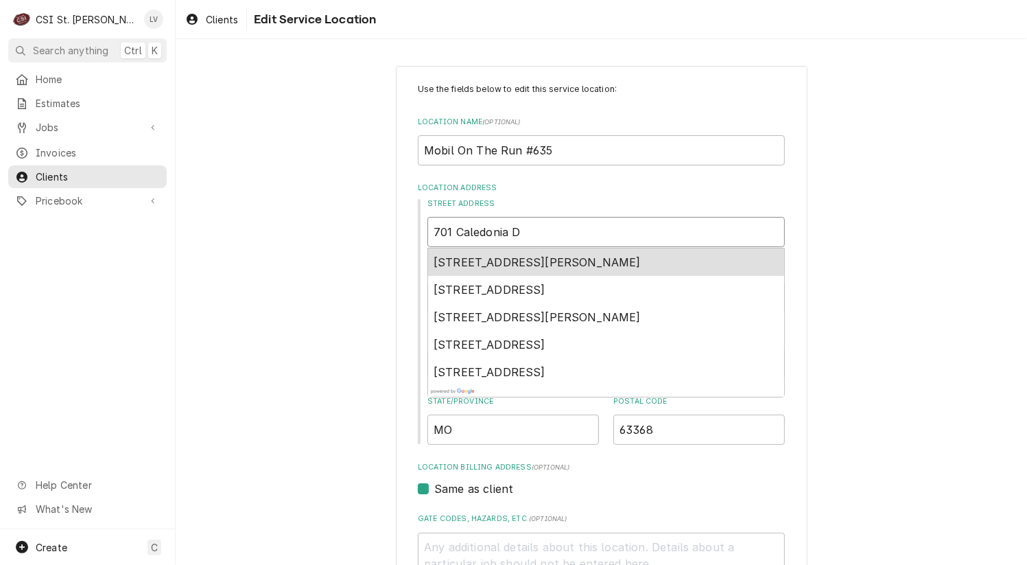
click at [515, 265] on span "[STREET_ADDRESS][PERSON_NAME]" at bounding box center [537, 262] width 207 height 14
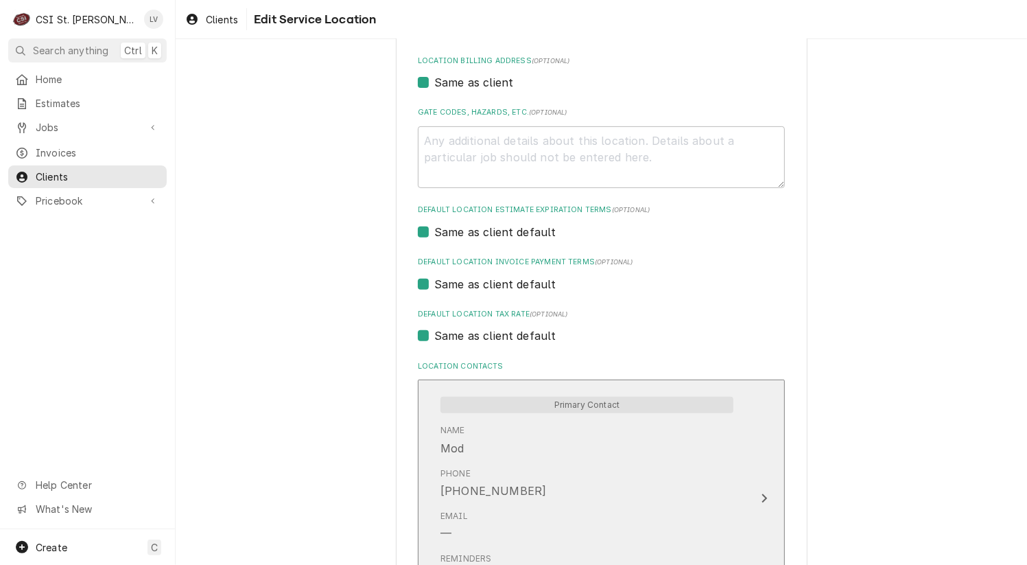
scroll to position [412, 0]
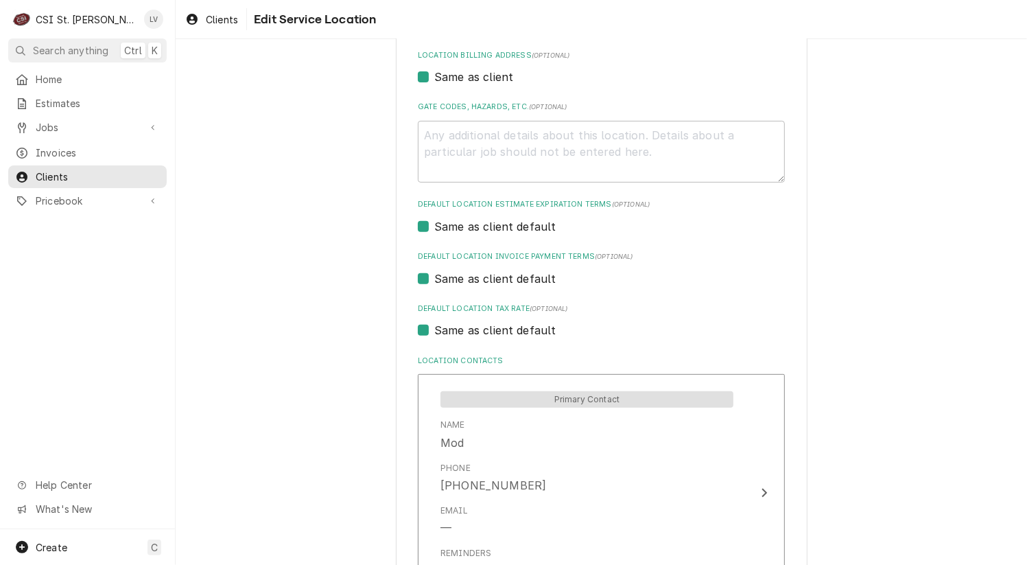
click at [460, 332] on label "Same as client default" at bounding box center [495, 330] width 122 height 16
click at [460, 332] on input "Same as client default" at bounding box center [617, 337] width 367 height 30
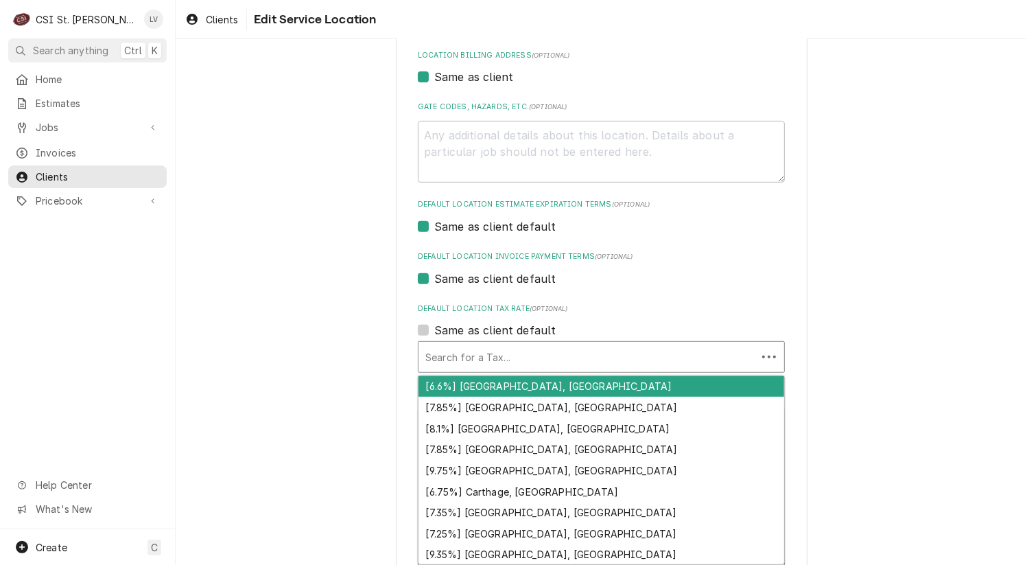
click at [449, 353] on div "Default Location Tax Rate" at bounding box center [587, 356] width 325 height 25
click at [832, 344] on div "Use the fields below to edit this service location: Location Name ( optional ) …" at bounding box center [602, 202] width 852 height 1120
click at [535, 364] on div "Default Location Tax Rate" at bounding box center [601, 356] width 352 height 25
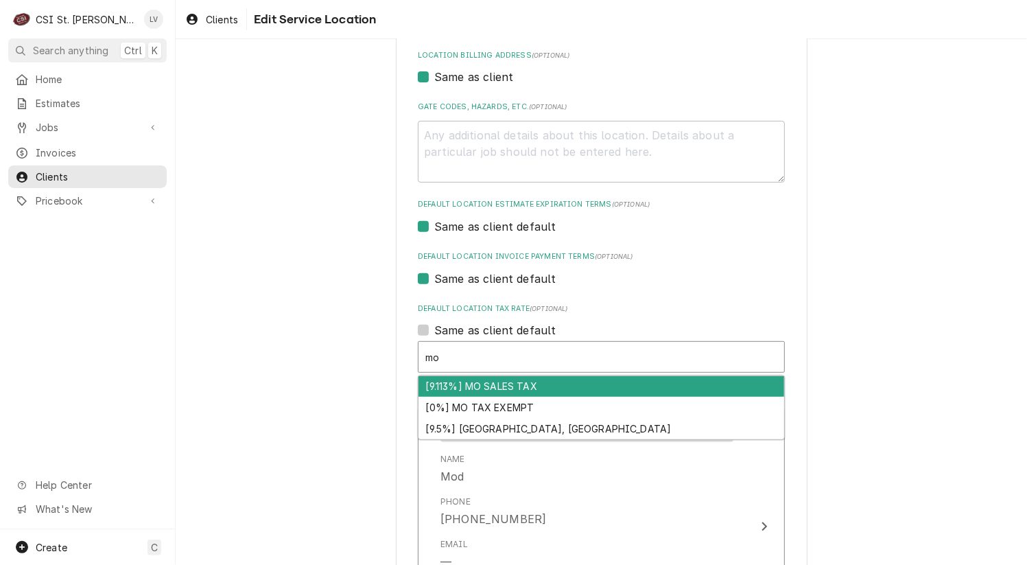
click at [506, 384] on div "[9.113%] MO SALES TAX" at bounding box center [602, 386] width 366 height 21
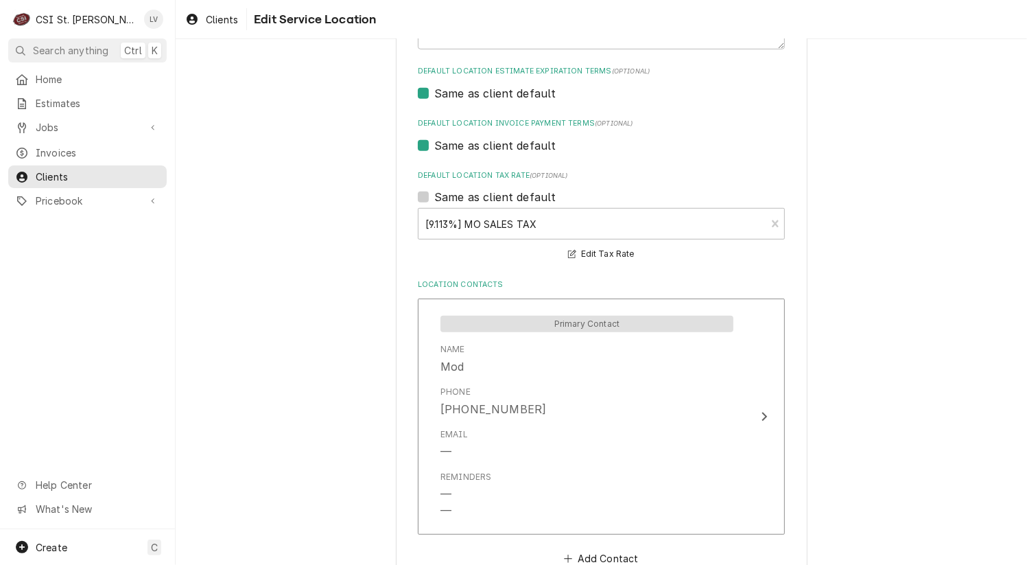
scroll to position [618, 0]
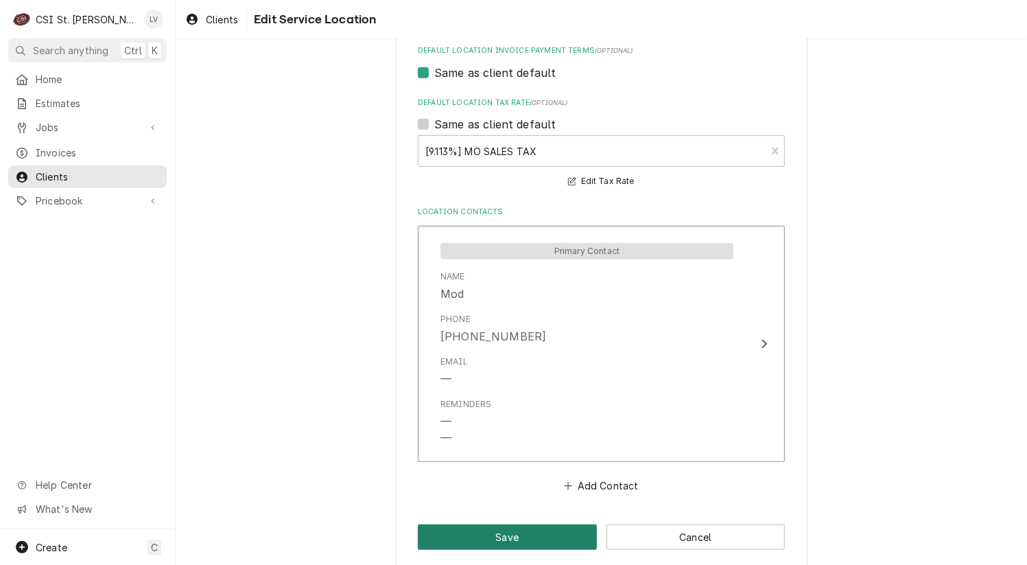
drag, startPoint x: 509, startPoint y: 532, endPoint x: 347, endPoint y: 431, distance: 191.4
click at [504, 530] on button "Save" at bounding box center [507, 536] width 179 height 25
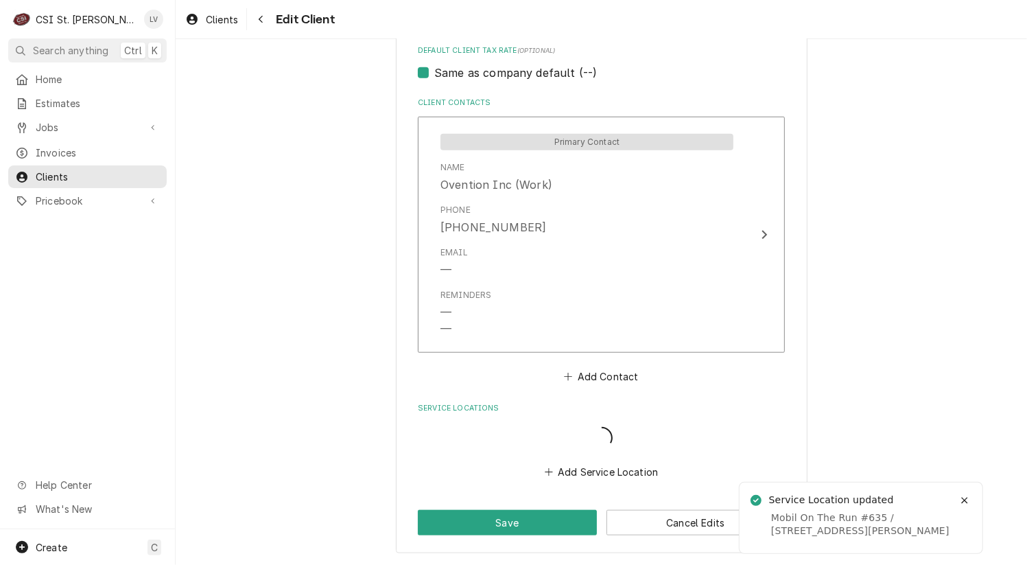
scroll to position [962, 0]
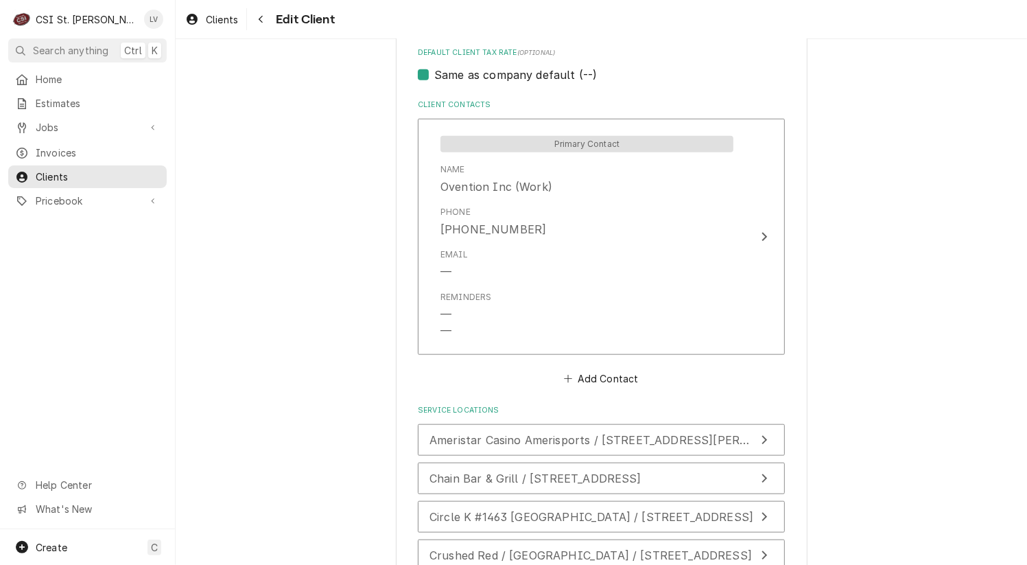
click at [247, 318] on div "Please provide the following information about your client: Client Type Industr…" at bounding box center [602, 27] width 852 height 1872
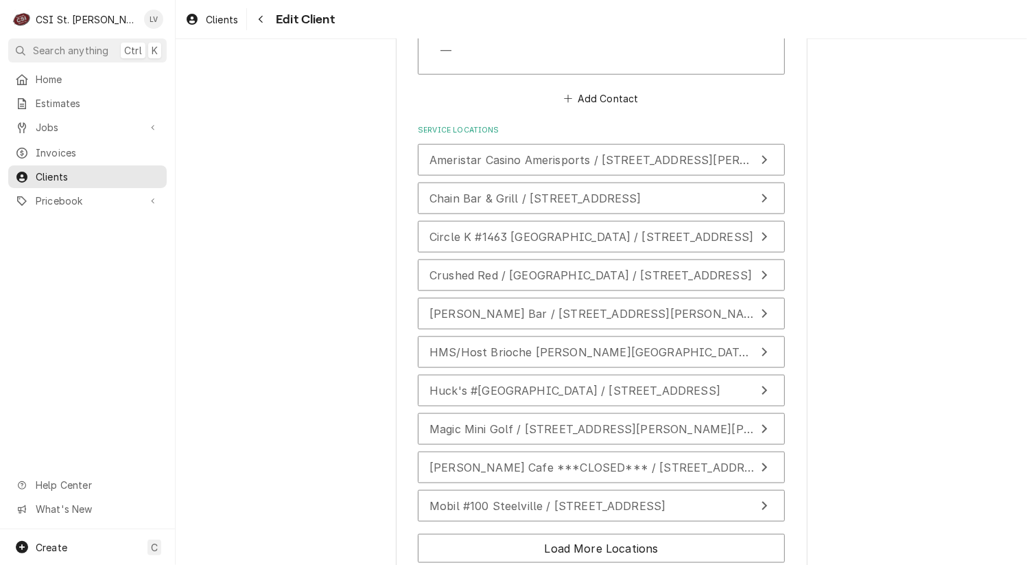
scroll to position [1357, 0]
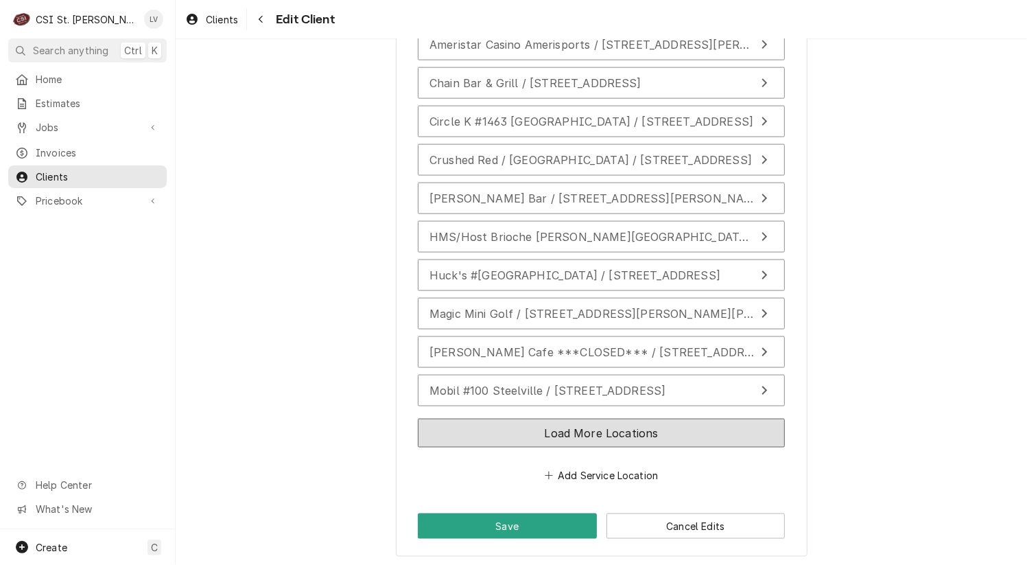
click at [460, 431] on button "Load More Locations" at bounding box center [601, 433] width 367 height 29
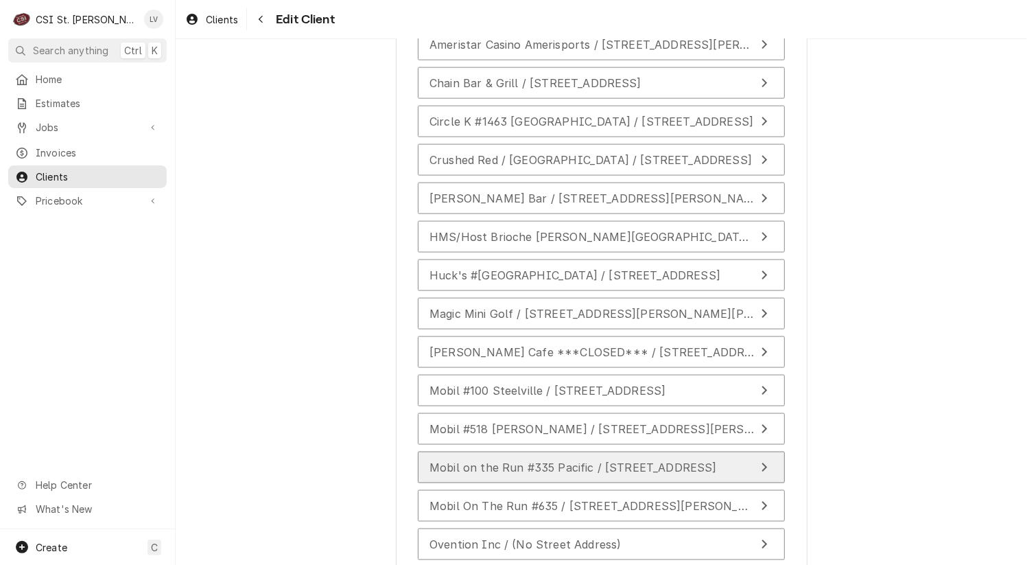
click at [518, 459] on div "Mobil on the Run #335 Pacific / [STREET_ADDRESS]" at bounding box center [574, 467] width 288 height 16
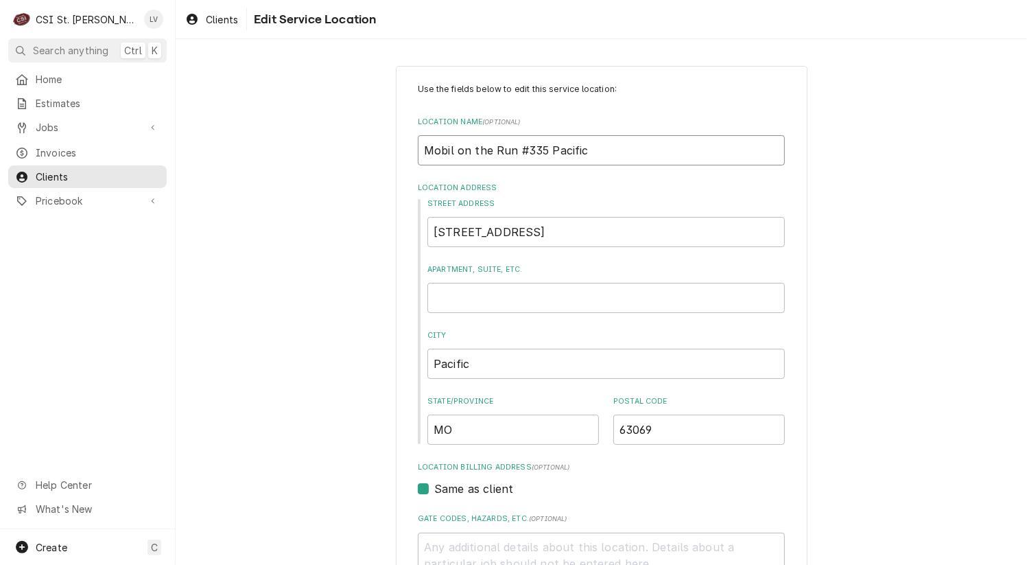
click at [458, 152] on input "Mobil on the Run #335 Pacific" at bounding box center [601, 150] width 367 height 30
click at [474, 150] on input "Mobil On the Run #335 Pacific" at bounding box center [601, 150] width 367 height 30
drag, startPoint x: 542, startPoint y: 150, endPoint x: 631, endPoint y: 160, distance: 89.7
click at [631, 160] on input "Mobil On The Run #335 Pacific" at bounding box center [601, 150] width 367 height 30
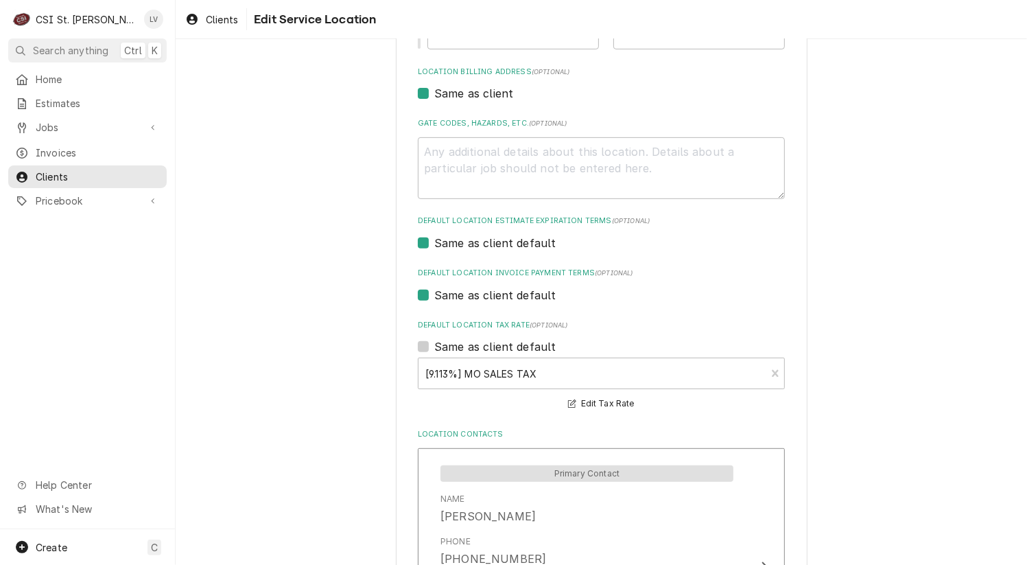
scroll to position [631, 0]
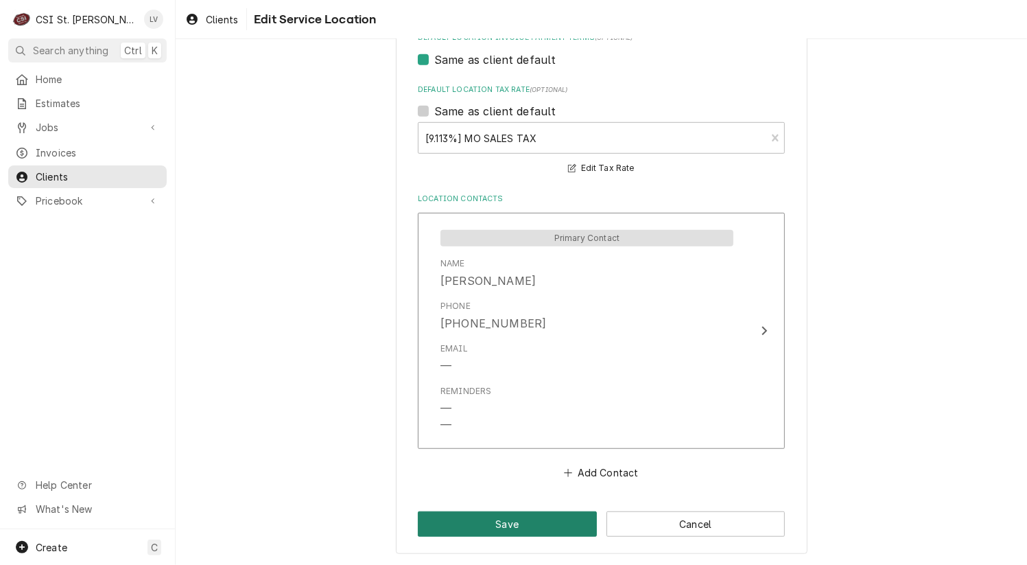
click at [446, 530] on button "Save" at bounding box center [507, 523] width 179 height 25
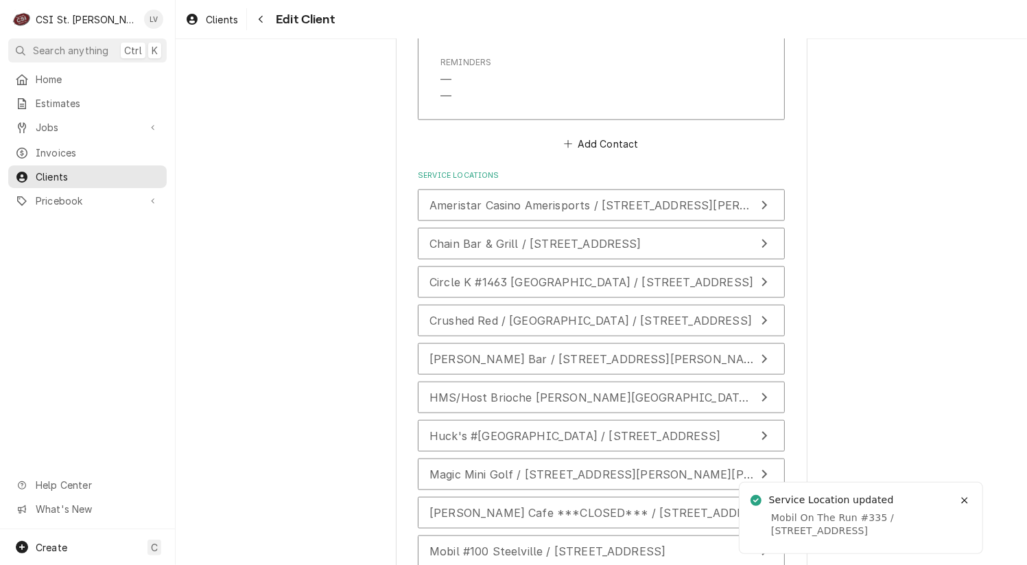
scroll to position [1357, 0]
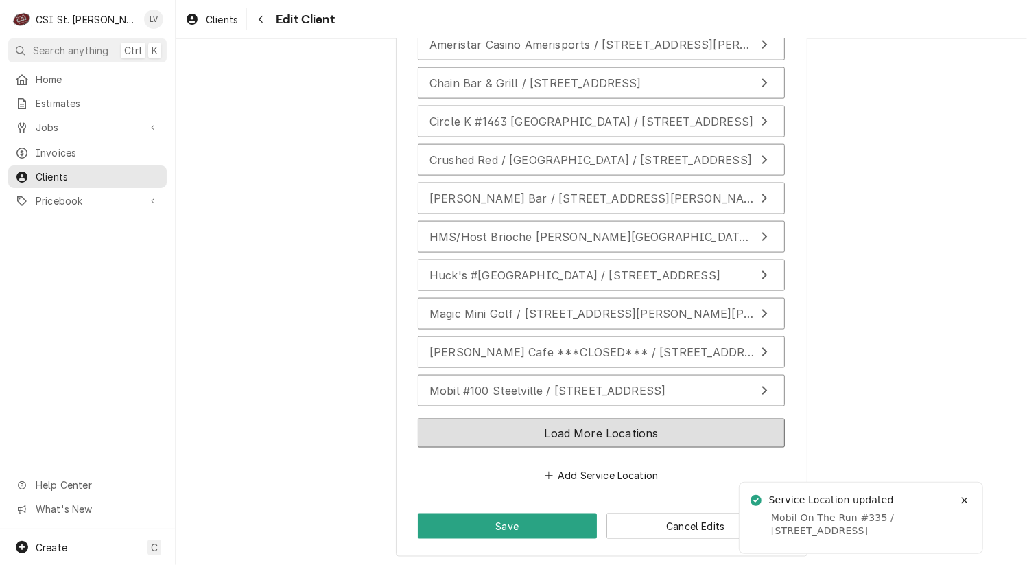
click at [469, 439] on button "Load More Locations" at bounding box center [601, 433] width 367 height 29
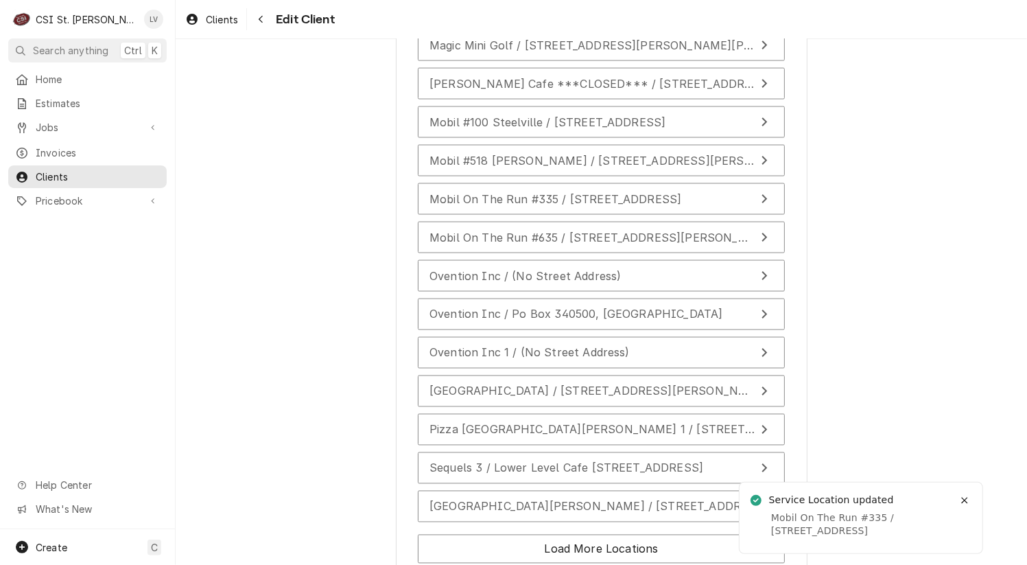
scroll to position [1632, 0]
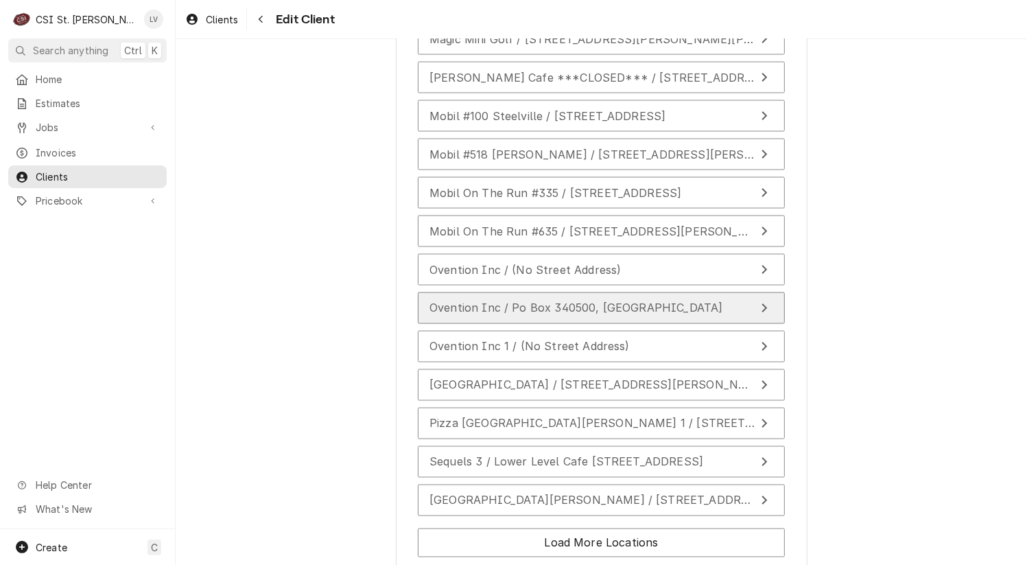
click at [512, 304] on span "Ovention Inc / Po Box 340500, [GEOGRAPHIC_DATA]" at bounding box center [577, 308] width 294 height 14
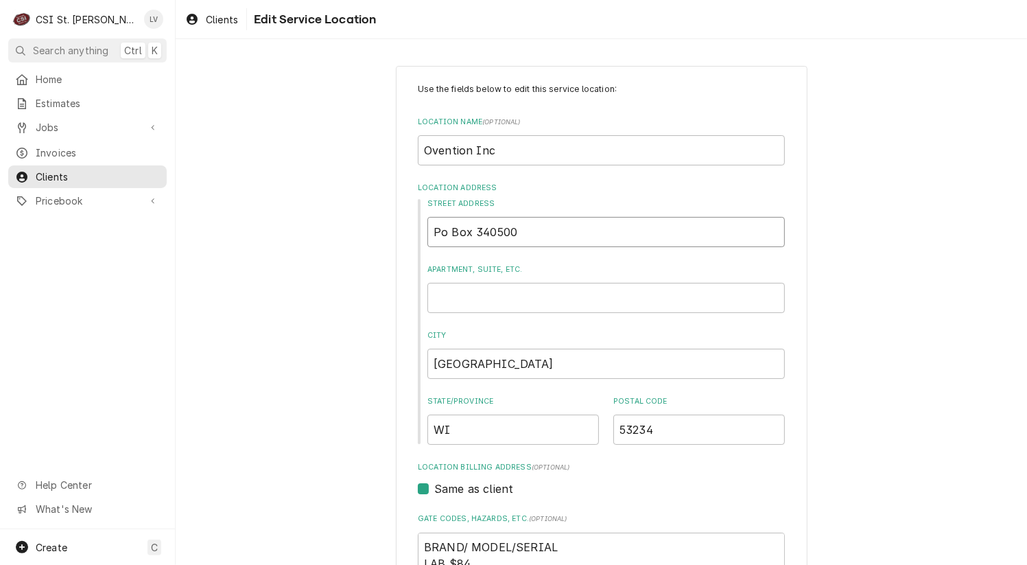
click at [441, 233] on input "Po Box 340500" at bounding box center [607, 232] width 358 height 30
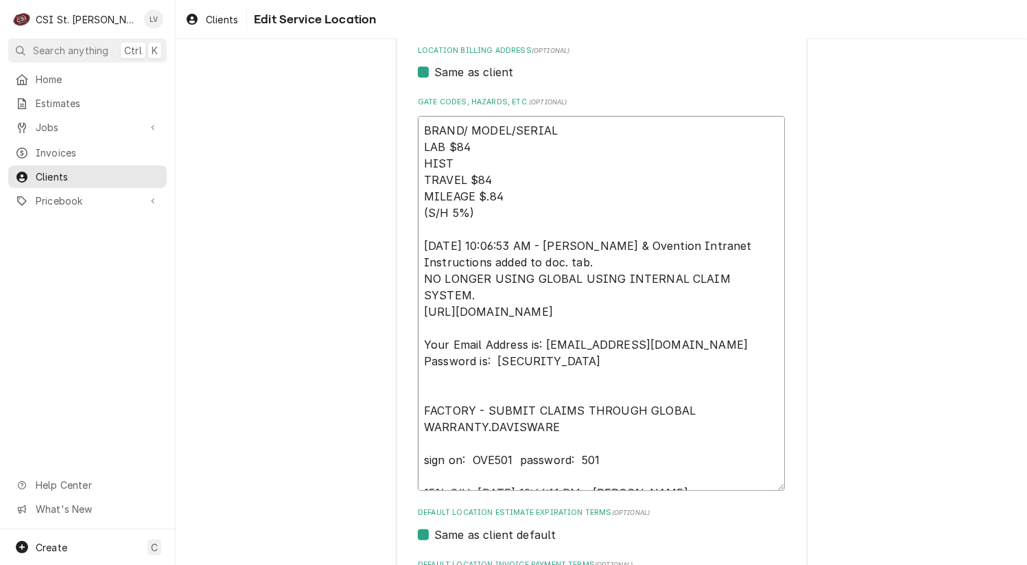
scroll to position [16, 0]
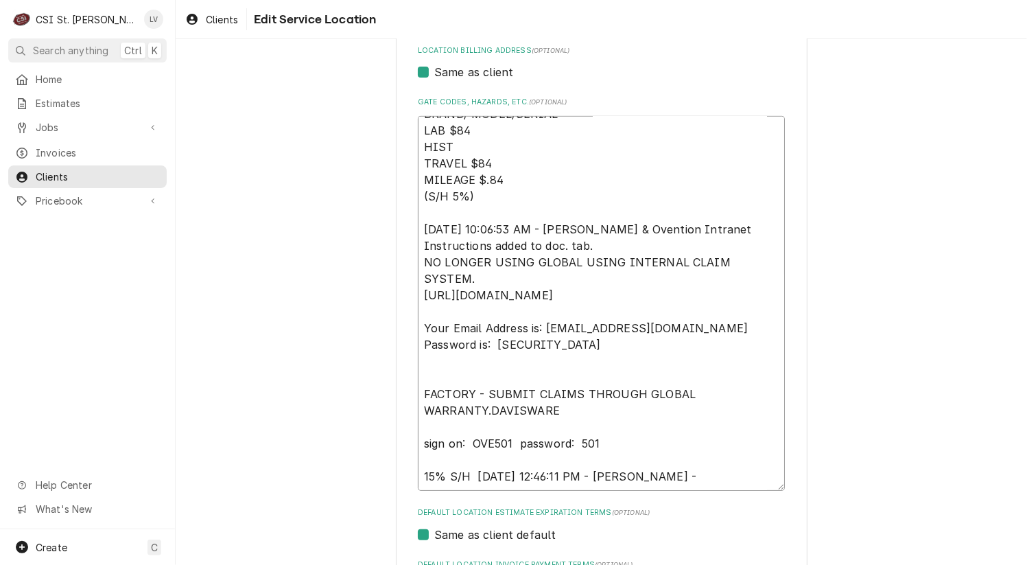
drag, startPoint x: 418, startPoint y: 205, endPoint x: 758, endPoint y: 486, distance: 441.2
click at [758, 486] on textarea "BRAND/ MODEL/SERIAL LAB $84 HIST TRAVEL $84 MILEAGE $.84 (S/H 5%) [DATE] 10:06:…" at bounding box center [601, 303] width 367 height 375
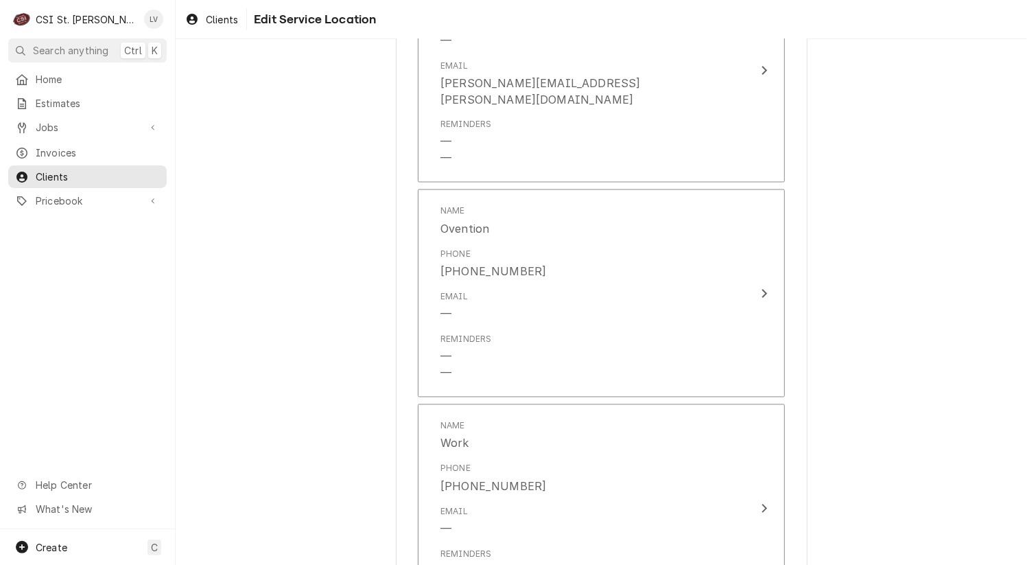
scroll to position [1959, 0]
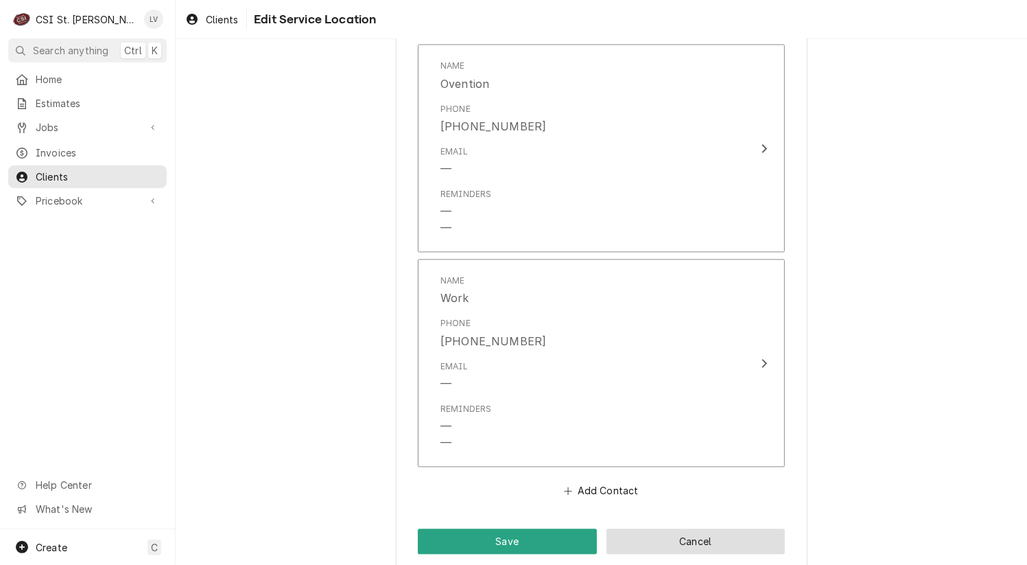
click at [723, 528] on button "Cancel" at bounding box center [696, 540] width 179 height 25
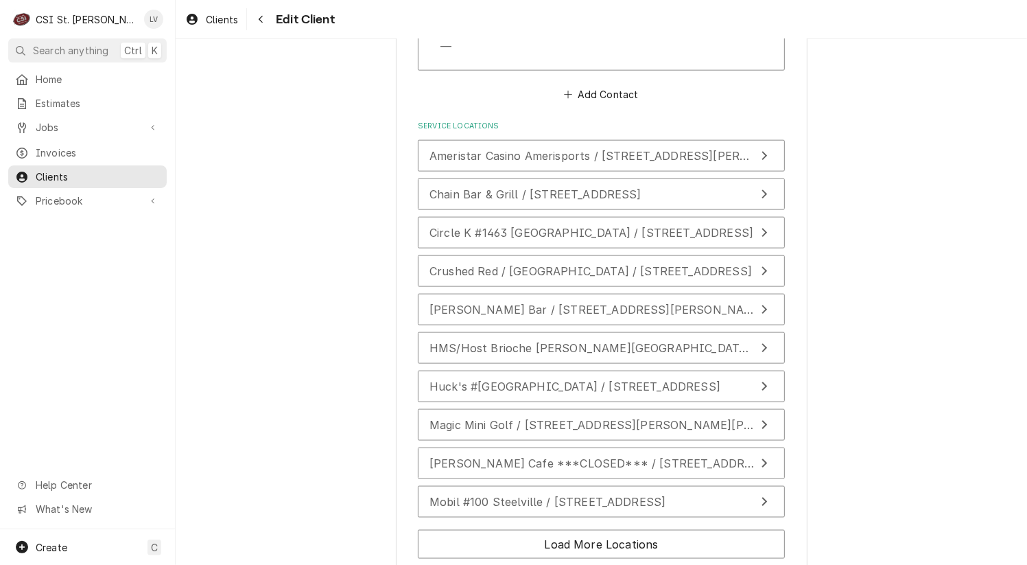
scroll to position [1357, 0]
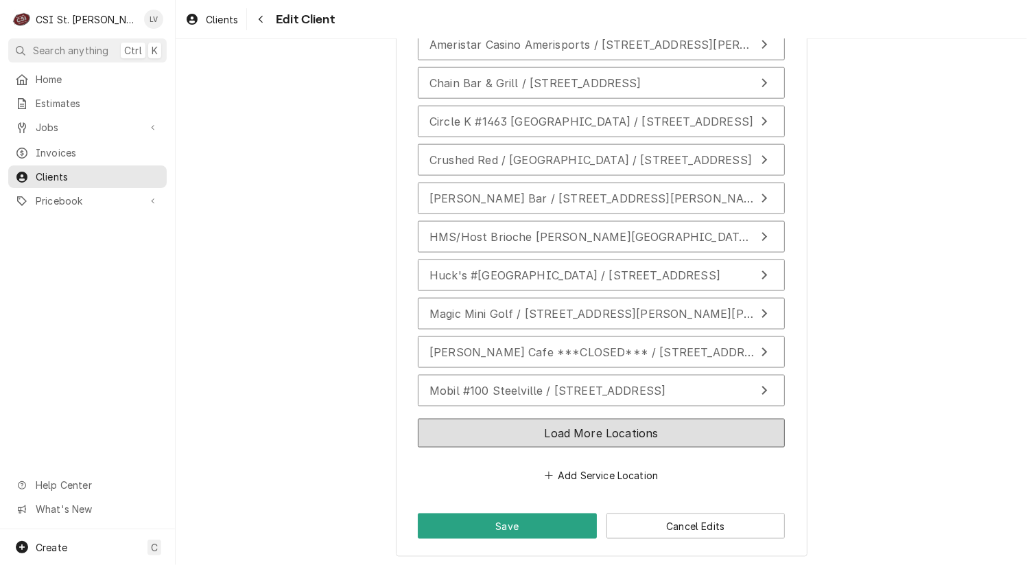
click at [563, 428] on button "Load More Locations" at bounding box center [601, 433] width 367 height 29
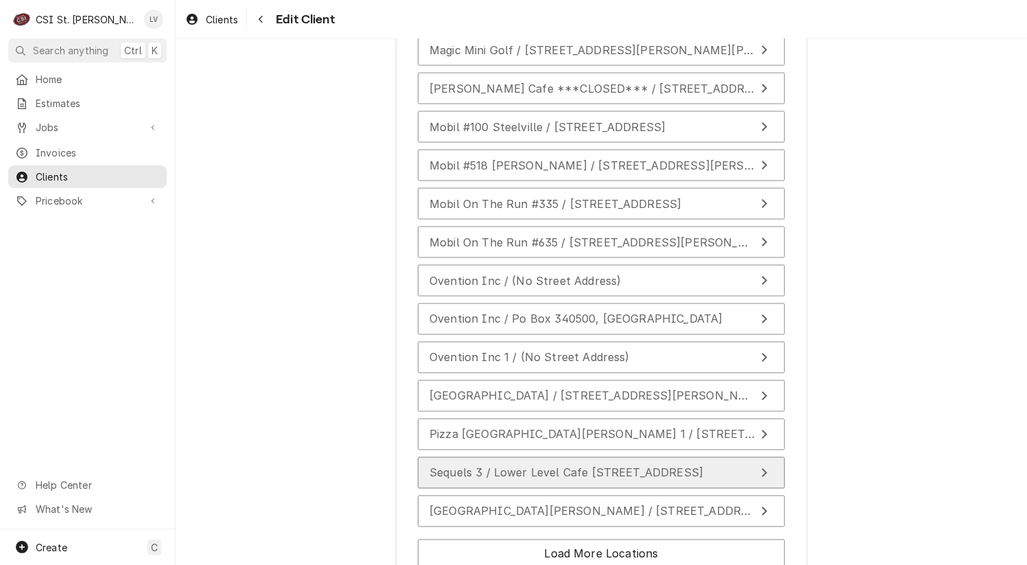
scroll to position [1740, 0]
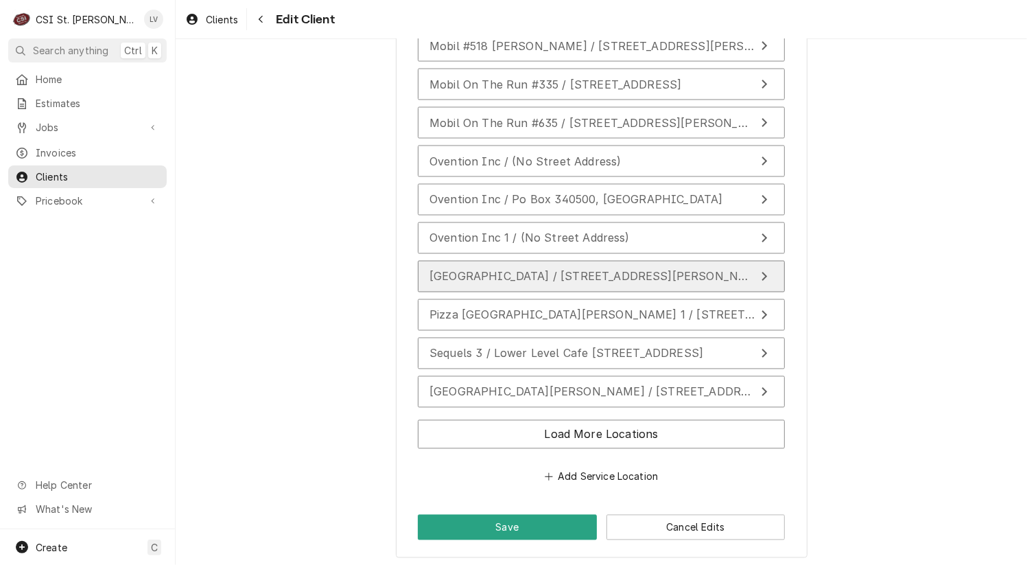
click at [487, 279] on div "[GEOGRAPHIC_DATA] / [STREET_ADDRESS][PERSON_NAME]" at bounding box center [593, 276] width 326 height 16
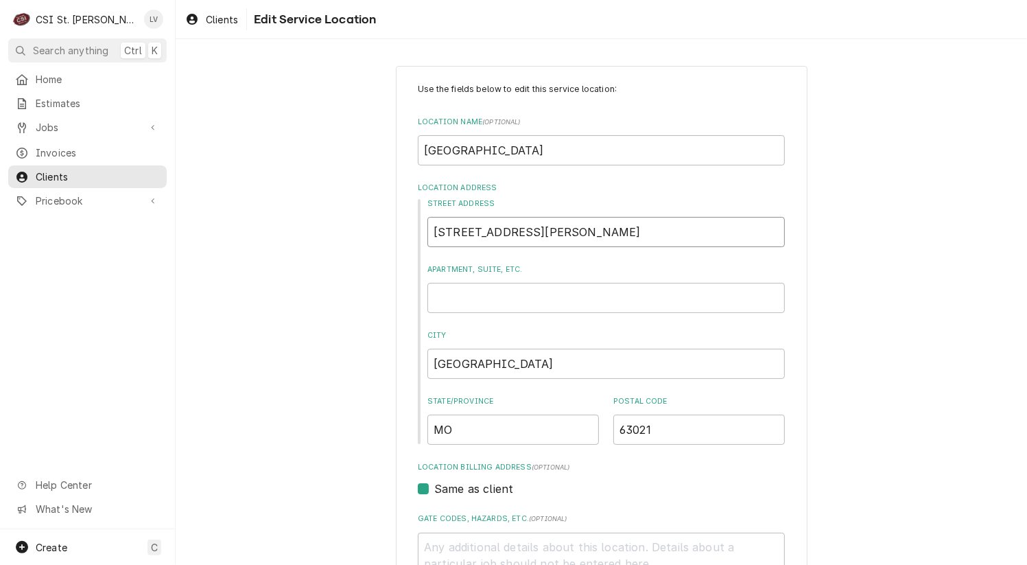
click at [539, 231] on input "[STREET_ADDRESS][PERSON_NAME]" at bounding box center [607, 232] width 358 height 30
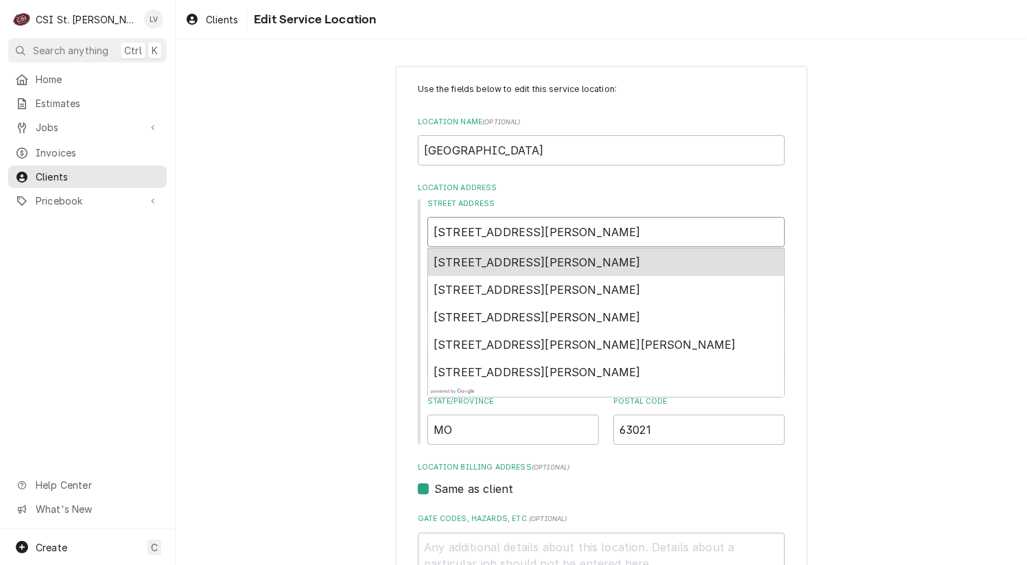
click at [498, 261] on span "[STREET_ADDRESS][PERSON_NAME]" at bounding box center [537, 262] width 207 height 14
